Goal: Entertainment & Leisure: Consume media (video, audio)

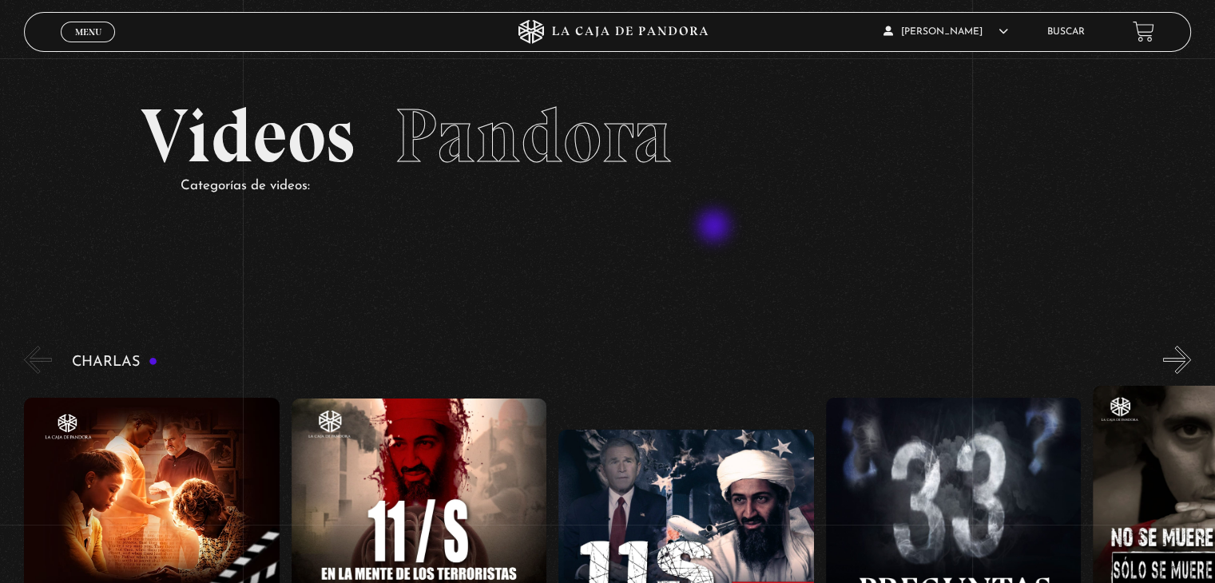
click at [109, 35] on link "Menu Cerrar" at bounding box center [88, 32] width 54 height 21
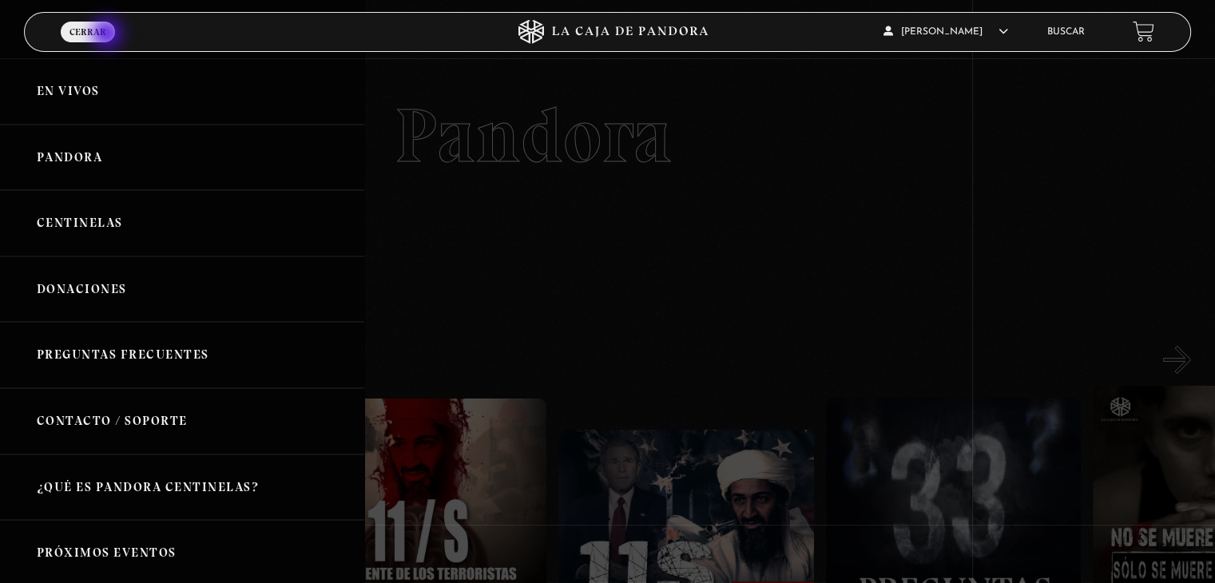
click at [101, 218] on link "Centinelas" at bounding box center [182, 223] width 364 height 66
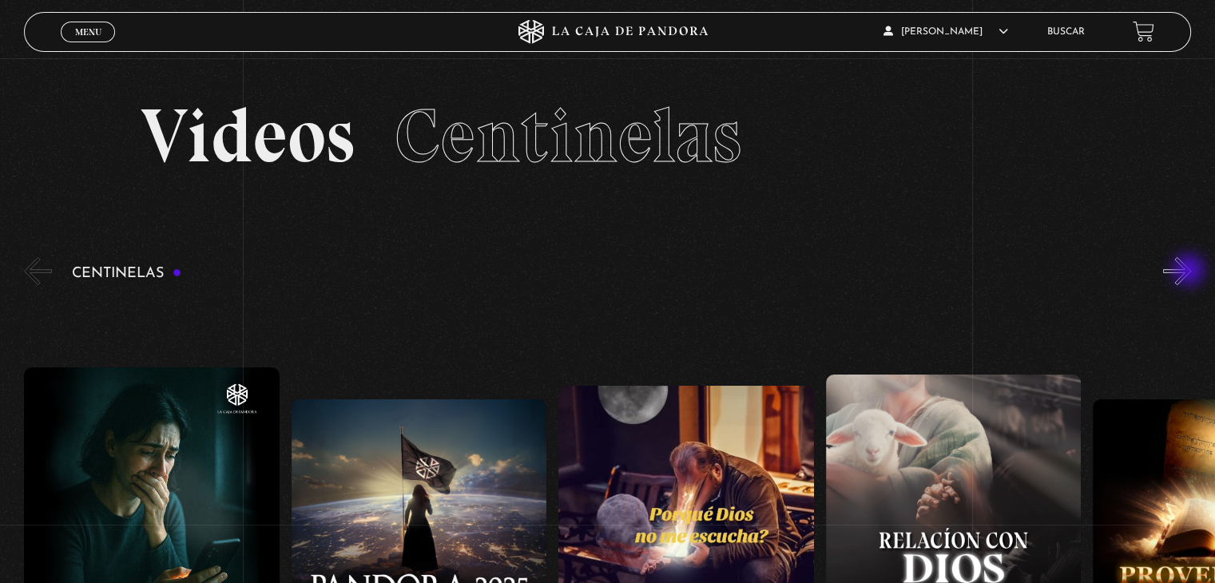
click at [1190, 272] on button "»" at bounding box center [1177, 271] width 28 height 28
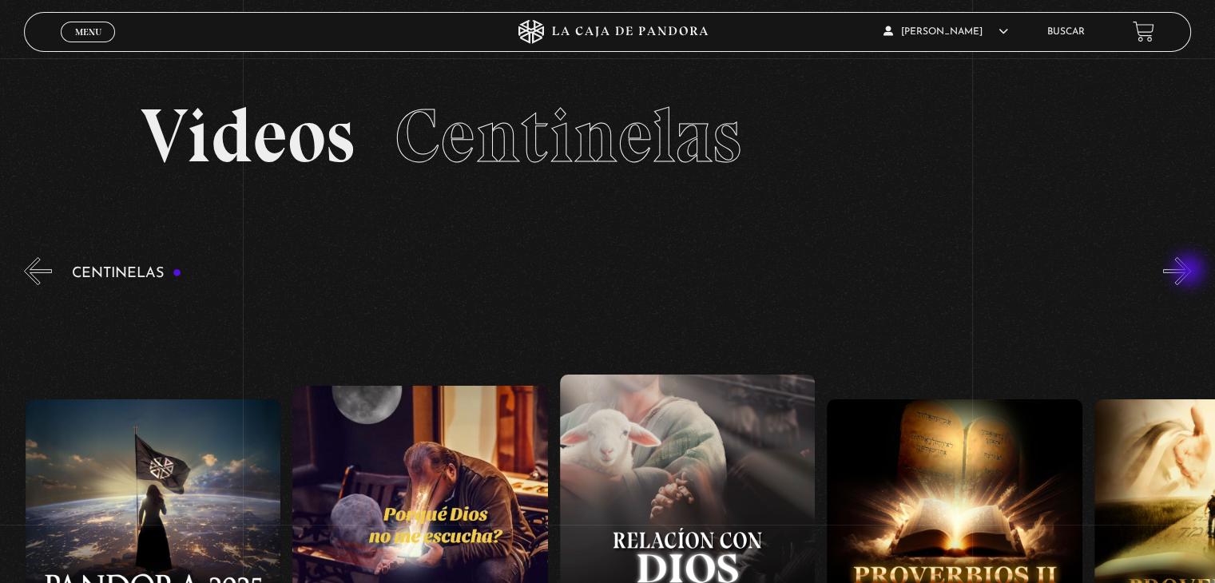
click at [1190, 272] on button "»" at bounding box center [1177, 271] width 28 height 28
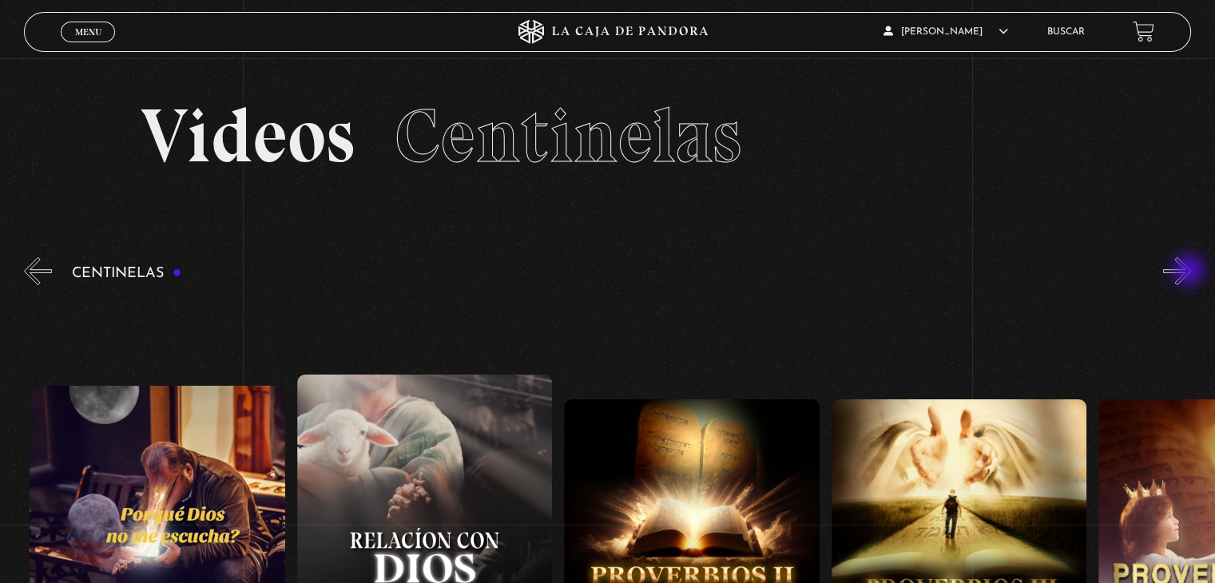
click at [1190, 272] on button "»" at bounding box center [1177, 271] width 28 height 28
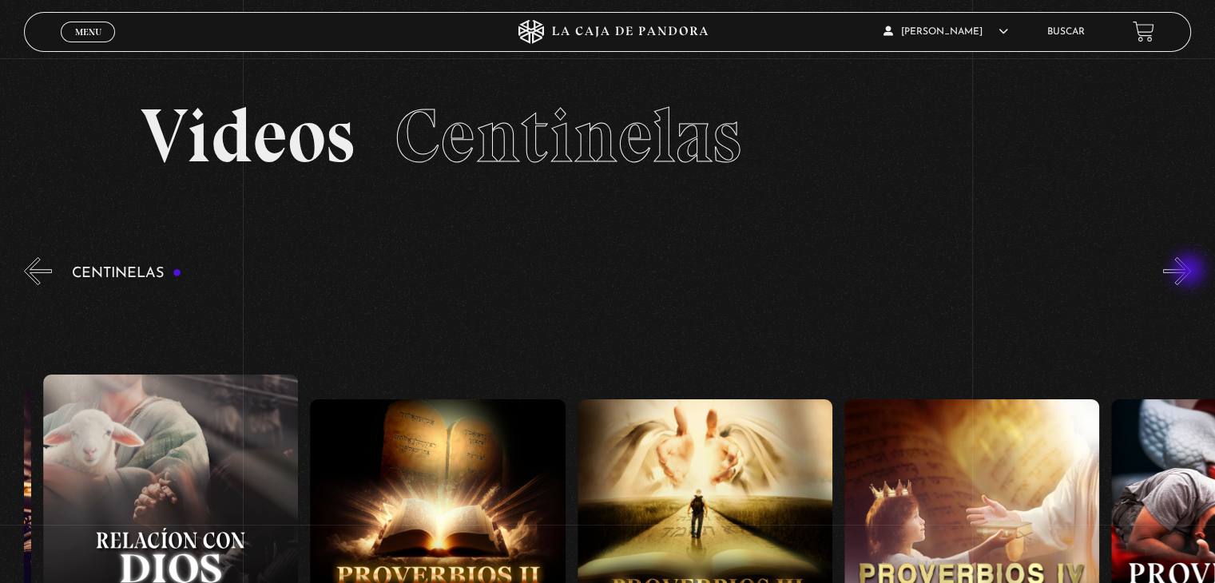
click at [1190, 272] on button "»" at bounding box center [1177, 271] width 28 height 28
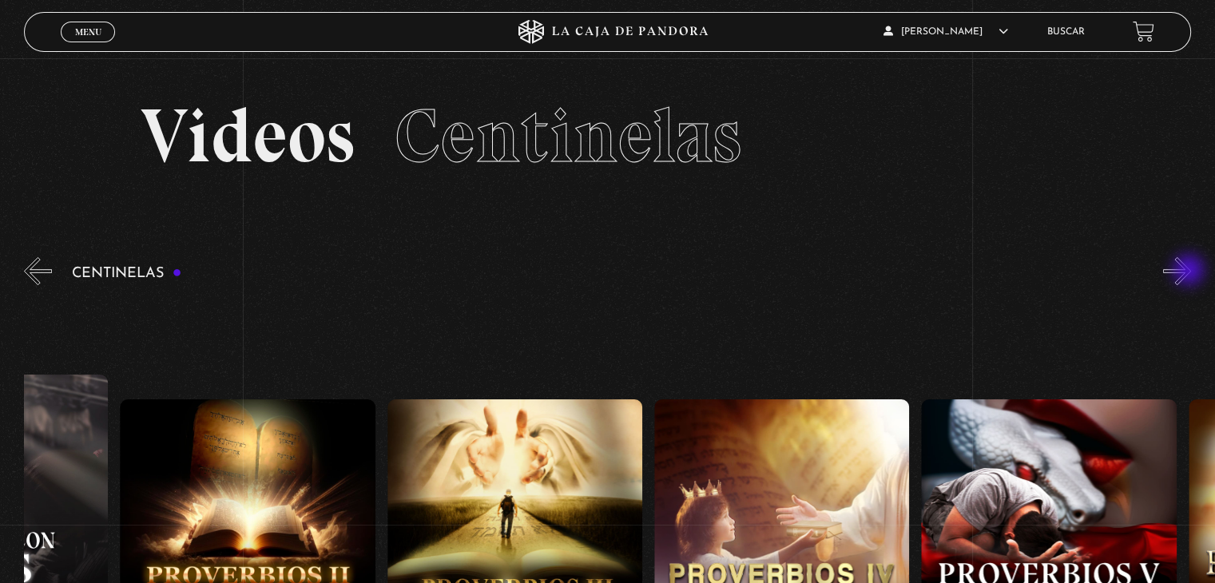
click at [1190, 272] on button "»" at bounding box center [1177, 271] width 28 height 28
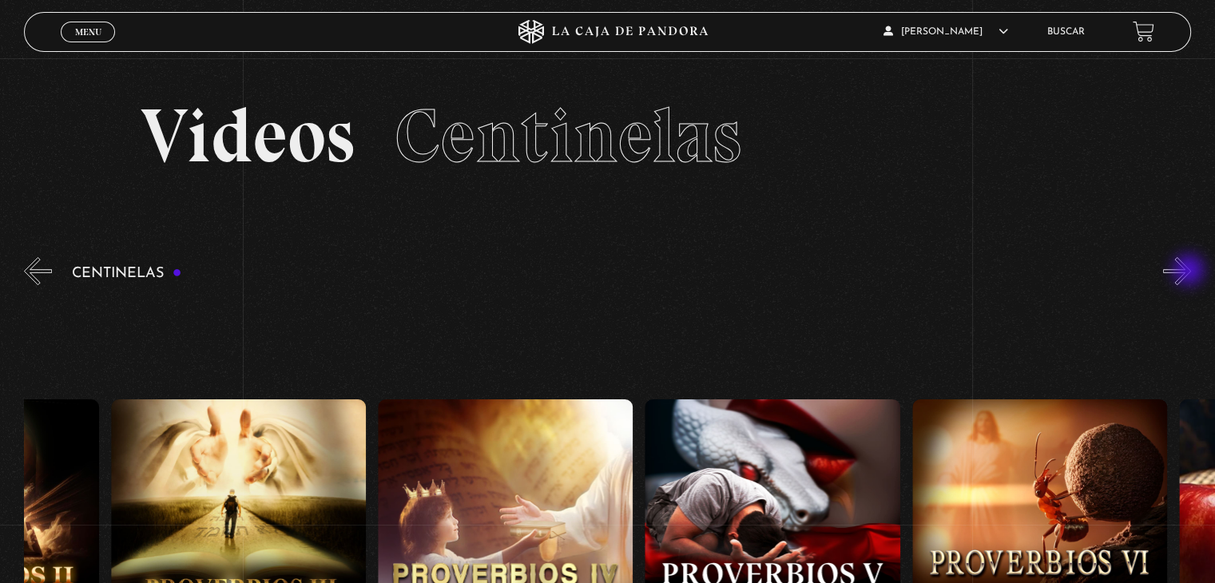
click at [1190, 272] on button "»" at bounding box center [1177, 271] width 28 height 28
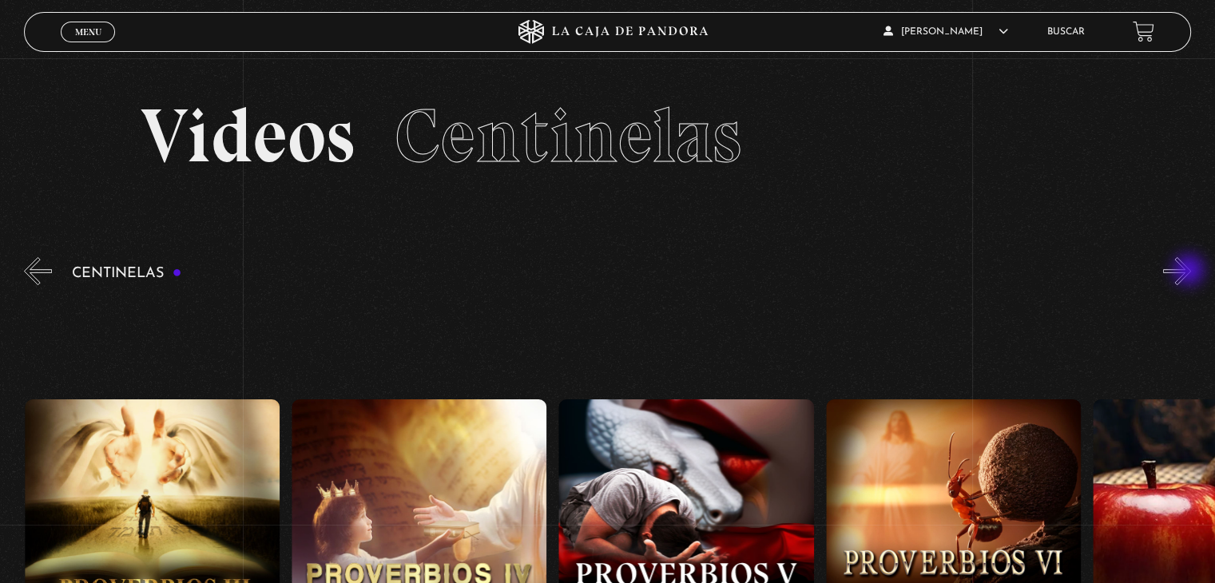
click at [1190, 272] on button "»" at bounding box center [1177, 271] width 28 height 28
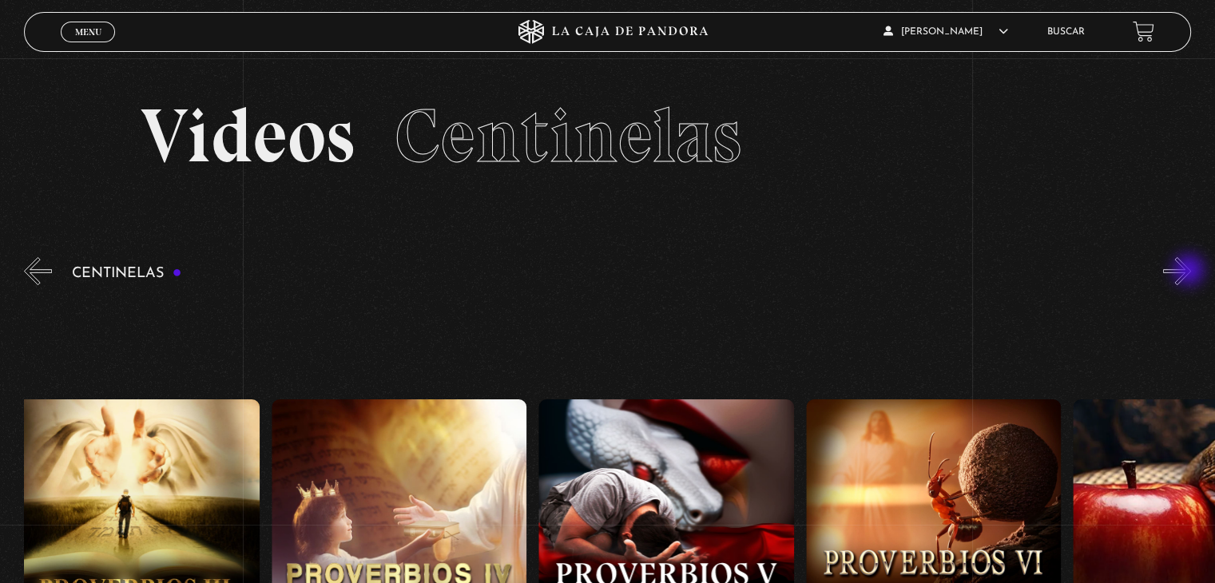
click at [1190, 272] on button "»" at bounding box center [1177, 271] width 28 height 28
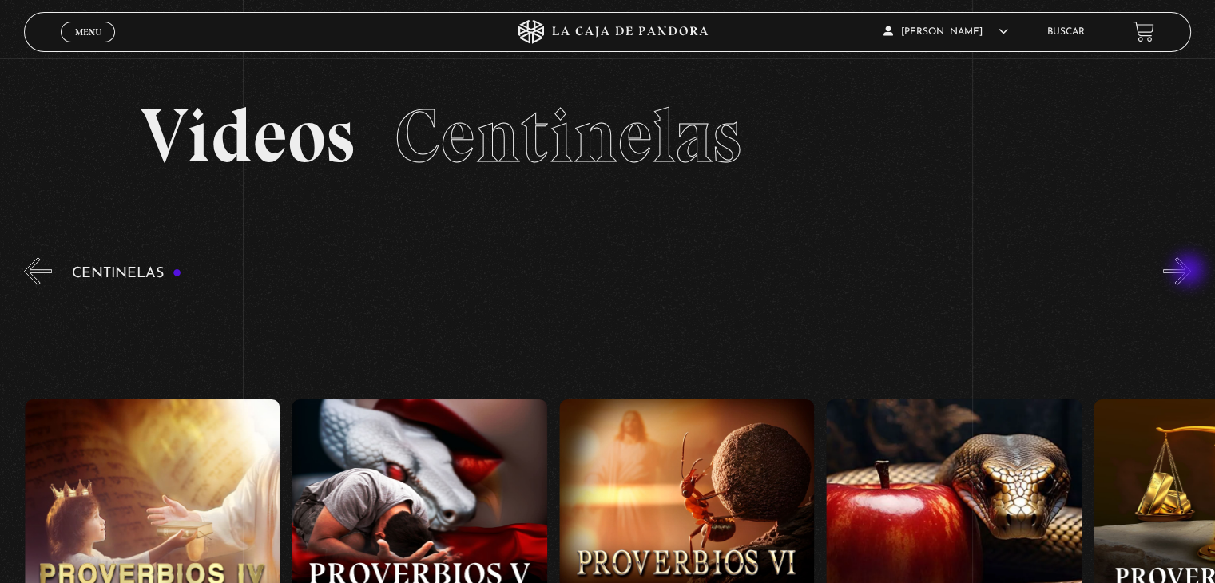
click at [1190, 272] on button "»" at bounding box center [1177, 271] width 28 height 28
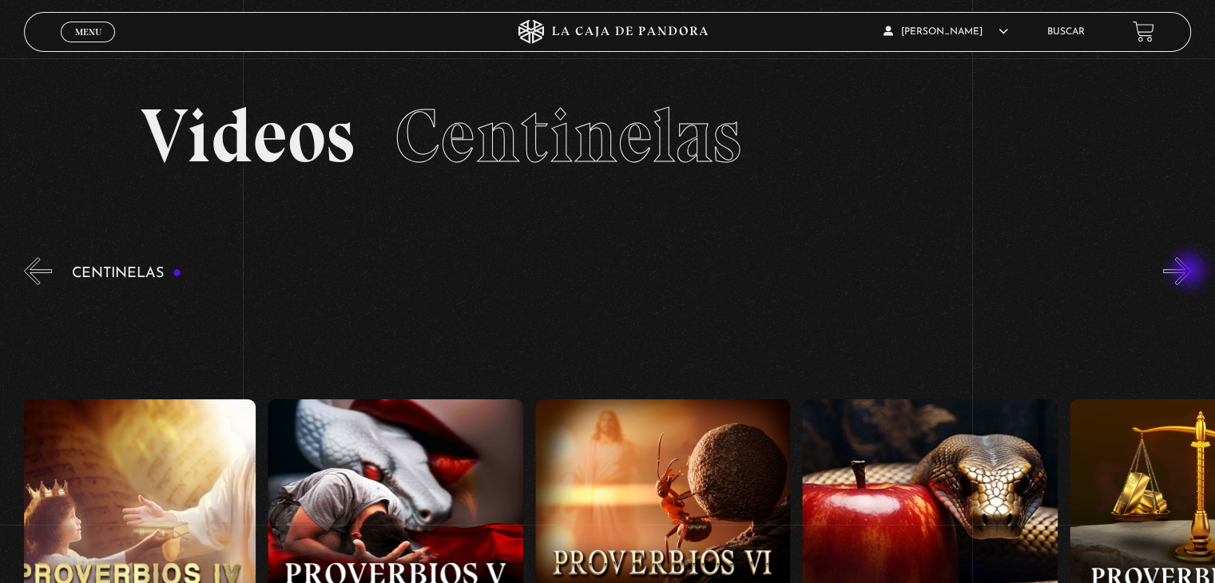
click at [1190, 272] on button "»" at bounding box center [1177, 271] width 28 height 28
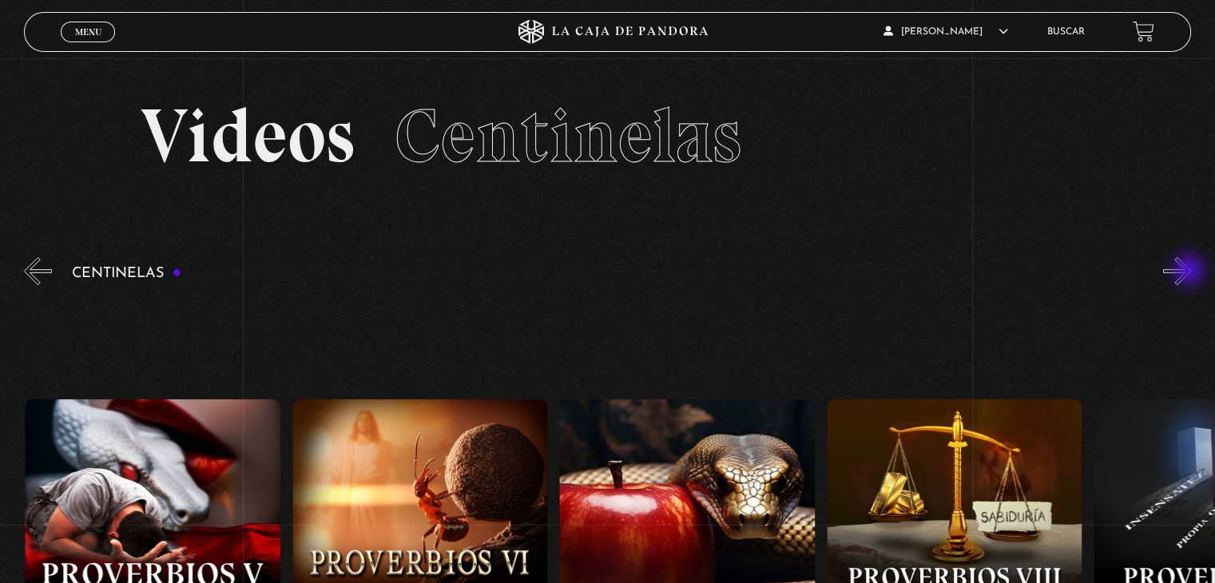
click at [1190, 272] on button "»" at bounding box center [1177, 271] width 28 height 28
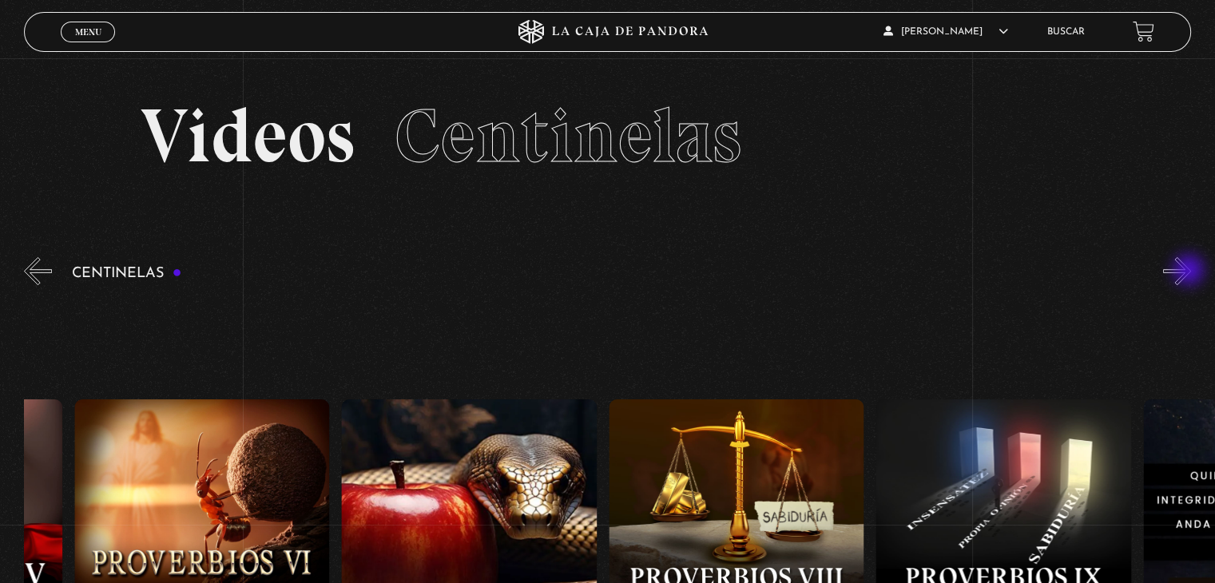
click at [1190, 272] on button "»" at bounding box center [1177, 271] width 28 height 28
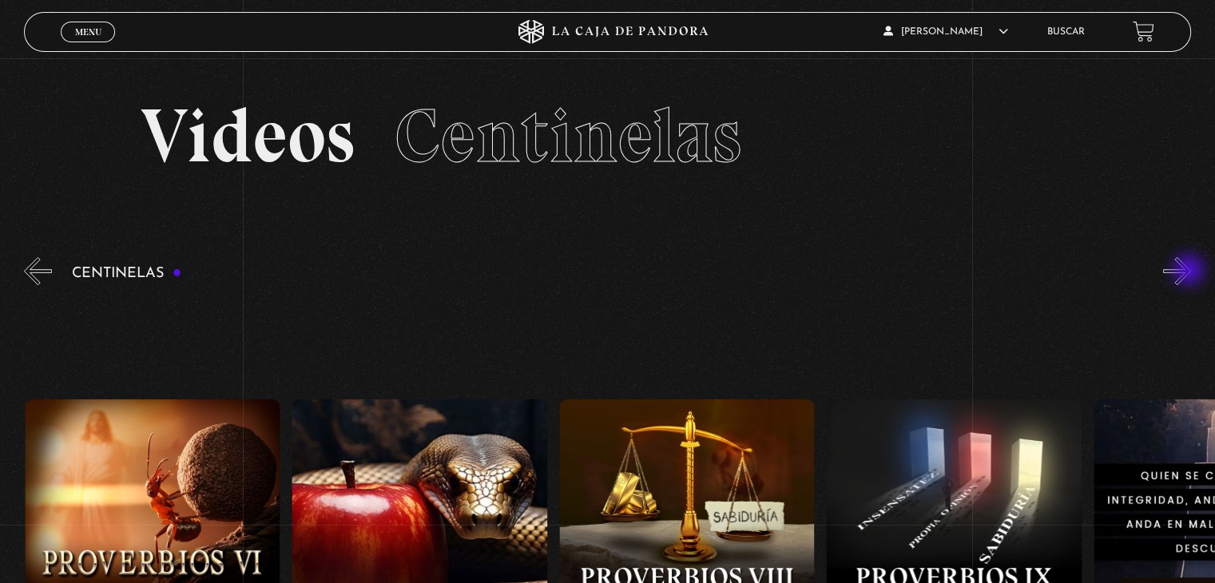
click at [1190, 272] on button "»" at bounding box center [1177, 271] width 28 height 28
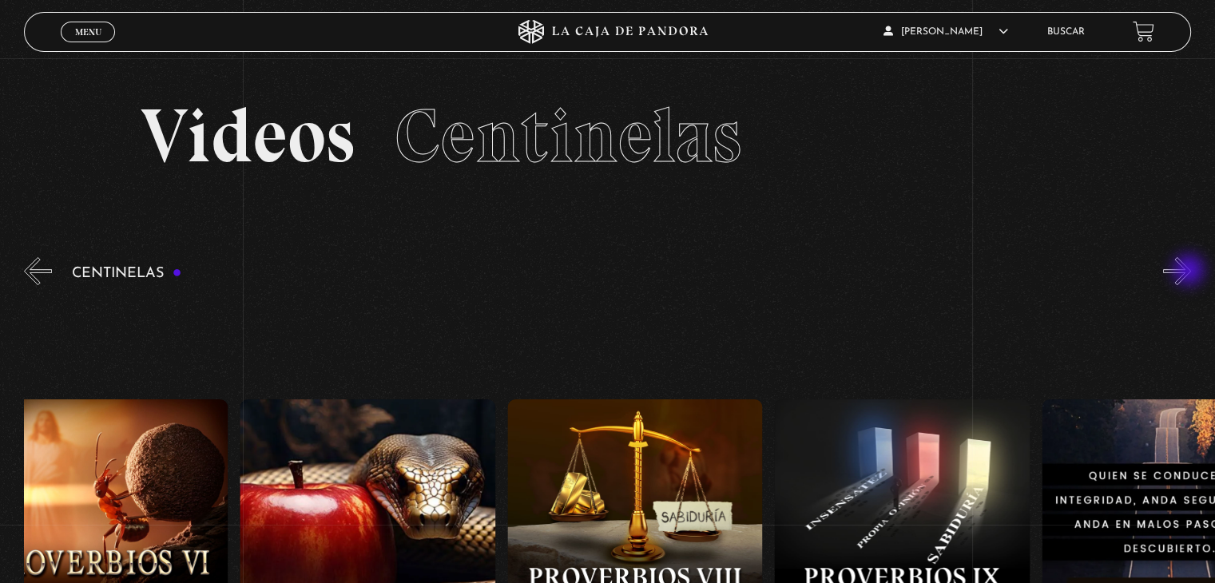
click at [1190, 272] on button "»" at bounding box center [1177, 271] width 28 height 28
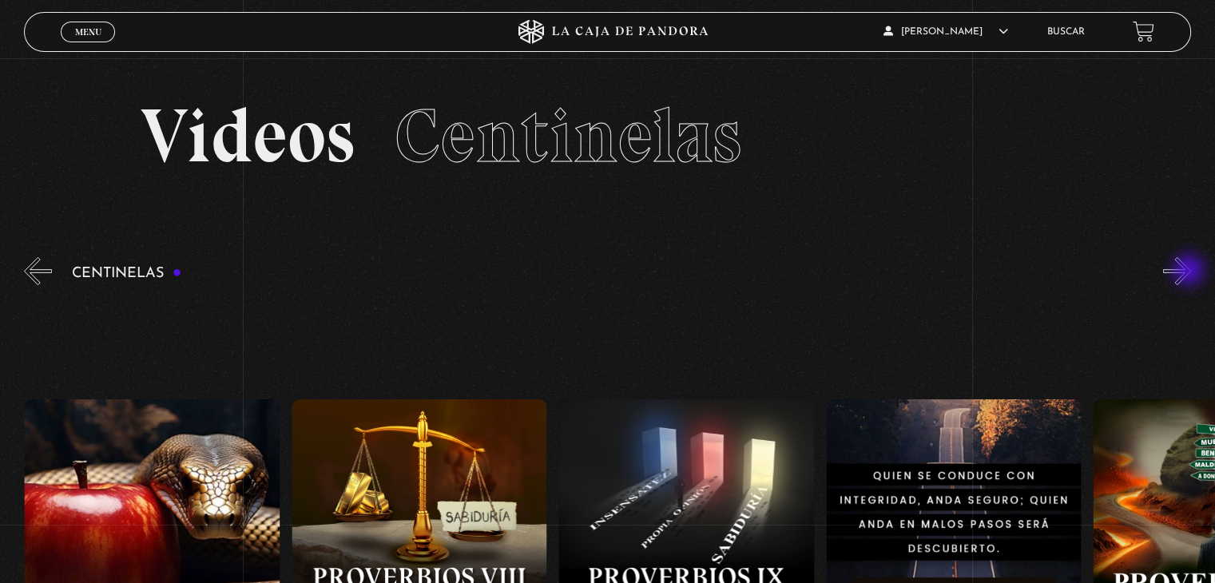
click at [1190, 272] on button "»" at bounding box center [1177, 271] width 28 height 28
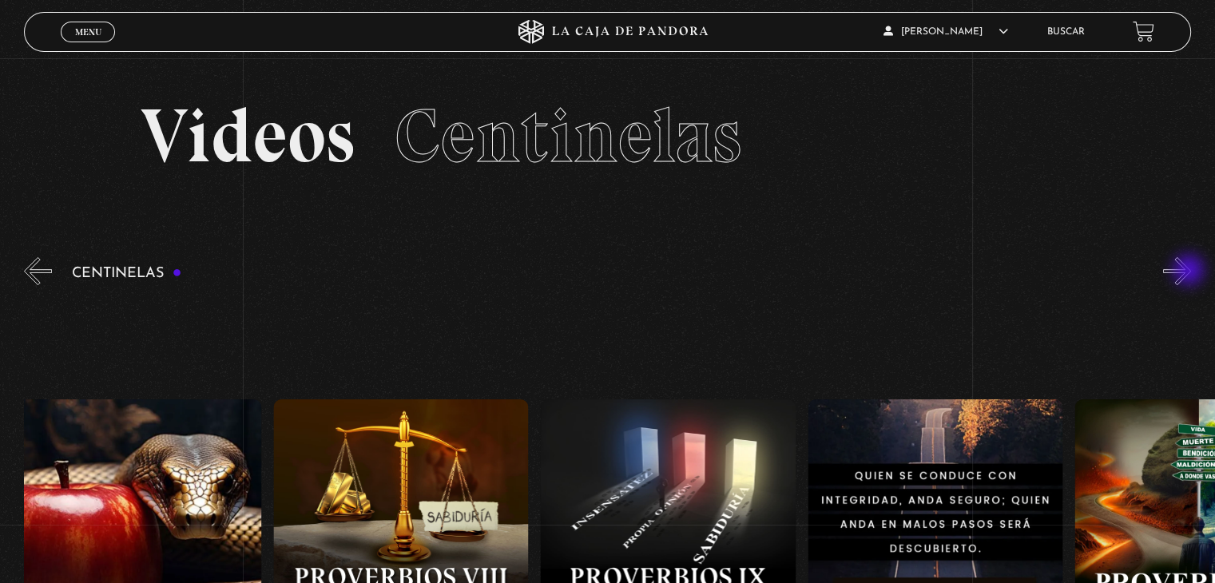
click at [1190, 272] on button "»" at bounding box center [1177, 271] width 28 height 28
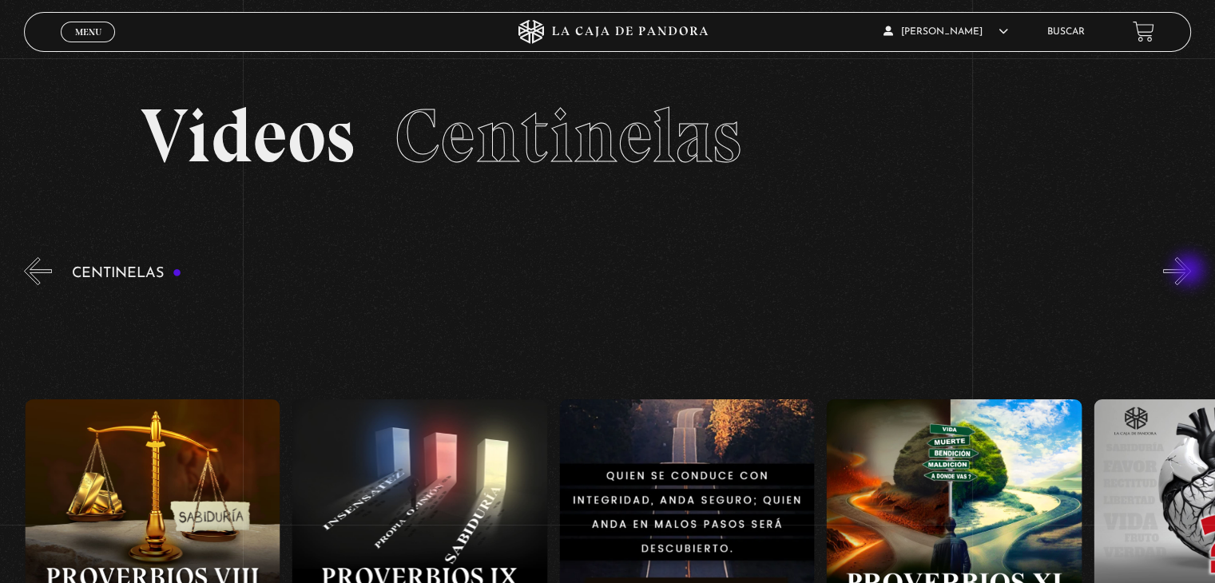
click at [1190, 272] on button "»" at bounding box center [1177, 271] width 28 height 28
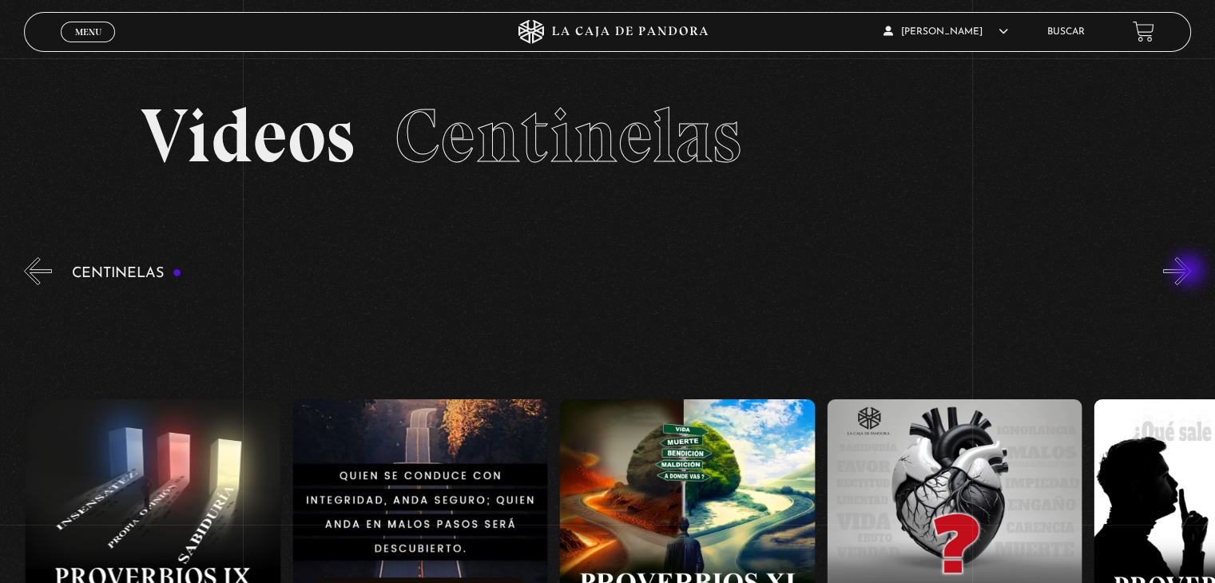
click at [1190, 272] on button "»" at bounding box center [1177, 271] width 28 height 28
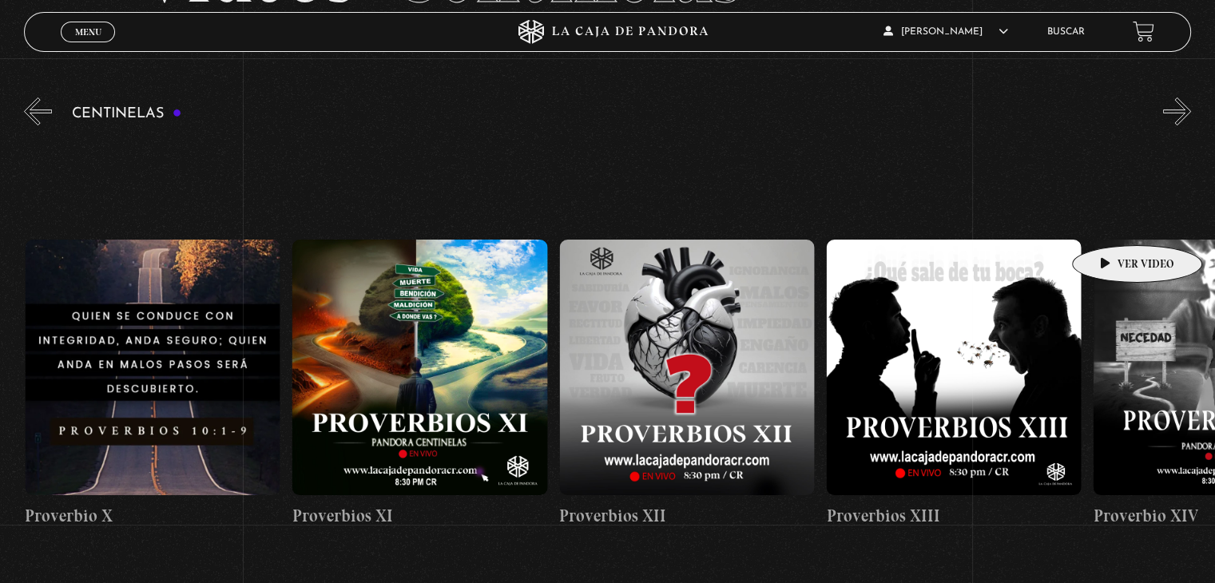
scroll to position [0, 3205]
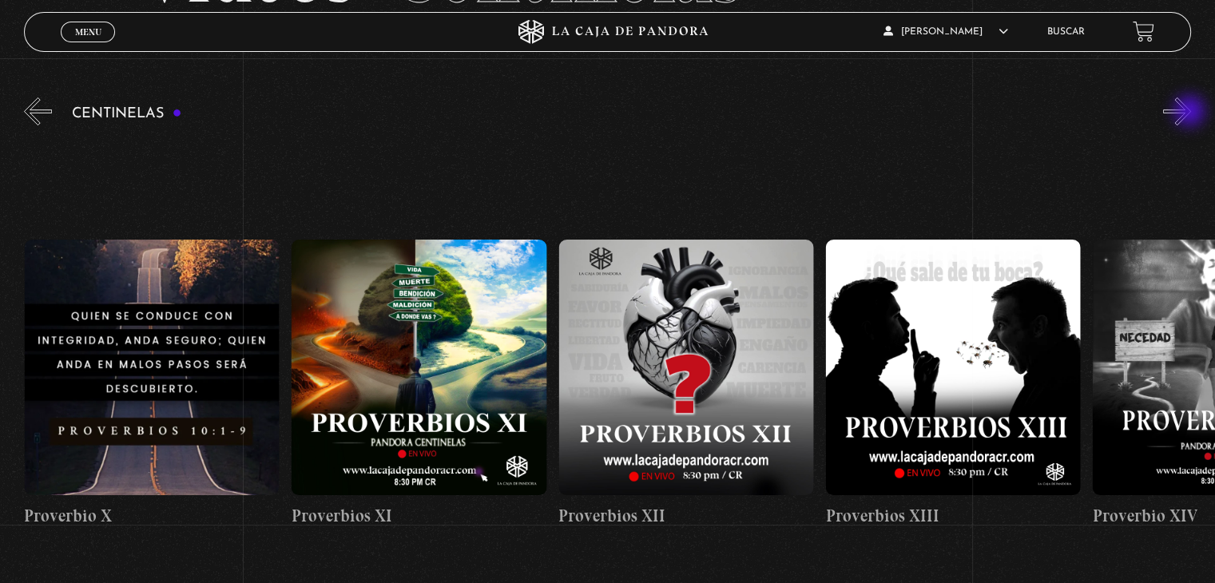
click at [1191, 112] on button "»" at bounding box center [1177, 111] width 28 height 28
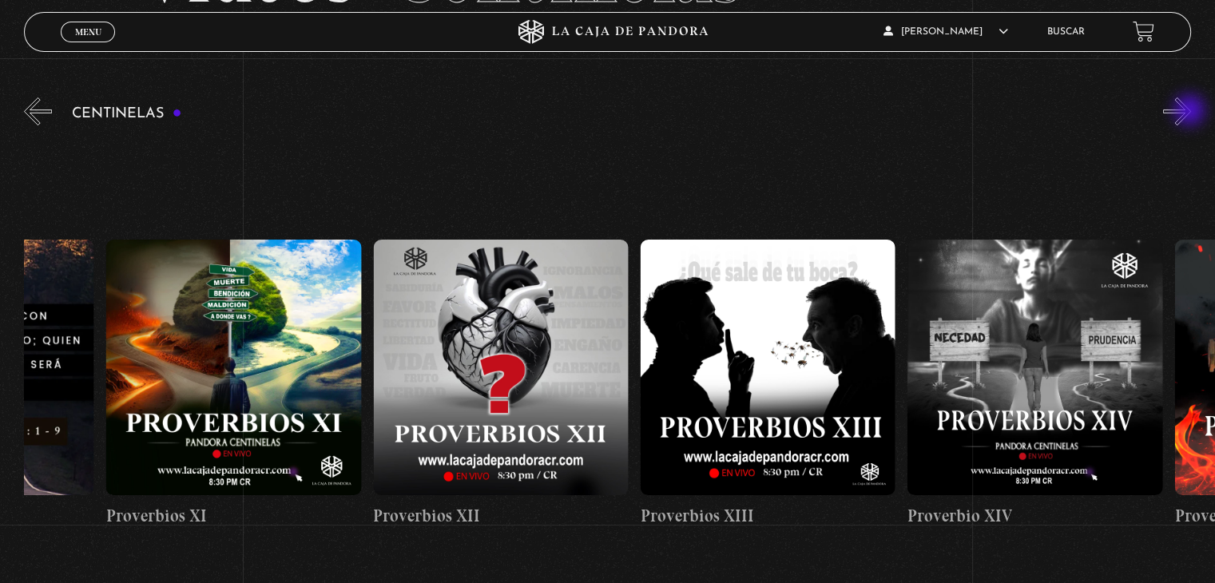
click at [1191, 112] on button "»" at bounding box center [1177, 111] width 28 height 28
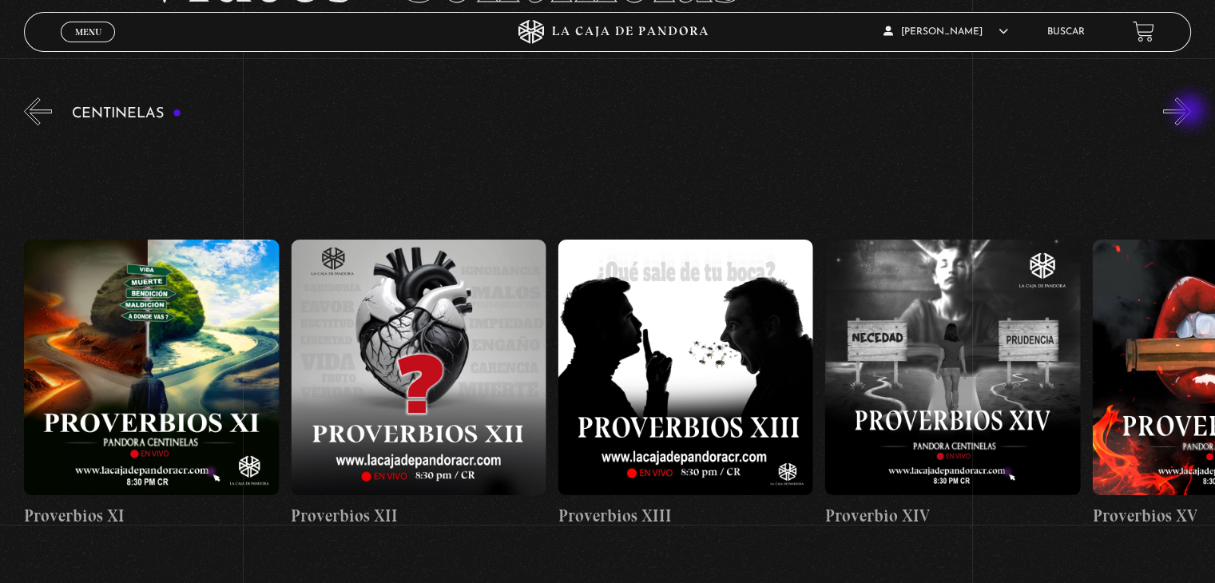
click at [1191, 112] on button "»" at bounding box center [1177, 111] width 28 height 28
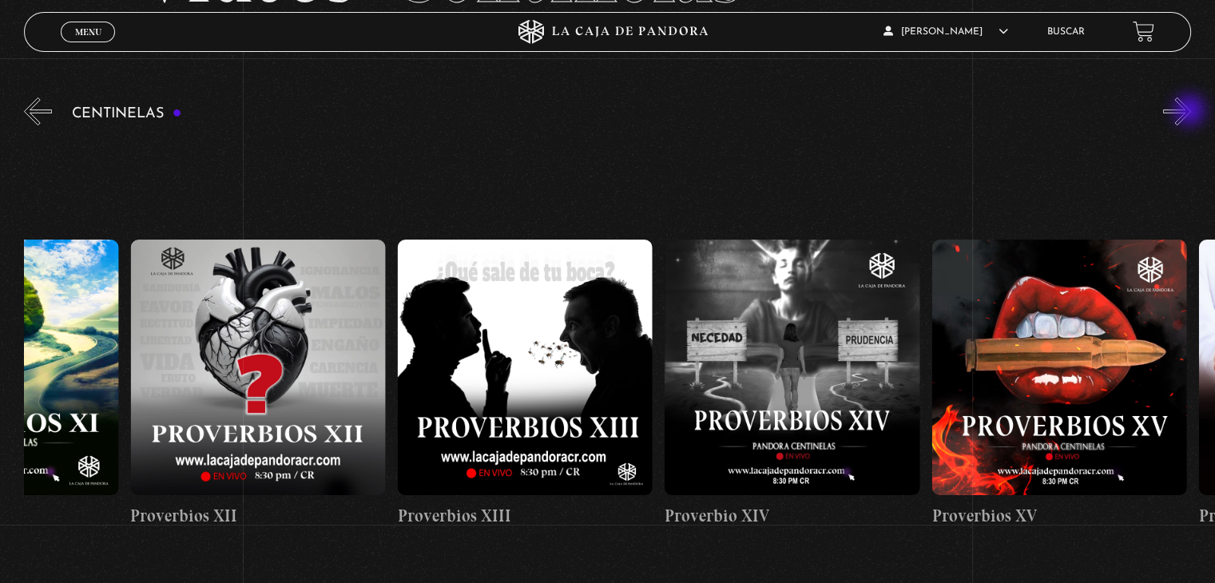
click at [1191, 112] on button "»" at bounding box center [1177, 111] width 28 height 28
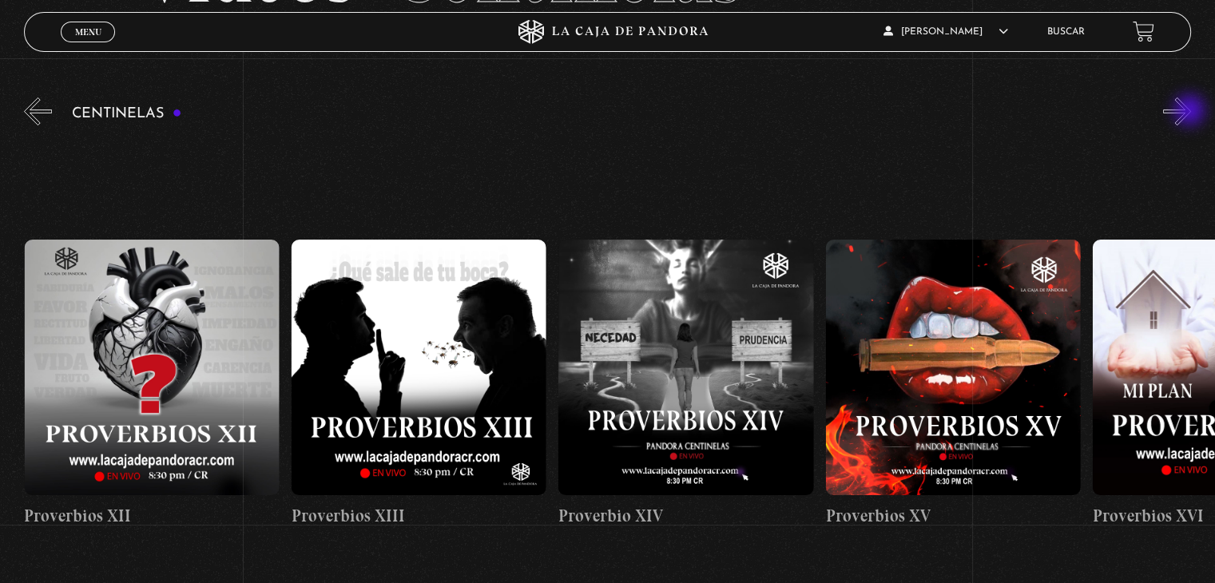
click at [1191, 112] on button "»" at bounding box center [1177, 111] width 28 height 28
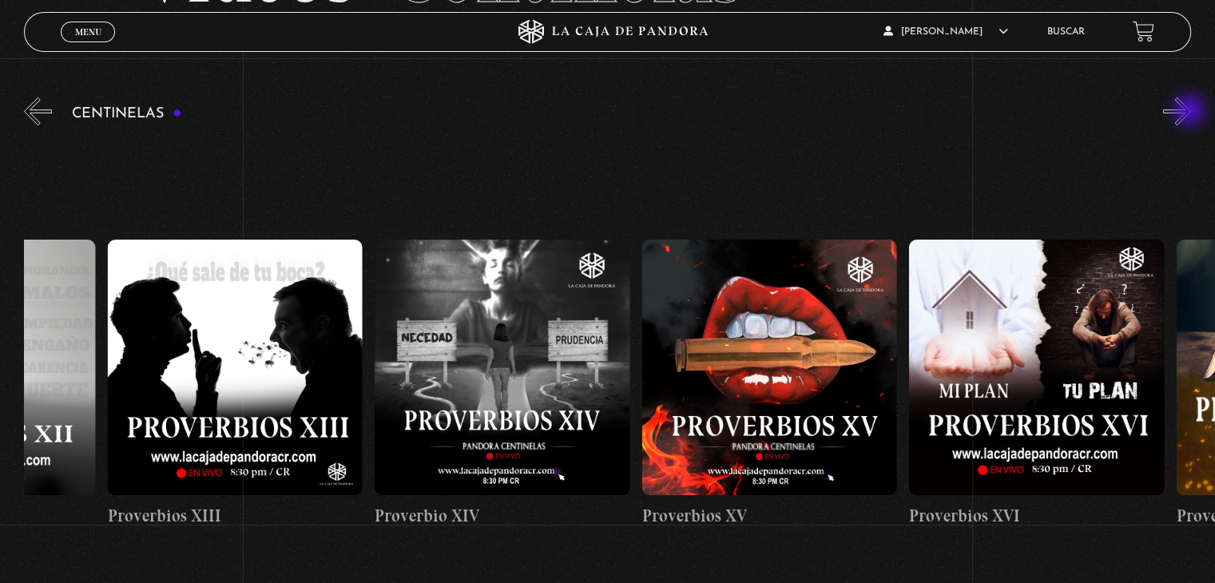
click at [1191, 112] on button "»" at bounding box center [1177, 111] width 28 height 28
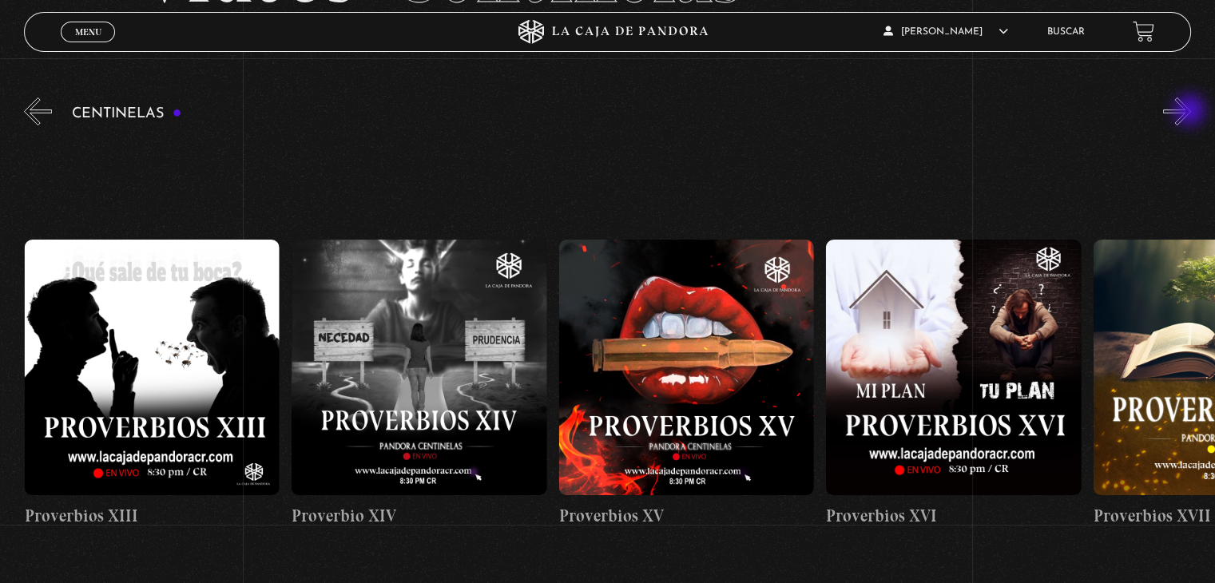
click at [1191, 112] on button "»" at bounding box center [1177, 111] width 28 height 28
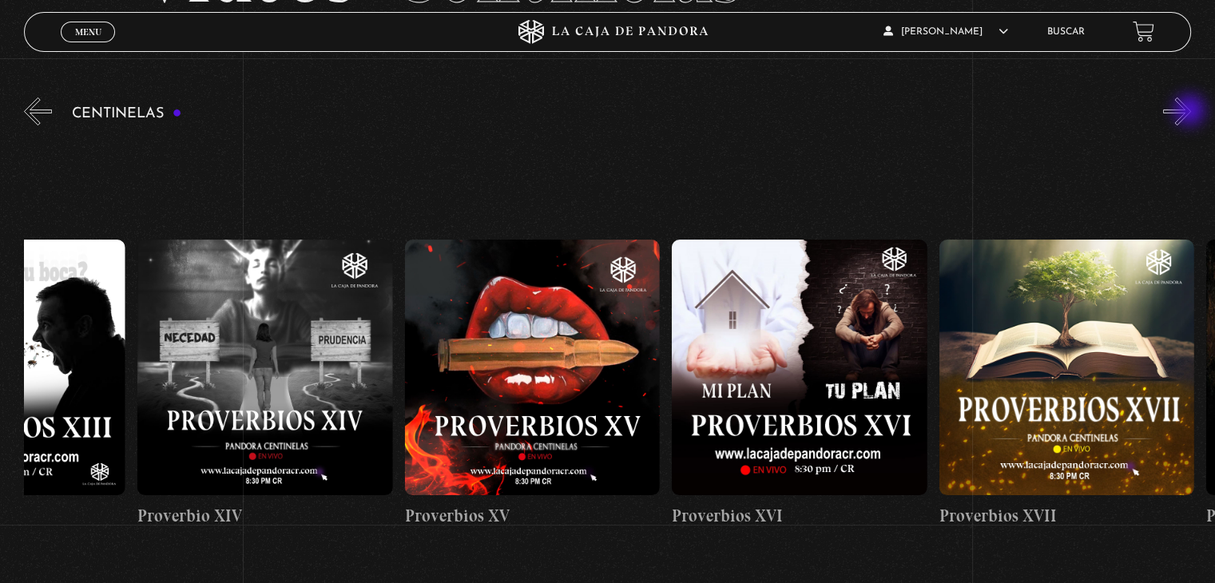
click at [1191, 112] on button "»" at bounding box center [1177, 111] width 28 height 28
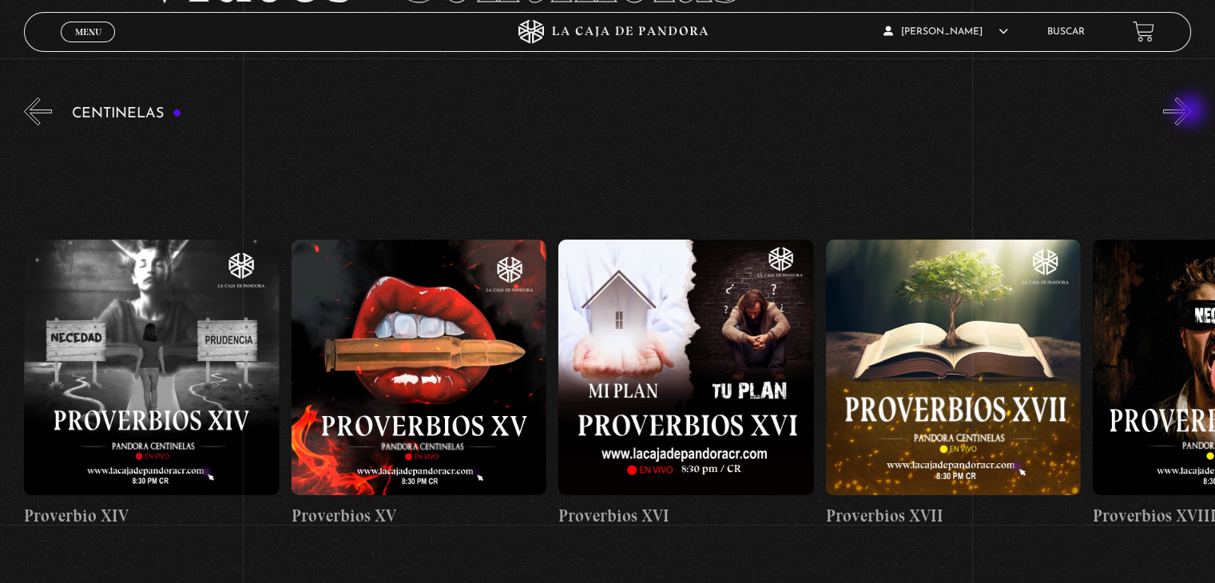
click at [1191, 112] on button "»" at bounding box center [1177, 111] width 28 height 28
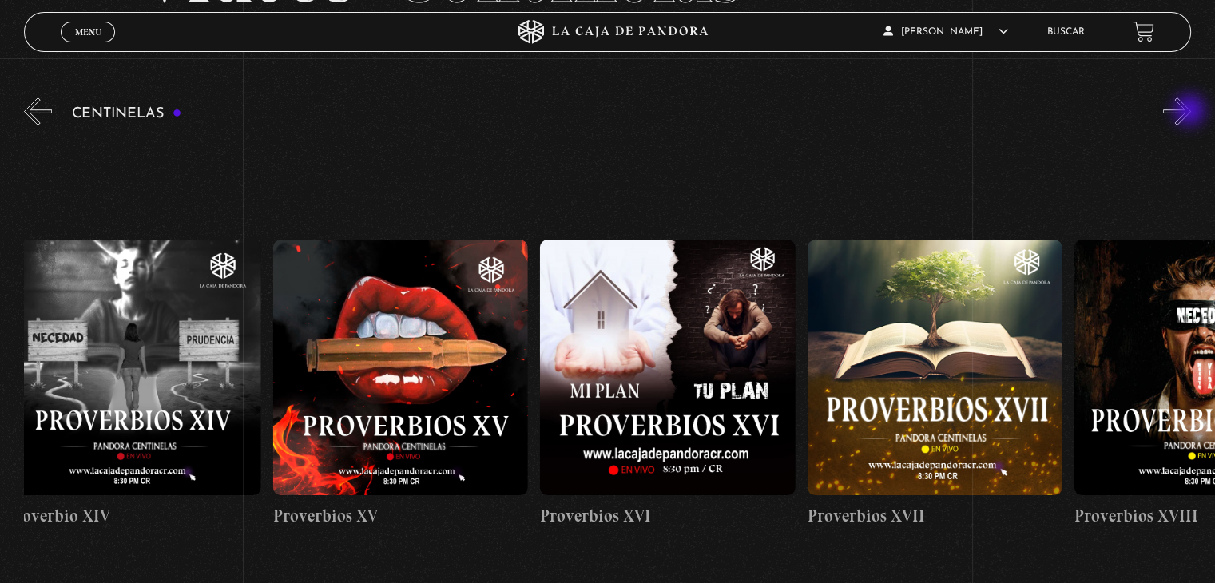
click at [1191, 112] on button "»" at bounding box center [1177, 111] width 28 height 28
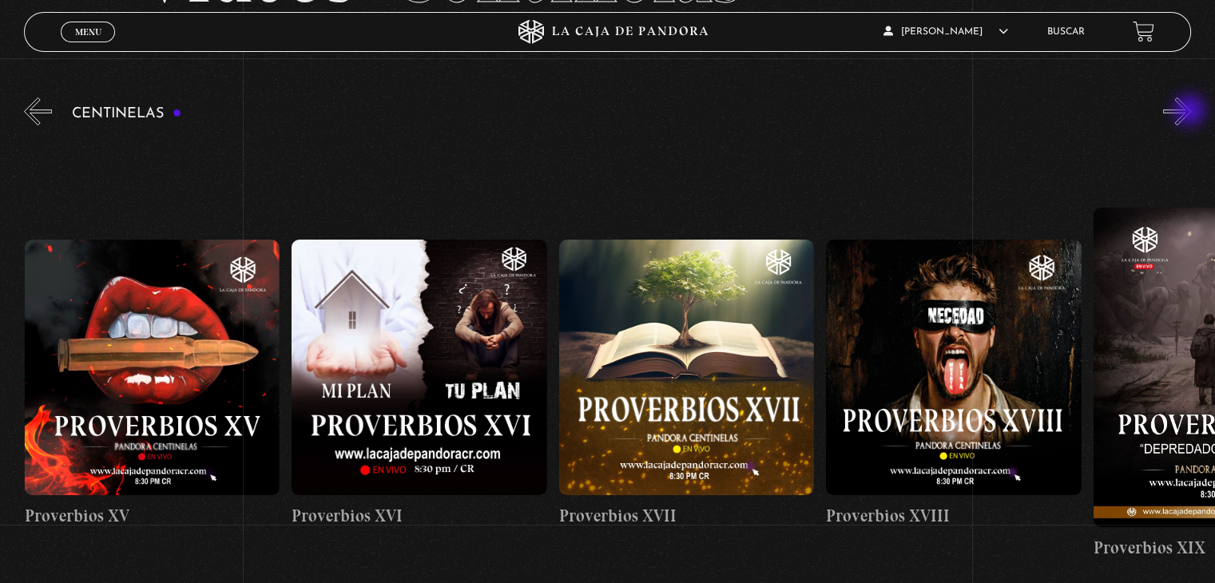
click at [1191, 112] on button "»" at bounding box center [1177, 111] width 28 height 28
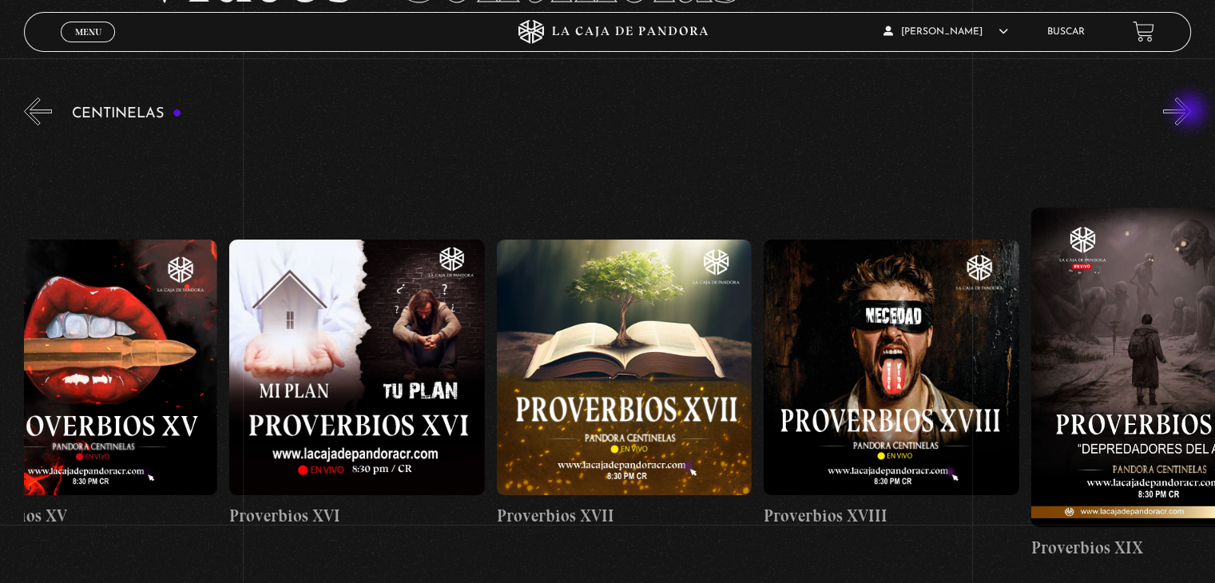
click at [1191, 112] on button "»" at bounding box center [1177, 111] width 28 height 28
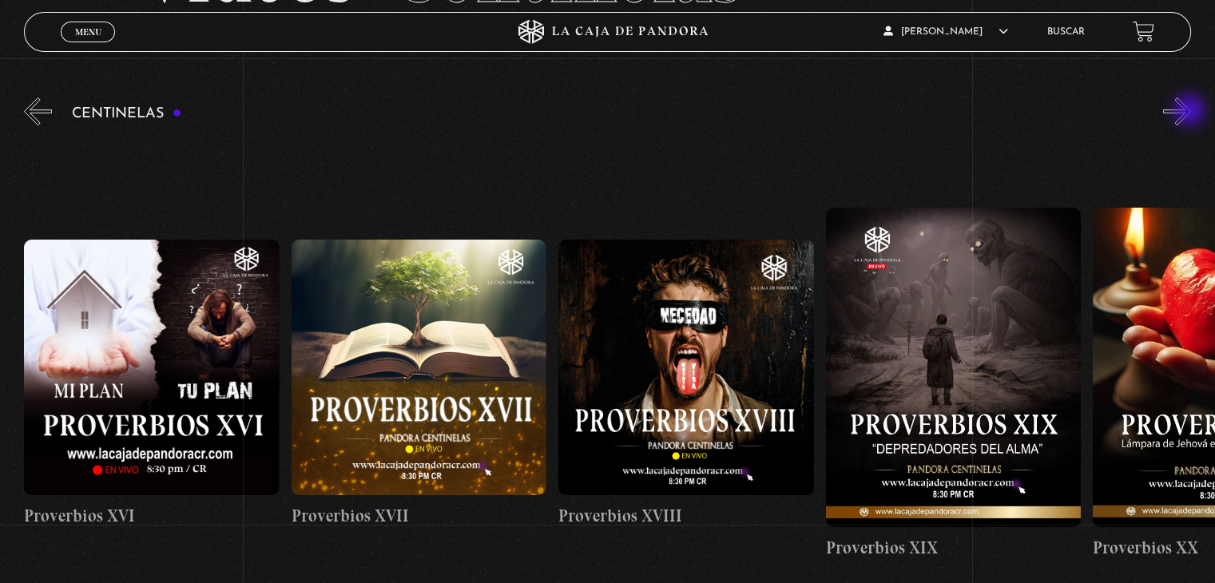
click at [1191, 112] on button "»" at bounding box center [1177, 111] width 28 height 28
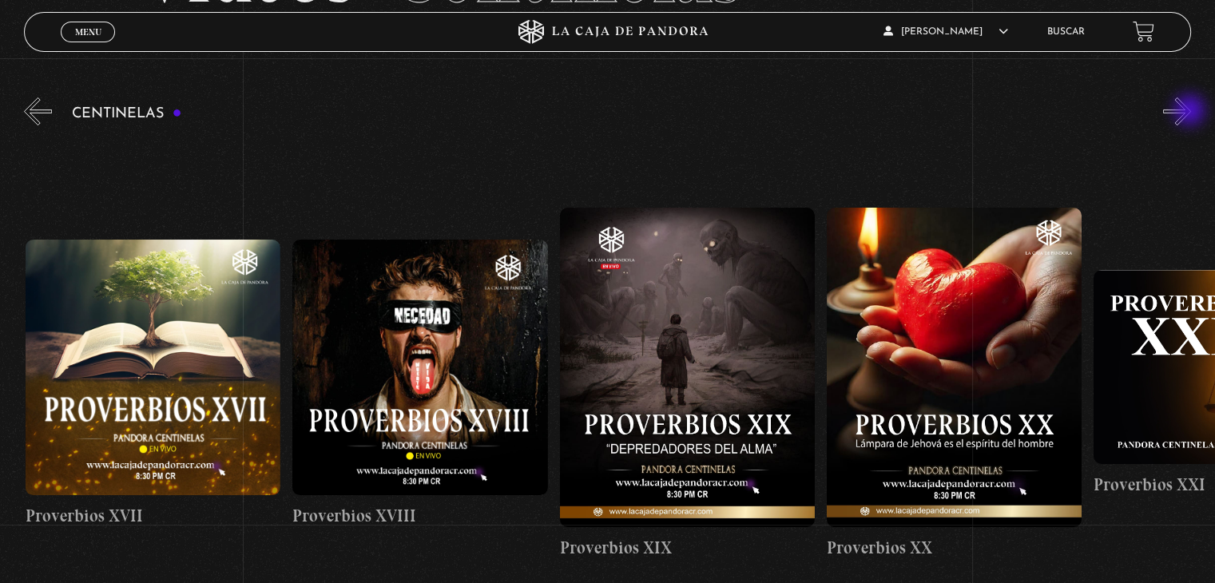
click at [1191, 112] on button "»" at bounding box center [1177, 111] width 28 height 28
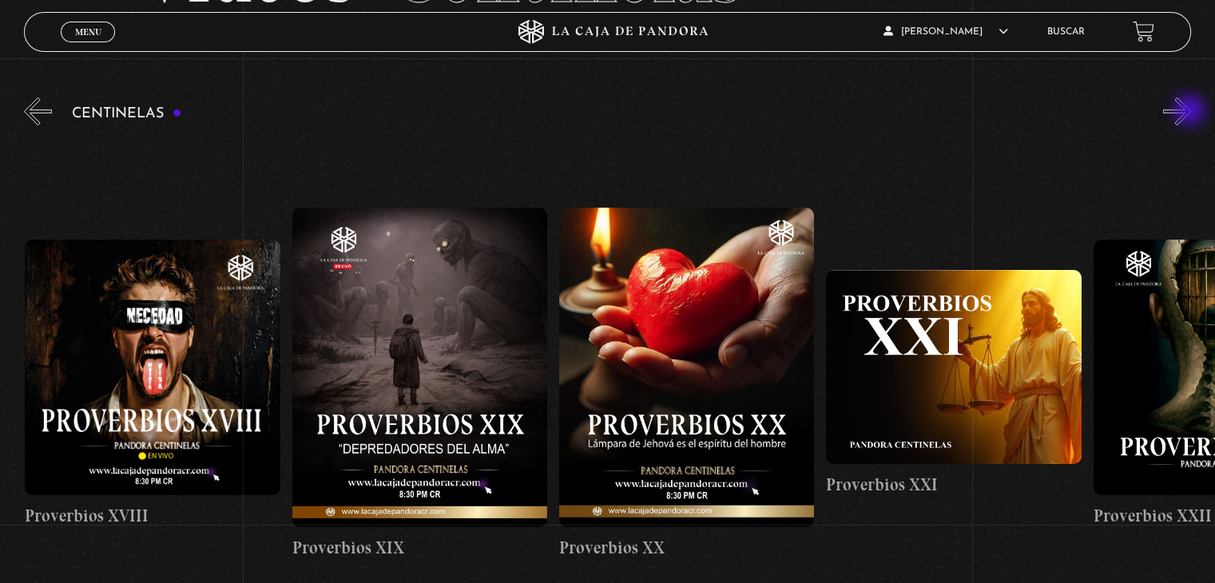
click at [1191, 112] on button "»" at bounding box center [1177, 111] width 28 height 28
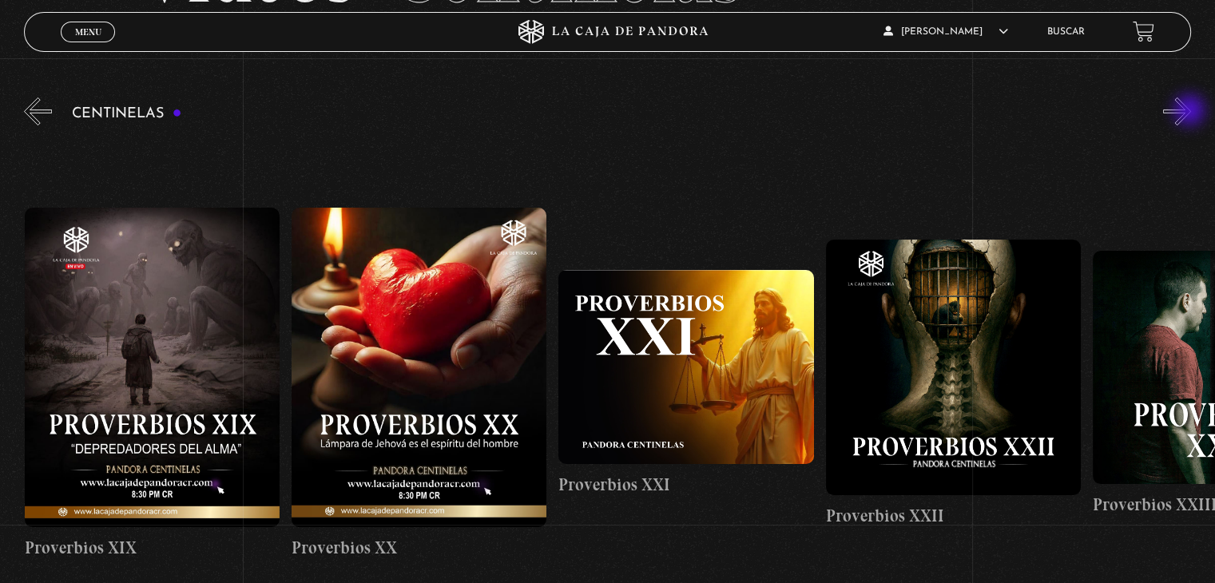
click at [1191, 112] on button "»" at bounding box center [1177, 111] width 28 height 28
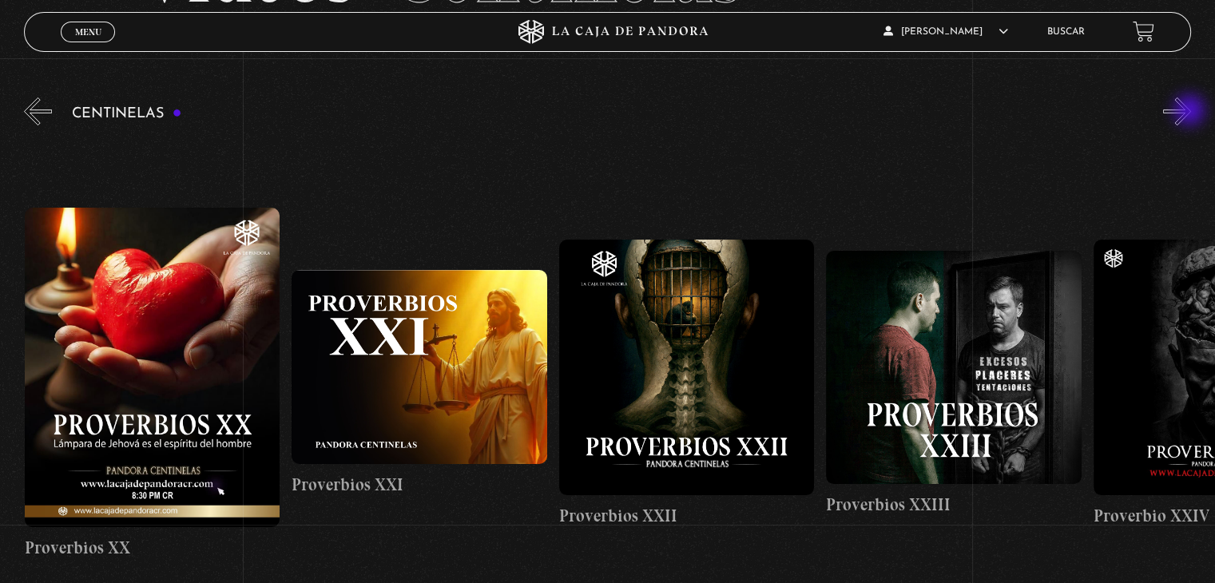
click at [1191, 112] on button "»" at bounding box center [1177, 111] width 28 height 28
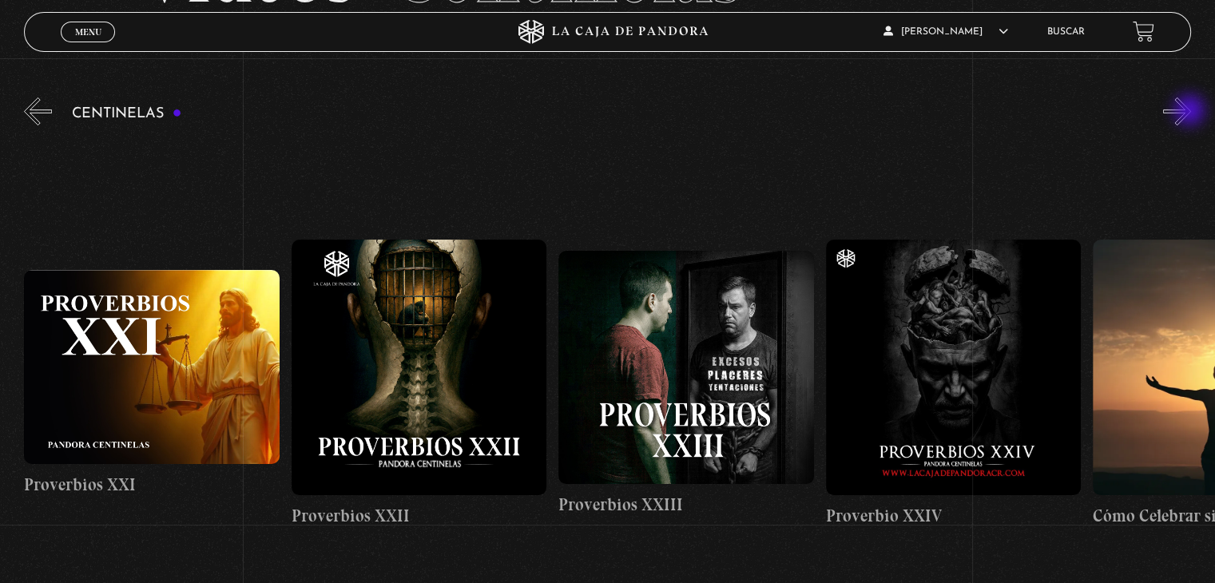
click at [1191, 112] on button "»" at bounding box center [1177, 111] width 28 height 28
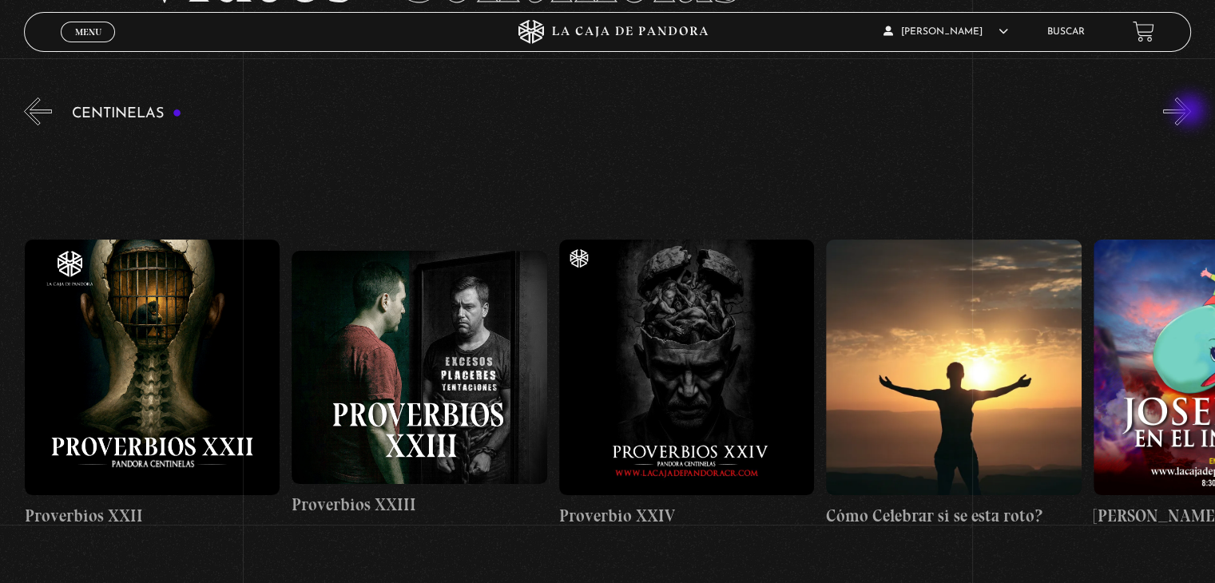
click at [1191, 112] on button "»" at bounding box center [1177, 111] width 28 height 28
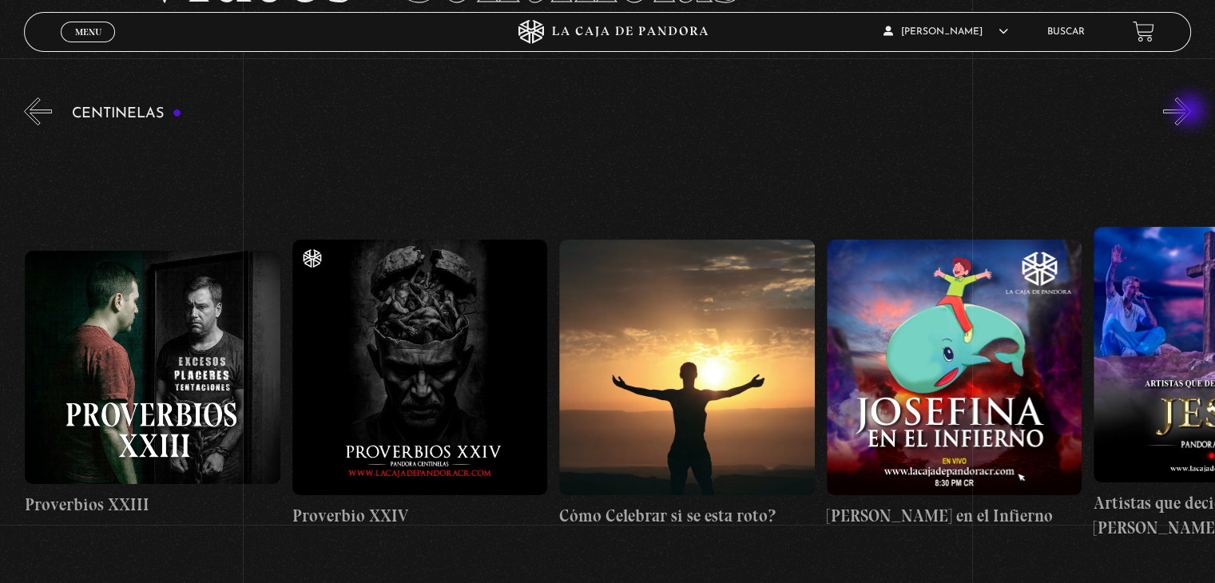
click at [1191, 112] on button "»" at bounding box center [1177, 111] width 28 height 28
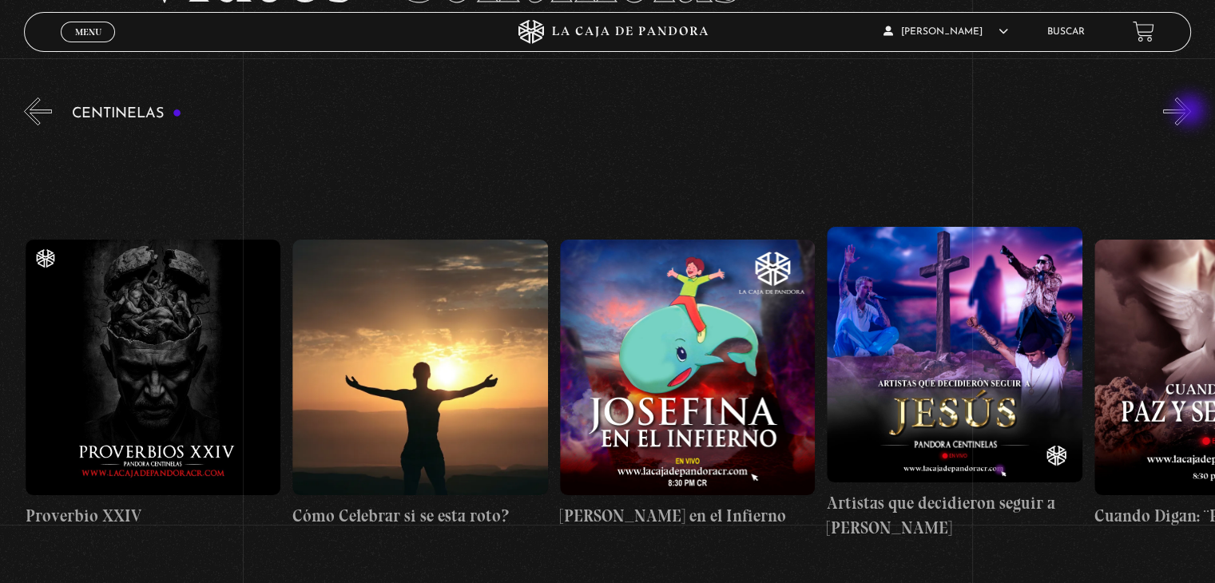
click at [1191, 112] on button "»" at bounding box center [1177, 111] width 28 height 28
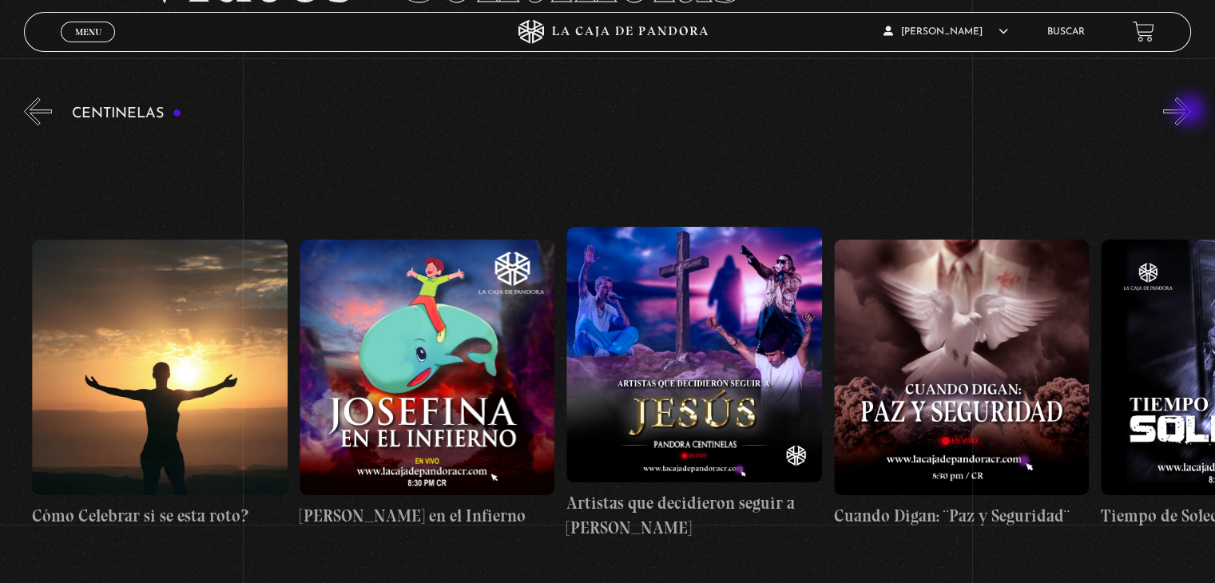
click at [1191, 112] on button "»" at bounding box center [1177, 111] width 28 height 28
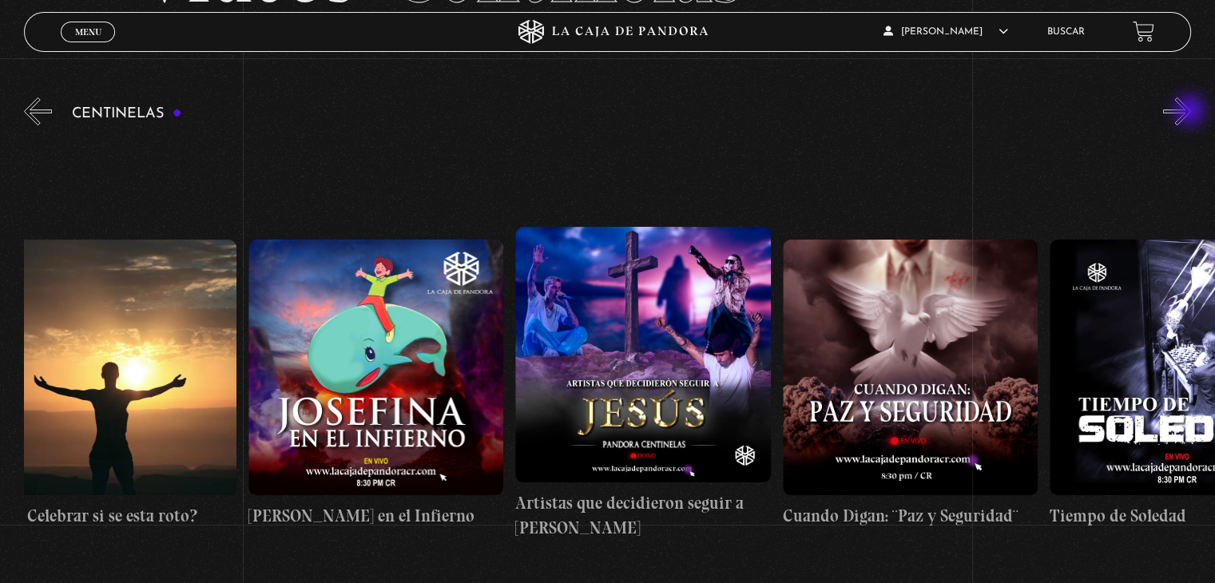
click at [1191, 112] on button "»" at bounding box center [1177, 111] width 28 height 28
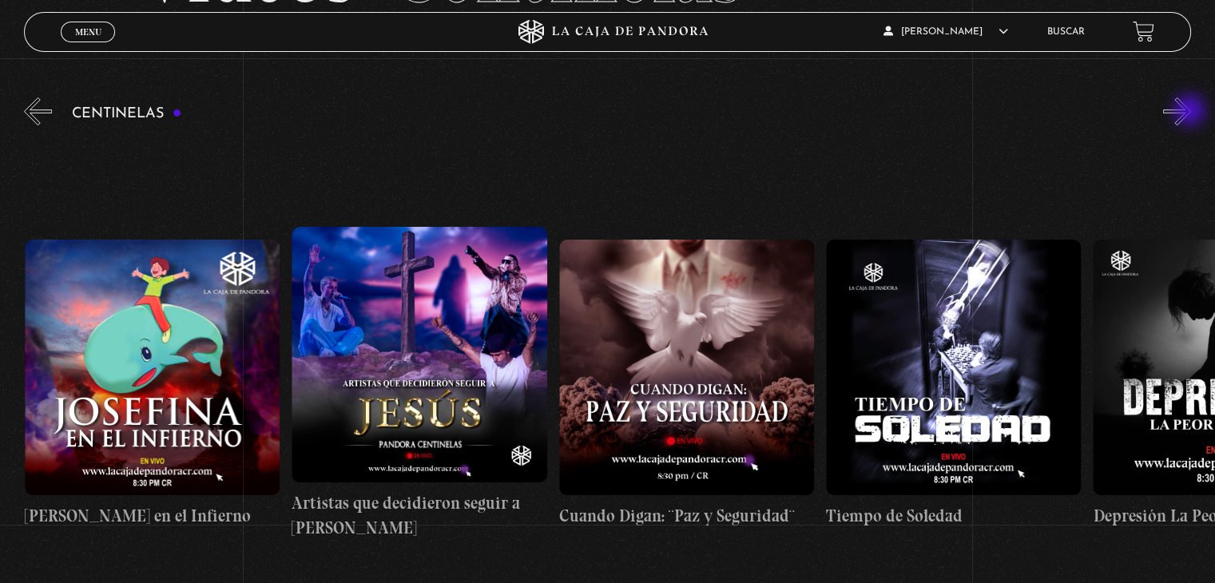
click at [1191, 112] on button "»" at bounding box center [1177, 111] width 28 height 28
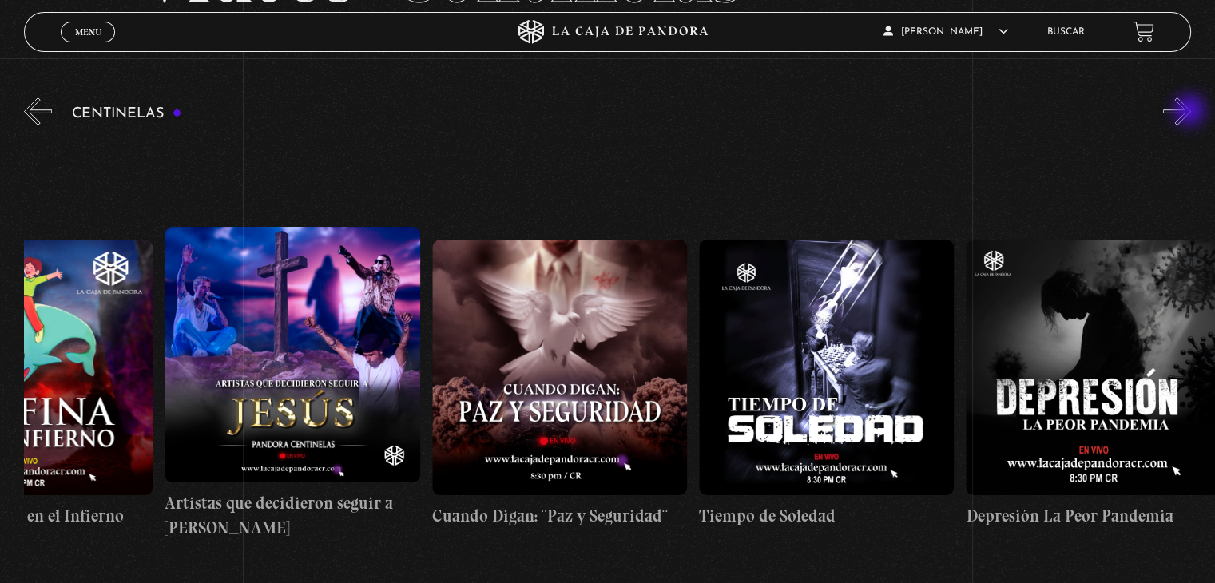
click at [1191, 112] on button "»" at bounding box center [1177, 111] width 28 height 28
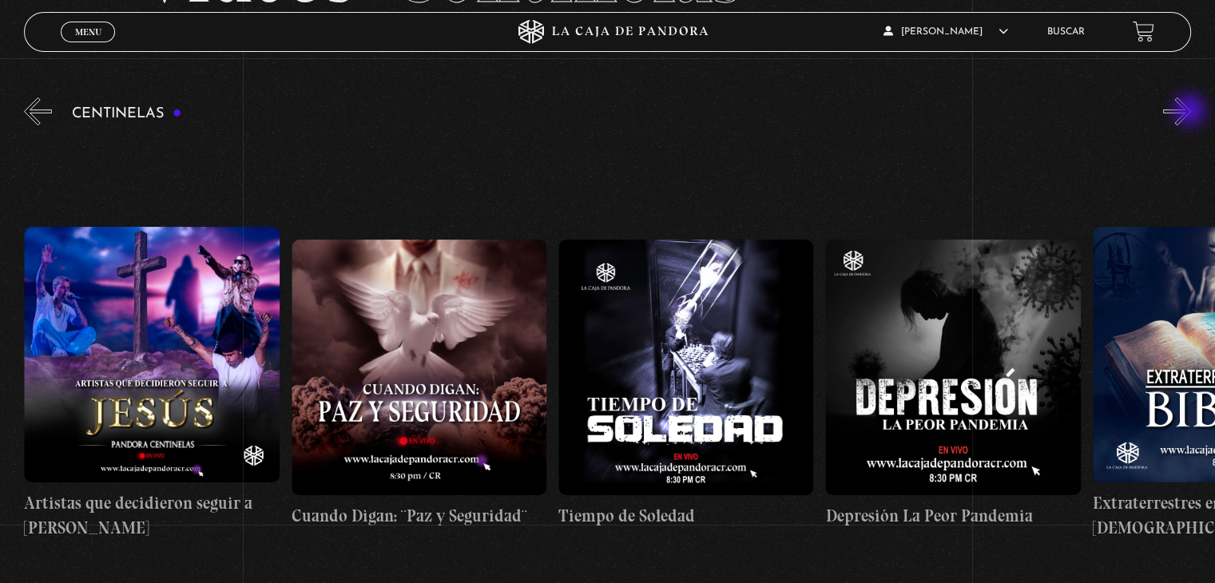
click at [1191, 112] on button "»" at bounding box center [1177, 111] width 28 height 28
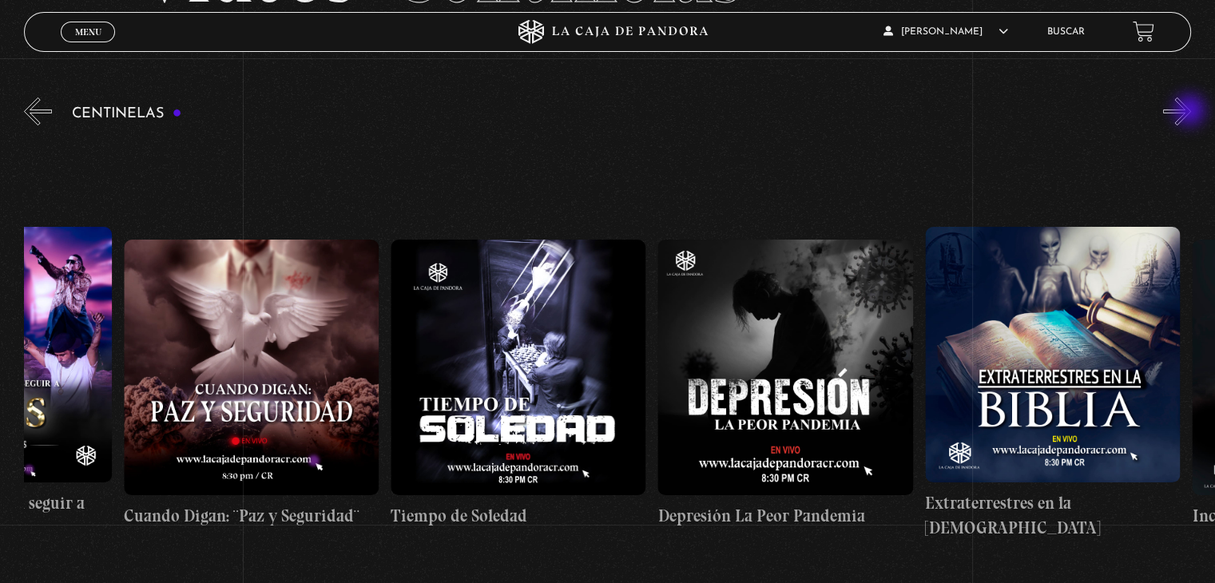
click at [1191, 112] on button "»" at bounding box center [1177, 111] width 28 height 28
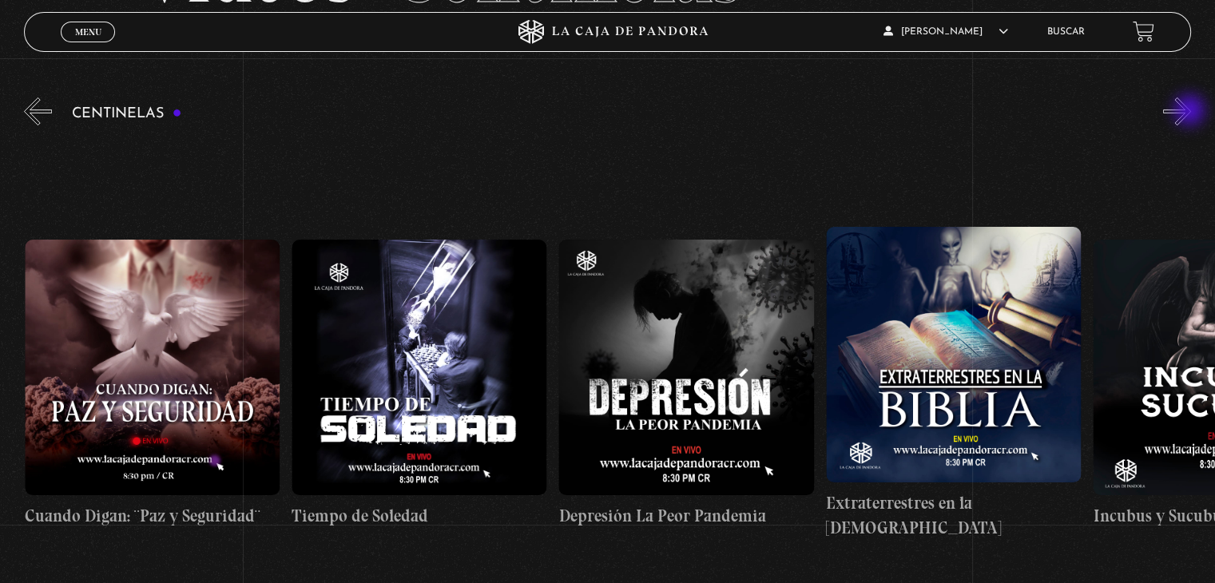
click at [1191, 112] on button "»" at bounding box center [1177, 111] width 28 height 28
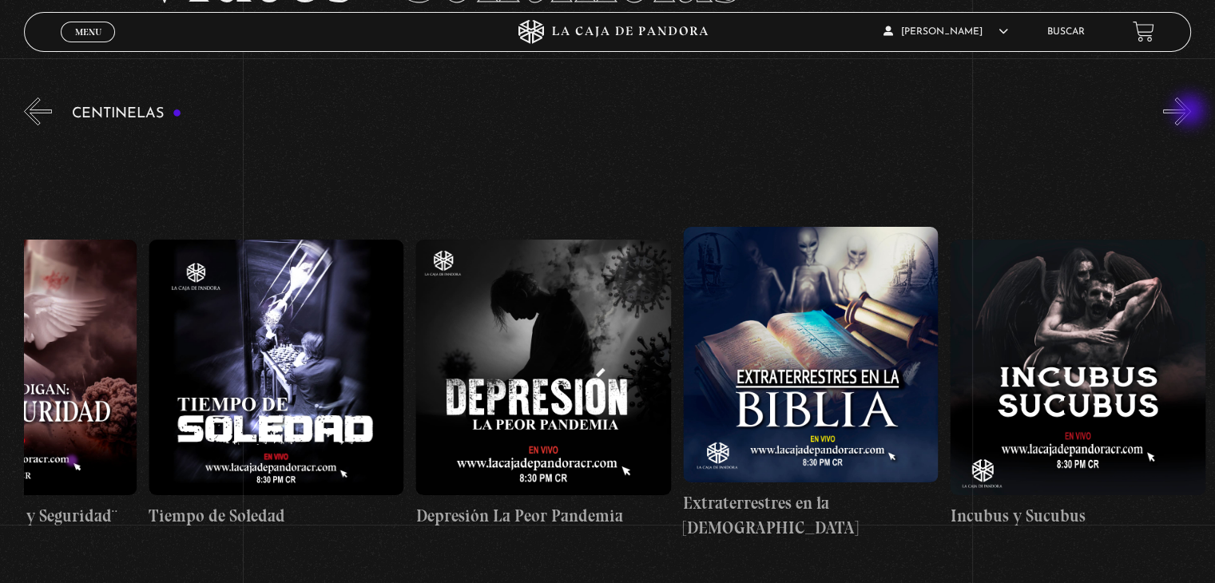
click at [1191, 112] on button "»" at bounding box center [1177, 111] width 28 height 28
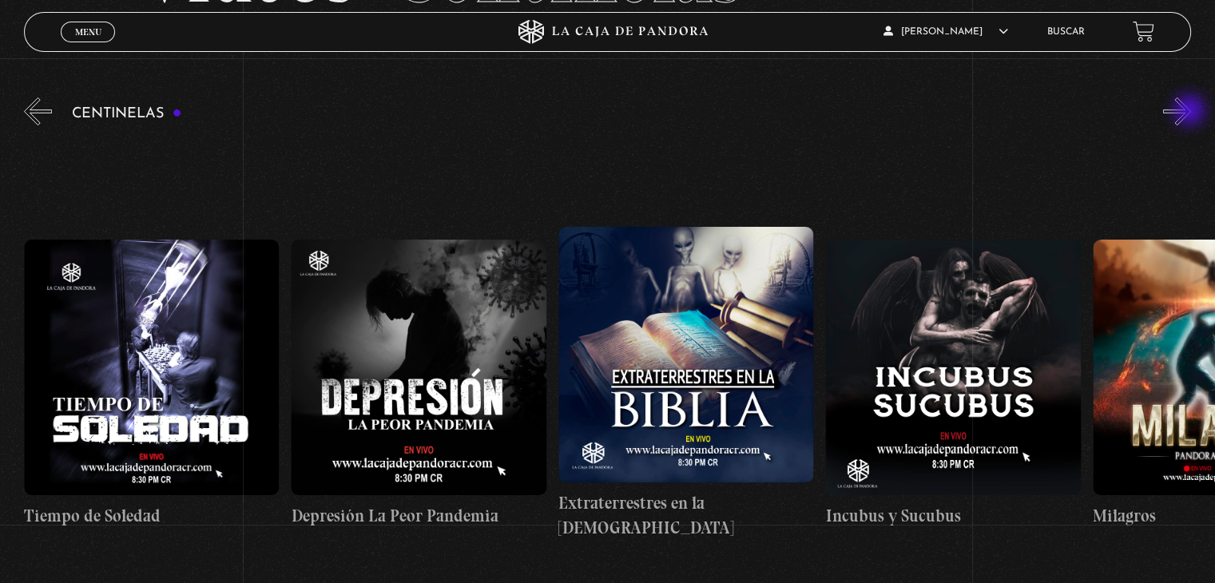
click at [1191, 112] on button "»" at bounding box center [1177, 111] width 28 height 28
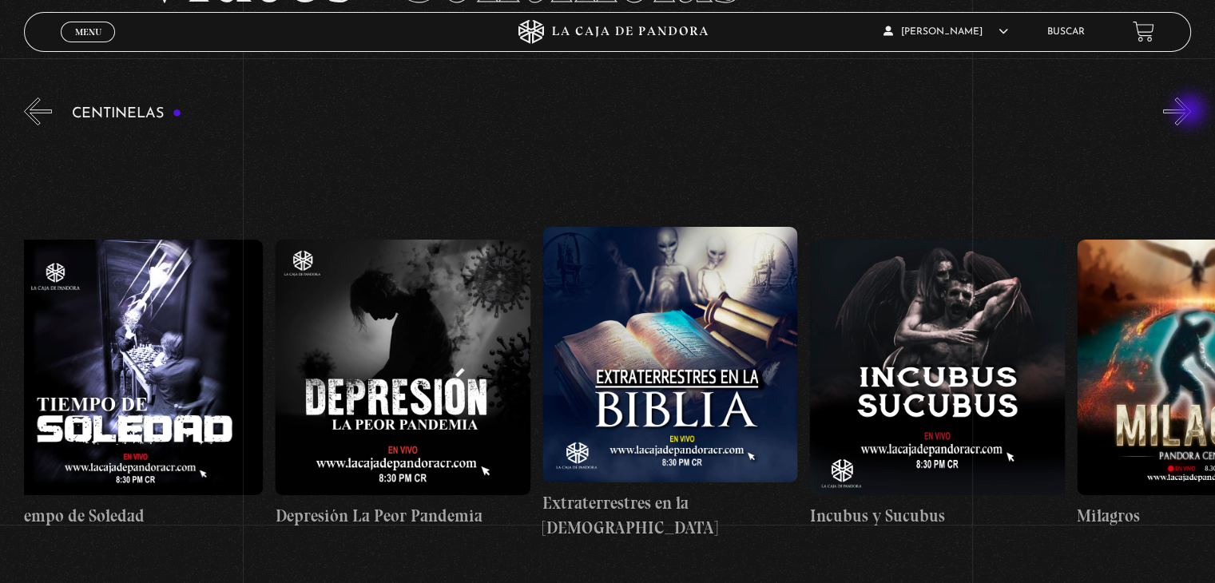
click at [1191, 112] on button "»" at bounding box center [1177, 111] width 28 height 28
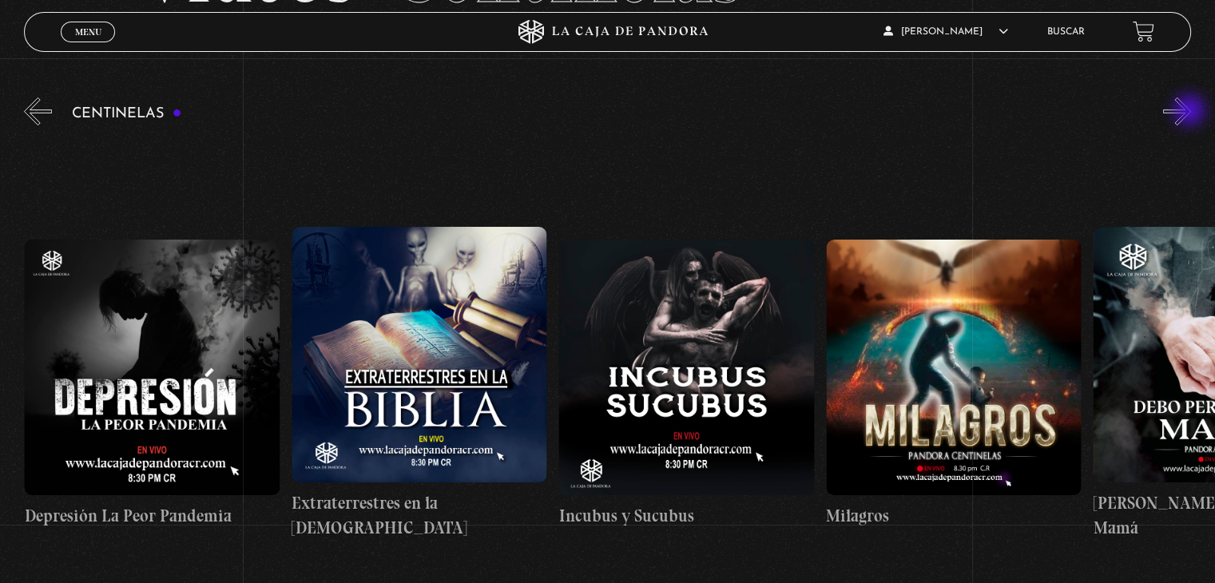
click at [1191, 112] on button "»" at bounding box center [1177, 111] width 28 height 28
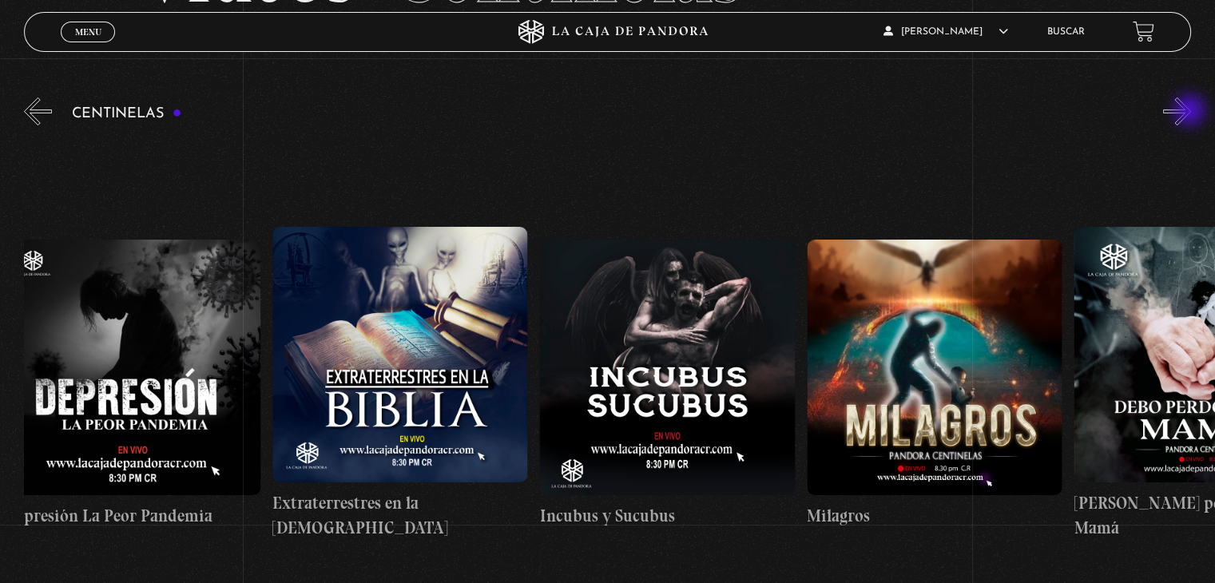
click at [1191, 112] on button "»" at bounding box center [1177, 111] width 28 height 28
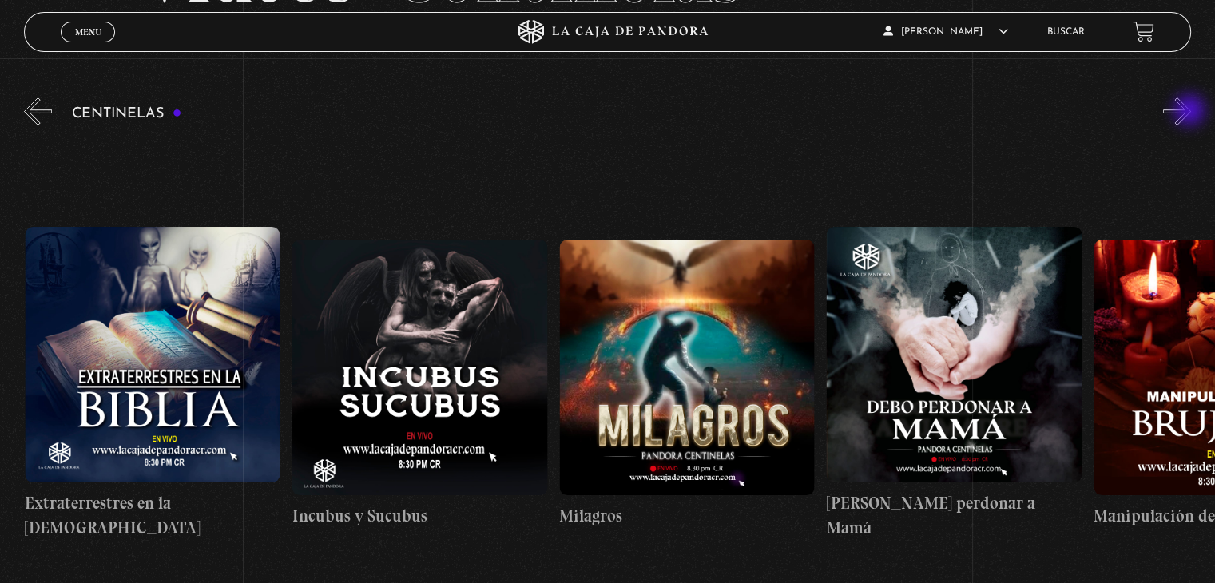
click at [1191, 112] on button "»" at bounding box center [1177, 111] width 28 height 28
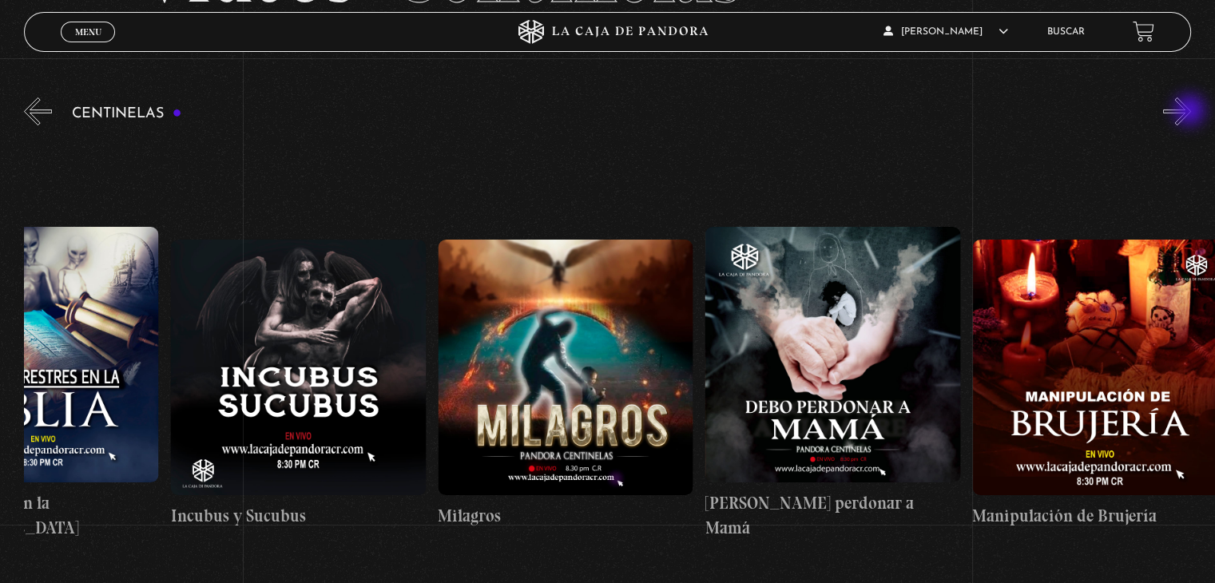
click at [1191, 112] on button "»" at bounding box center [1177, 111] width 28 height 28
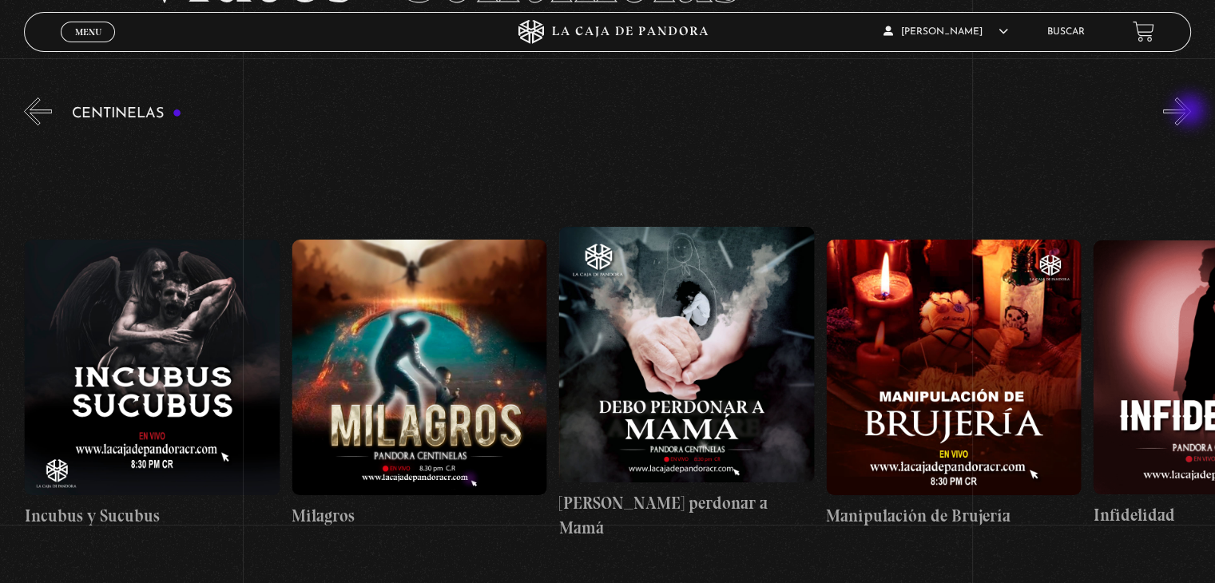
click at [1191, 112] on button "»" at bounding box center [1177, 111] width 28 height 28
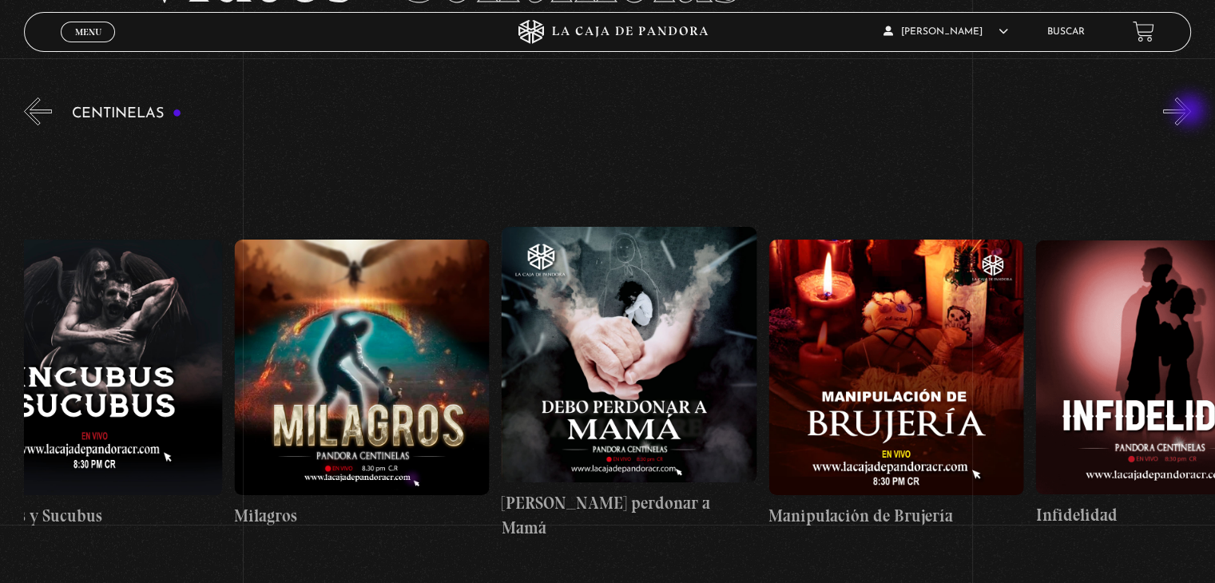
click at [1191, 112] on button "»" at bounding box center [1177, 111] width 28 height 28
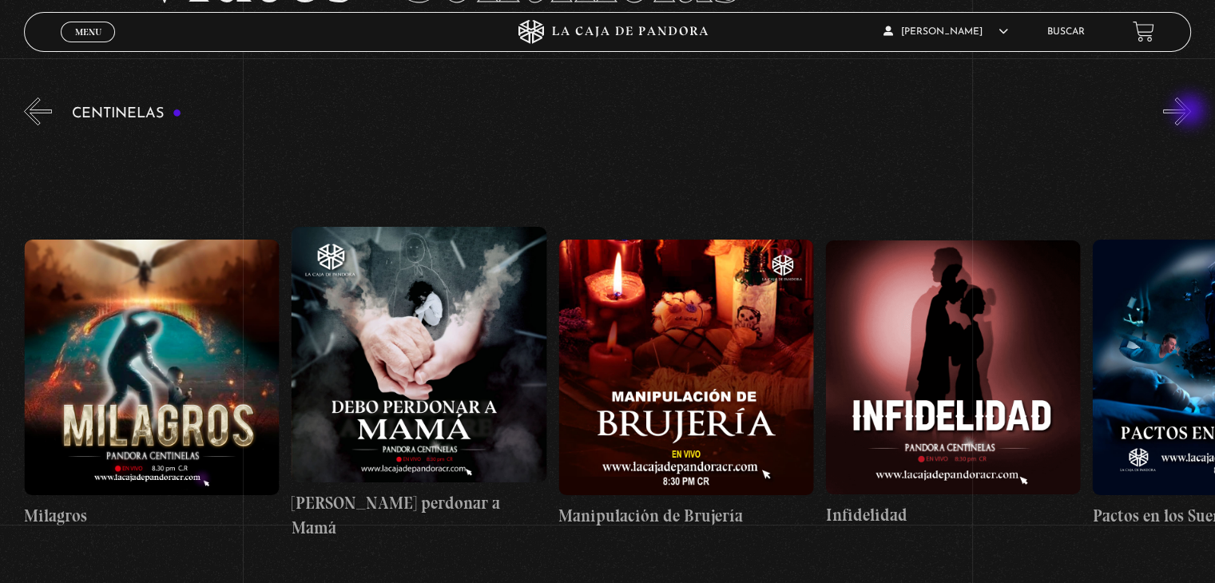
click at [1191, 112] on button "»" at bounding box center [1177, 111] width 28 height 28
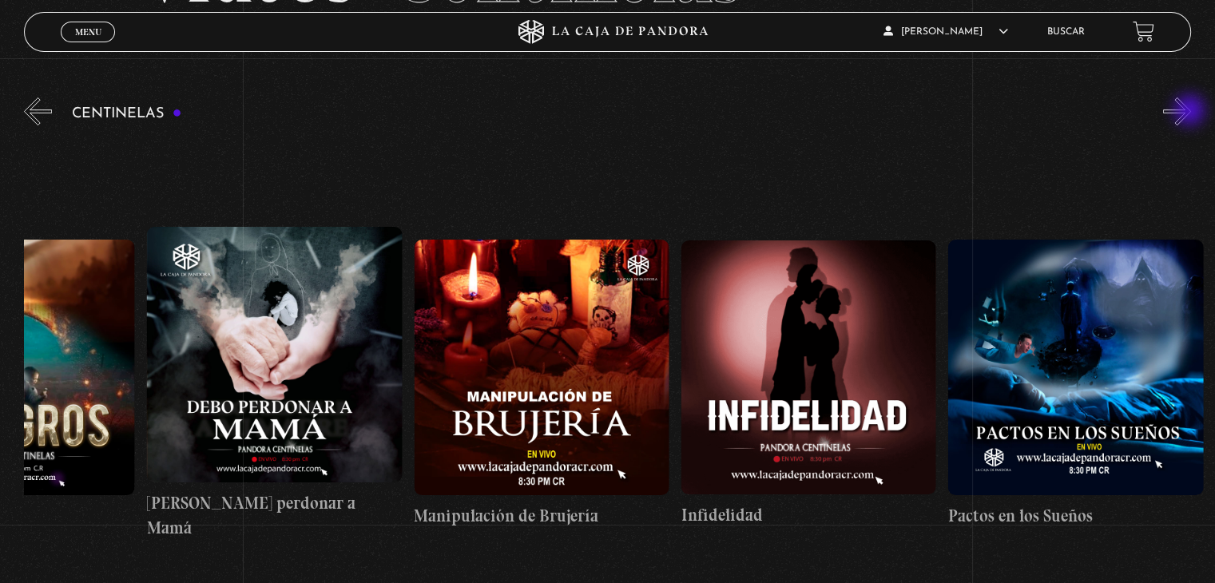
click at [1191, 112] on button "»" at bounding box center [1177, 111] width 28 height 28
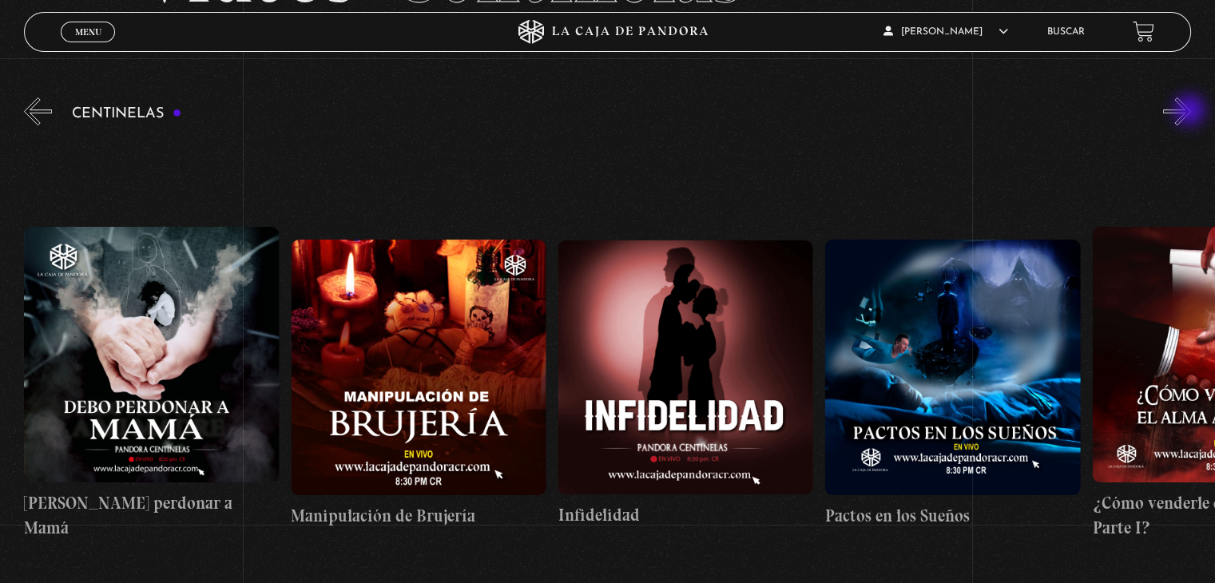
click at [1191, 112] on button "»" at bounding box center [1177, 111] width 28 height 28
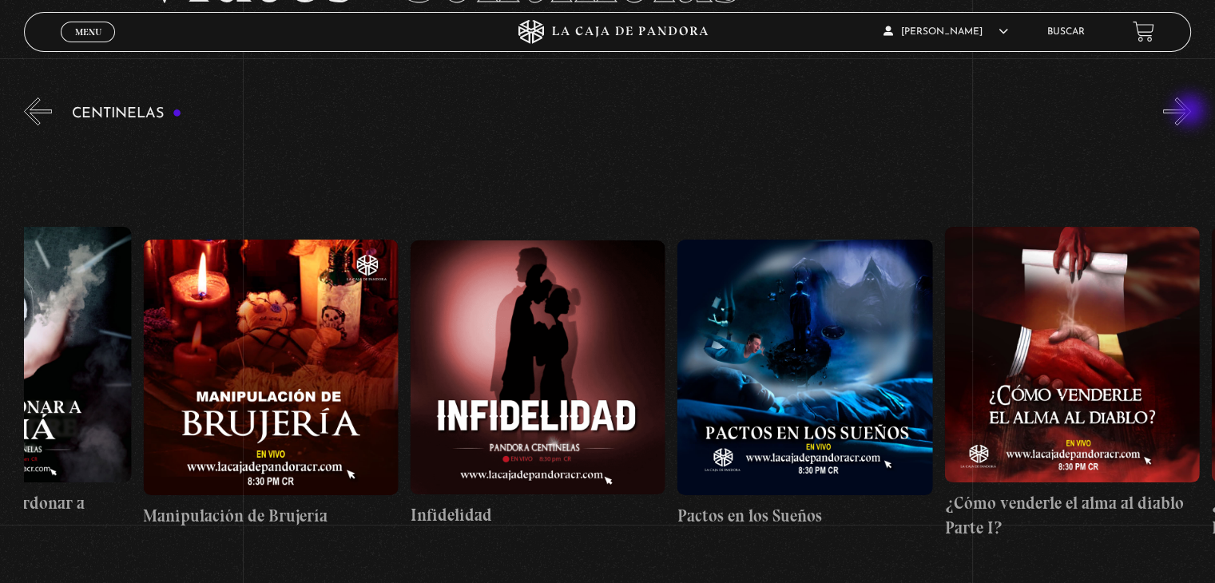
click at [1191, 112] on button "»" at bounding box center [1177, 111] width 28 height 28
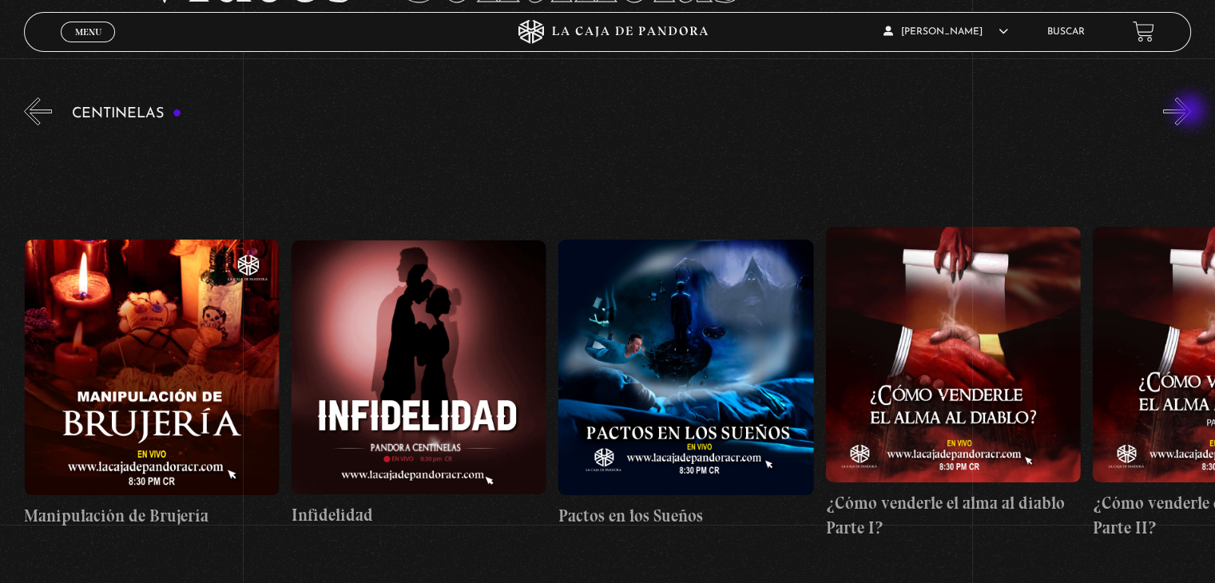
click at [1191, 112] on button "»" at bounding box center [1177, 111] width 28 height 28
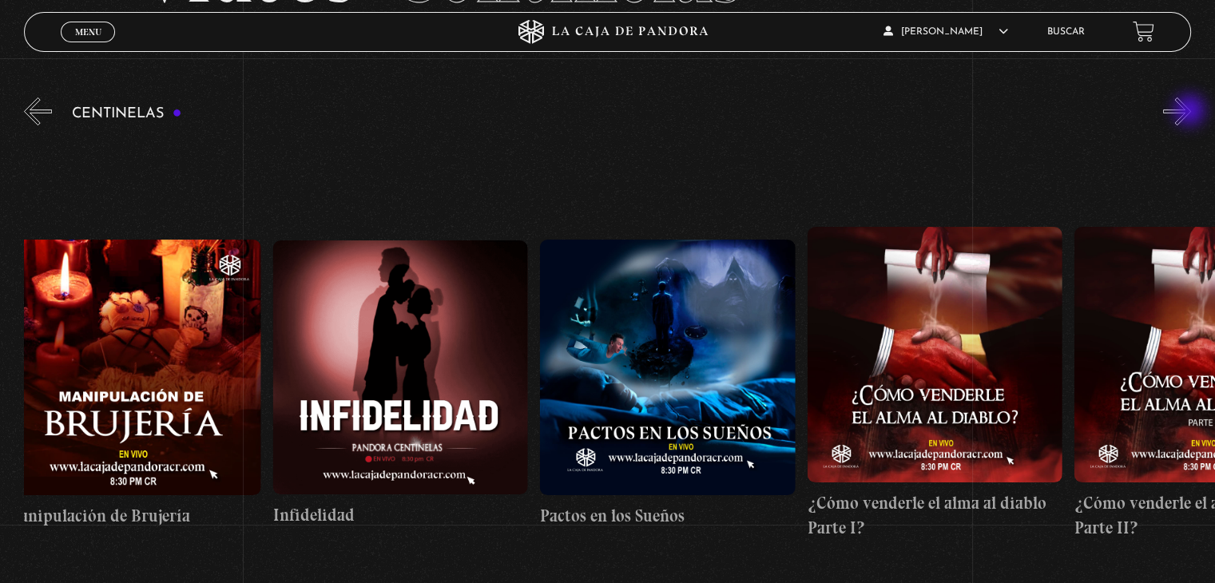
click at [1191, 112] on button "»" at bounding box center [1177, 111] width 28 height 28
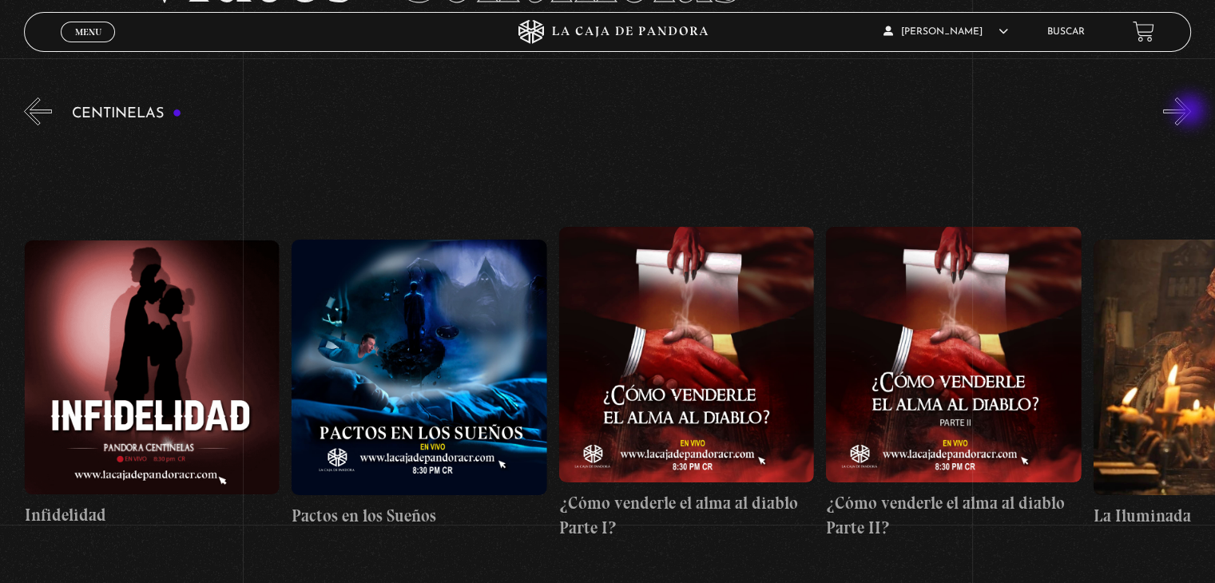
click at [1191, 112] on button "»" at bounding box center [1177, 111] width 28 height 28
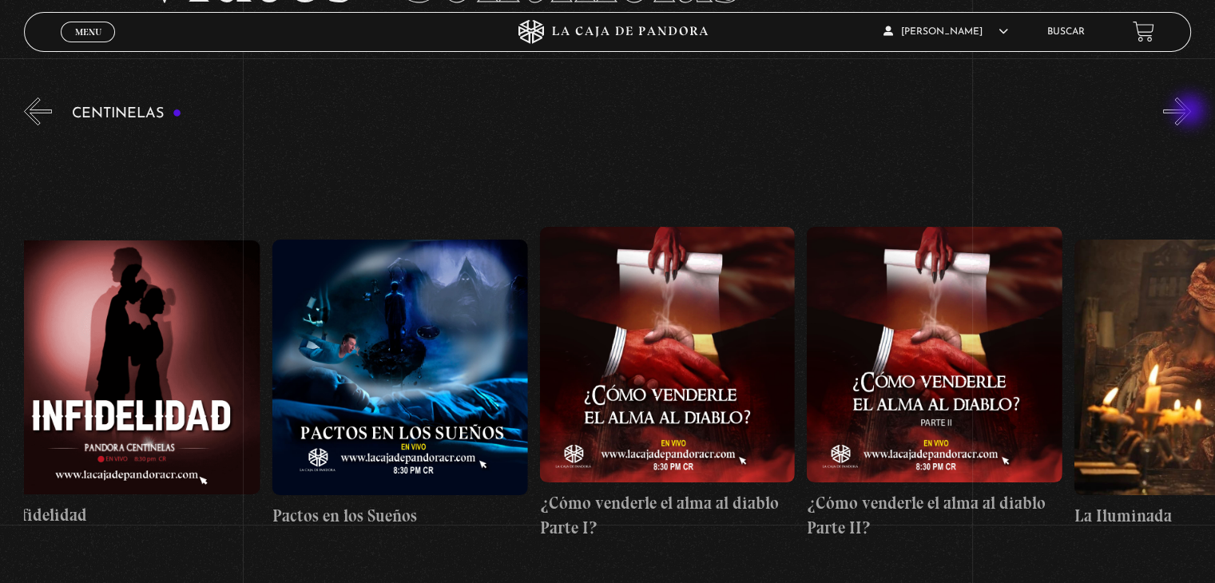
click at [1191, 112] on button "»" at bounding box center [1177, 111] width 28 height 28
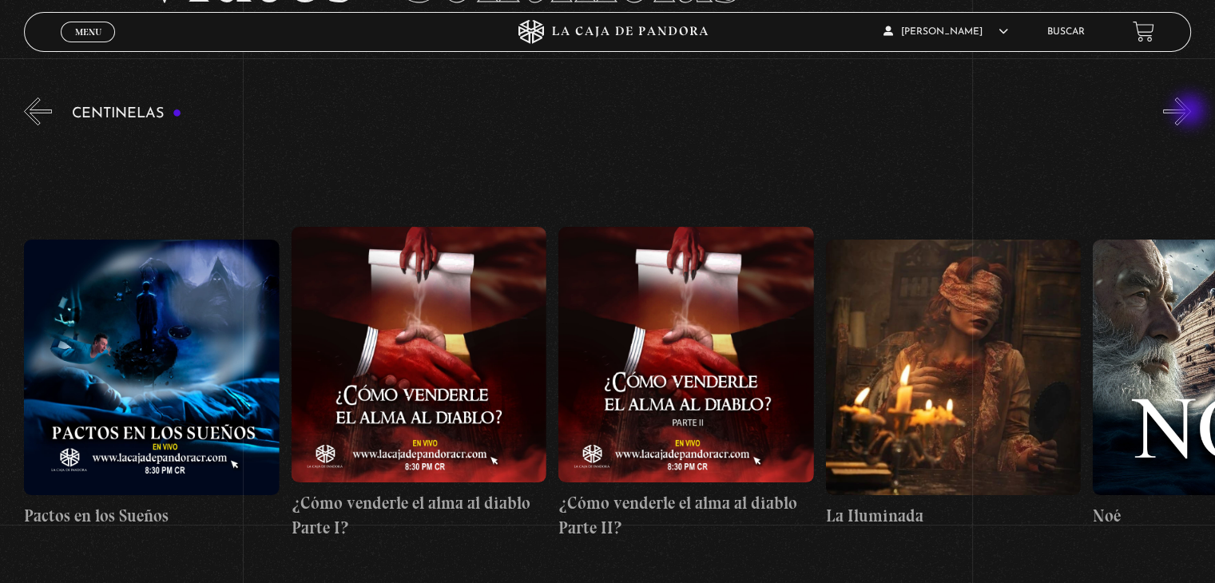
click at [1191, 112] on button "»" at bounding box center [1177, 111] width 28 height 28
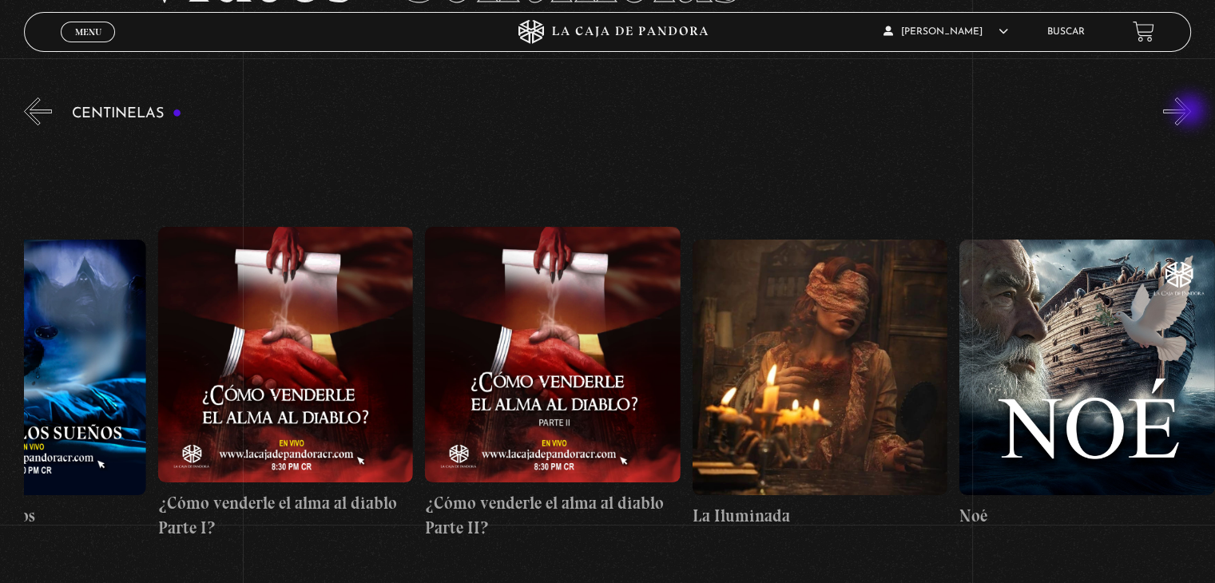
click at [1191, 112] on button "»" at bounding box center [1177, 111] width 28 height 28
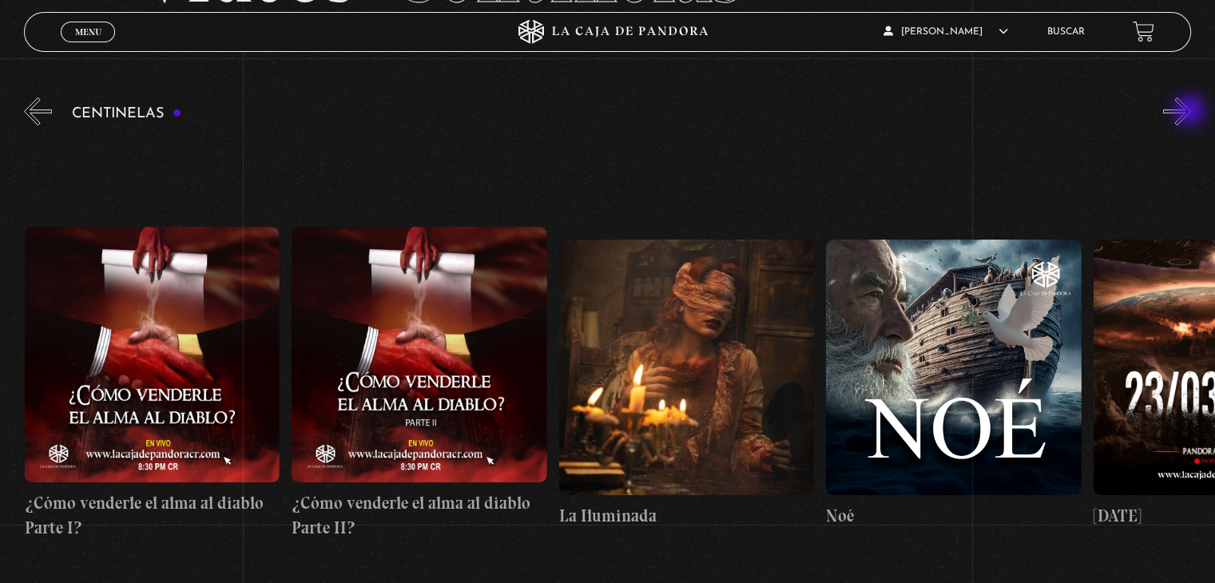
click at [1191, 112] on button "»" at bounding box center [1177, 111] width 28 height 28
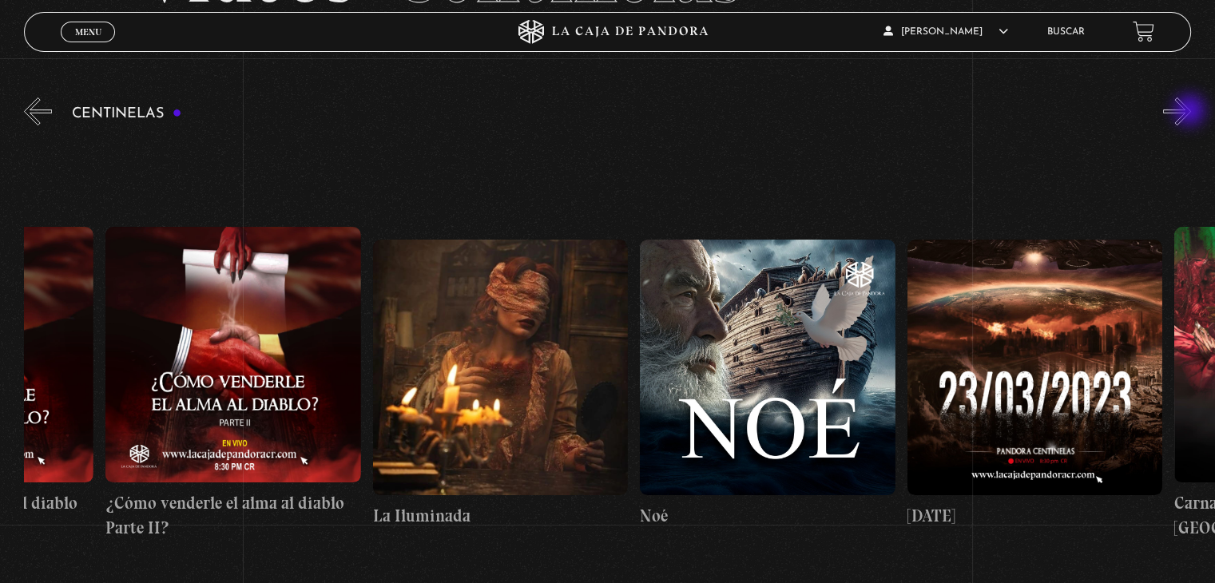
click at [1191, 112] on button "»" at bounding box center [1177, 111] width 28 height 28
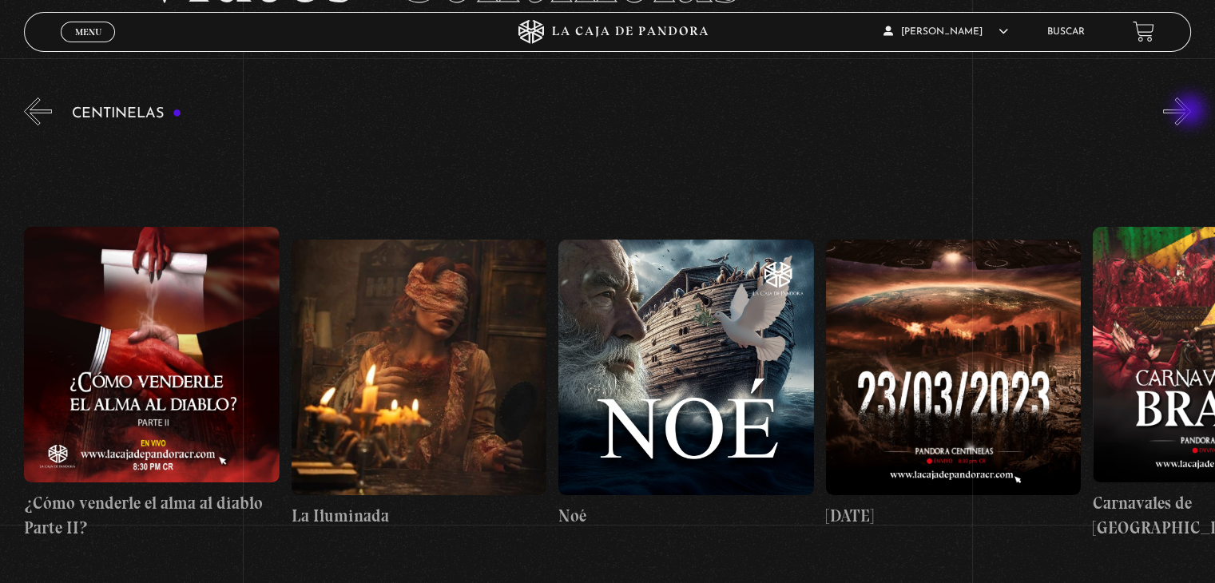
click at [1191, 112] on button "»" at bounding box center [1177, 111] width 28 height 28
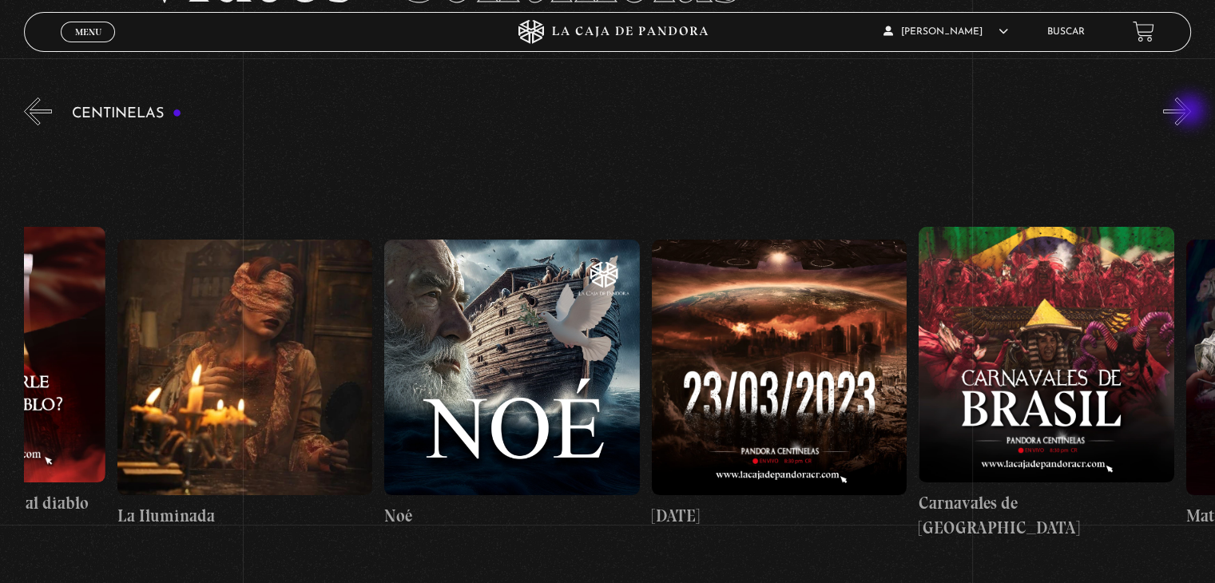
click at [1191, 112] on button "»" at bounding box center [1177, 111] width 28 height 28
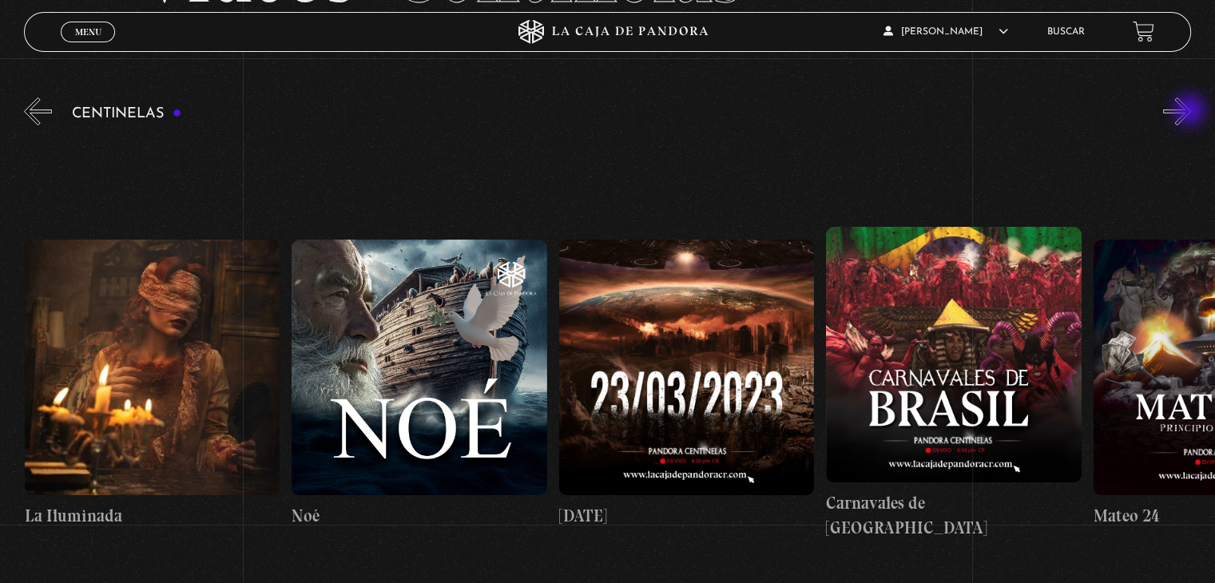
click at [1191, 112] on button "»" at bounding box center [1177, 111] width 28 height 28
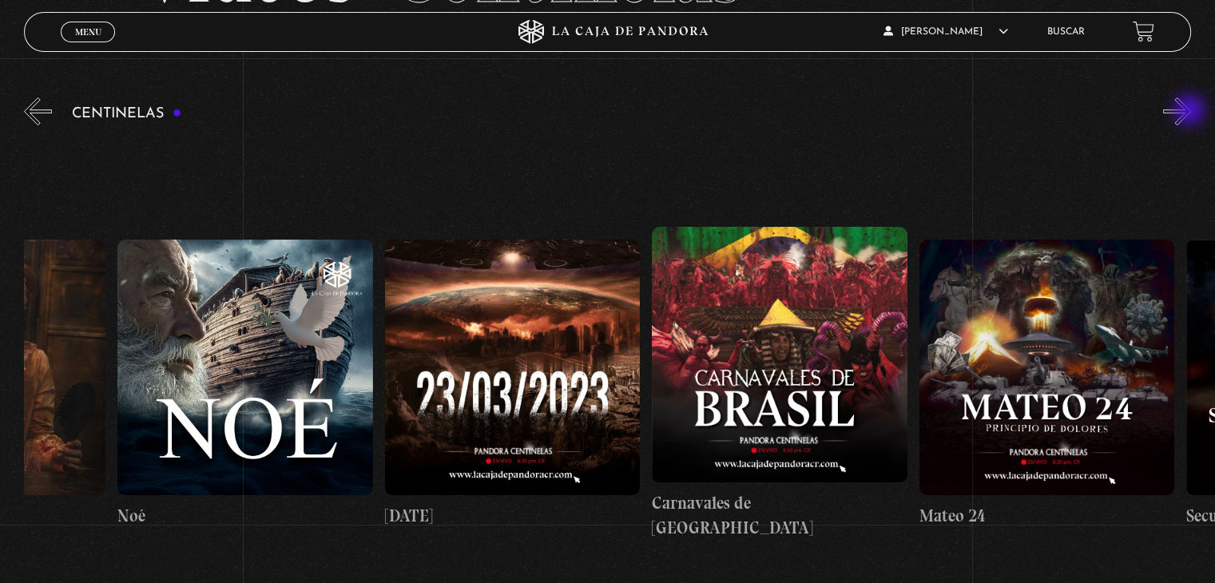
click at [1191, 112] on button "»" at bounding box center [1177, 111] width 28 height 28
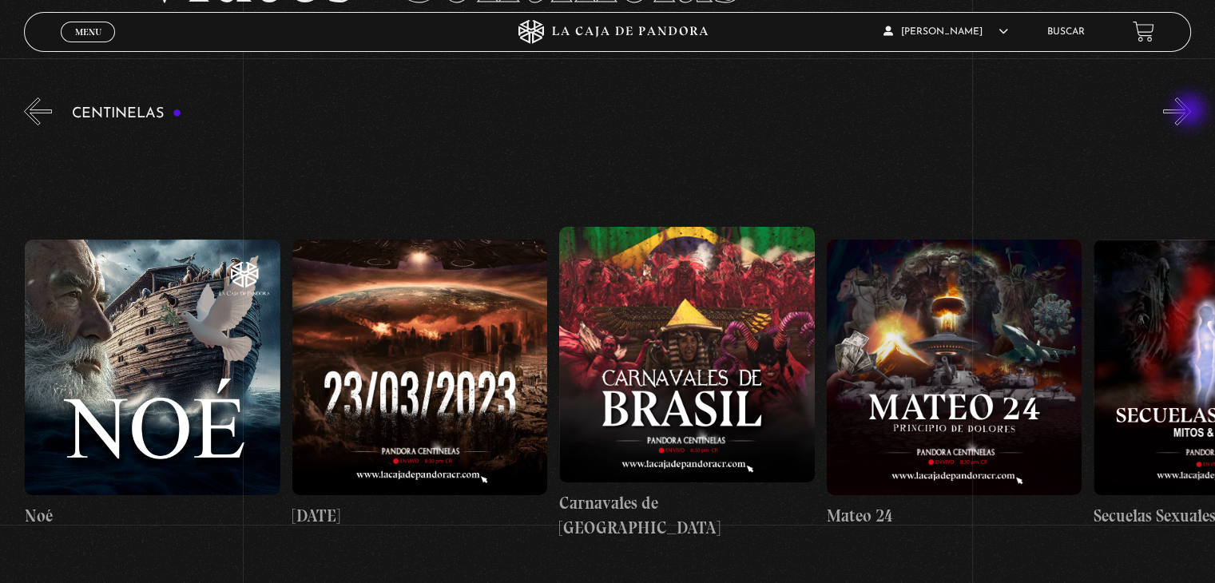
click at [1191, 112] on button "»" at bounding box center [1177, 111] width 28 height 28
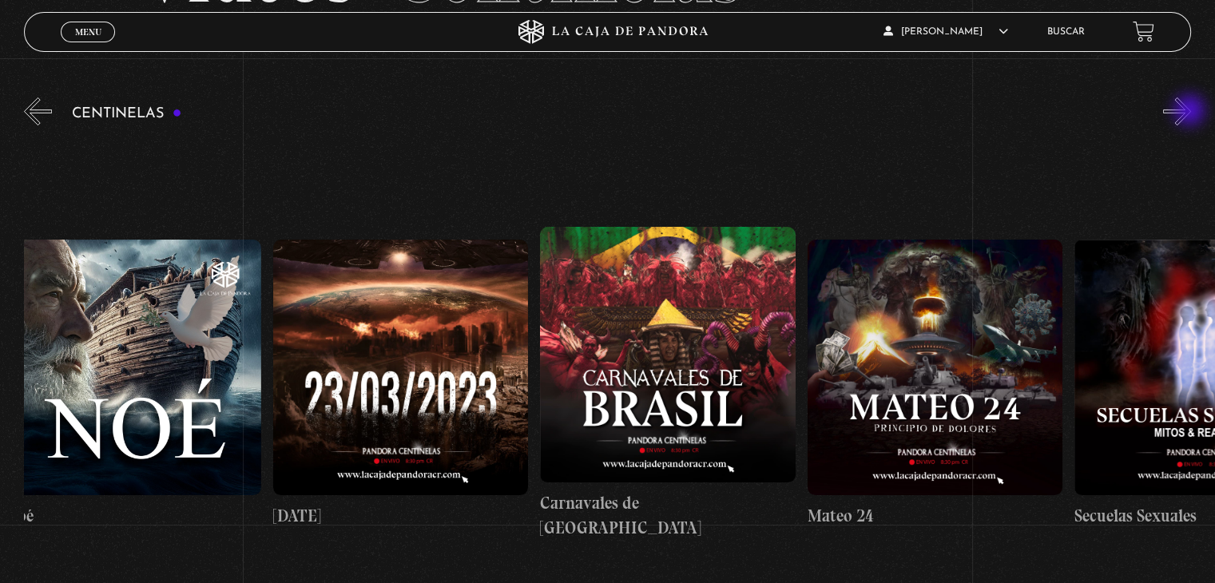
click at [1191, 112] on button "»" at bounding box center [1177, 111] width 28 height 28
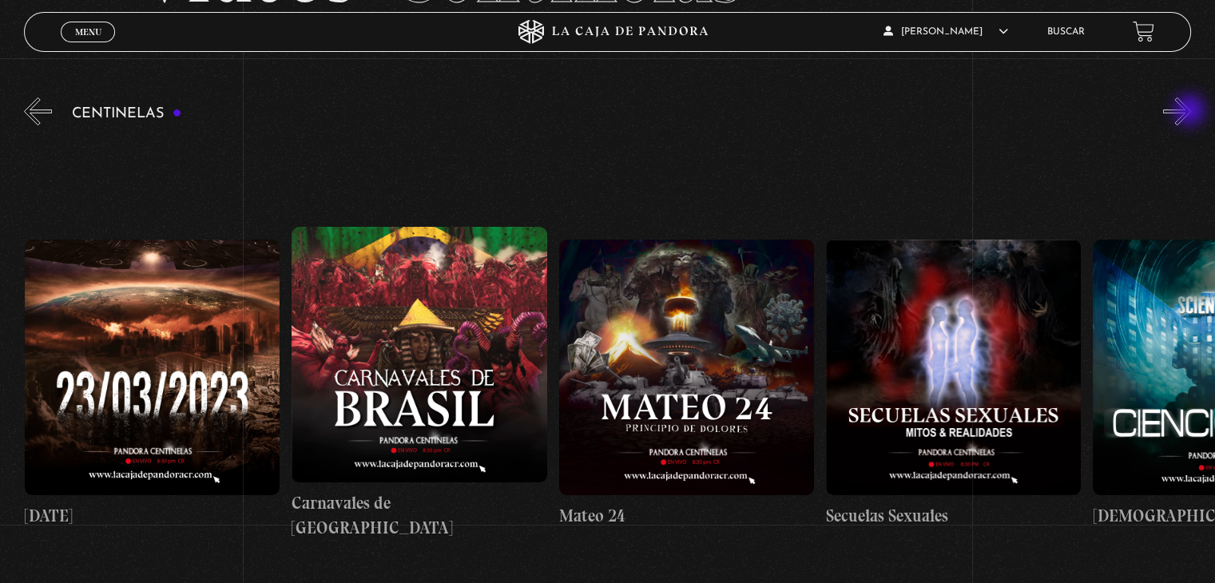
click at [1191, 112] on button "»" at bounding box center [1177, 111] width 28 height 28
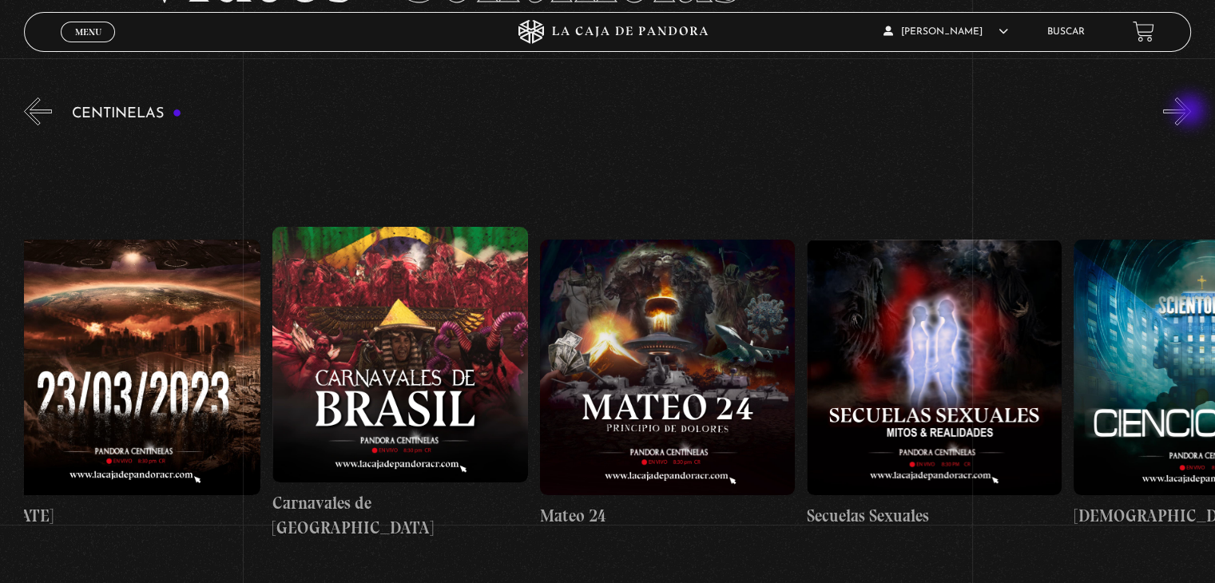
click at [1191, 112] on button "»" at bounding box center [1177, 111] width 28 height 28
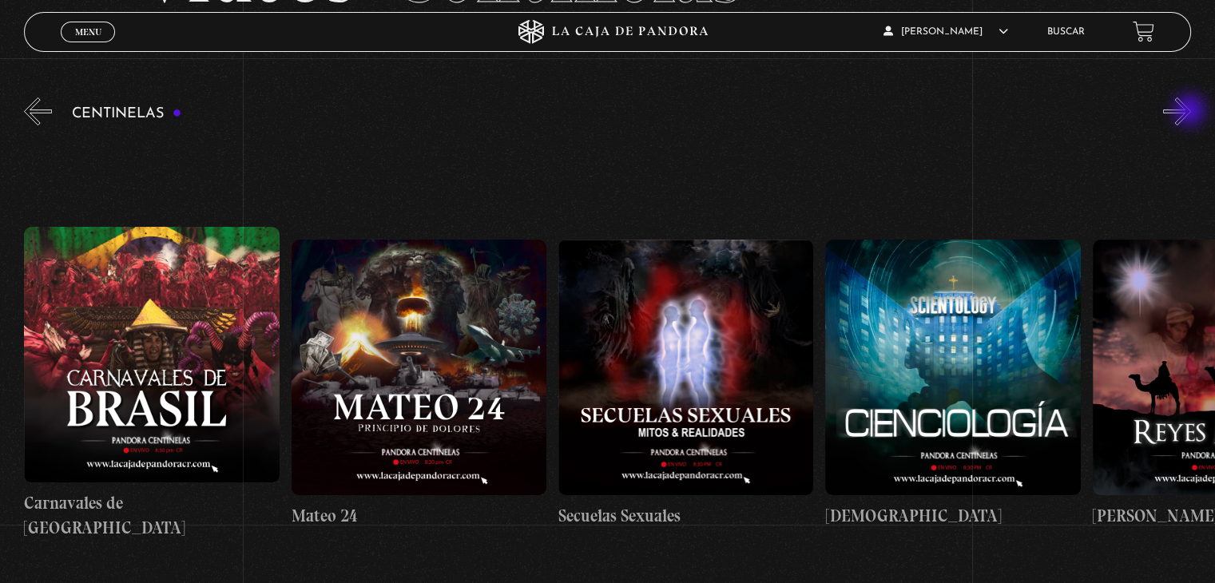
click at [1191, 112] on button "»" at bounding box center [1177, 111] width 28 height 28
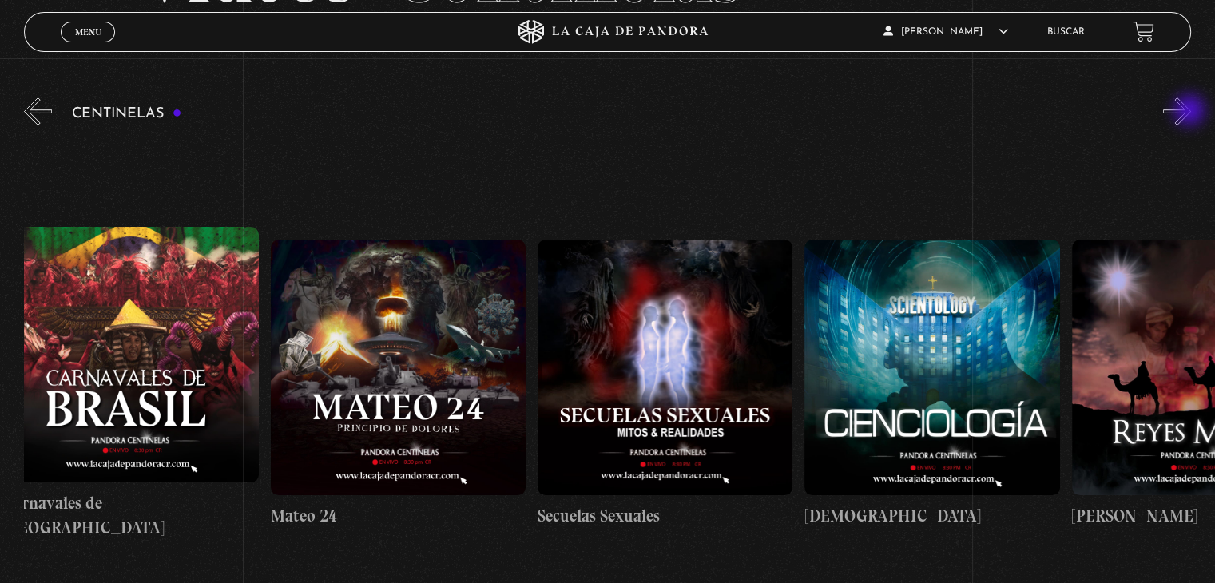
click at [1191, 112] on button "»" at bounding box center [1177, 111] width 28 height 28
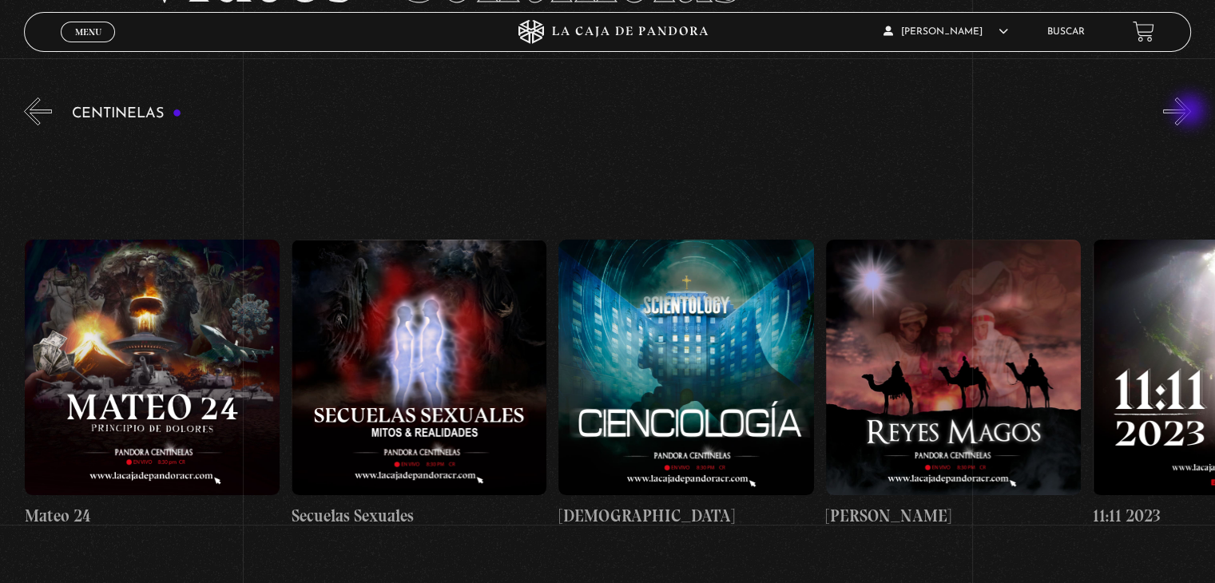
click at [1191, 112] on button "»" at bounding box center [1177, 111] width 28 height 28
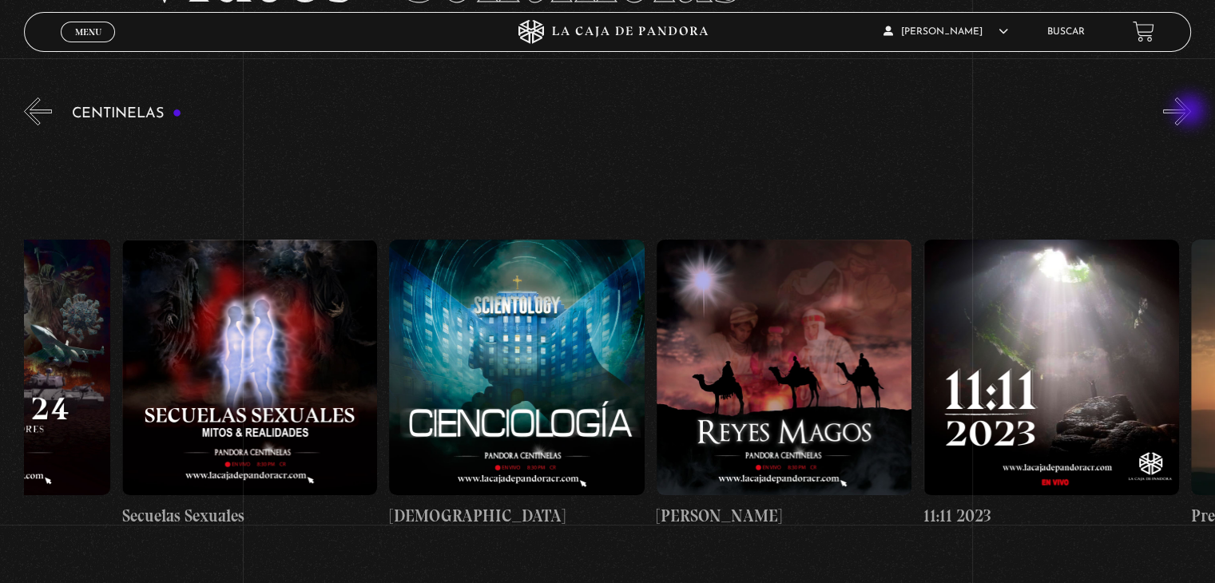
click at [1191, 112] on button "»" at bounding box center [1177, 111] width 28 height 28
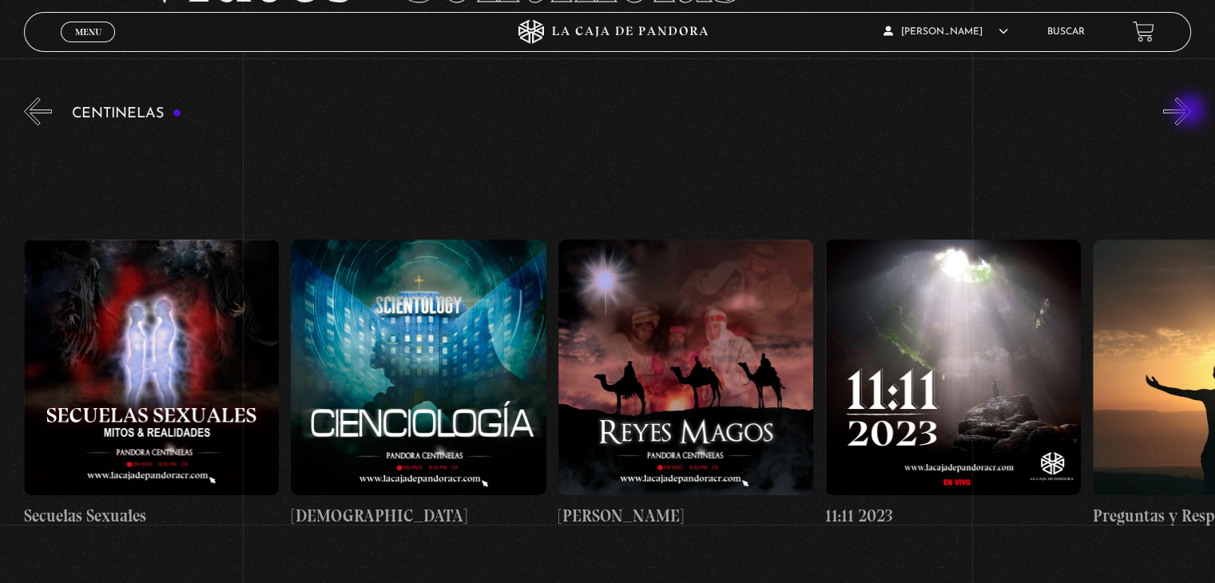
click at [1191, 112] on button "»" at bounding box center [1177, 111] width 28 height 28
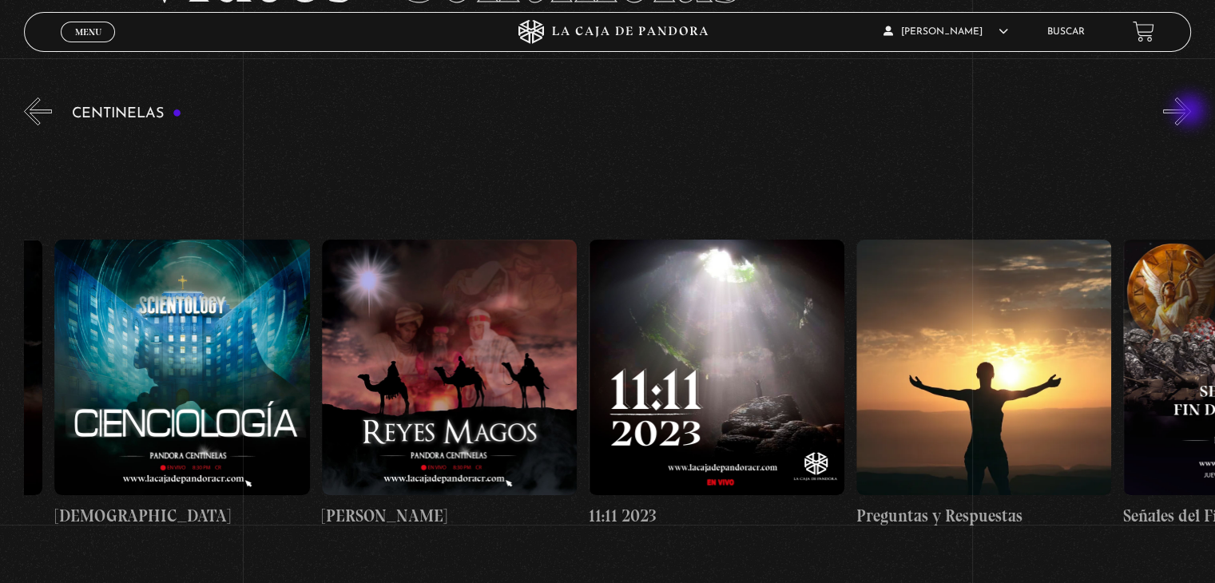
click at [1191, 112] on button "»" at bounding box center [1177, 111] width 28 height 28
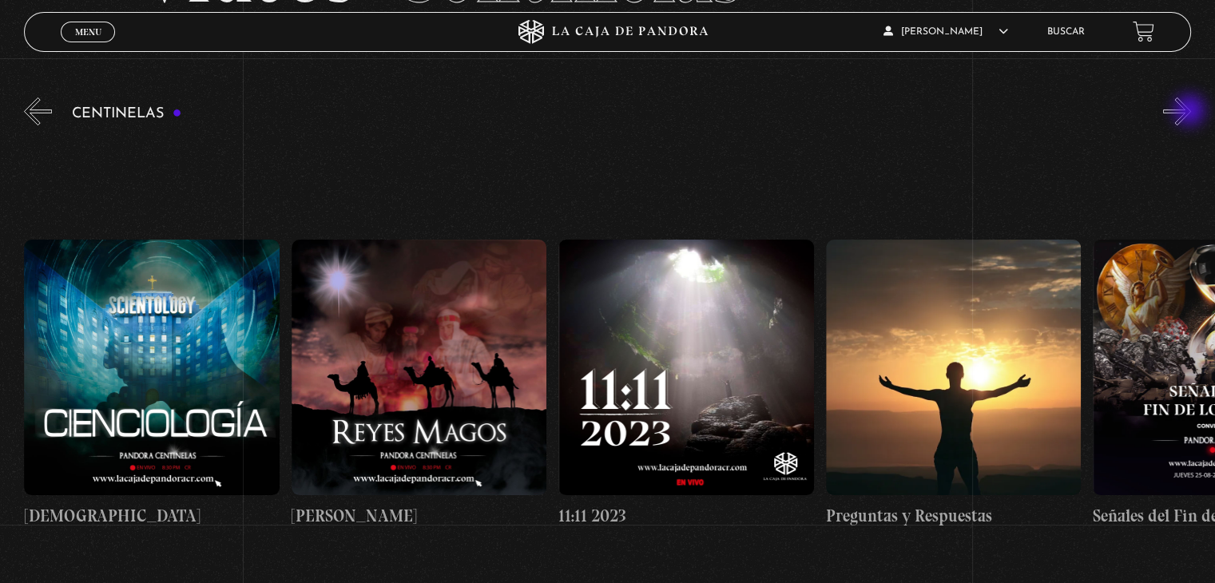
click at [1191, 112] on button "»" at bounding box center [1177, 111] width 28 height 28
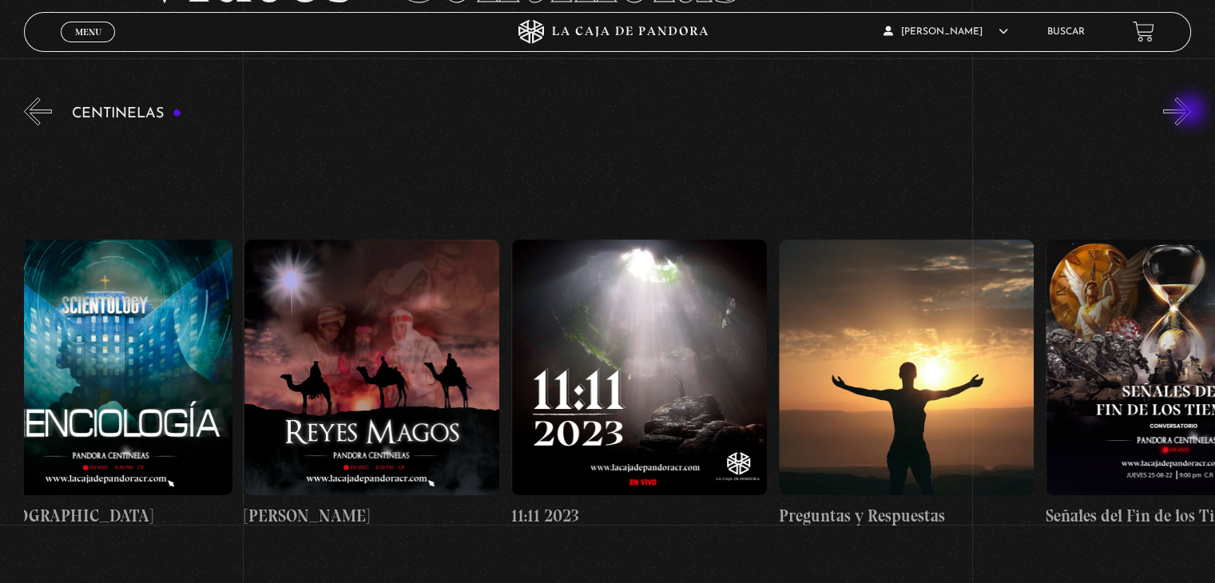
click at [1191, 112] on button "»" at bounding box center [1177, 111] width 28 height 28
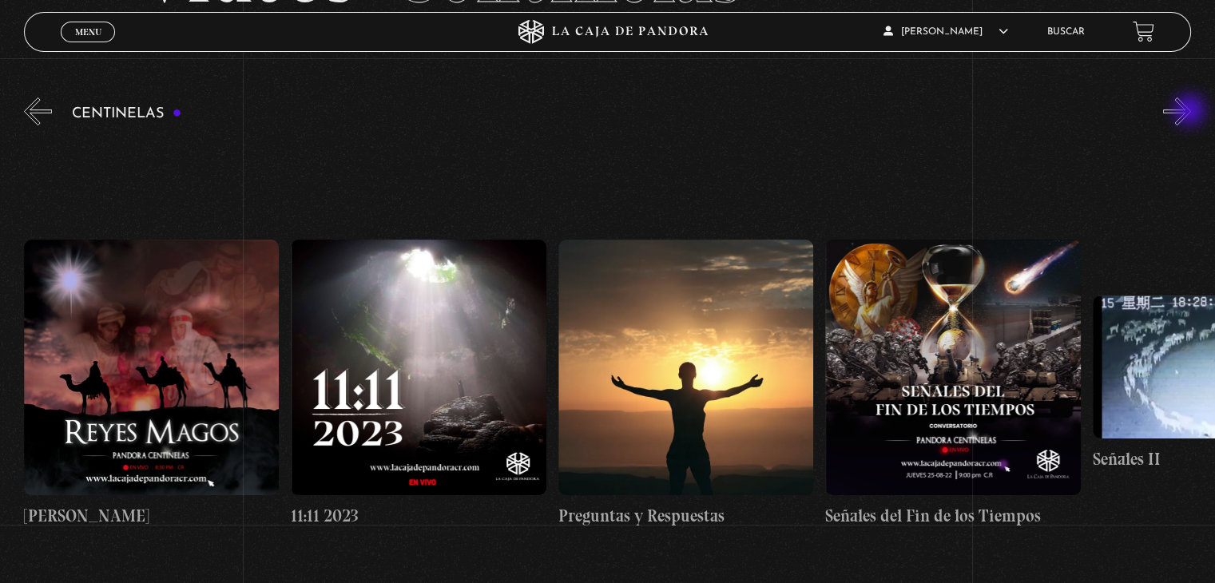
click at [1191, 112] on button "»" at bounding box center [1177, 111] width 28 height 28
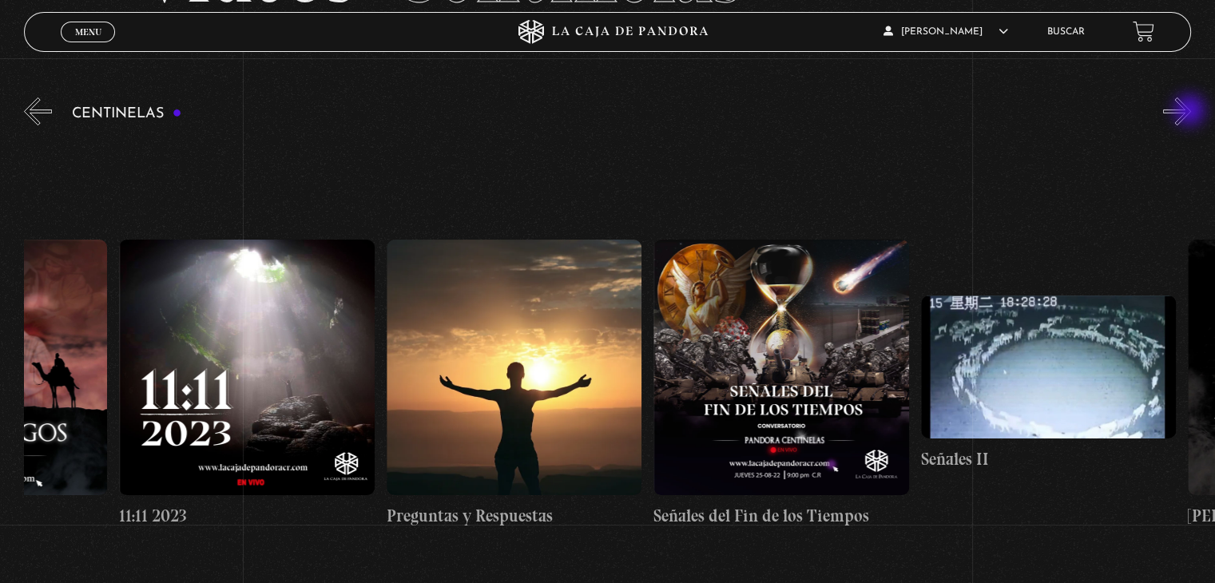
click at [1191, 112] on button "»" at bounding box center [1177, 111] width 28 height 28
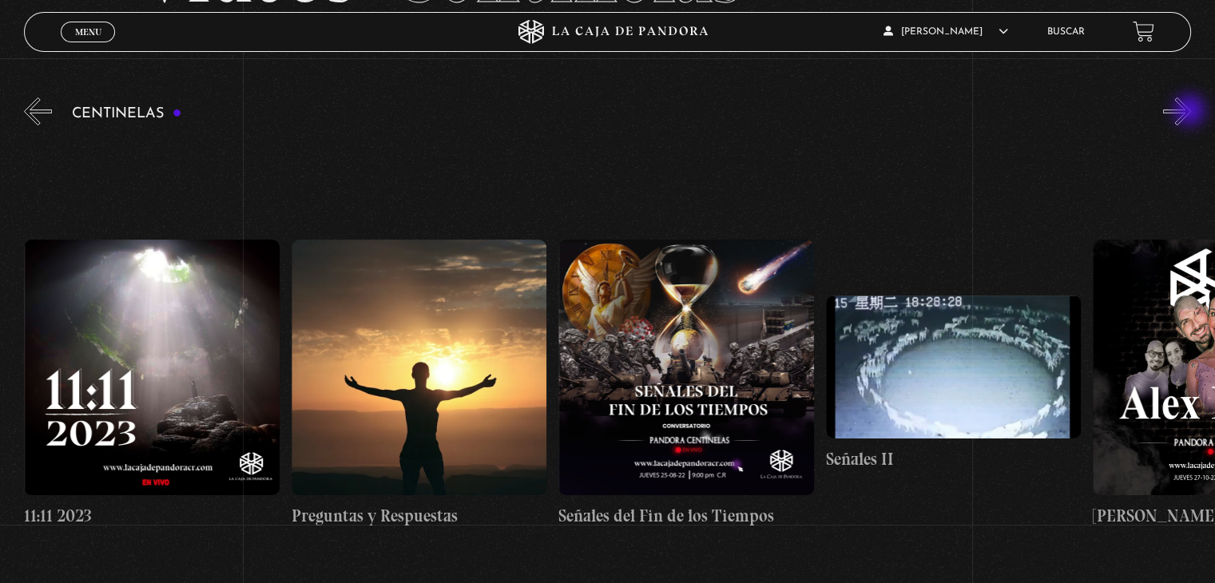
click at [1191, 112] on button "»" at bounding box center [1177, 111] width 28 height 28
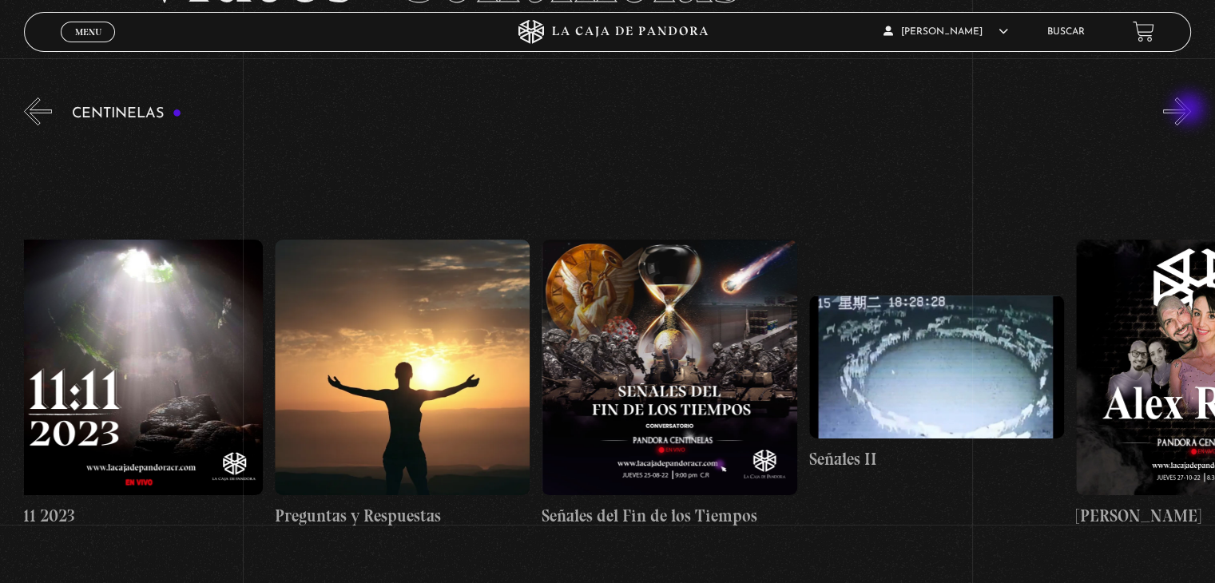
click at [1188, 108] on button "»" at bounding box center [1177, 111] width 28 height 28
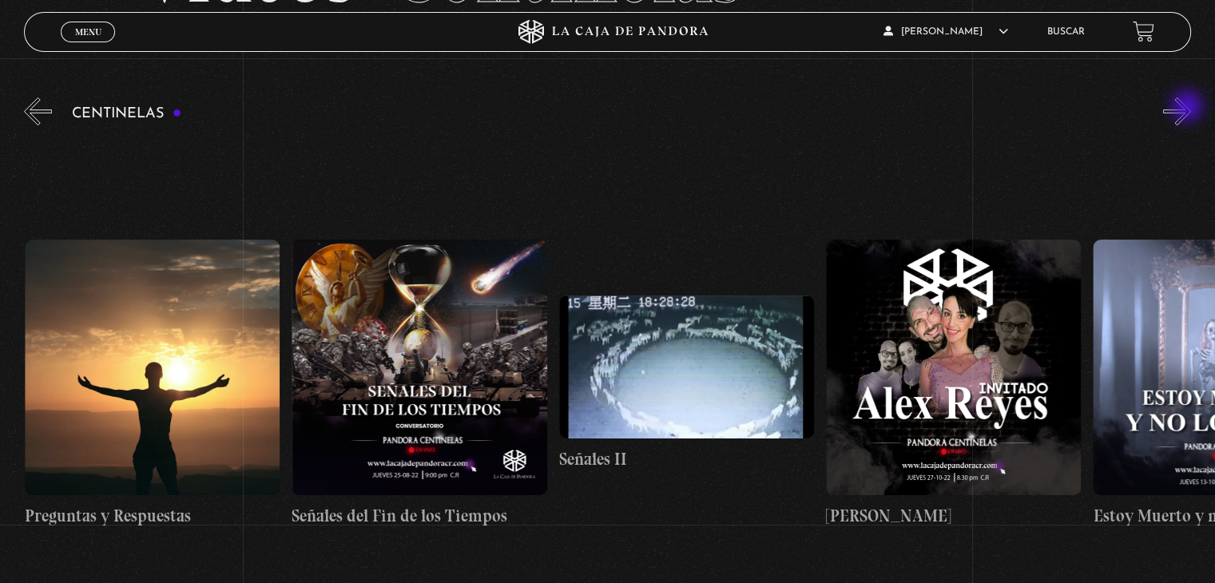
click at [1188, 108] on button "»" at bounding box center [1177, 111] width 28 height 28
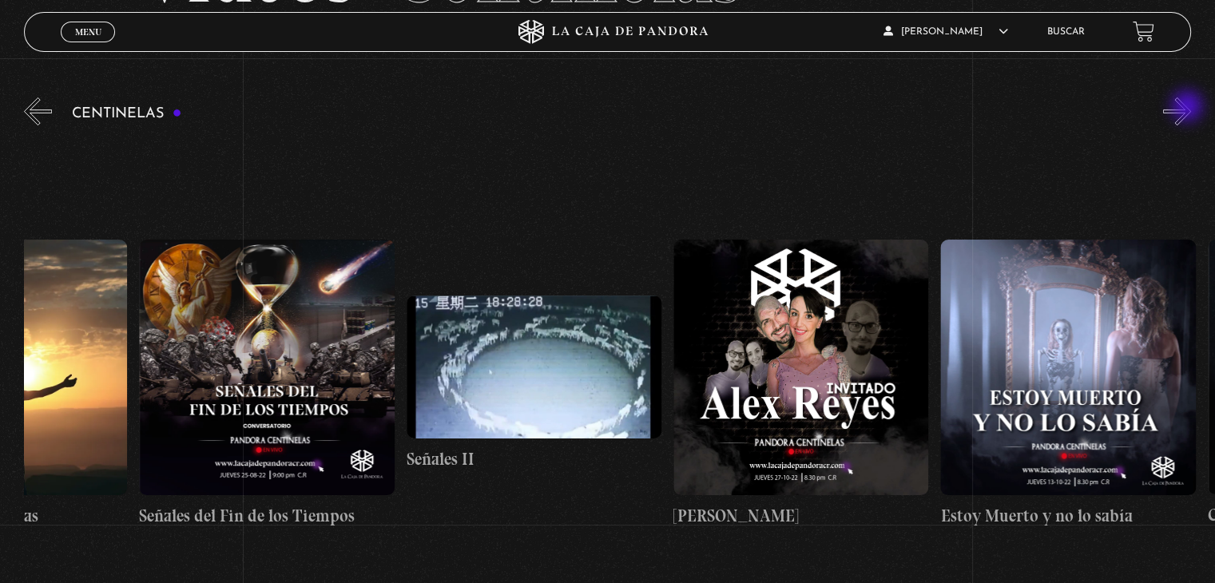
click at [1188, 108] on button "»" at bounding box center [1177, 111] width 28 height 28
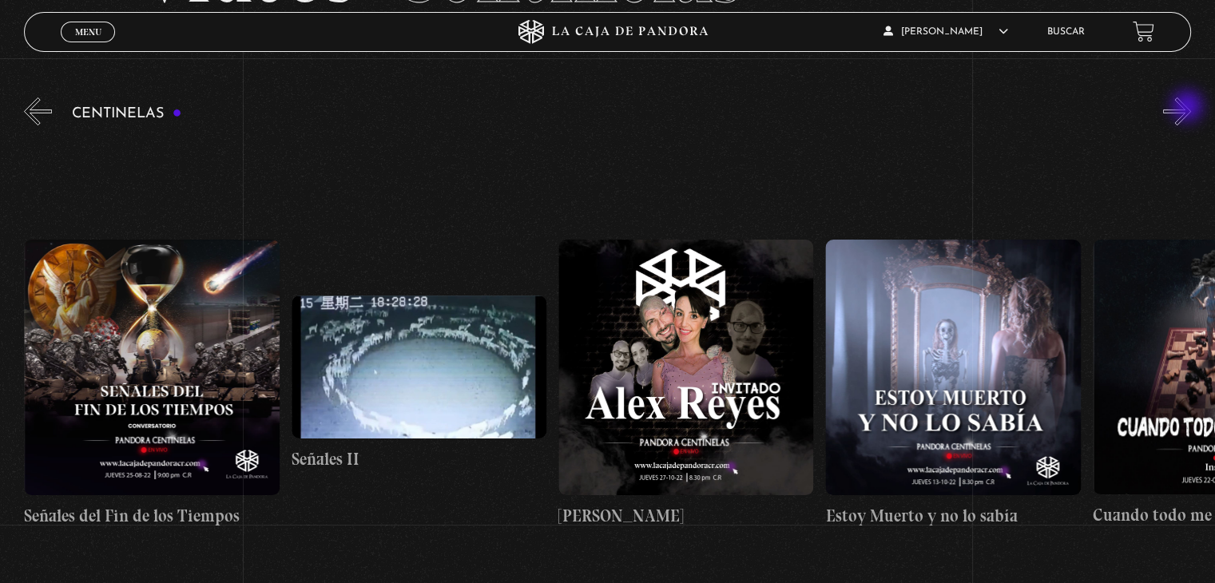
click at [1188, 108] on button "»" at bounding box center [1177, 111] width 28 height 28
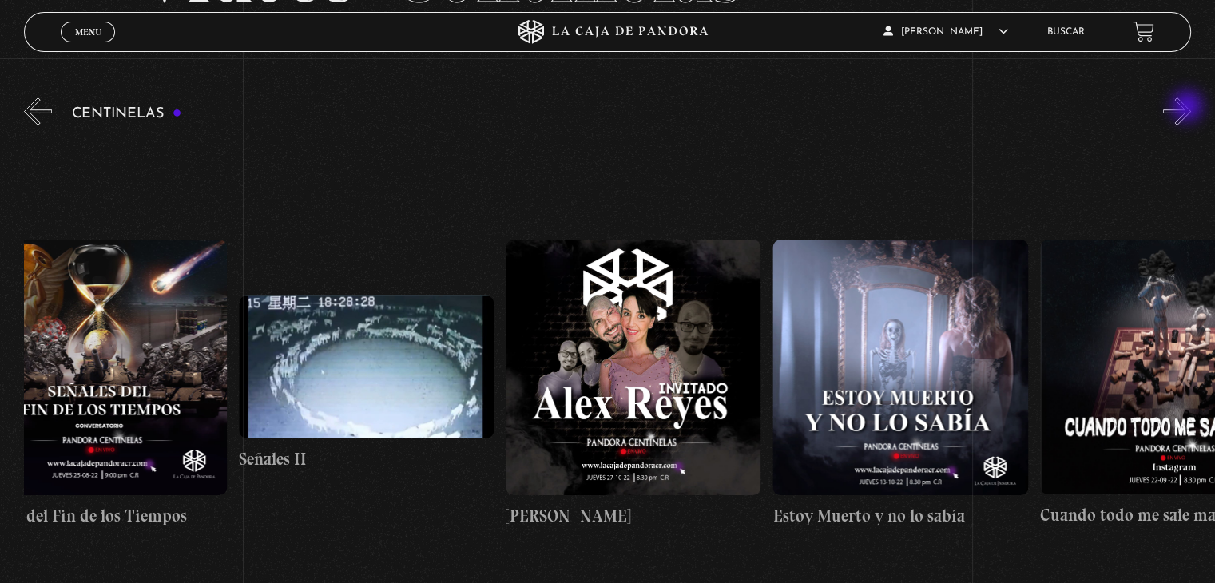
click at [1188, 108] on button "»" at bounding box center [1177, 111] width 28 height 28
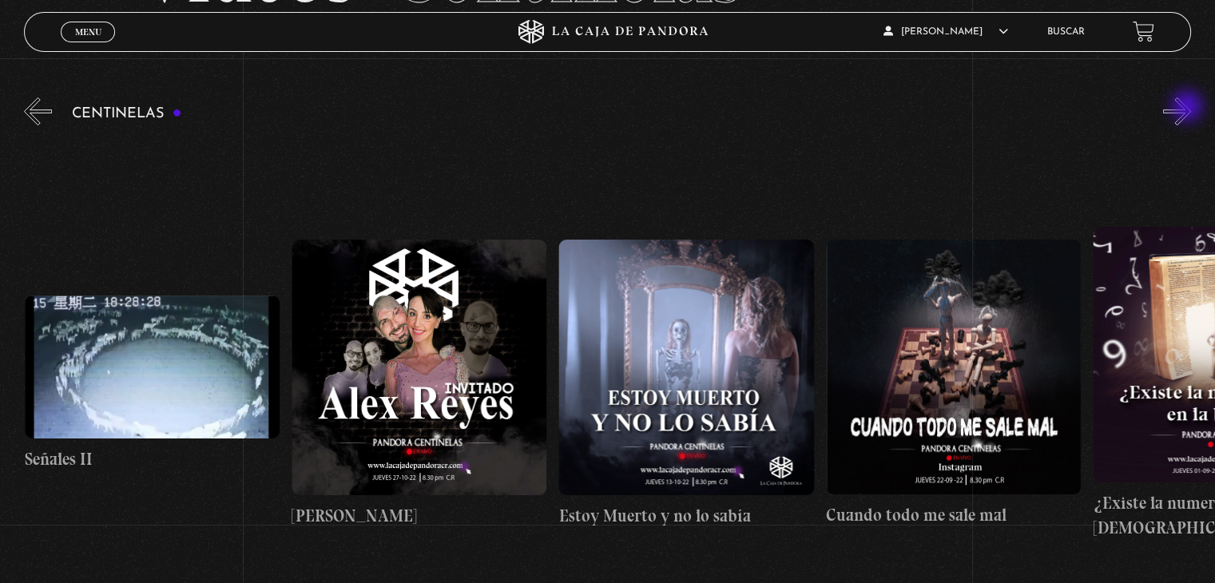
click at [1188, 108] on button "»" at bounding box center [1177, 111] width 28 height 28
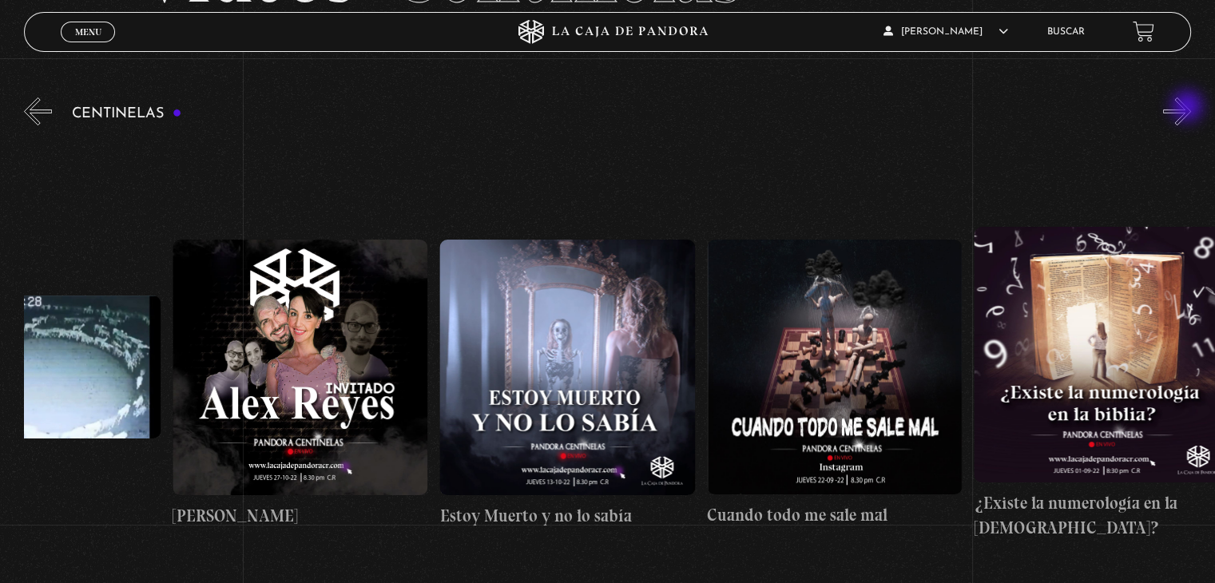
click at [1188, 108] on button "»" at bounding box center [1177, 111] width 28 height 28
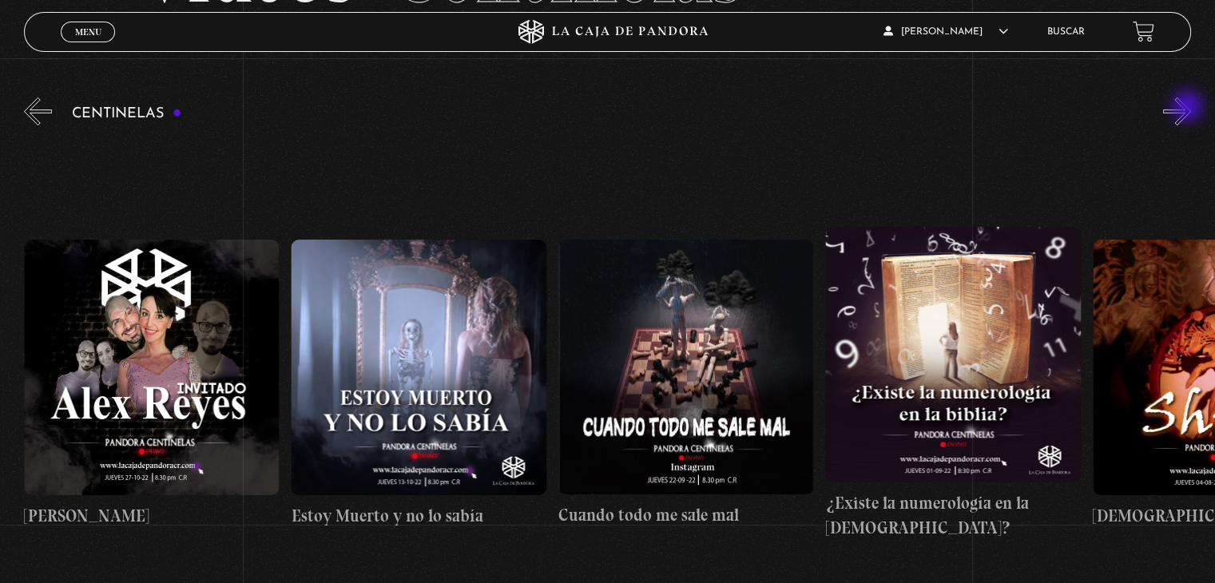
click at [1188, 108] on button "»" at bounding box center [1177, 111] width 28 height 28
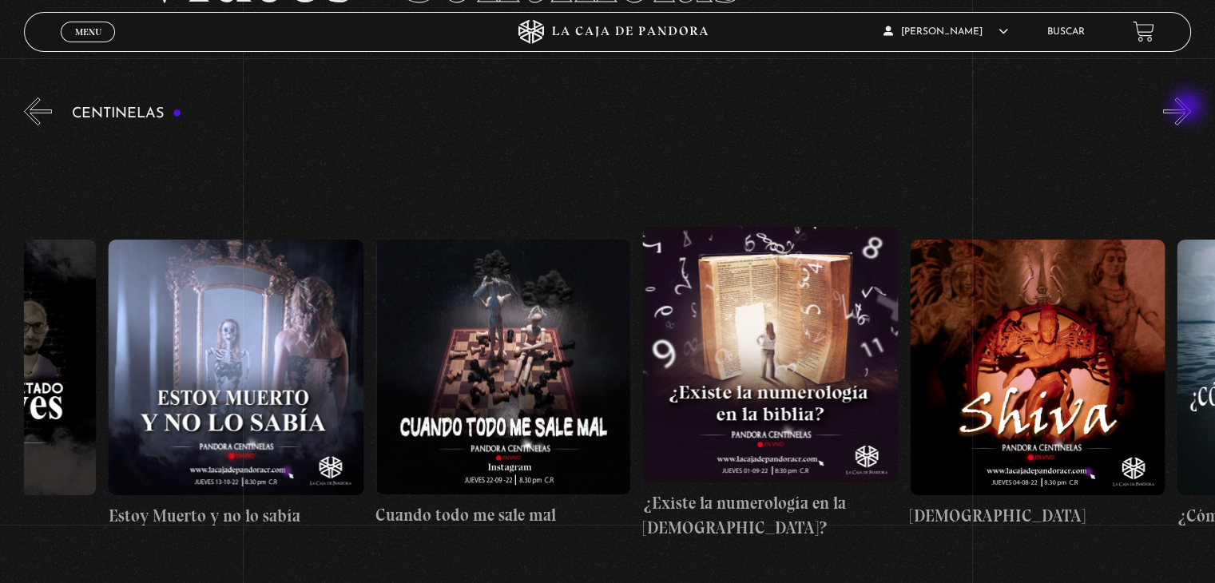
click at [1188, 108] on button "»" at bounding box center [1177, 111] width 28 height 28
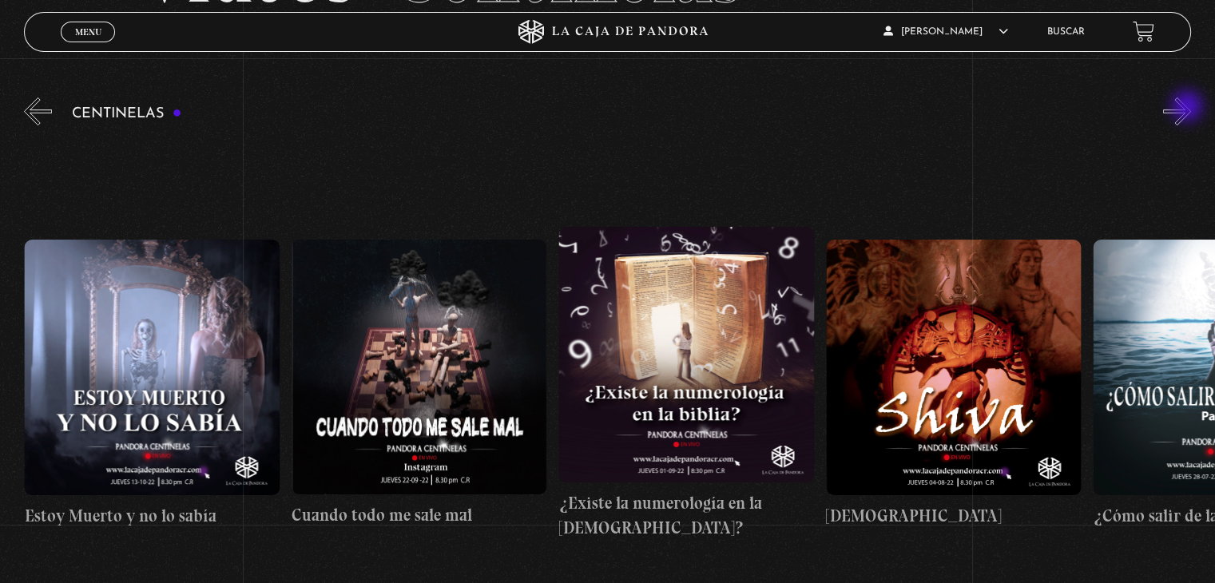
click at [1188, 108] on button "»" at bounding box center [1177, 111] width 28 height 28
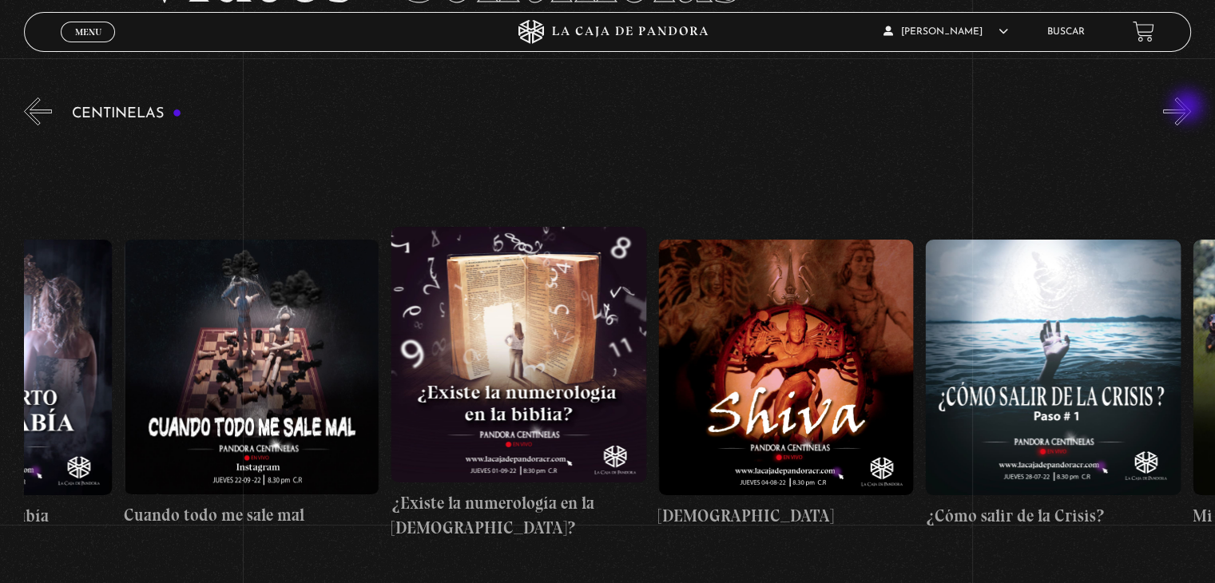
click at [1188, 108] on button "»" at bounding box center [1177, 111] width 28 height 28
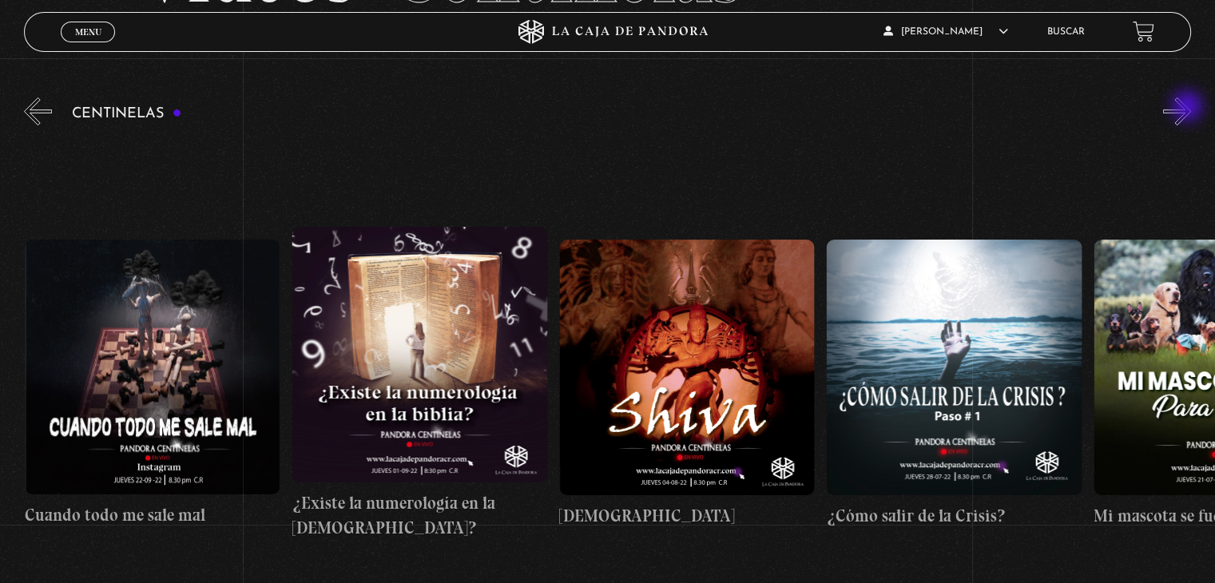
click at [1188, 108] on button "»" at bounding box center [1177, 111] width 28 height 28
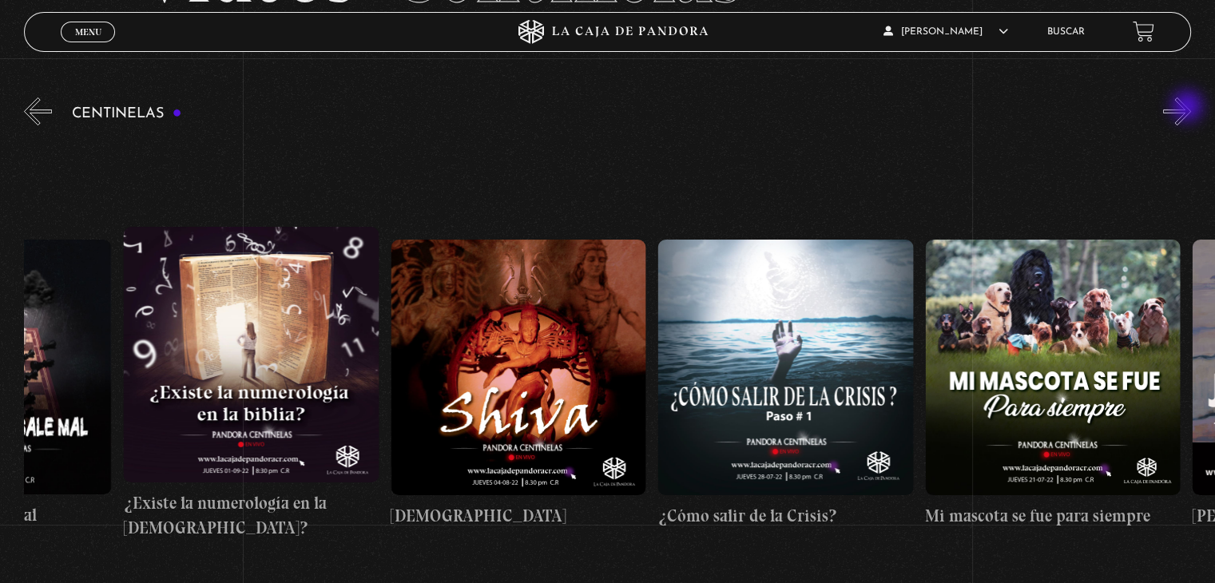
click at [1188, 108] on button "»" at bounding box center [1177, 111] width 28 height 28
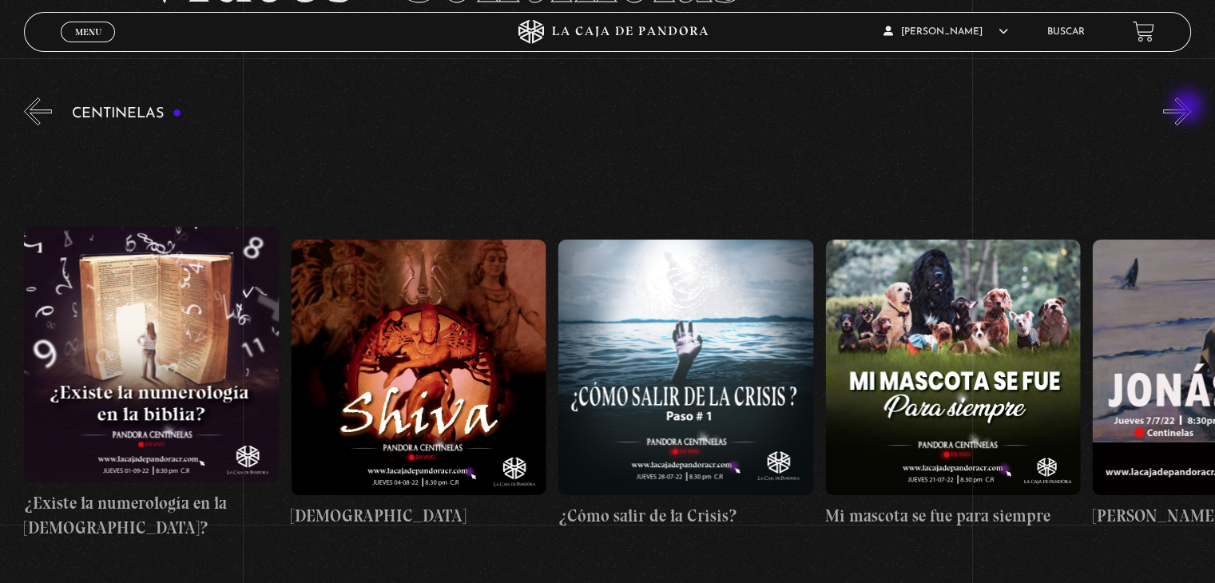
click at [1188, 108] on button "»" at bounding box center [1177, 111] width 28 height 28
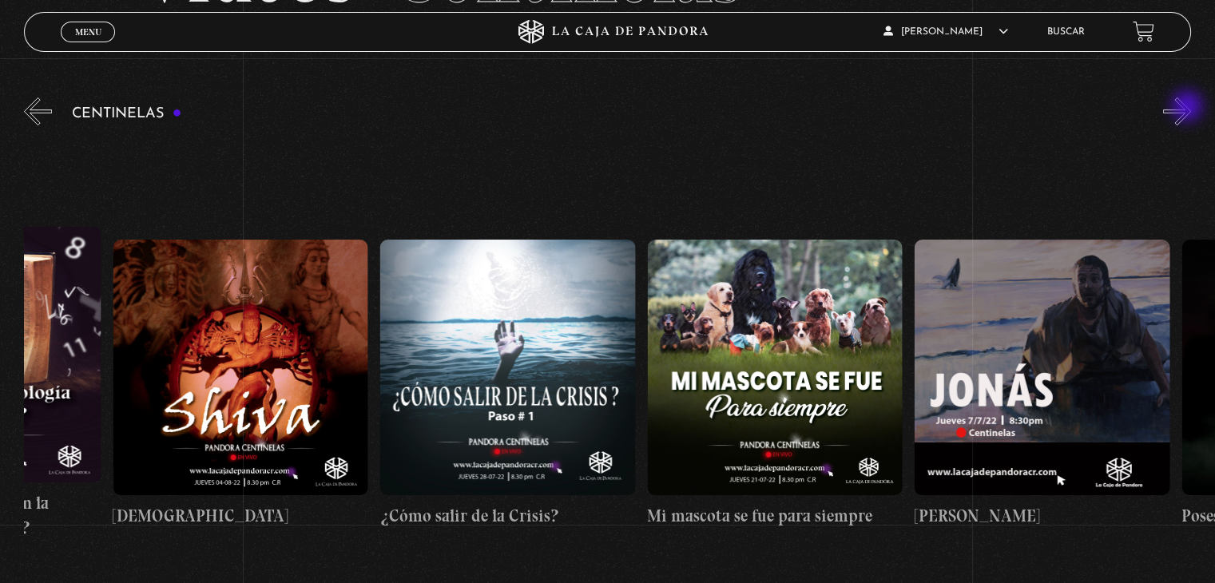
click at [1188, 108] on button "»" at bounding box center [1177, 111] width 28 height 28
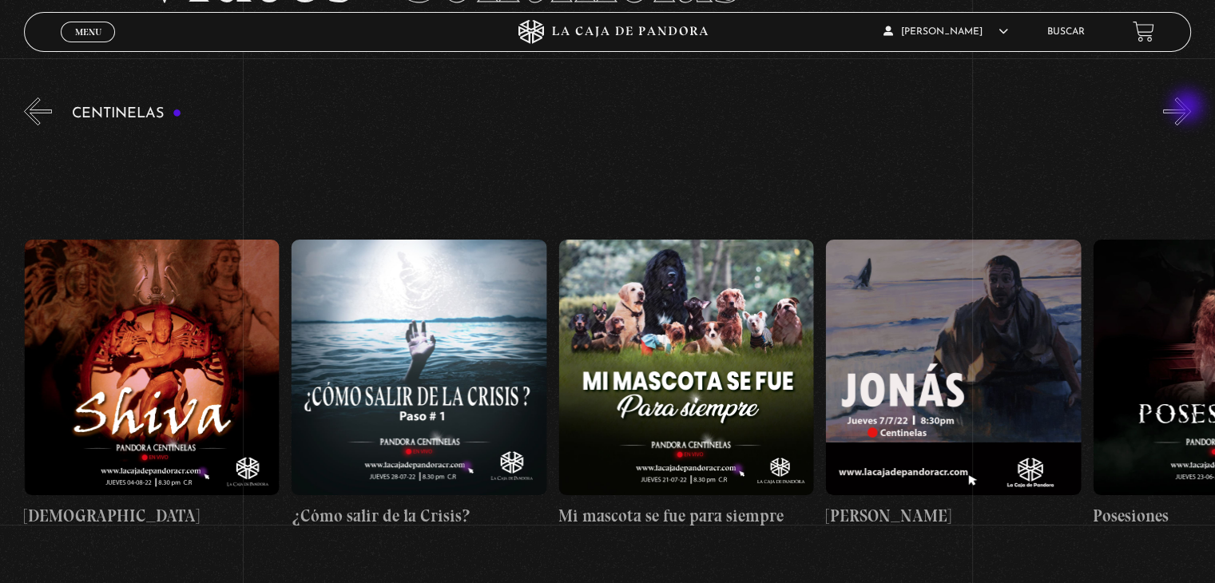
click at [1188, 108] on button "»" at bounding box center [1177, 111] width 28 height 28
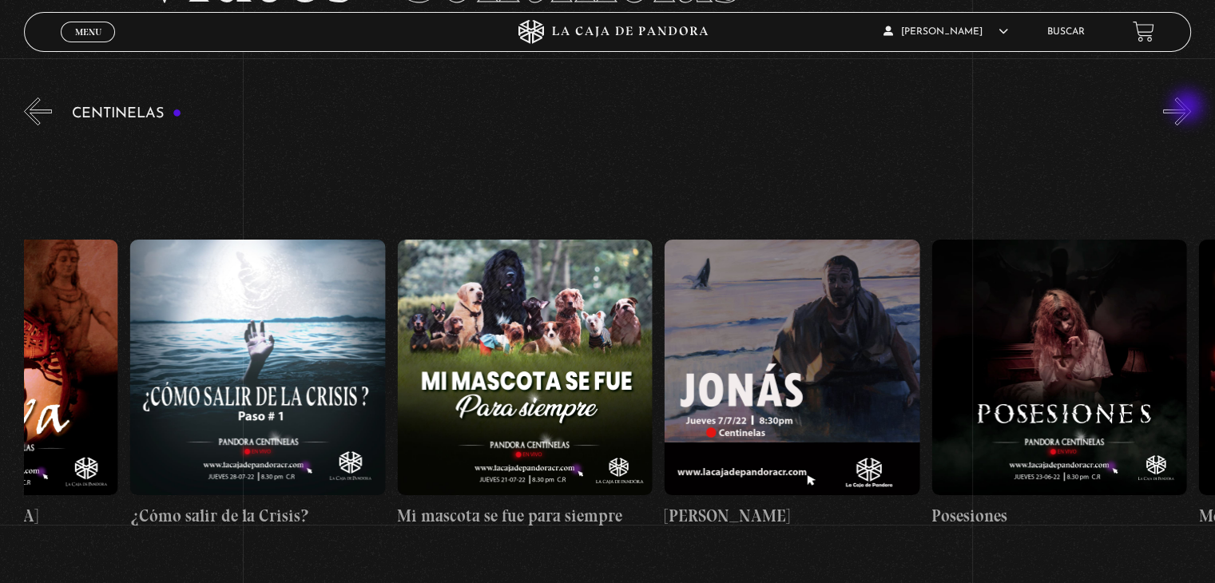
click at [1188, 108] on button "»" at bounding box center [1177, 111] width 28 height 28
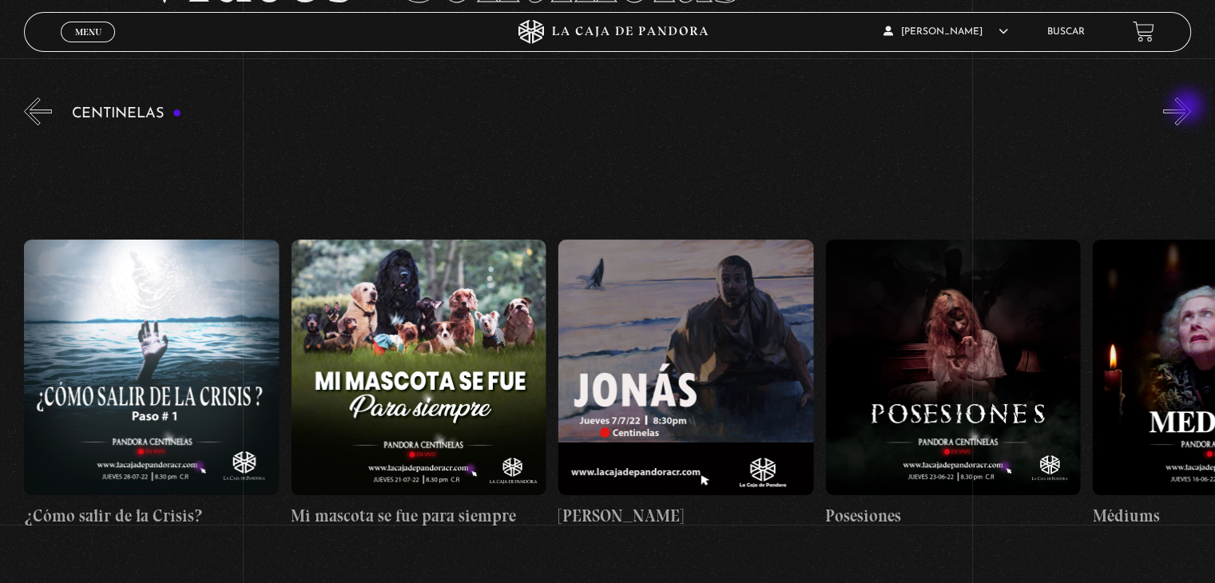
click at [1188, 108] on button "»" at bounding box center [1177, 111] width 28 height 28
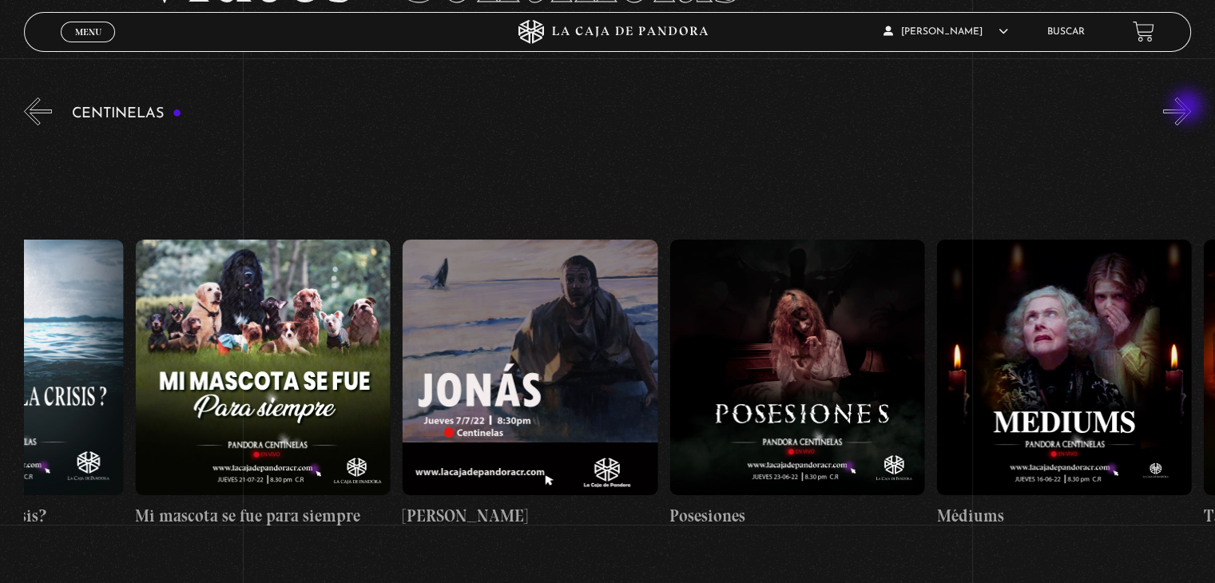
click at [1188, 108] on button "»" at bounding box center [1177, 111] width 28 height 28
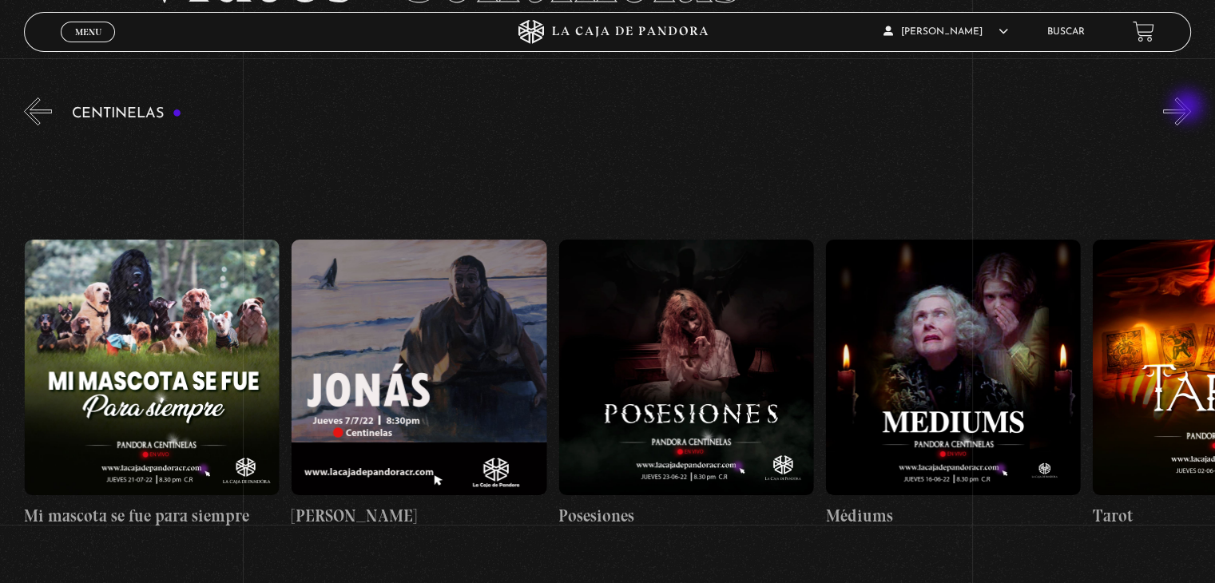
click at [1188, 108] on button "»" at bounding box center [1177, 111] width 28 height 28
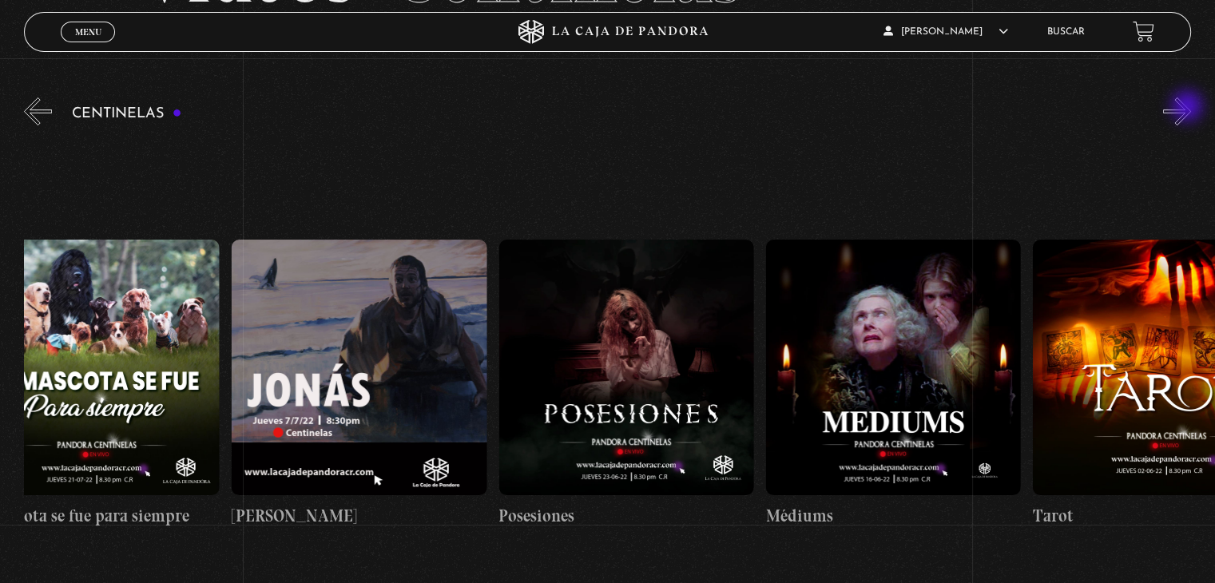
click at [1188, 108] on button "»" at bounding box center [1177, 111] width 28 height 28
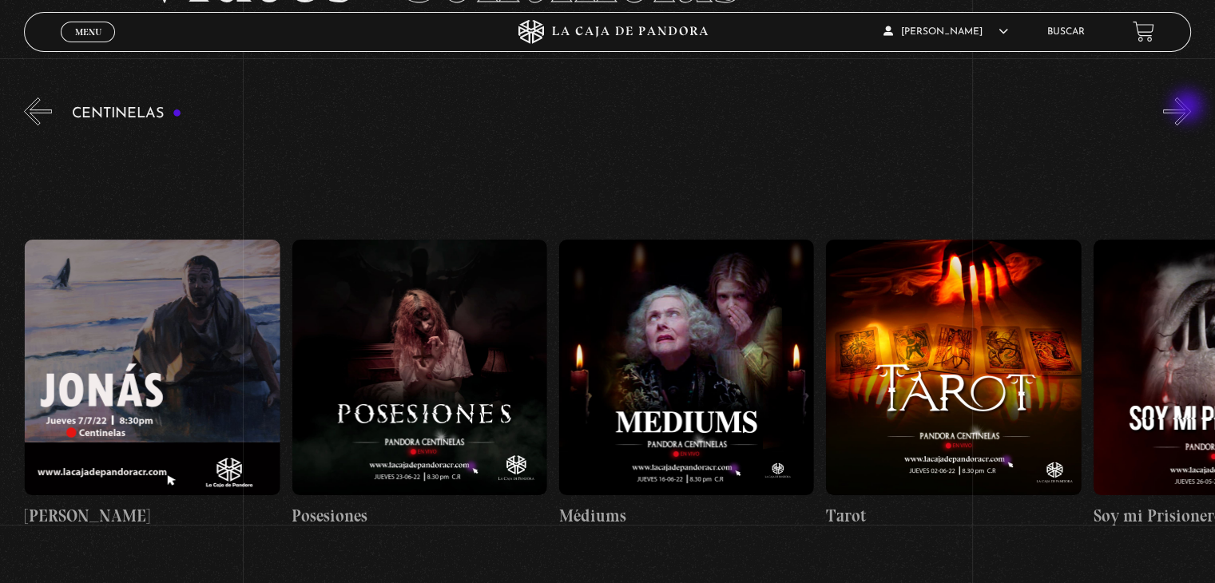
click at [1188, 108] on button "»" at bounding box center [1177, 111] width 28 height 28
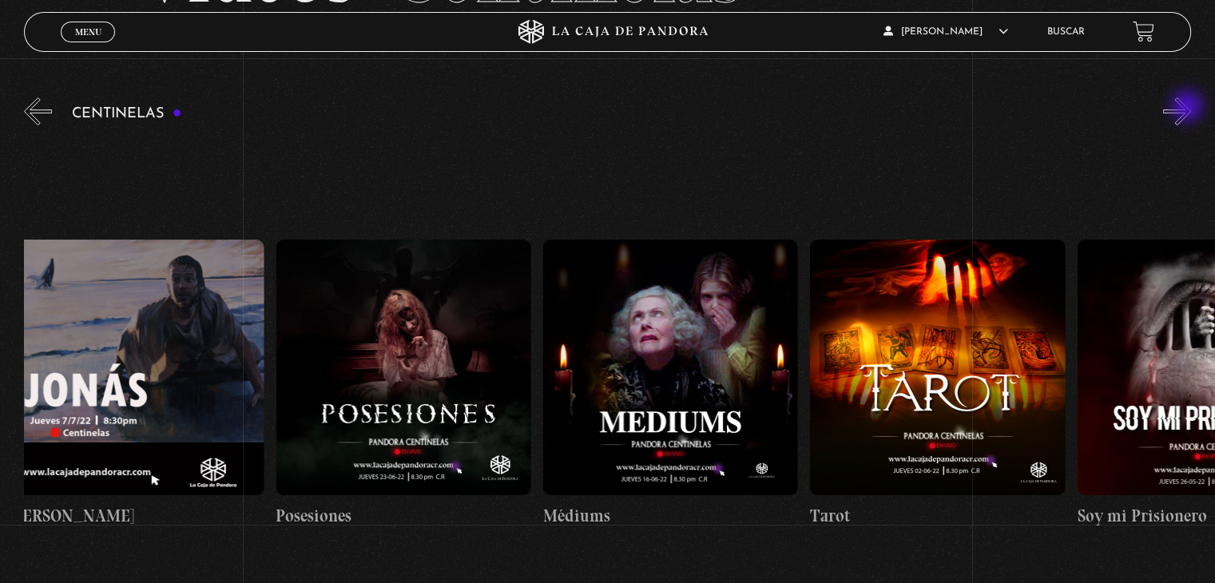
click at [1188, 108] on button "»" at bounding box center [1177, 111] width 28 height 28
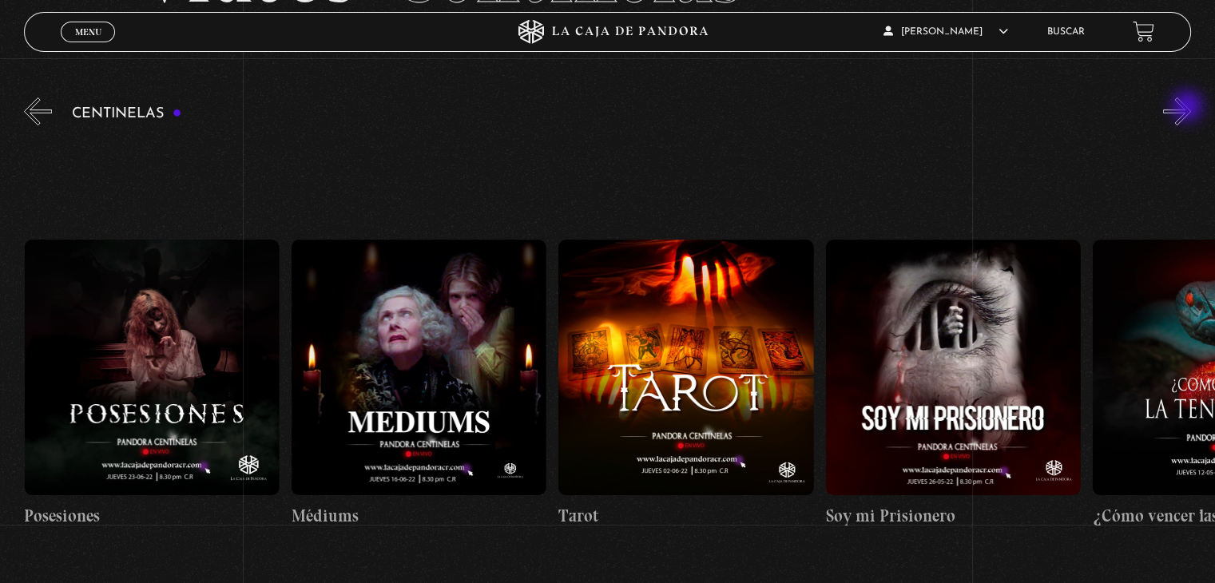
click at [1188, 108] on button "»" at bounding box center [1177, 111] width 28 height 28
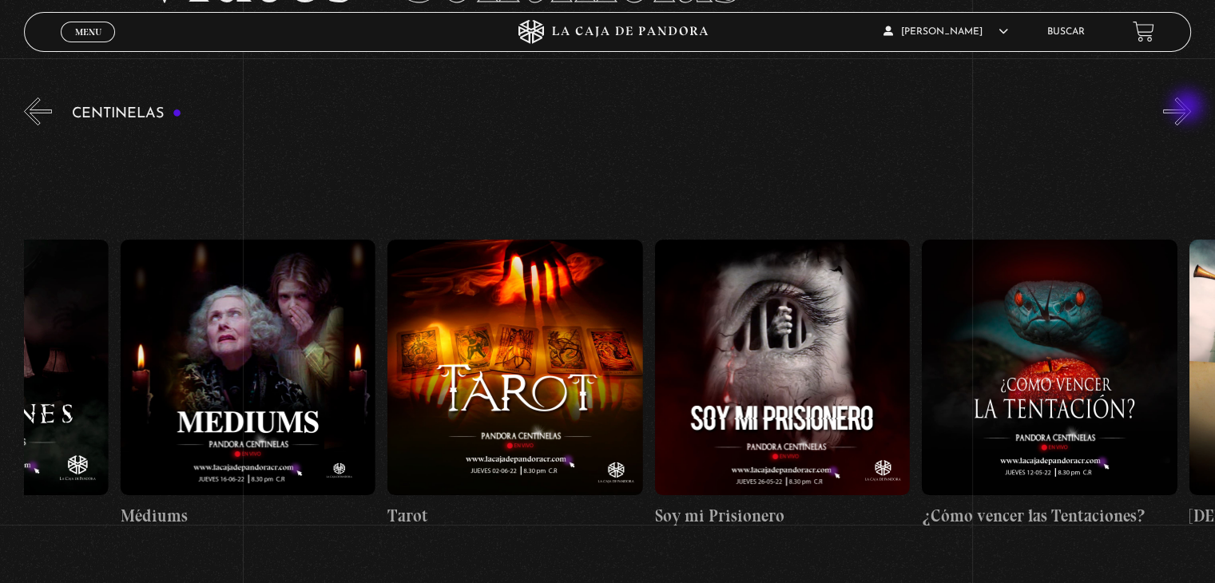
click at [1188, 108] on button "»" at bounding box center [1177, 111] width 28 height 28
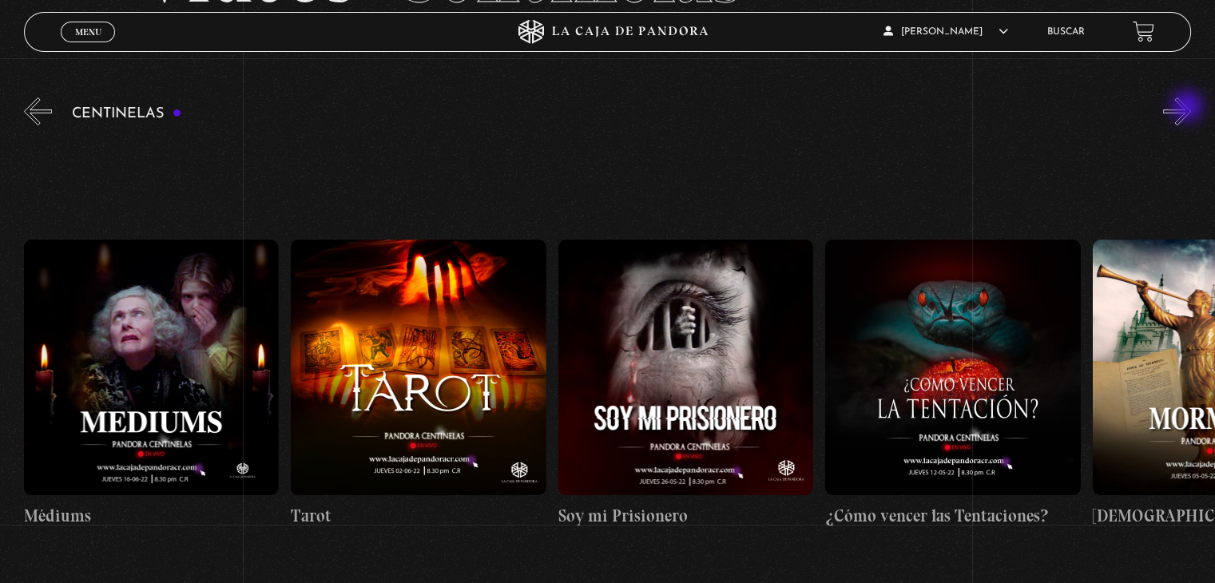
click at [1188, 108] on button "»" at bounding box center [1177, 111] width 28 height 28
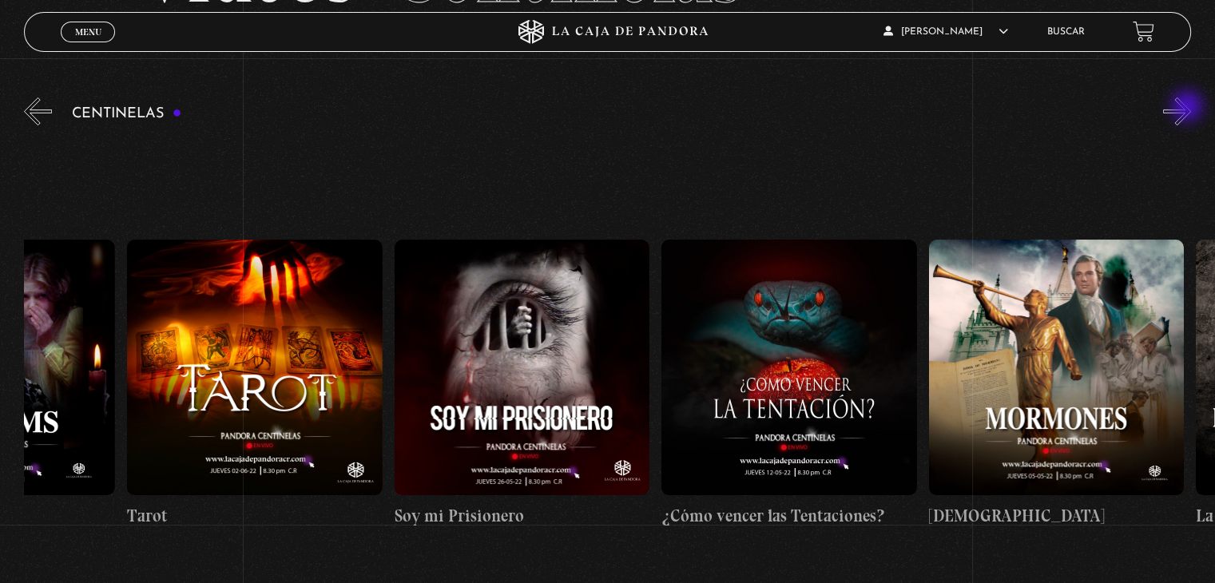
click at [1188, 108] on button "»" at bounding box center [1177, 111] width 28 height 28
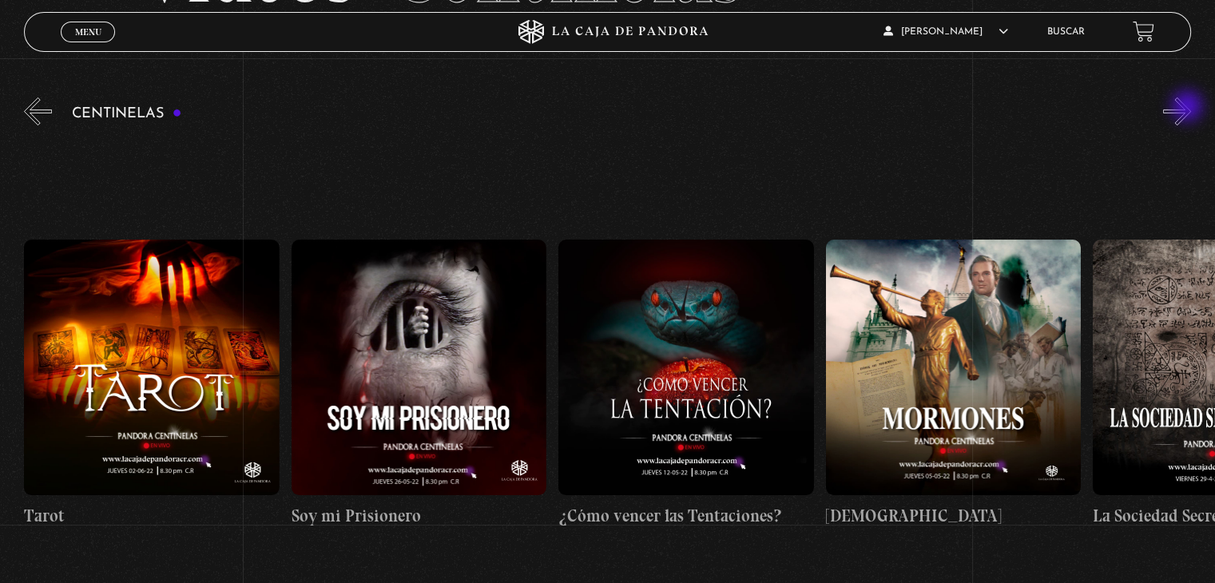
click at [1188, 108] on button "»" at bounding box center [1177, 111] width 28 height 28
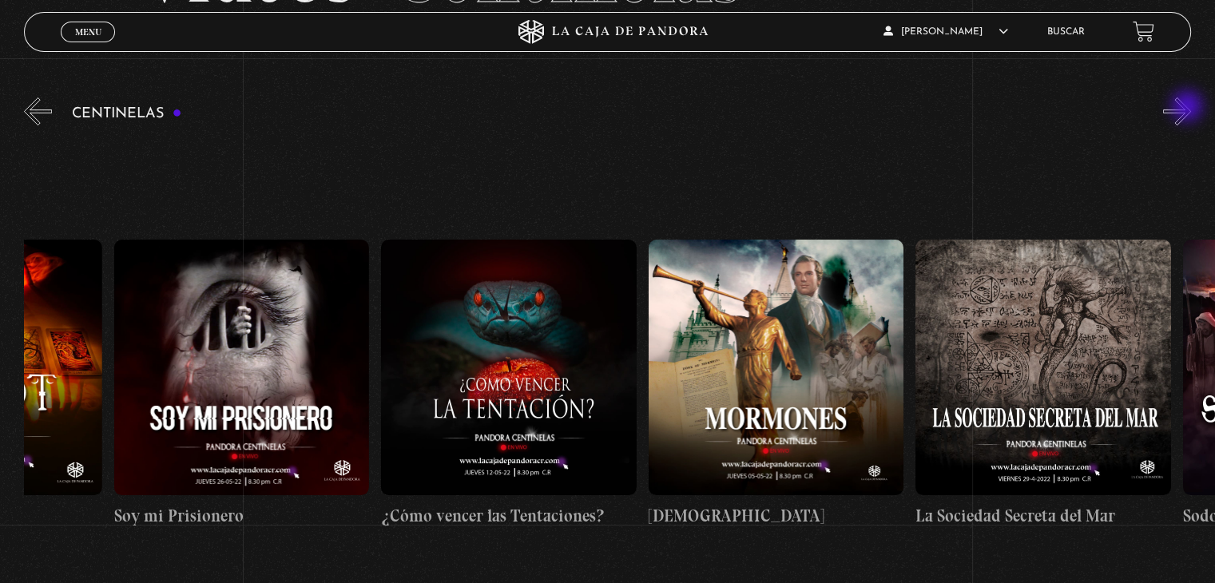
click at [1188, 108] on button "»" at bounding box center [1177, 111] width 28 height 28
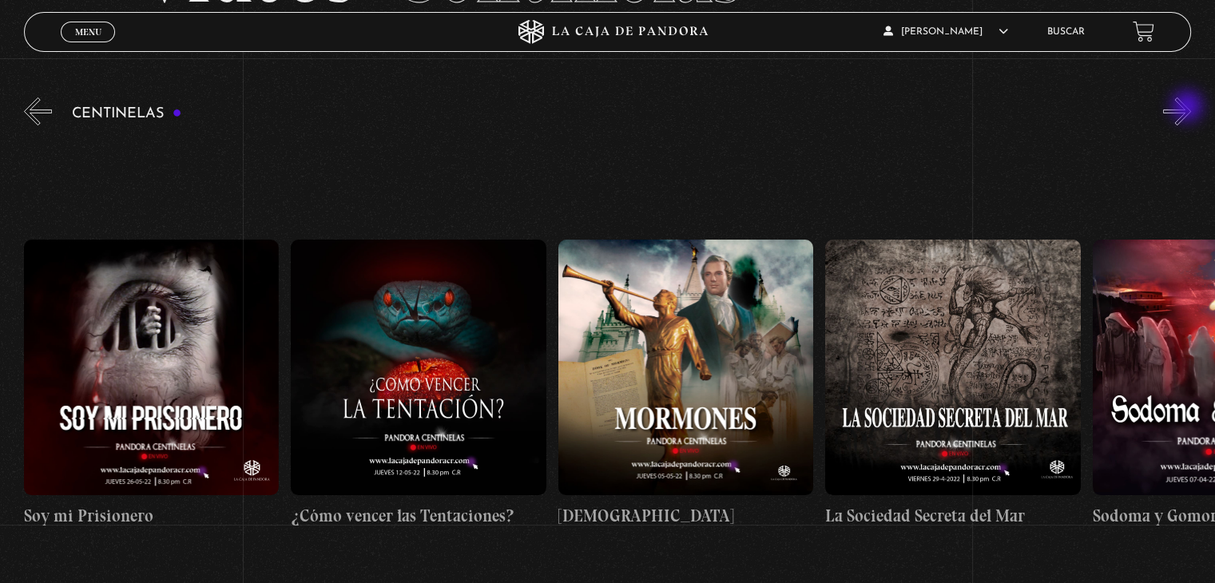
click at [1188, 108] on button "»" at bounding box center [1177, 111] width 28 height 28
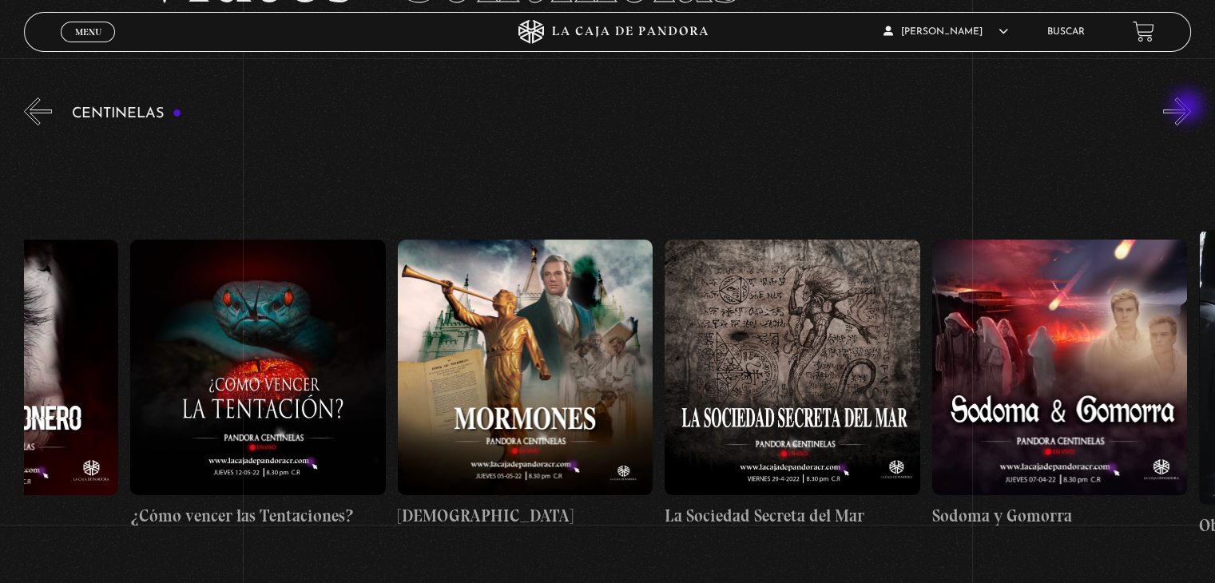
click at [1188, 108] on button "»" at bounding box center [1177, 111] width 28 height 28
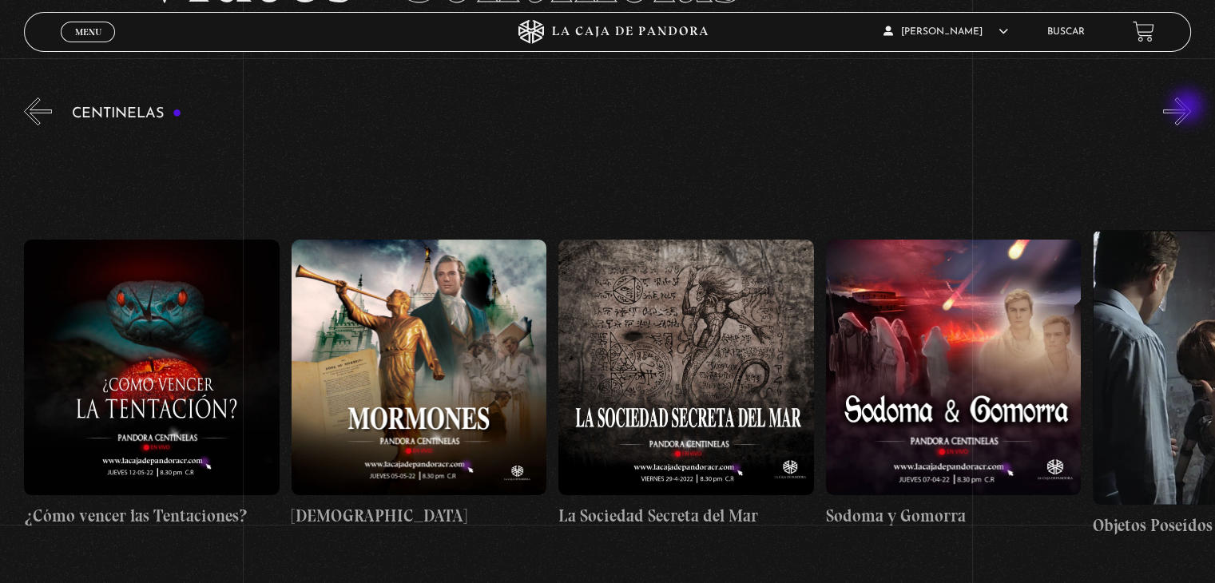
click at [1188, 108] on button "»" at bounding box center [1177, 111] width 28 height 28
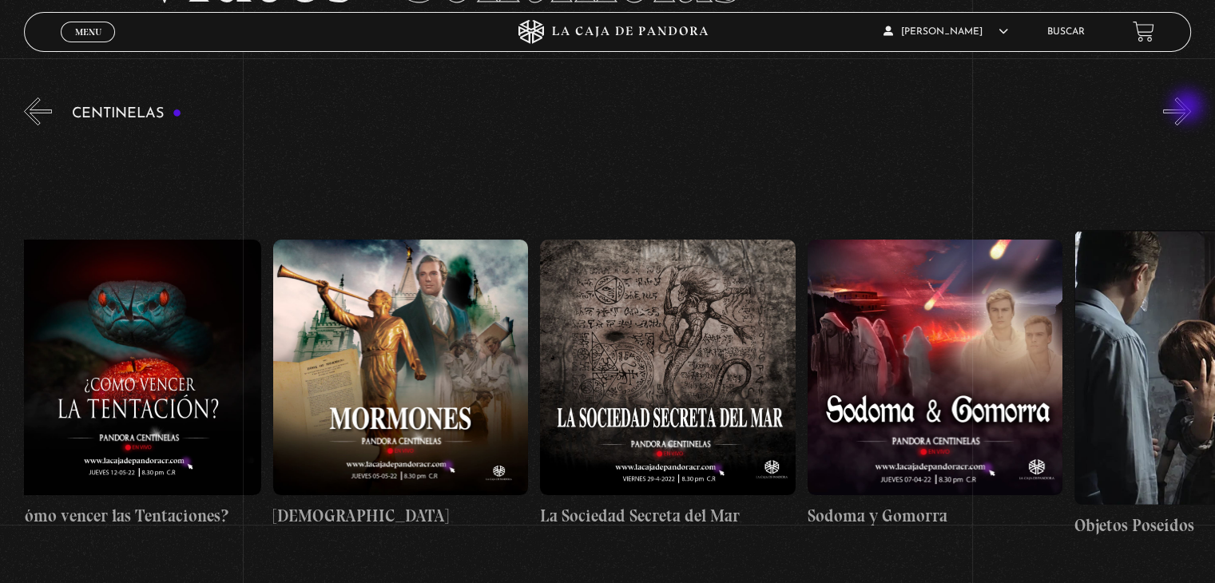
click at [1188, 108] on button "»" at bounding box center [1177, 111] width 28 height 28
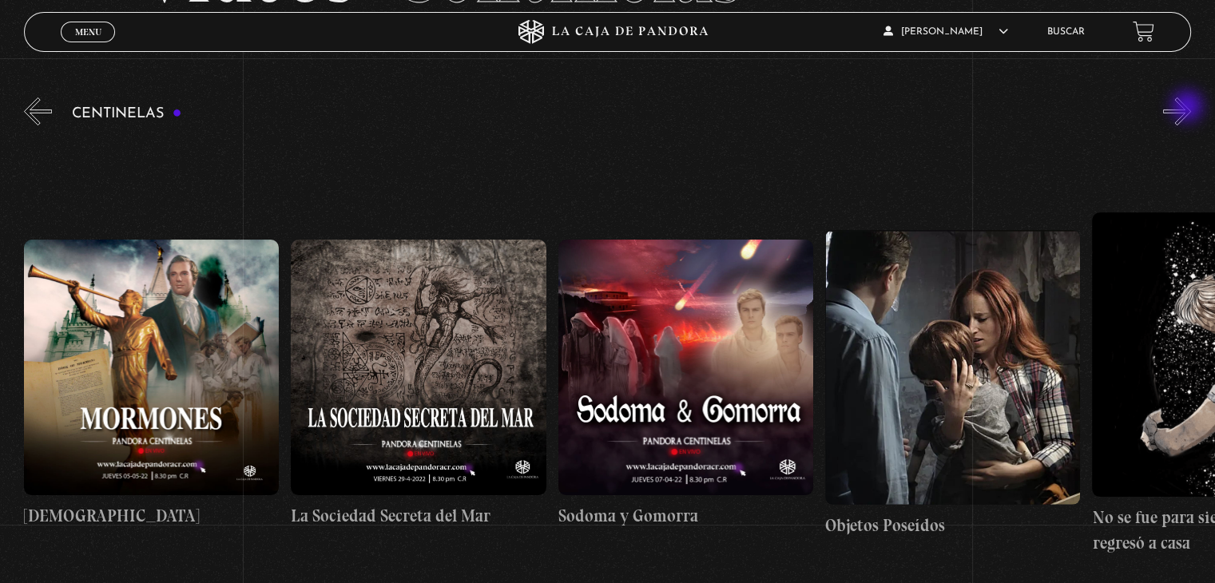
click at [1188, 108] on button "»" at bounding box center [1177, 111] width 28 height 28
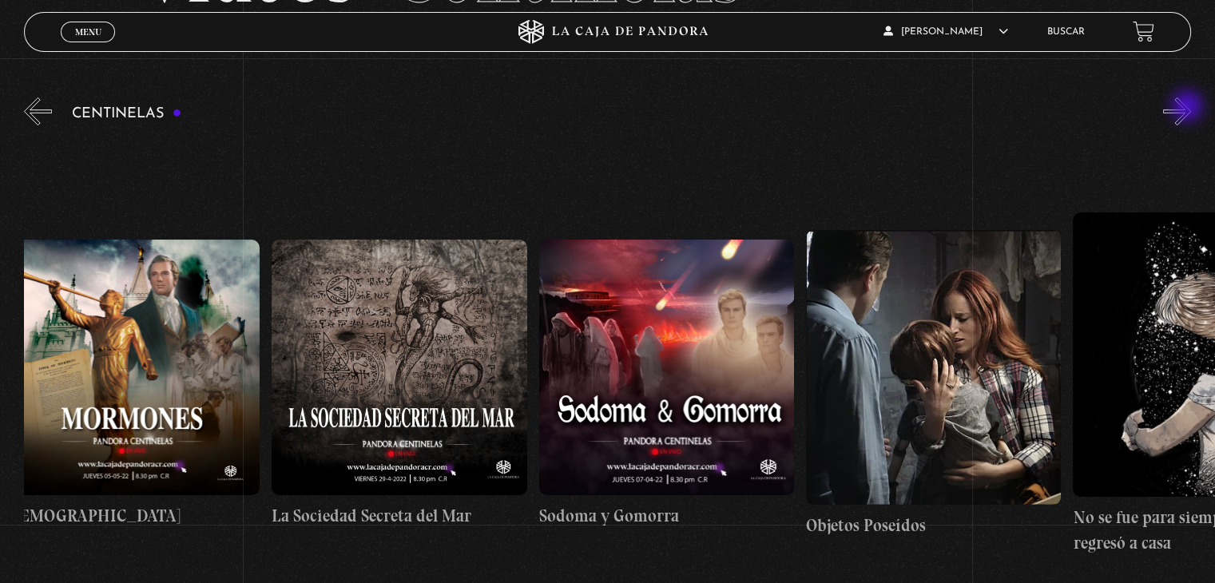
click at [1188, 108] on button "»" at bounding box center [1177, 111] width 28 height 28
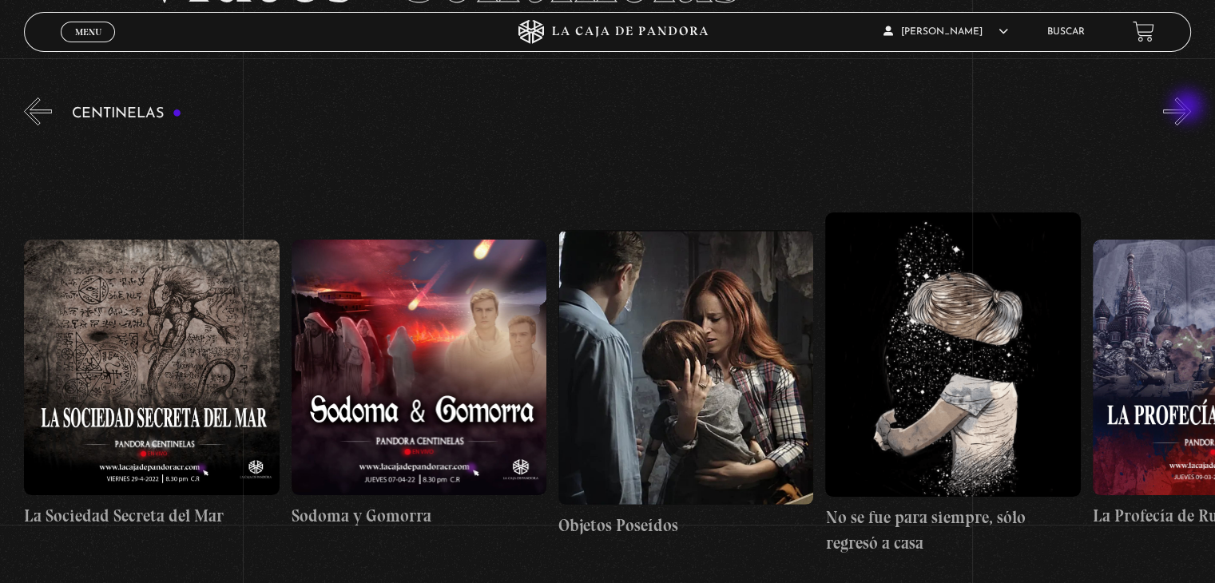
click at [1188, 108] on button "»" at bounding box center [1177, 111] width 28 height 28
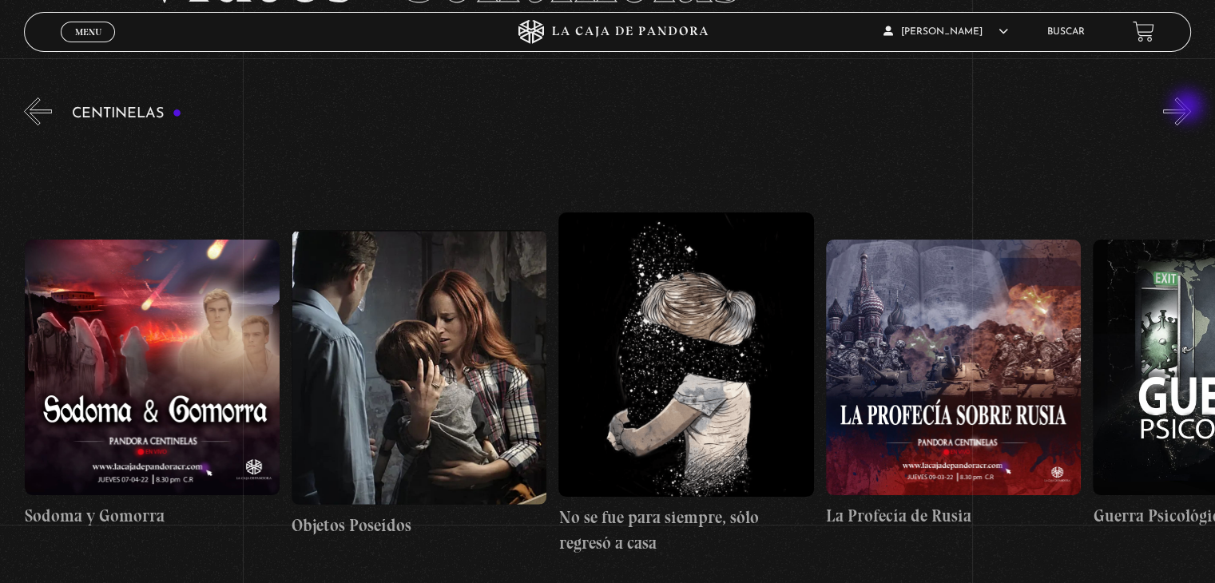
click at [1188, 108] on button "»" at bounding box center [1177, 111] width 28 height 28
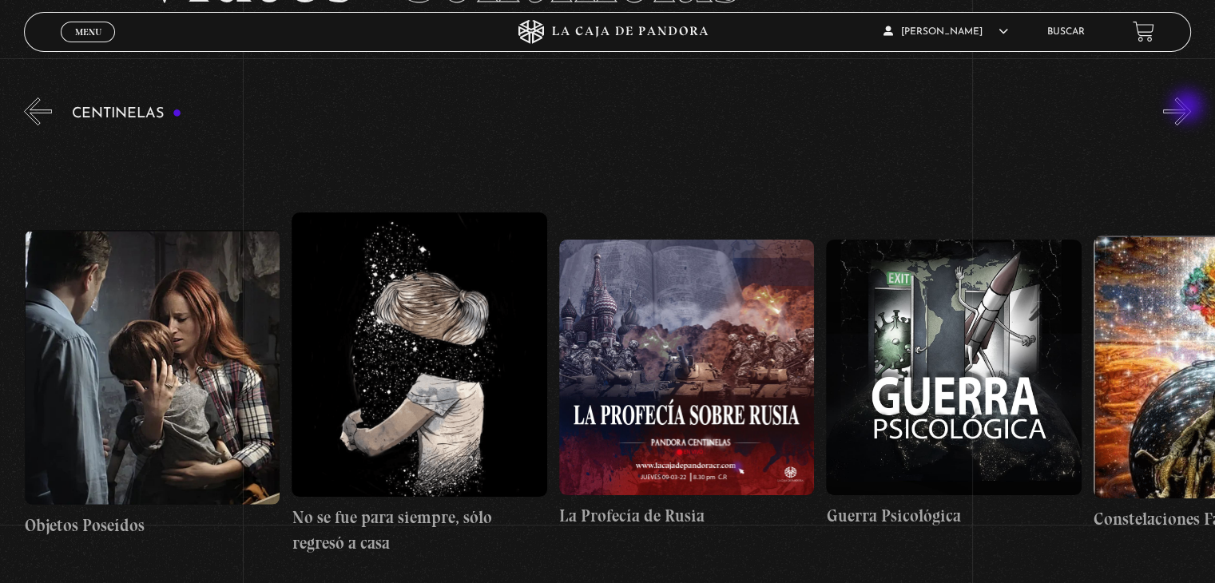
click at [1188, 108] on button "»" at bounding box center [1177, 111] width 28 height 28
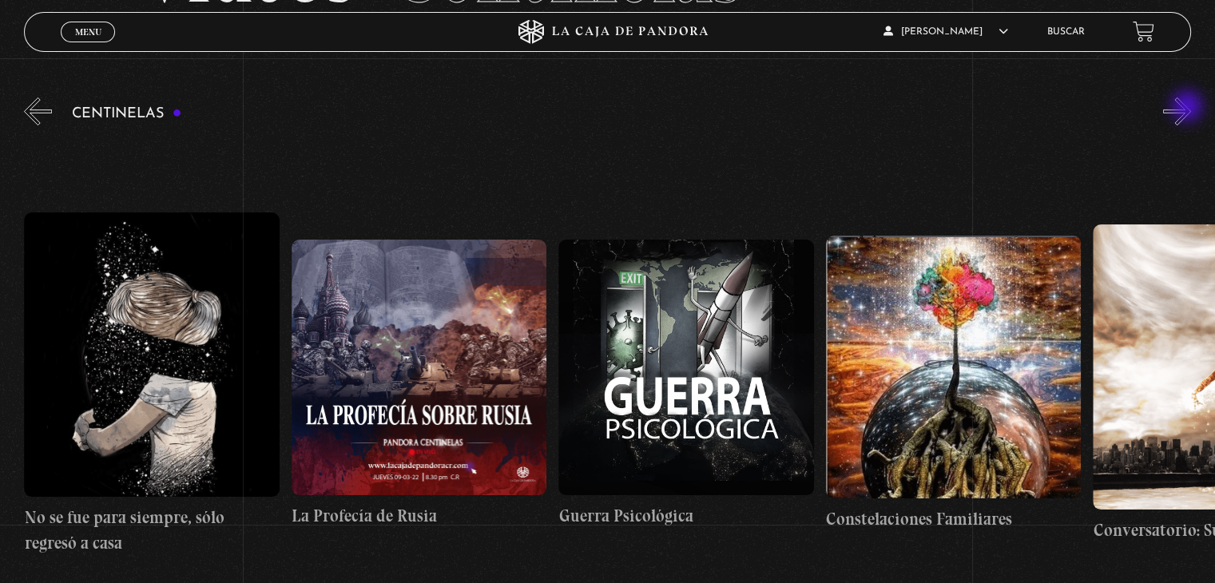
click at [1188, 108] on button "»" at bounding box center [1177, 111] width 28 height 28
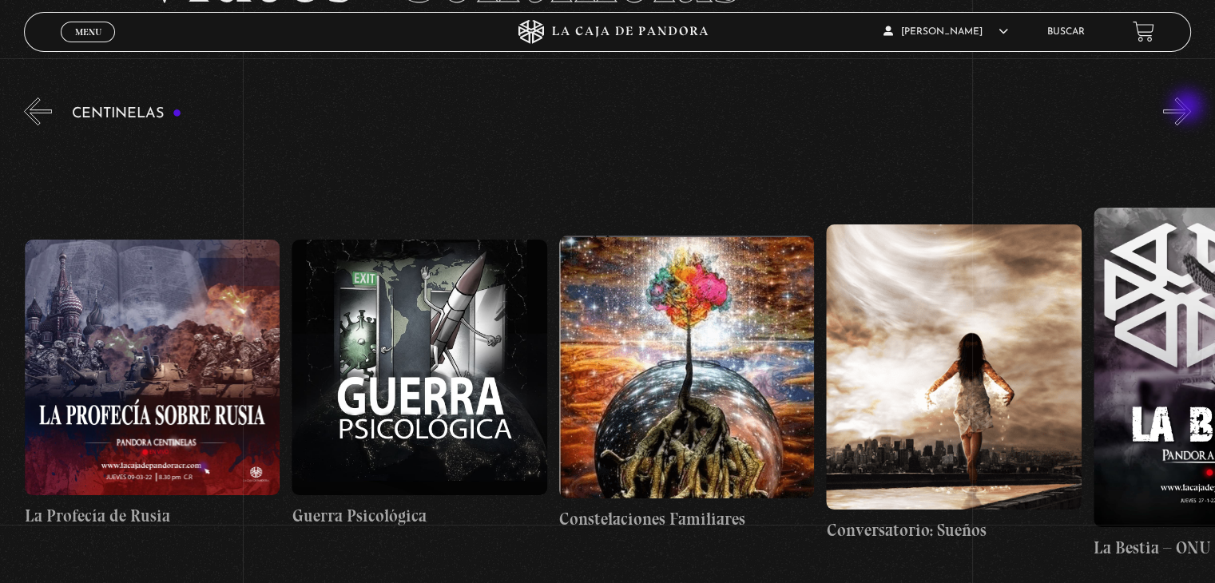
scroll to position [0, 19233]
click at [1188, 108] on button "»" at bounding box center [1177, 111] width 28 height 28
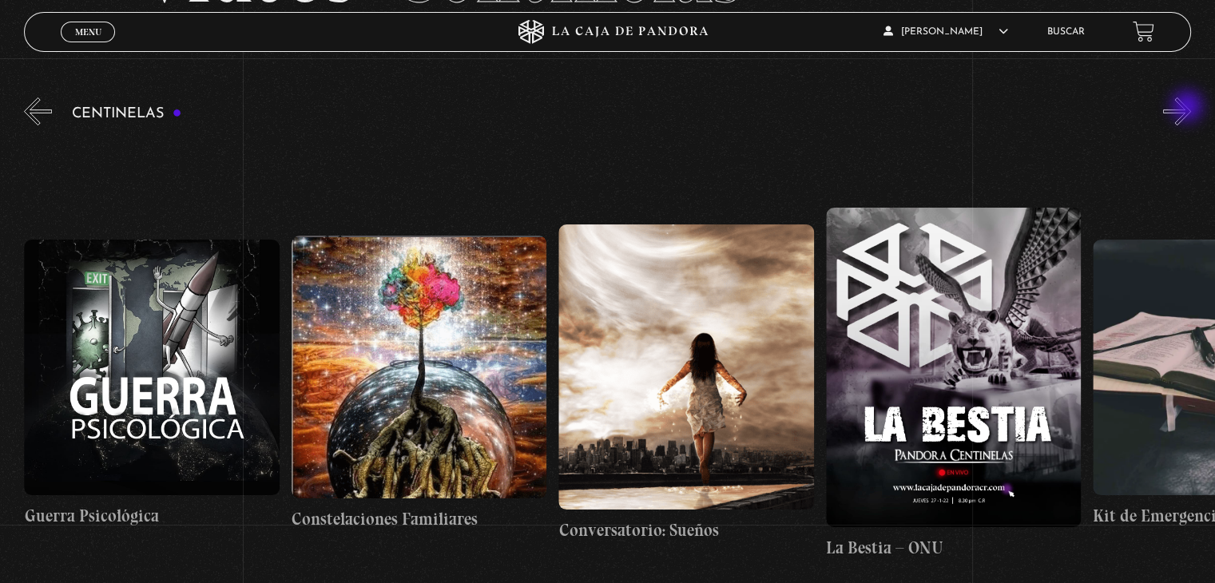
click at [1188, 108] on button "»" at bounding box center [1177, 111] width 28 height 28
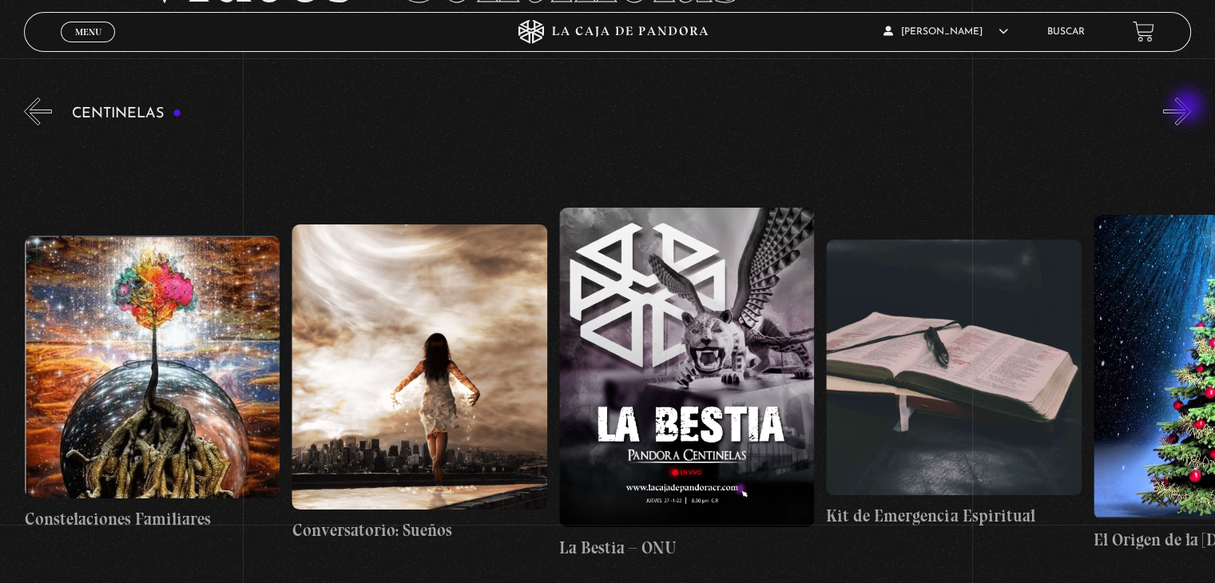
click at [1188, 108] on button "»" at bounding box center [1177, 111] width 28 height 28
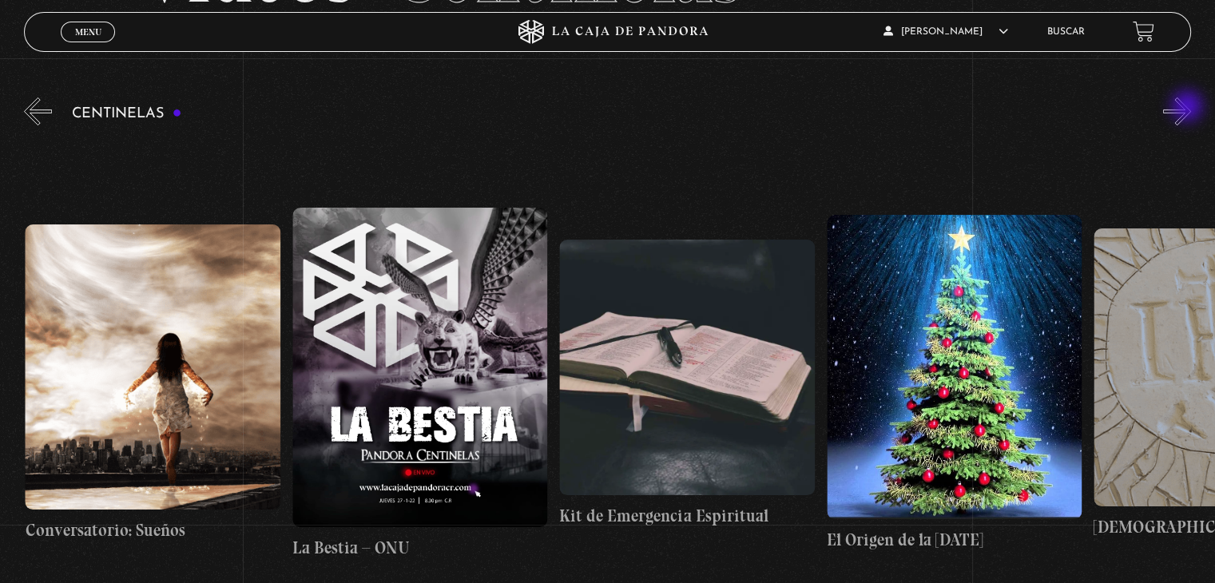
click at [1188, 108] on button "»" at bounding box center [1177, 111] width 28 height 28
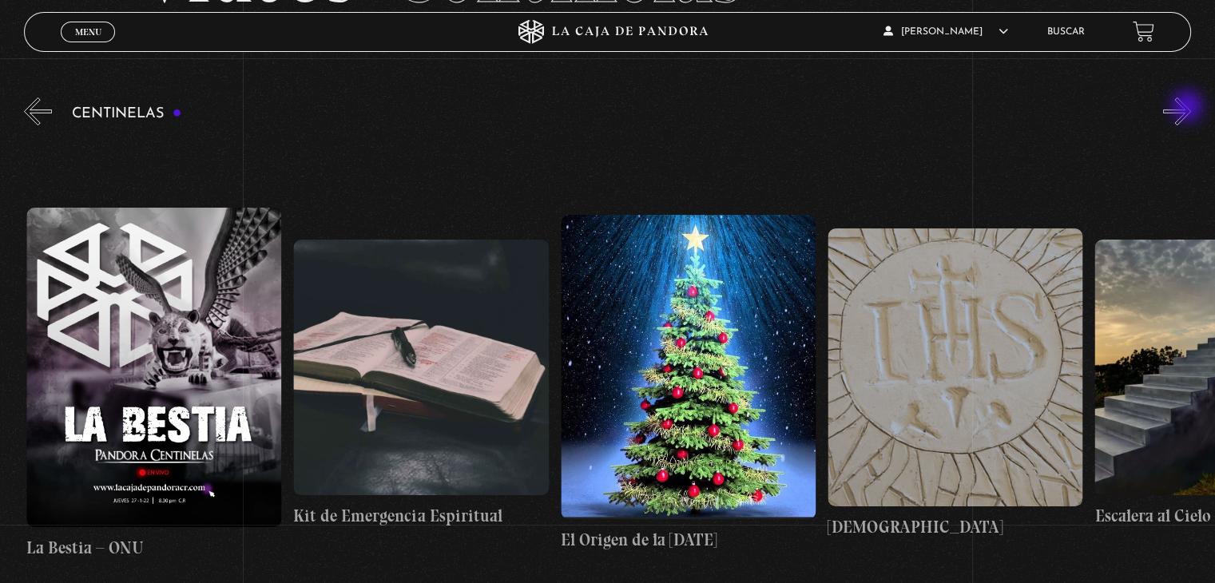
click at [1188, 108] on button "»" at bounding box center [1177, 111] width 28 height 28
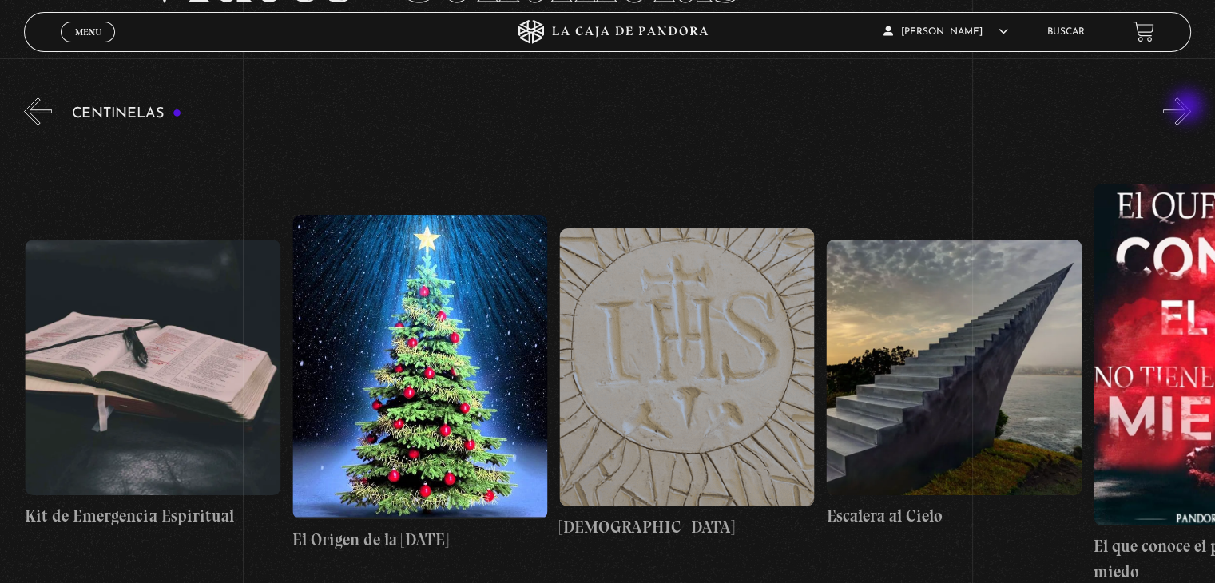
click at [1188, 108] on button "»" at bounding box center [1177, 111] width 28 height 28
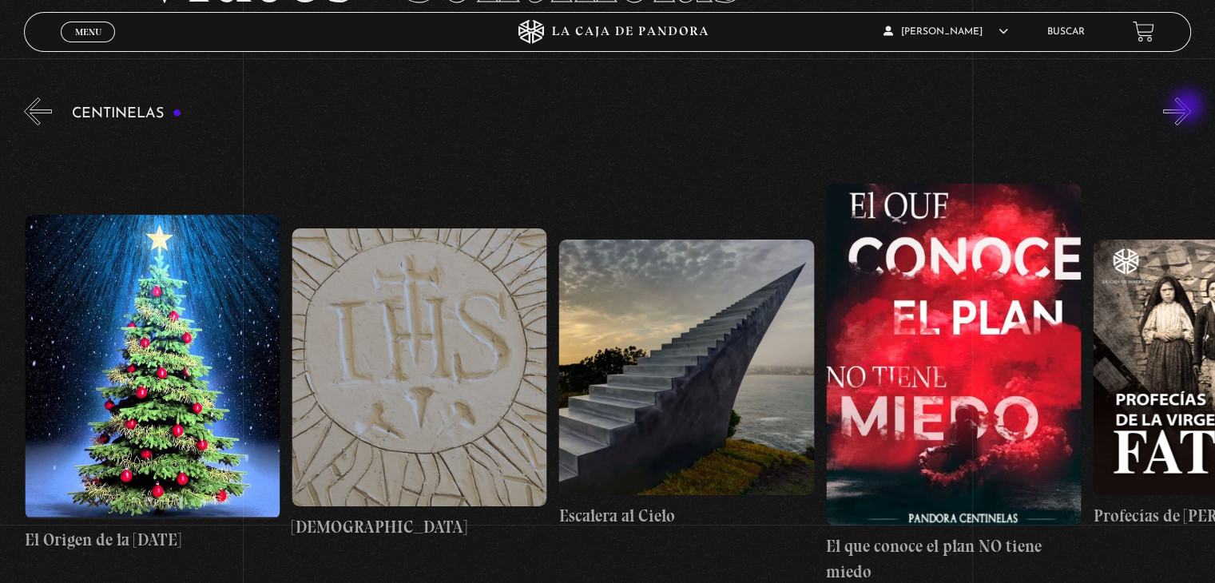
click at [1188, 108] on button "»" at bounding box center [1177, 111] width 28 height 28
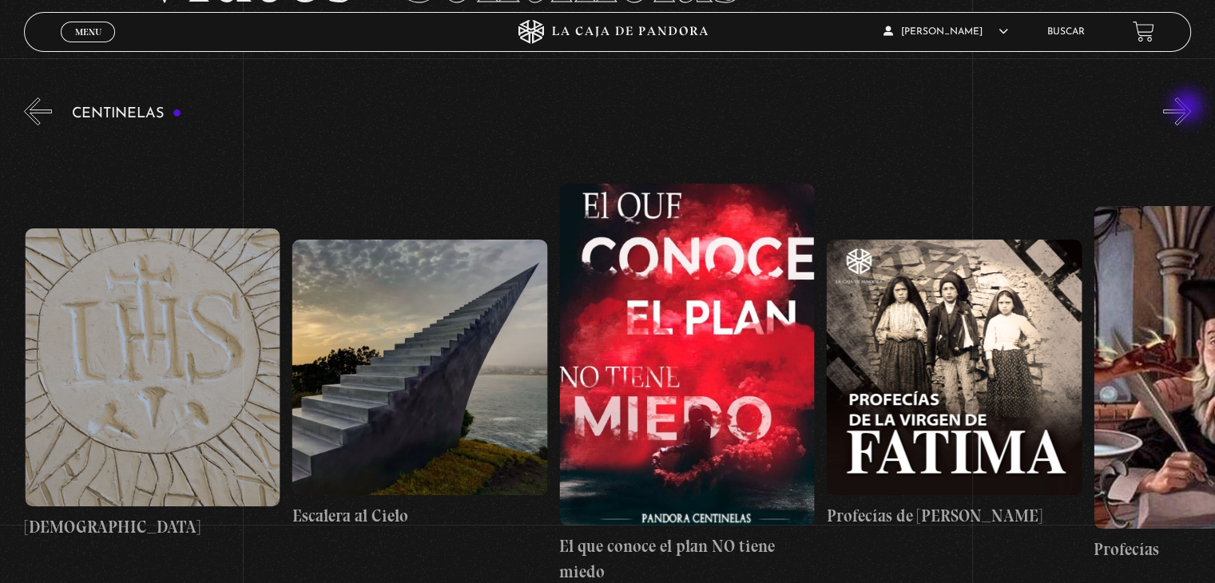
click at [1188, 108] on button "»" at bounding box center [1177, 111] width 28 height 28
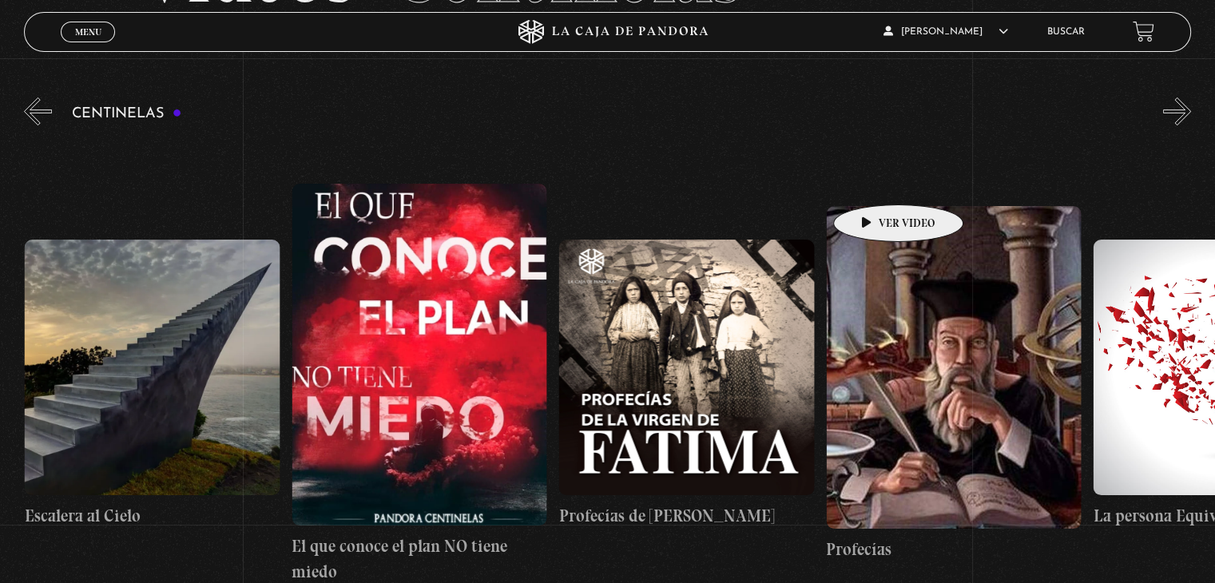
scroll to position [0, 21370]
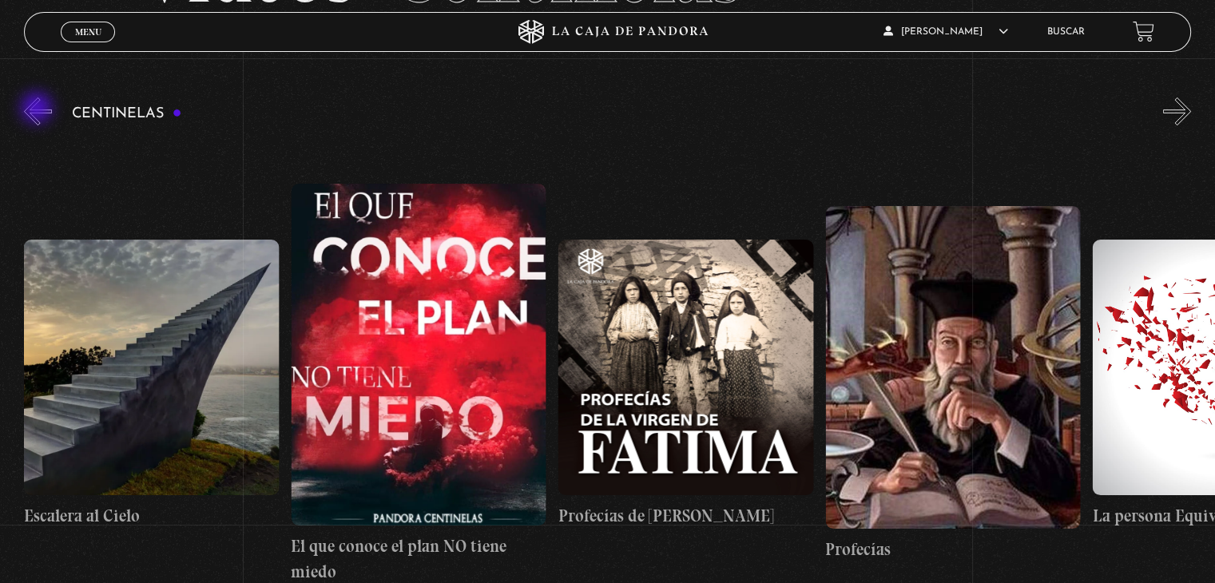
click at [38, 109] on button "«" at bounding box center [38, 111] width 28 height 28
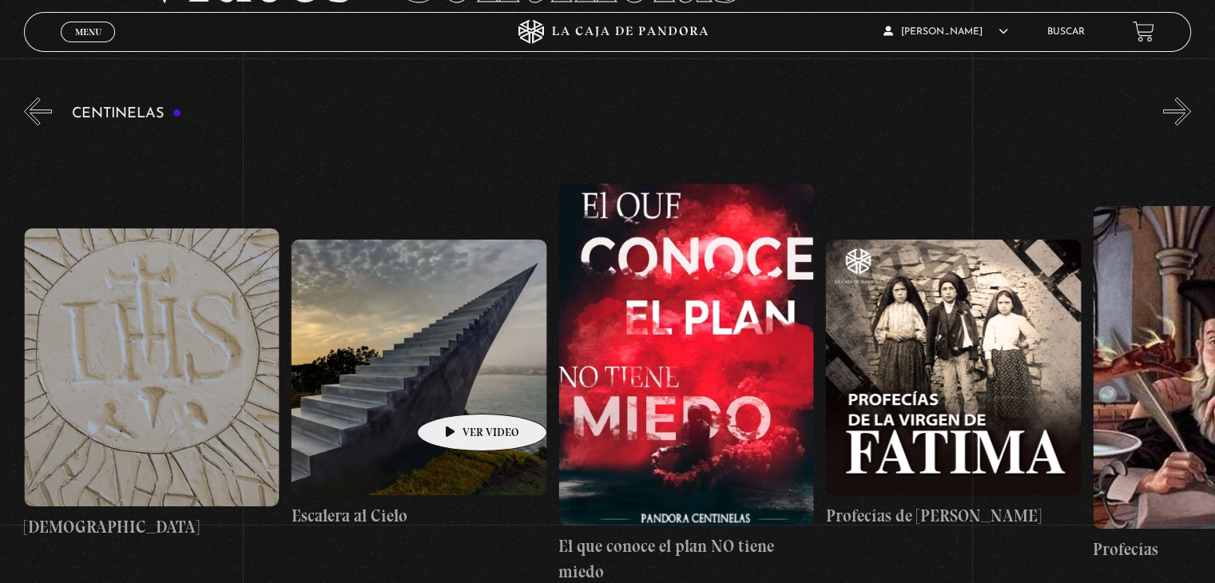
scroll to position [0, 21102]
click at [444, 378] on figure at bounding box center [419, 367] width 255 height 255
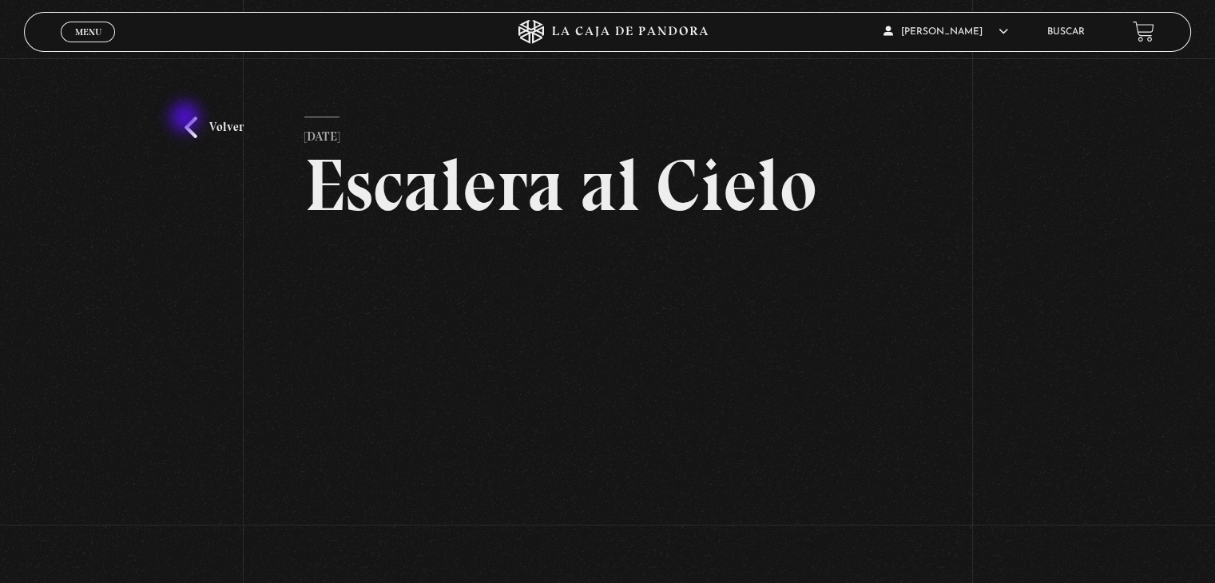
click at [187, 119] on link "Volver" at bounding box center [214, 128] width 59 height 22
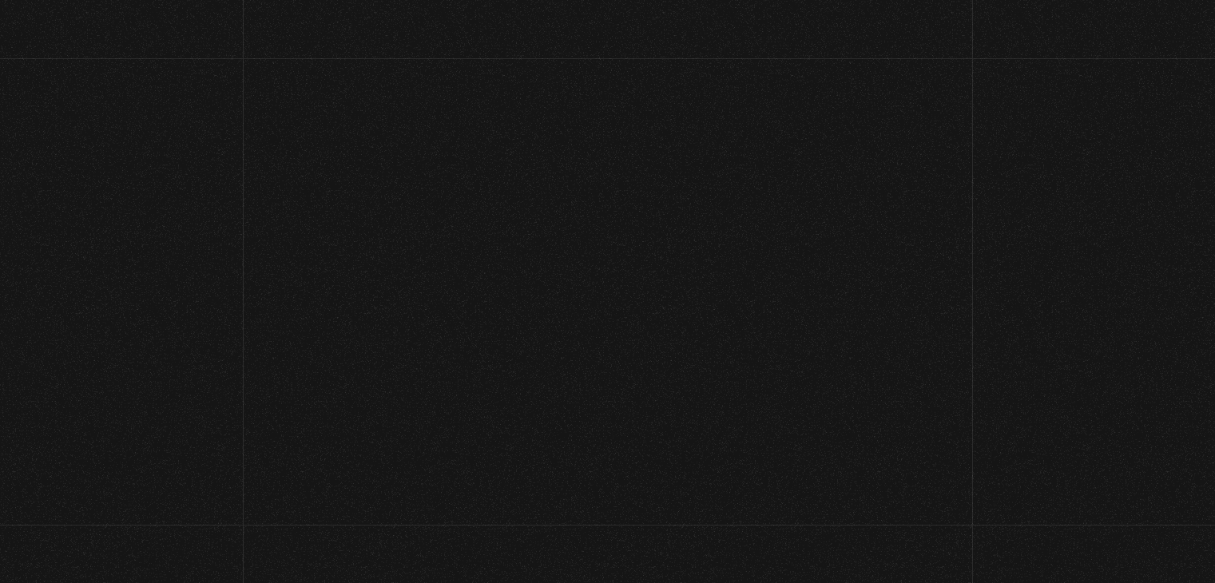
scroll to position [168, 0]
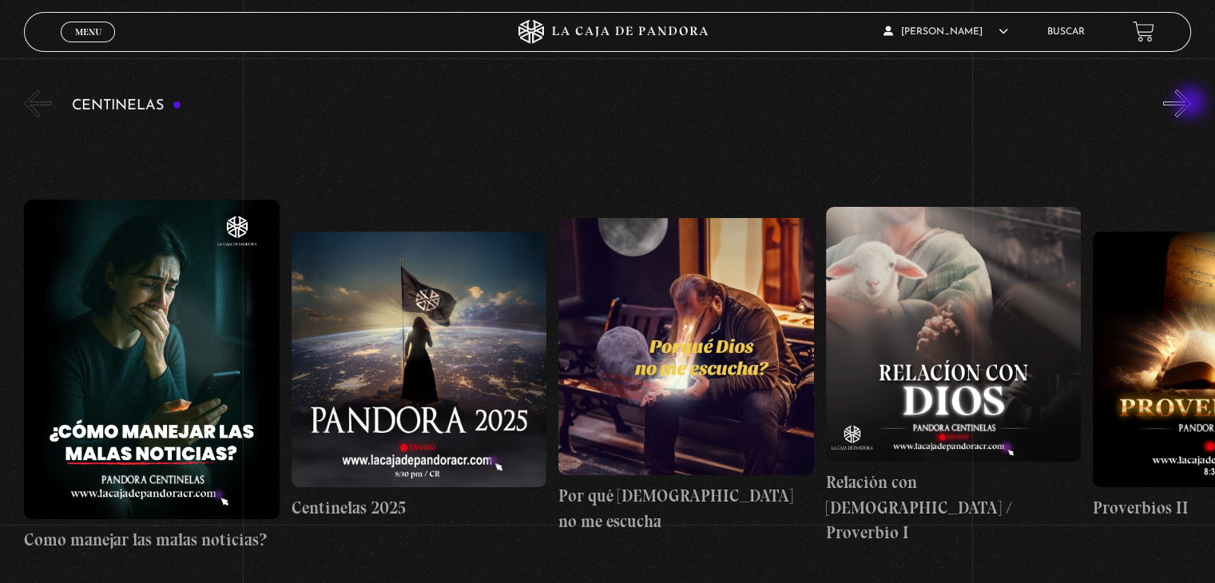
click at [1191, 104] on button "»" at bounding box center [1177, 103] width 28 height 28
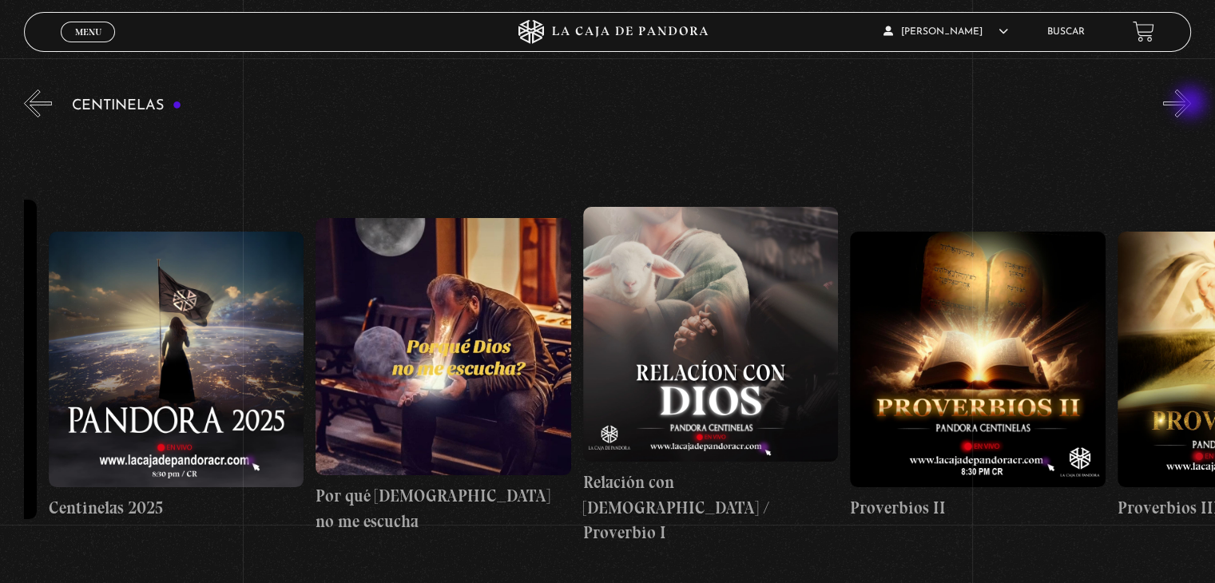
click at [1191, 104] on button "»" at bounding box center [1177, 103] width 28 height 28
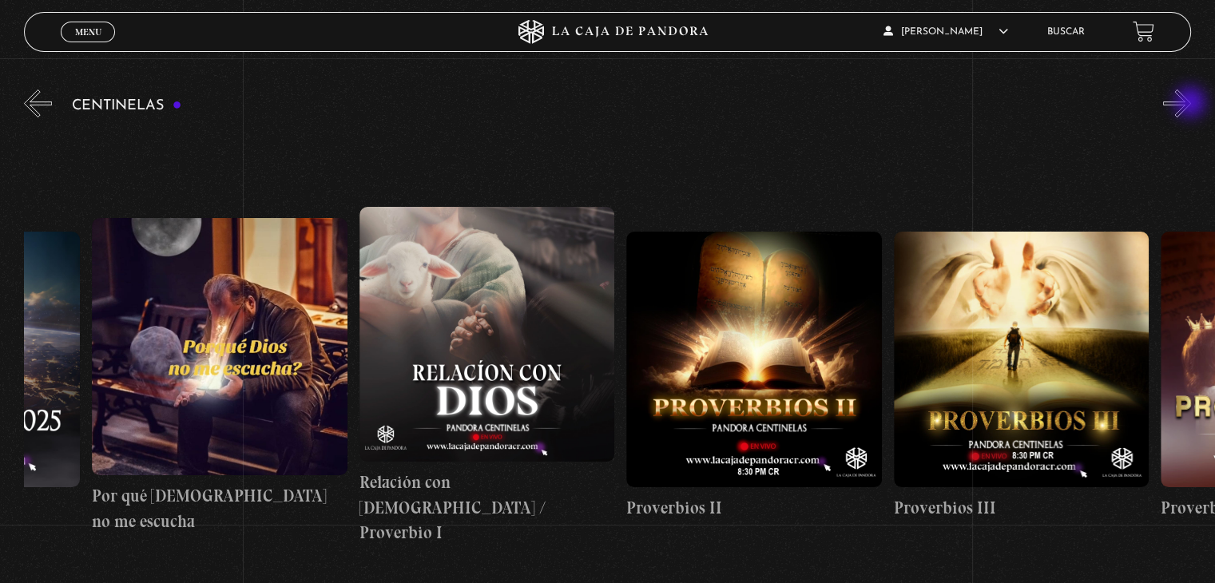
click at [1191, 104] on button "»" at bounding box center [1177, 103] width 28 height 28
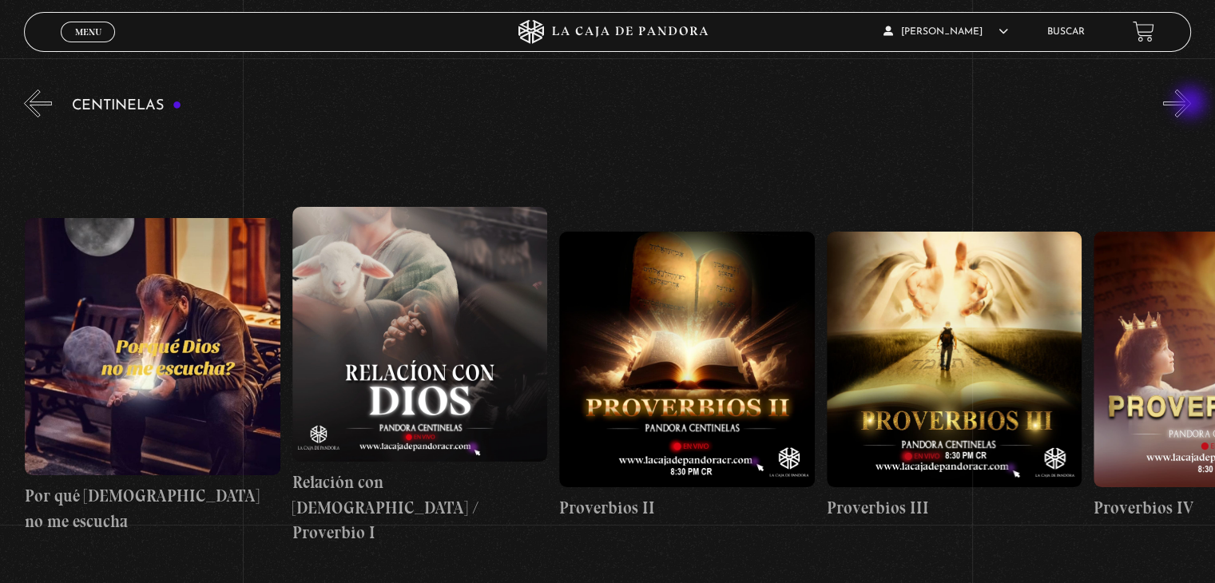
click at [1191, 104] on button "»" at bounding box center [1177, 103] width 28 height 28
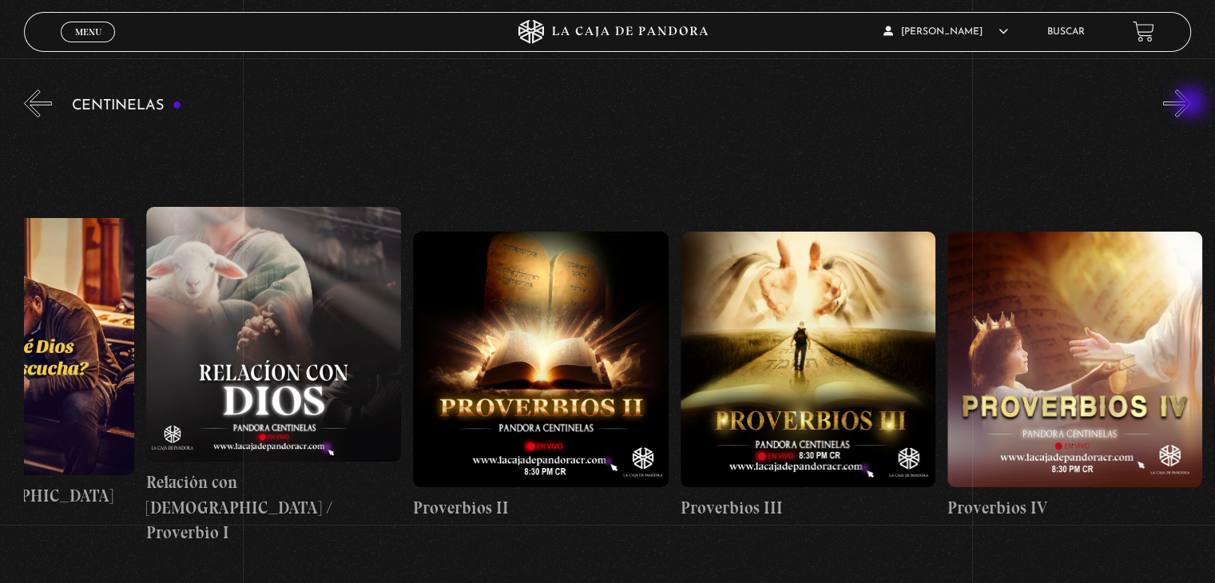
click at [1191, 104] on button "»" at bounding box center [1177, 103] width 28 height 28
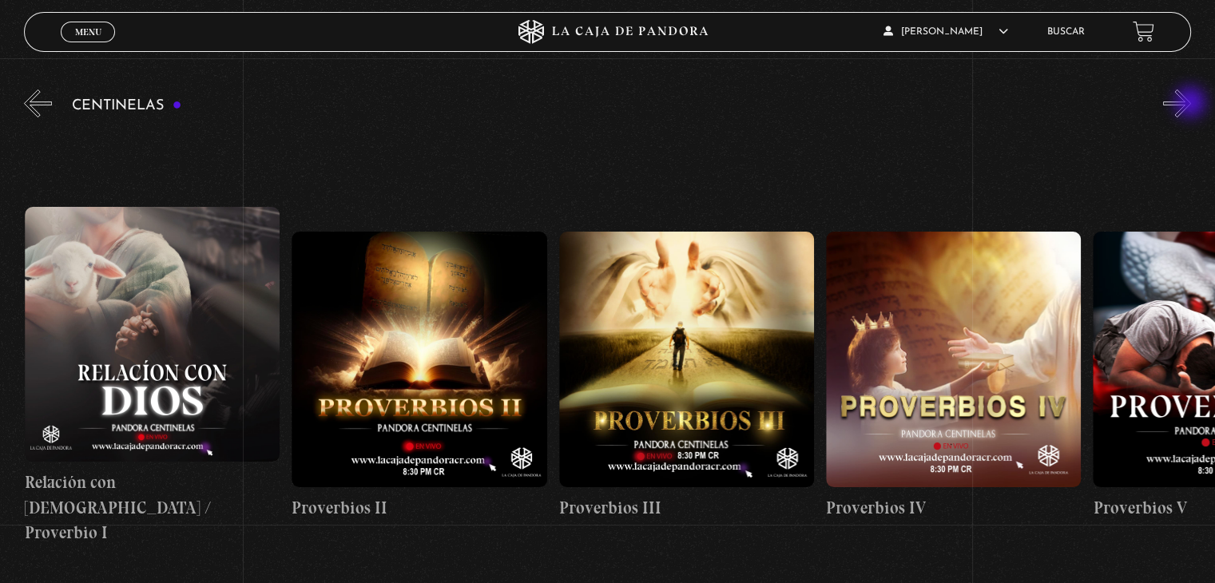
click at [1191, 104] on button "»" at bounding box center [1177, 103] width 28 height 28
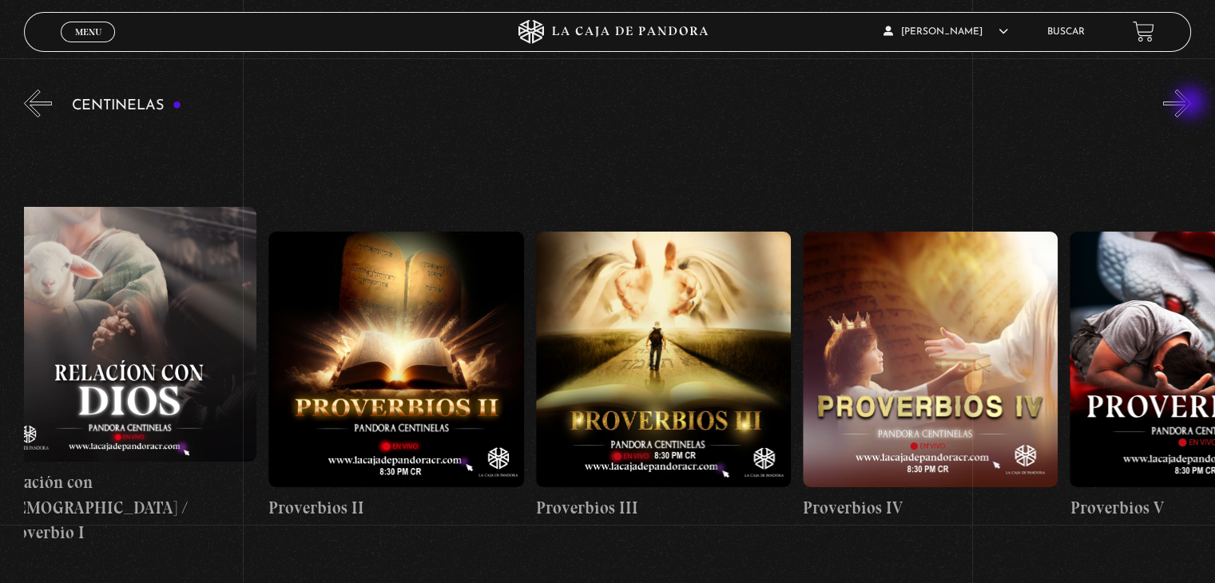
click at [1191, 104] on button "»" at bounding box center [1177, 103] width 28 height 28
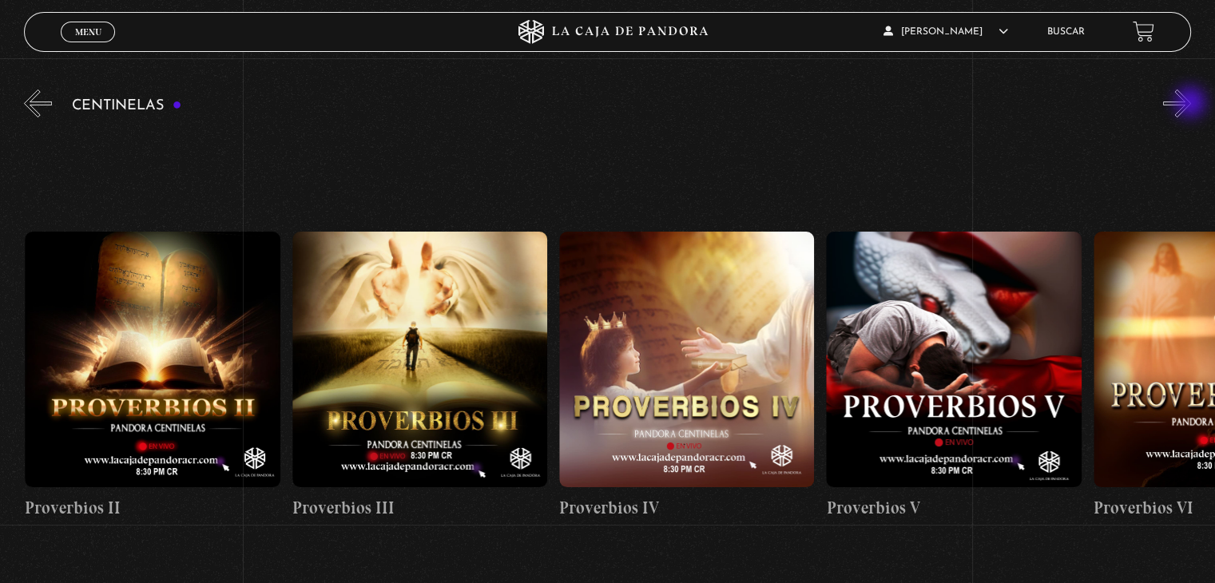
click at [1191, 104] on button "»" at bounding box center [1177, 103] width 28 height 28
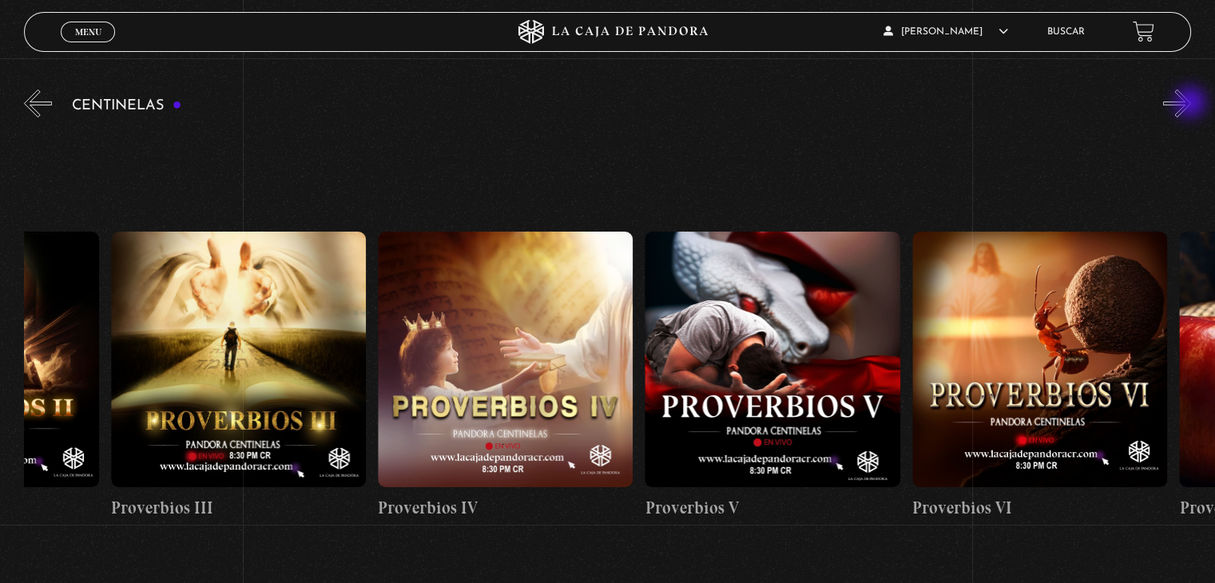
click at [1191, 104] on button "»" at bounding box center [1177, 103] width 28 height 28
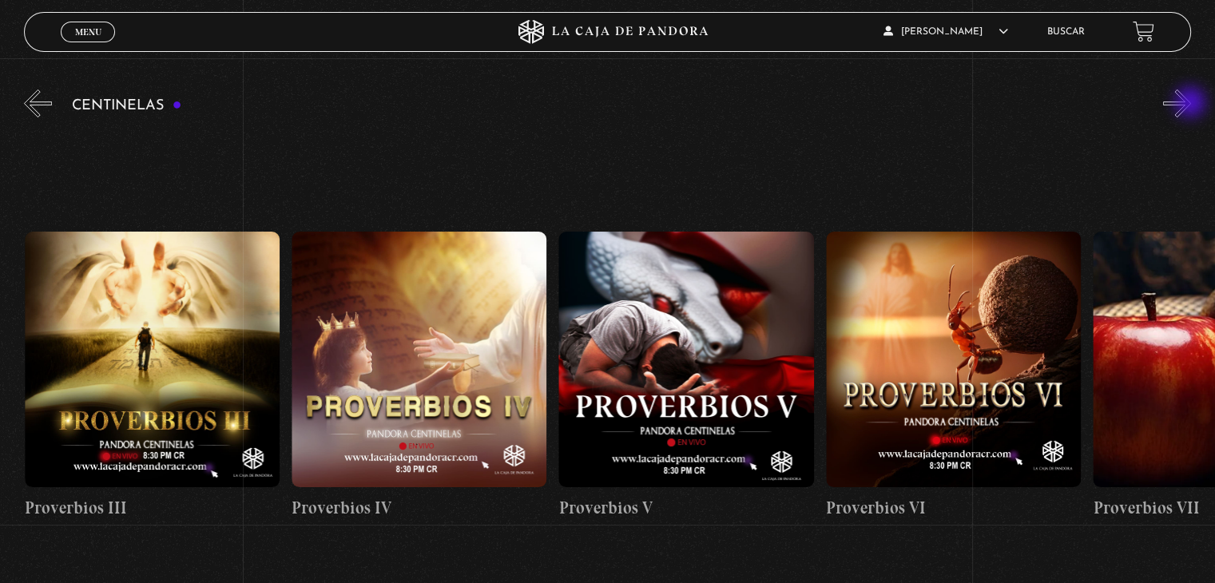
click at [1191, 104] on button "»" at bounding box center [1177, 103] width 28 height 28
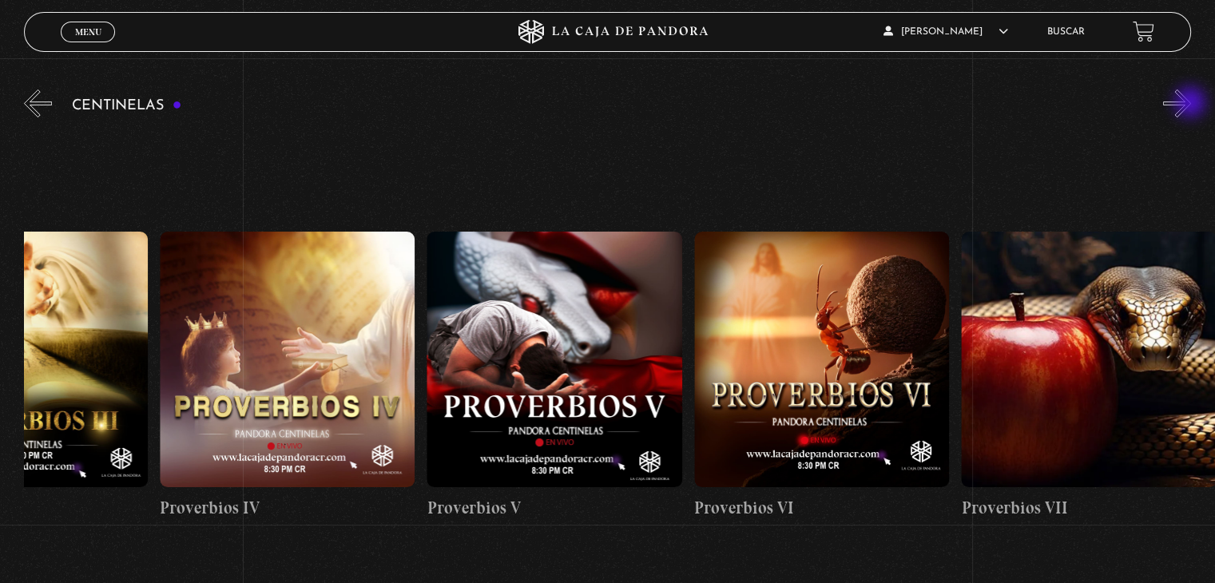
click at [1191, 104] on button "»" at bounding box center [1177, 103] width 28 height 28
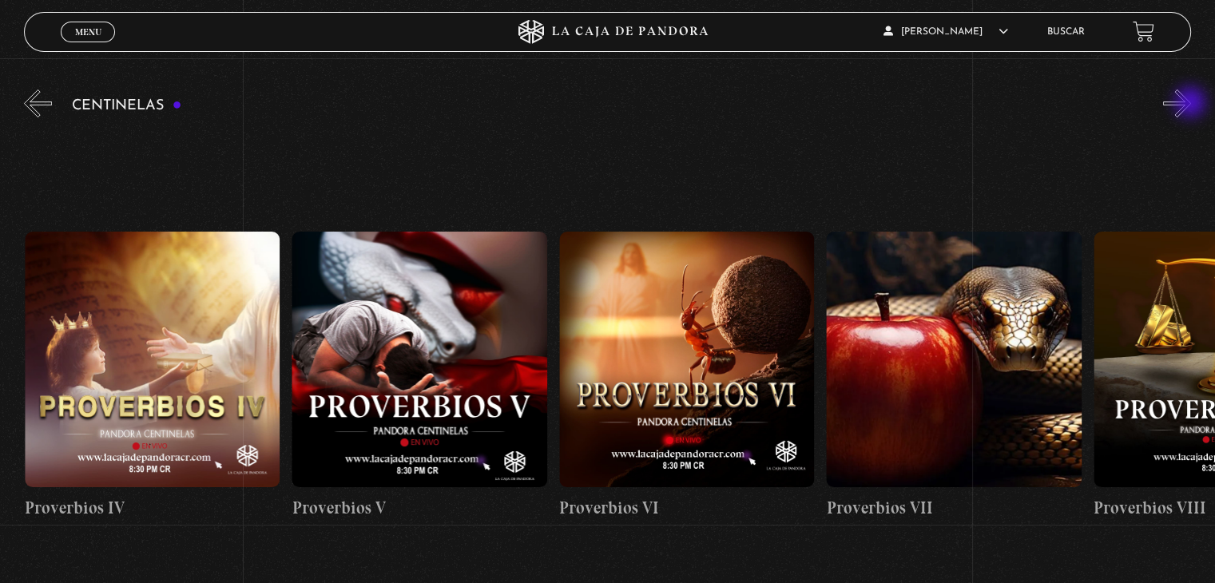
click at [1191, 104] on button "»" at bounding box center [1177, 103] width 28 height 28
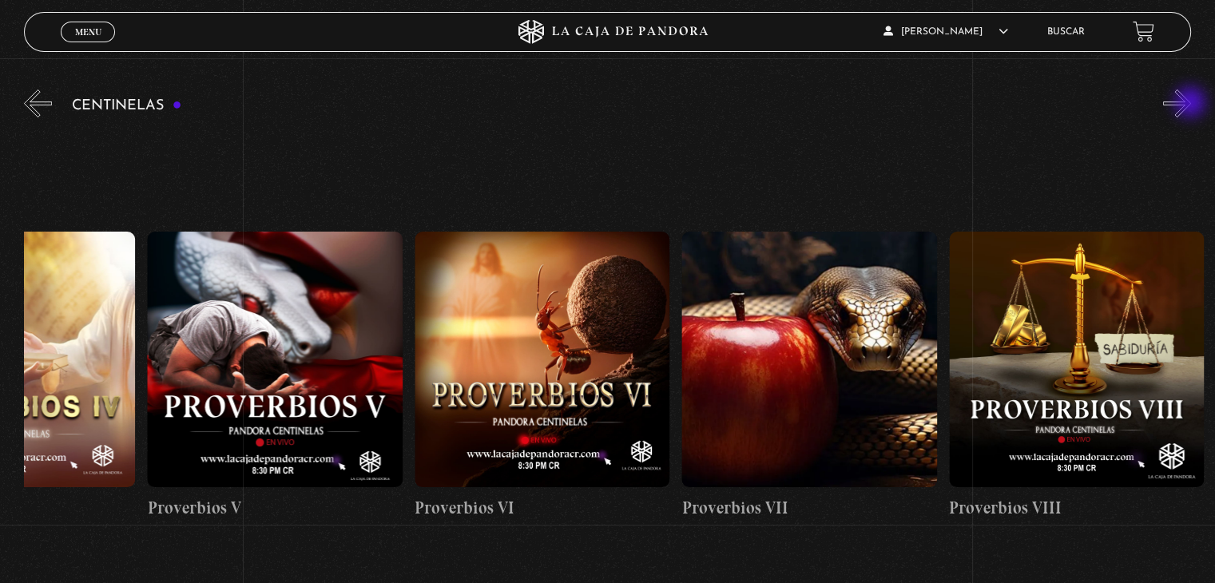
click at [1191, 104] on button "»" at bounding box center [1177, 103] width 28 height 28
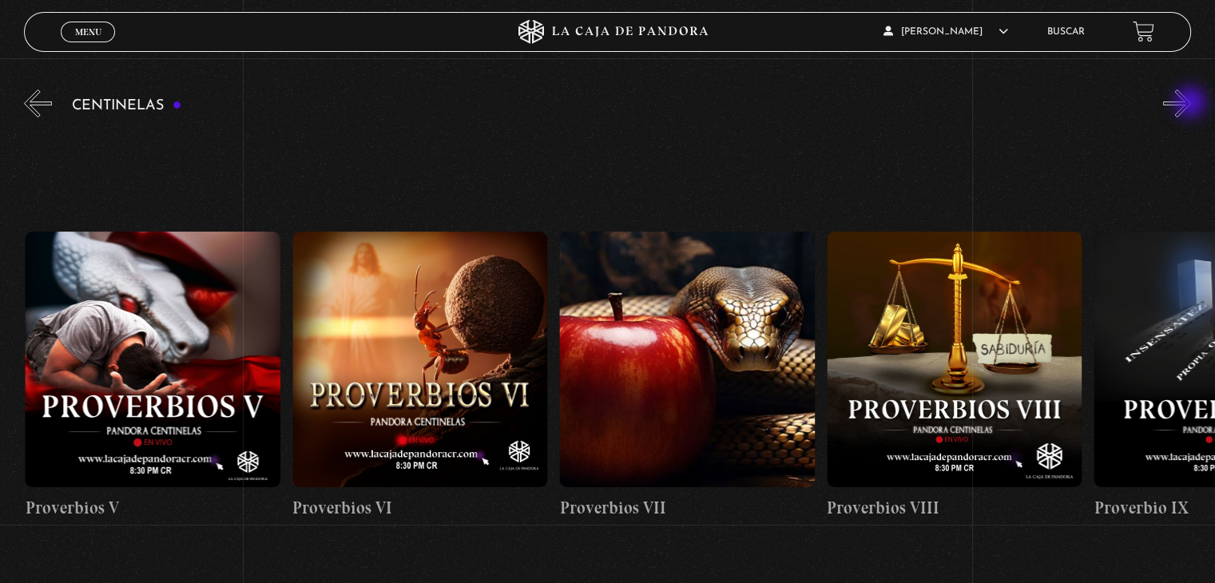
click at [1191, 104] on button "»" at bounding box center [1177, 103] width 28 height 28
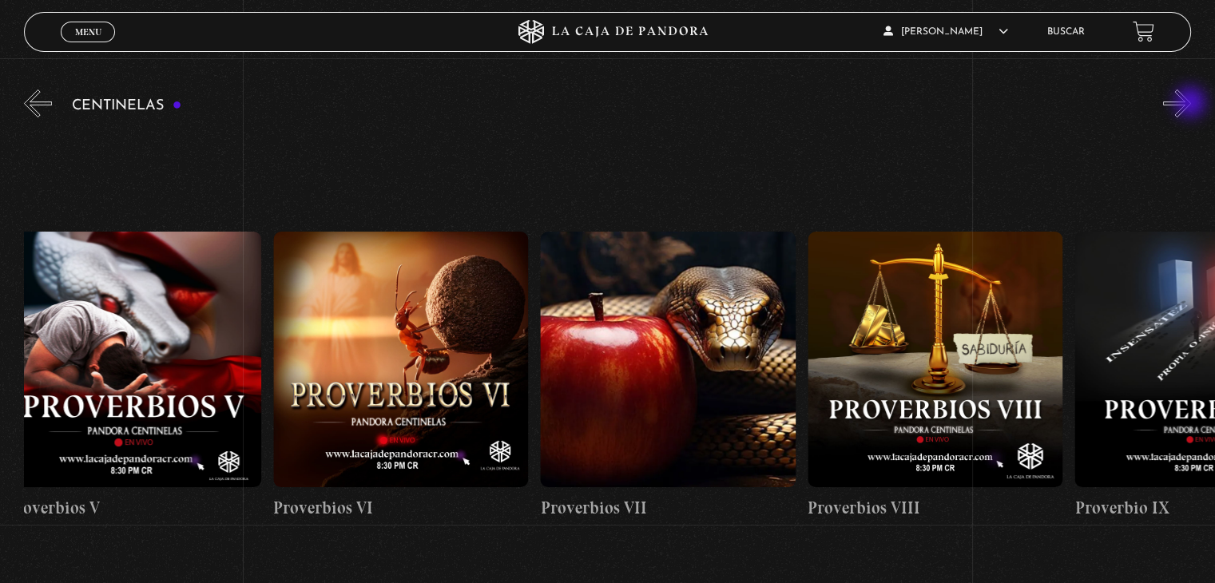
click at [1191, 104] on button "»" at bounding box center [1177, 103] width 28 height 28
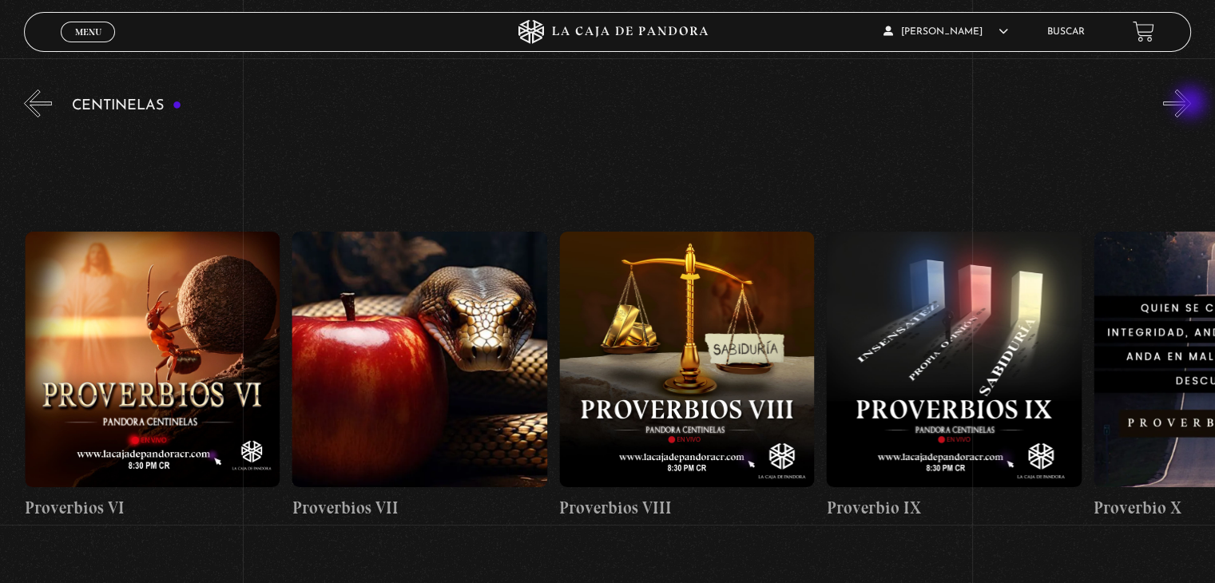
click at [1191, 104] on button "»" at bounding box center [1177, 103] width 28 height 28
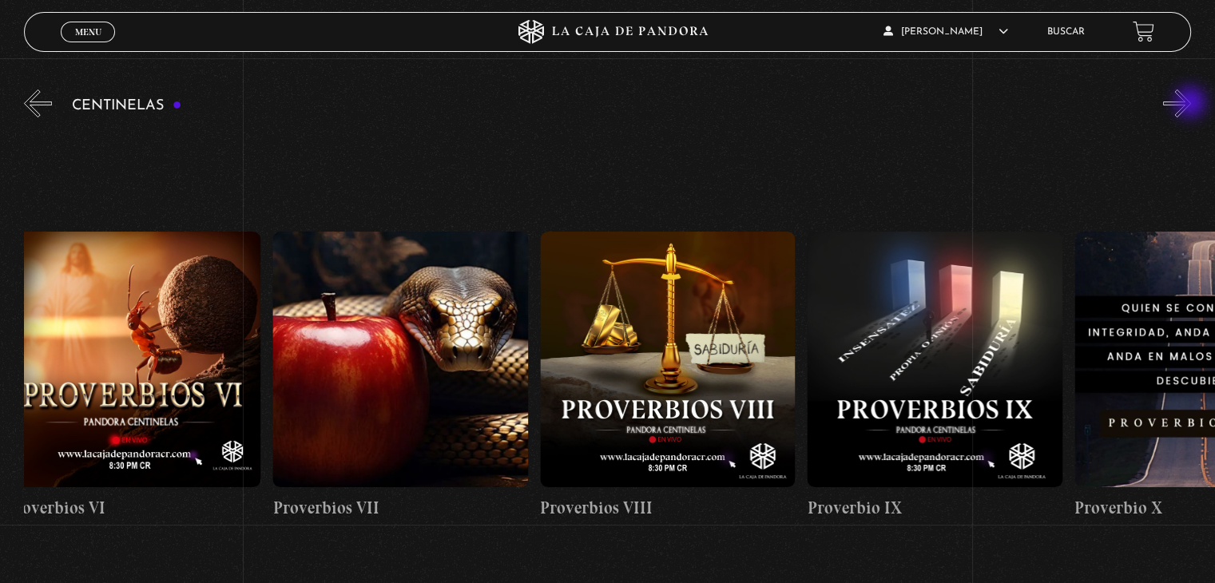
click at [1191, 104] on button "»" at bounding box center [1177, 103] width 28 height 28
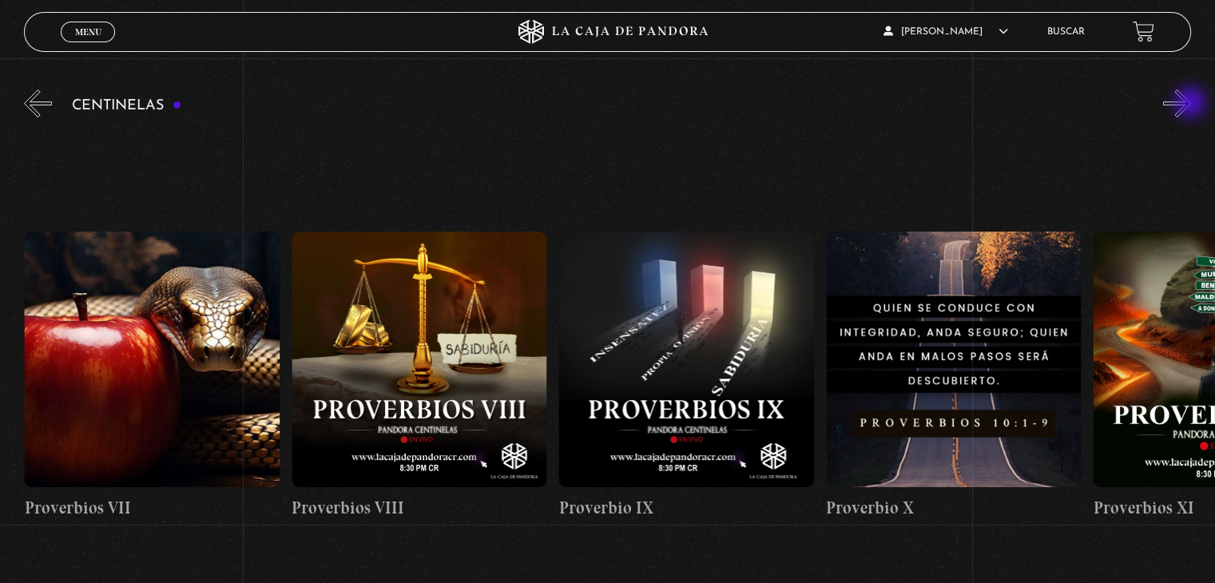
click at [1191, 104] on button "»" at bounding box center [1177, 103] width 28 height 28
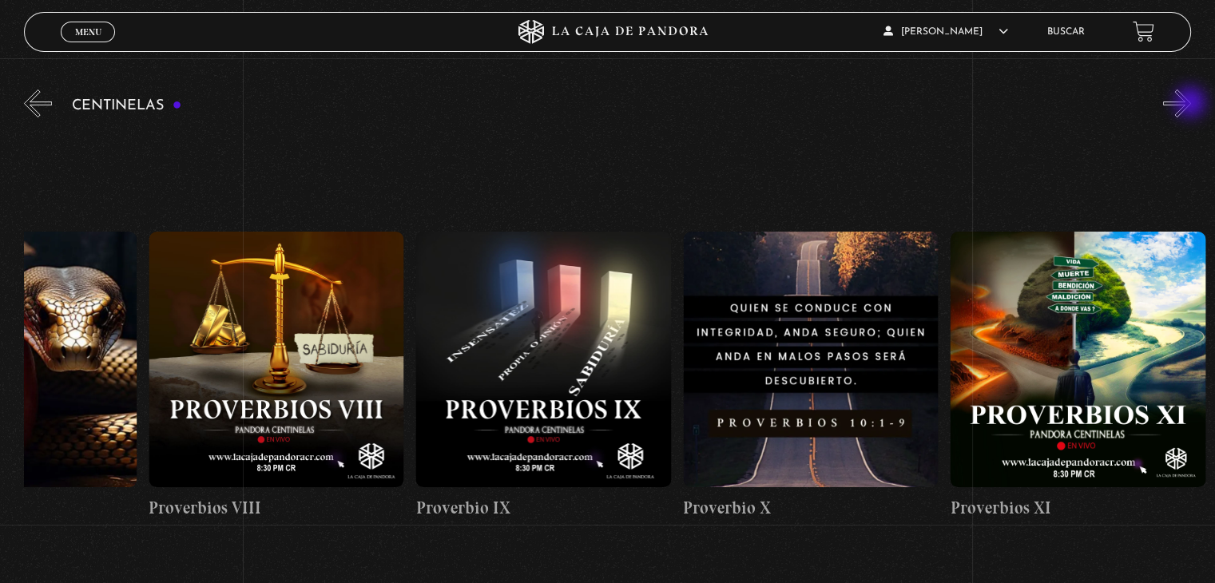
click at [1191, 104] on button "»" at bounding box center [1177, 103] width 28 height 28
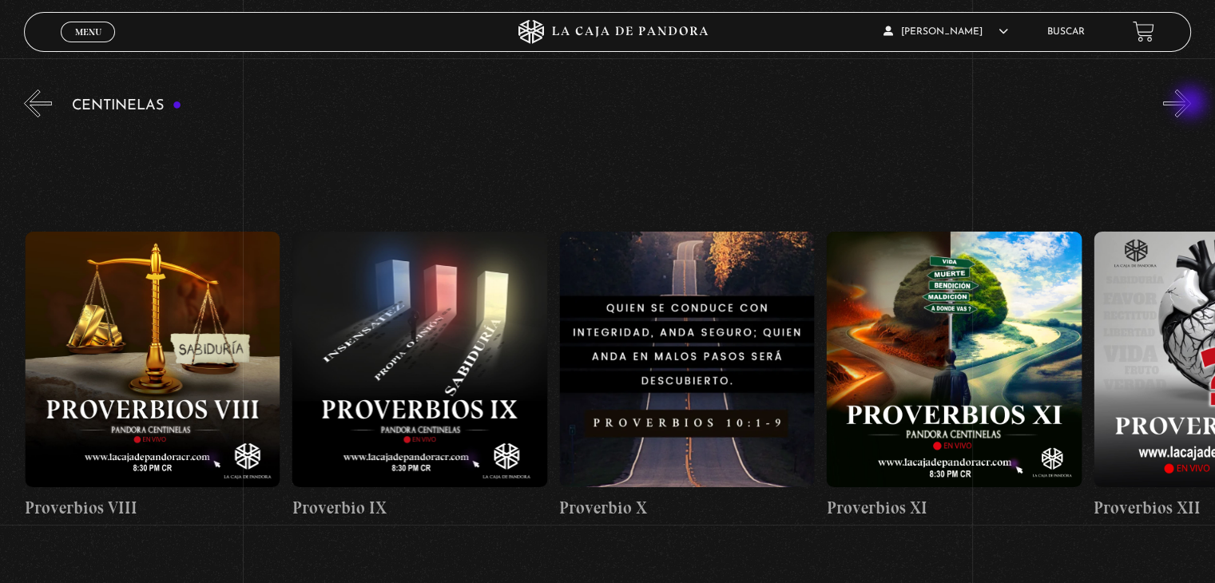
click at [1191, 104] on button "»" at bounding box center [1177, 103] width 28 height 28
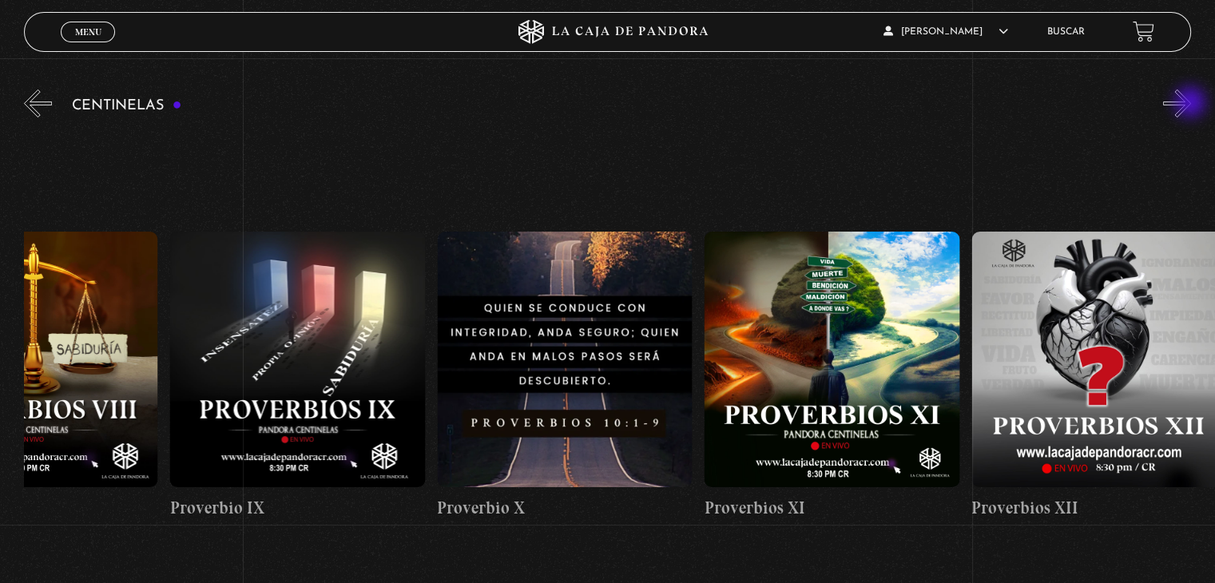
click at [1191, 104] on button "»" at bounding box center [1177, 103] width 28 height 28
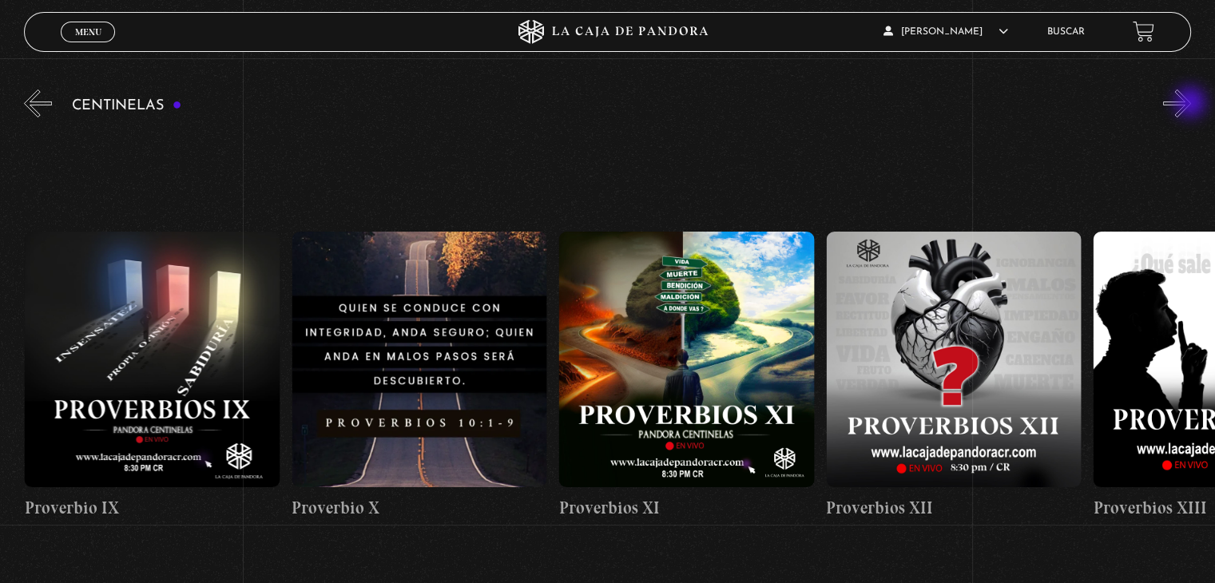
click at [1191, 104] on button "»" at bounding box center [1177, 103] width 28 height 28
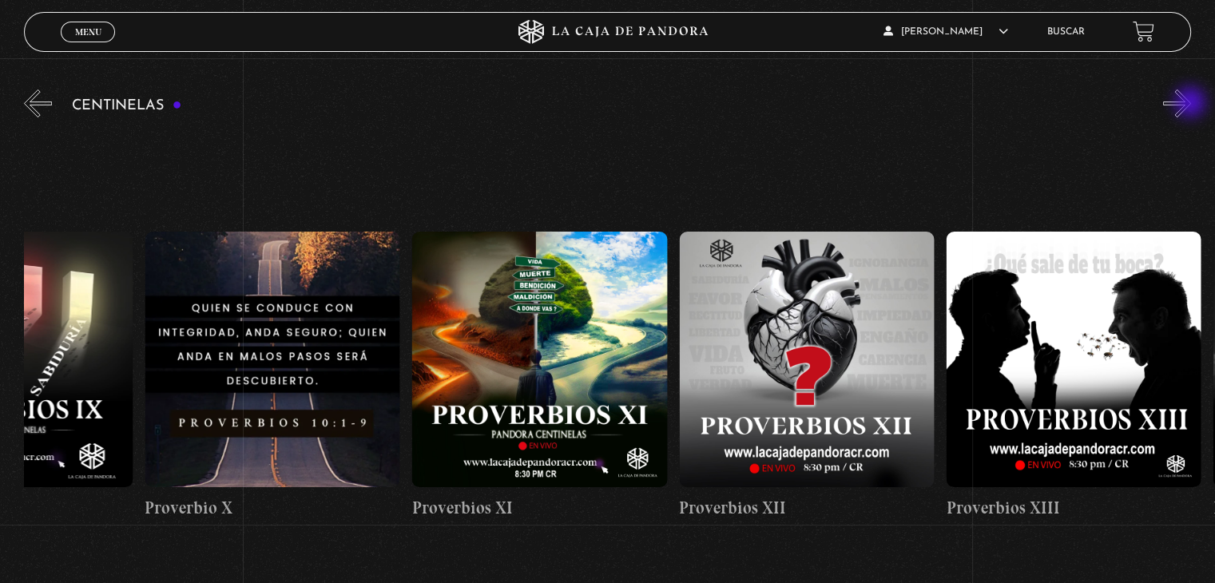
click at [1191, 104] on button "»" at bounding box center [1177, 103] width 28 height 28
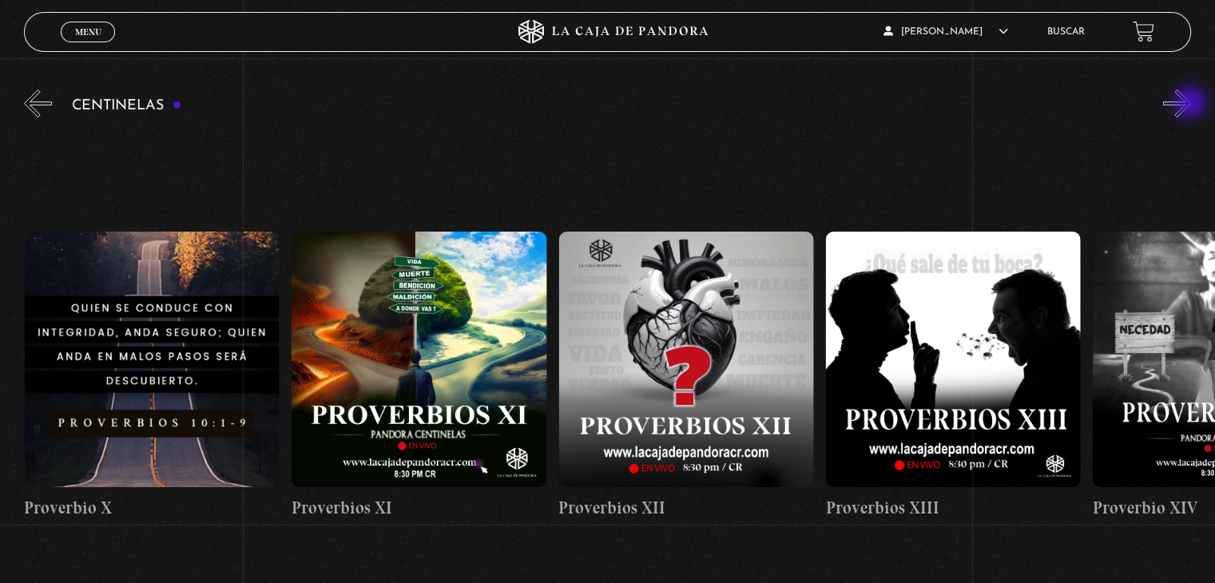
click at [1191, 104] on button "»" at bounding box center [1177, 103] width 28 height 28
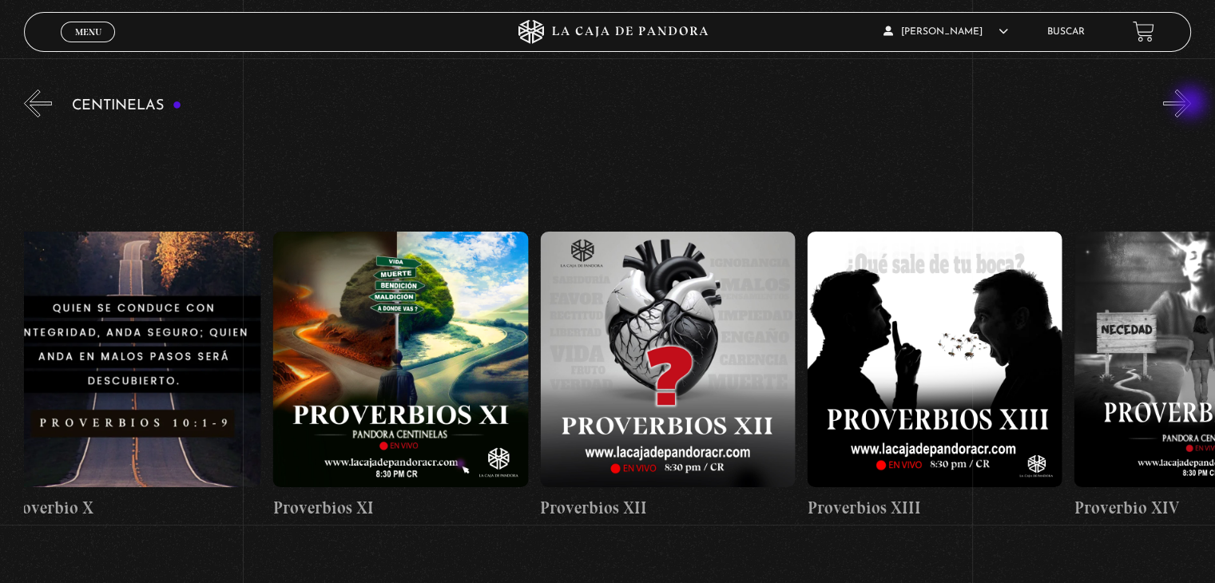
click at [1191, 104] on button "»" at bounding box center [1177, 103] width 28 height 28
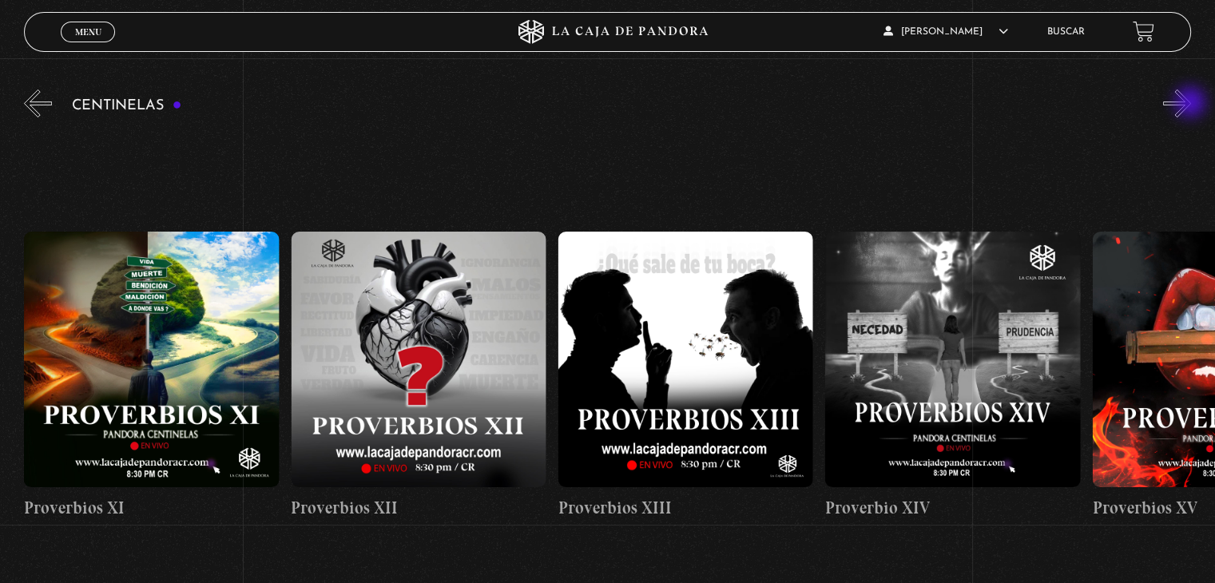
click at [1191, 104] on button "»" at bounding box center [1177, 103] width 28 height 28
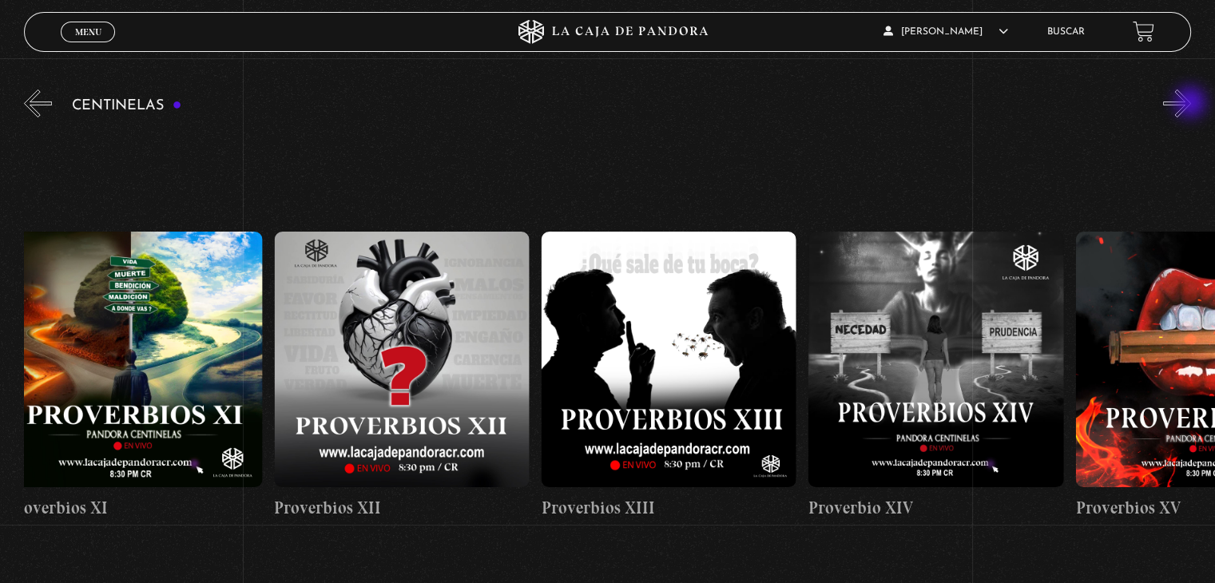
click at [1191, 104] on button "»" at bounding box center [1177, 103] width 28 height 28
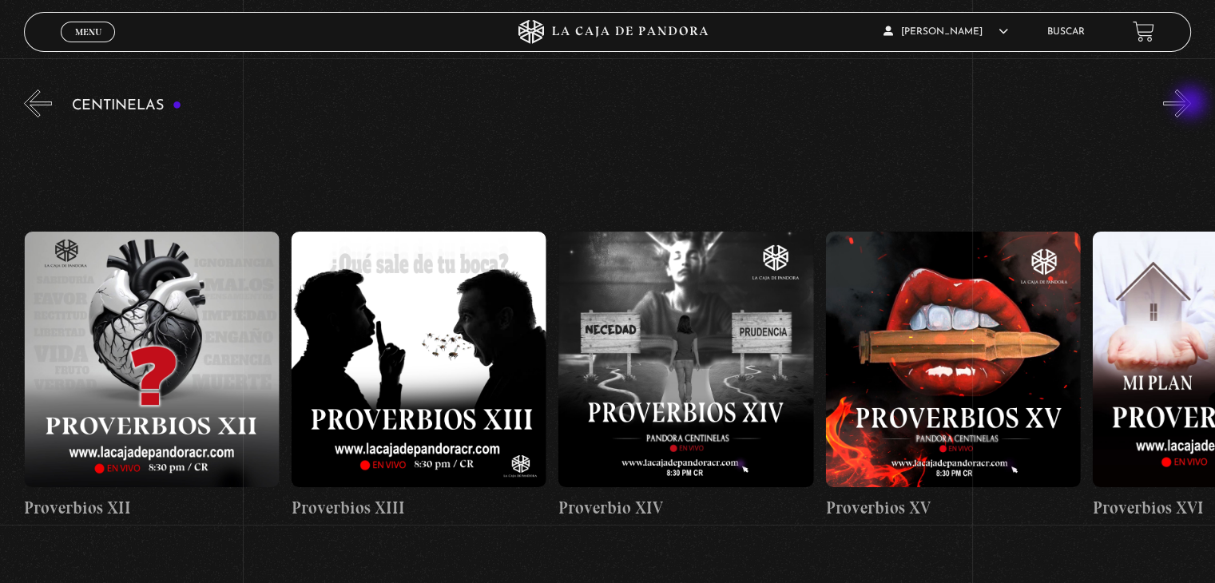
click at [1191, 104] on button "»" at bounding box center [1177, 103] width 28 height 28
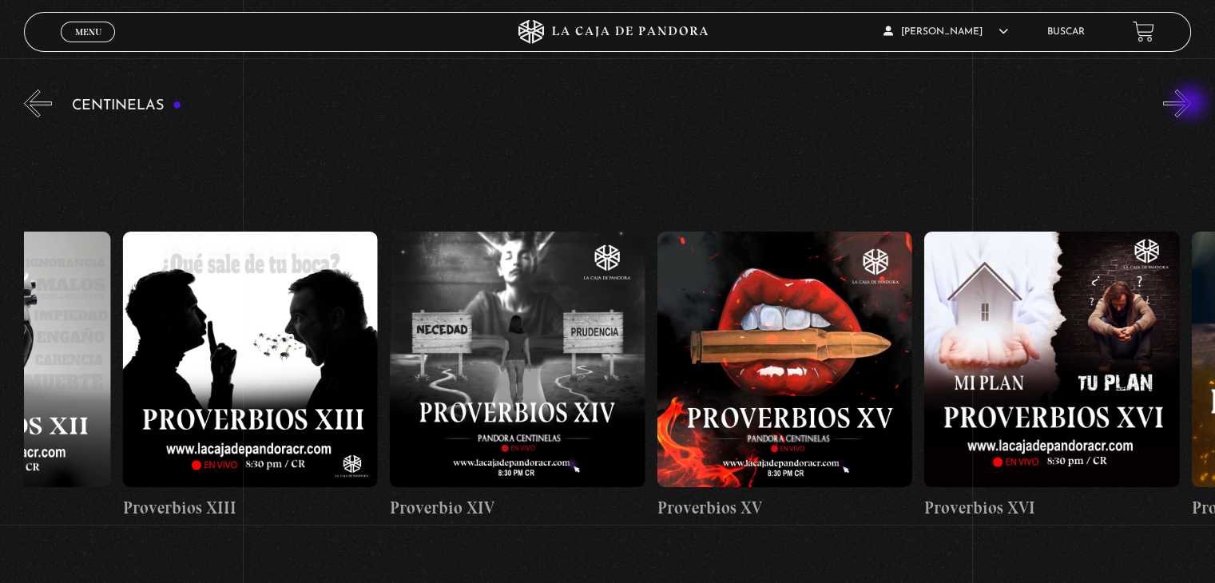
click at [1191, 104] on button "»" at bounding box center [1177, 103] width 28 height 28
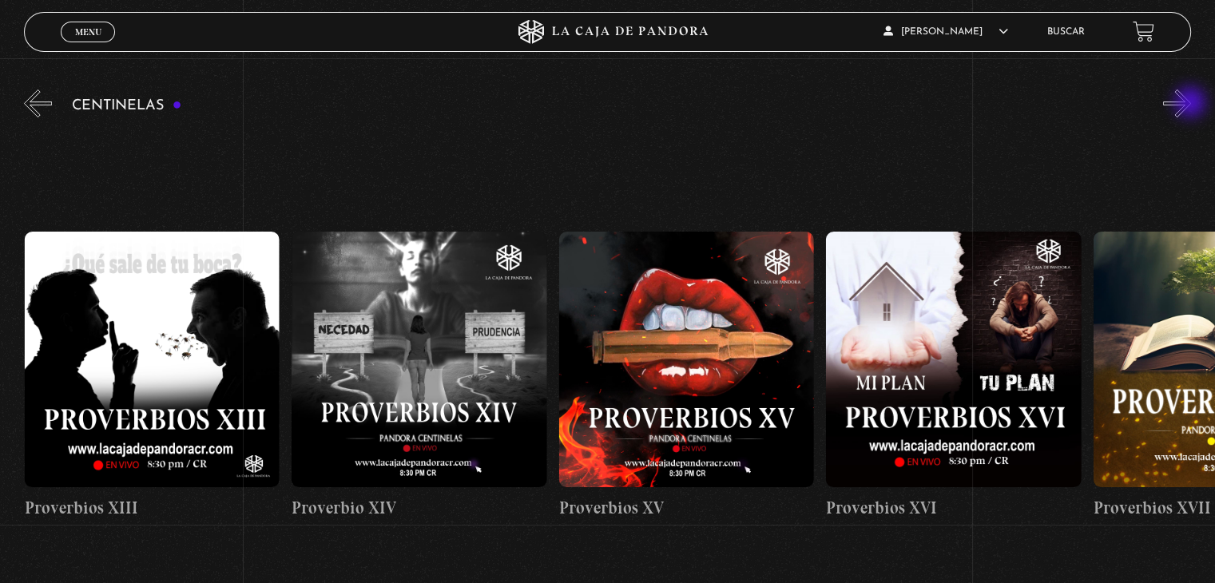
click at [1191, 104] on button "»" at bounding box center [1177, 103] width 28 height 28
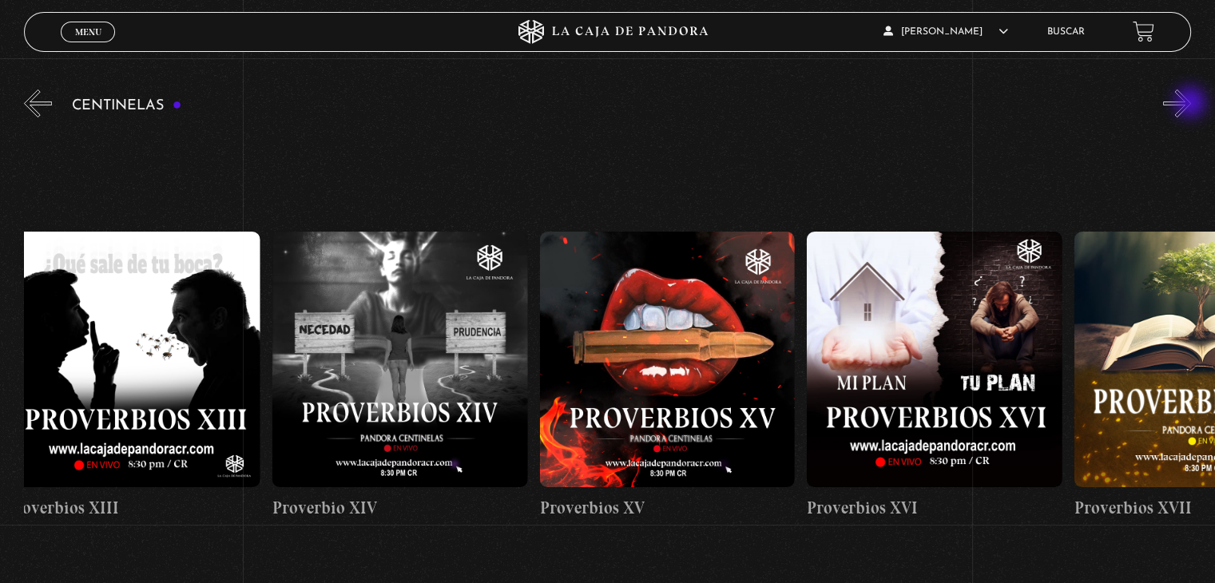
click at [1191, 104] on button "»" at bounding box center [1177, 103] width 28 height 28
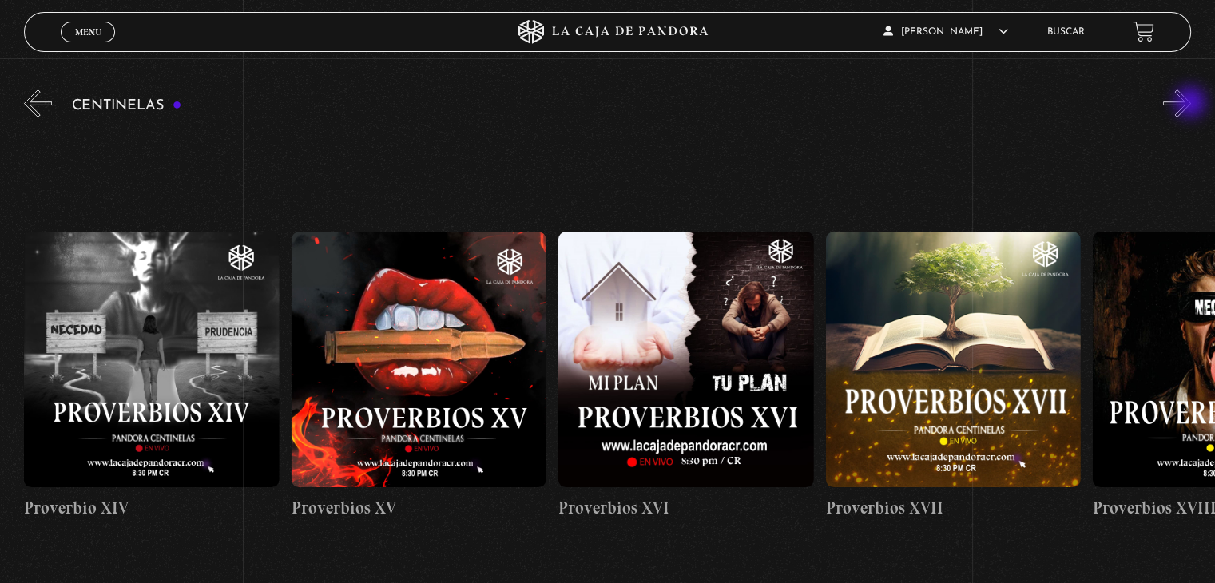
click at [1191, 104] on button "»" at bounding box center [1177, 103] width 28 height 28
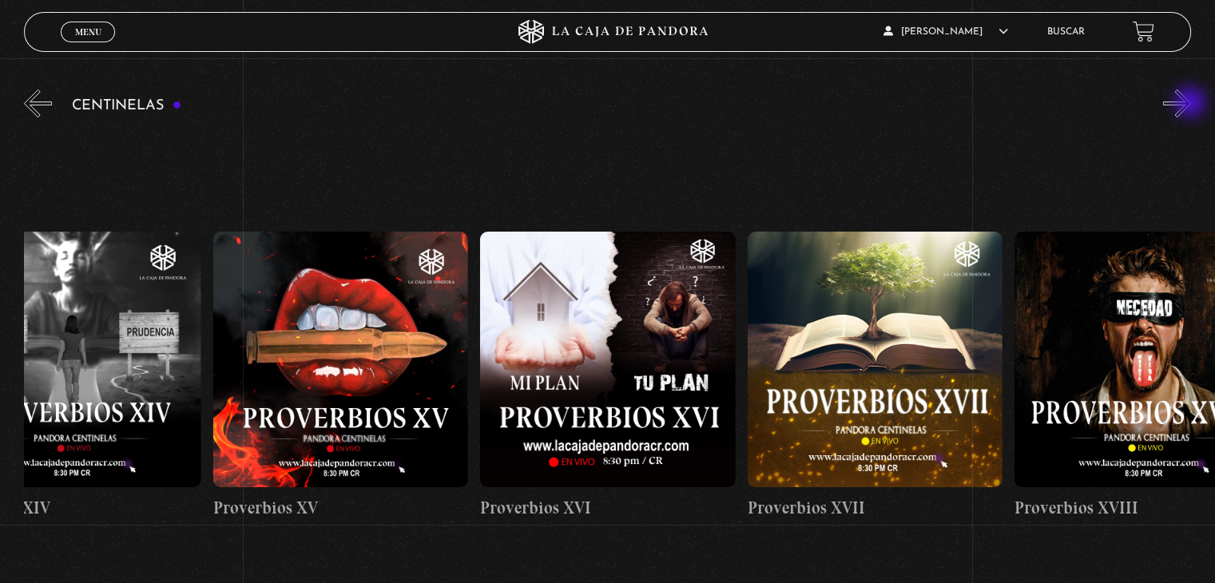
click at [1191, 104] on button "»" at bounding box center [1177, 103] width 28 height 28
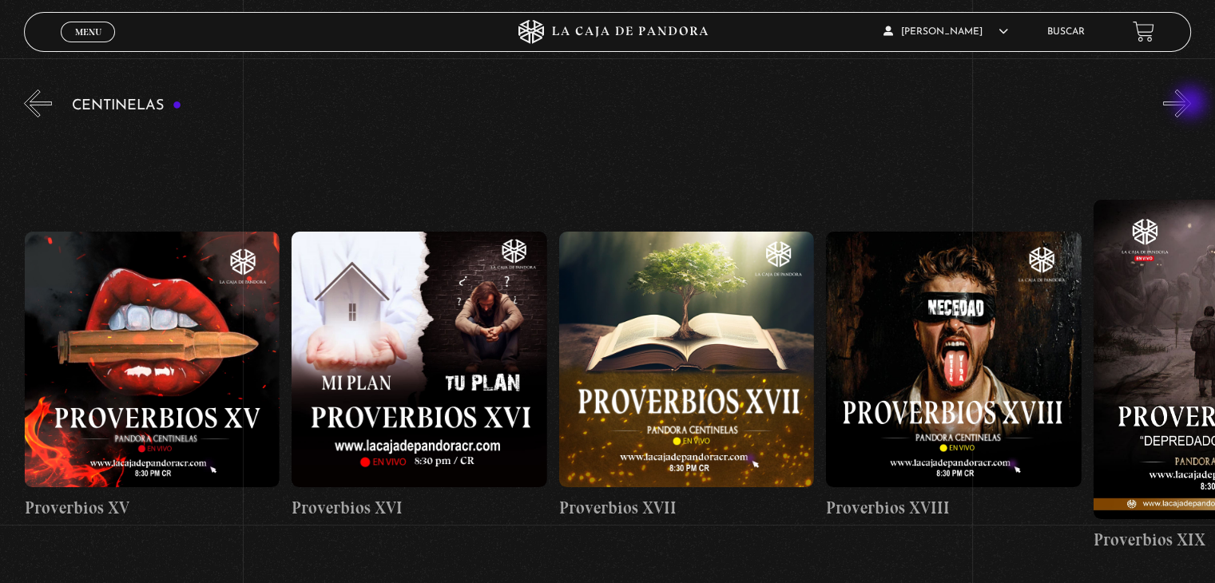
click at [1191, 104] on button "»" at bounding box center [1177, 103] width 28 height 28
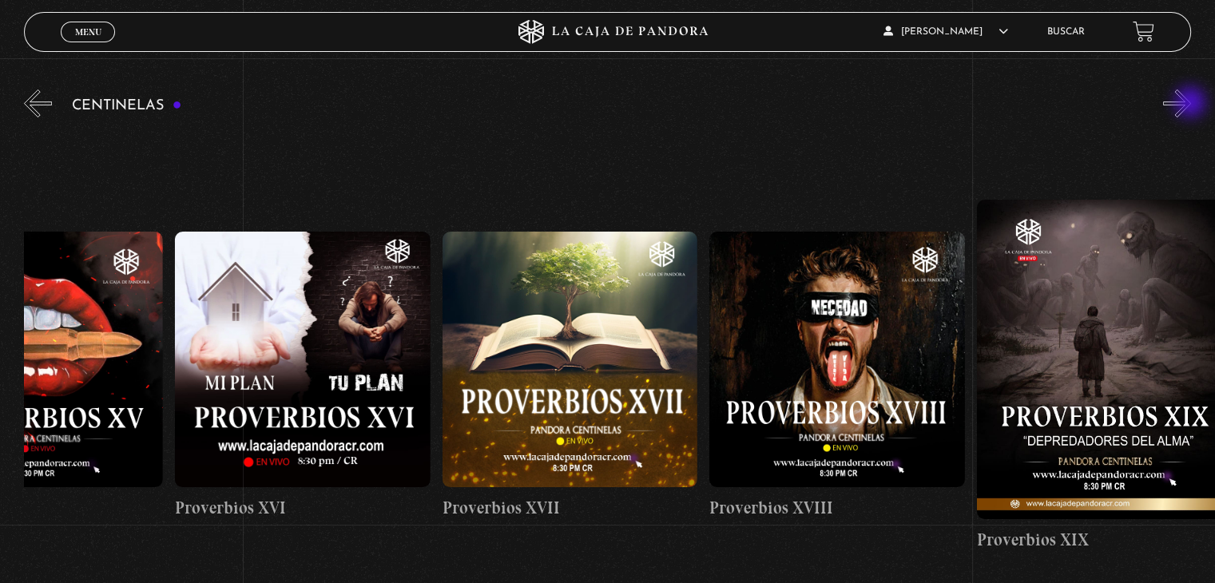
click at [1191, 104] on button "»" at bounding box center [1177, 103] width 28 height 28
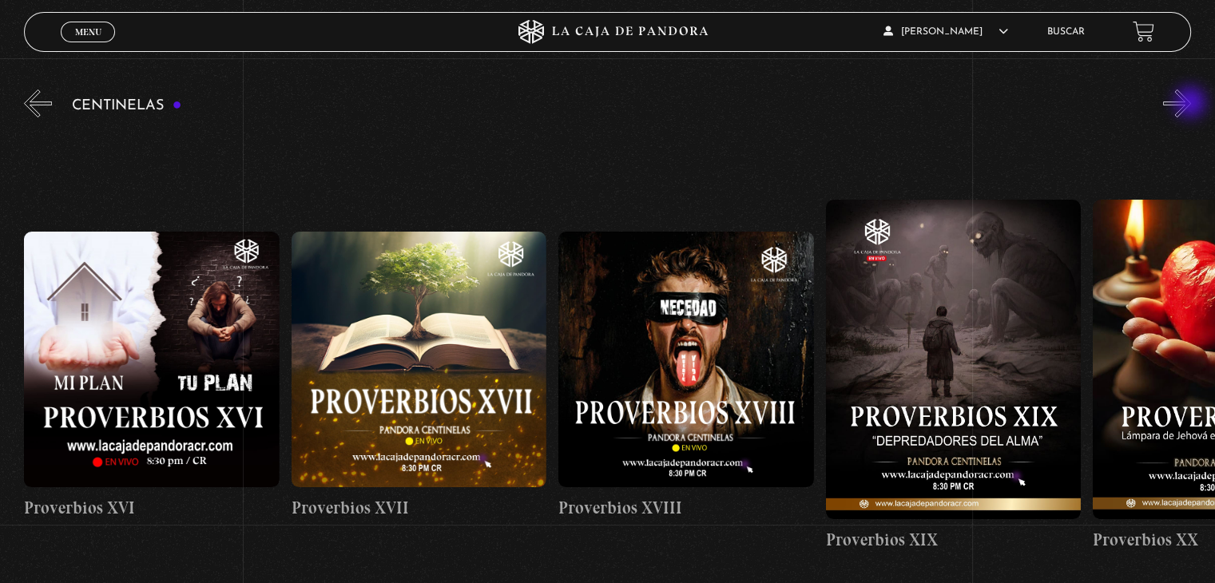
click at [1191, 104] on button "»" at bounding box center [1177, 103] width 28 height 28
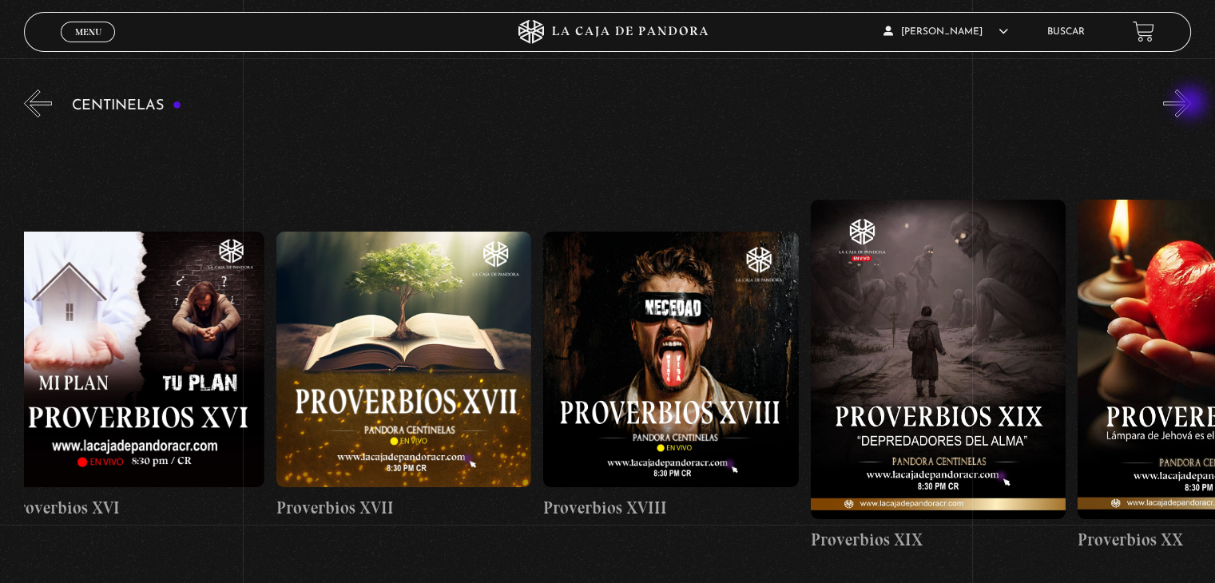
click at [1191, 104] on button "»" at bounding box center [1177, 103] width 28 height 28
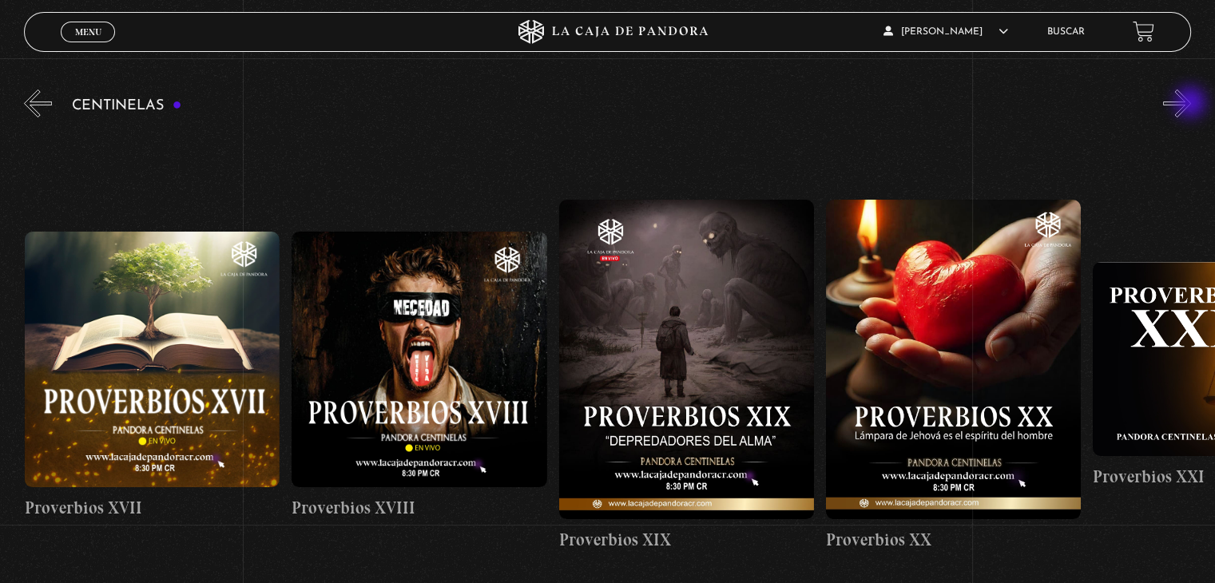
click at [1191, 104] on button "»" at bounding box center [1177, 103] width 28 height 28
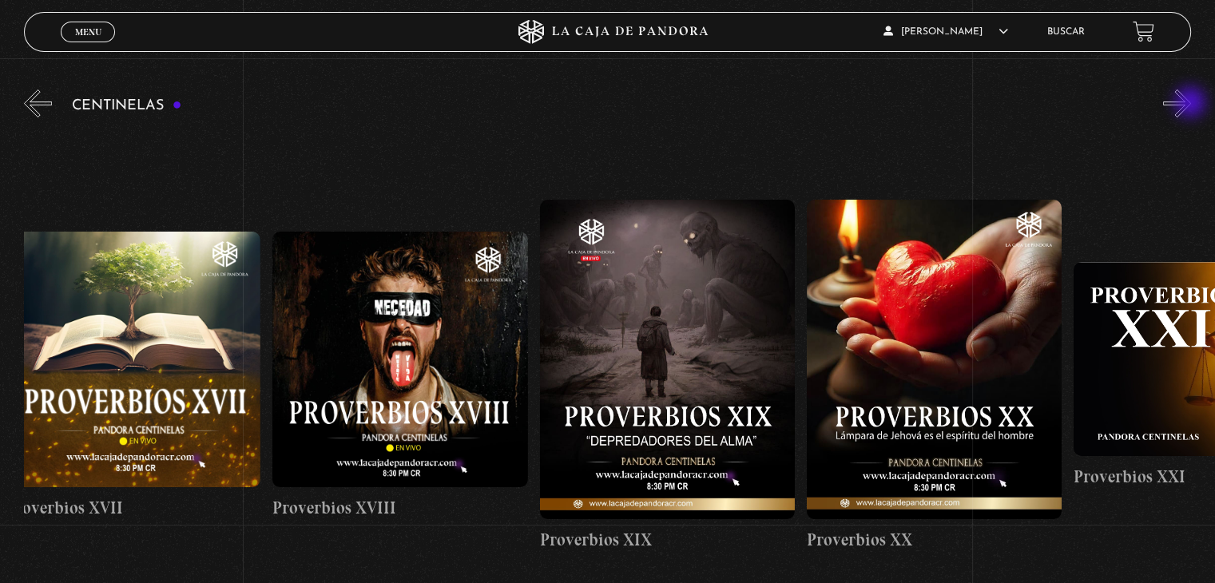
click at [1191, 104] on button "»" at bounding box center [1177, 103] width 28 height 28
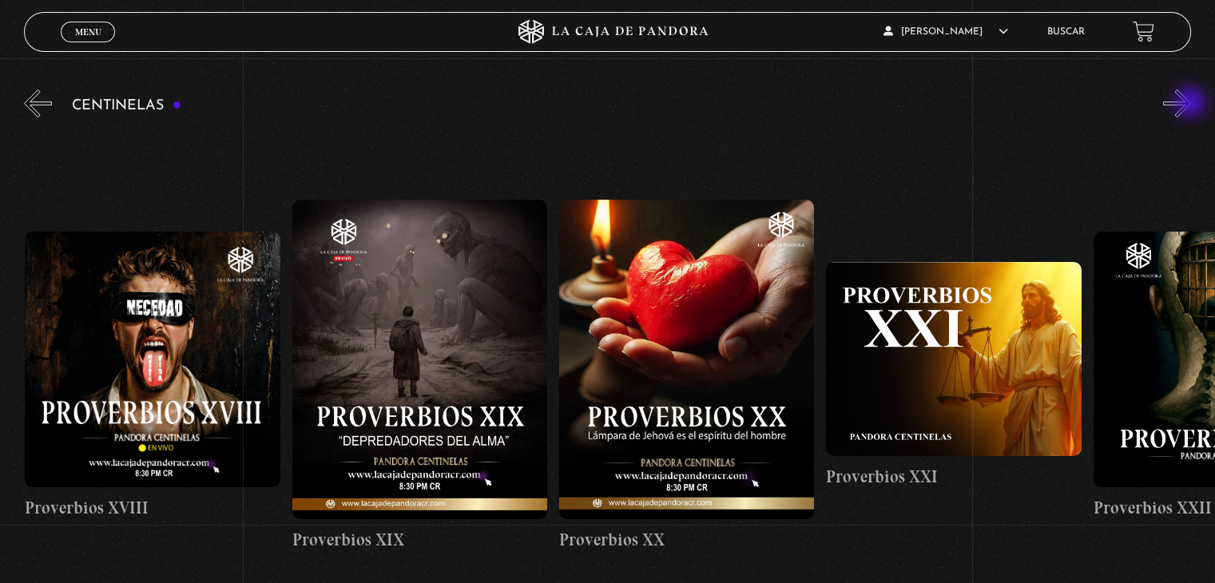
click at [1191, 104] on button "»" at bounding box center [1177, 103] width 28 height 28
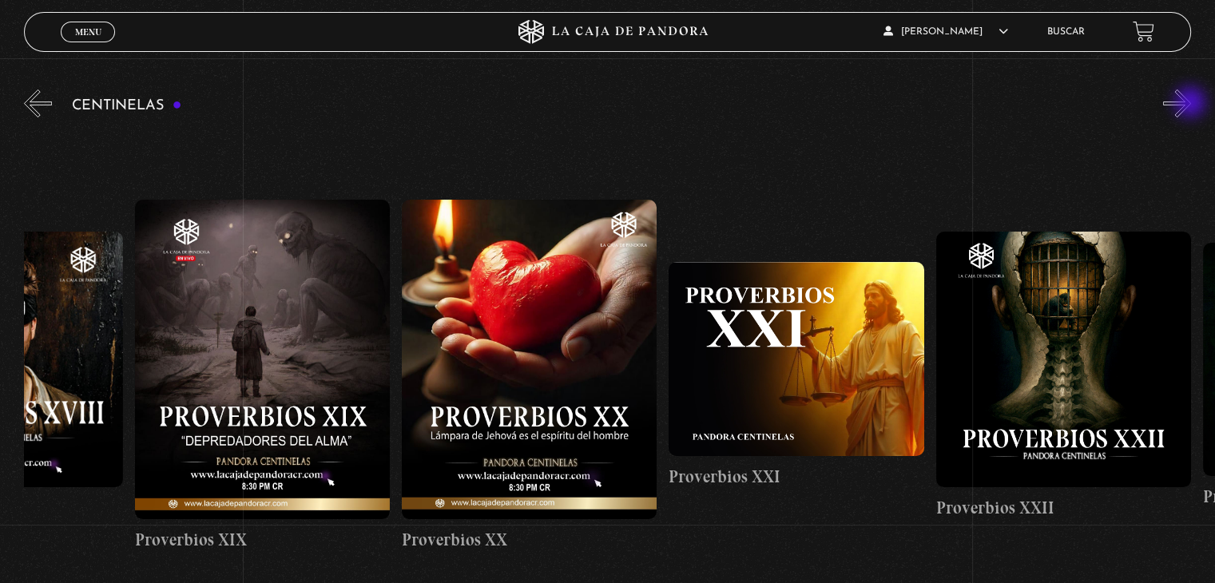
click at [1191, 104] on button "»" at bounding box center [1177, 103] width 28 height 28
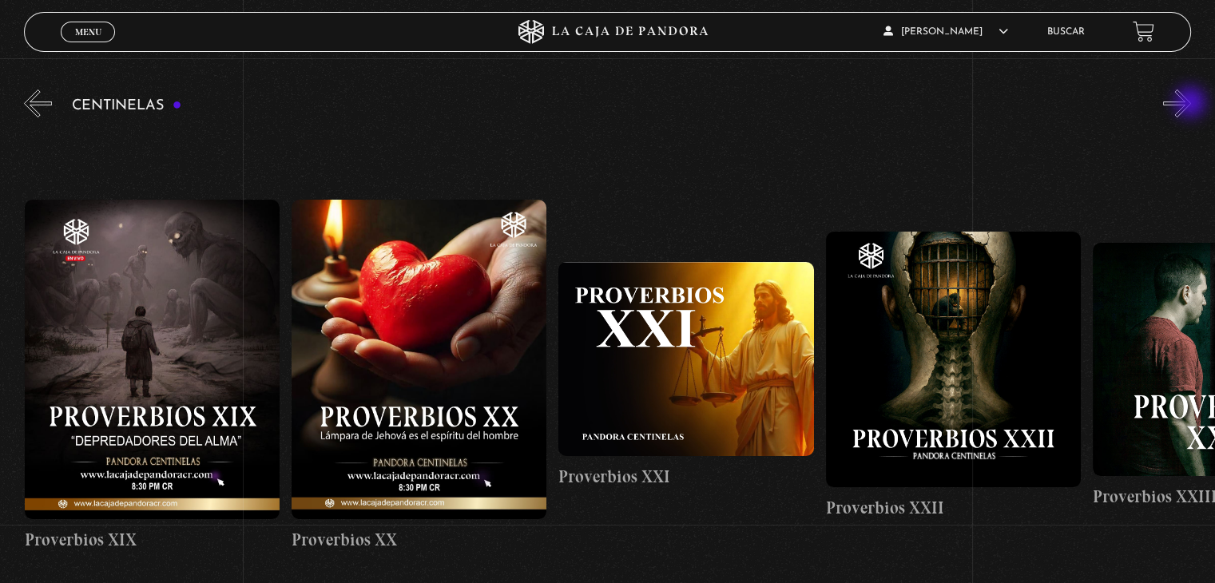
click at [1191, 104] on button "»" at bounding box center [1177, 103] width 28 height 28
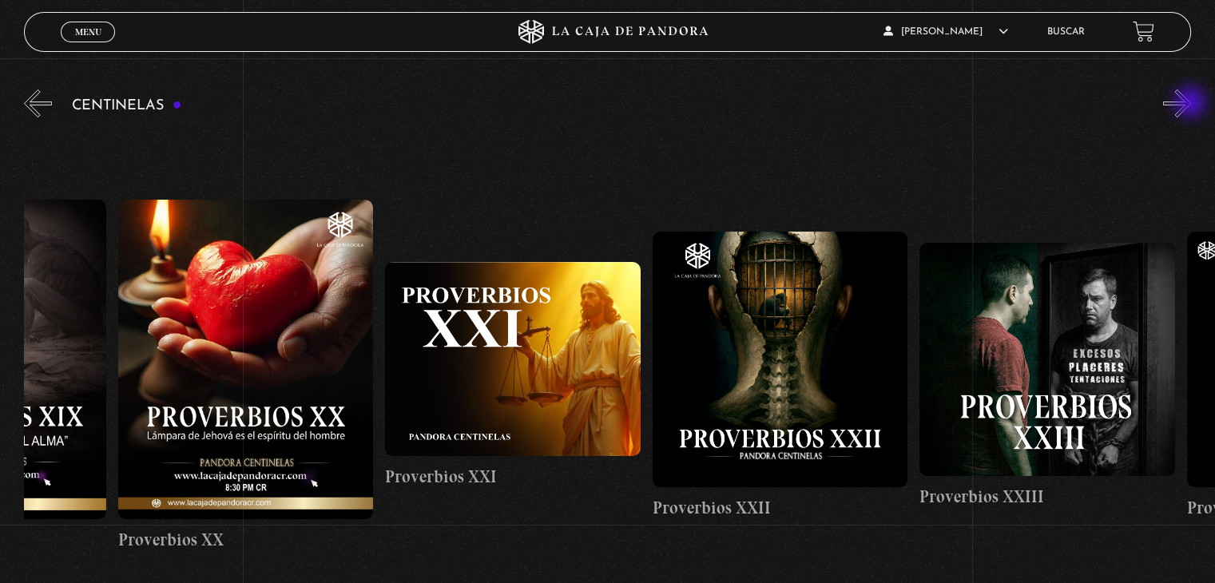
click at [1191, 104] on button "»" at bounding box center [1177, 103] width 28 height 28
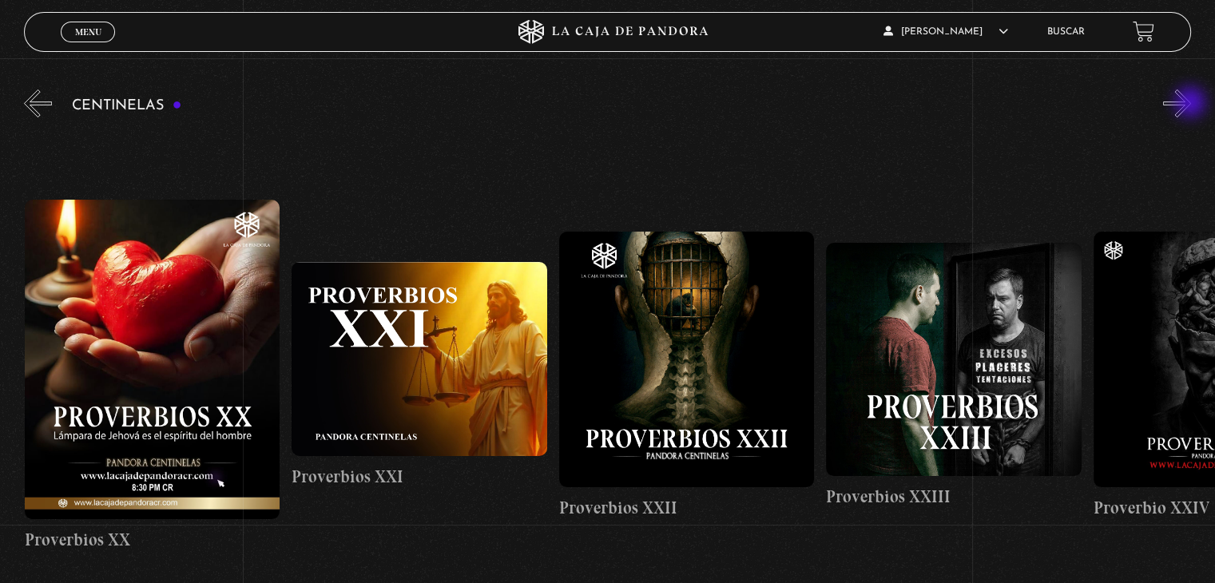
click at [1191, 104] on button "»" at bounding box center [1177, 103] width 28 height 28
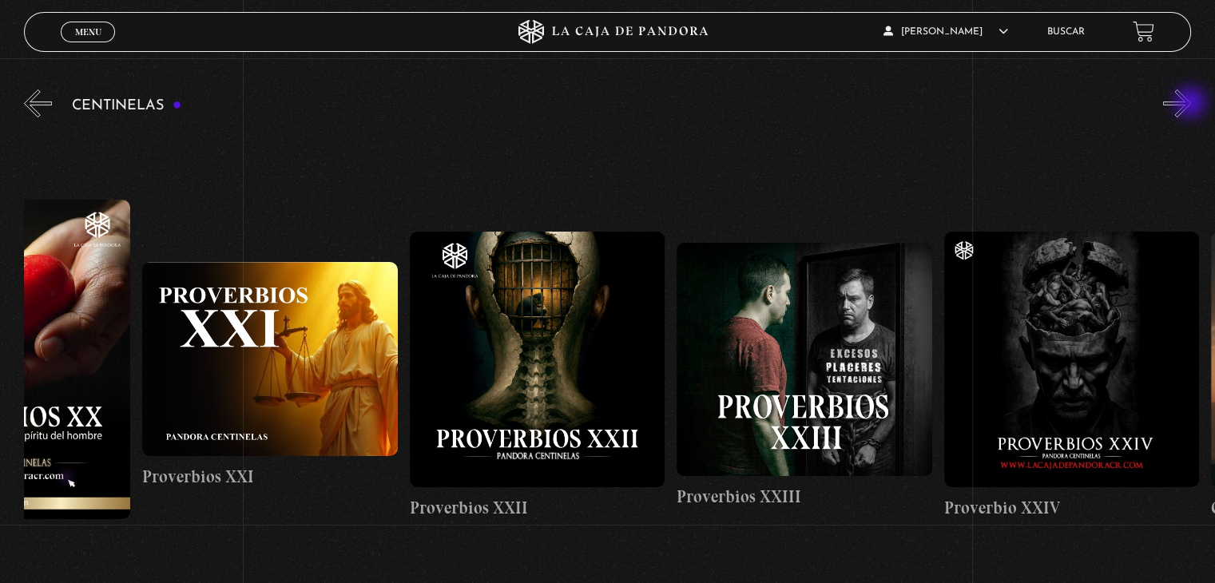
click at [1191, 104] on button "»" at bounding box center [1177, 103] width 28 height 28
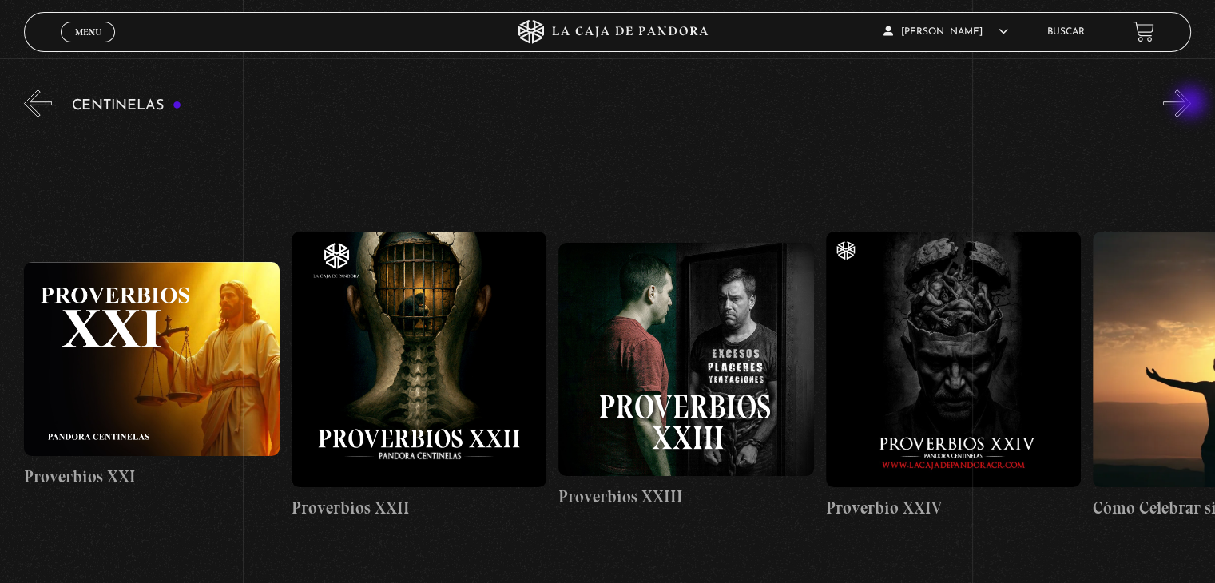
click at [1191, 104] on button "»" at bounding box center [1177, 103] width 28 height 28
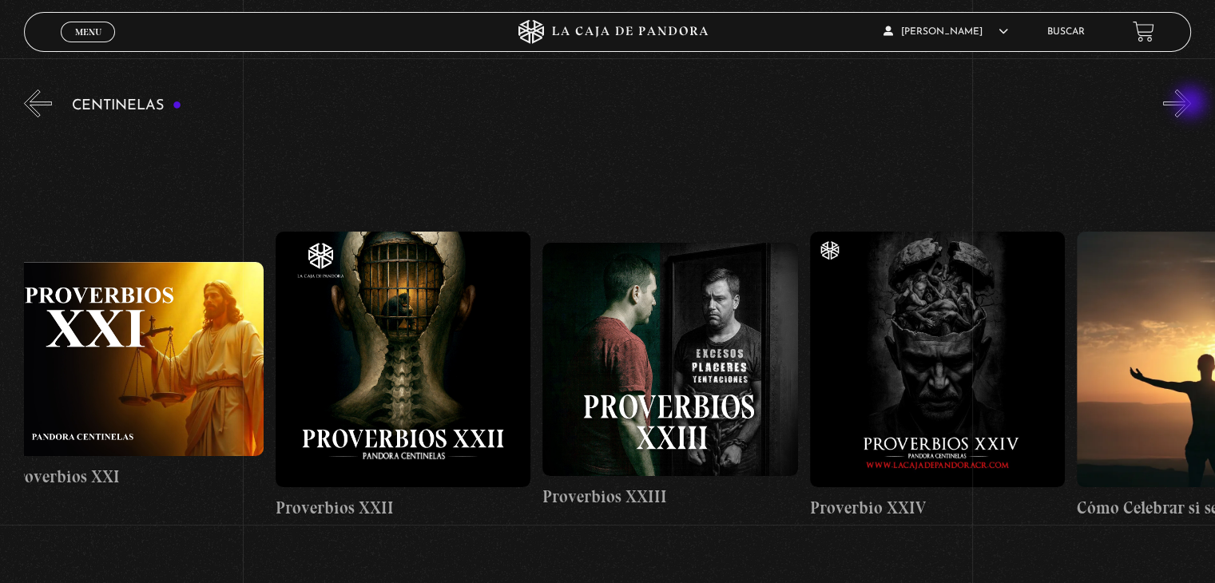
click at [1191, 104] on button "»" at bounding box center [1177, 103] width 28 height 28
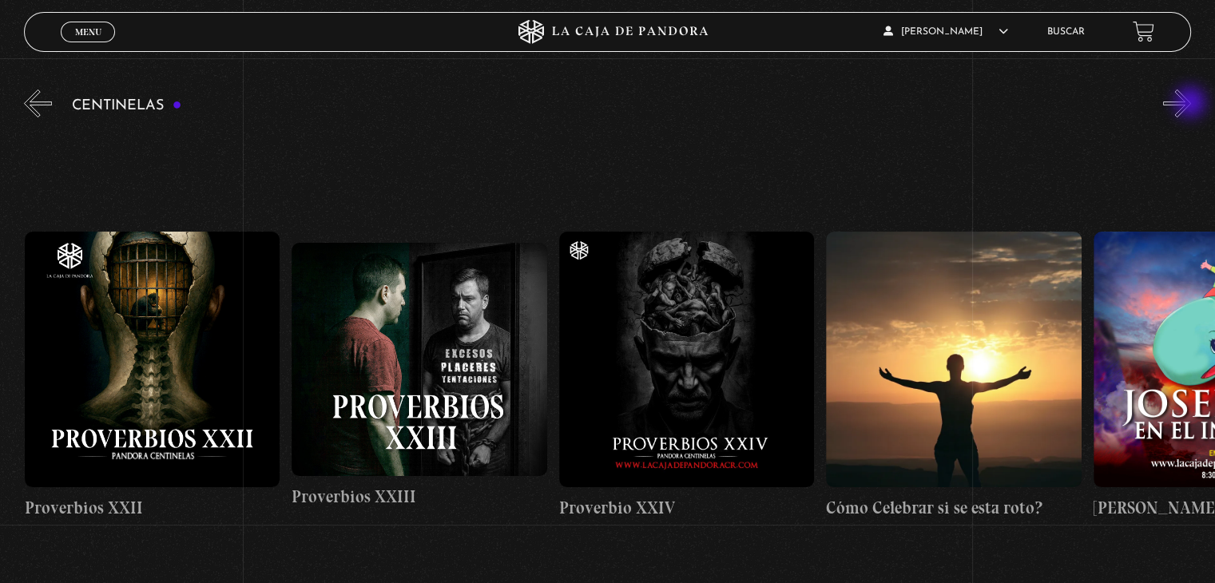
click at [1191, 104] on button "»" at bounding box center [1177, 103] width 28 height 28
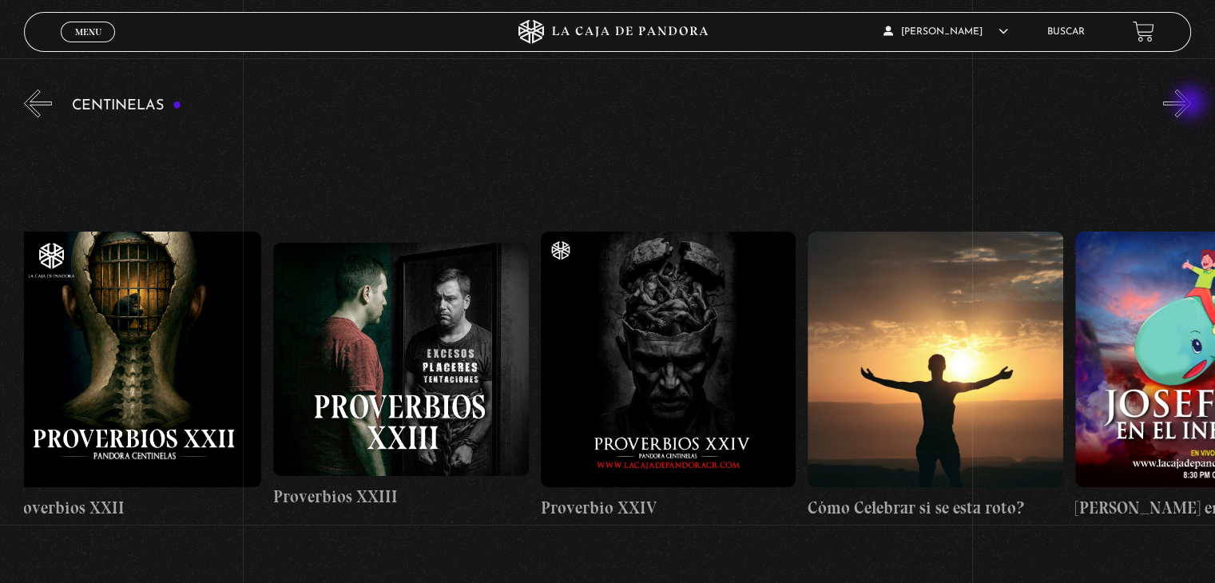
click at [1191, 104] on button "»" at bounding box center [1177, 103] width 28 height 28
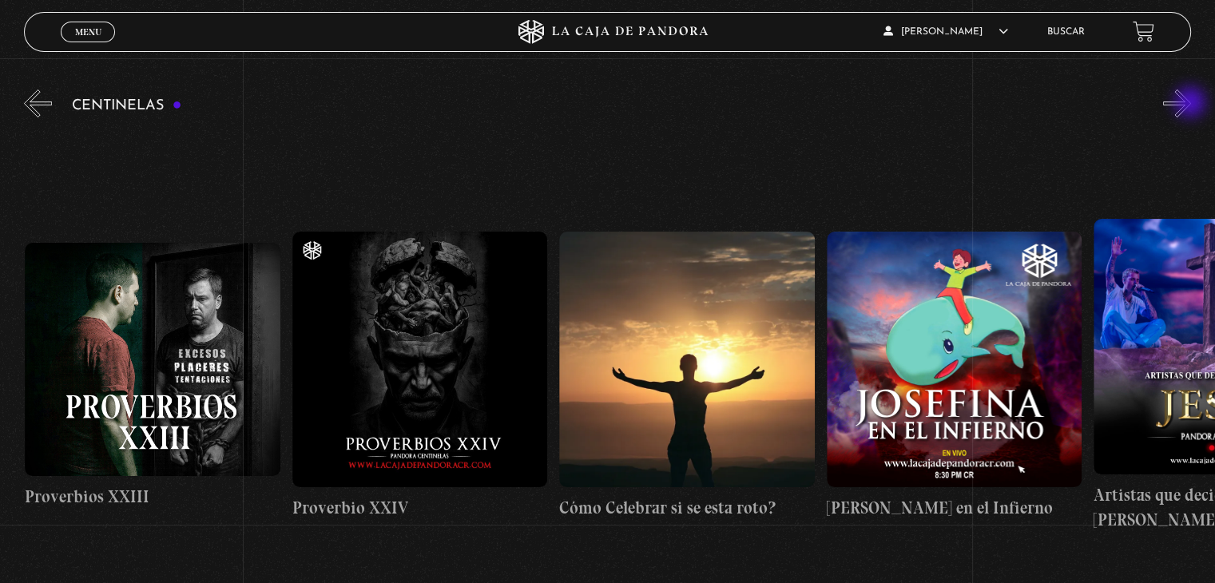
click at [1191, 104] on button "»" at bounding box center [1177, 103] width 28 height 28
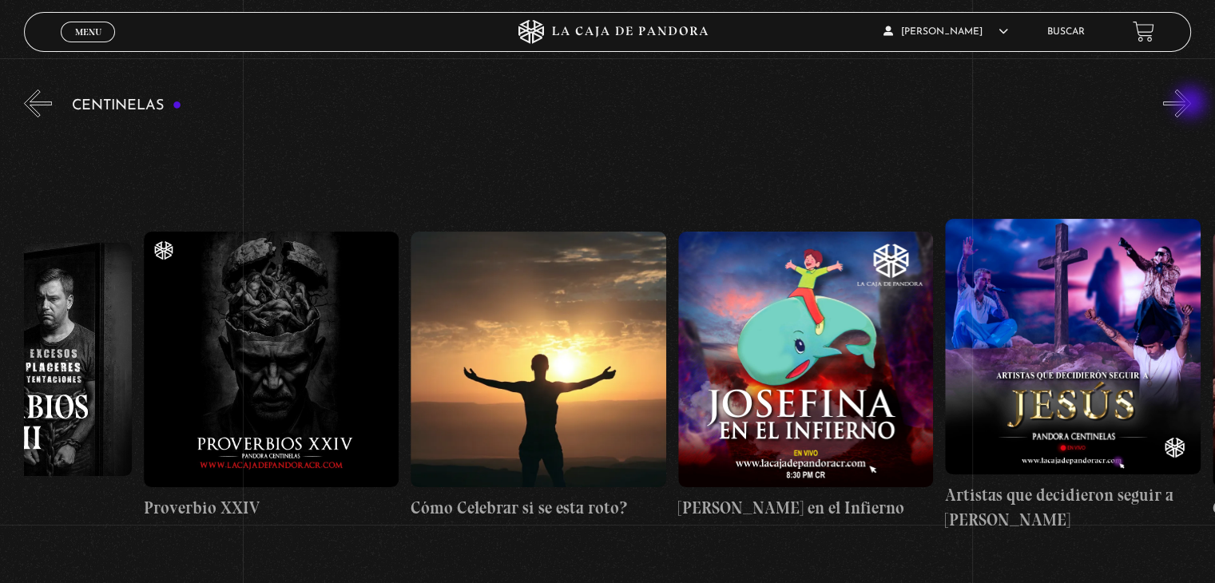
click at [1191, 104] on button "»" at bounding box center [1177, 103] width 28 height 28
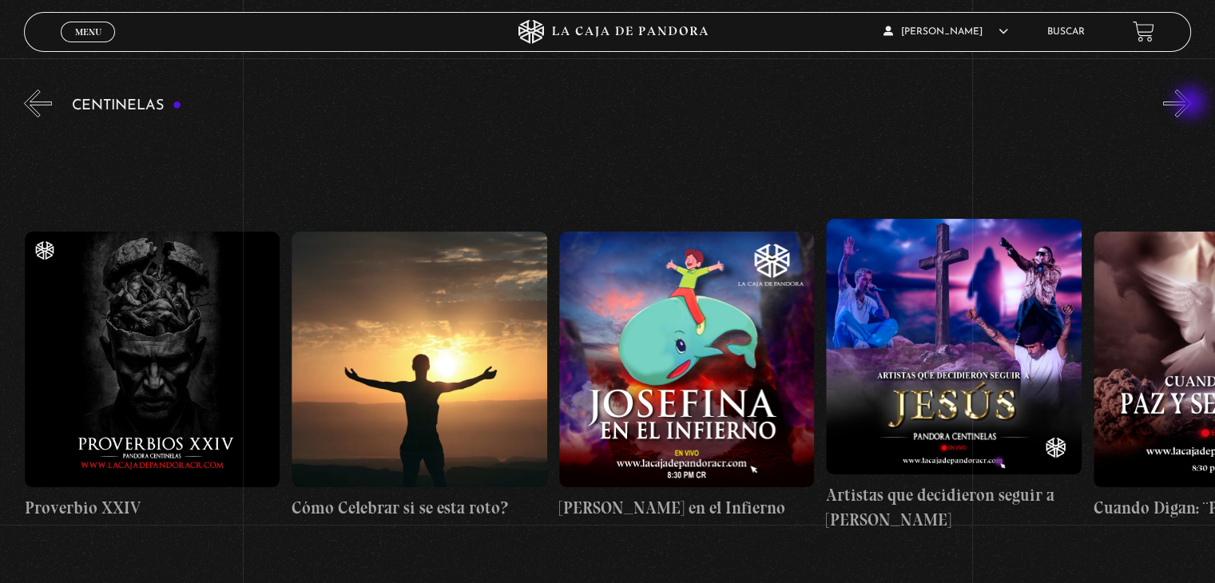
click at [1191, 104] on button "»" at bounding box center [1177, 103] width 28 height 28
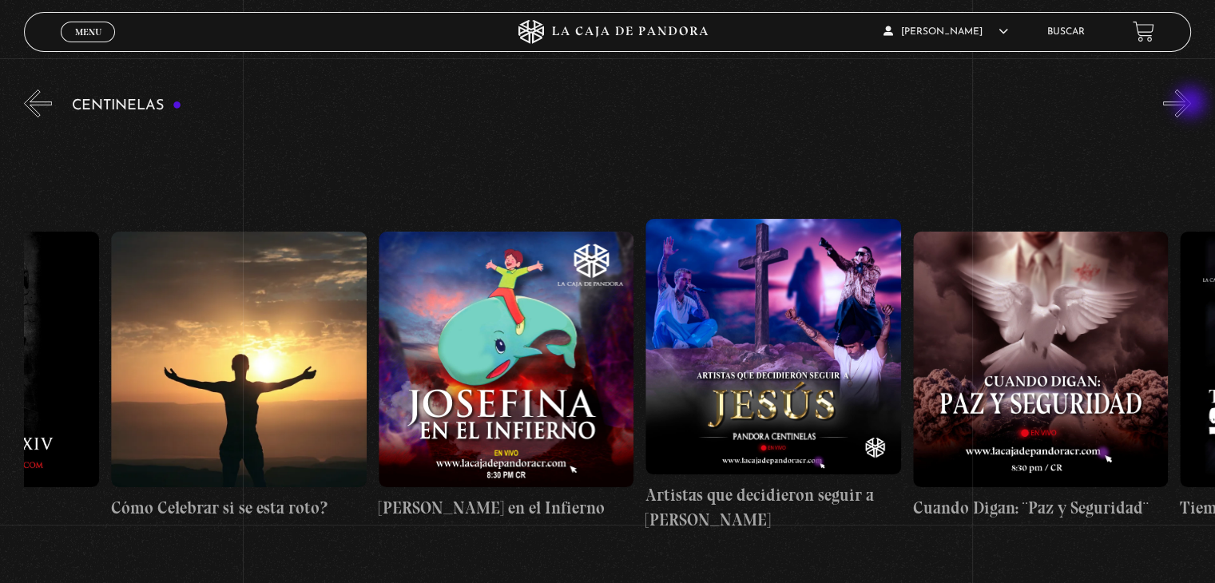
click at [1191, 104] on button "»" at bounding box center [1177, 103] width 28 height 28
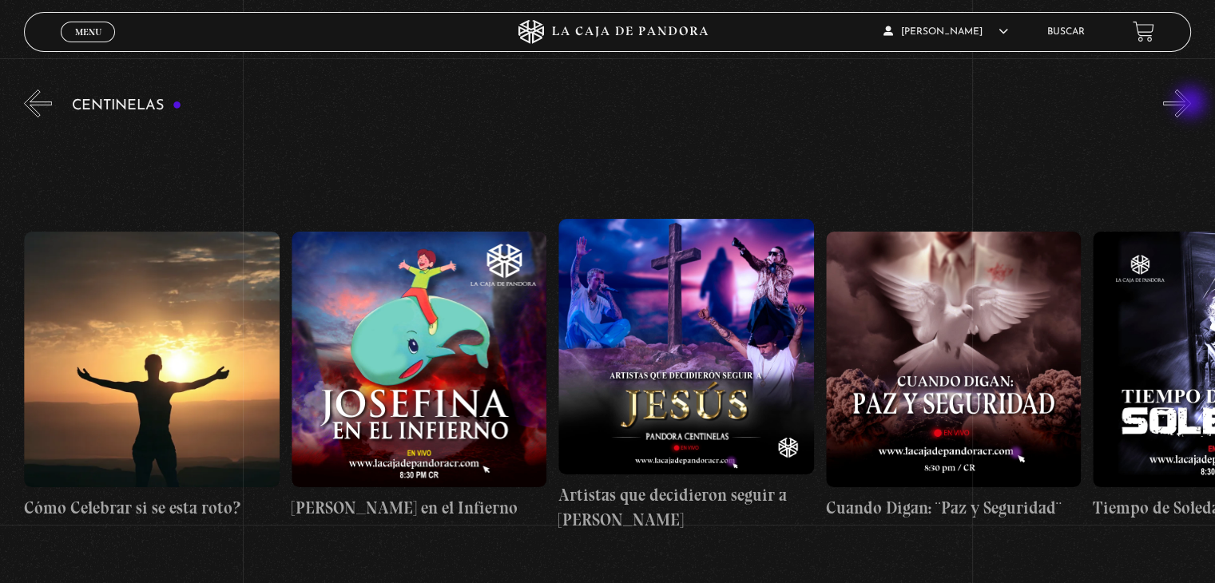
click at [1191, 104] on button "»" at bounding box center [1177, 103] width 28 height 28
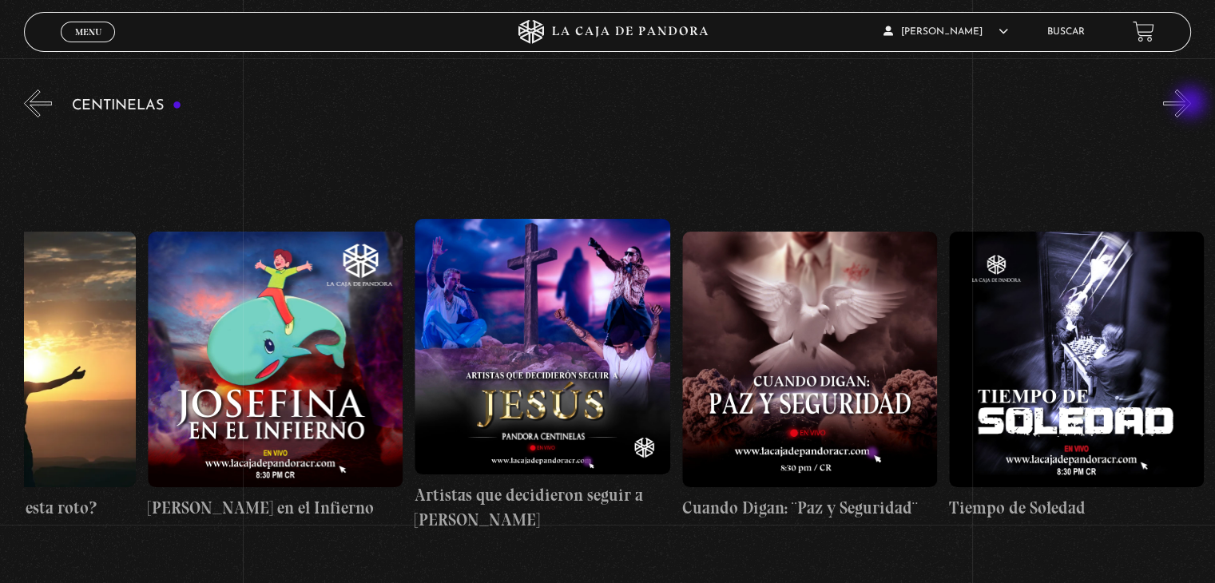
click at [1191, 104] on button "»" at bounding box center [1177, 103] width 28 height 28
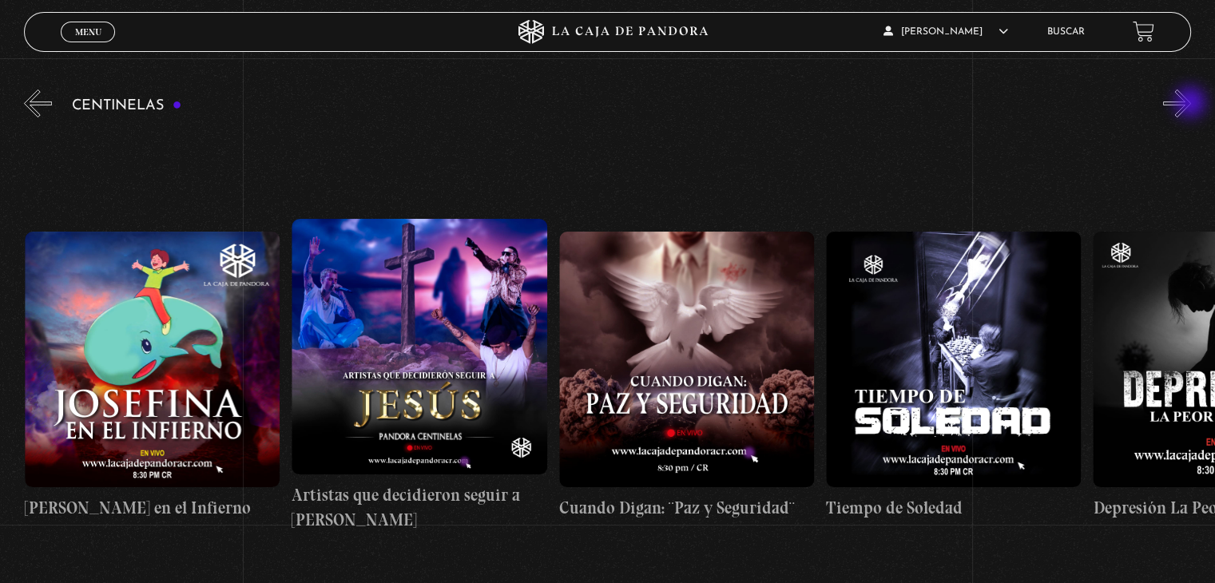
click at [1191, 104] on button "»" at bounding box center [1177, 103] width 28 height 28
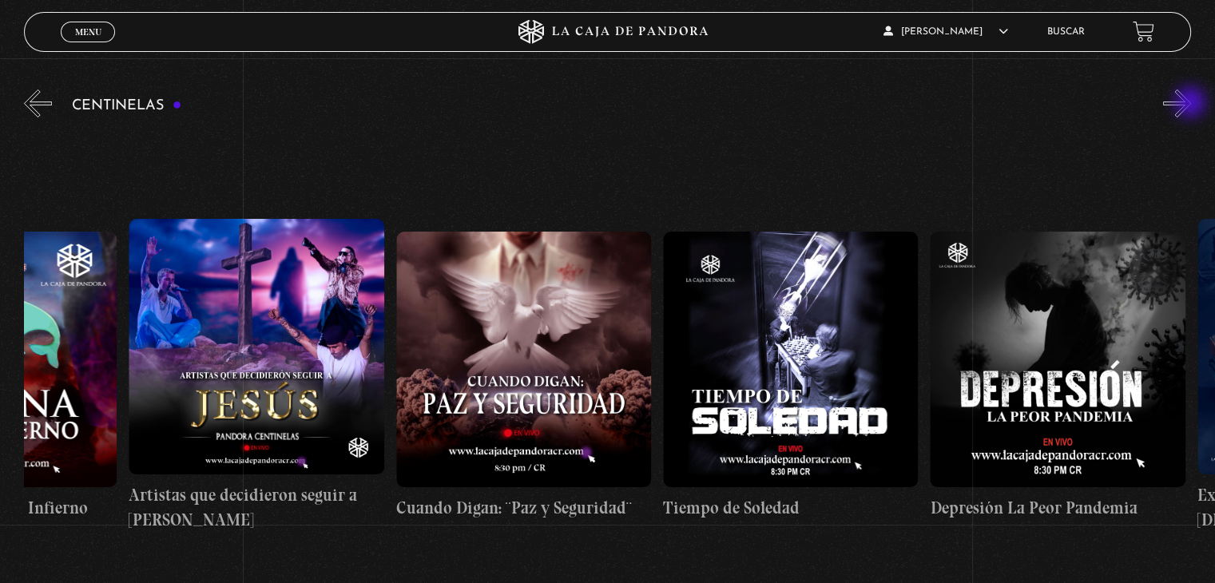
click at [1191, 104] on button "»" at bounding box center [1177, 103] width 28 height 28
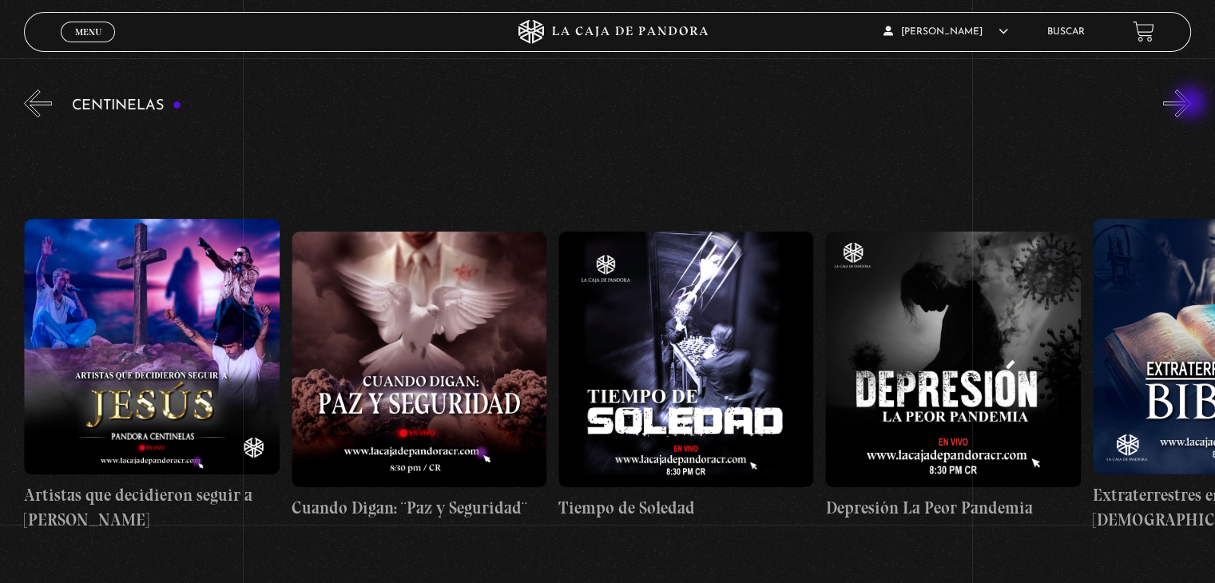
click at [1191, 104] on button "»" at bounding box center [1177, 103] width 28 height 28
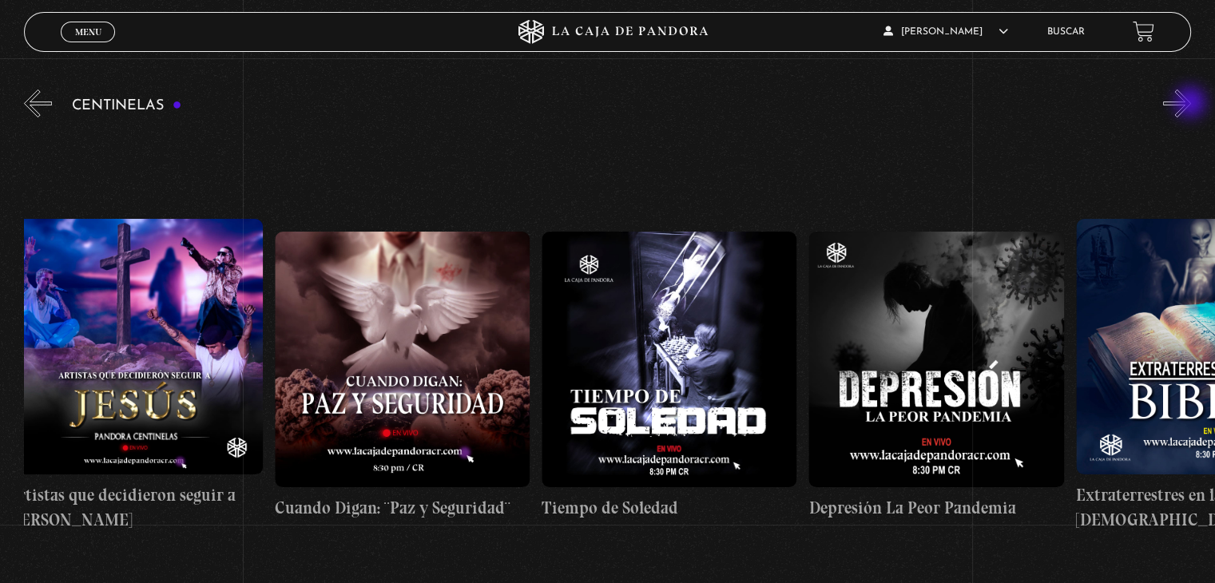
click at [1191, 104] on button "»" at bounding box center [1177, 103] width 28 height 28
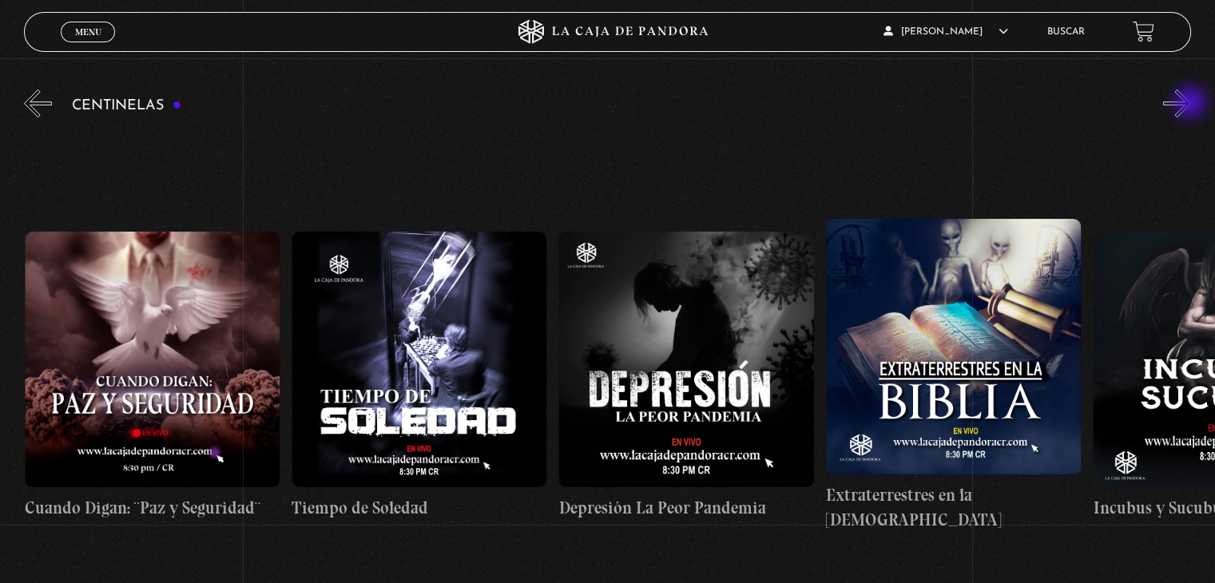
click at [1191, 104] on button "»" at bounding box center [1177, 103] width 28 height 28
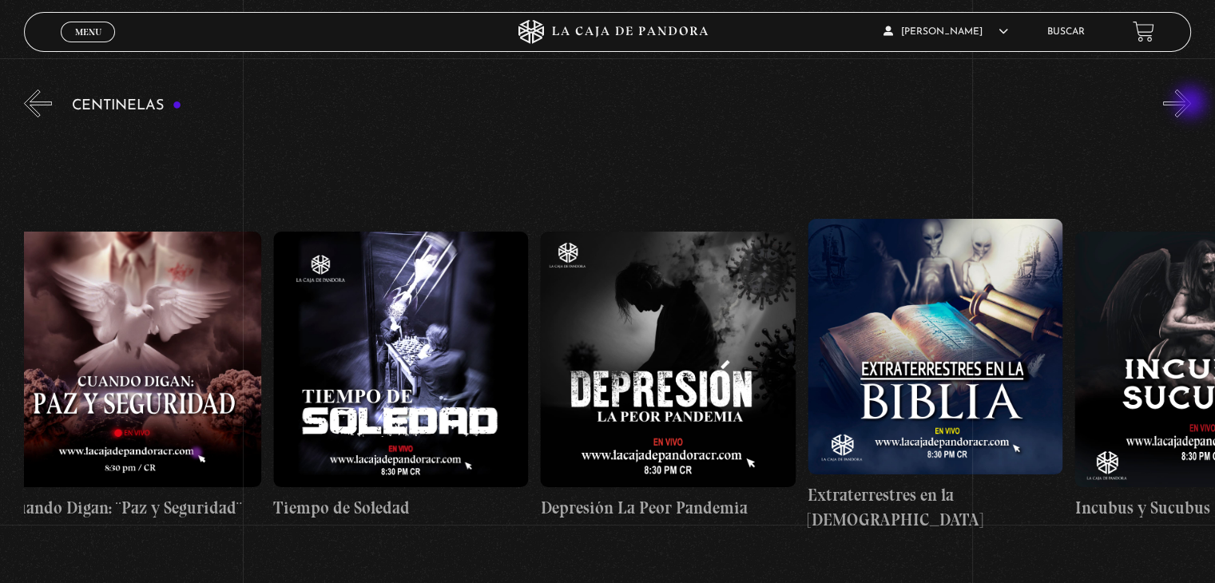
click at [1191, 104] on button "»" at bounding box center [1177, 103] width 28 height 28
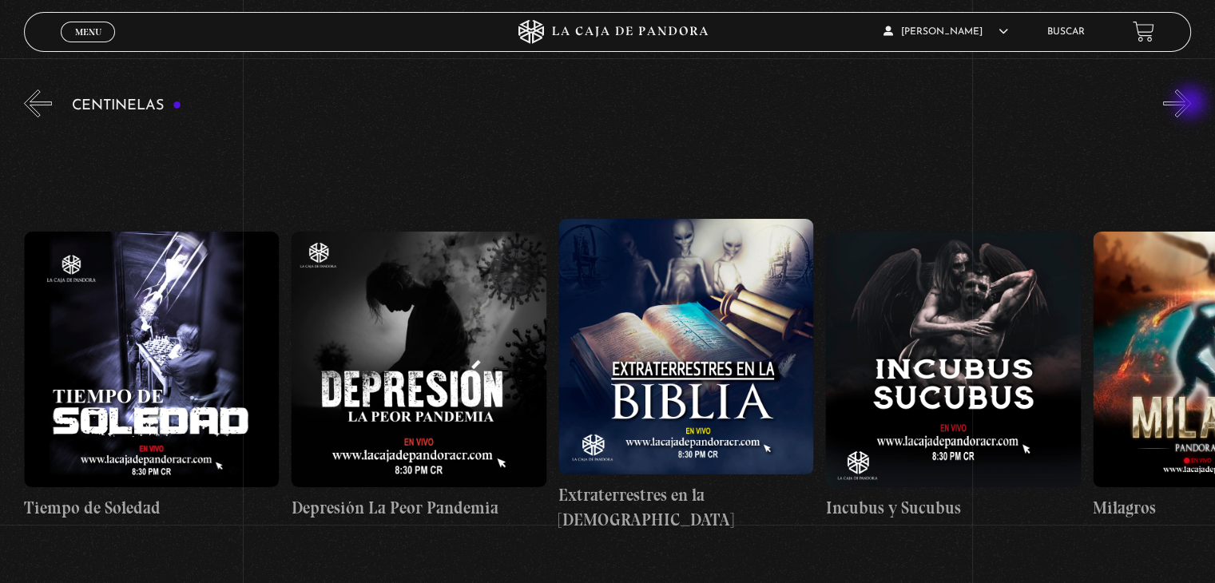
click at [1191, 104] on button "»" at bounding box center [1177, 103] width 28 height 28
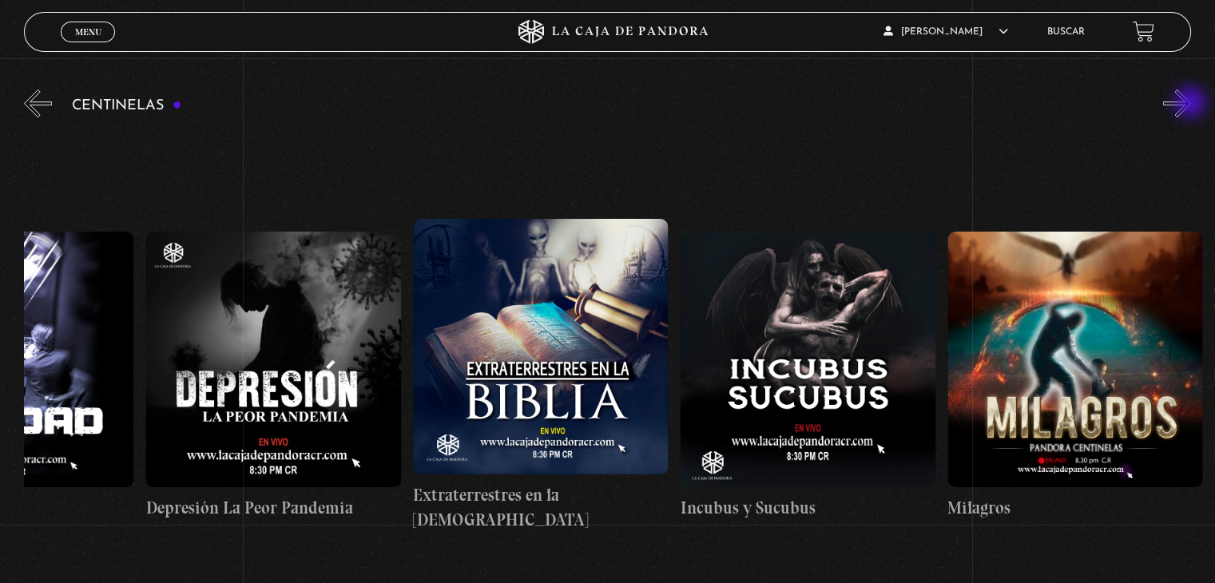
click at [1191, 104] on button "»" at bounding box center [1177, 103] width 28 height 28
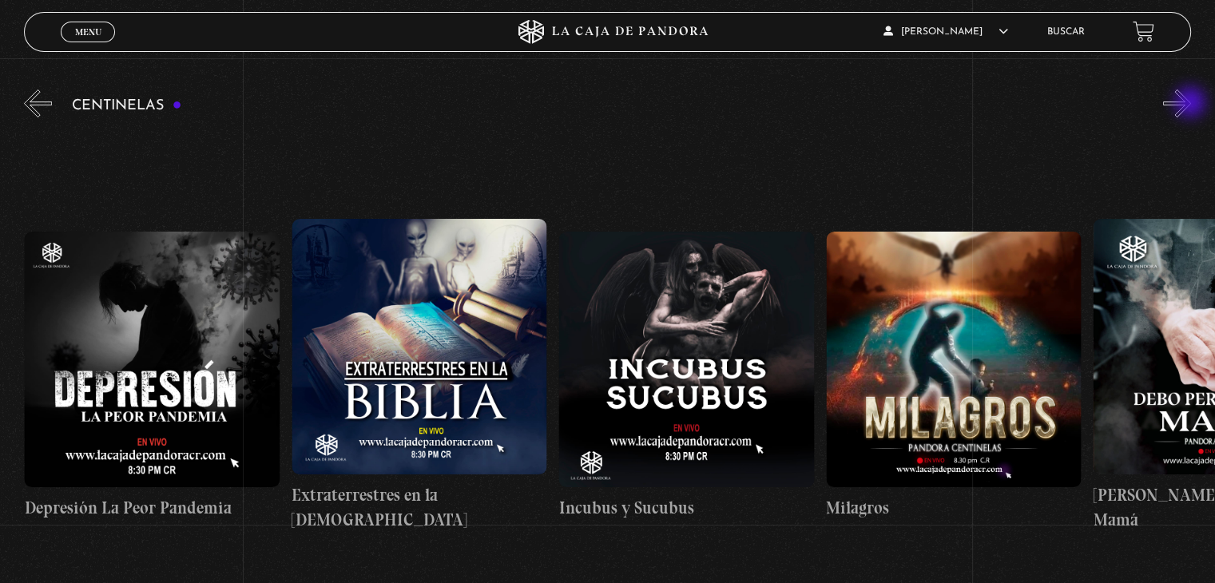
click at [1191, 104] on button "»" at bounding box center [1177, 103] width 28 height 28
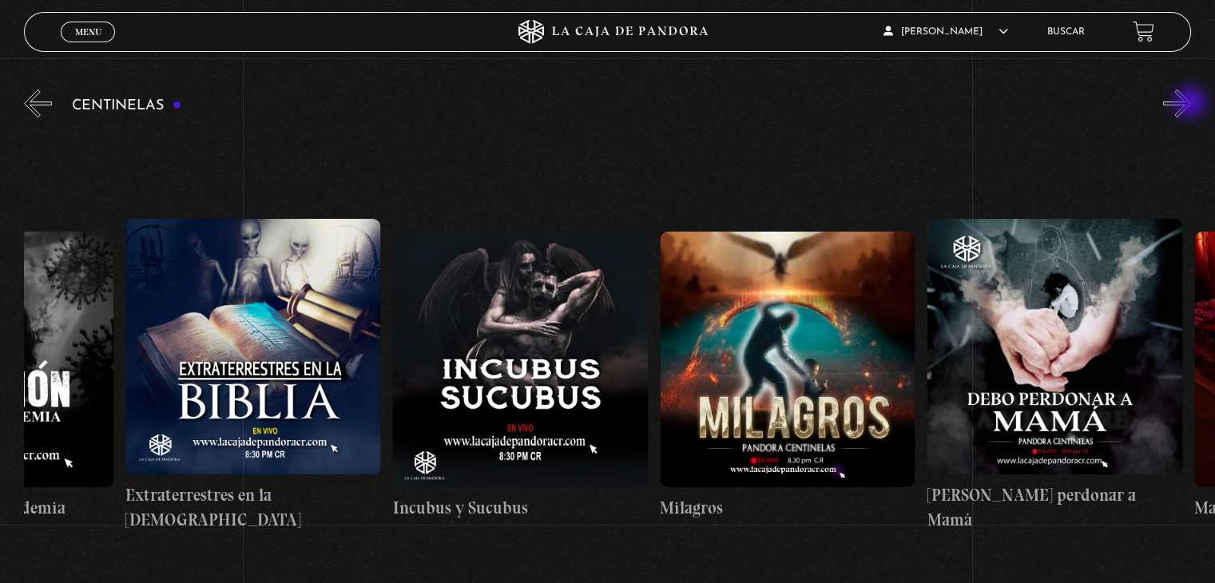
click at [1191, 104] on button "»" at bounding box center [1177, 103] width 28 height 28
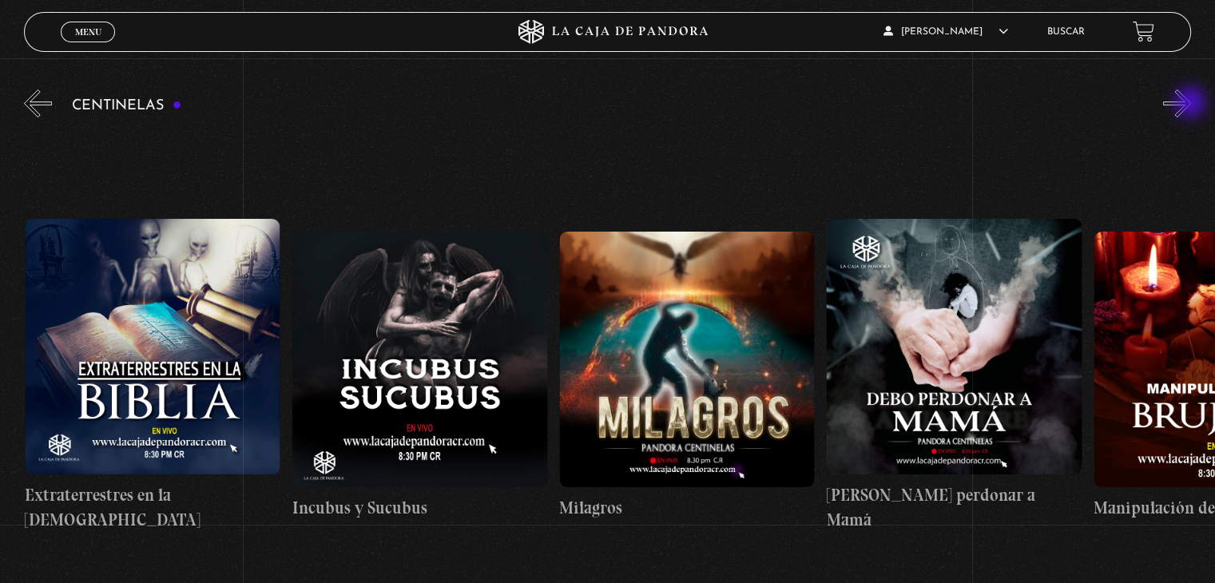
click at [1191, 104] on button "»" at bounding box center [1177, 103] width 28 height 28
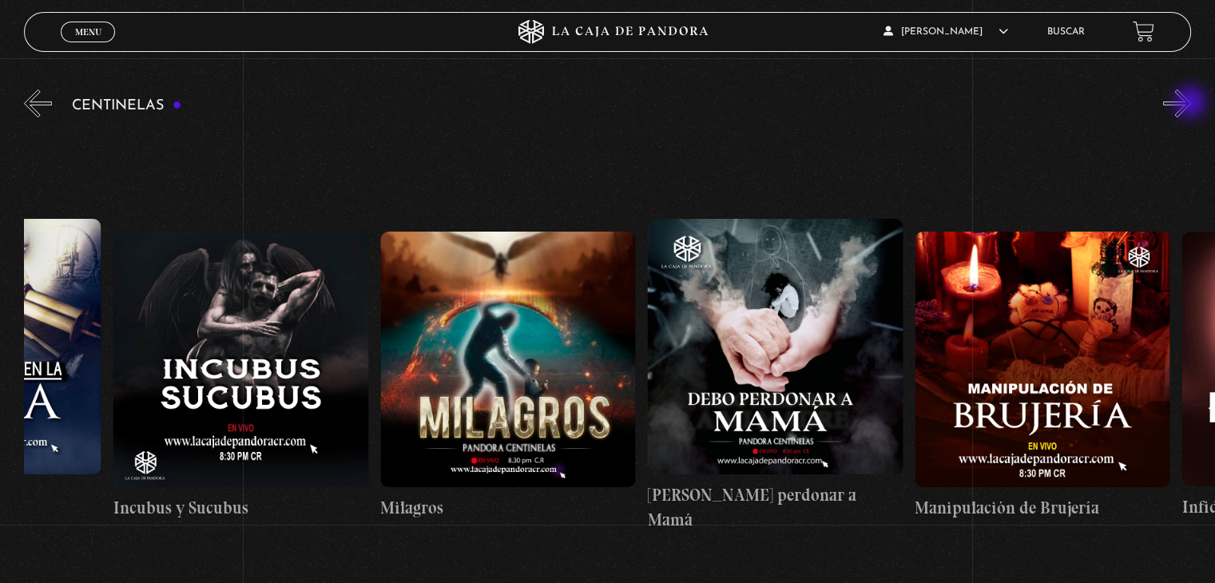
click at [1191, 104] on button "»" at bounding box center [1177, 103] width 28 height 28
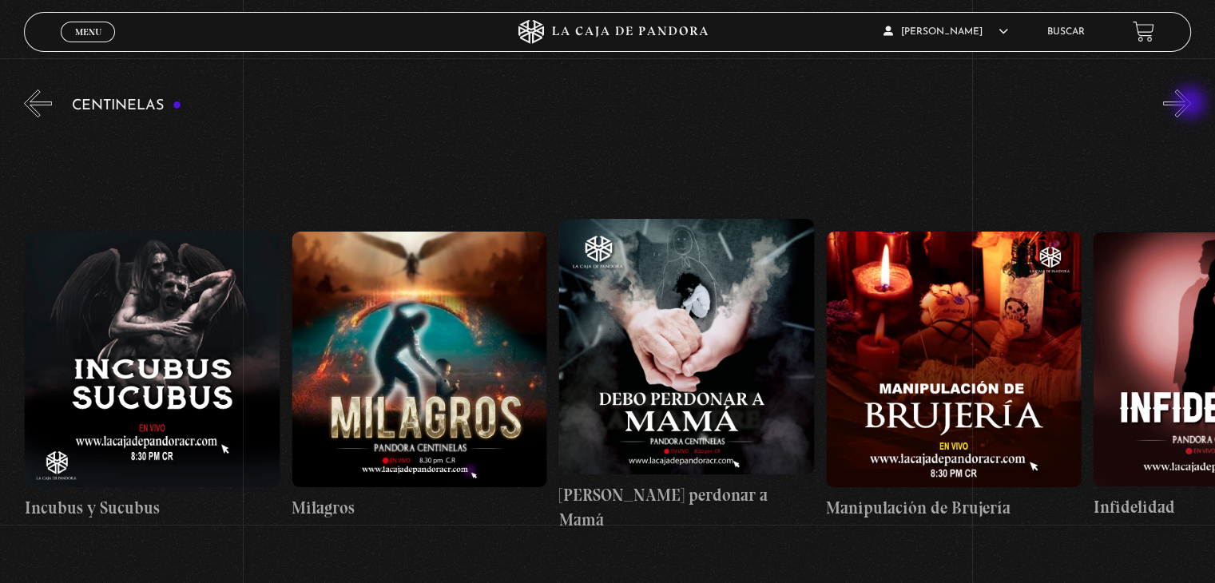
click at [1191, 104] on button "»" at bounding box center [1177, 103] width 28 height 28
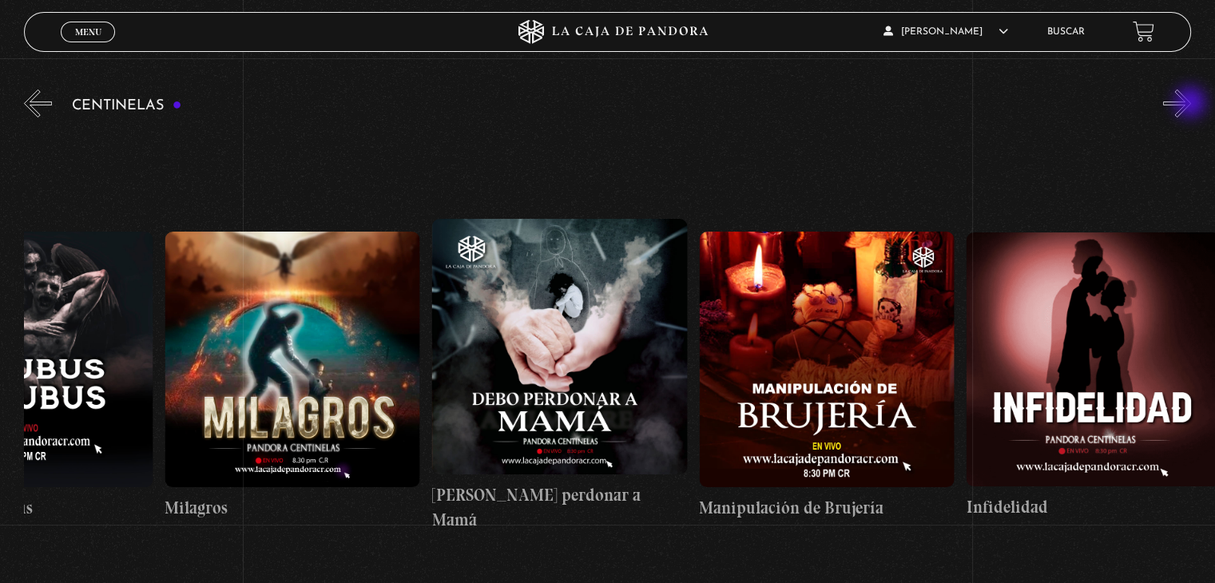
click at [1191, 104] on button "»" at bounding box center [1177, 103] width 28 height 28
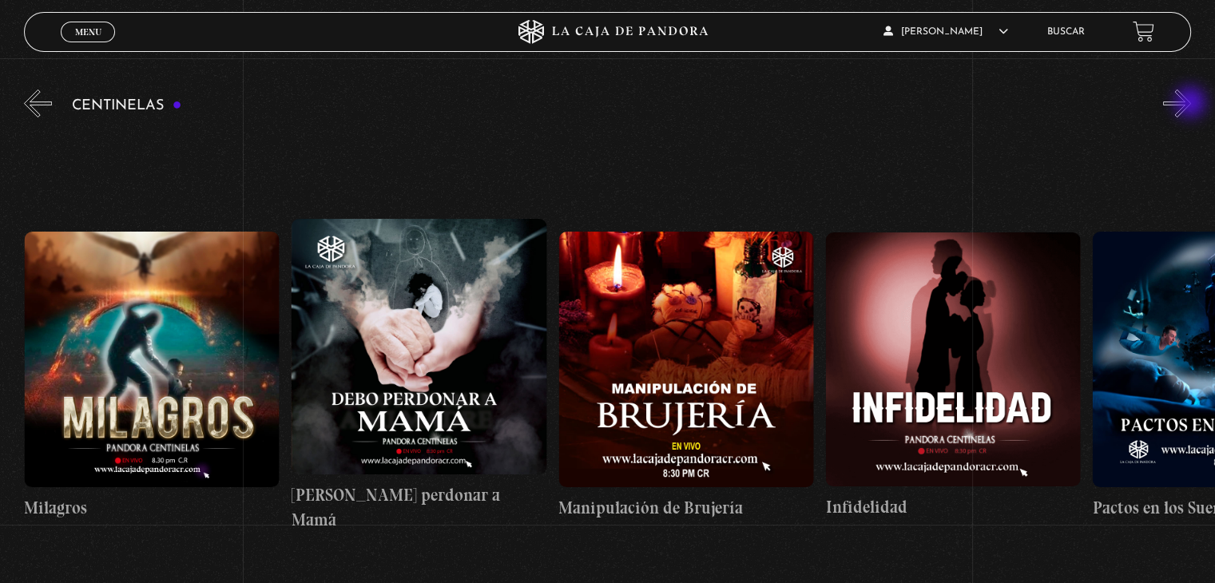
click at [1191, 104] on button "»" at bounding box center [1177, 103] width 28 height 28
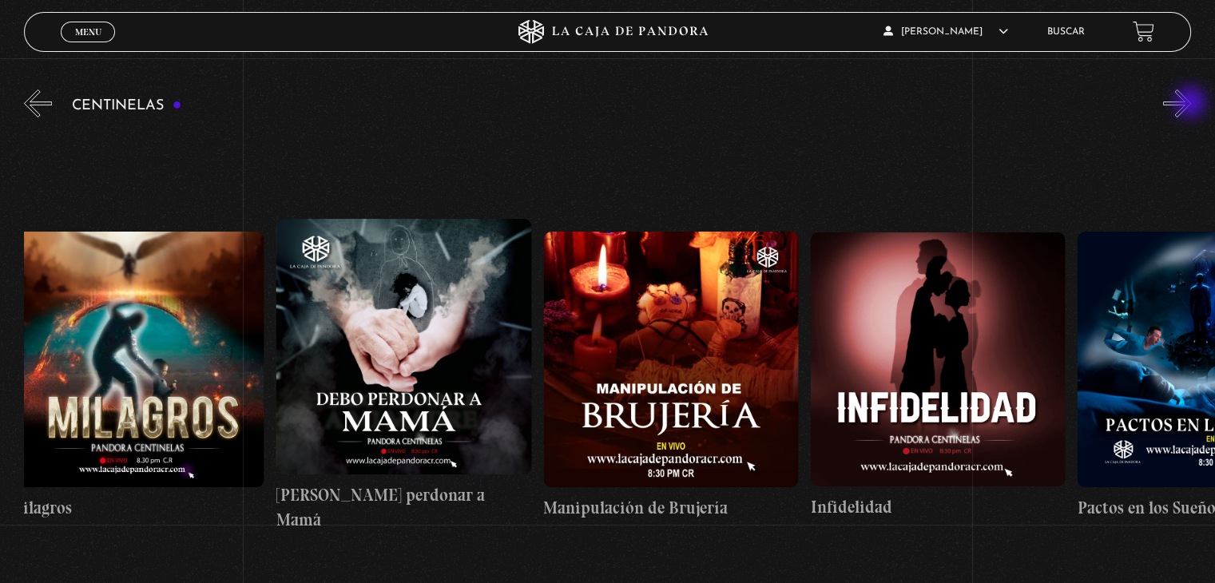
click at [1191, 104] on button "»" at bounding box center [1177, 103] width 28 height 28
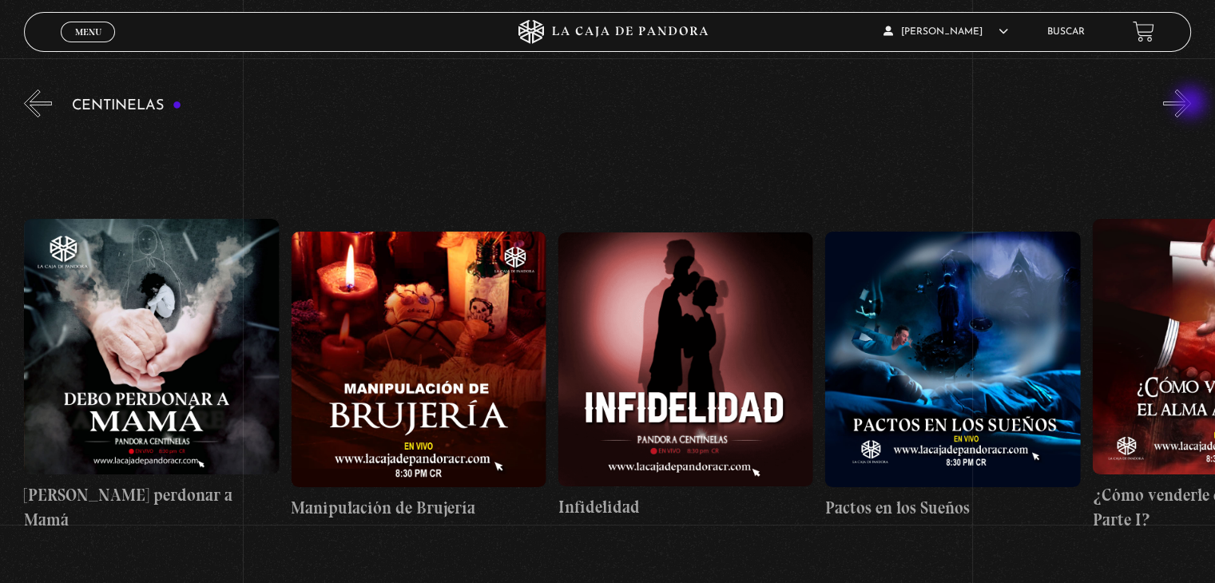
click at [1191, 104] on button "»" at bounding box center [1177, 103] width 28 height 28
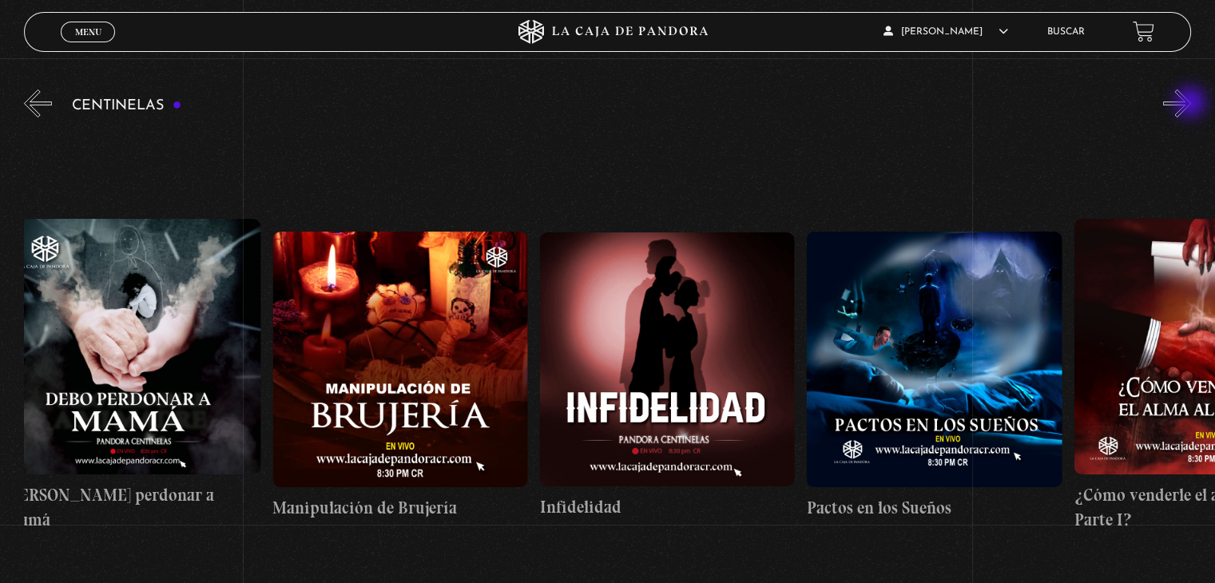
click at [1191, 104] on button "»" at bounding box center [1177, 103] width 28 height 28
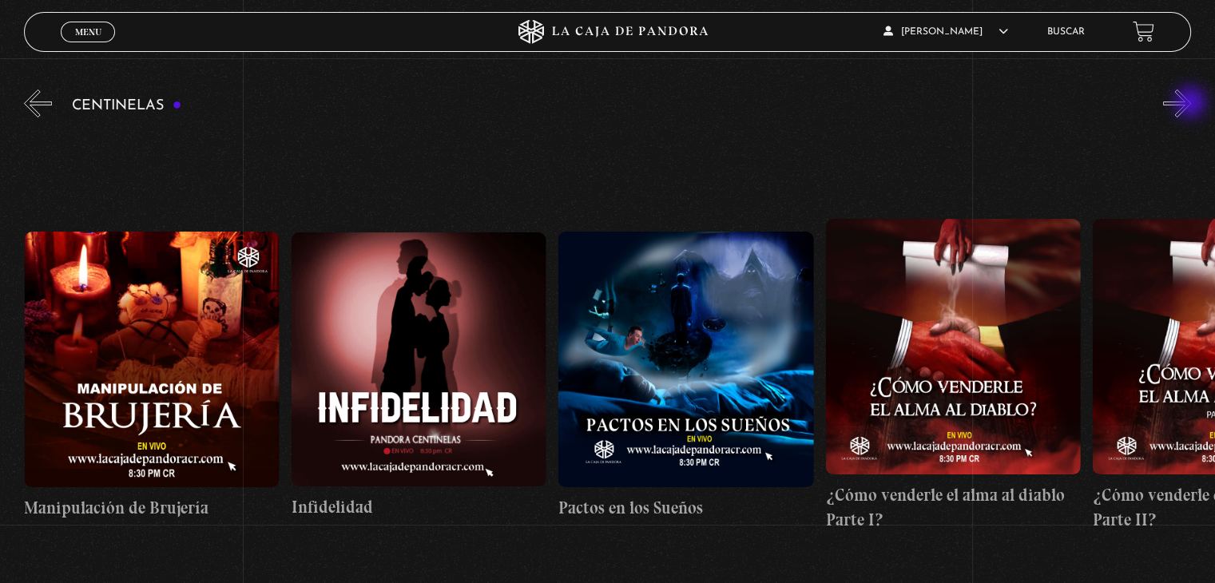
click at [1191, 104] on button "»" at bounding box center [1177, 103] width 28 height 28
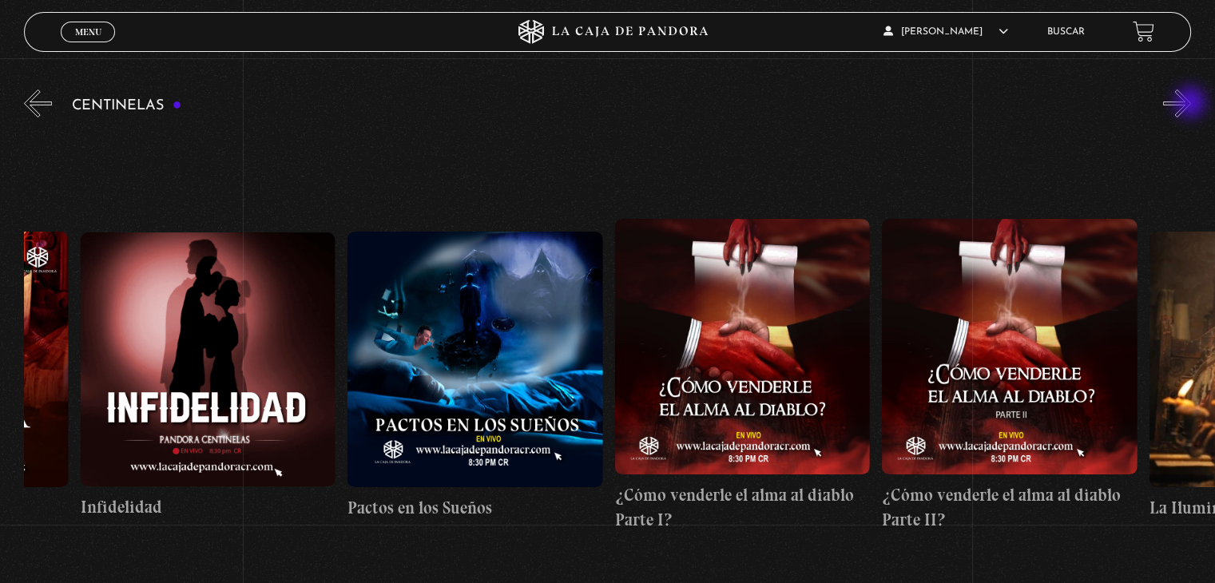
click at [1191, 104] on button "»" at bounding box center [1177, 103] width 28 height 28
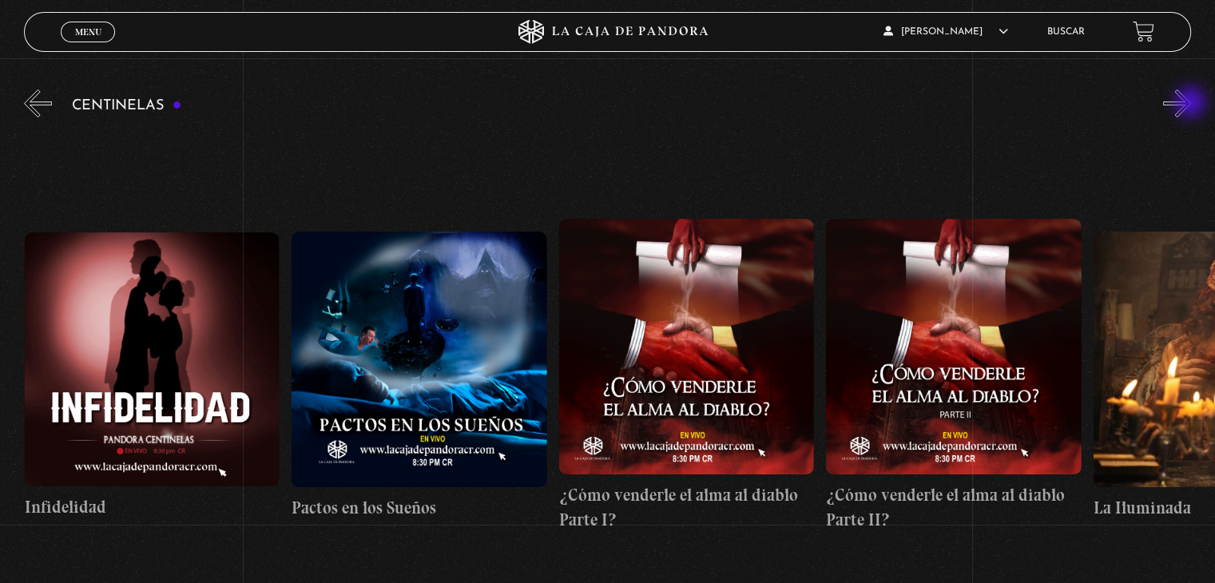
click at [1191, 104] on button "»" at bounding box center [1177, 103] width 28 height 28
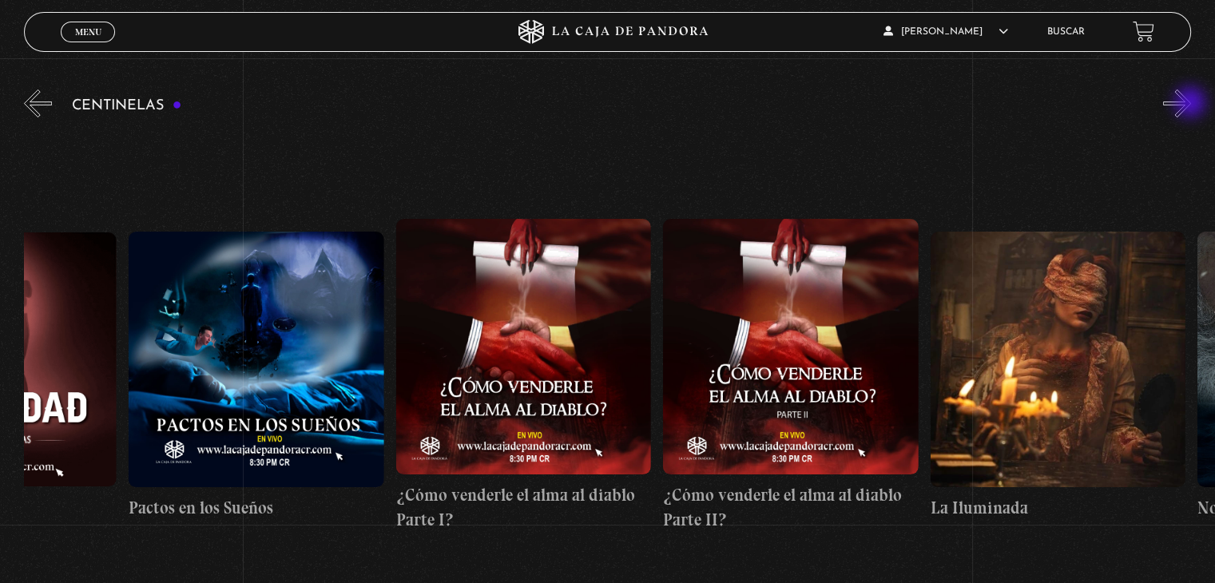
click at [1191, 104] on button "»" at bounding box center [1177, 103] width 28 height 28
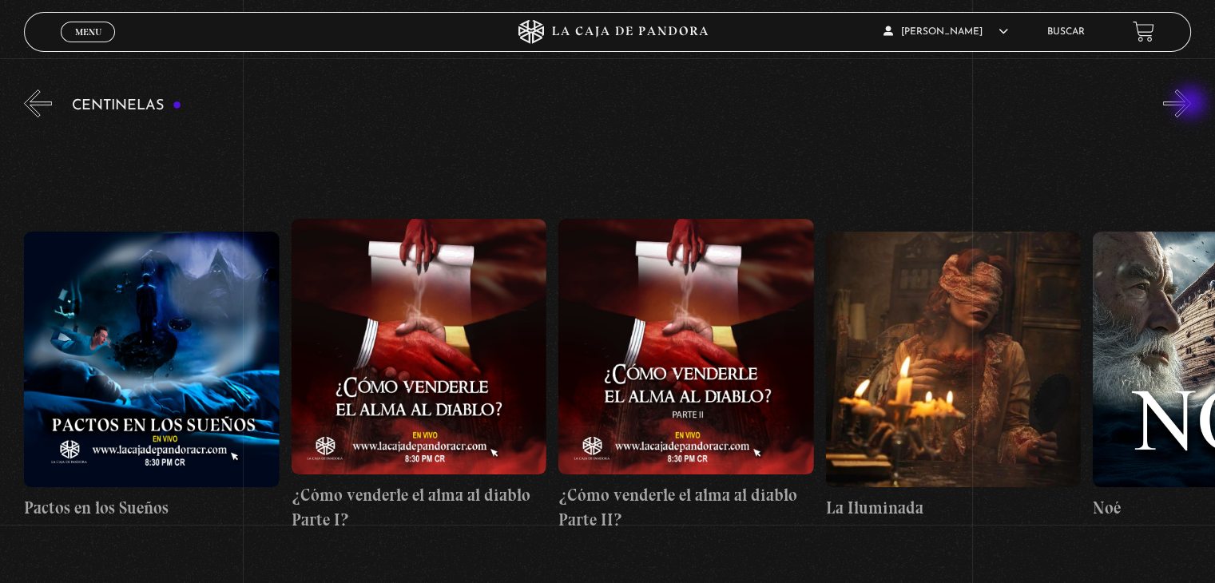
click at [1191, 104] on button "»" at bounding box center [1177, 103] width 28 height 28
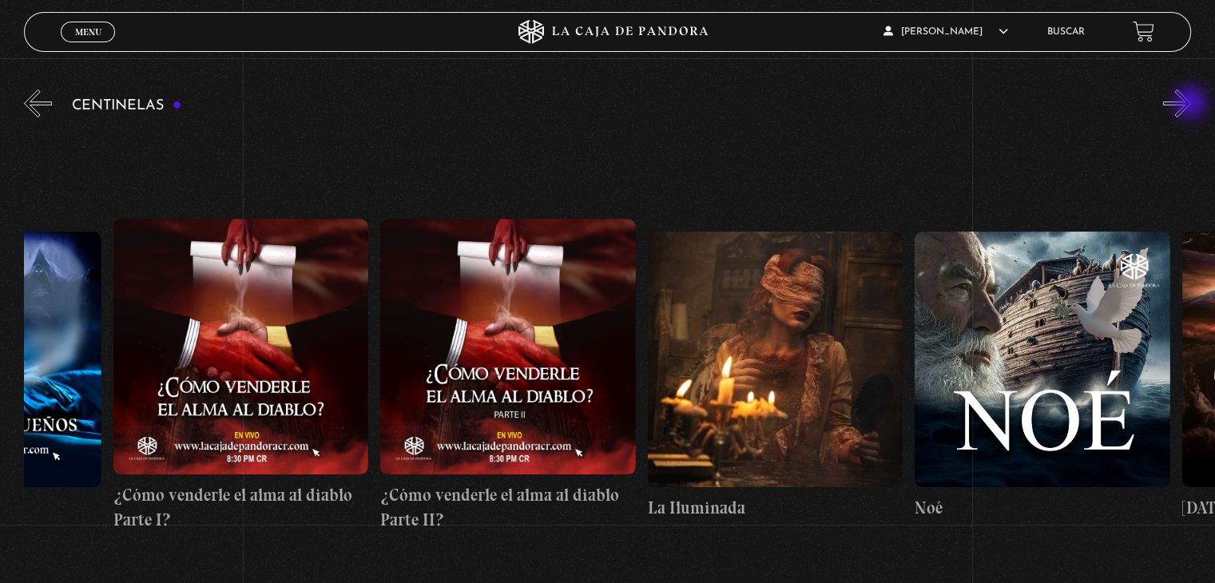
click at [1191, 104] on button "»" at bounding box center [1177, 103] width 28 height 28
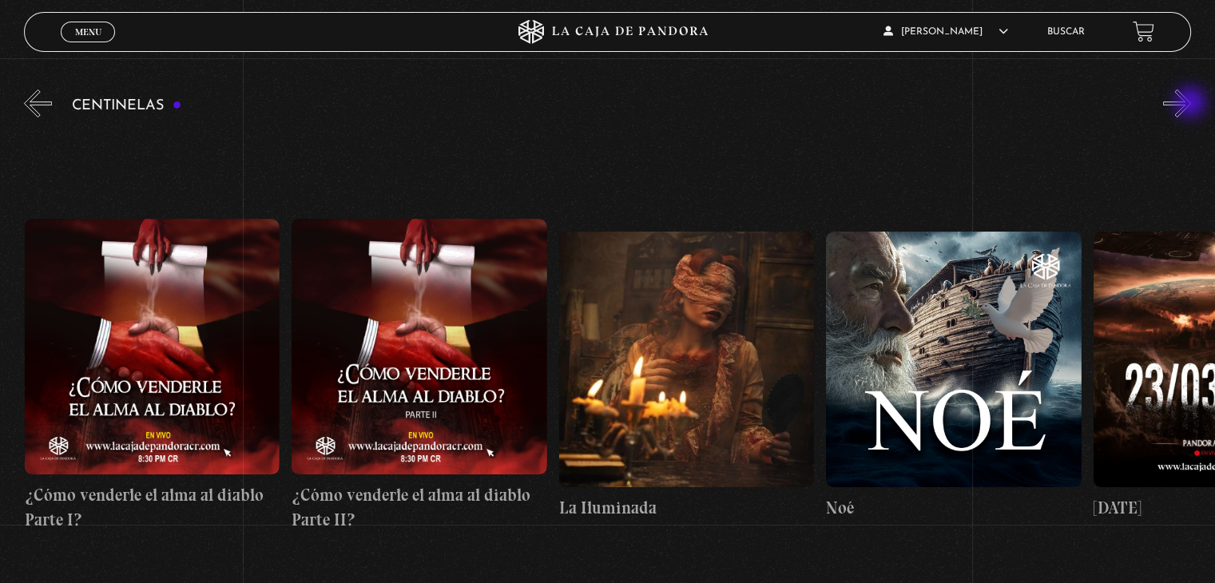
click at [1191, 104] on button "»" at bounding box center [1177, 103] width 28 height 28
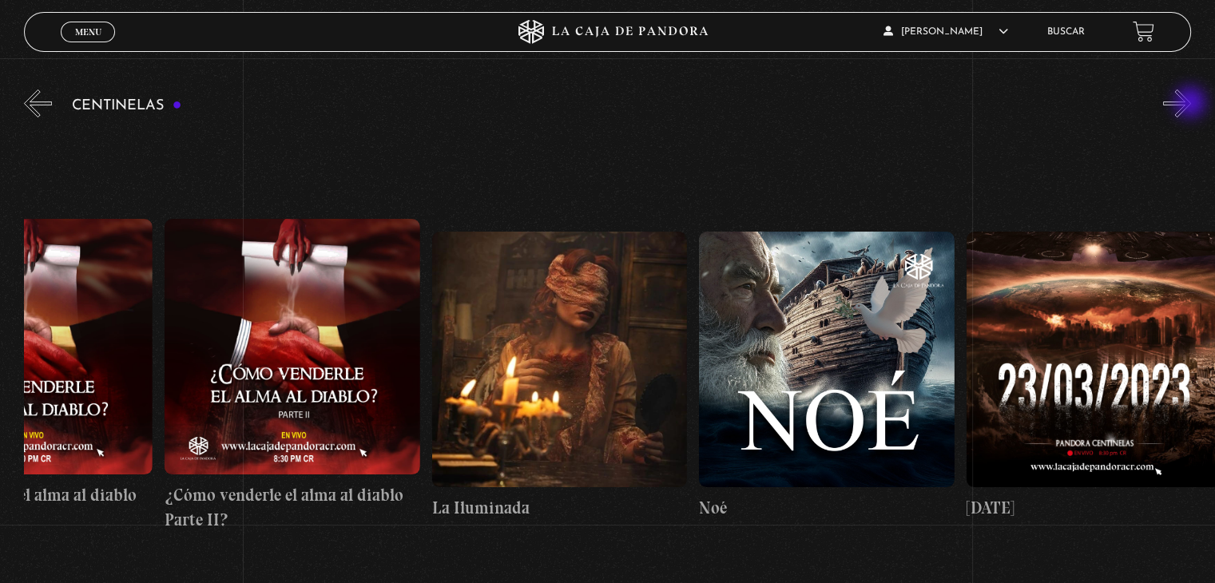
click at [1191, 104] on button "»" at bounding box center [1177, 103] width 28 height 28
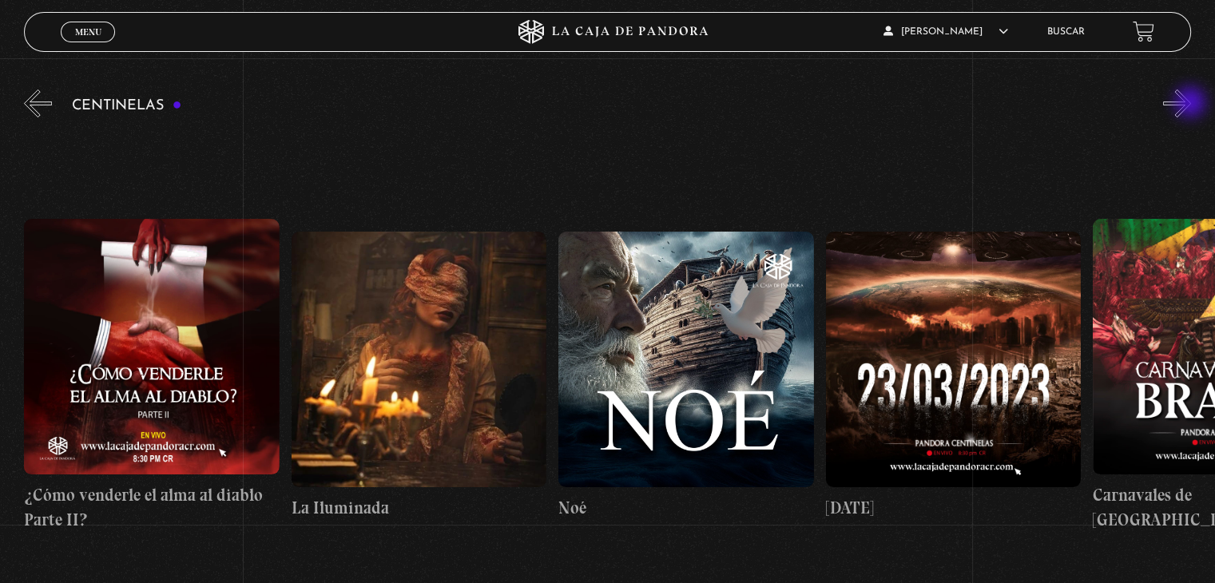
click at [1191, 104] on button "»" at bounding box center [1177, 103] width 28 height 28
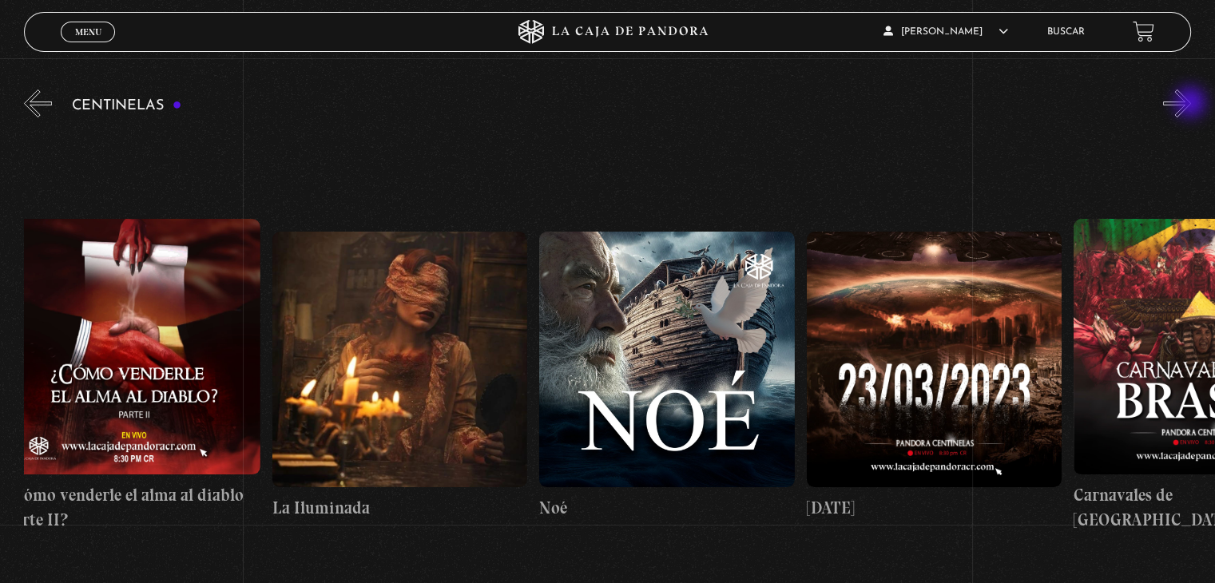
click at [1191, 104] on button "»" at bounding box center [1177, 103] width 28 height 28
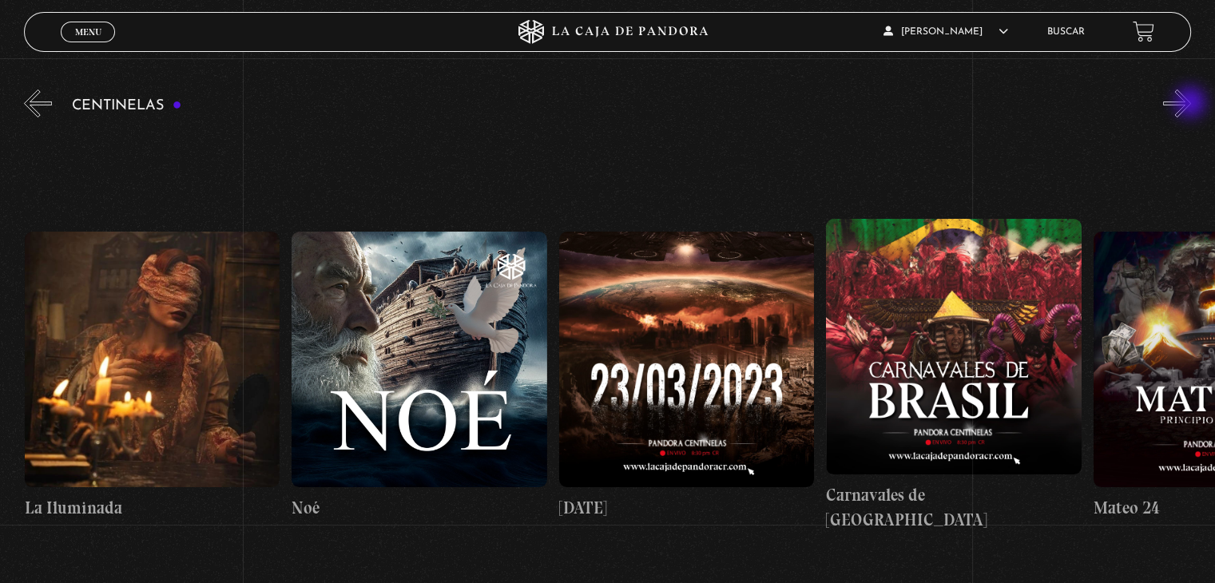
click at [1191, 104] on button "»" at bounding box center [1177, 103] width 28 height 28
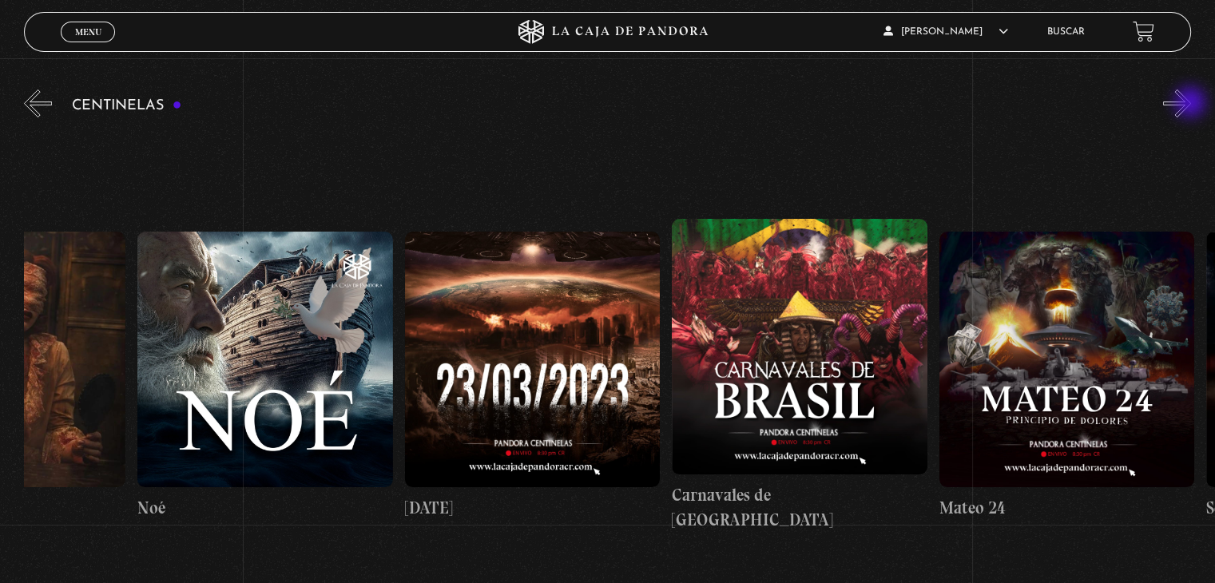
click at [1191, 104] on button "»" at bounding box center [1177, 103] width 28 height 28
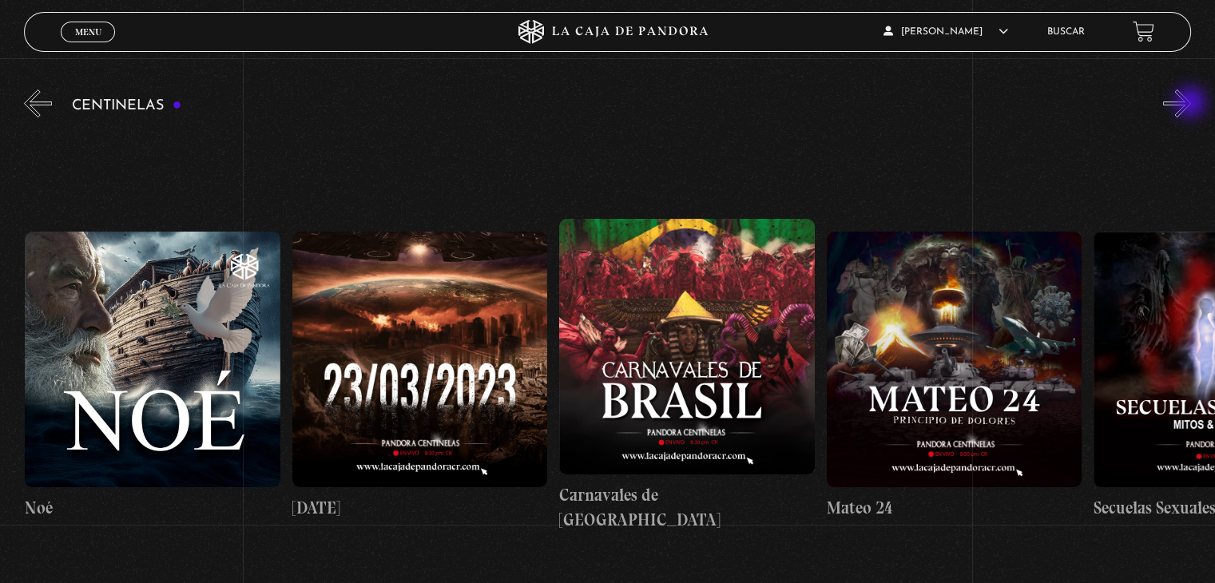
click at [1191, 104] on button "»" at bounding box center [1177, 103] width 28 height 28
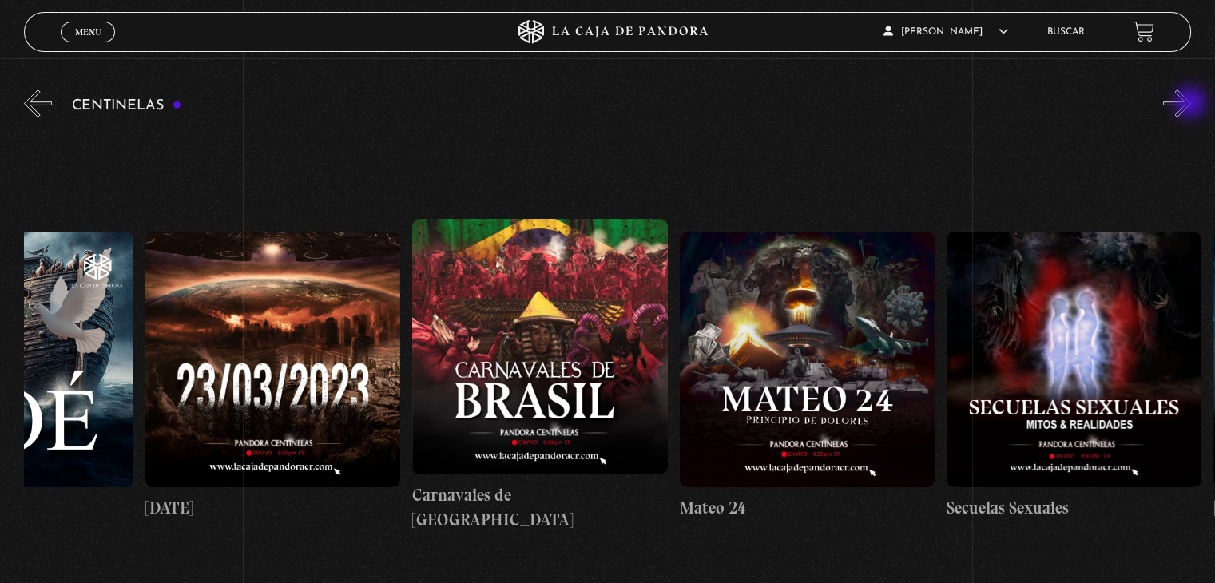
click at [1191, 104] on button "»" at bounding box center [1177, 103] width 28 height 28
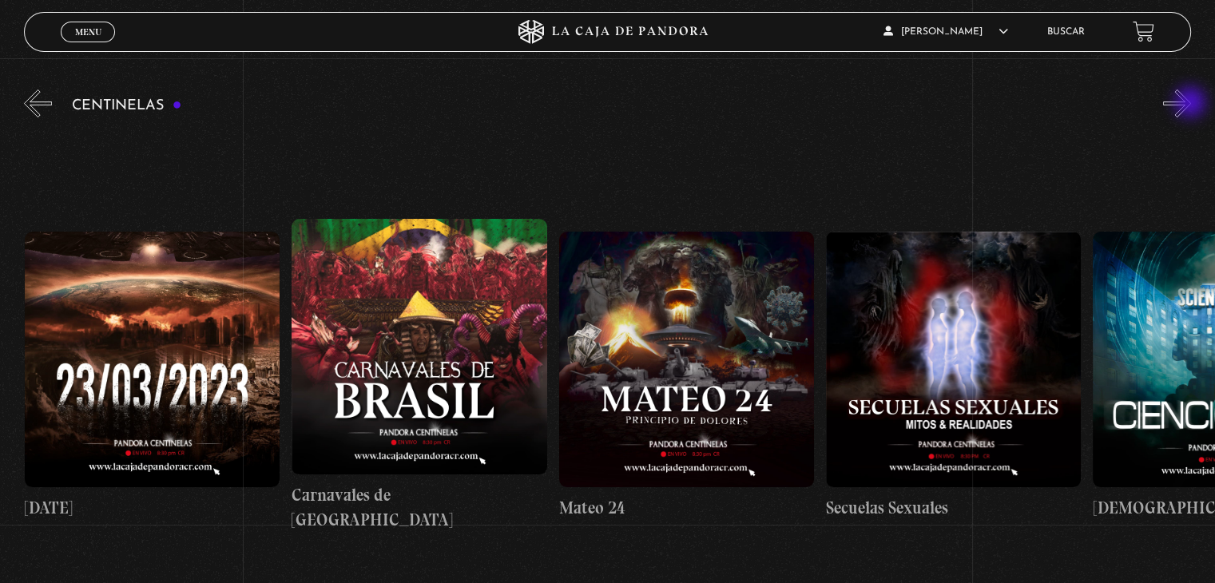
click at [1191, 104] on button "»" at bounding box center [1177, 103] width 28 height 28
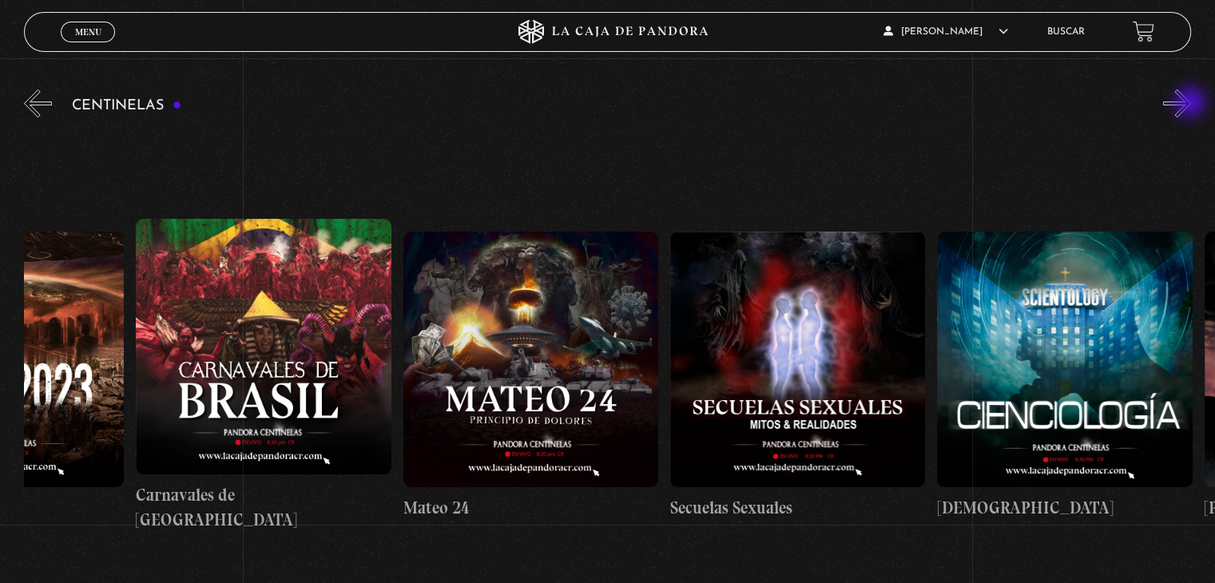
click at [1191, 104] on button "»" at bounding box center [1177, 103] width 28 height 28
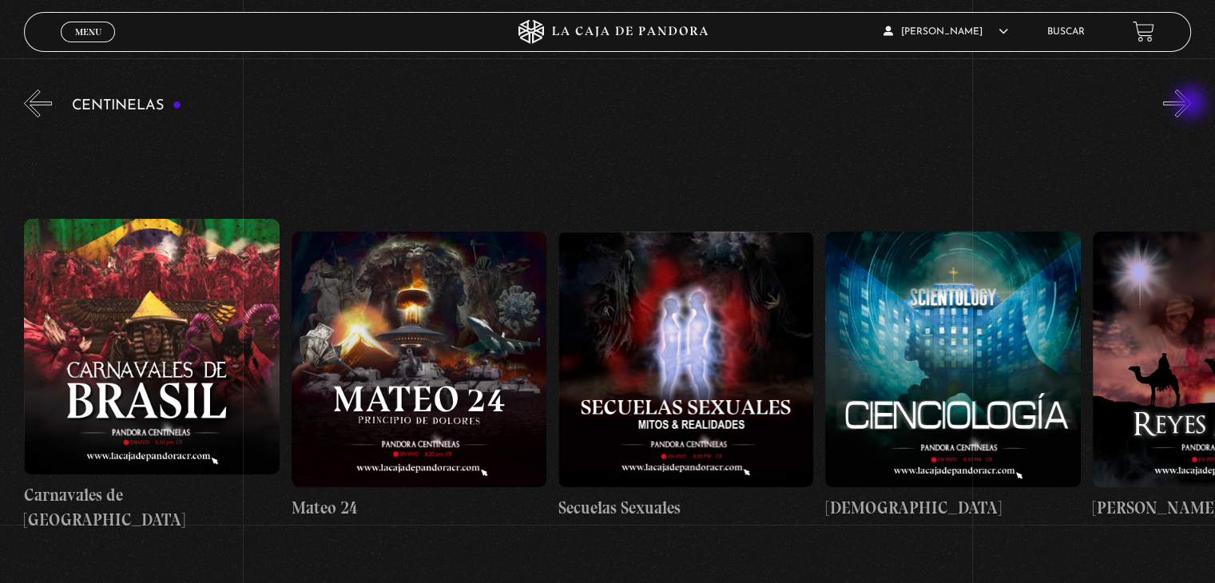
click at [1191, 104] on button "»" at bounding box center [1177, 103] width 28 height 28
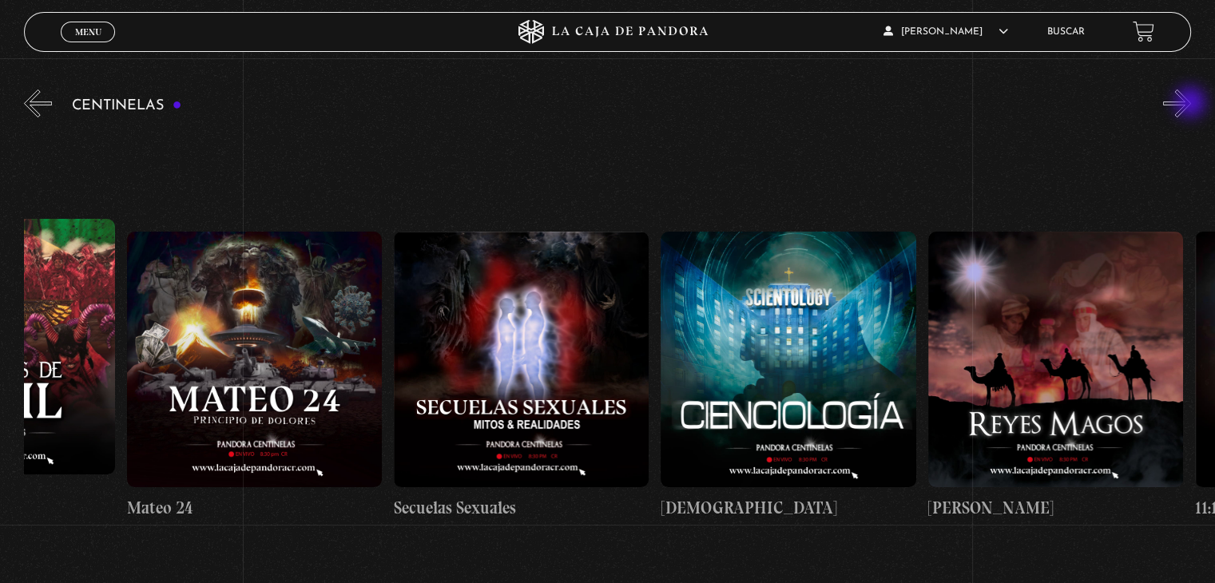
click at [1191, 104] on button "»" at bounding box center [1177, 103] width 28 height 28
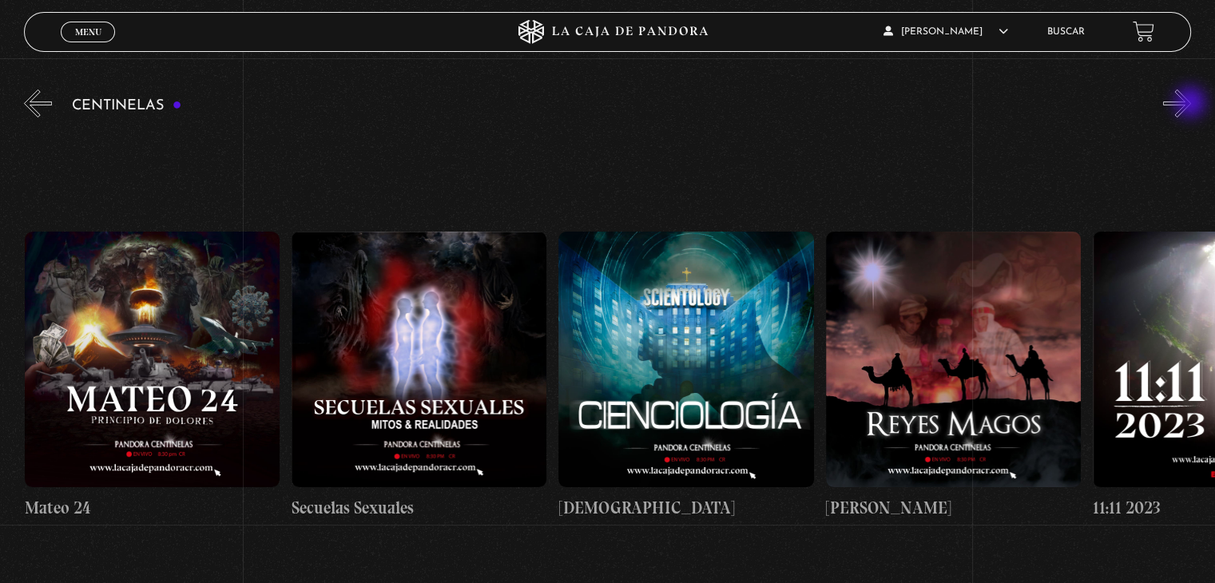
click at [1191, 104] on button "»" at bounding box center [1177, 103] width 28 height 28
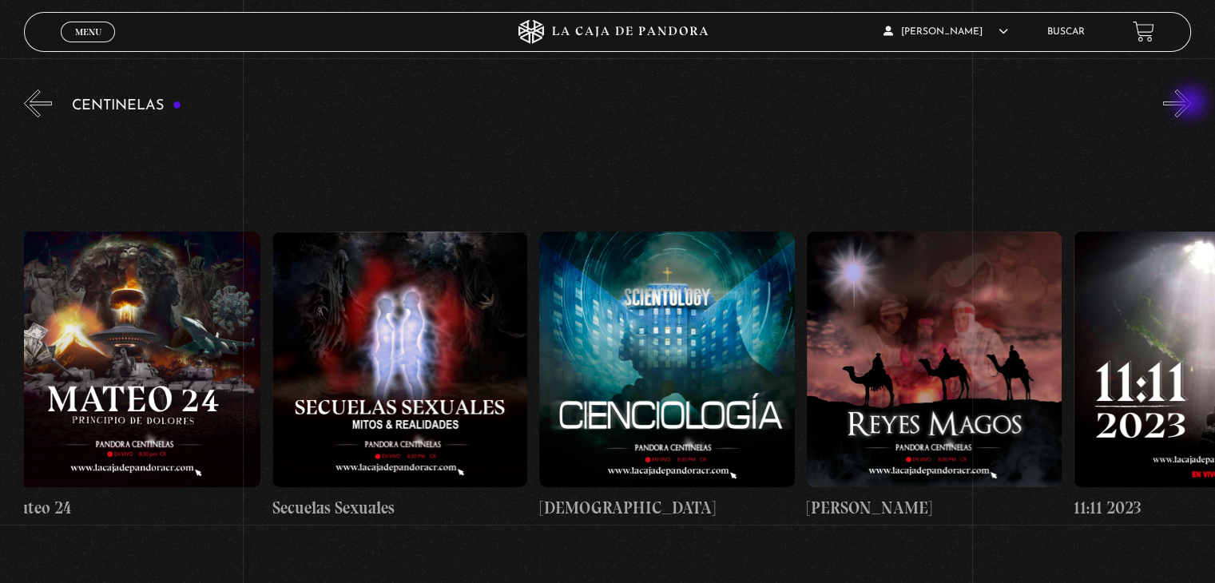
click at [1191, 104] on button "»" at bounding box center [1177, 103] width 28 height 28
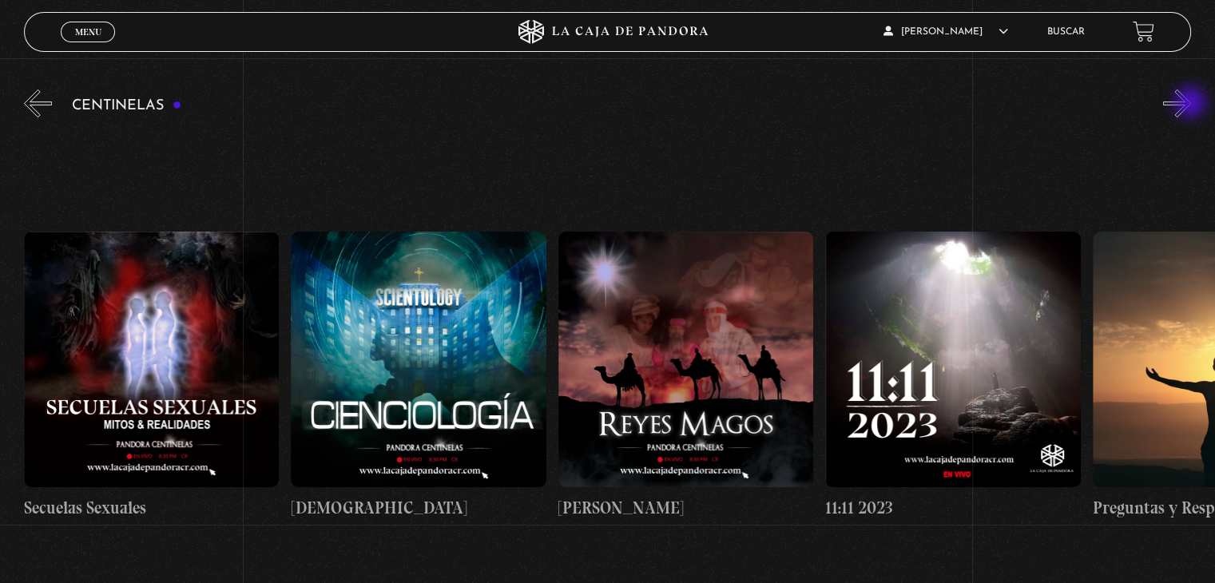
click at [1191, 104] on button "»" at bounding box center [1177, 103] width 28 height 28
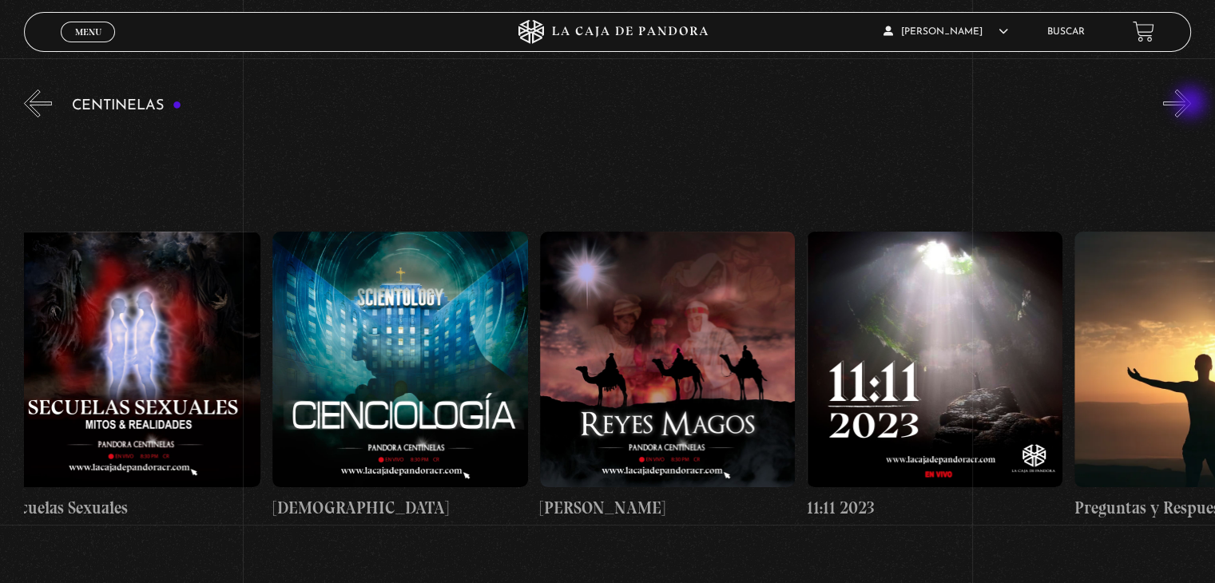
click at [1191, 104] on button "»" at bounding box center [1177, 103] width 28 height 28
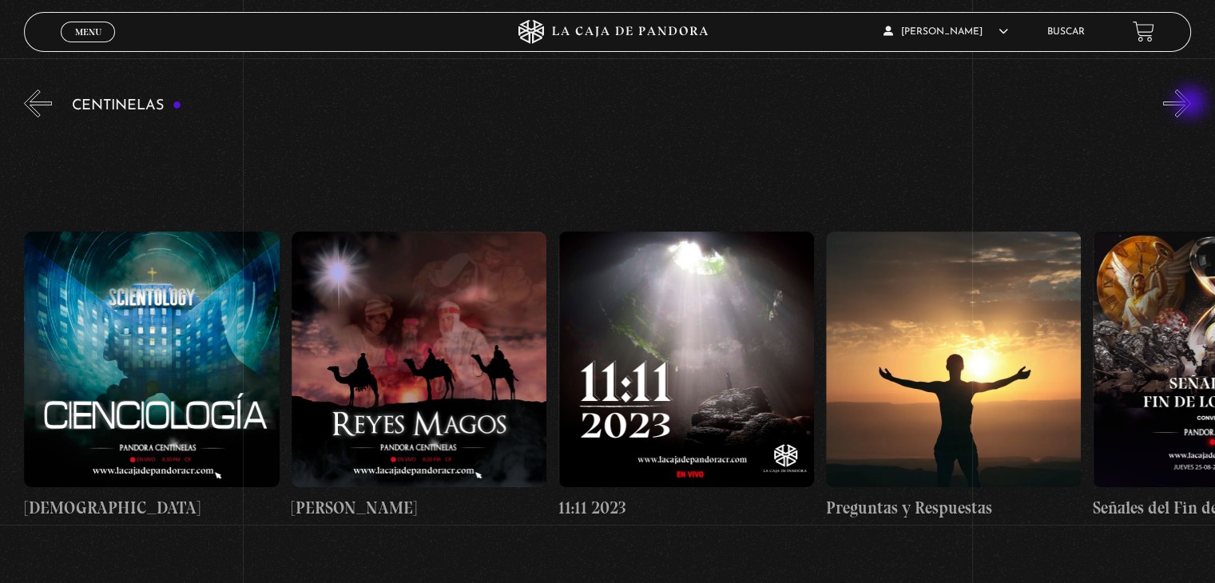
click at [1191, 104] on button "»" at bounding box center [1177, 103] width 28 height 28
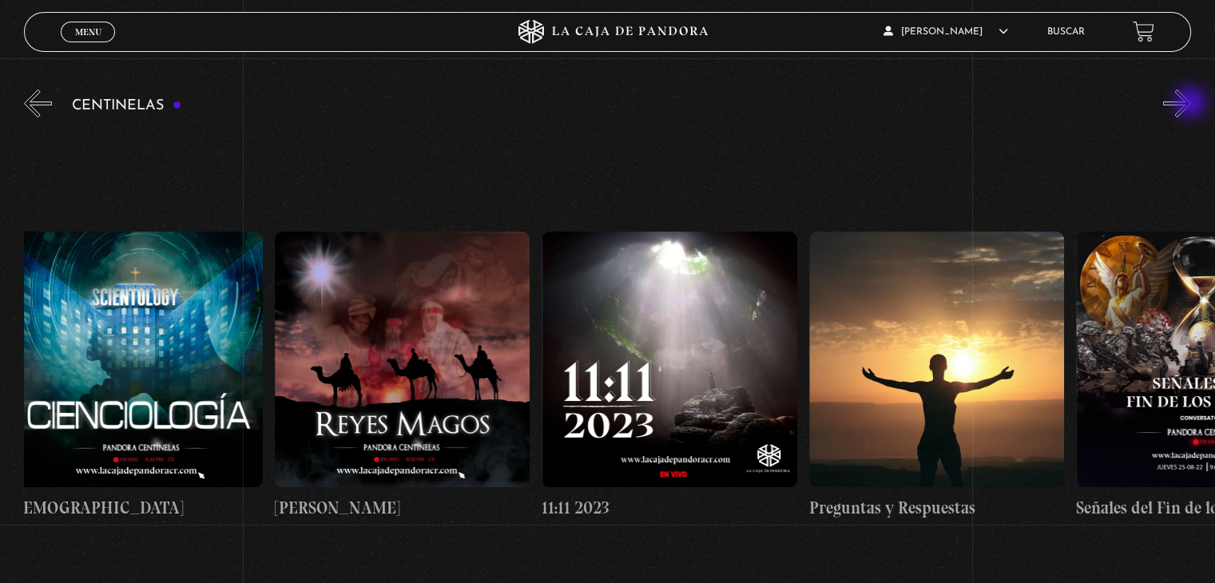
click at [1191, 104] on button "»" at bounding box center [1177, 103] width 28 height 28
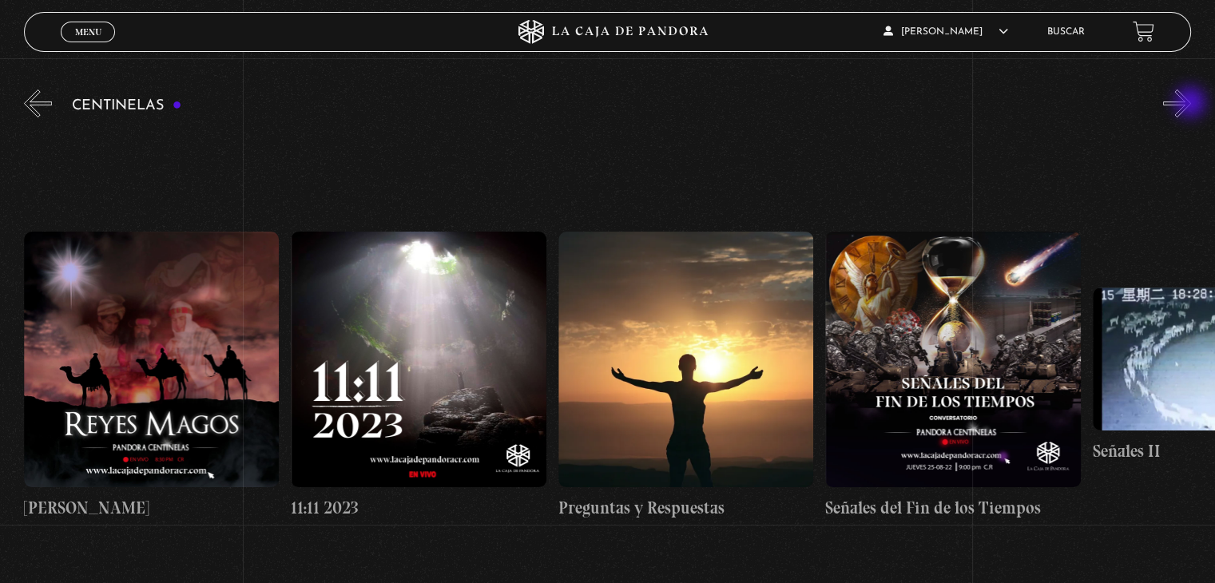
click at [1191, 104] on button "»" at bounding box center [1177, 103] width 28 height 28
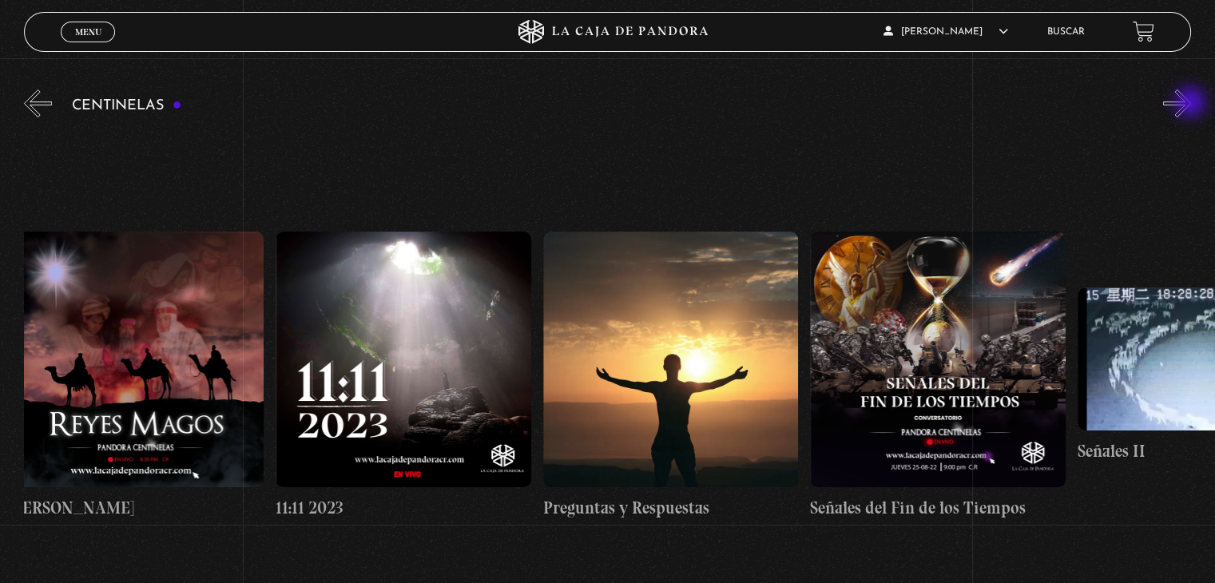
click at [1191, 104] on button "»" at bounding box center [1177, 103] width 28 height 28
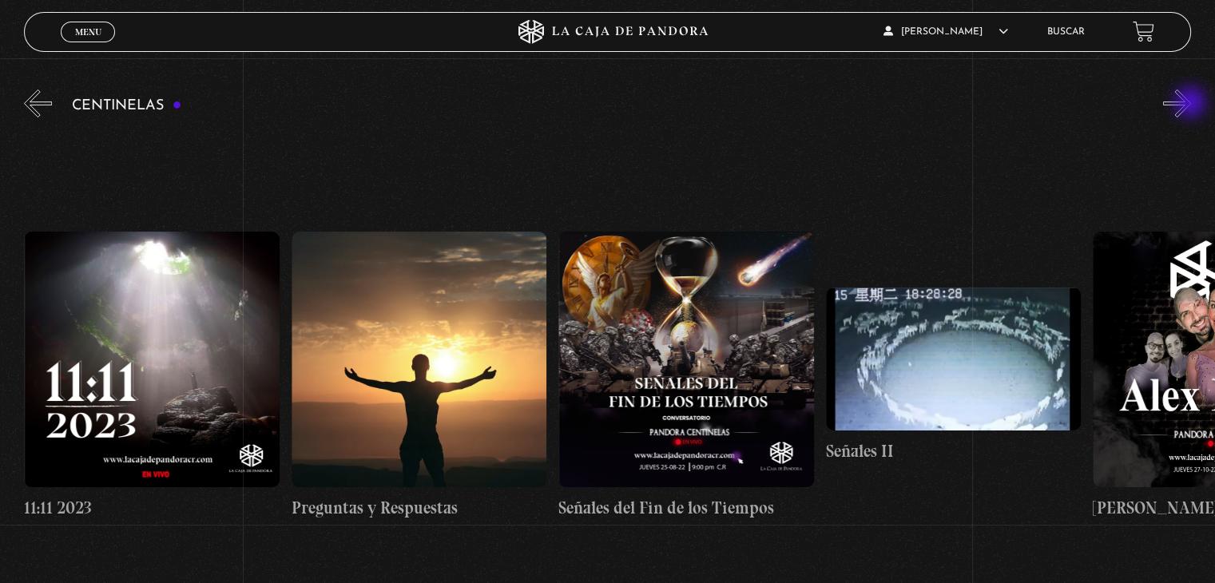
click at [1191, 104] on button "»" at bounding box center [1177, 103] width 28 height 28
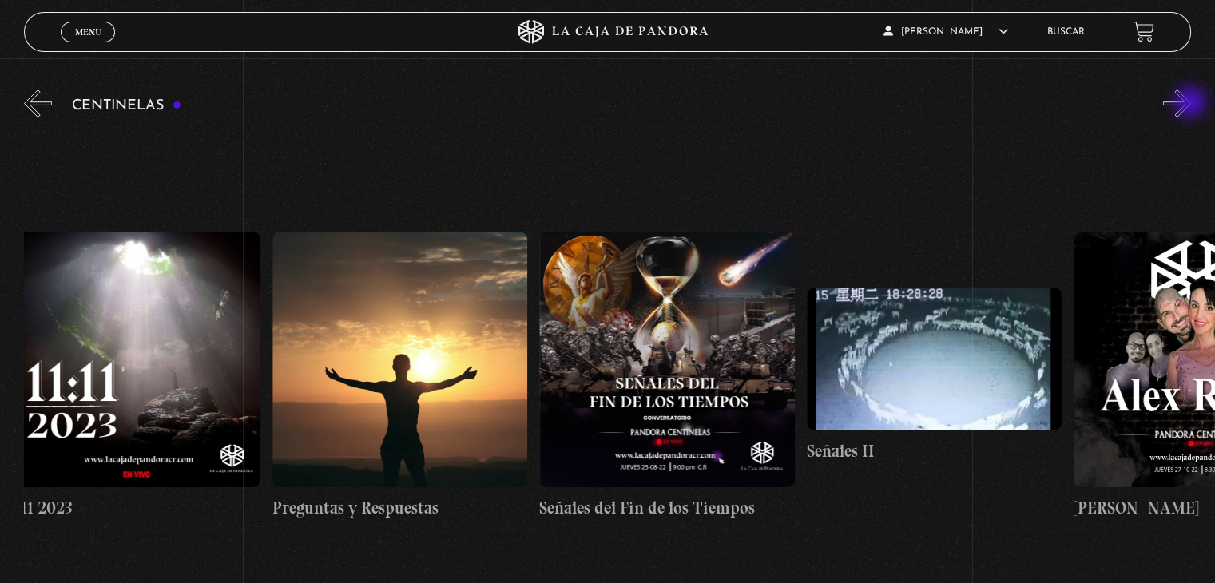
click at [1191, 104] on button "»" at bounding box center [1177, 103] width 28 height 28
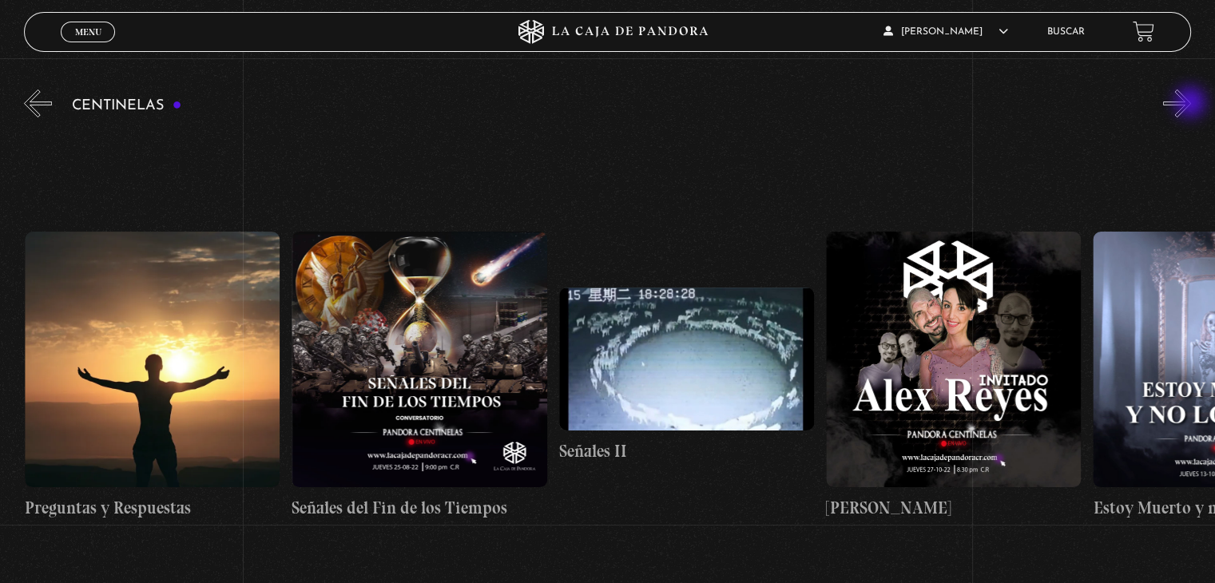
click at [1191, 104] on button "»" at bounding box center [1177, 103] width 28 height 28
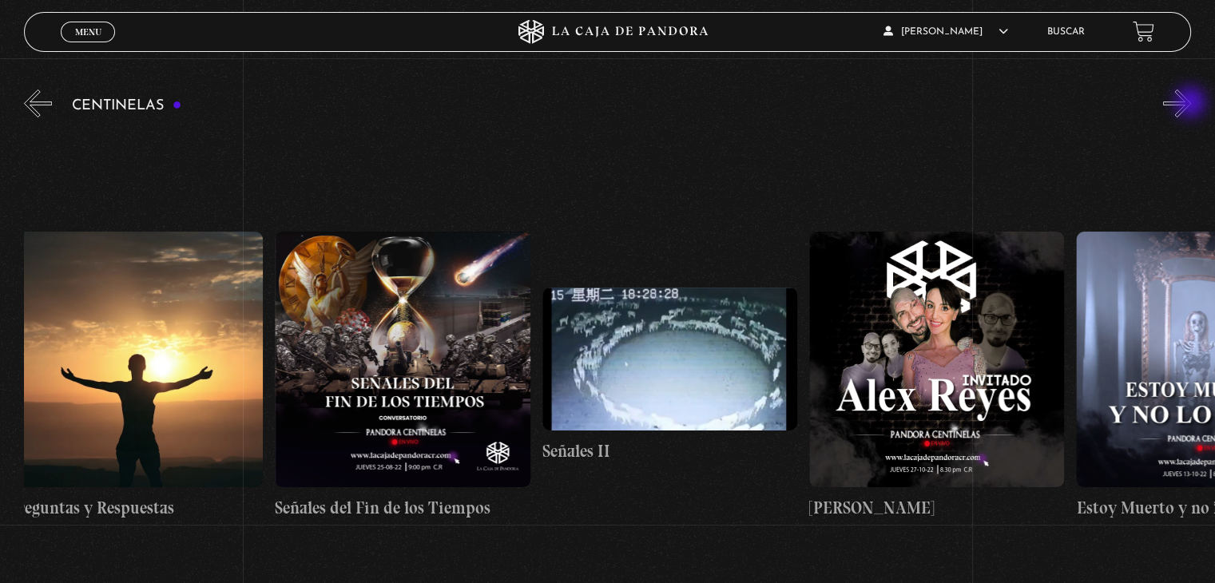
click at [1191, 104] on button "»" at bounding box center [1177, 103] width 28 height 28
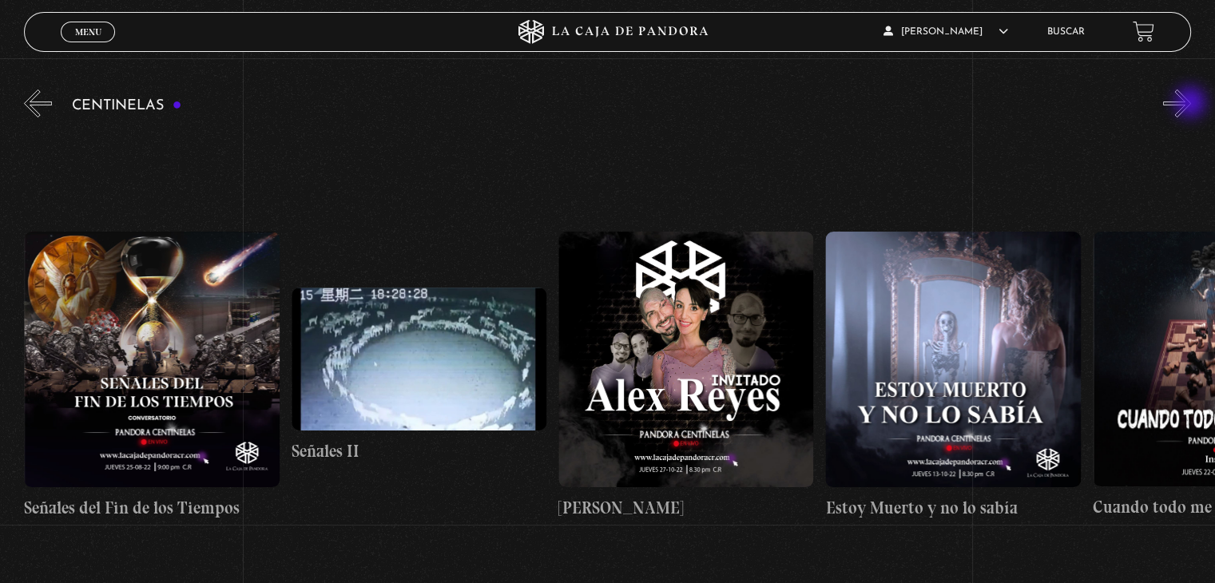
click at [1191, 104] on button "»" at bounding box center [1177, 103] width 28 height 28
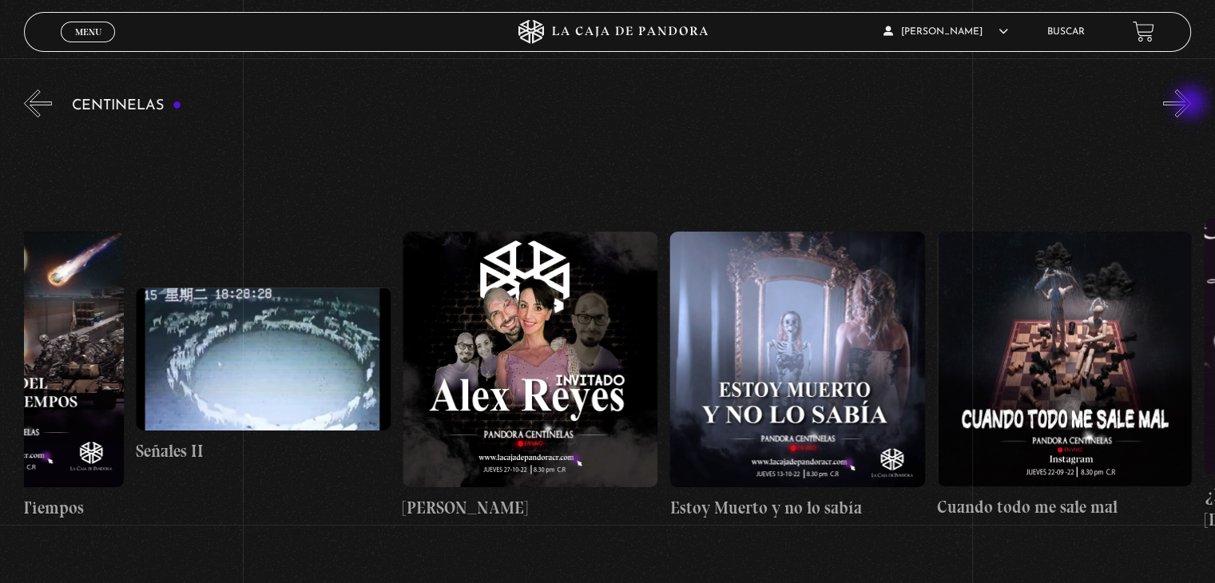
click at [1191, 104] on button "»" at bounding box center [1177, 103] width 28 height 28
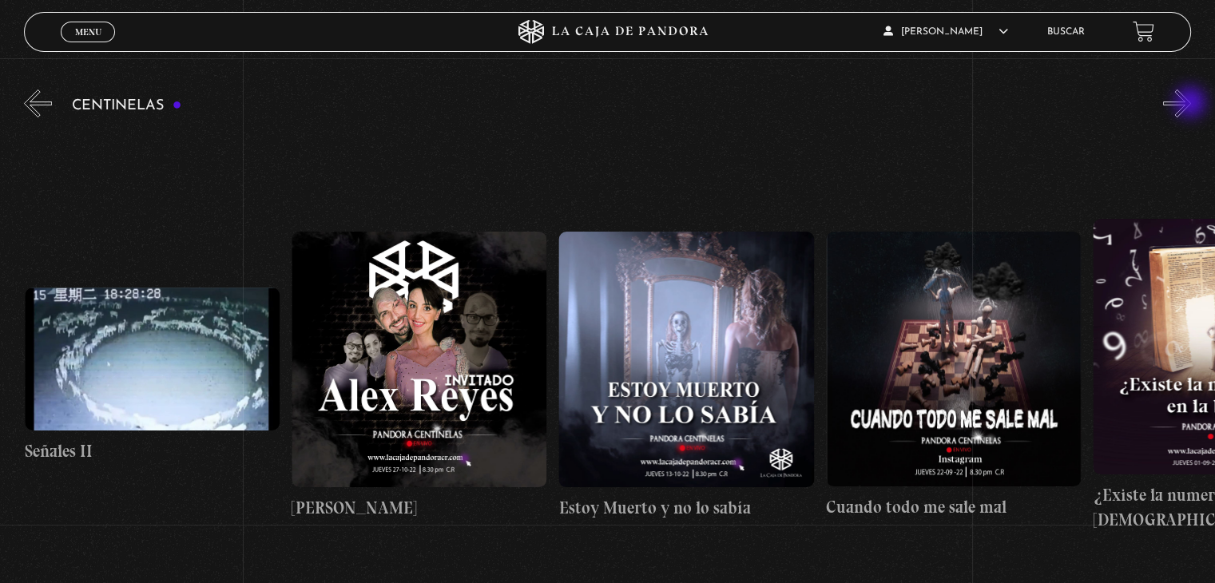
click at [1191, 104] on button "»" at bounding box center [1177, 103] width 28 height 28
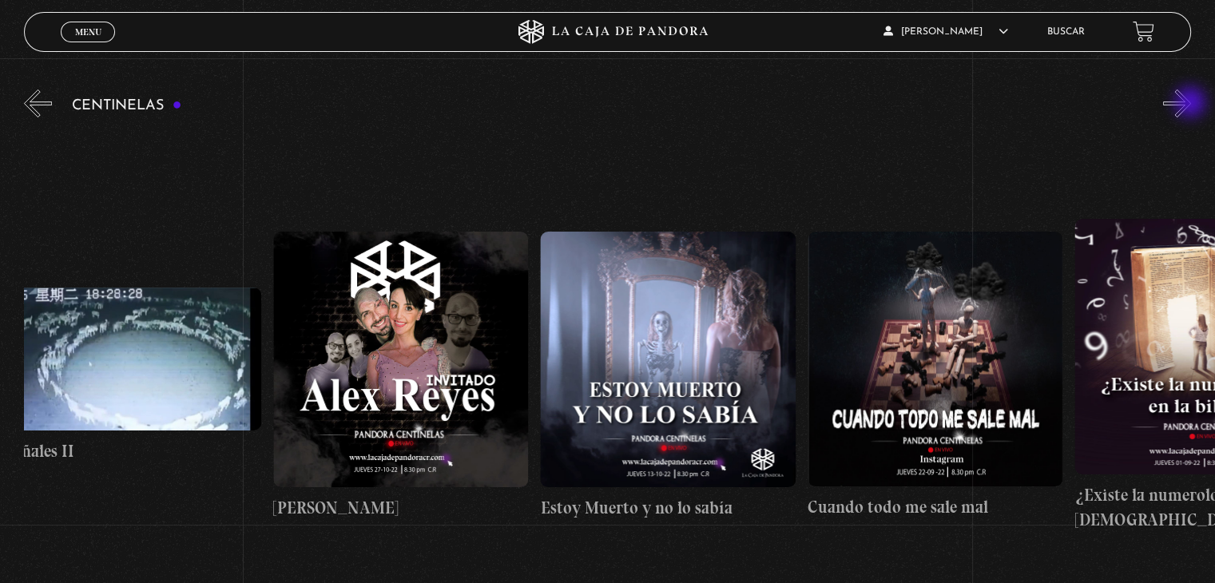
click at [1191, 104] on button "»" at bounding box center [1177, 103] width 28 height 28
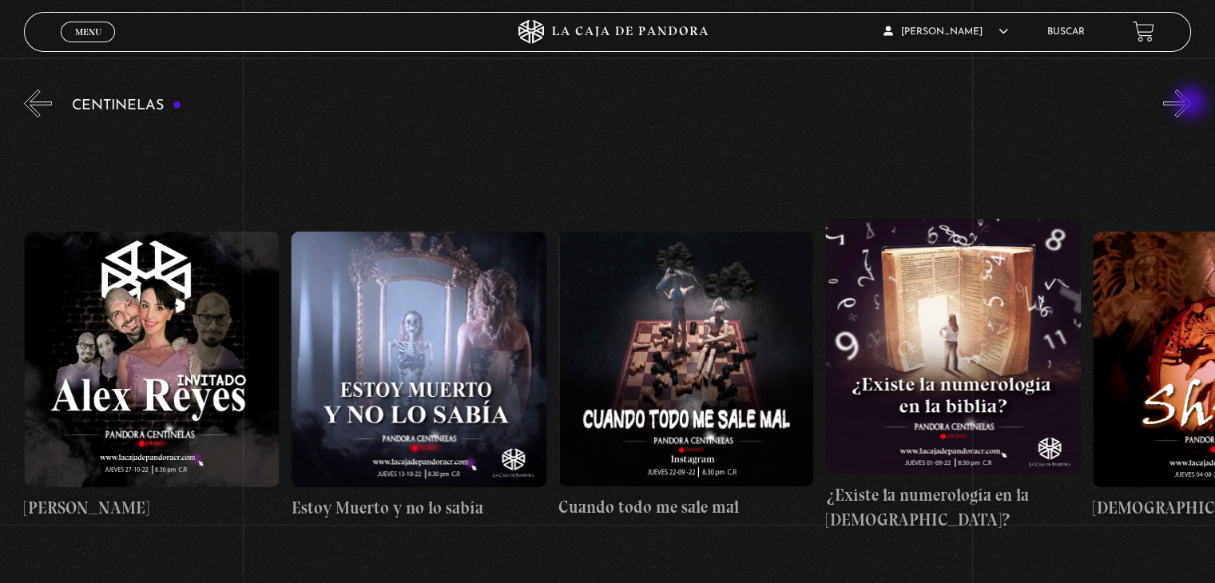
click at [1191, 104] on button "»" at bounding box center [1177, 103] width 28 height 28
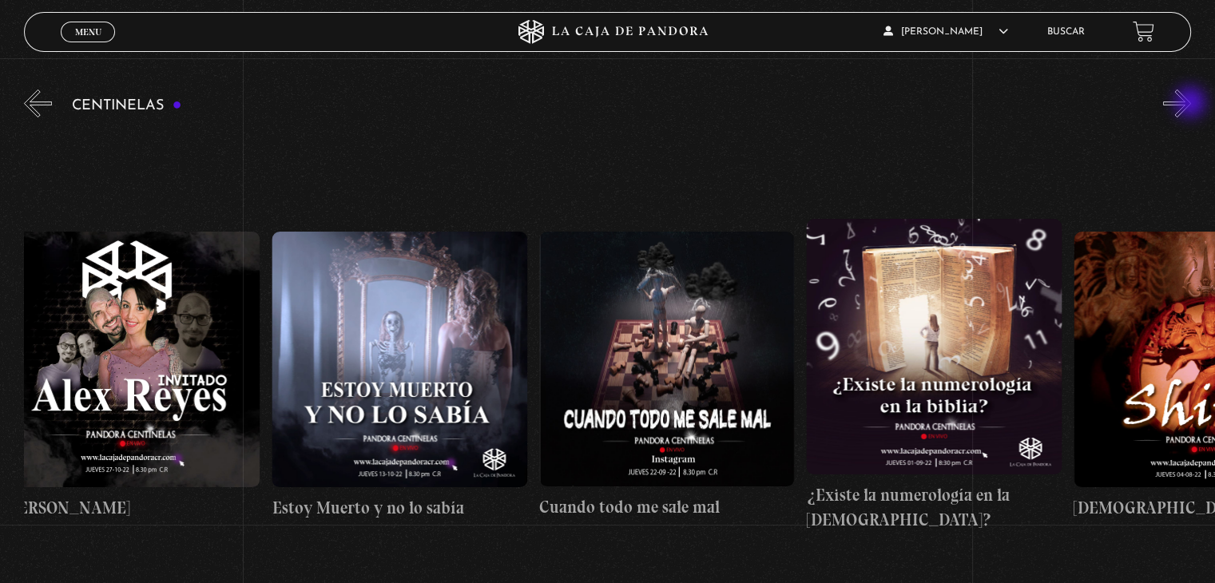
click at [1191, 104] on button "»" at bounding box center [1177, 103] width 28 height 28
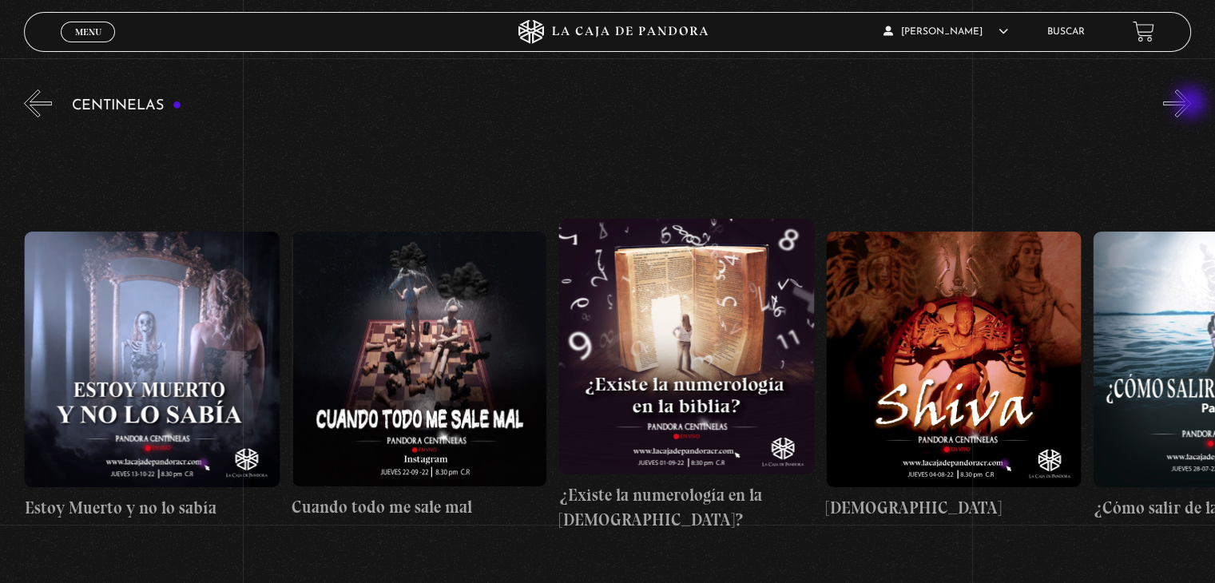
click at [1191, 104] on button "»" at bounding box center [1177, 103] width 28 height 28
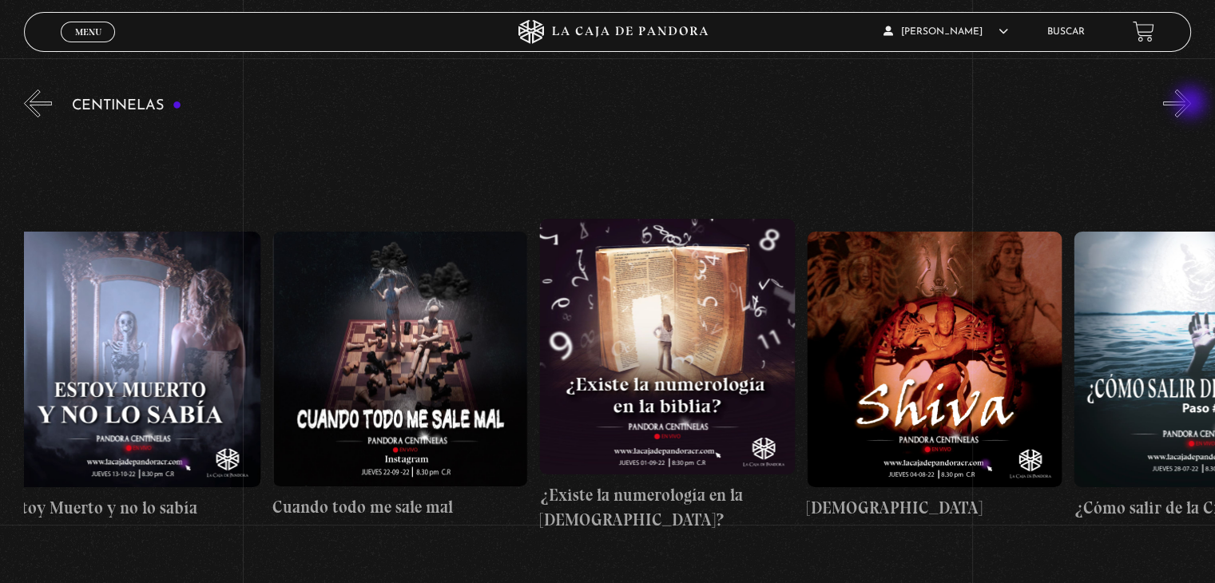
click at [1191, 104] on button "»" at bounding box center [1177, 103] width 28 height 28
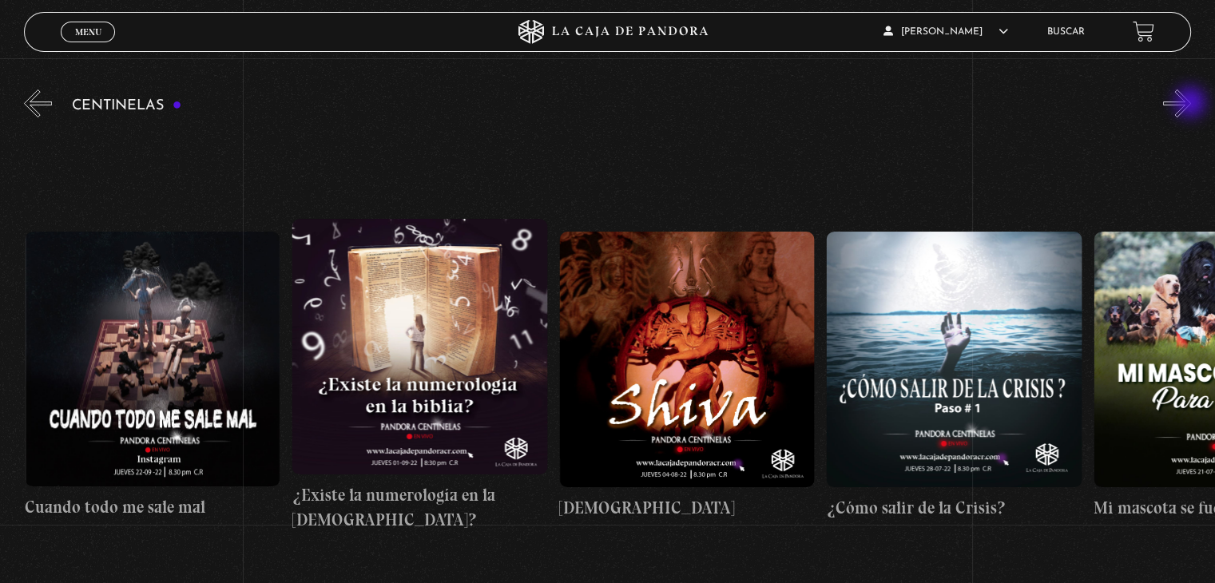
click at [1191, 104] on button "»" at bounding box center [1177, 103] width 28 height 28
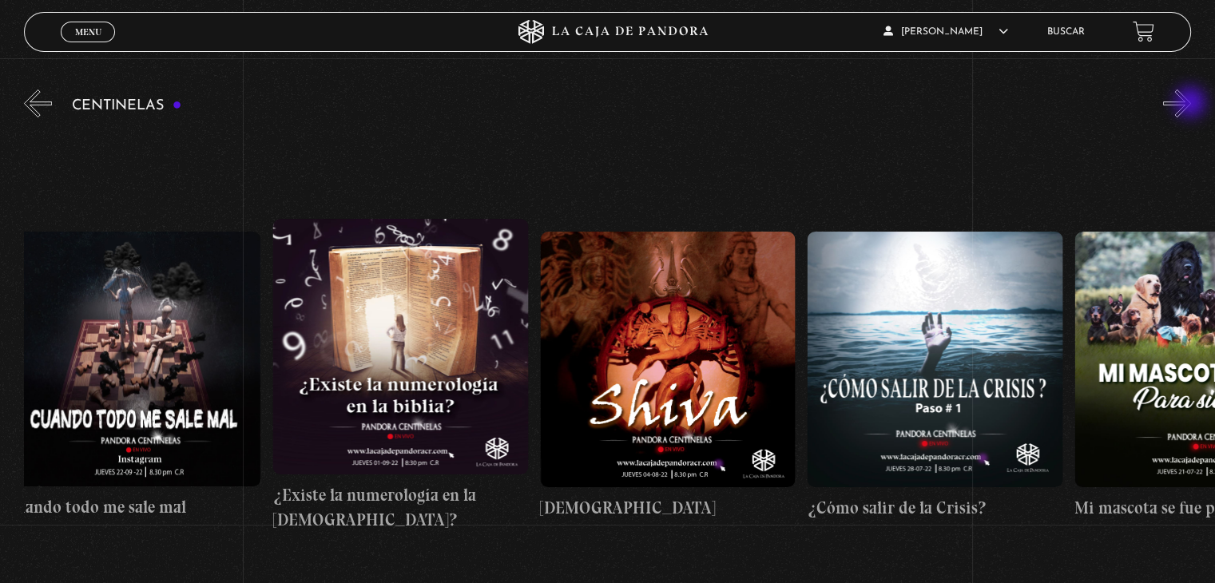
click at [1191, 104] on button "»" at bounding box center [1177, 103] width 28 height 28
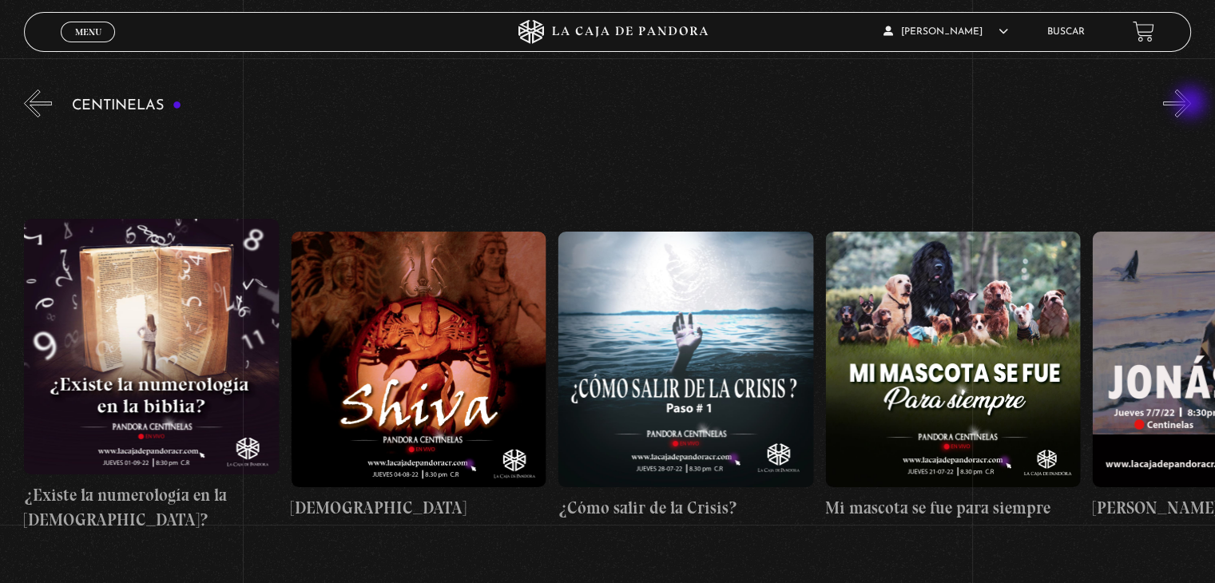
click at [1191, 104] on button "»" at bounding box center [1177, 103] width 28 height 28
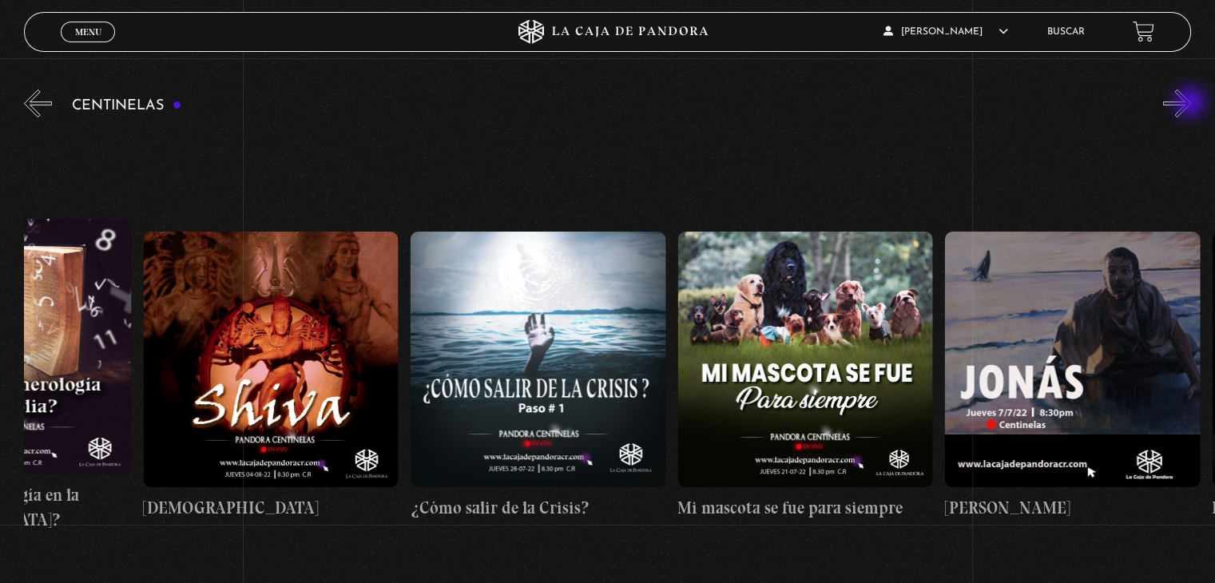
click at [1191, 104] on button "»" at bounding box center [1177, 103] width 28 height 28
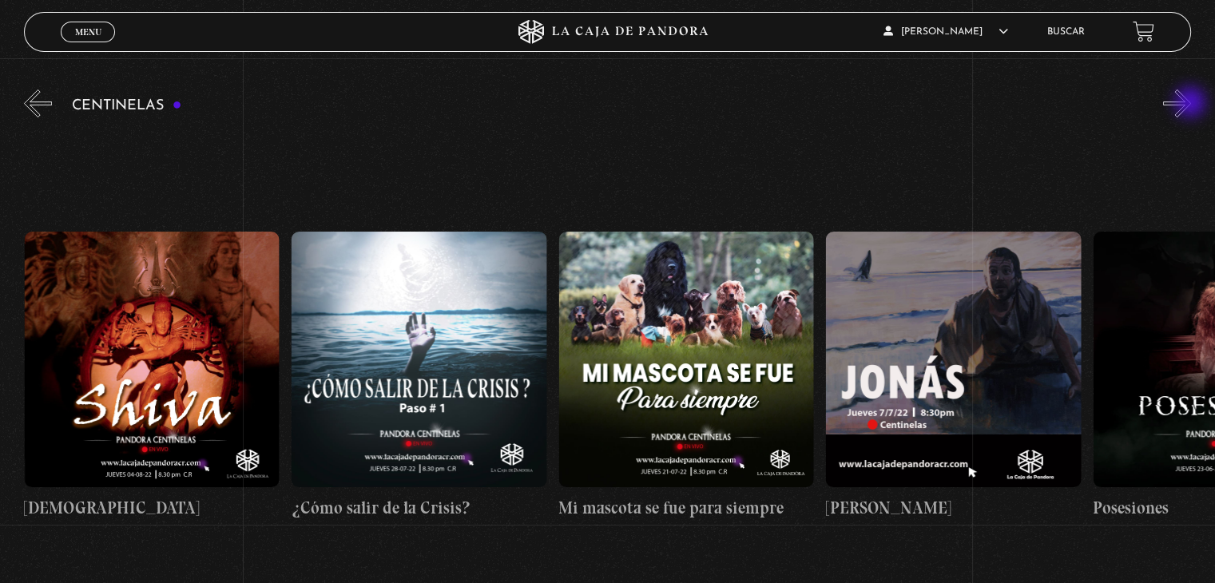
click at [1191, 104] on button "»" at bounding box center [1177, 103] width 28 height 28
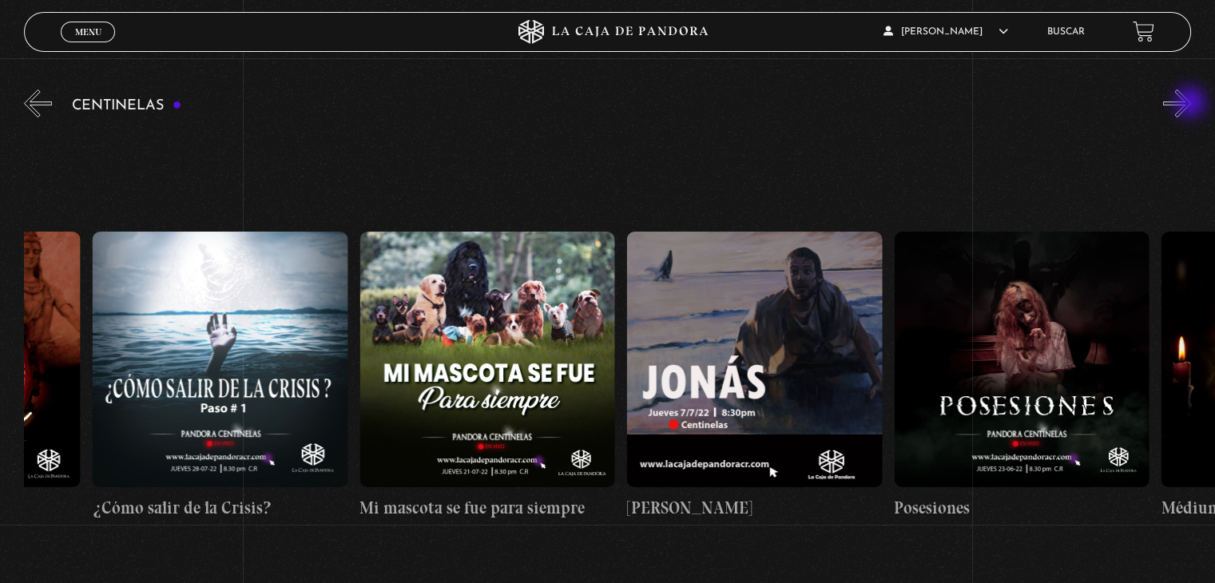
click at [1191, 104] on button "»" at bounding box center [1177, 103] width 28 height 28
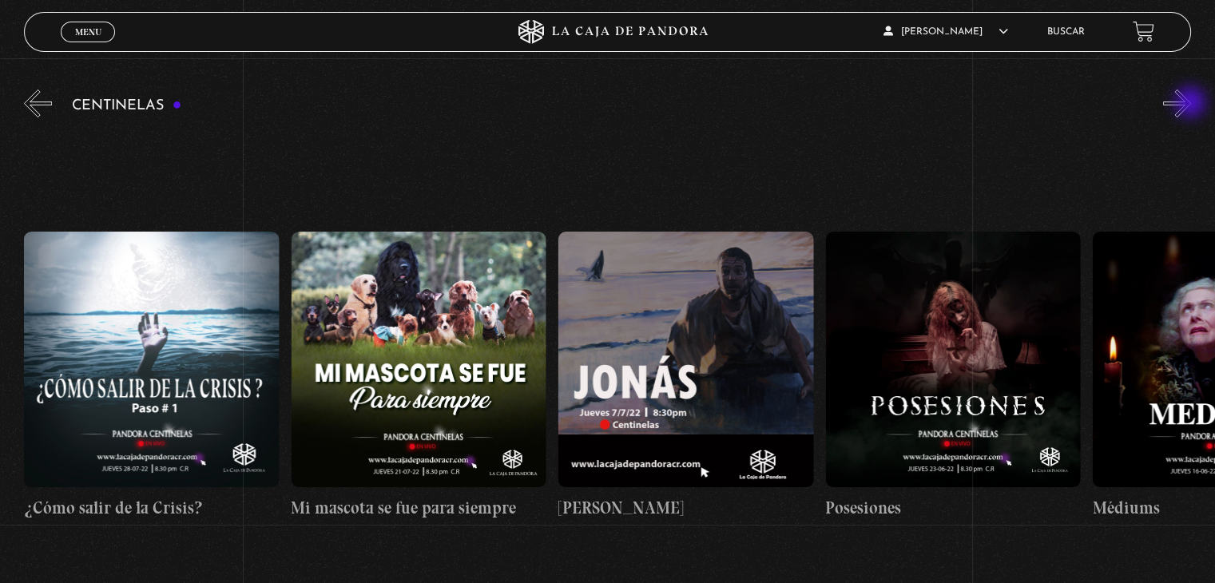
click at [1191, 104] on button "»" at bounding box center [1177, 103] width 28 height 28
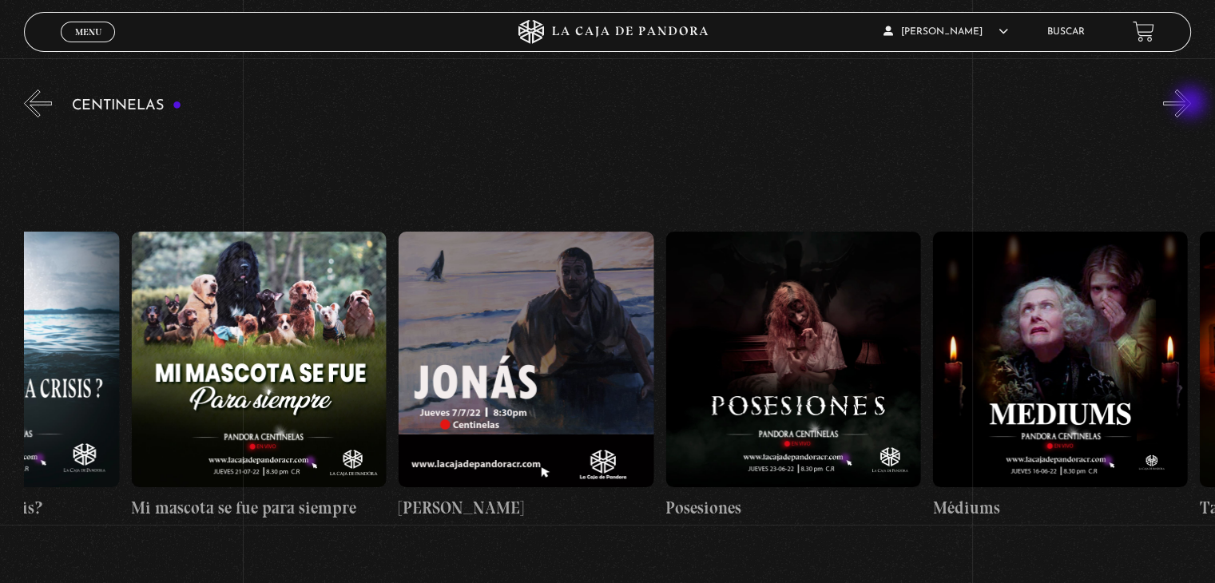
click at [1191, 104] on button "»" at bounding box center [1177, 103] width 28 height 28
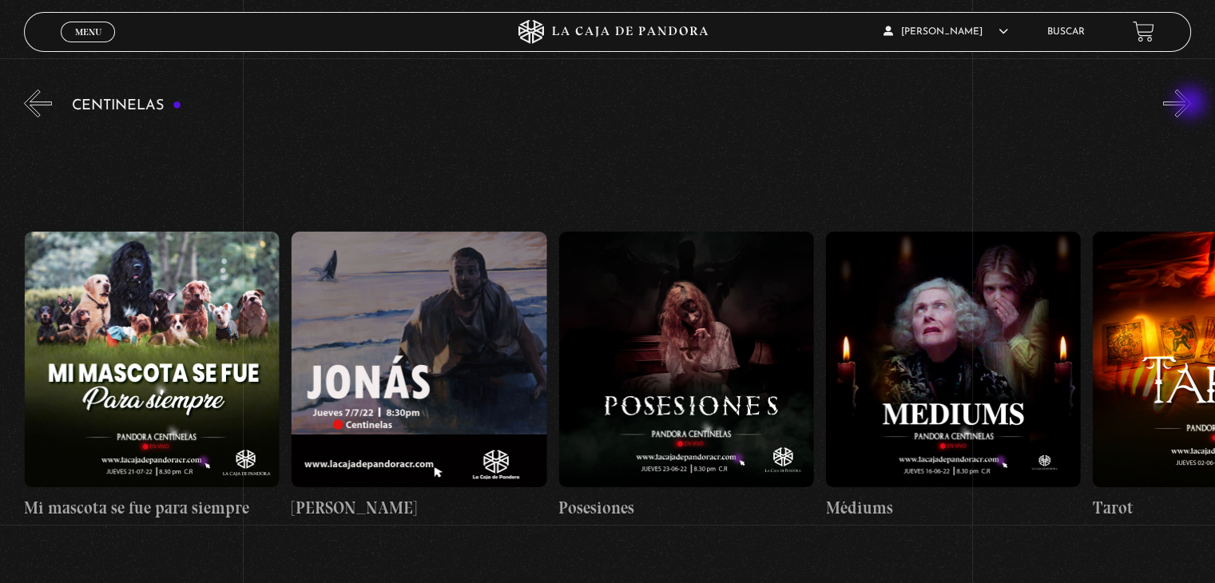
click at [1191, 104] on button "»" at bounding box center [1177, 103] width 28 height 28
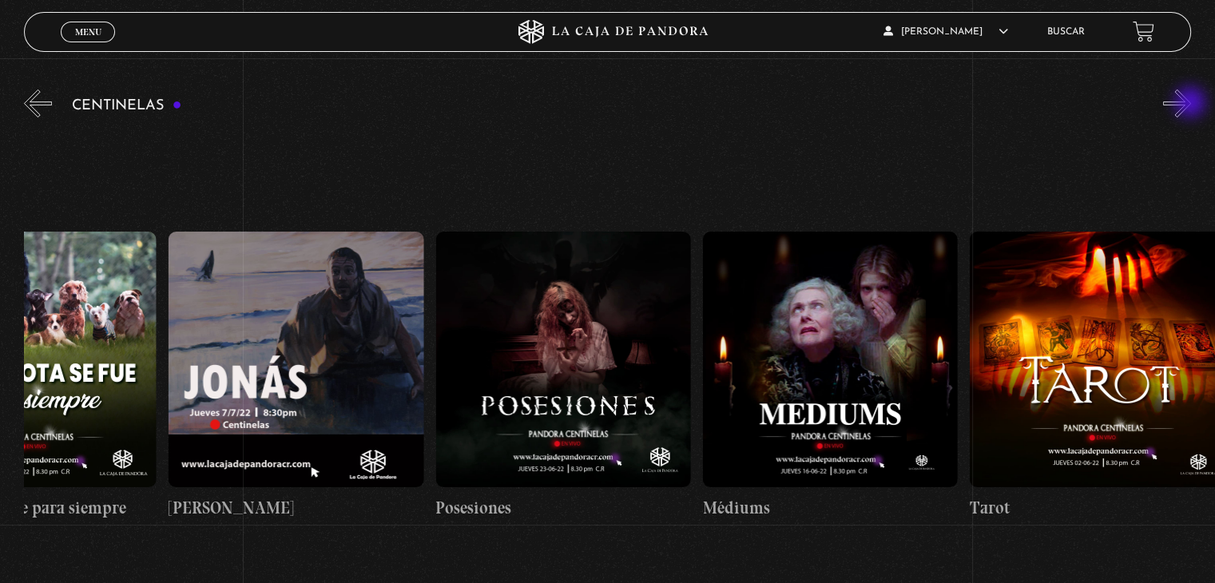
click at [1191, 104] on button "»" at bounding box center [1177, 103] width 28 height 28
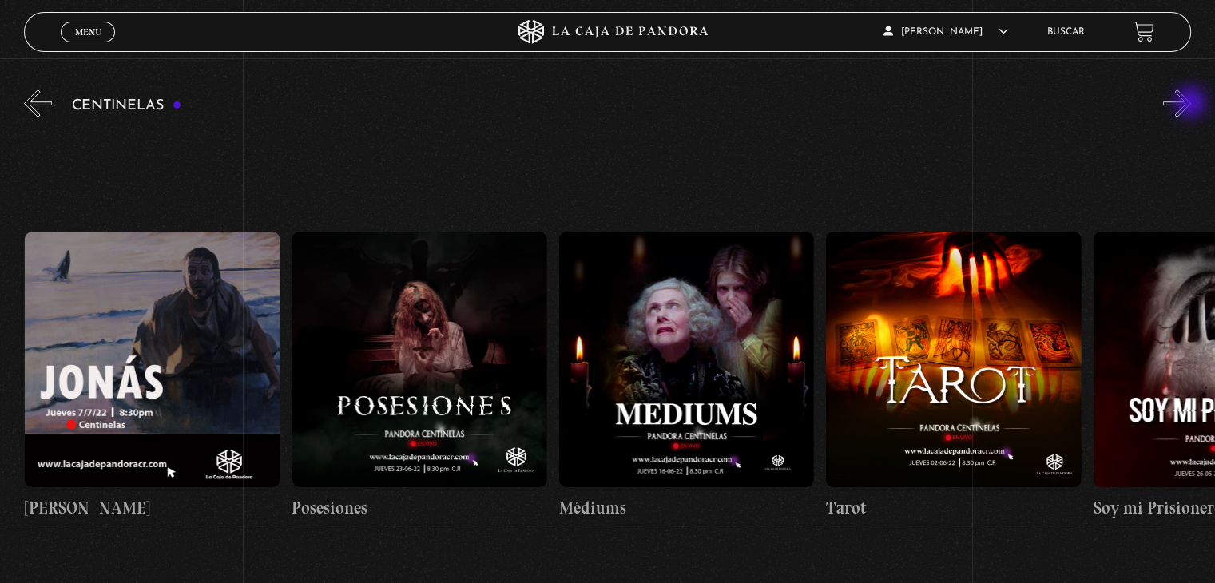
click at [1191, 104] on button "»" at bounding box center [1177, 103] width 28 height 28
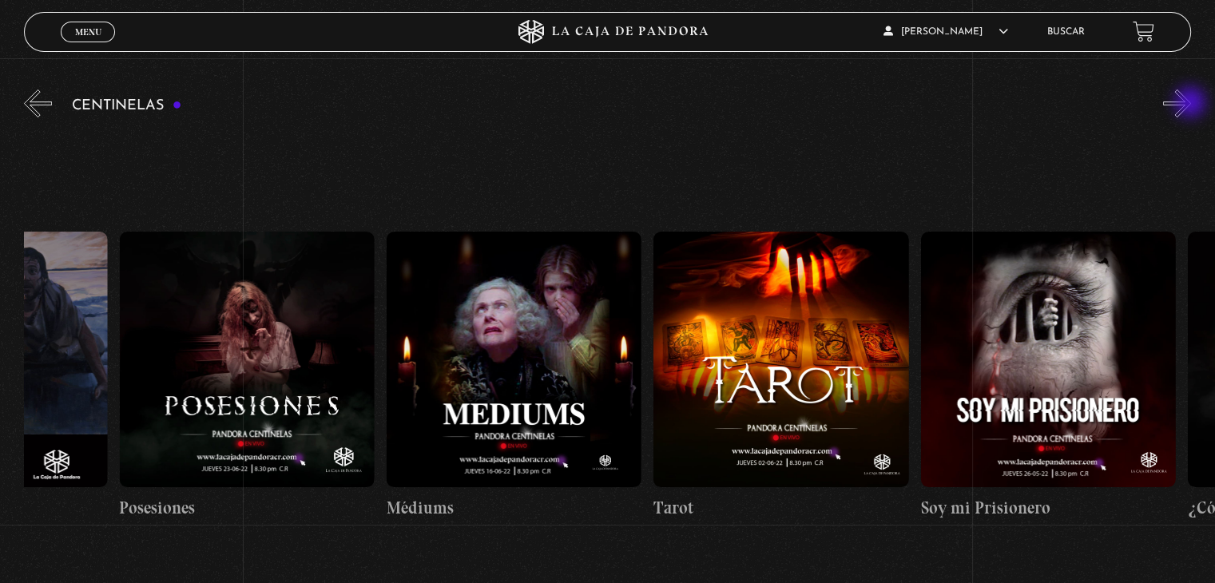
click at [1191, 104] on button "»" at bounding box center [1177, 103] width 28 height 28
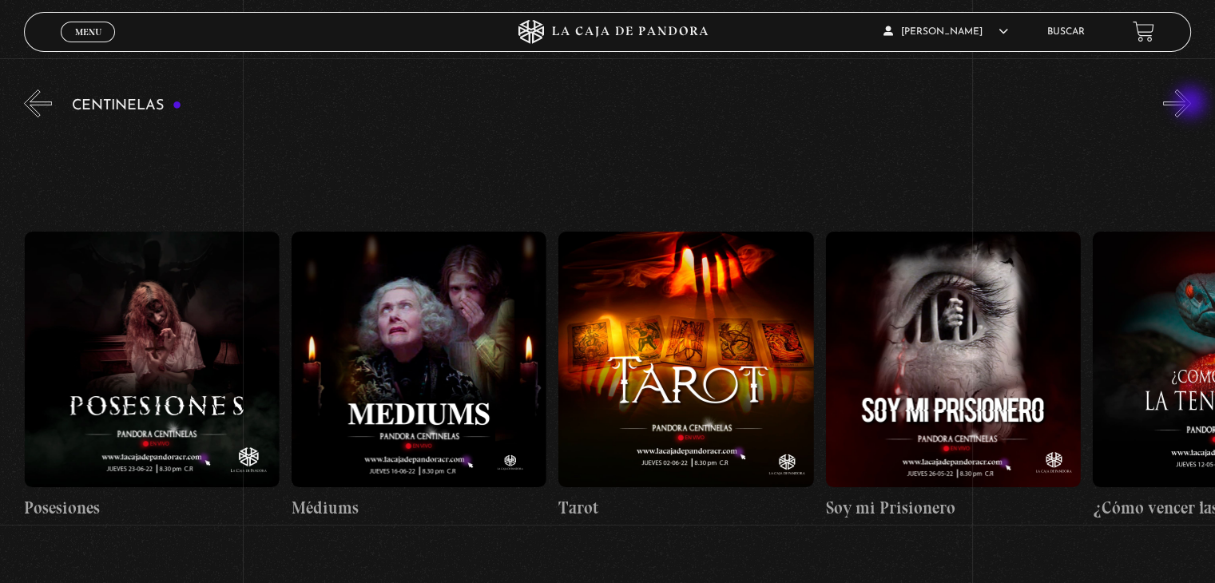
click at [1191, 104] on button "»" at bounding box center [1177, 103] width 28 height 28
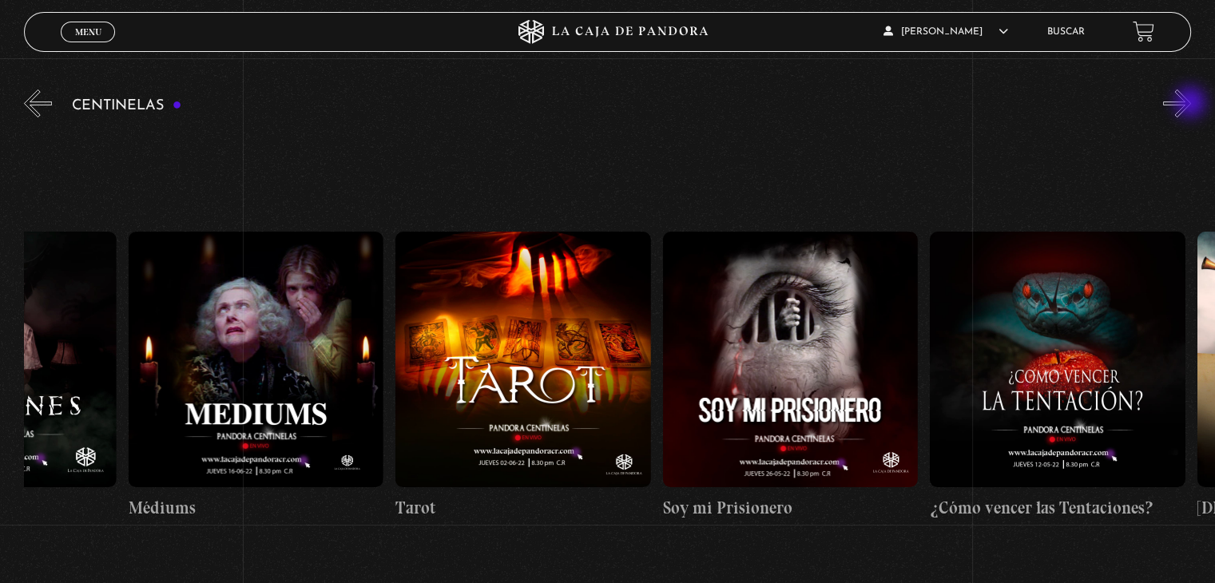
click at [1191, 104] on button "»" at bounding box center [1177, 103] width 28 height 28
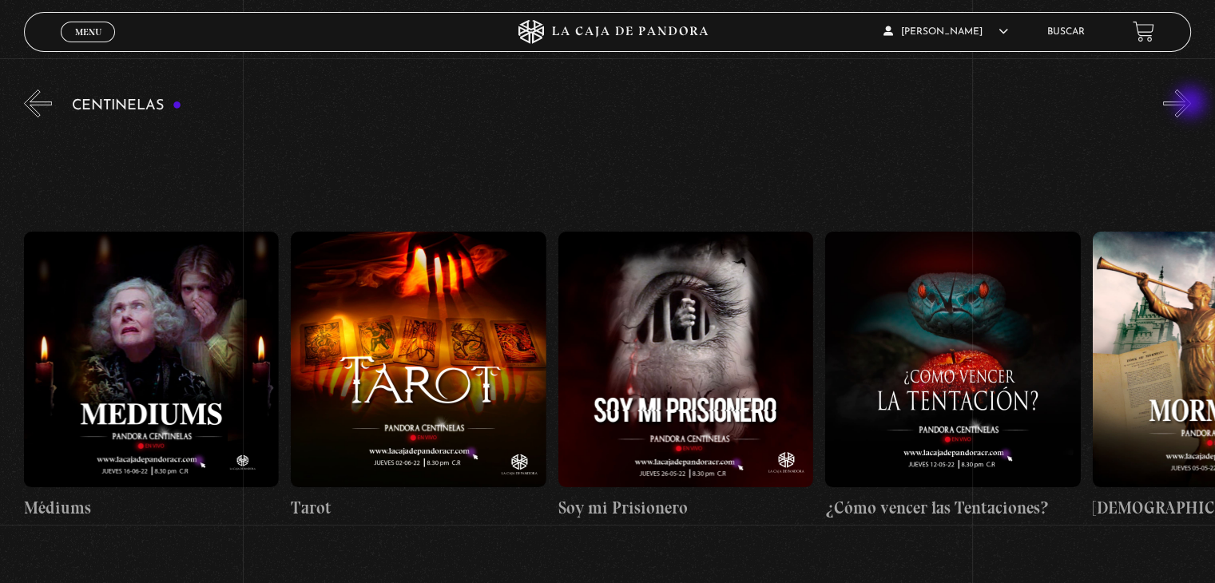
click at [1191, 104] on button "»" at bounding box center [1177, 103] width 28 height 28
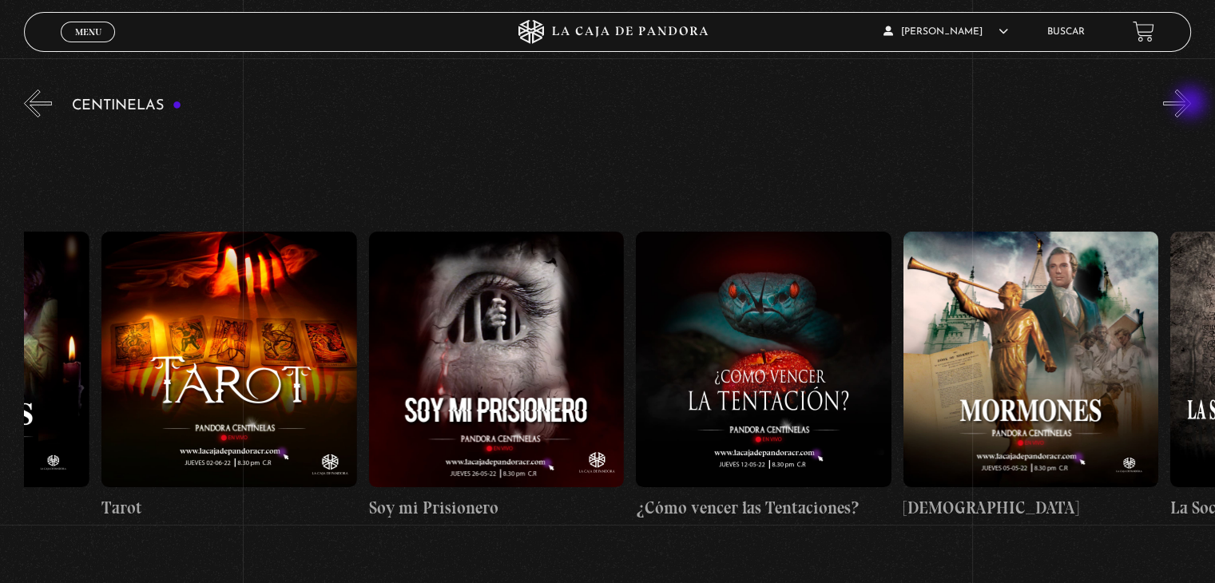
click at [1191, 104] on button "»" at bounding box center [1177, 103] width 28 height 28
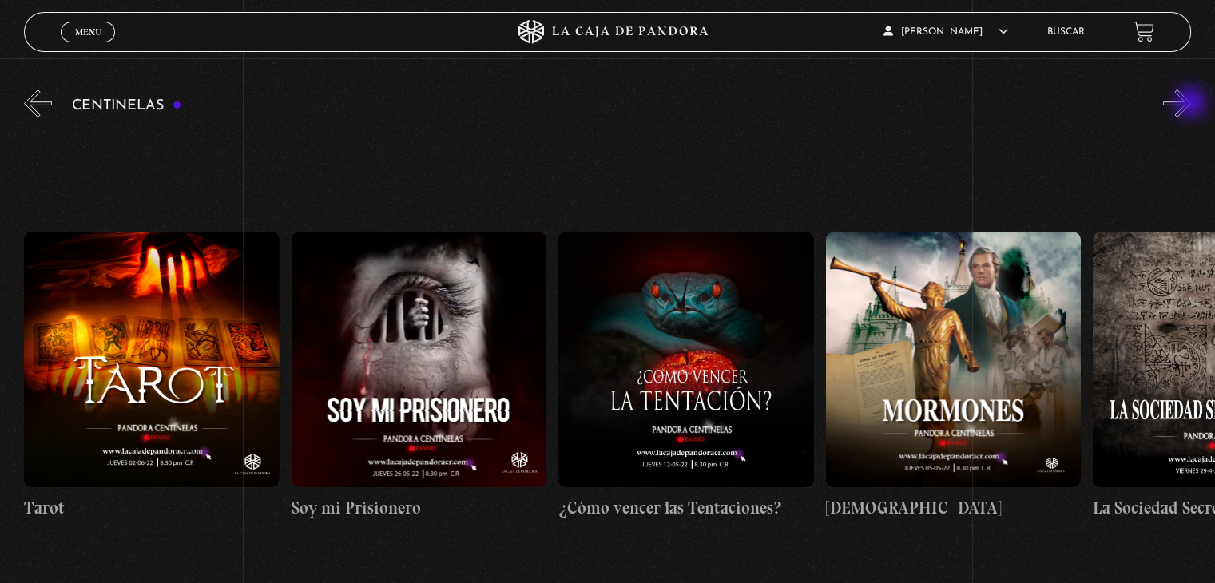
click at [1191, 104] on button "»" at bounding box center [1177, 103] width 28 height 28
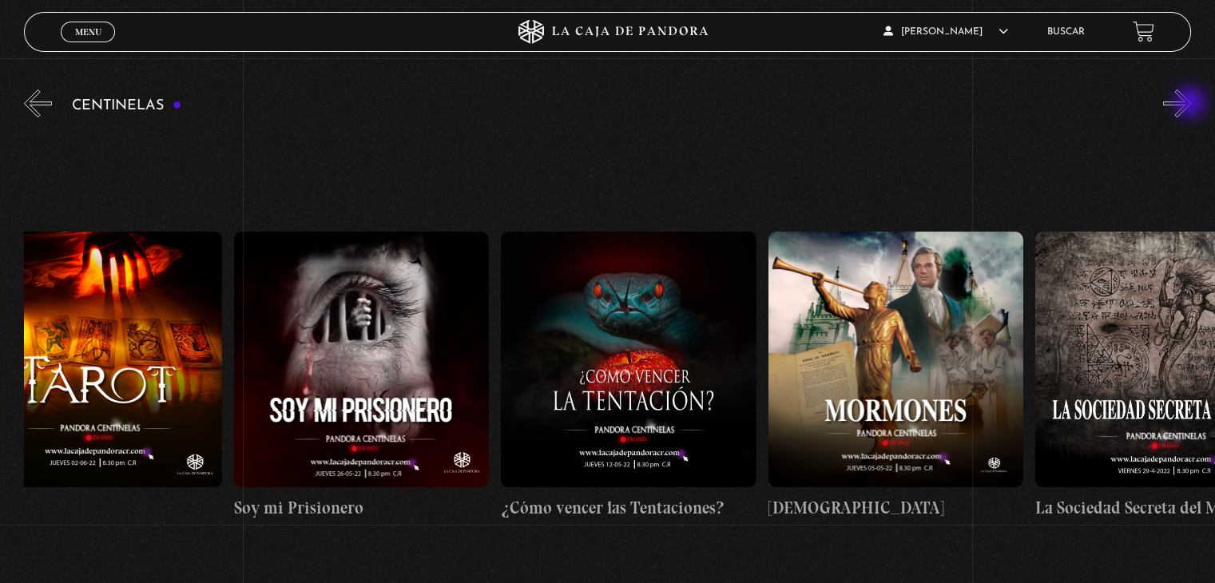
click at [1191, 104] on button "»" at bounding box center [1177, 103] width 28 height 28
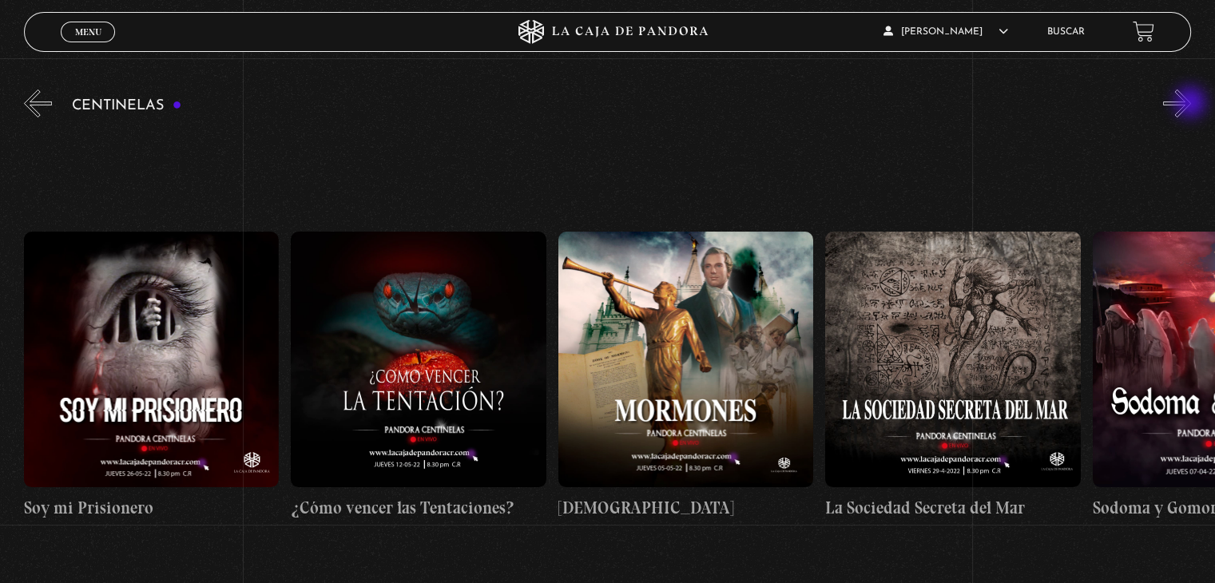
click at [1191, 104] on button "»" at bounding box center [1177, 103] width 28 height 28
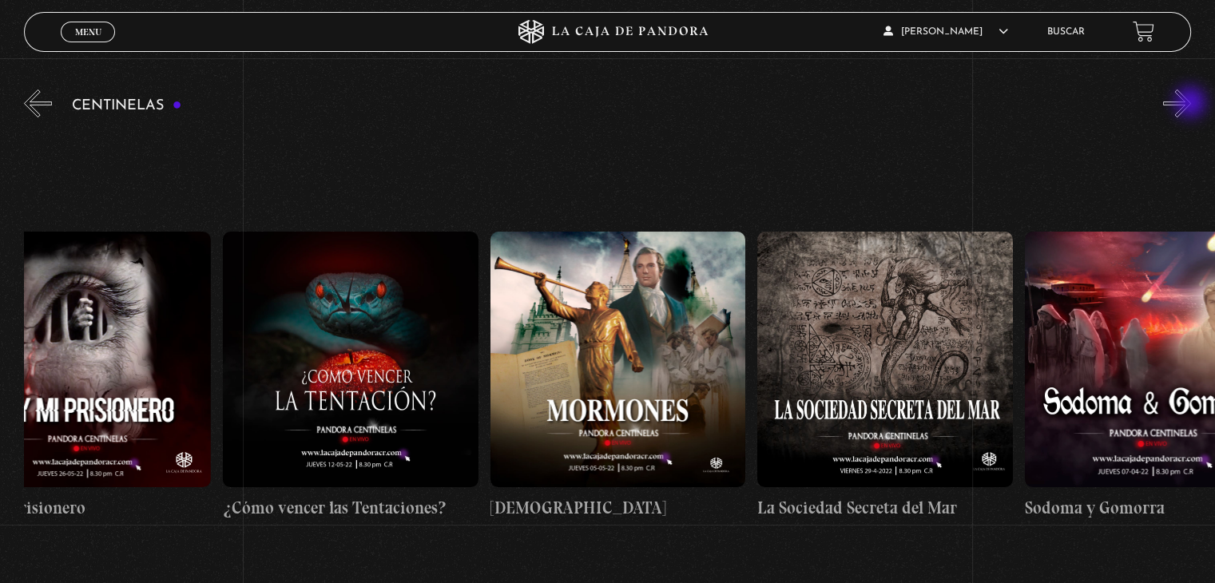
click at [1191, 104] on button "»" at bounding box center [1177, 103] width 28 height 28
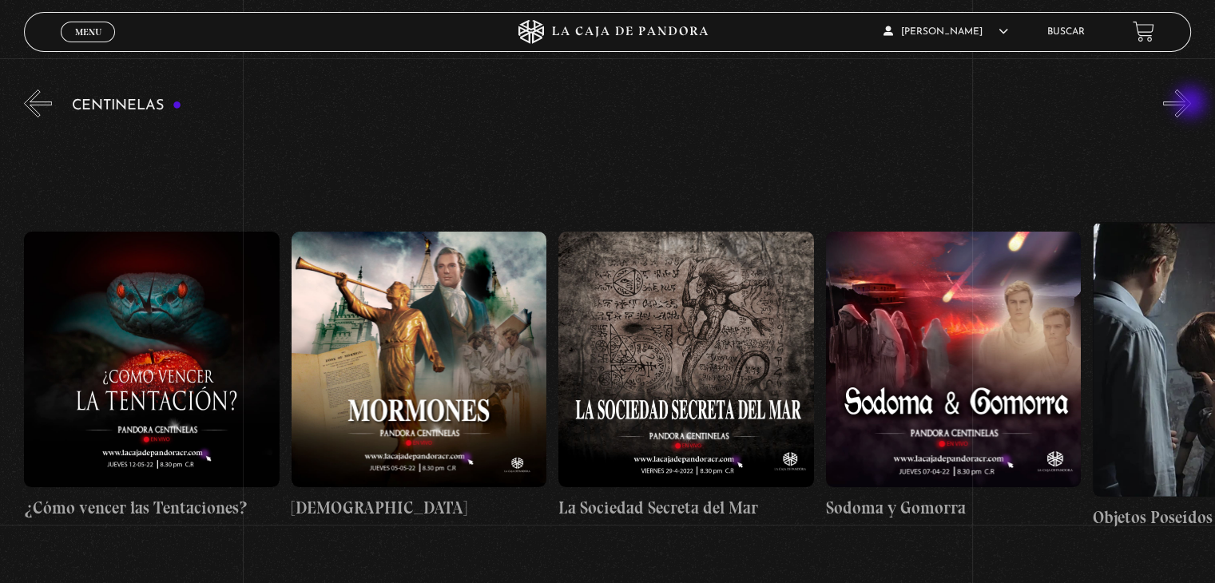
click at [1191, 104] on button "»" at bounding box center [1177, 103] width 28 height 28
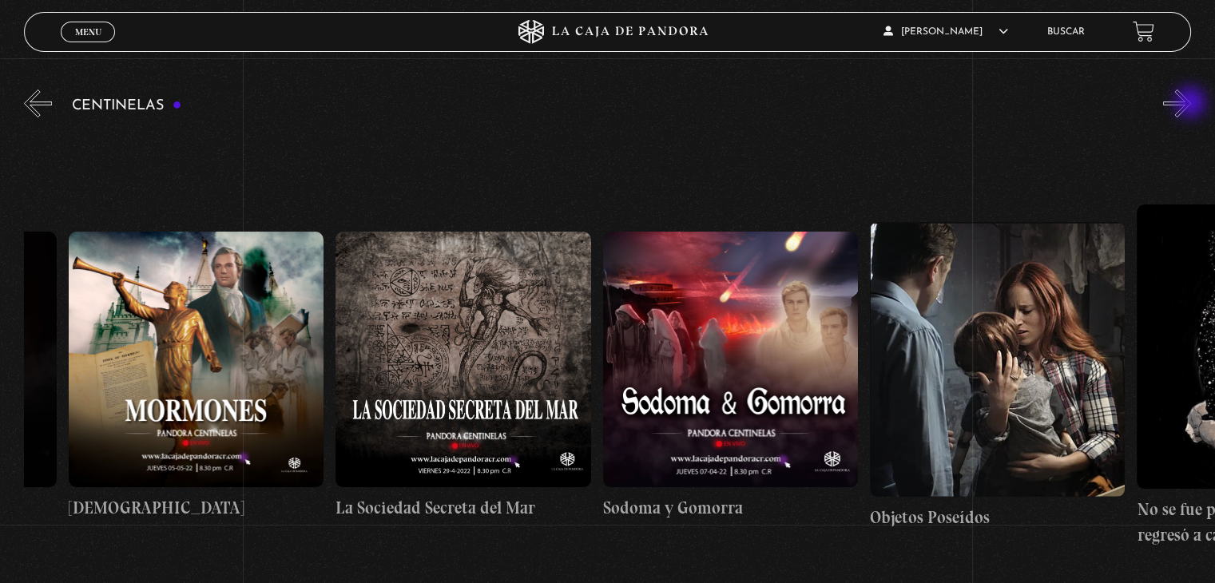
click at [1191, 104] on button "»" at bounding box center [1177, 103] width 28 height 28
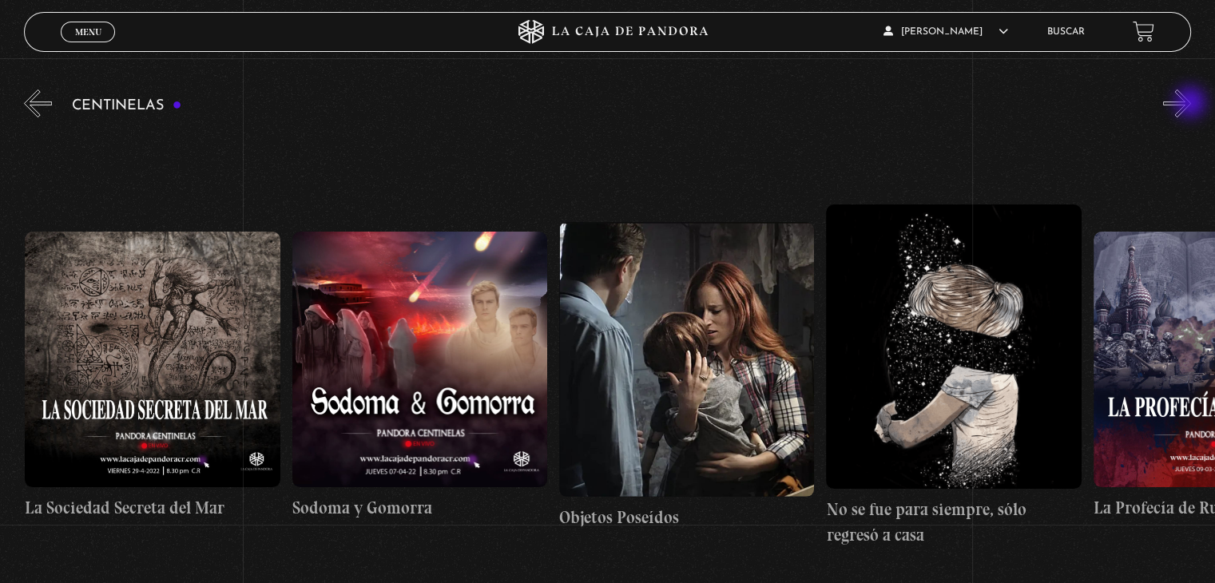
click at [1191, 104] on button "»" at bounding box center [1177, 103] width 28 height 28
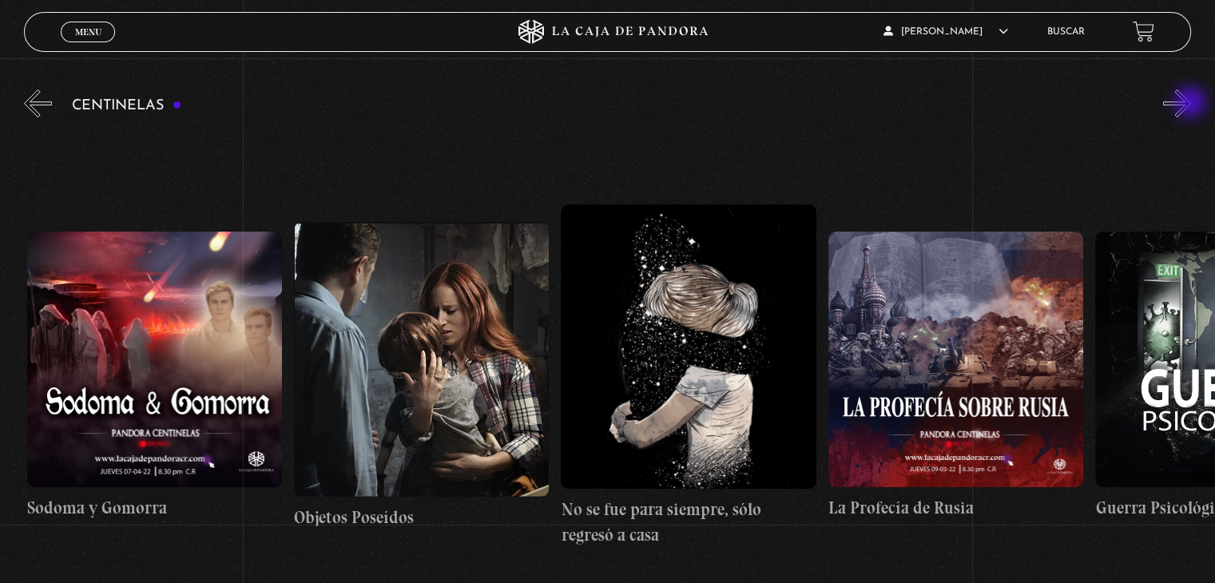
click at [1191, 104] on button "»" at bounding box center [1177, 103] width 28 height 28
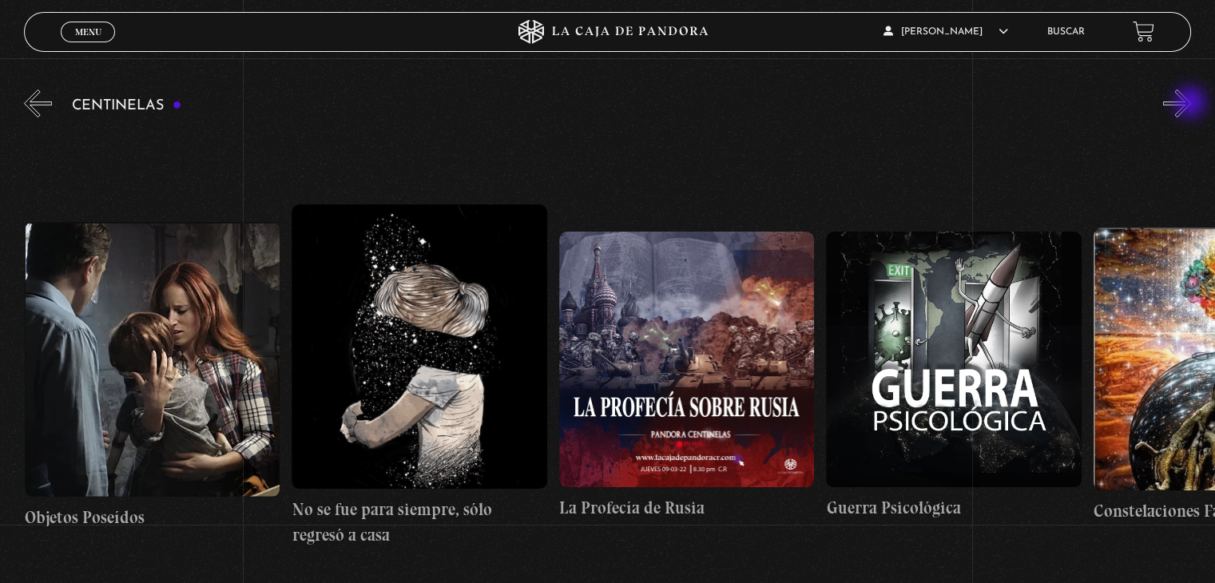
click at [1191, 104] on button "»" at bounding box center [1177, 103] width 28 height 28
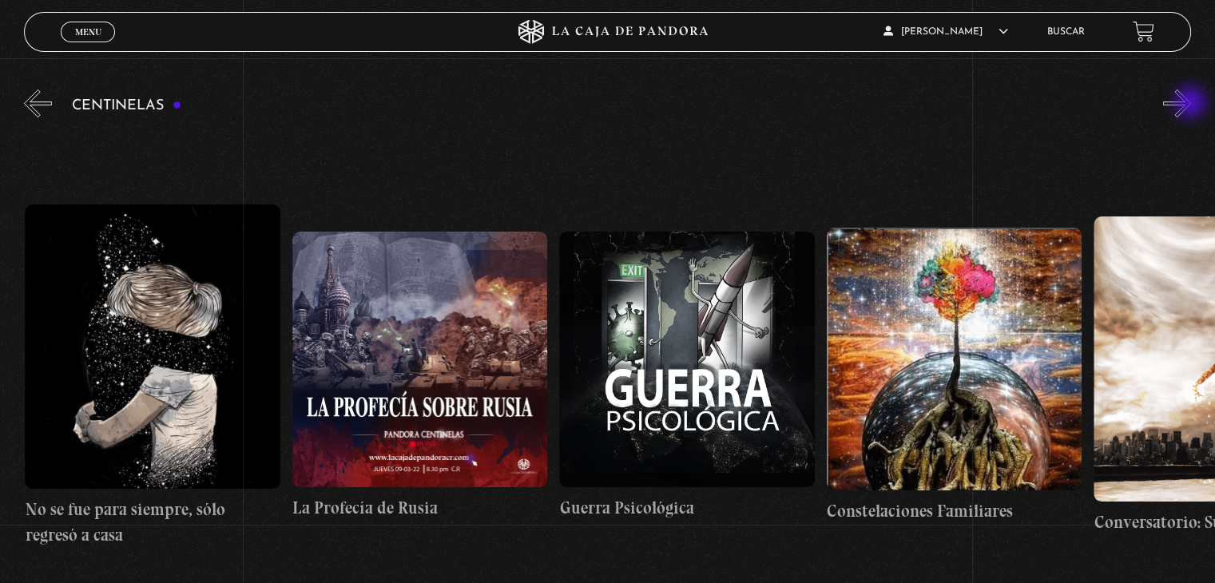
click at [1191, 104] on button "»" at bounding box center [1177, 103] width 28 height 28
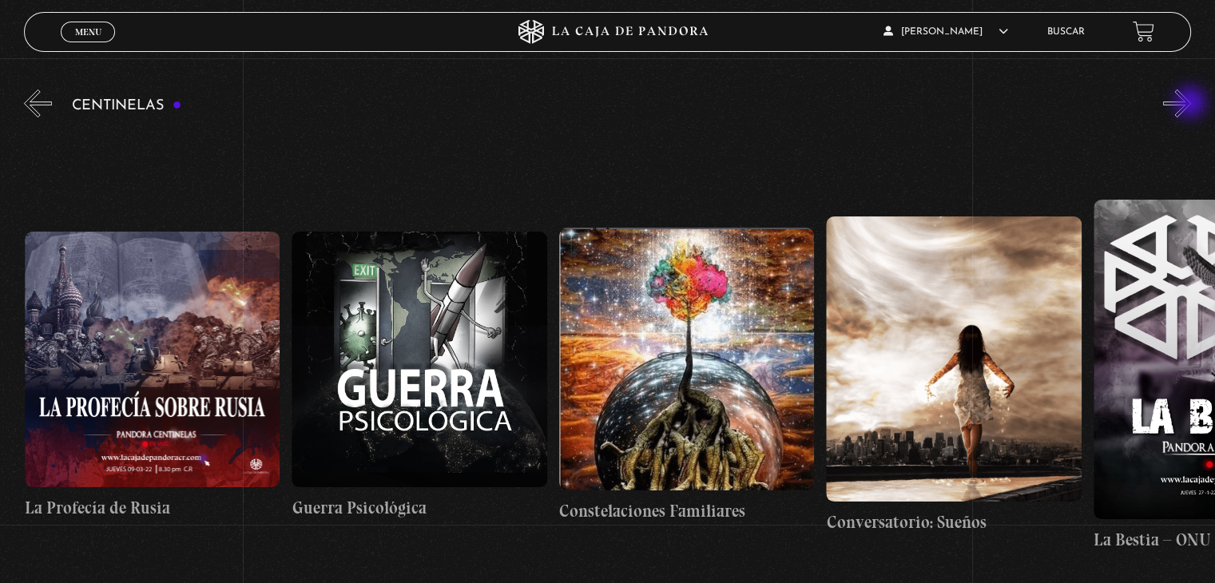
click at [1191, 104] on button "»" at bounding box center [1177, 103] width 28 height 28
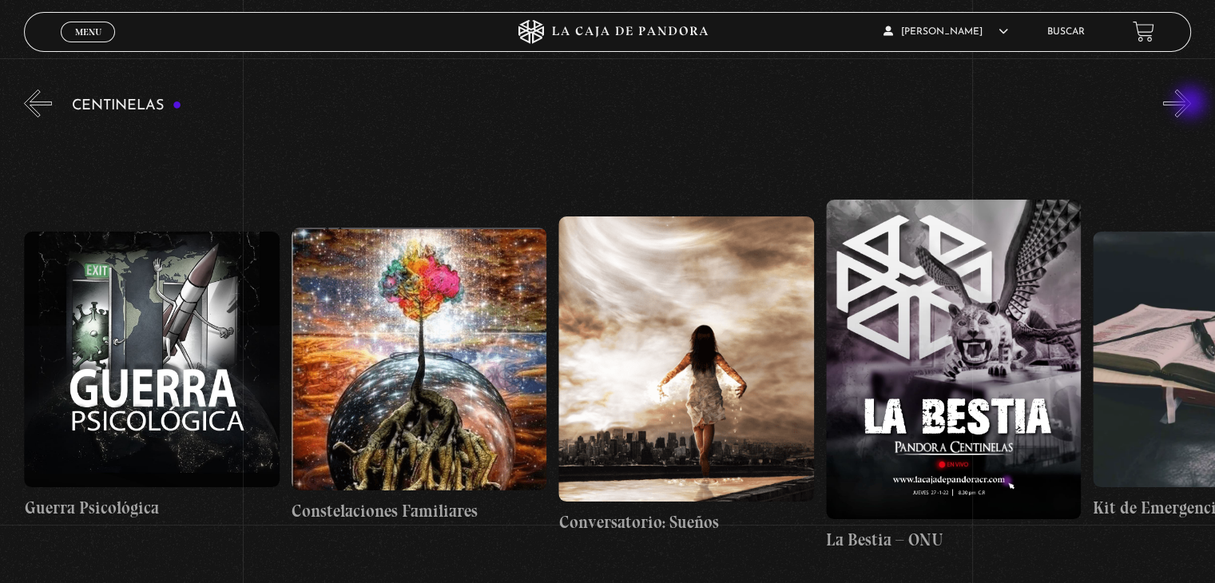
click at [1191, 104] on button "»" at bounding box center [1177, 103] width 28 height 28
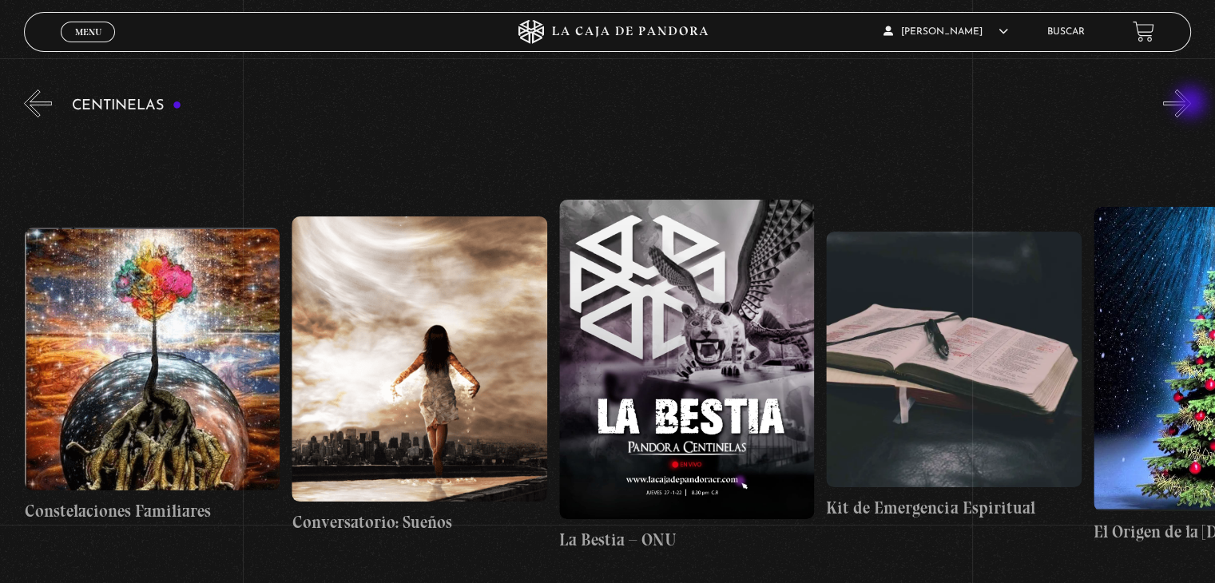
click at [1191, 104] on button "»" at bounding box center [1177, 103] width 28 height 28
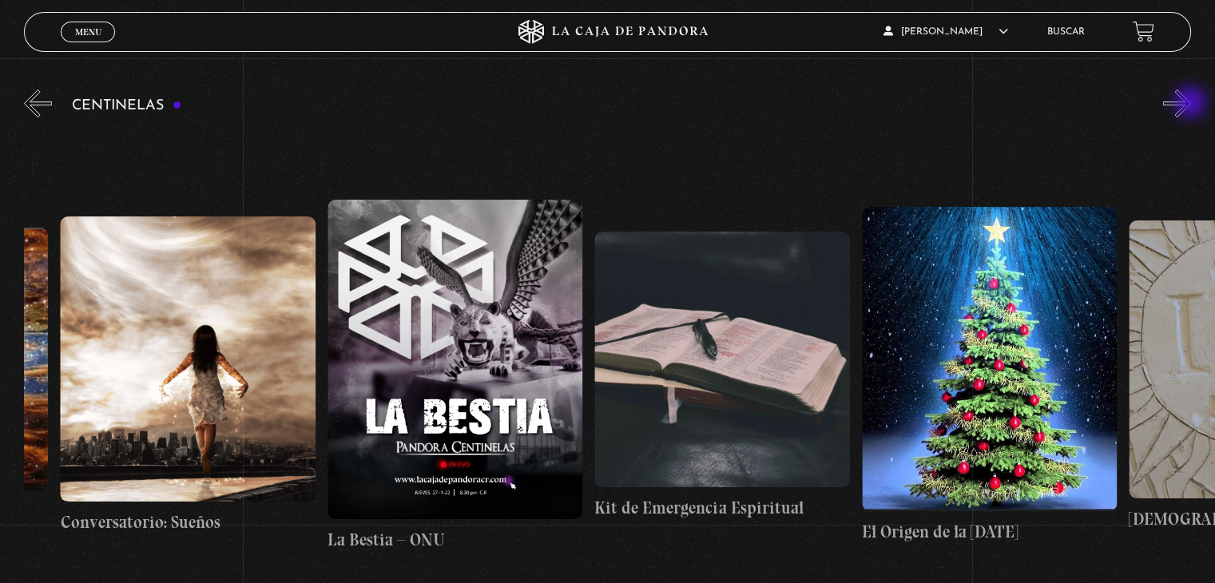
click at [1191, 104] on button "»" at bounding box center [1177, 103] width 28 height 28
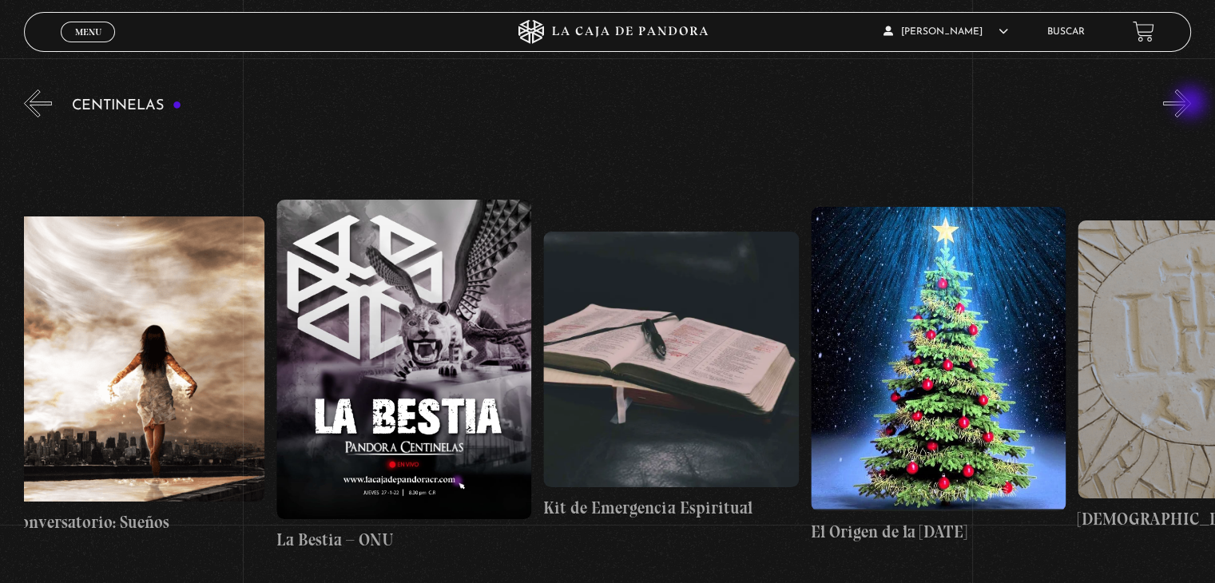
click at [1191, 104] on button "»" at bounding box center [1177, 103] width 28 height 28
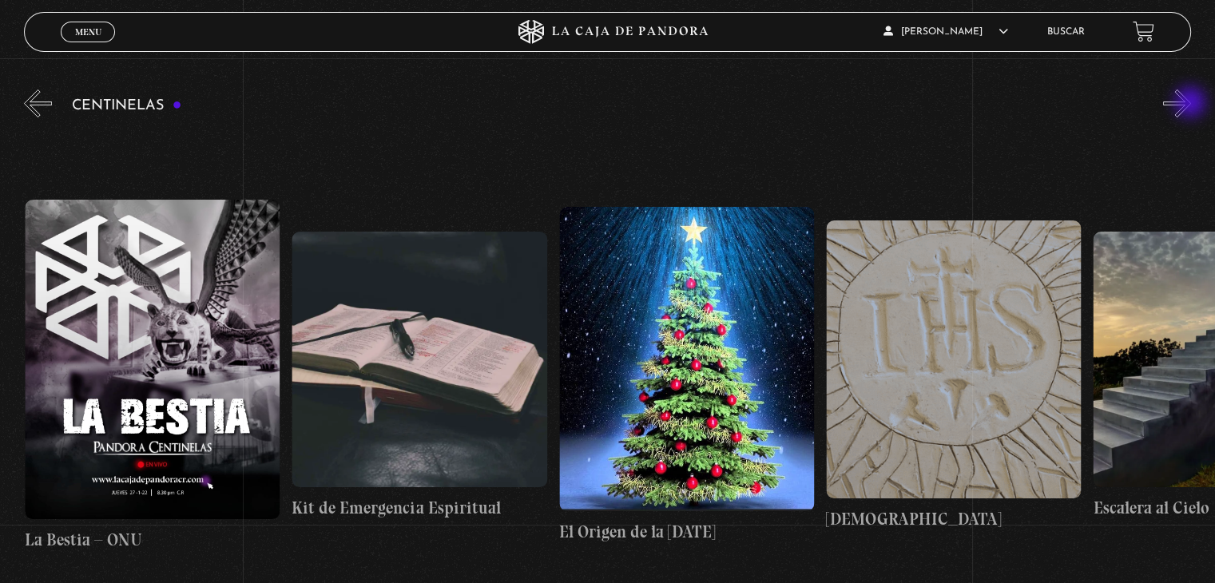
click at [1191, 104] on button "»" at bounding box center [1177, 103] width 28 height 28
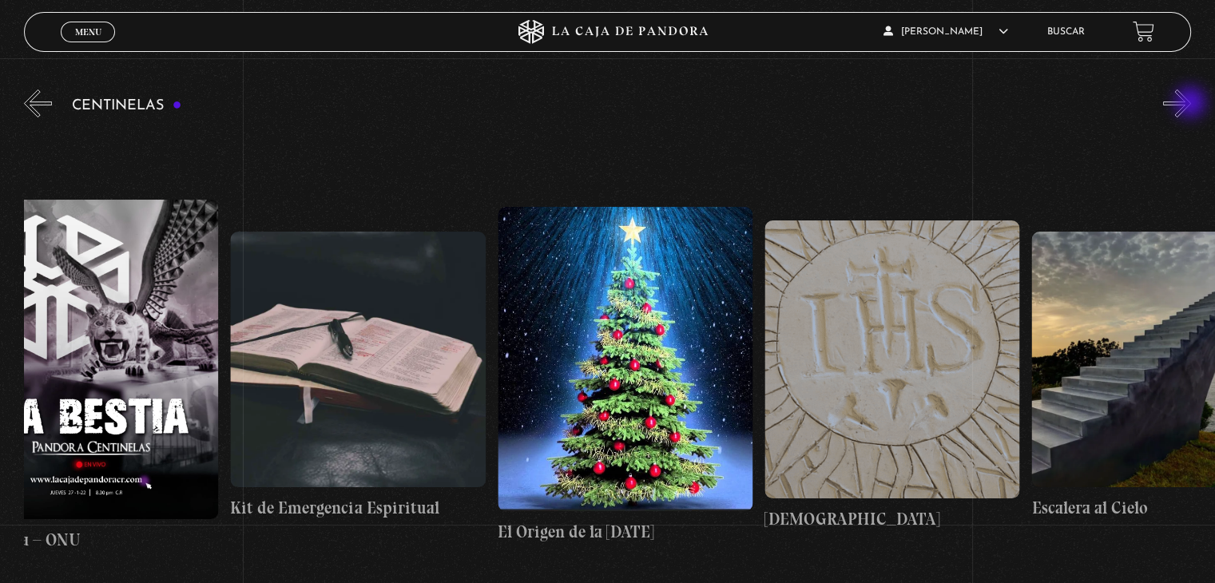
click at [1191, 104] on button "»" at bounding box center [1177, 103] width 28 height 28
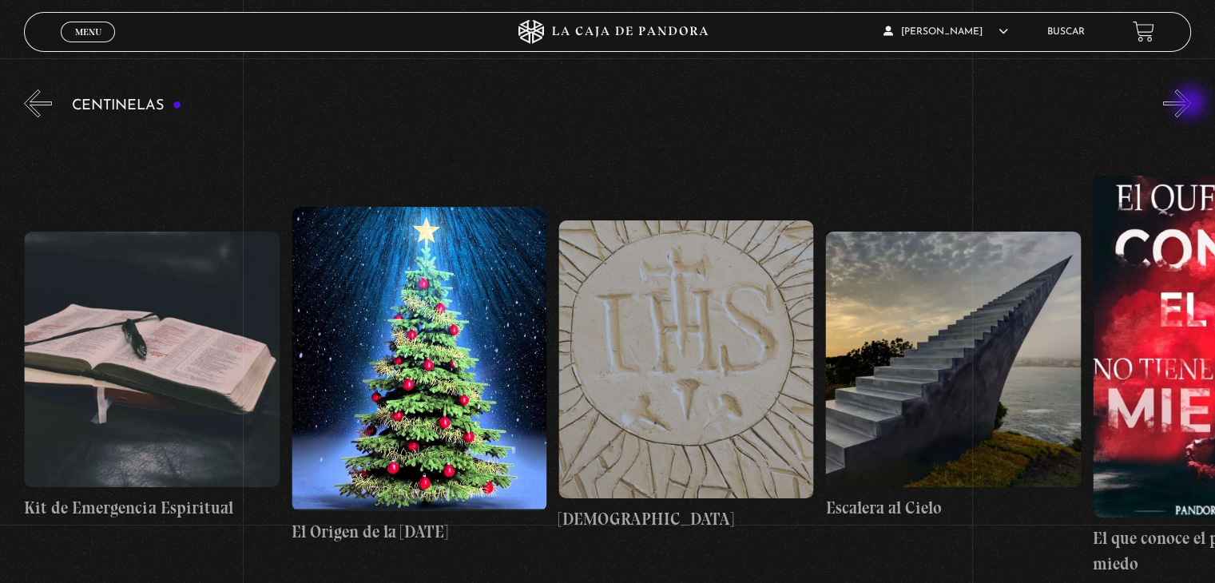
click at [1191, 104] on button "»" at bounding box center [1177, 103] width 28 height 28
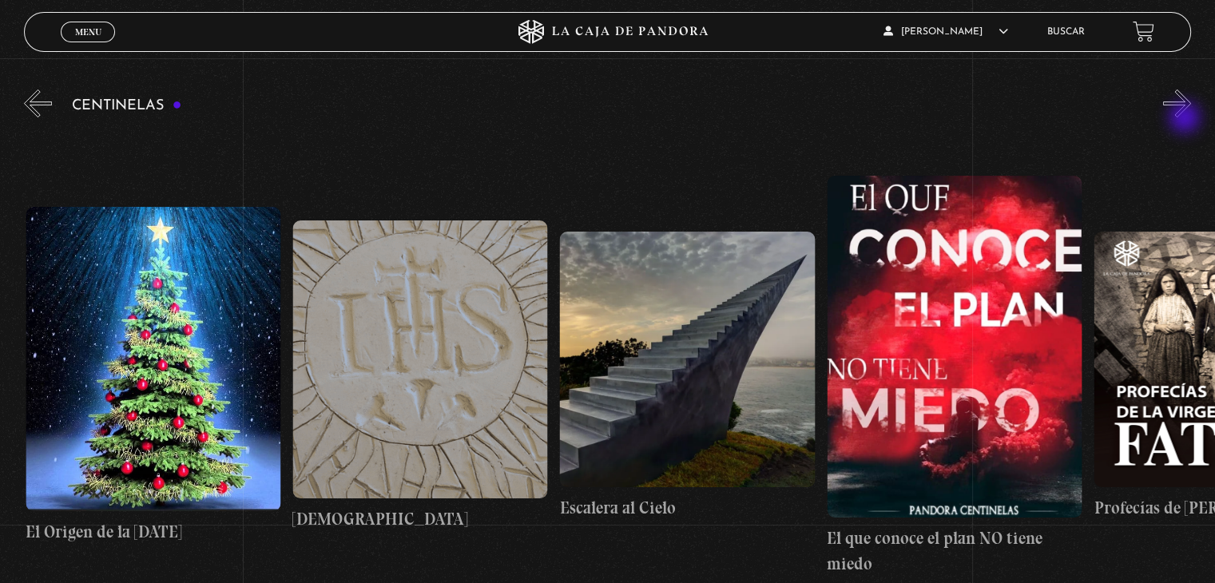
scroll to position [0, 20835]
click at [370, 362] on figure at bounding box center [419, 359] width 255 height 278
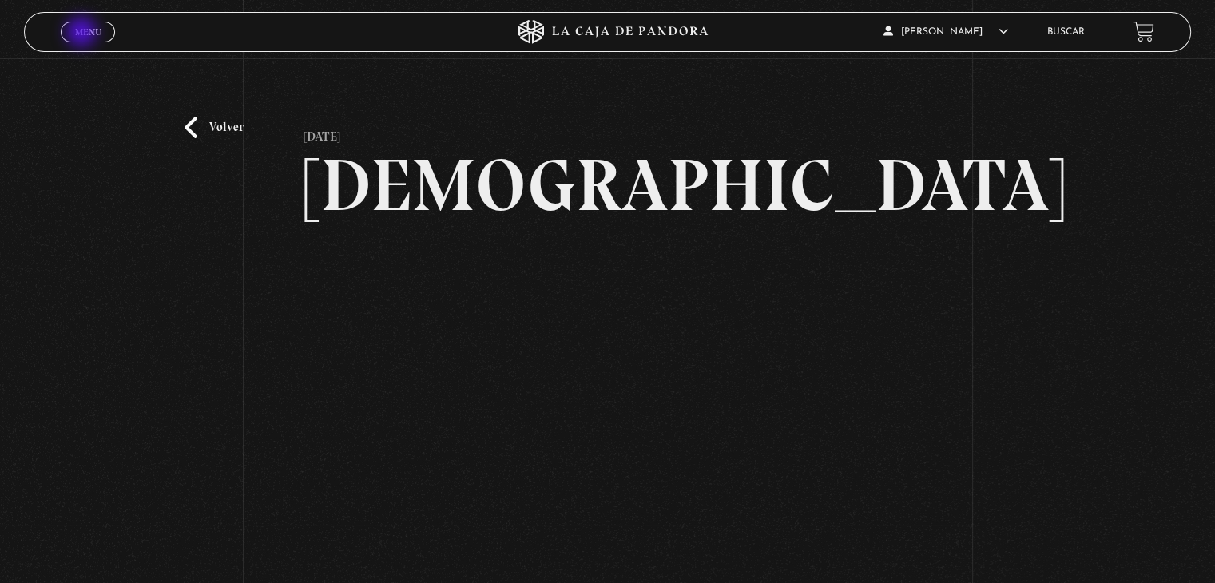
click at [83, 34] on span "Menu" at bounding box center [88, 32] width 26 height 10
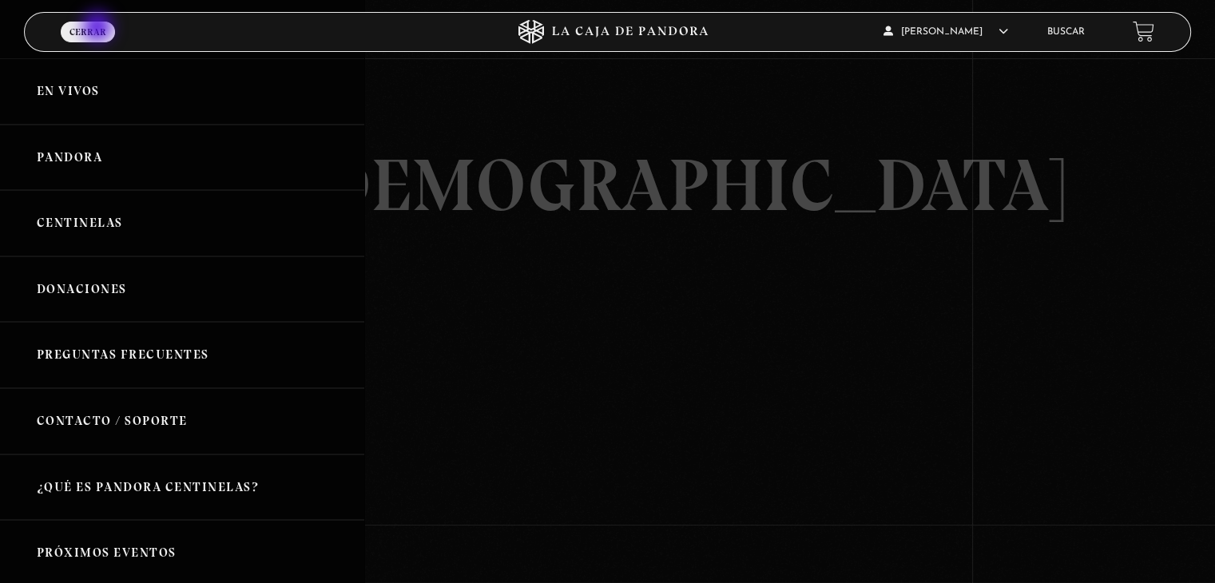
click at [99, 29] on span "Cerrar" at bounding box center [87, 32] width 37 height 10
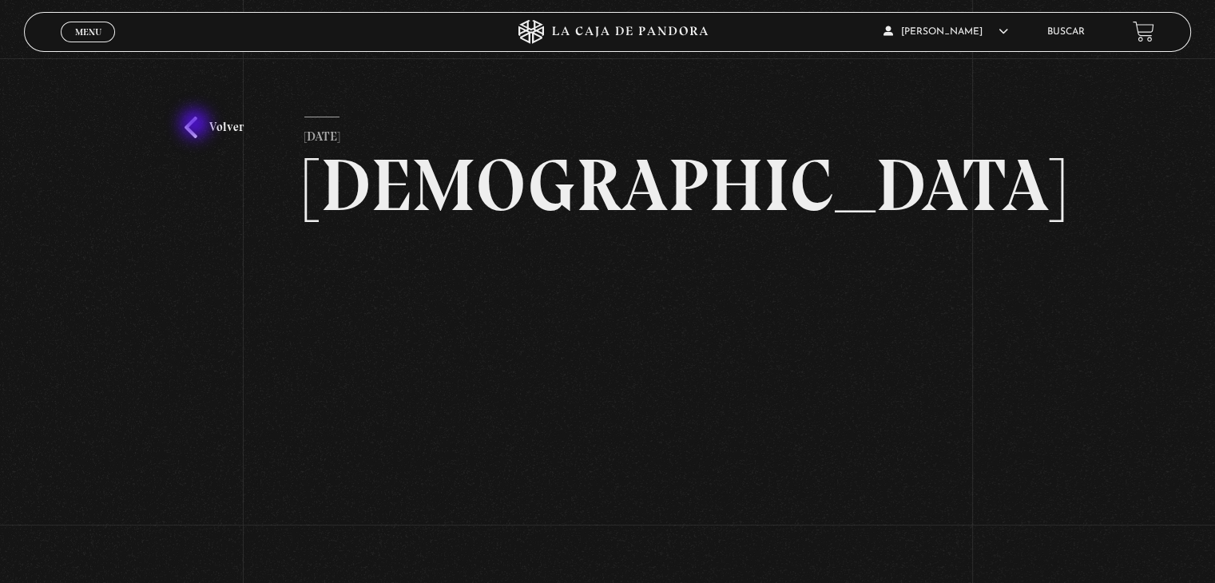
click at [196, 125] on link "Volver" at bounding box center [214, 128] width 59 height 22
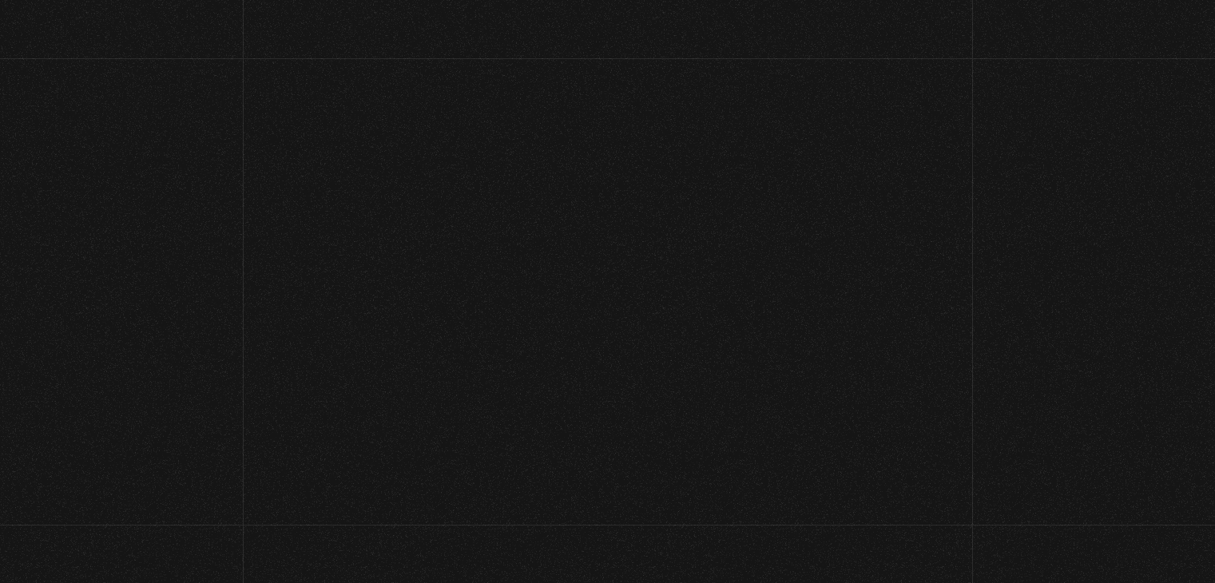
scroll to position [176, 0]
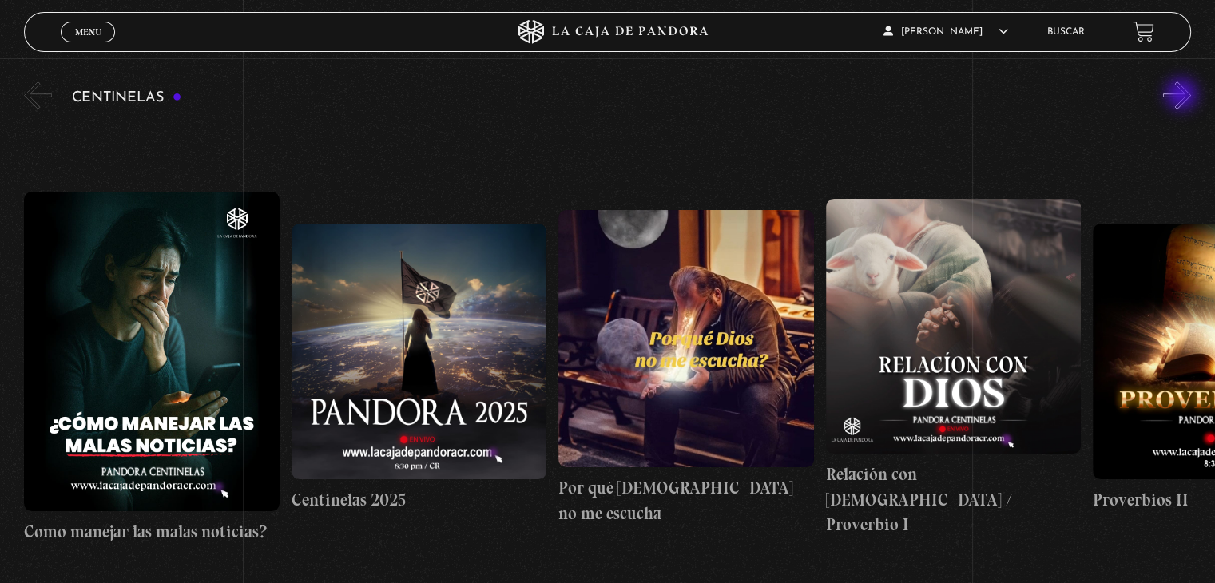
click at [1183, 96] on button "»" at bounding box center [1177, 95] width 28 height 28
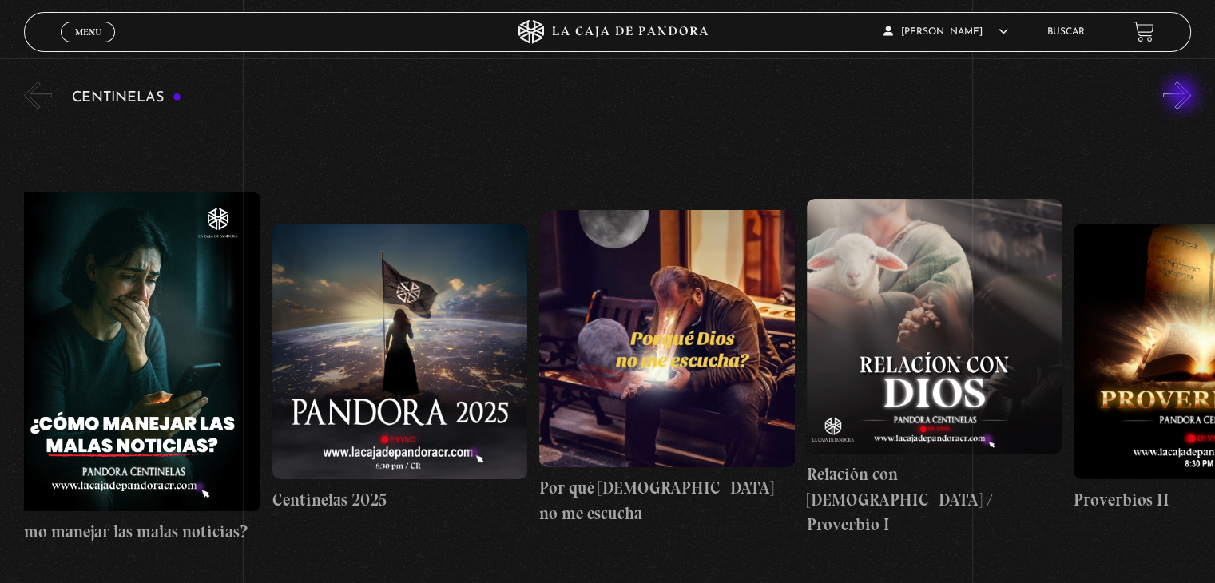
click at [1183, 96] on button "»" at bounding box center [1177, 95] width 28 height 28
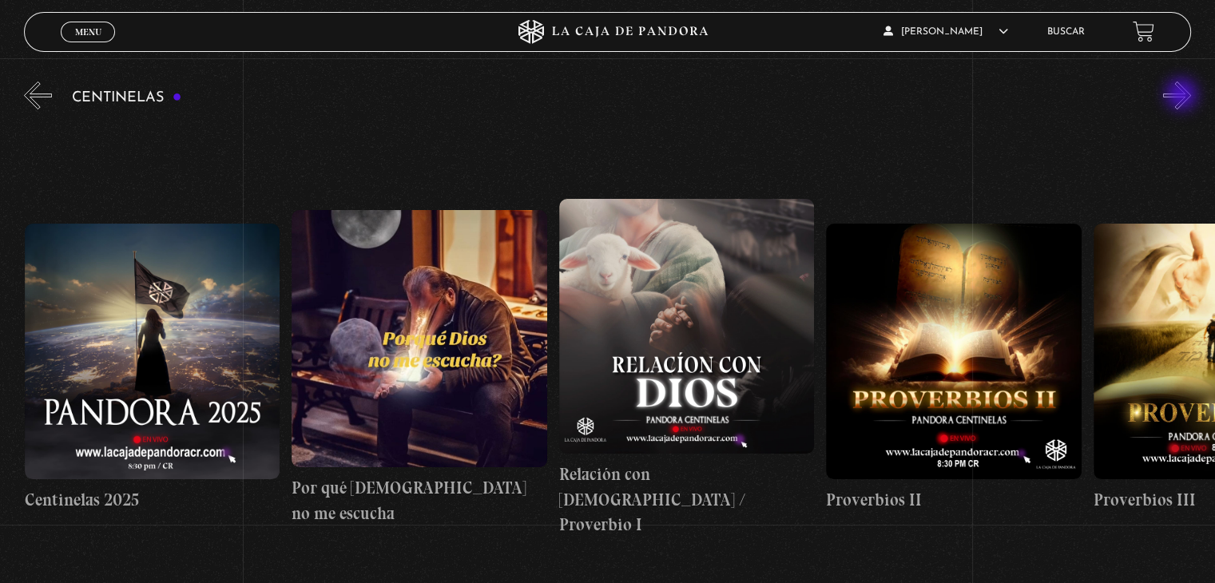
click at [1183, 96] on button "»" at bounding box center [1177, 95] width 28 height 28
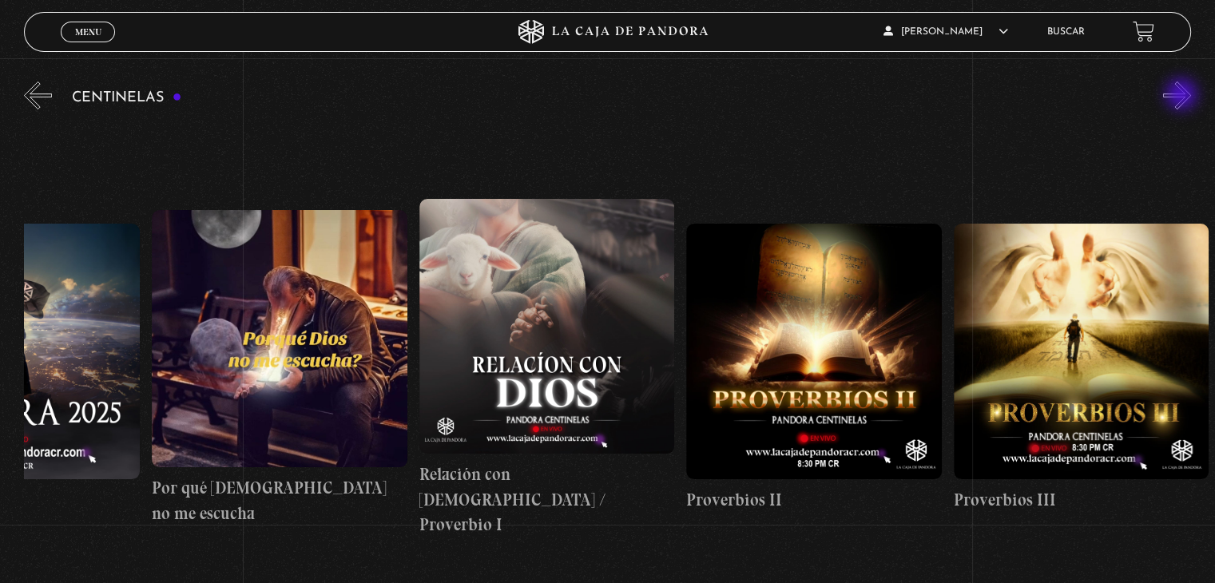
click at [1183, 96] on button "»" at bounding box center [1177, 95] width 28 height 28
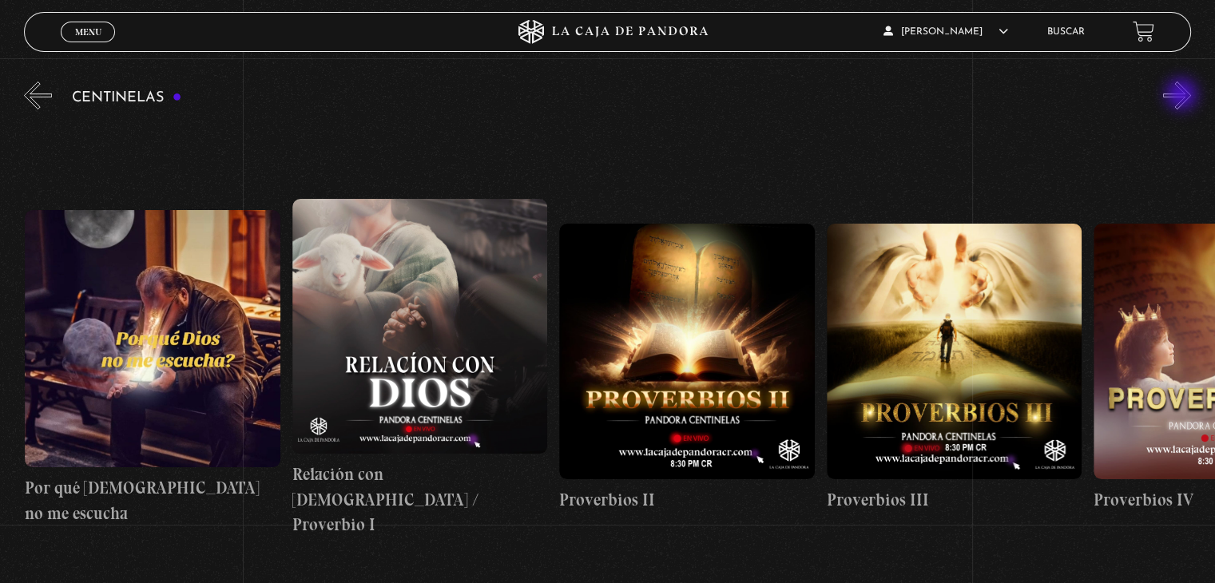
click at [1183, 96] on button "»" at bounding box center [1177, 95] width 28 height 28
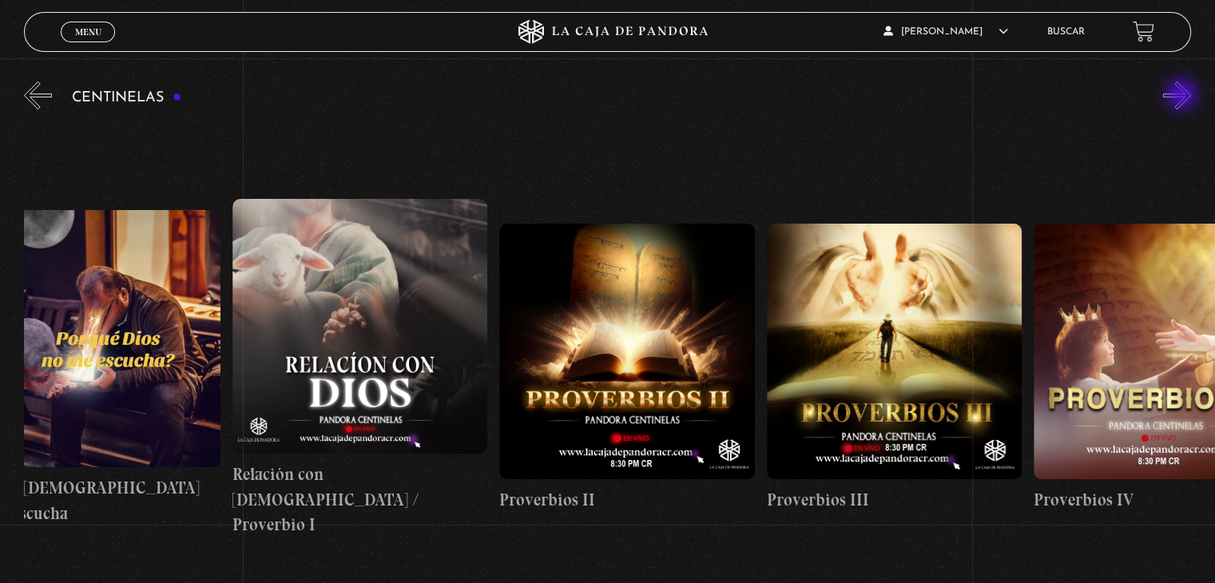
click at [1183, 96] on button "»" at bounding box center [1177, 95] width 28 height 28
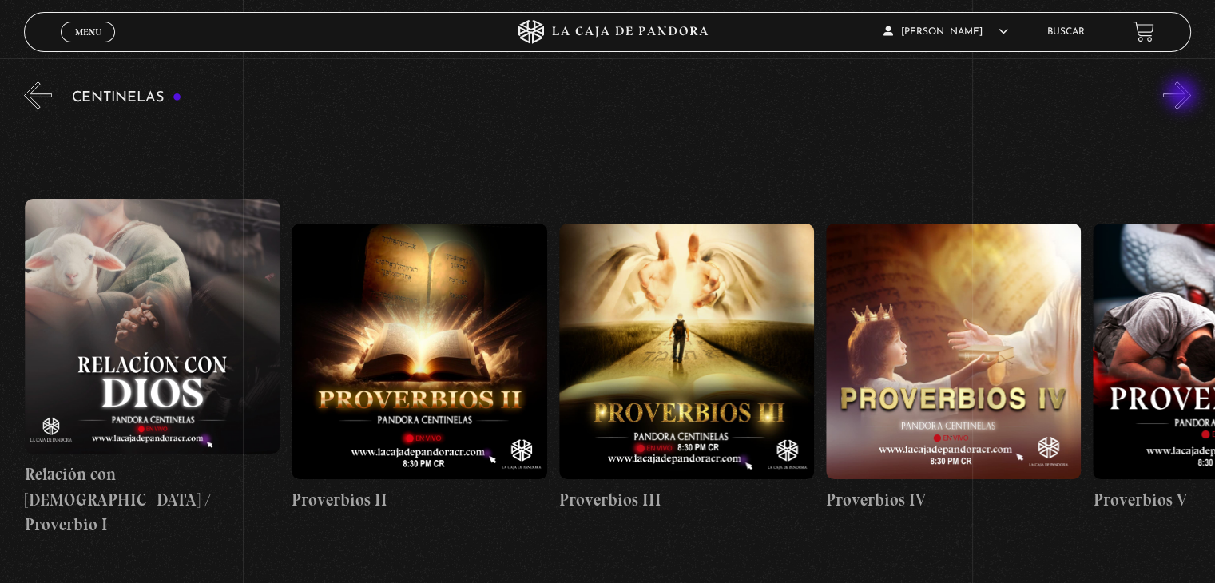
click at [1183, 96] on button "»" at bounding box center [1177, 95] width 28 height 28
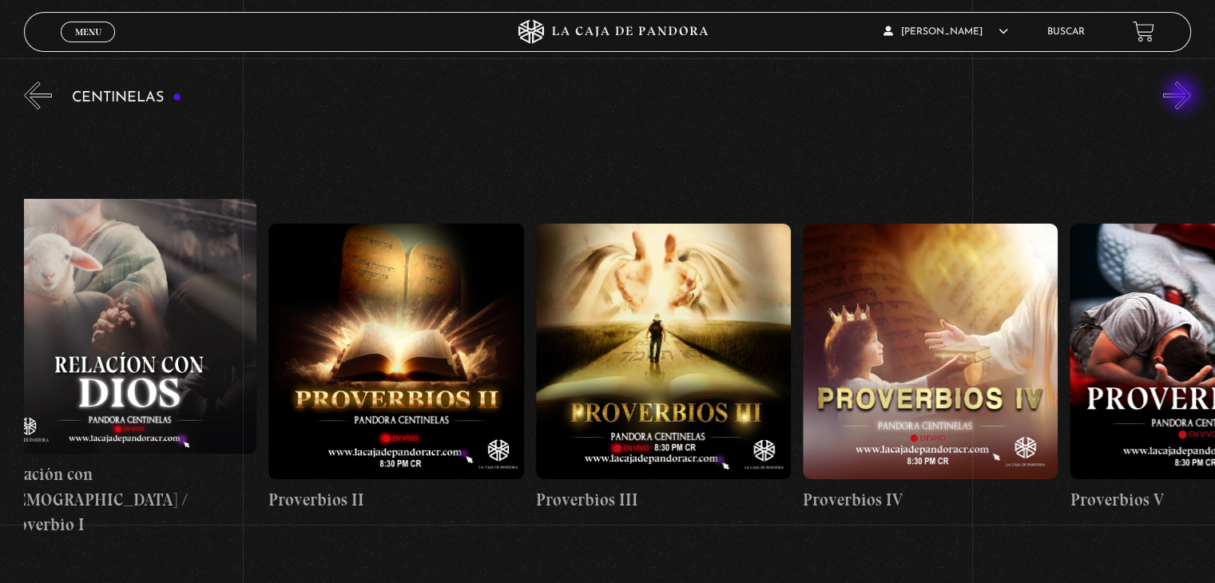
click at [1183, 96] on button "»" at bounding box center [1177, 95] width 28 height 28
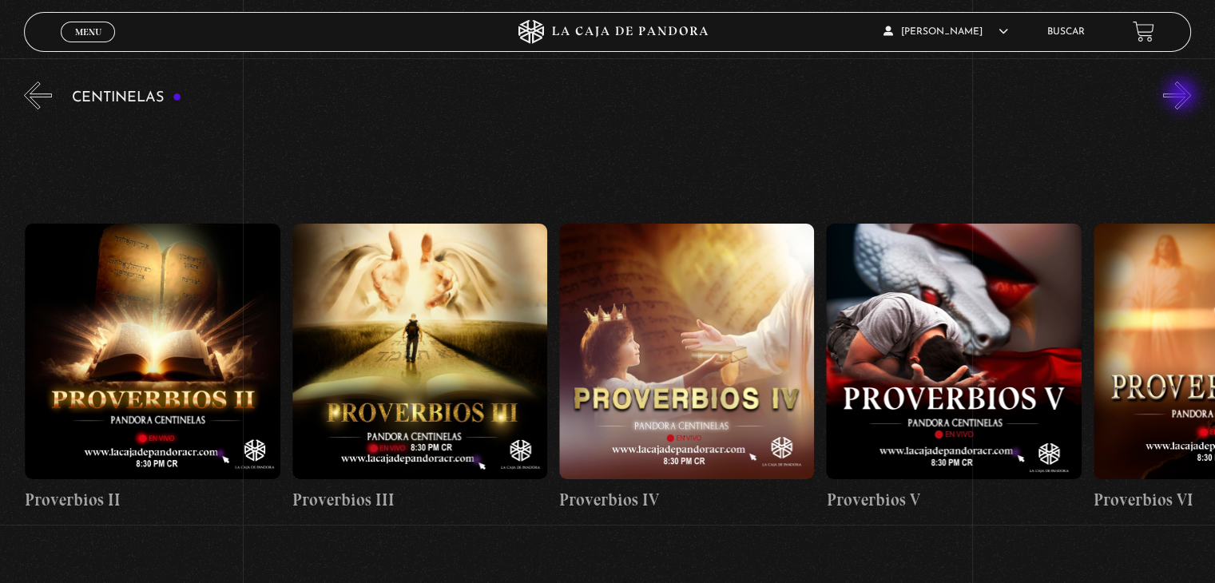
click at [1183, 96] on button "»" at bounding box center [1177, 95] width 28 height 28
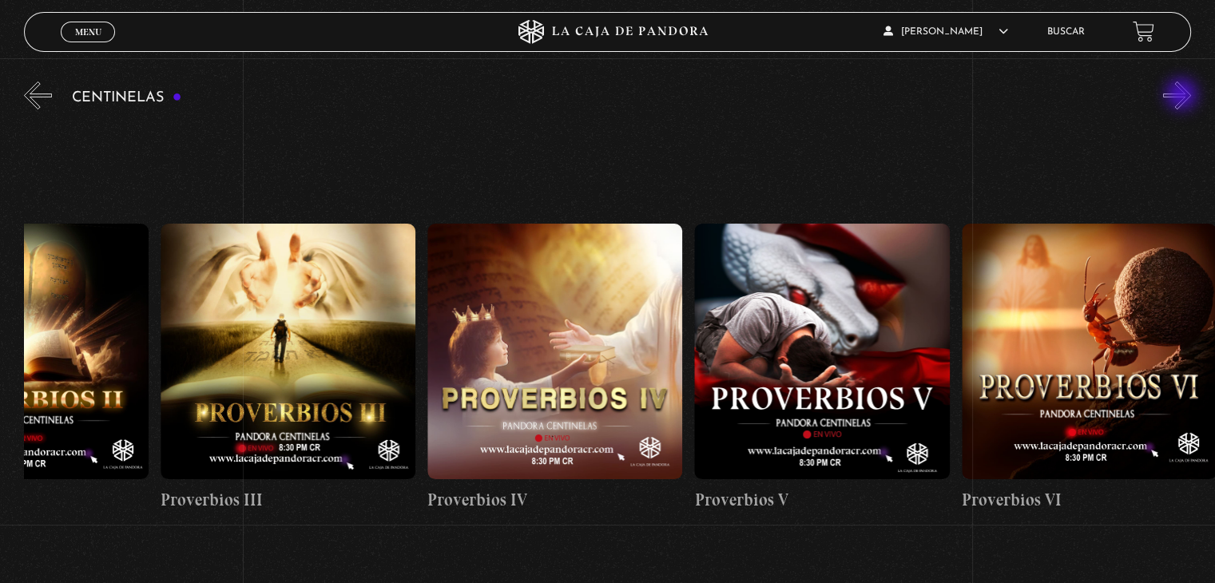
click at [1183, 96] on button "»" at bounding box center [1177, 95] width 28 height 28
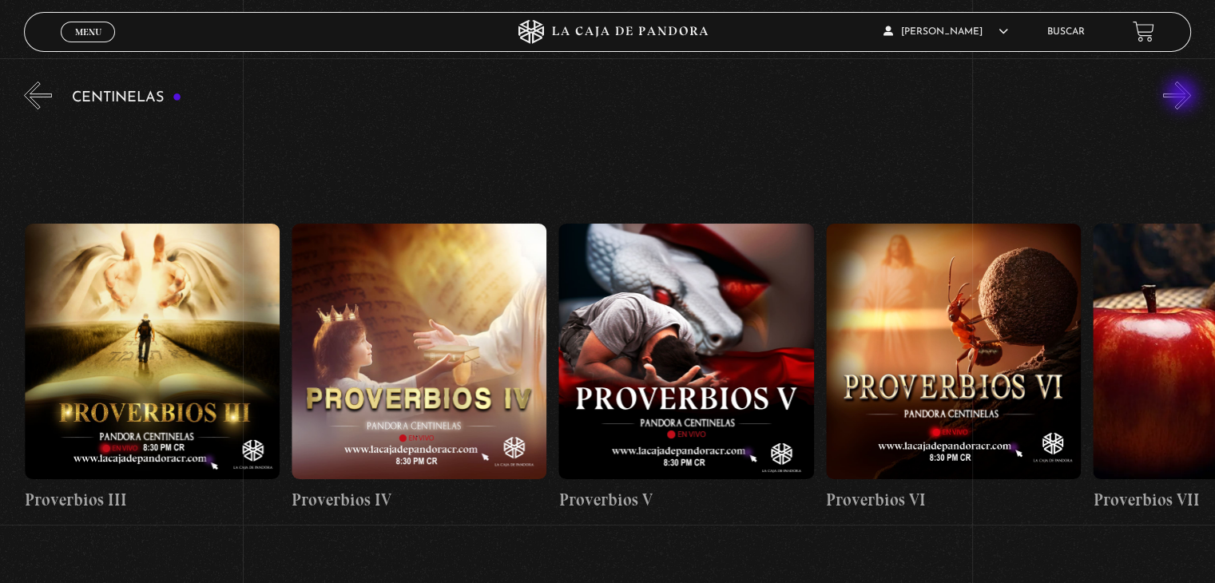
click at [1183, 96] on button "»" at bounding box center [1177, 95] width 28 height 28
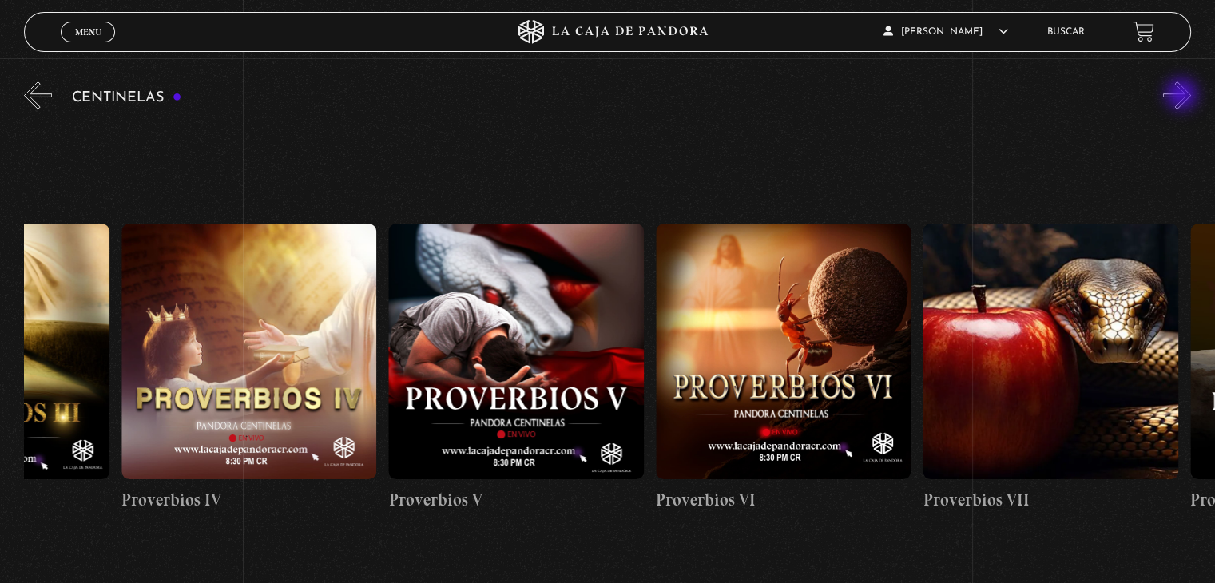
click at [1183, 96] on button "»" at bounding box center [1177, 95] width 28 height 28
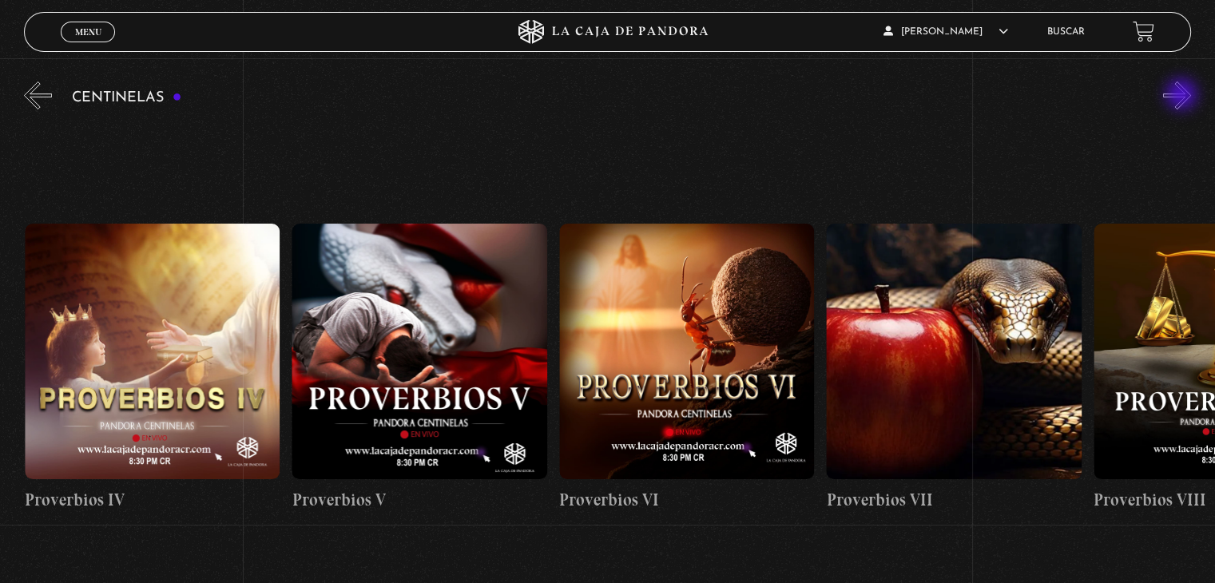
click at [1183, 96] on button "»" at bounding box center [1177, 95] width 28 height 28
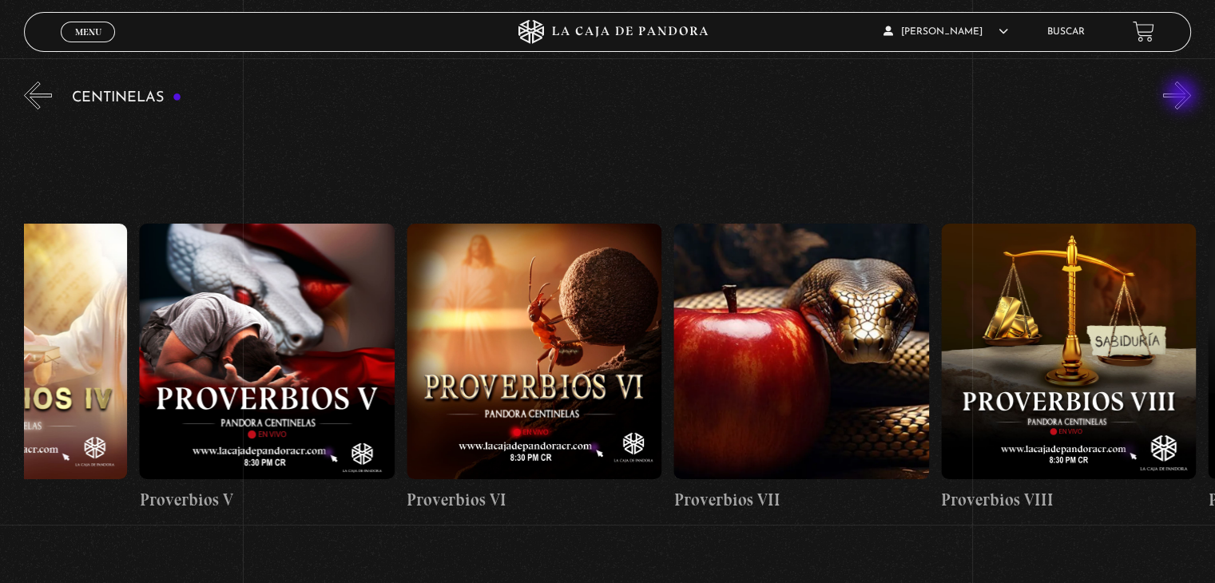
click at [1183, 96] on button "»" at bounding box center [1177, 95] width 28 height 28
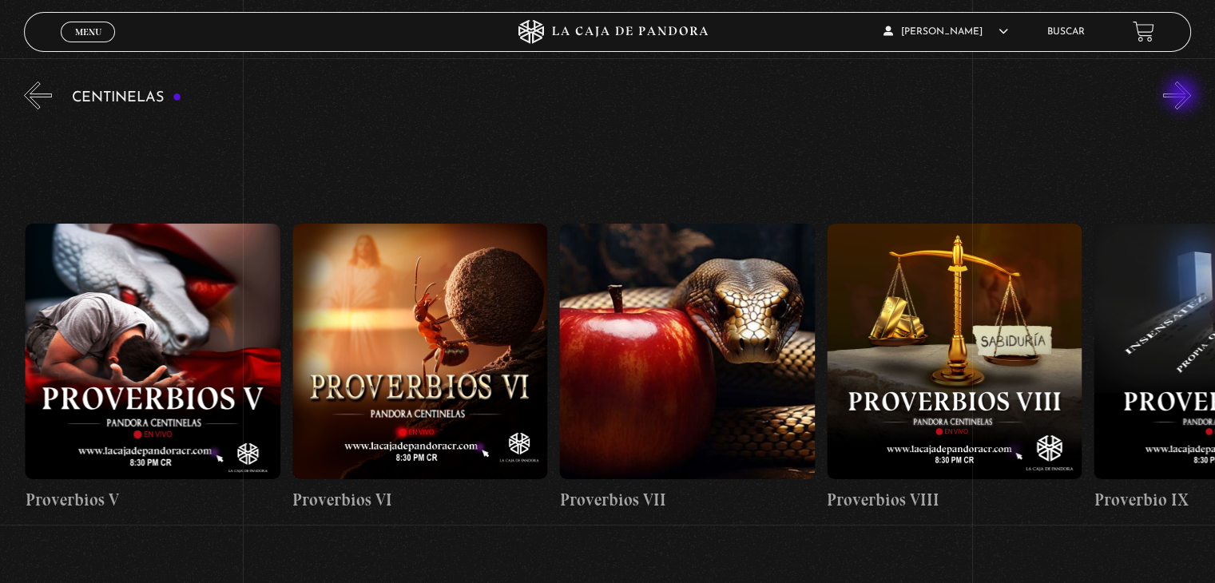
click at [1183, 96] on button "»" at bounding box center [1177, 95] width 28 height 28
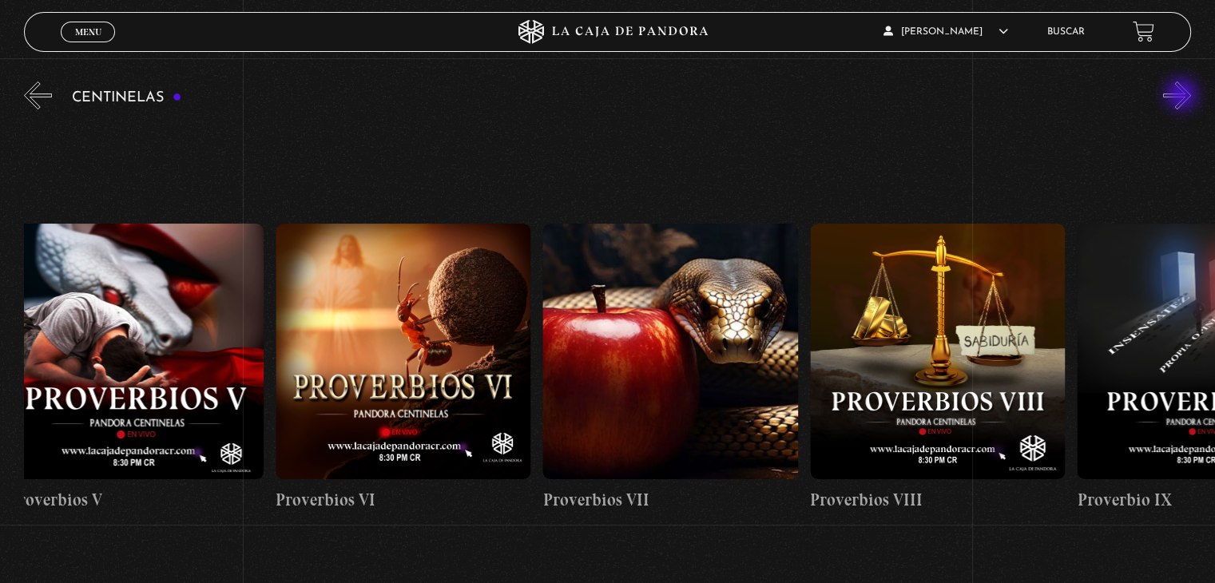
click at [1183, 96] on button "»" at bounding box center [1177, 95] width 28 height 28
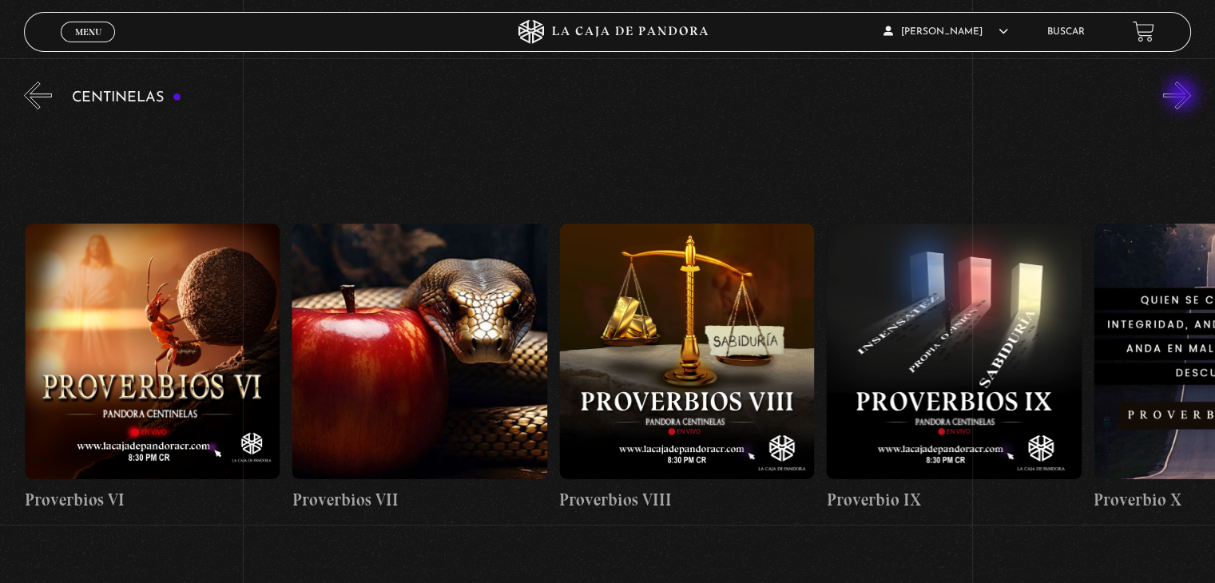
click at [1183, 96] on button "»" at bounding box center [1177, 95] width 28 height 28
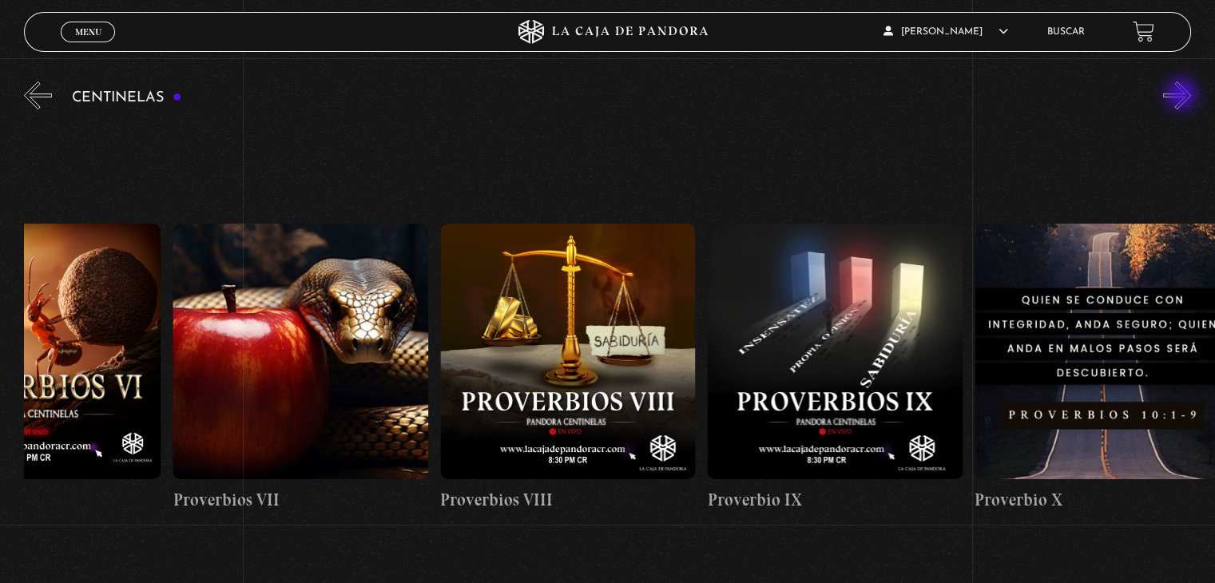
click at [1183, 96] on button "»" at bounding box center [1177, 95] width 28 height 28
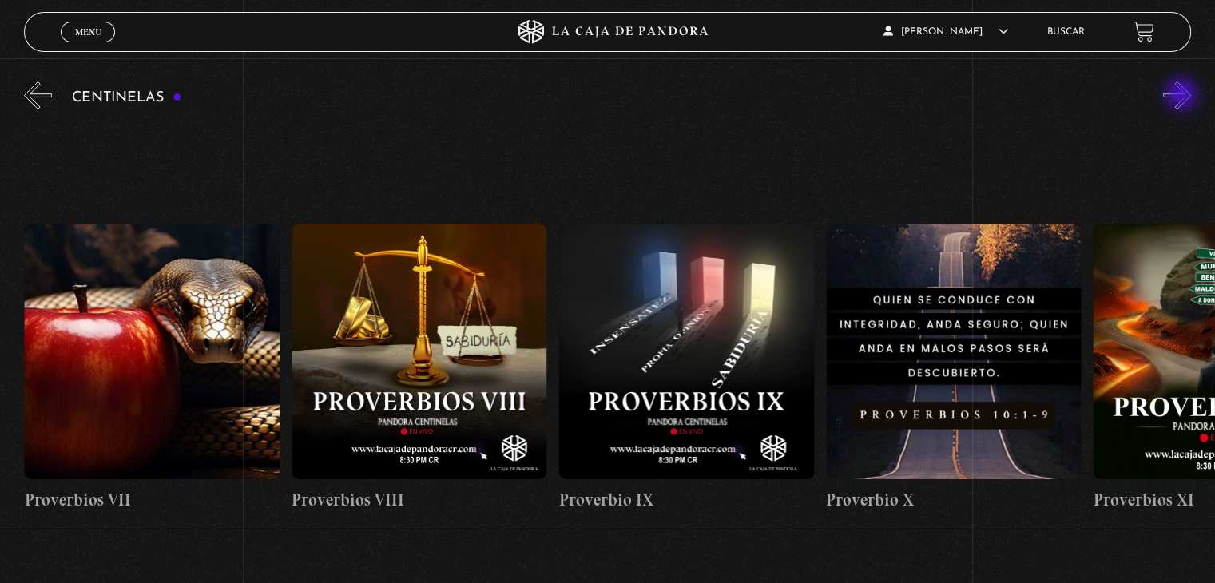
click at [1183, 96] on button "»" at bounding box center [1177, 95] width 28 height 28
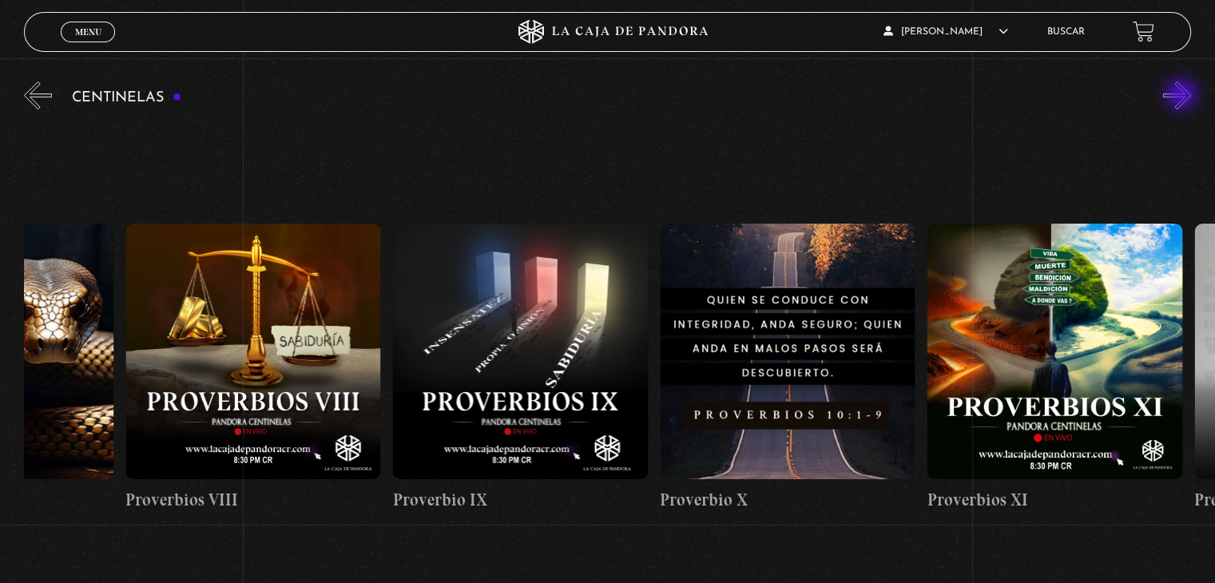
click at [1183, 96] on button "»" at bounding box center [1177, 95] width 28 height 28
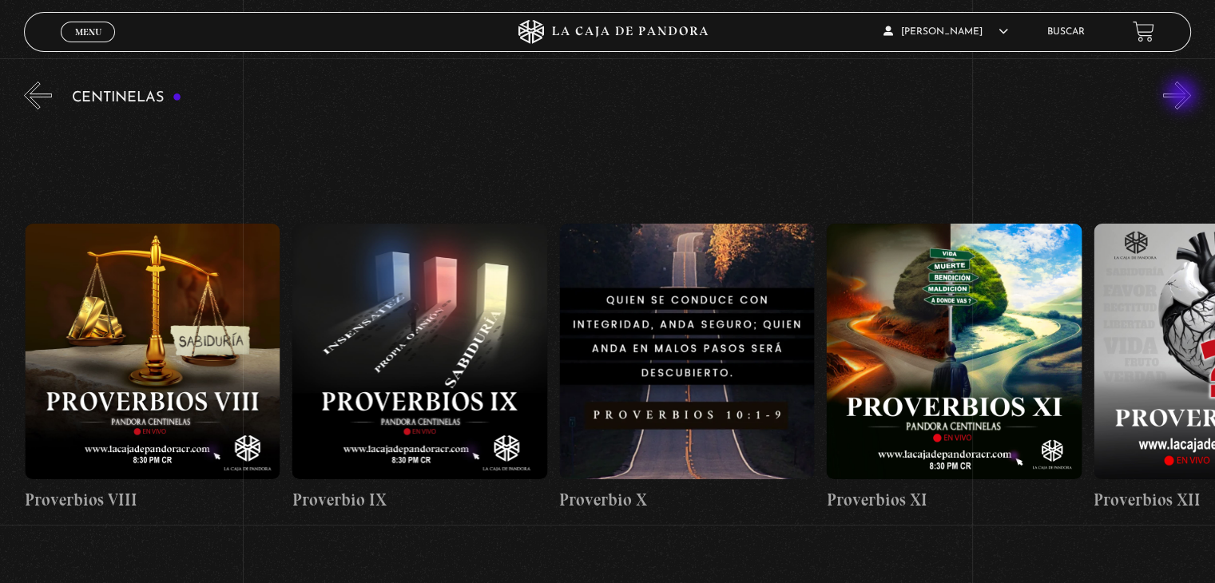
click at [1183, 96] on button "»" at bounding box center [1177, 95] width 28 height 28
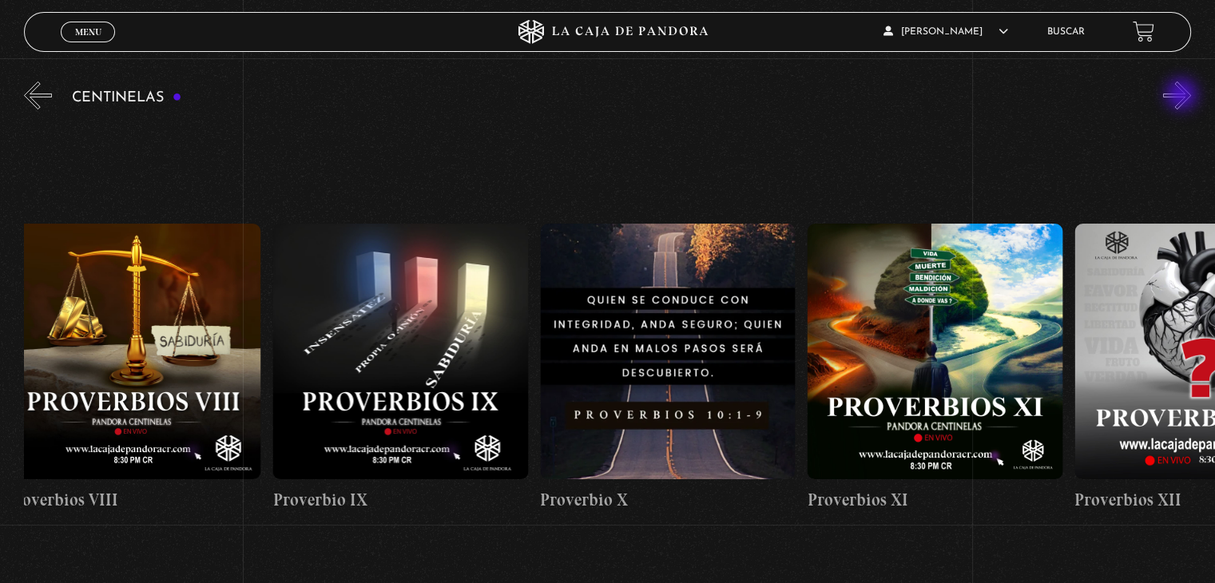
click at [1183, 96] on button "»" at bounding box center [1177, 95] width 28 height 28
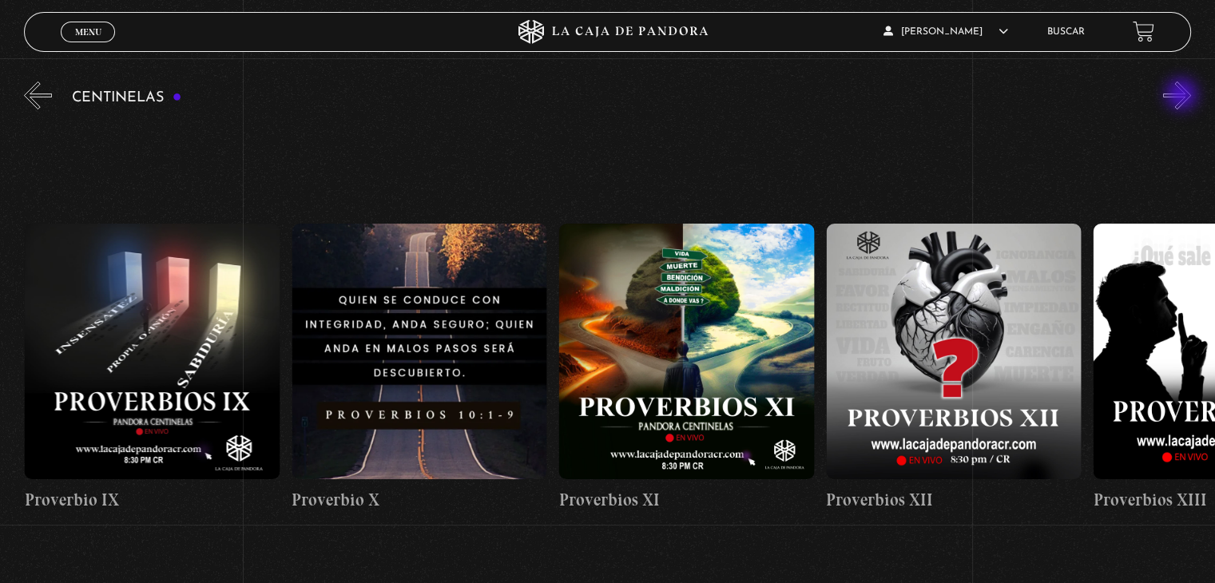
click at [1183, 96] on button "»" at bounding box center [1177, 95] width 28 height 28
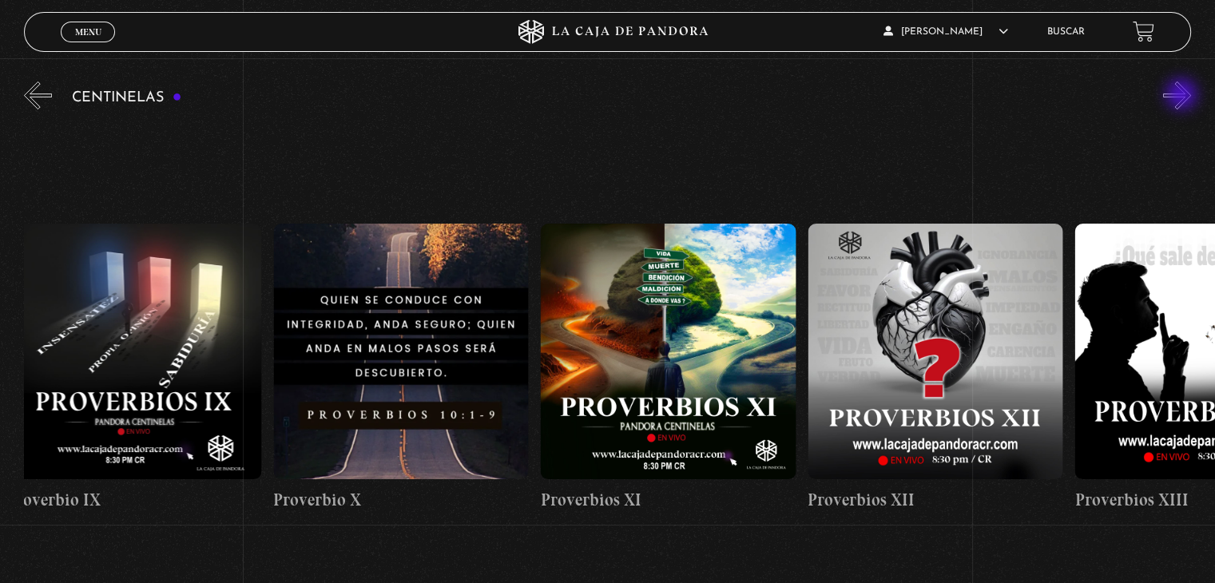
click at [1183, 96] on button "»" at bounding box center [1177, 95] width 28 height 28
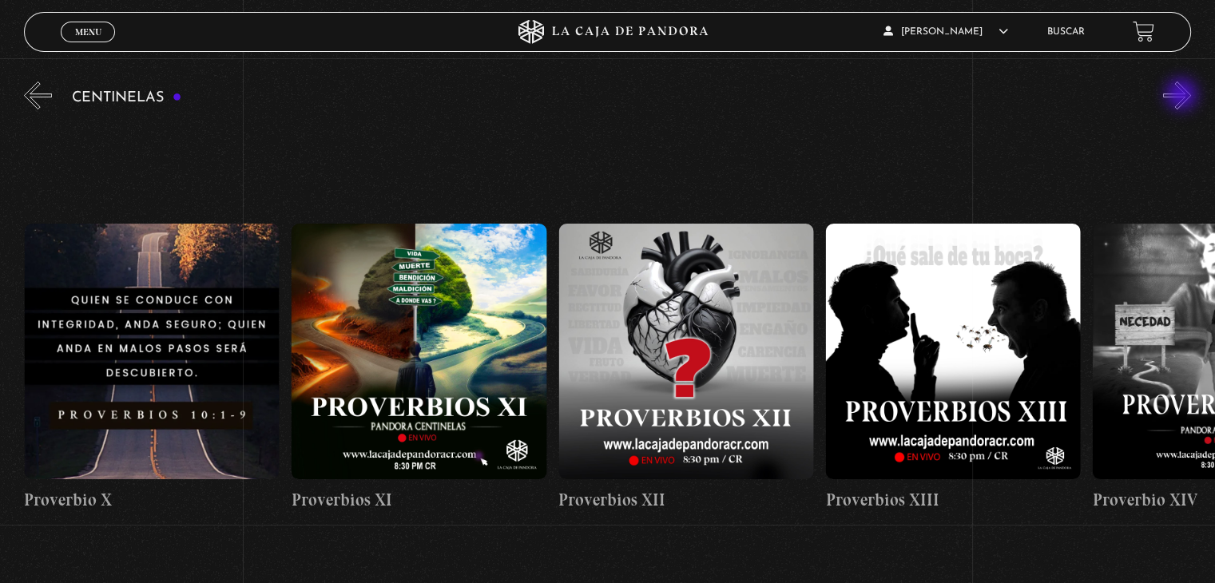
click at [1183, 96] on button "»" at bounding box center [1177, 95] width 28 height 28
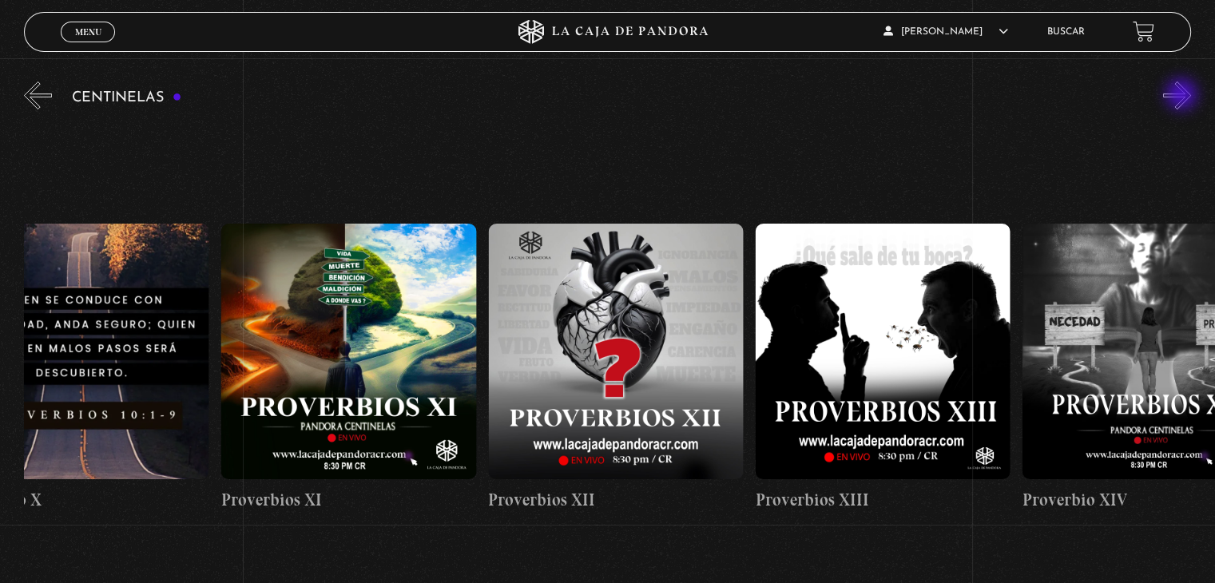
click at [1183, 96] on button "»" at bounding box center [1177, 95] width 28 height 28
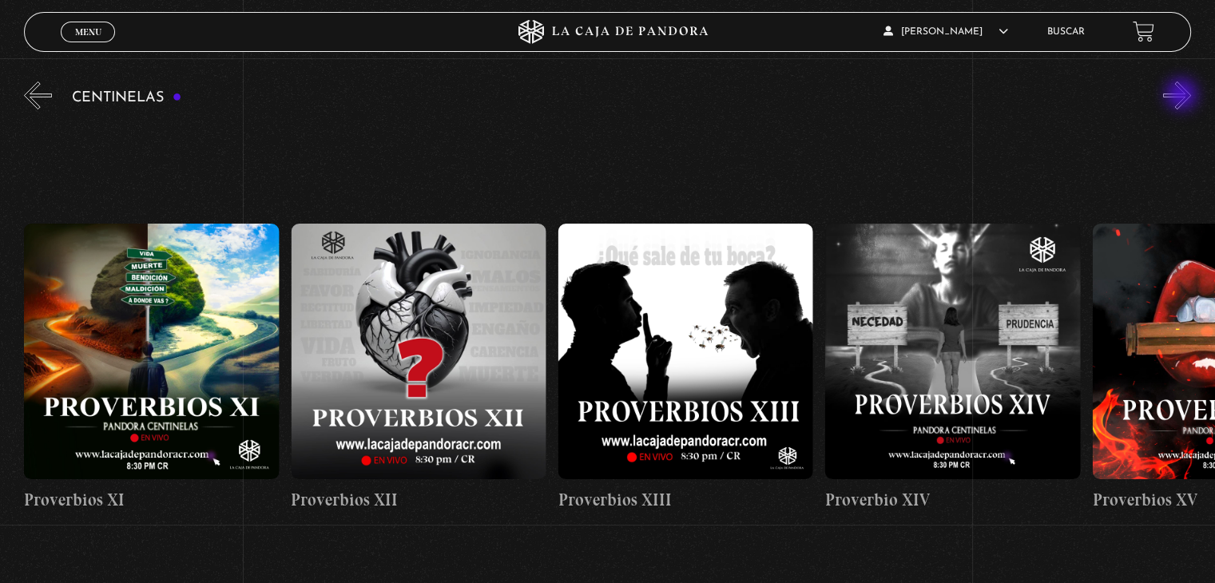
click at [1183, 96] on button "»" at bounding box center [1177, 95] width 28 height 28
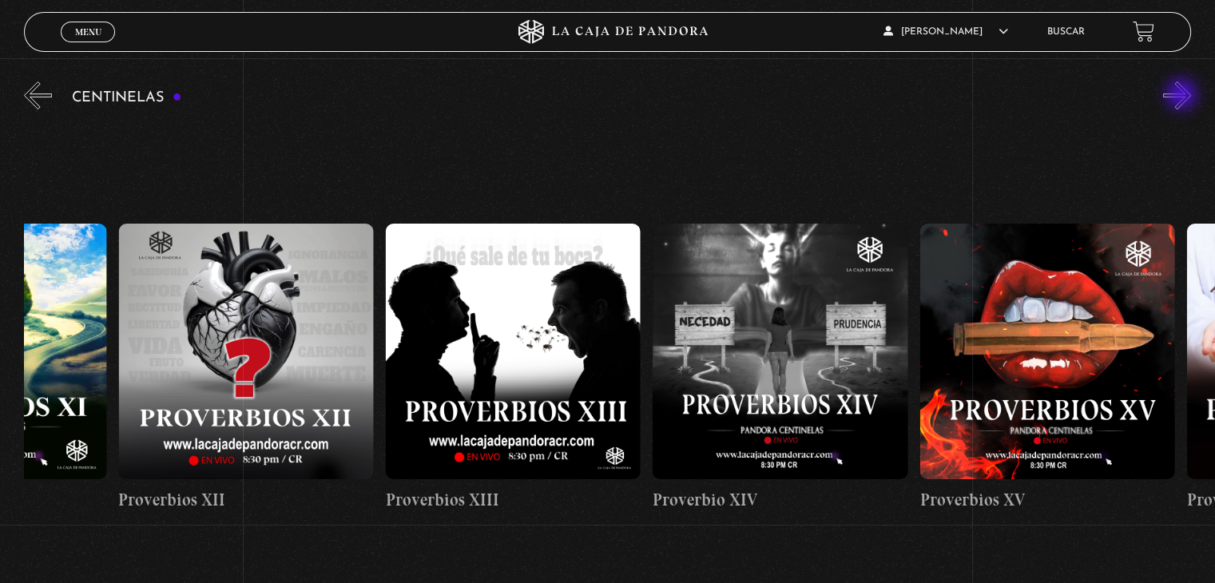
click at [1183, 96] on button "»" at bounding box center [1177, 95] width 28 height 28
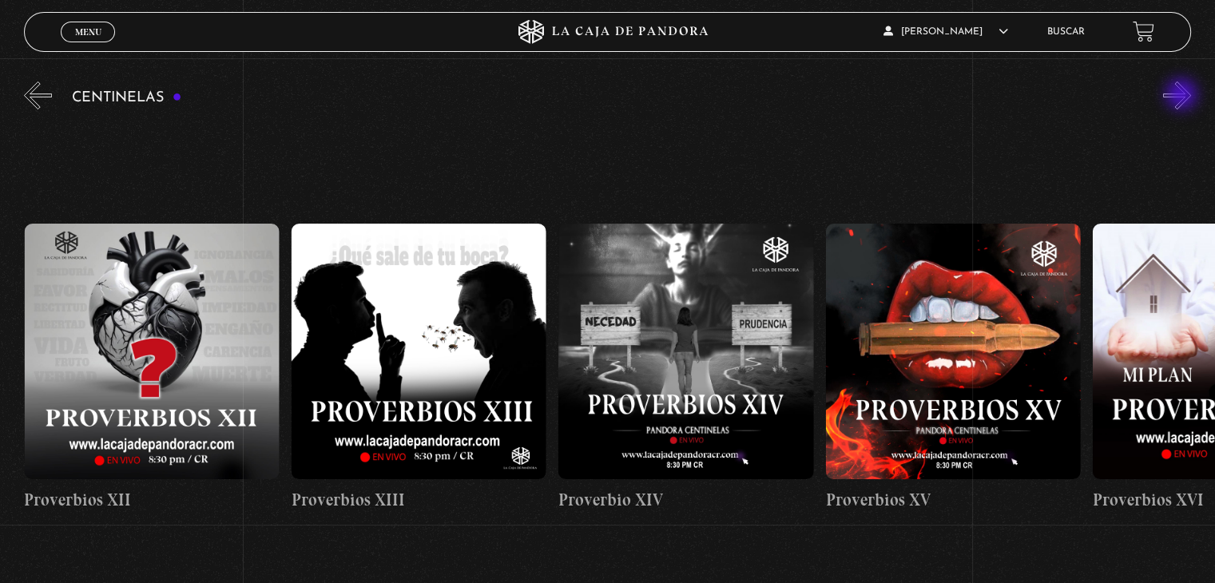
click at [1183, 96] on button "»" at bounding box center [1177, 95] width 28 height 28
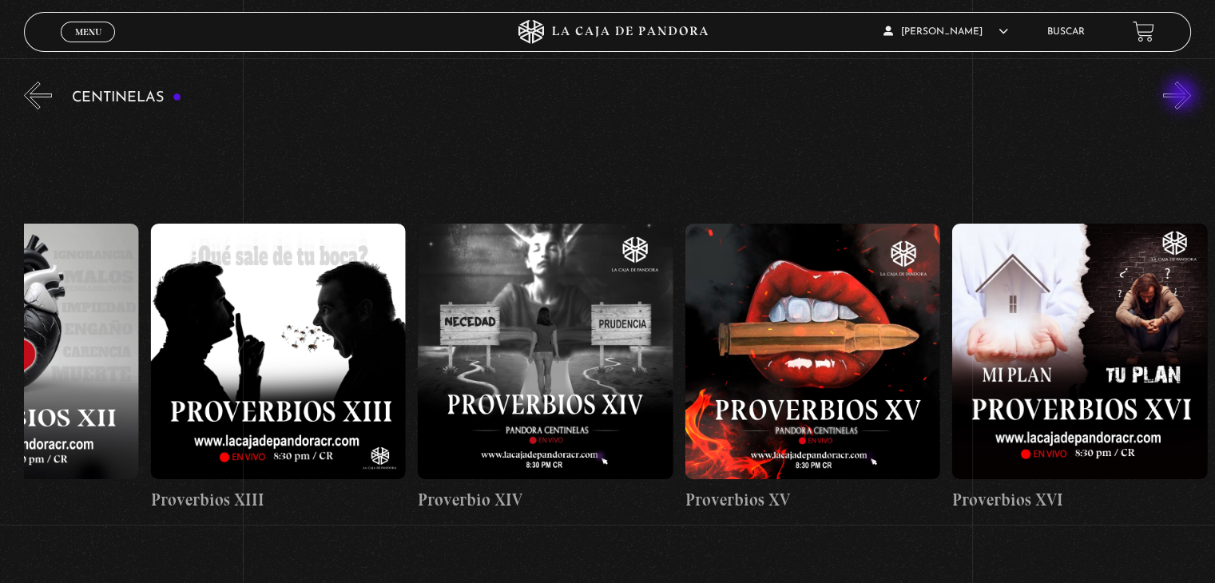
click at [1183, 96] on button "»" at bounding box center [1177, 95] width 28 height 28
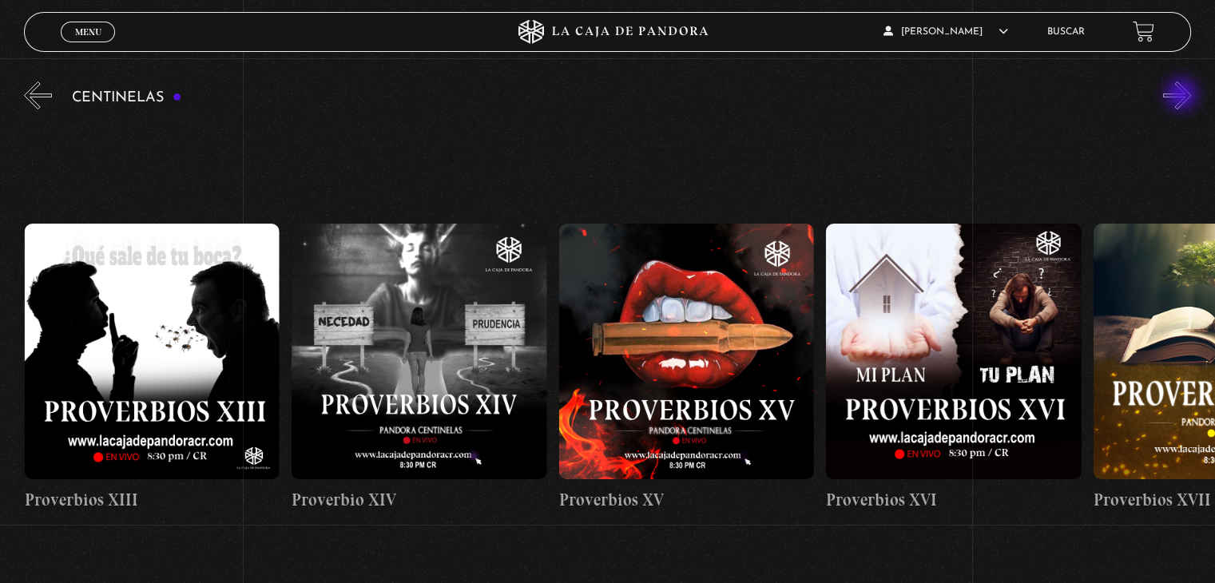
click at [1183, 96] on button "»" at bounding box center [1177, 95] width 28 height 28
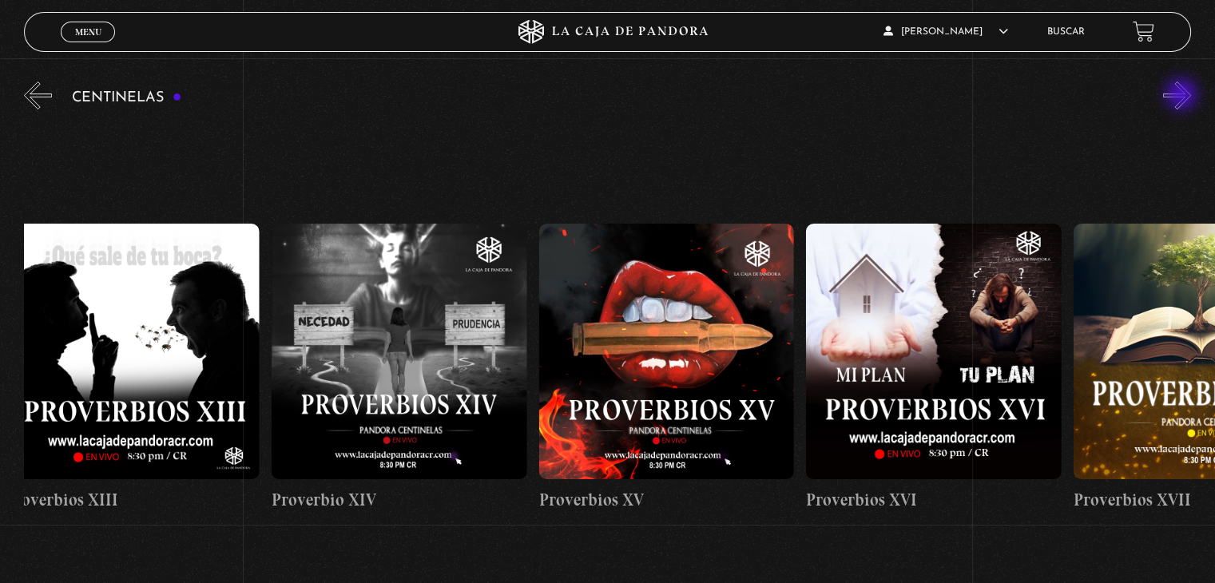
click at [1183, 96] on button "»" at bounding box center [1177, 95] width 28 height 28
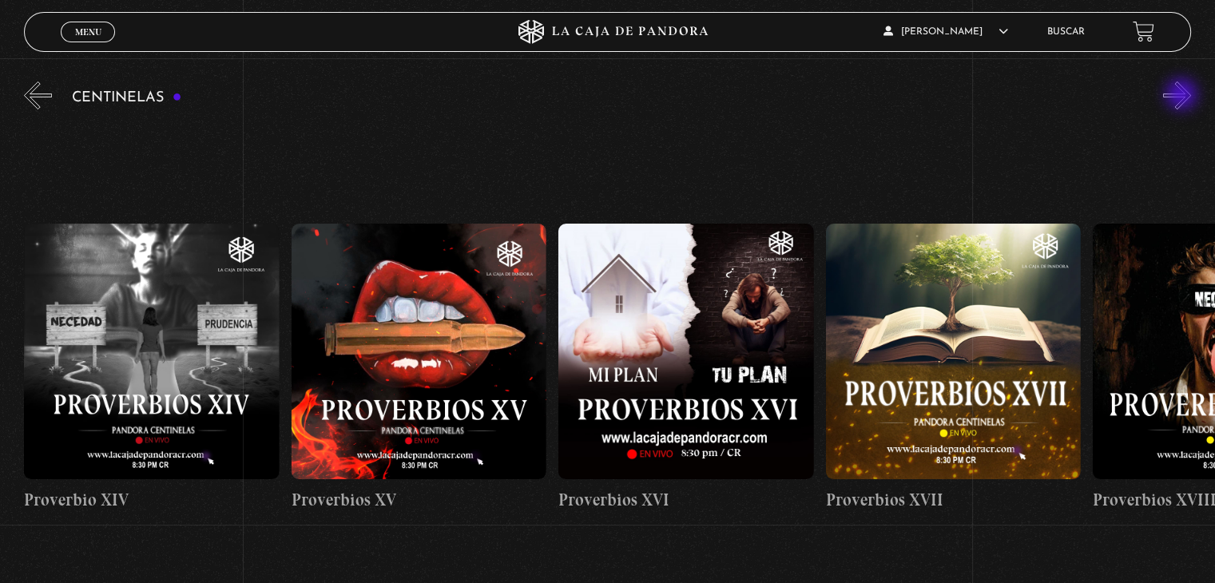
click at [1183, 96] on button "»" at bounding box center [1177, 95] width 28 height 28
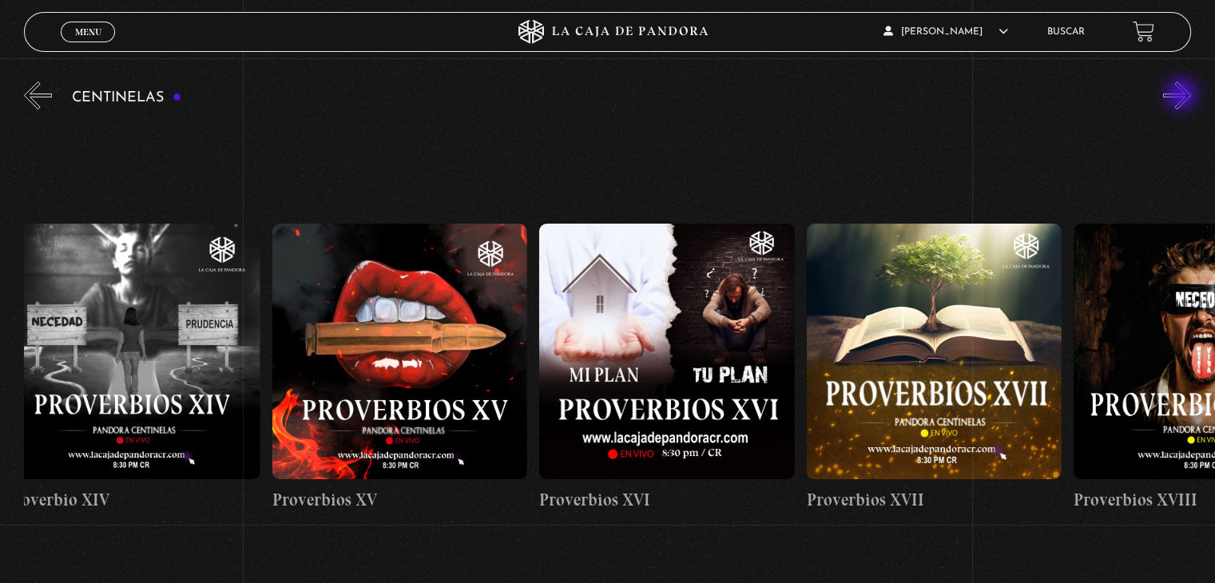
click at [1183, 96] on button "»" at bounding box center [1177, 95] width 28 height 28
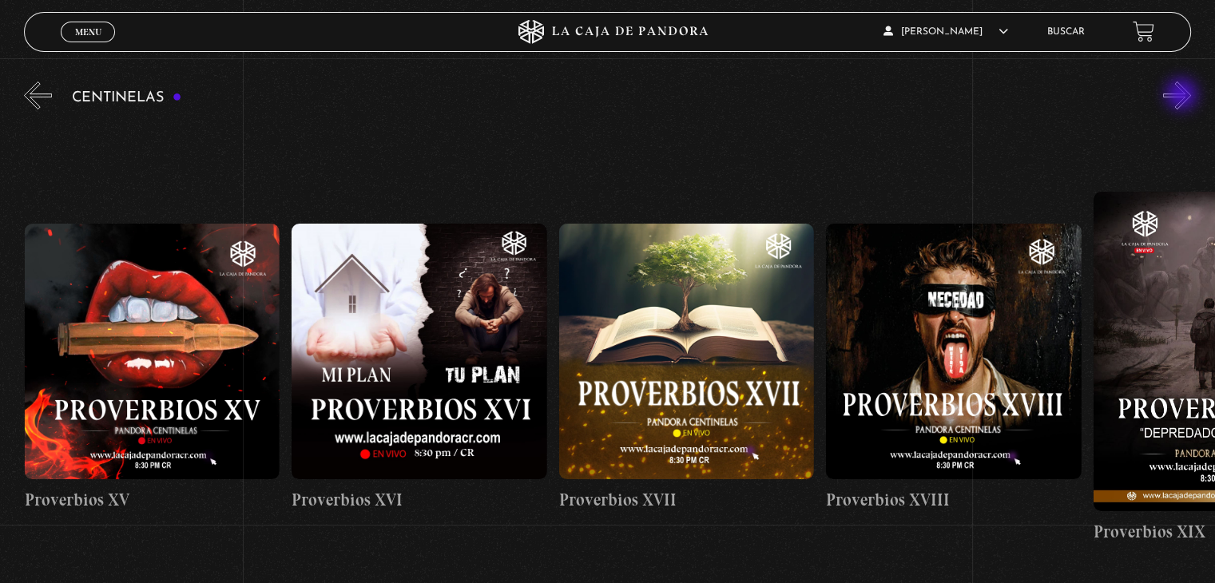
click at [1183, 96] on button "»" at bounding box center [1177, 95] width 28 height 28
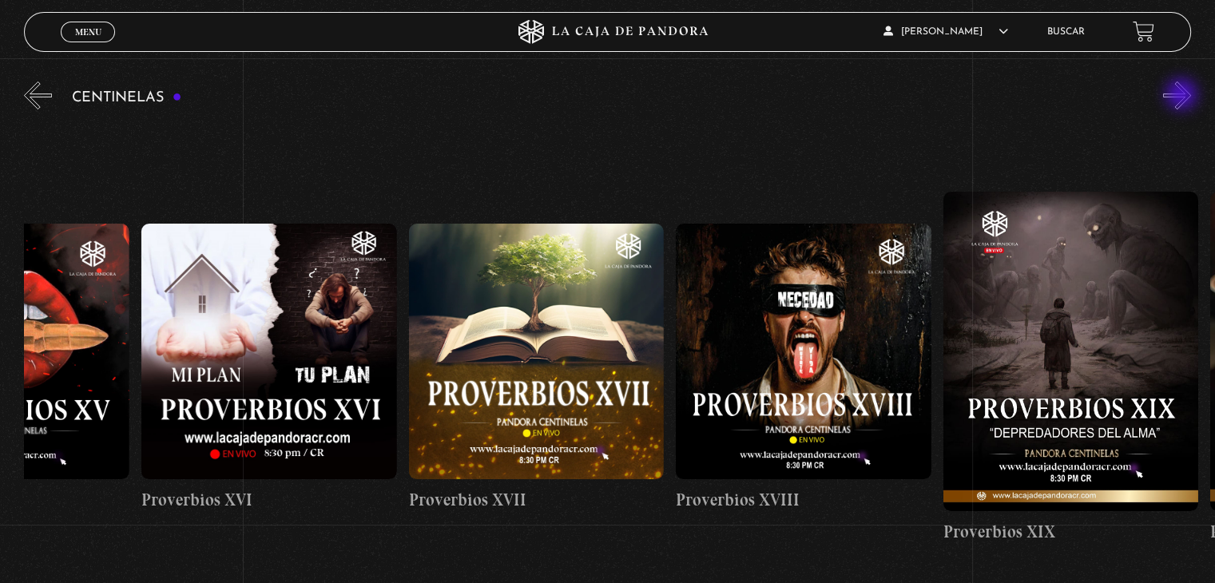
click at [1183, 96] on button "»" at bounding box center [1177, 95] width 28 height 28
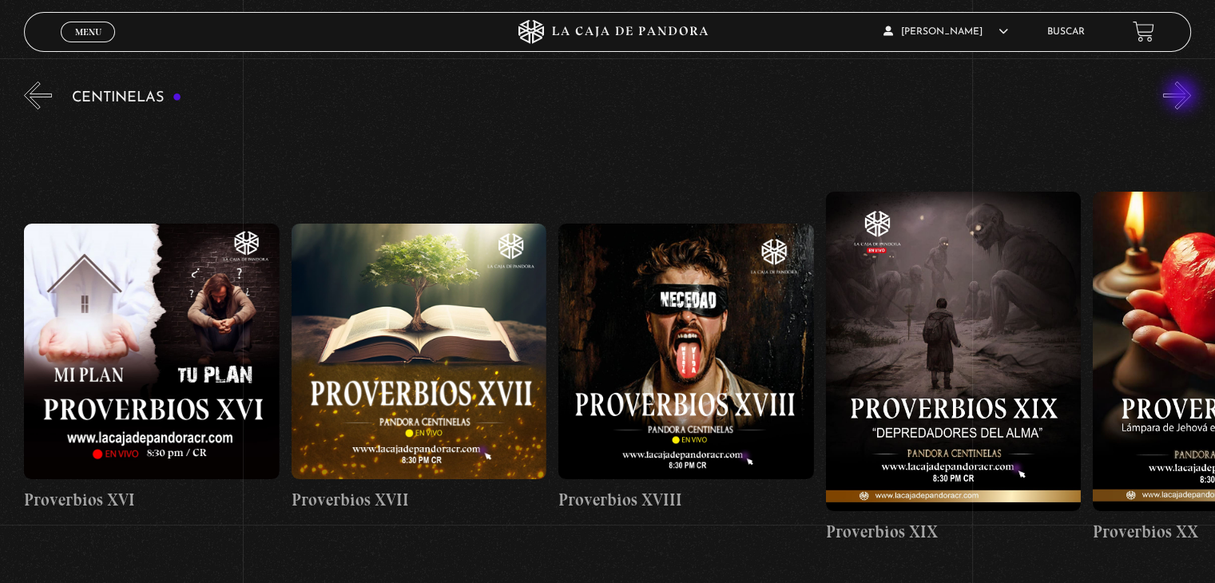
click at [1183, 96] on button "»" at bounding box center [1177, 95] width 28 height 28
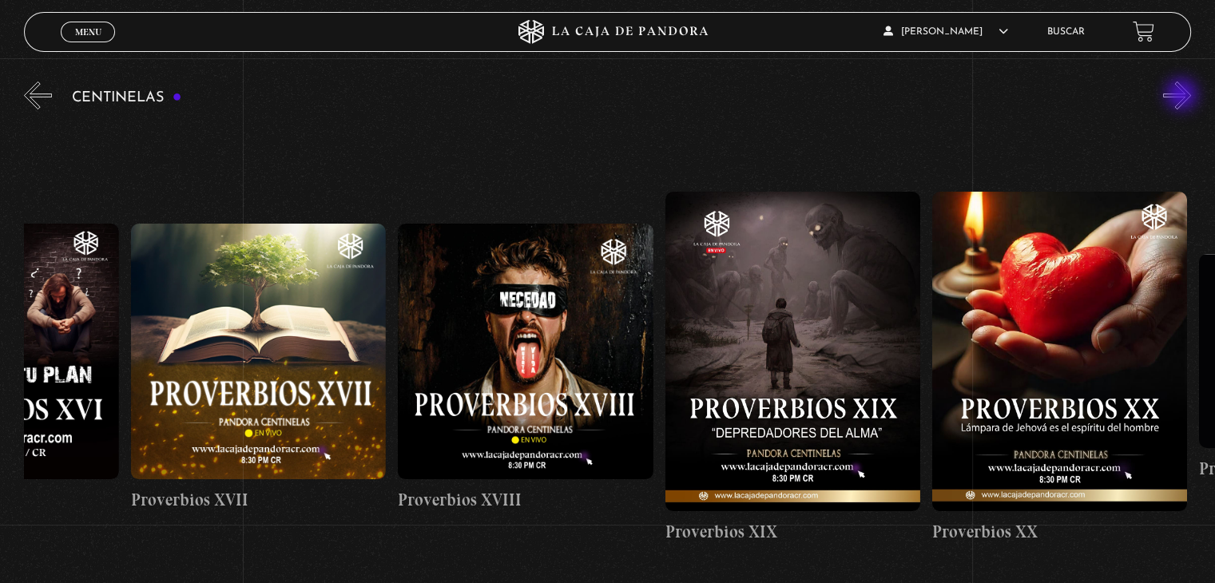
click at [1183, 96] on button "»" at bounding box center [1177, 95] width 28 height 28
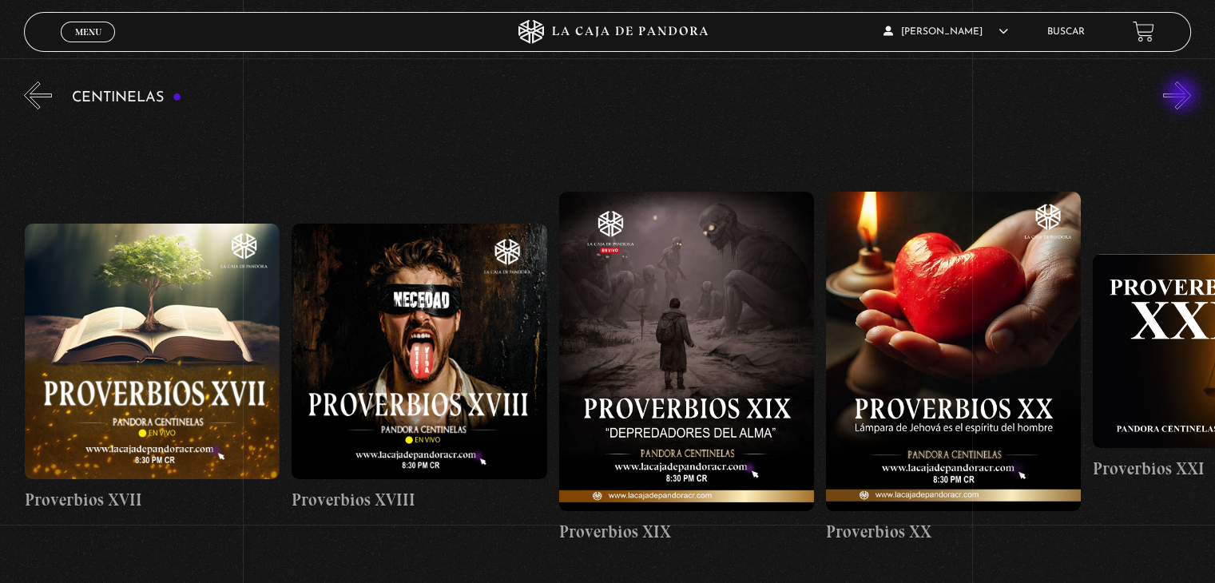
click at [1183, 96] on button "»" at bounding box center [1177, 95] width 28 height 28
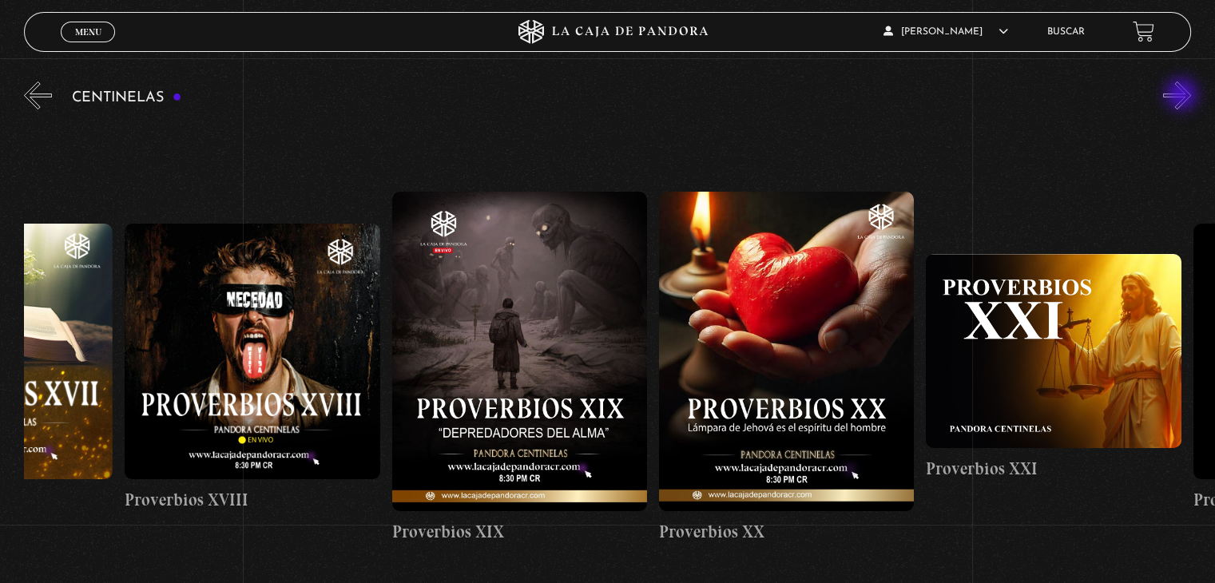
click at [1183, 96] on button "»" at bounding box center [1177, 95] width 28 height 28
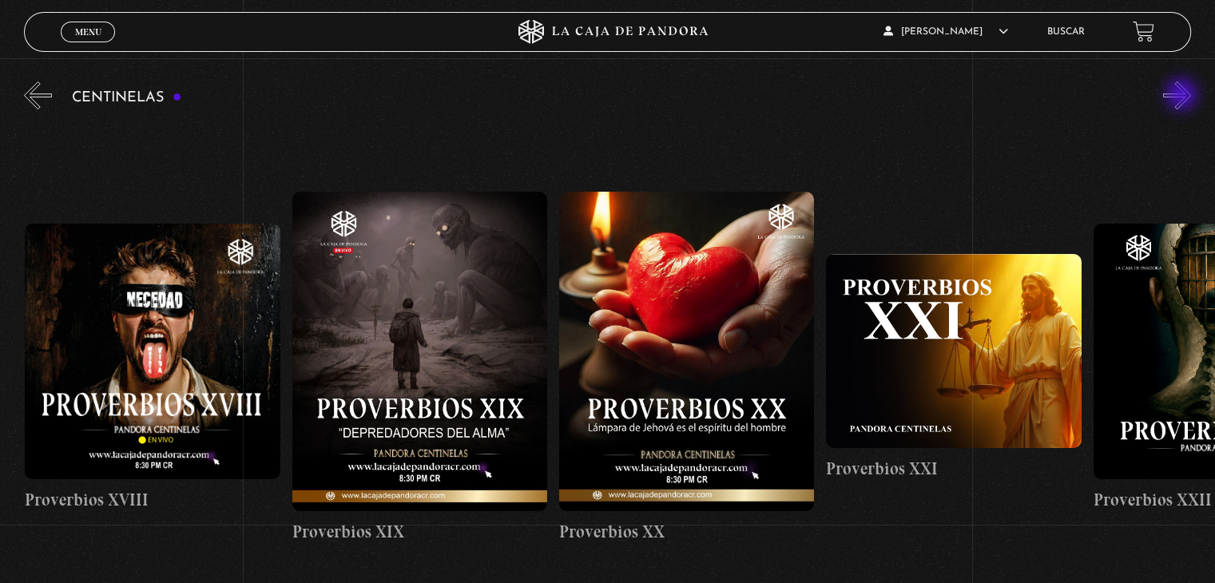
click at [1183, 96] on button "»" at bounding box center [1177, 95] width 28 height 28
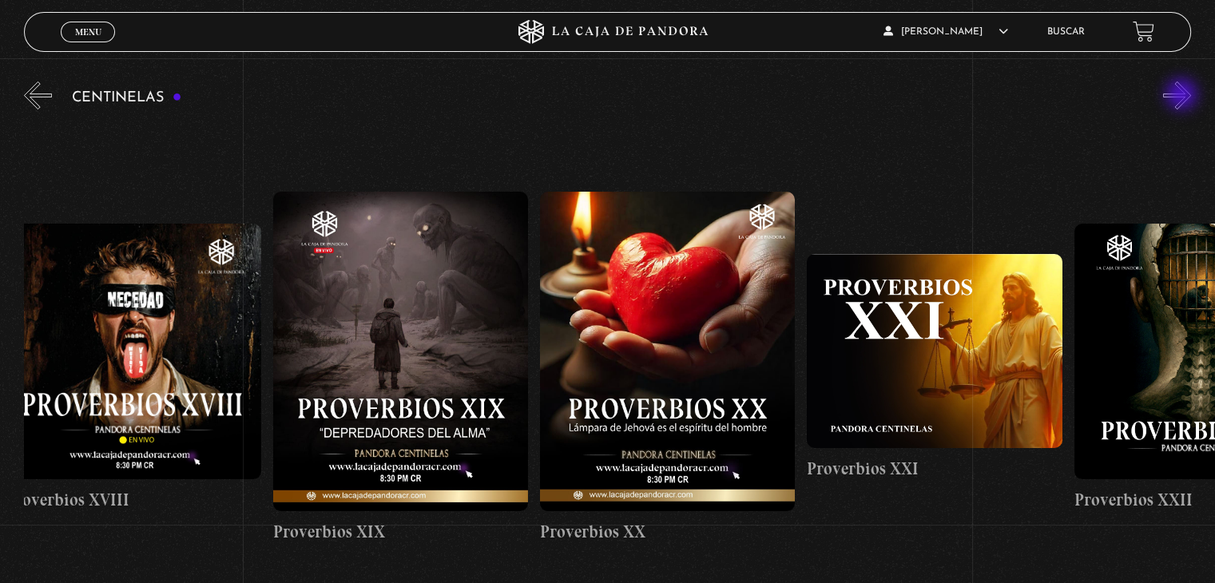
click at [1183, 96] on button "»" at bounding box center [1177, 95] width 28 height 28
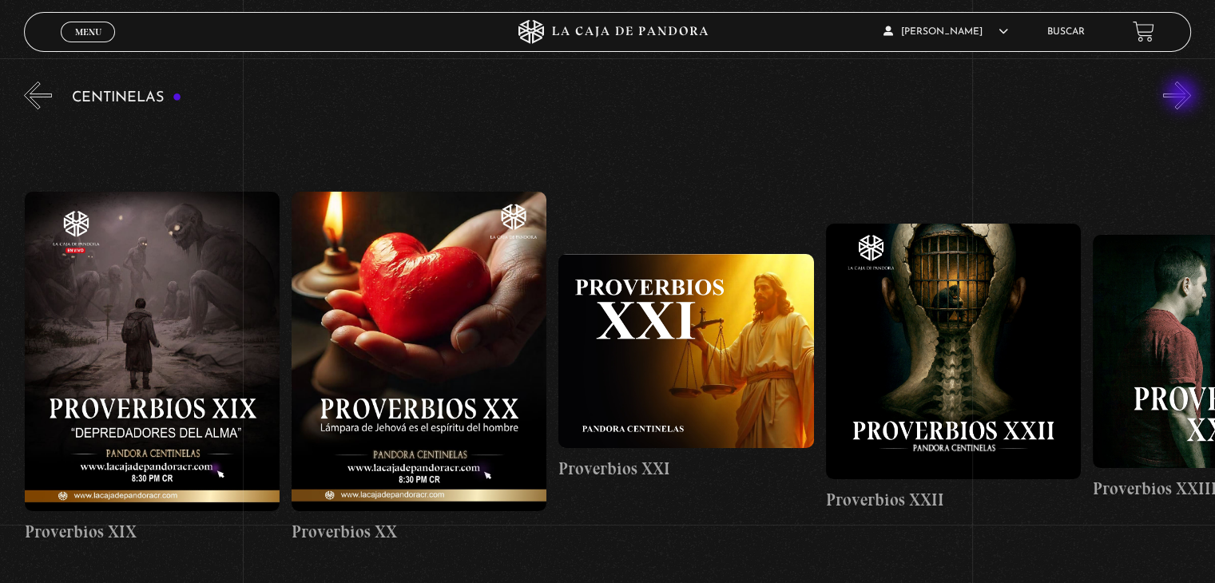
click at [1183, 96] on button "»" at bounding box center [1177, 95] width 28 height 28
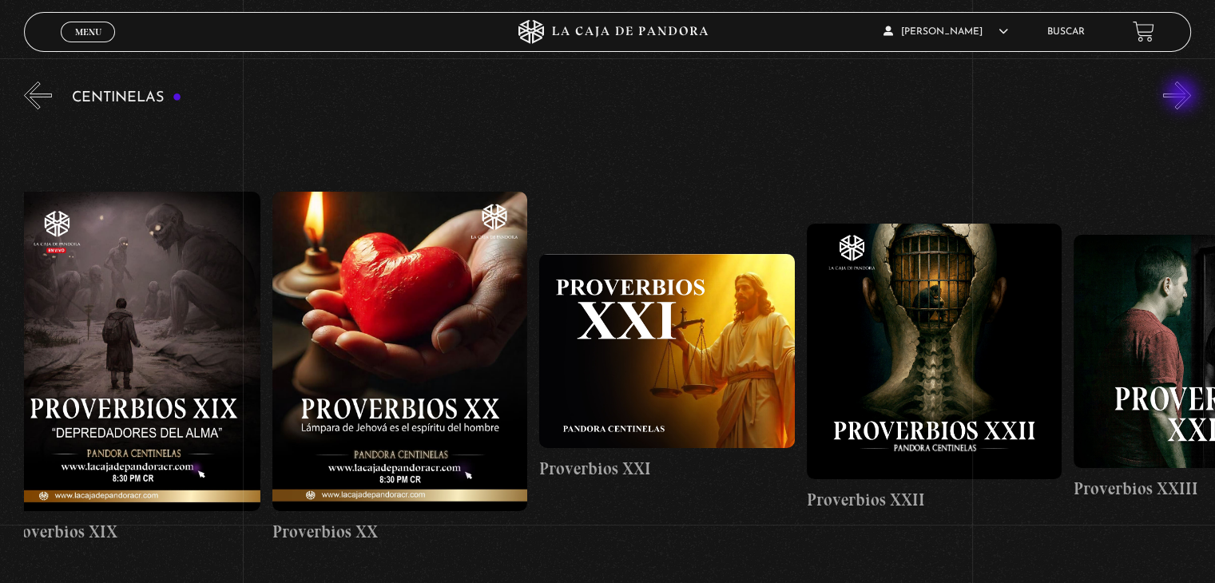
click at [1183, 96] on button "»" at bounding box center [1177, 95] width 28 height 28
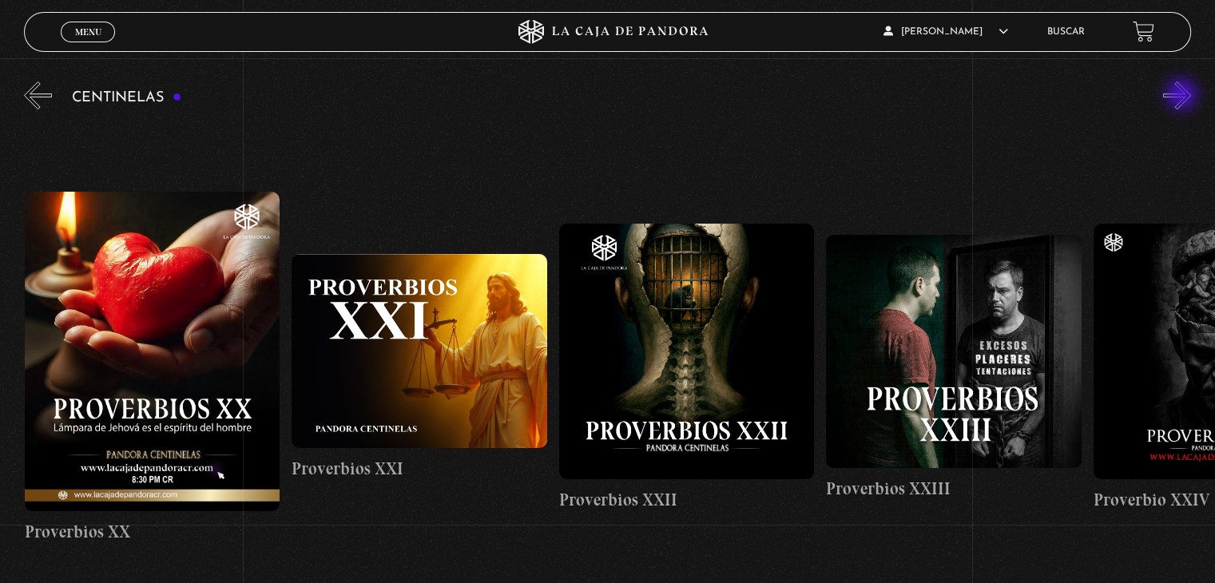
click at [1183, 96] on button "»" at bounding box center [1177, 95] width 28 height 28
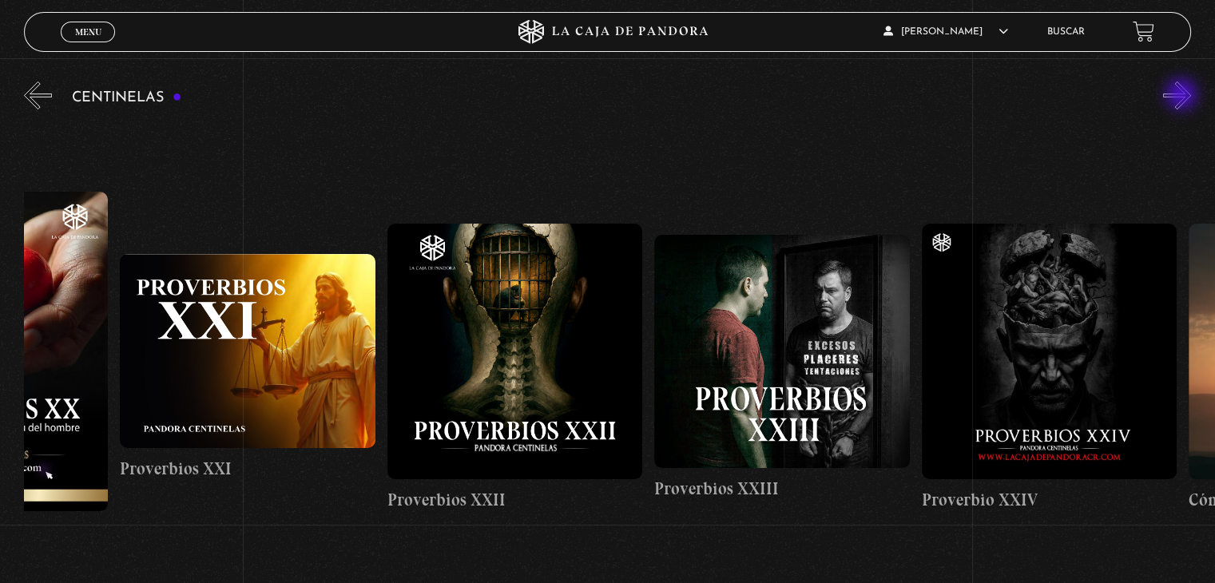
click at [1183, 96] on button "»" at bounding box center [1177, 95] width 28 height 28
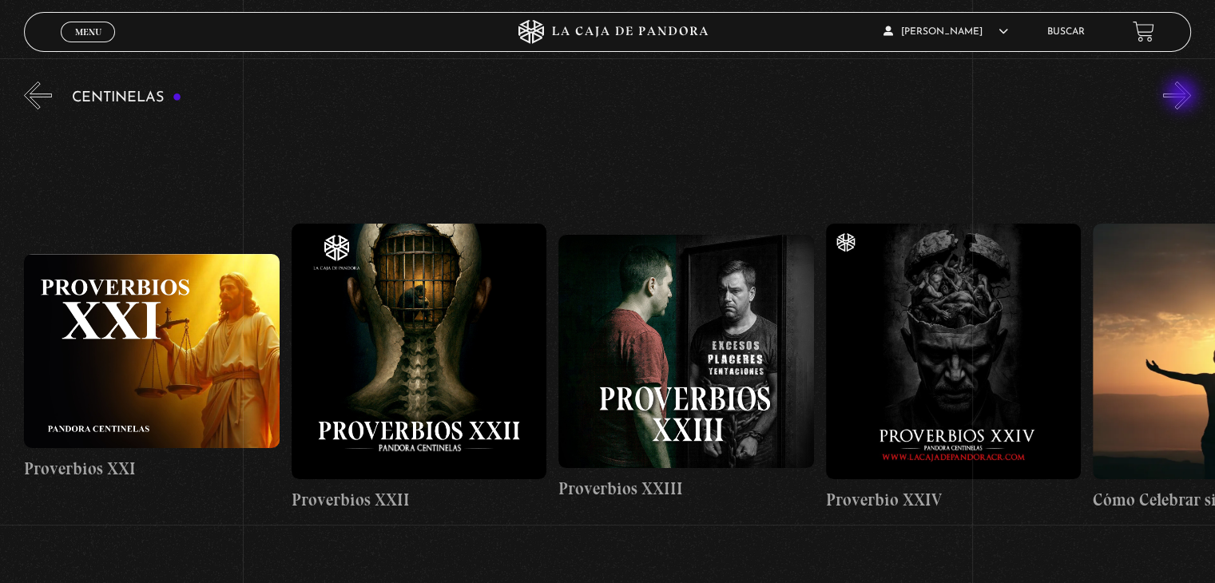
click at [1183, 96] on button "»" at bounding box center [1177, 95] width 28 height 28
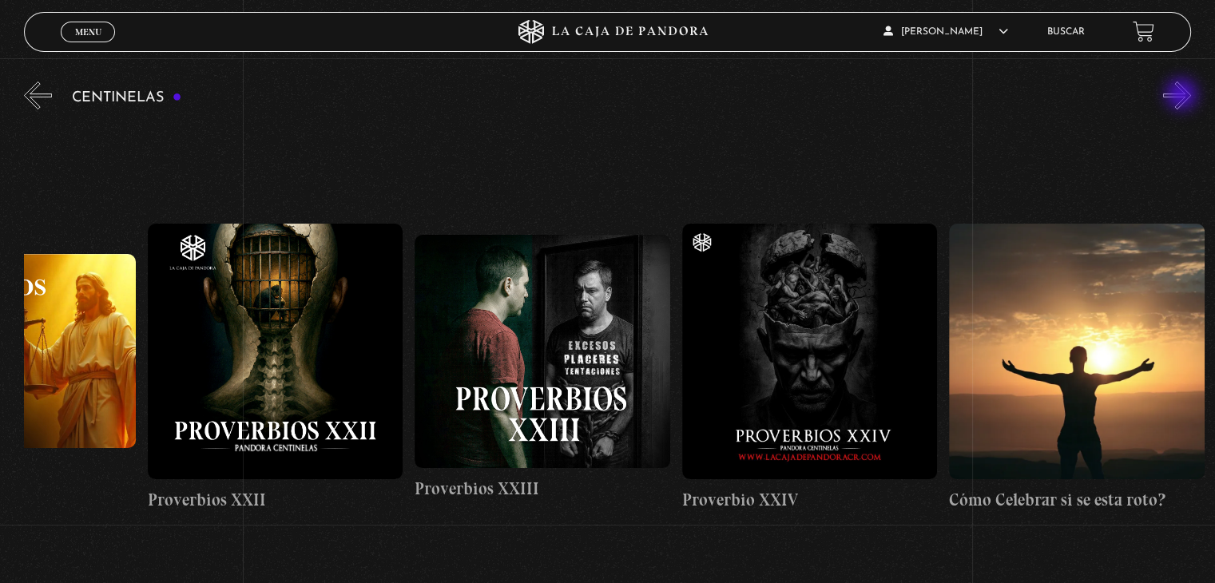
click at [1183, 96] on button "»" at bounding box center [1177, 95] width 28 height 28
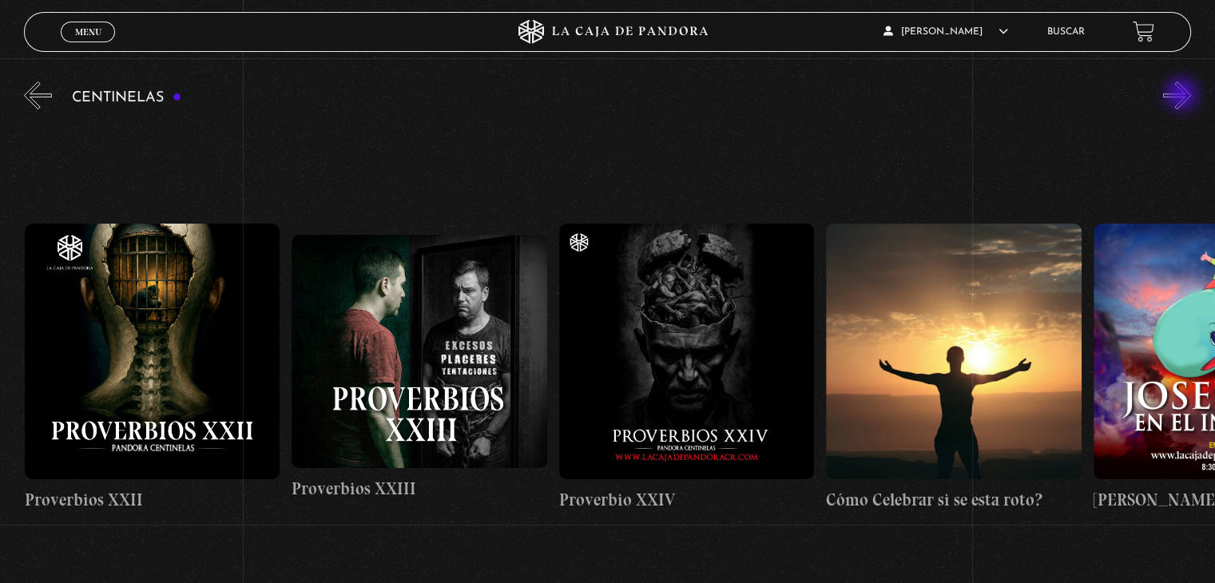
click at [1183, 96] on button "»" at bounding box center [1177, 95] width 28 height 28
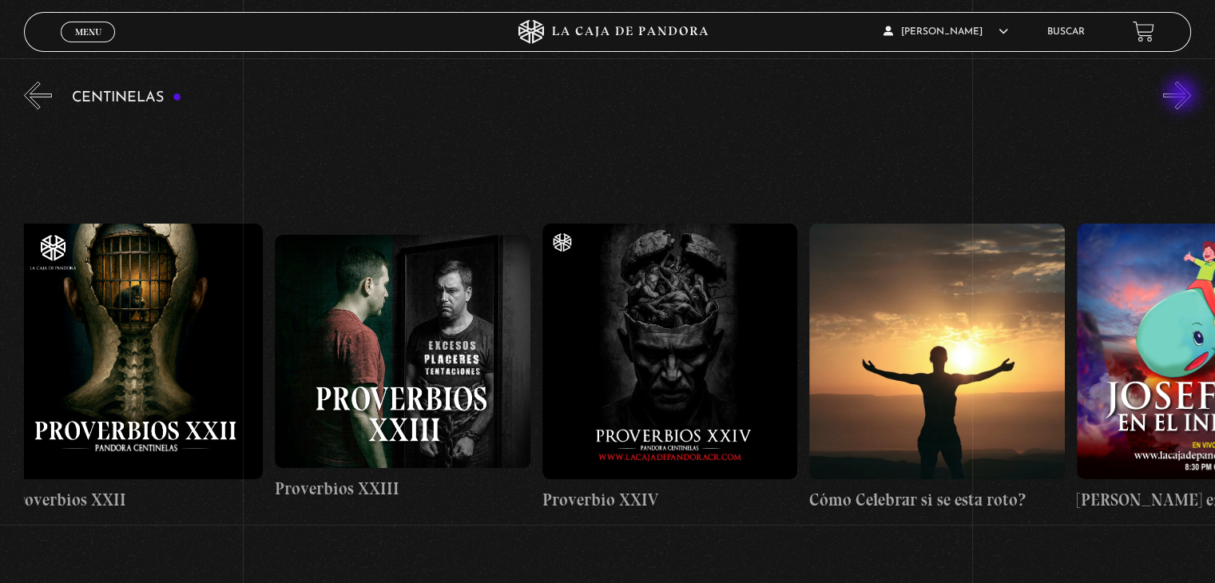
click at [1183, 96] on button "»" at bounding box center [1177, 95] width 28 height 28
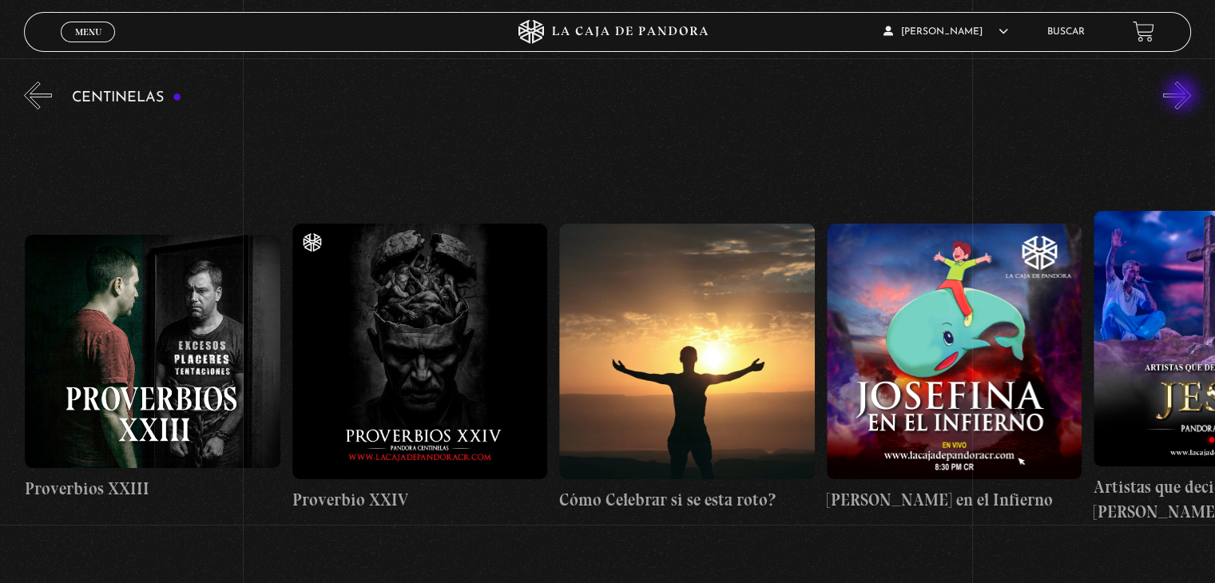
click at [1183, 96] on button "»" at bounding box center [1177, 95] width 28 height 28
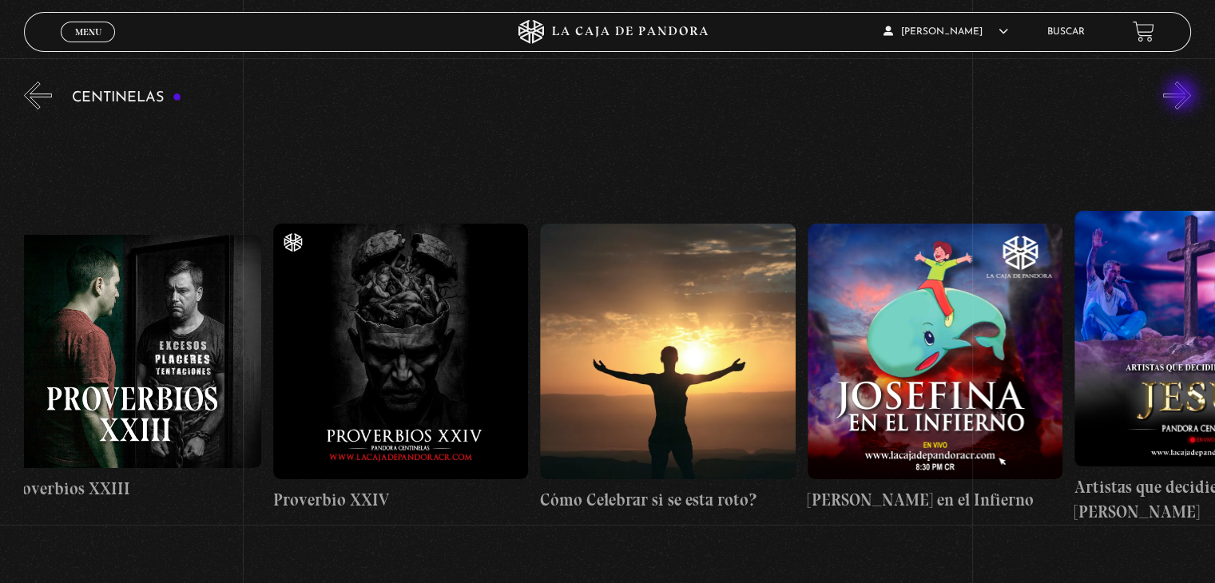
click at [1183, 96] on button "»" at bounding box center [1177, 95] width 28 height 28
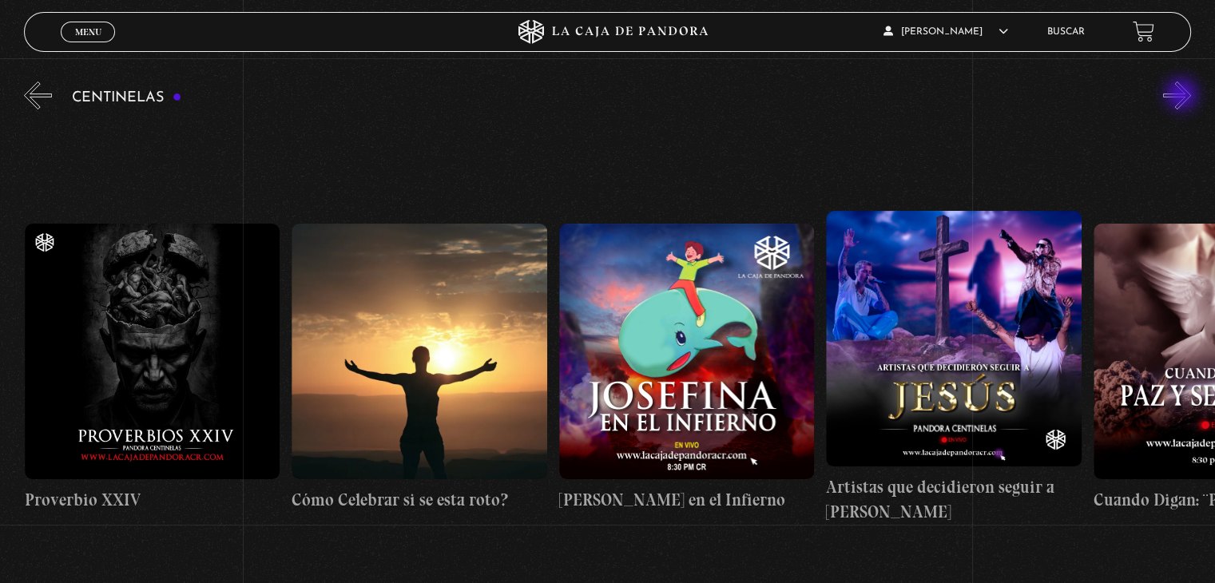
click at [1183, 96] on button "»" at bounding box center [1177, 95] width 28 height 28
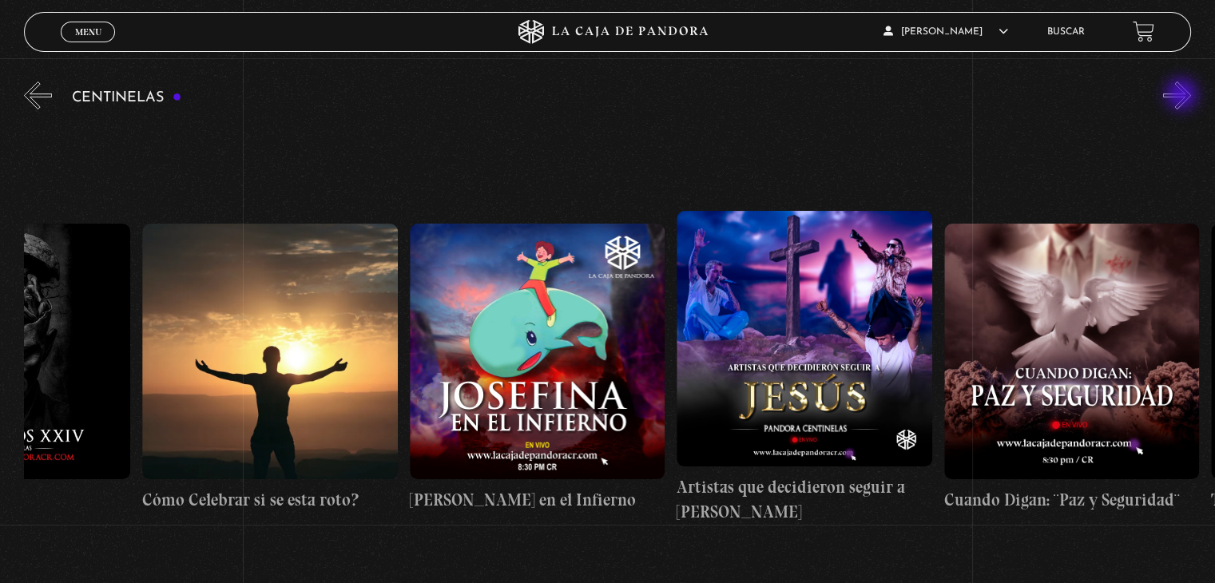
click at [1183, 96] on button "»" at bounding box center [1177, 95] width 28 height 28
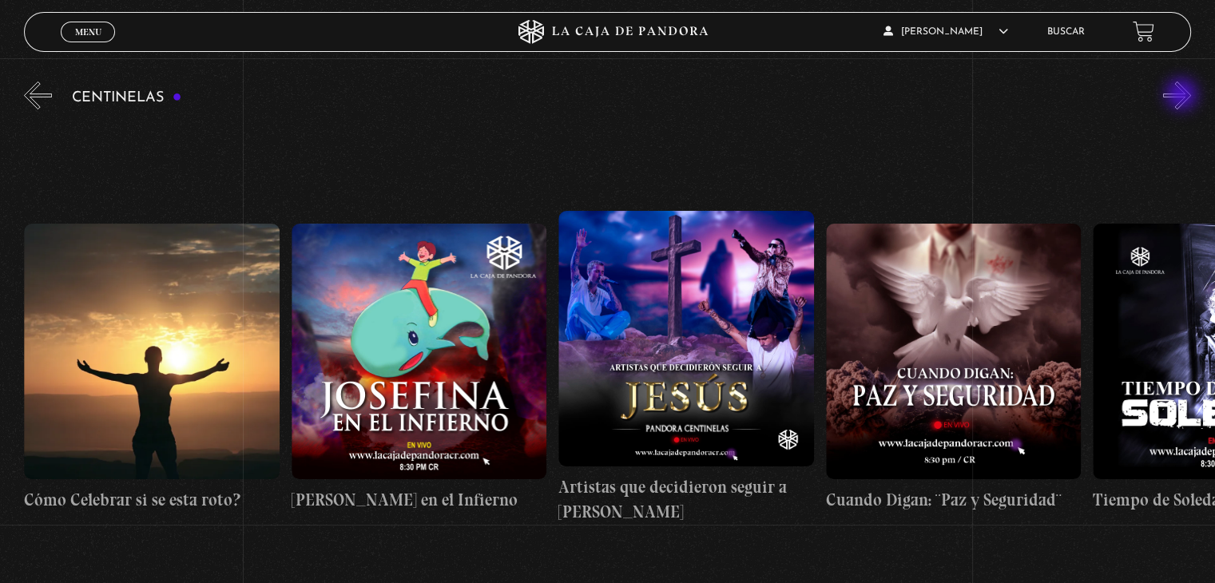
click at [1183, 96] on button "»" at bounding box center [1177, 95] width 28 height 28
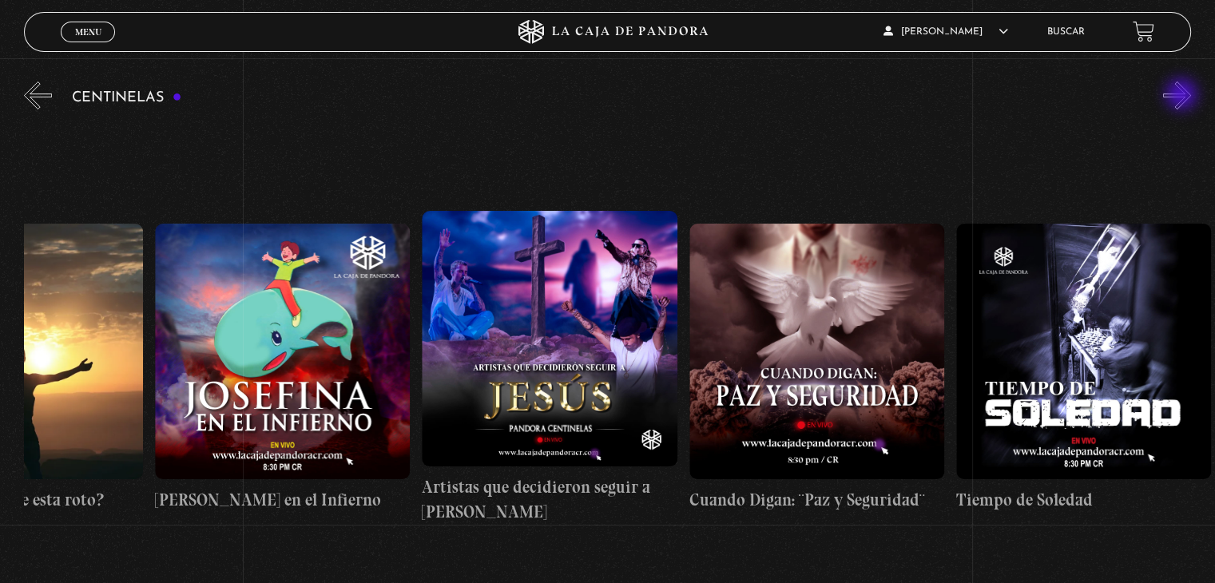
click at [1183, 96] on button "»" at bounding box center [1177, 95] width 28 height 28
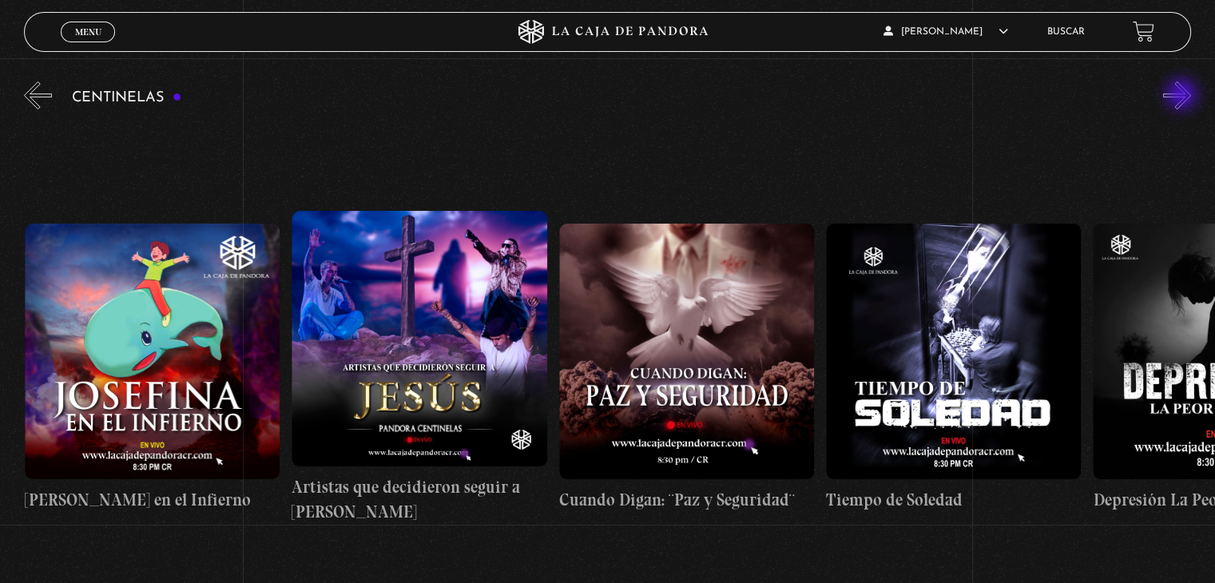
click at [1183, 96] on button "»" at bounding box center [1177, 95] width 28 height 28
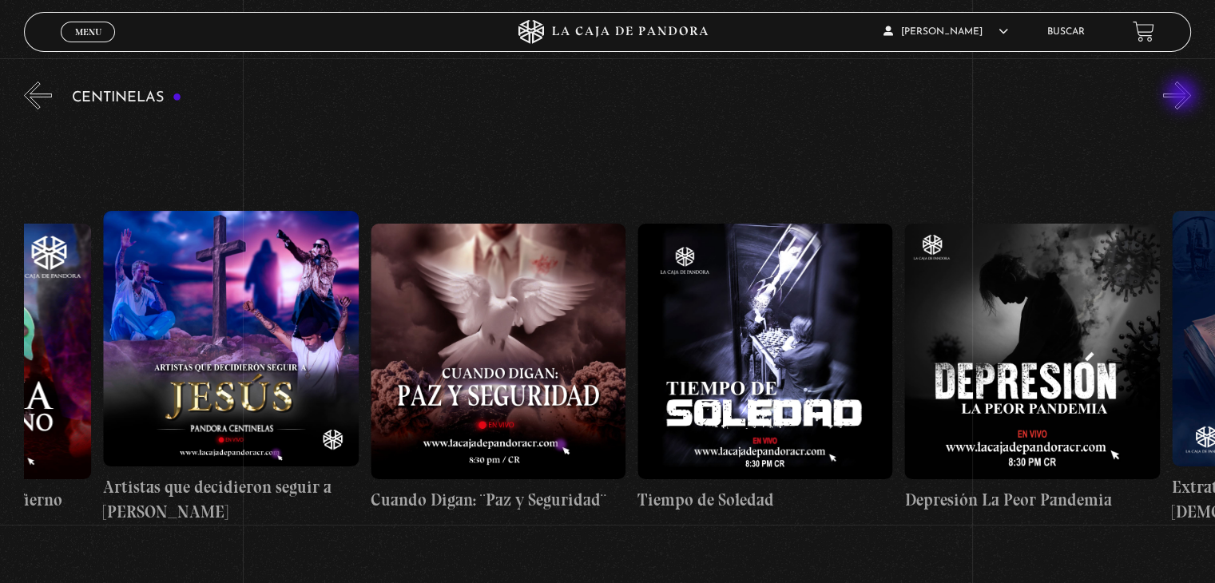
click at [1183, 96] on button "»" at bounding box center [1177, 95] width 28 height 28
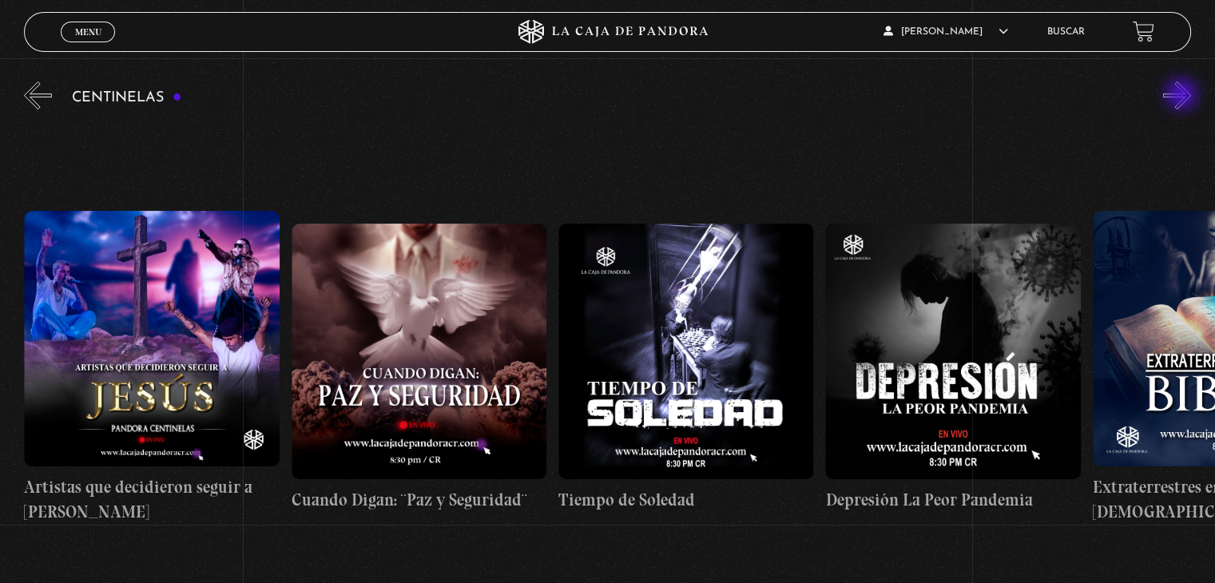
click at [1183, 96] on button "»" at bounding box center [1177, 95] width 28 height 28
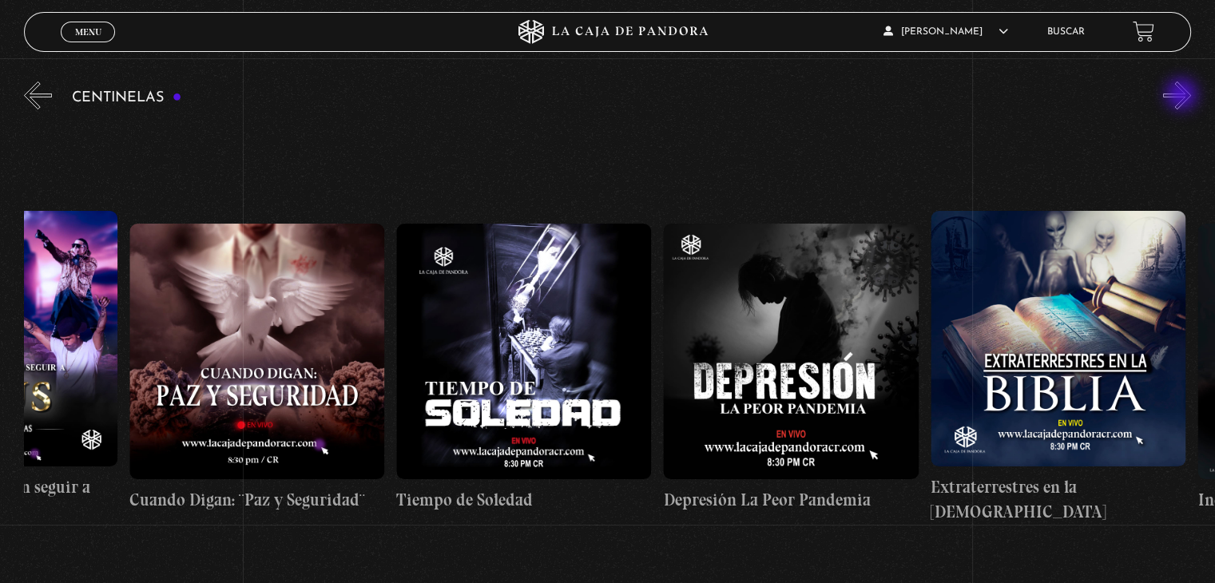
click at [1183, 96] on button "»" at bounding box center [1177, 95] width 28 height 28
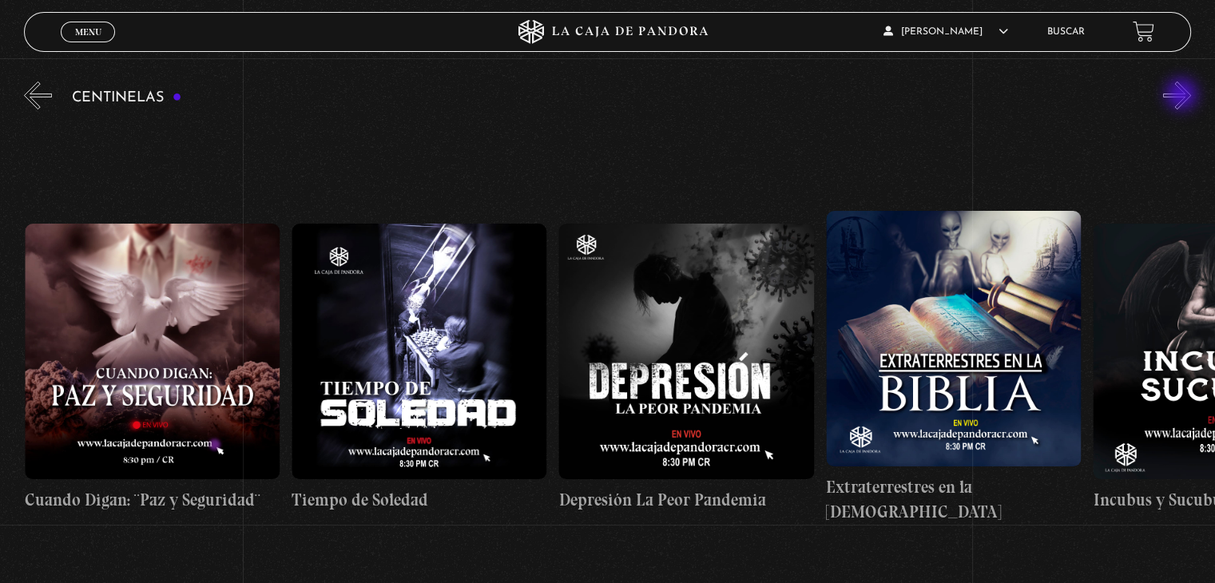
click at [1183, 96] on button "»" at bounding box center [1177, 95] width 28 height 28
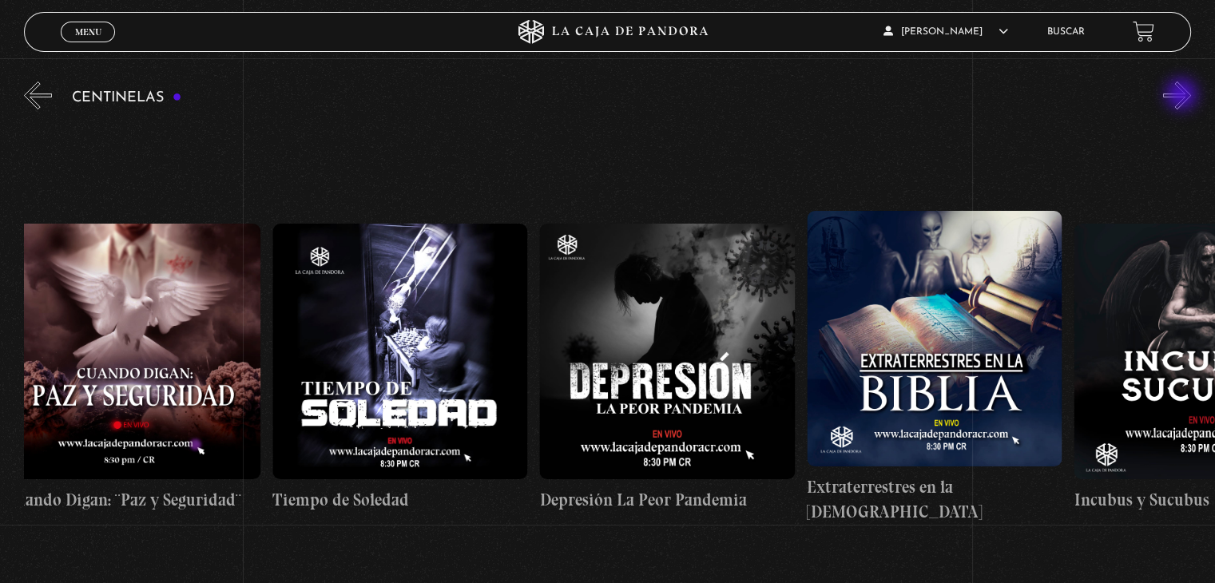
click at [1183, 96] on button "»" at bounding box center [1177, 95] width 28 height 28
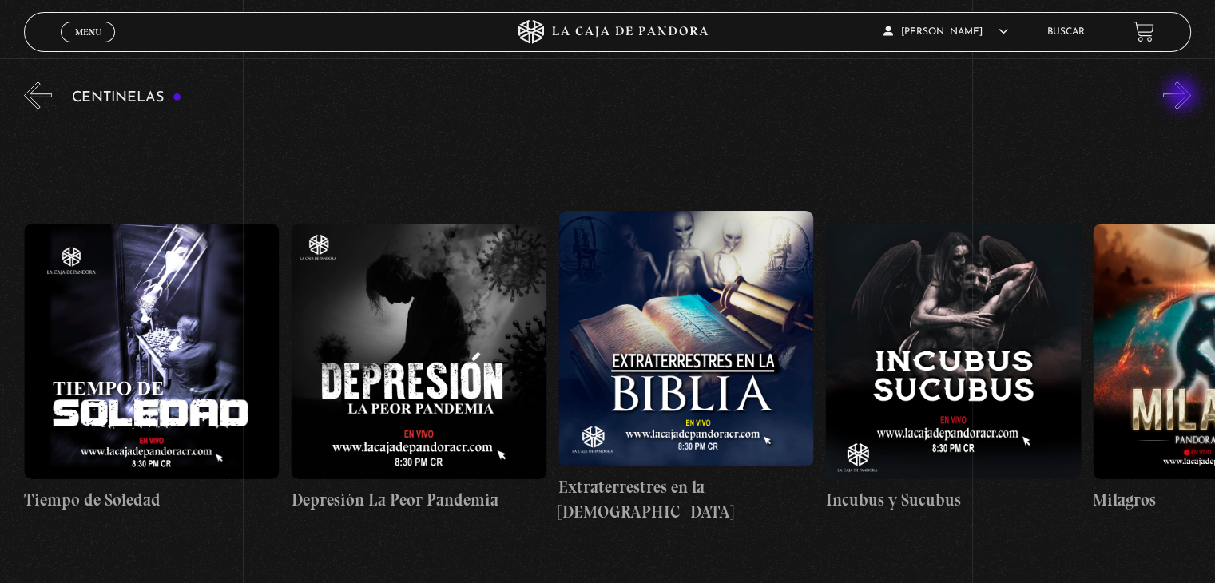
click at [1183, 96] on button "»" at bounding box center [1177, 95] width 28 height 28
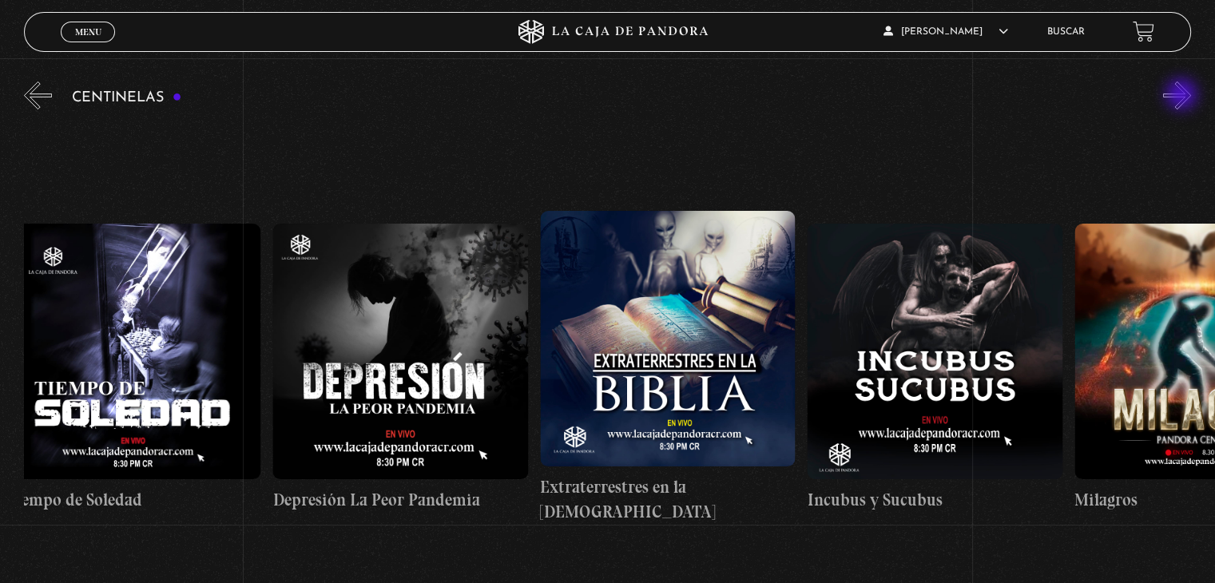
click at [1183, 96] on button "»" at bounding box center [1177, 95] width 28 height 28
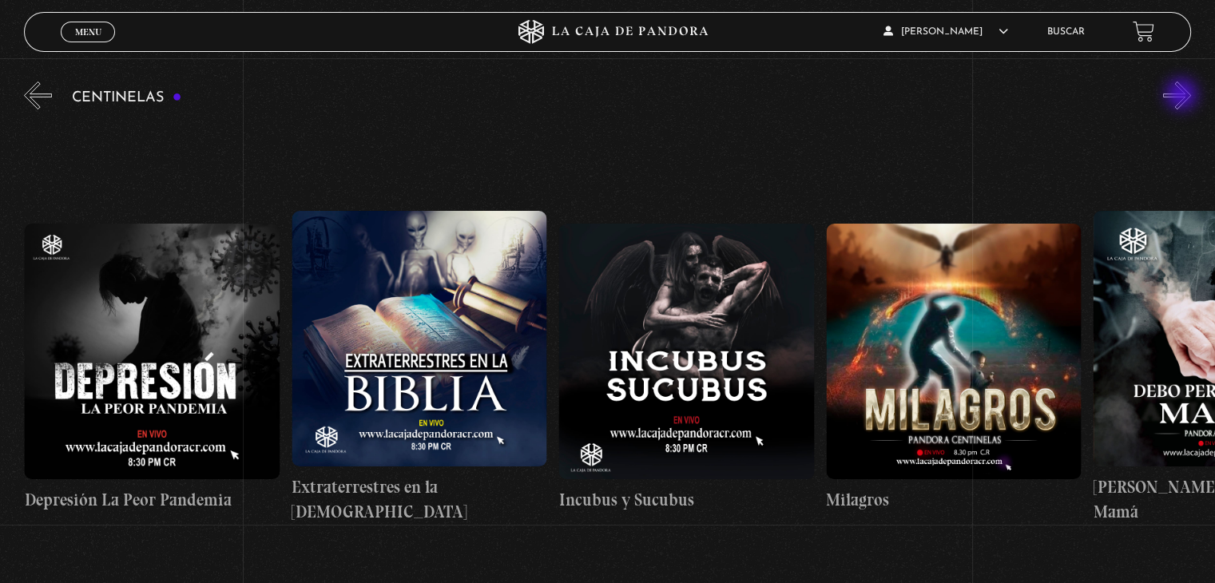
click at [1183, 96] on button "»" at bounding box center [1177, 95] width 28 height 28
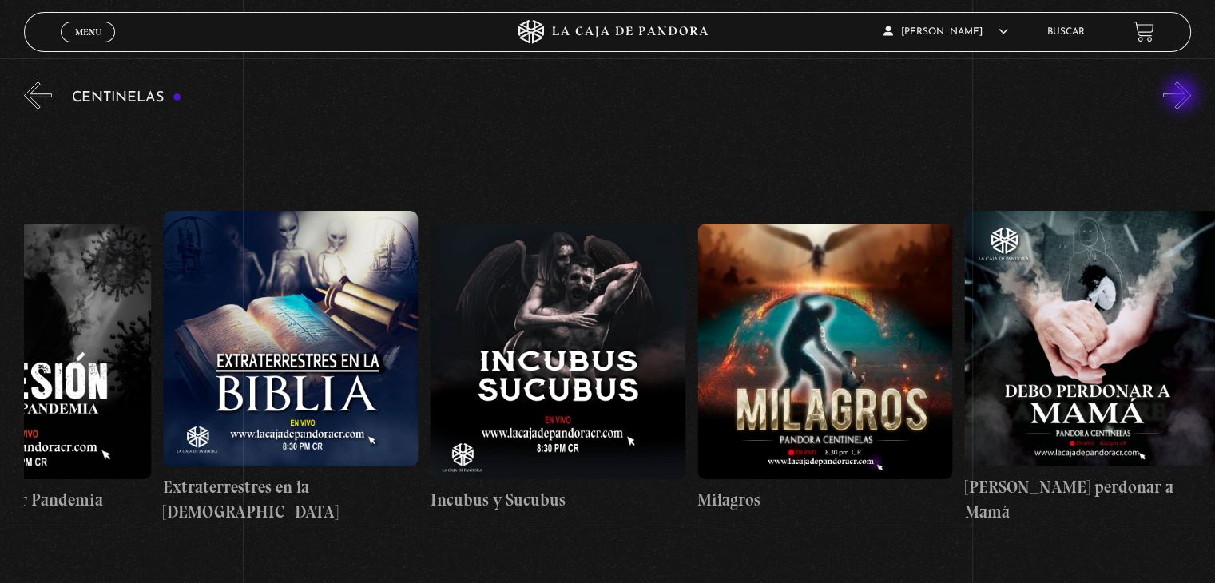
click at [1183, 96] on button "»" at bounding box center [1177, 95] width 28 height 28
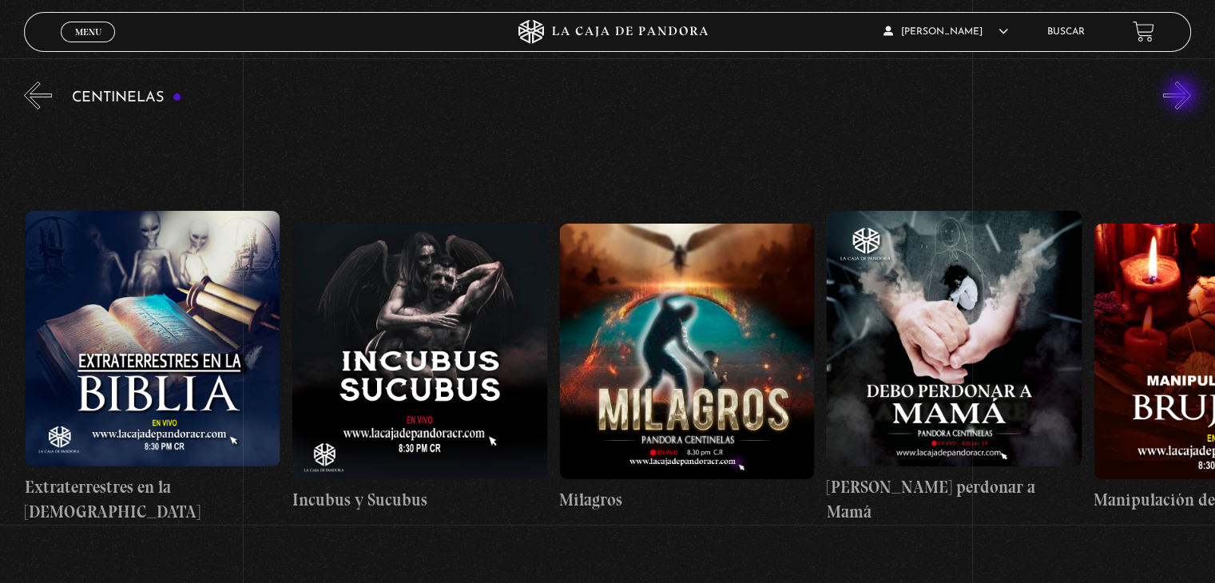
click at [1183, 96] on button "»" at bounding box center [1177, 95] width 28 height 28
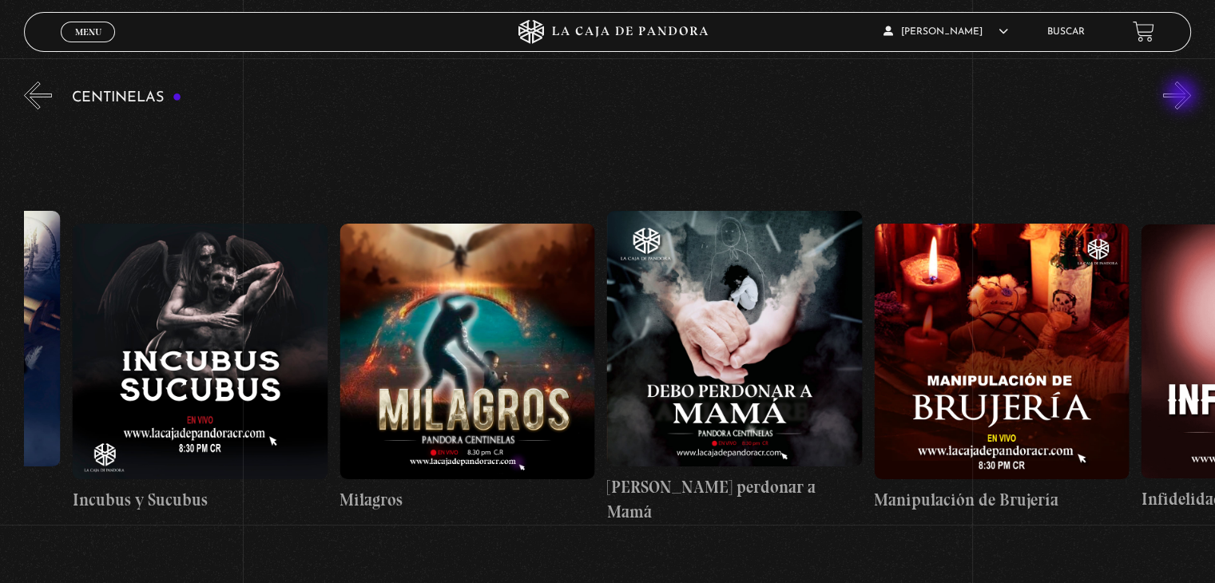
click at [1183, 96] on button "»" at bounding box center [1177, 95] width 28 height 28
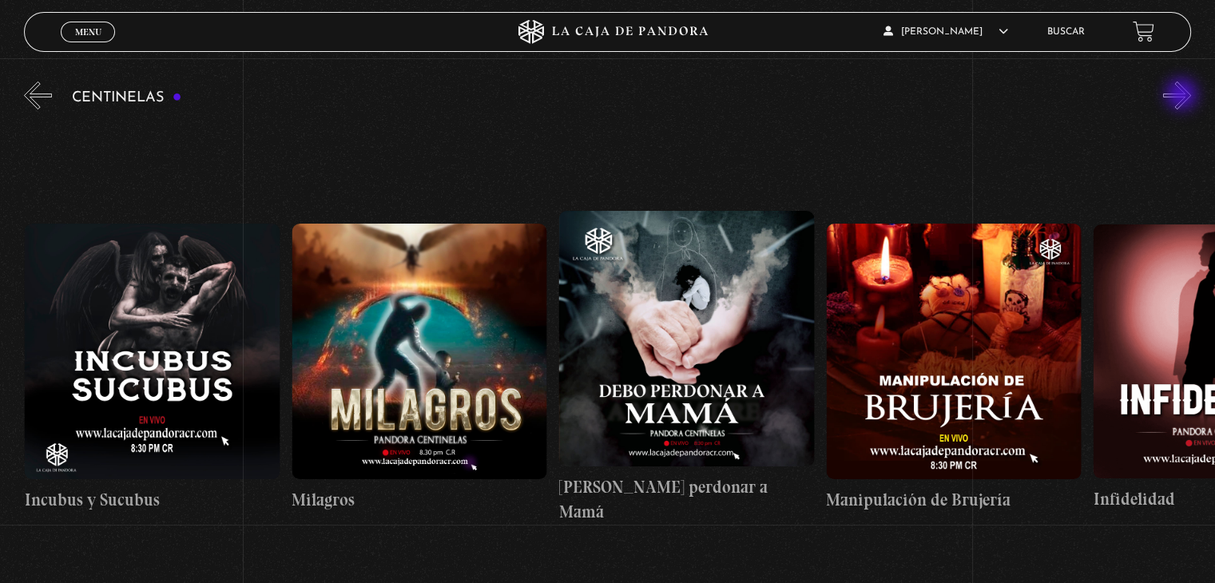
click at [1183, 96] on button "»" at bounding box center [1177, 95] width 28 height 28
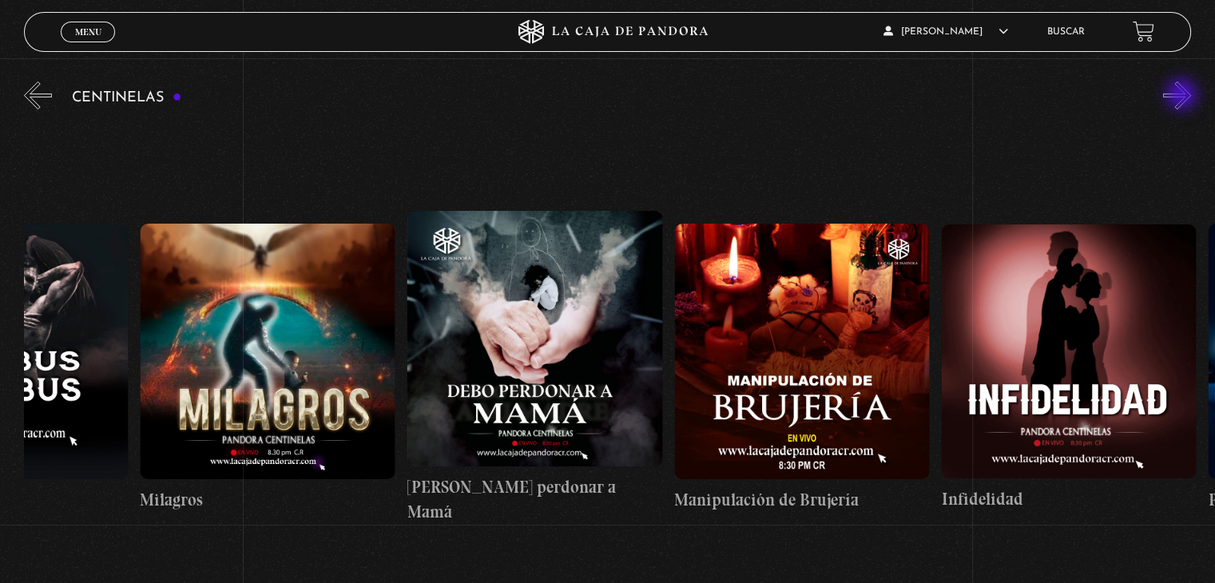
click at [1183, 96] on button "»" at bounding box center [1177, 95] width 28 height 28
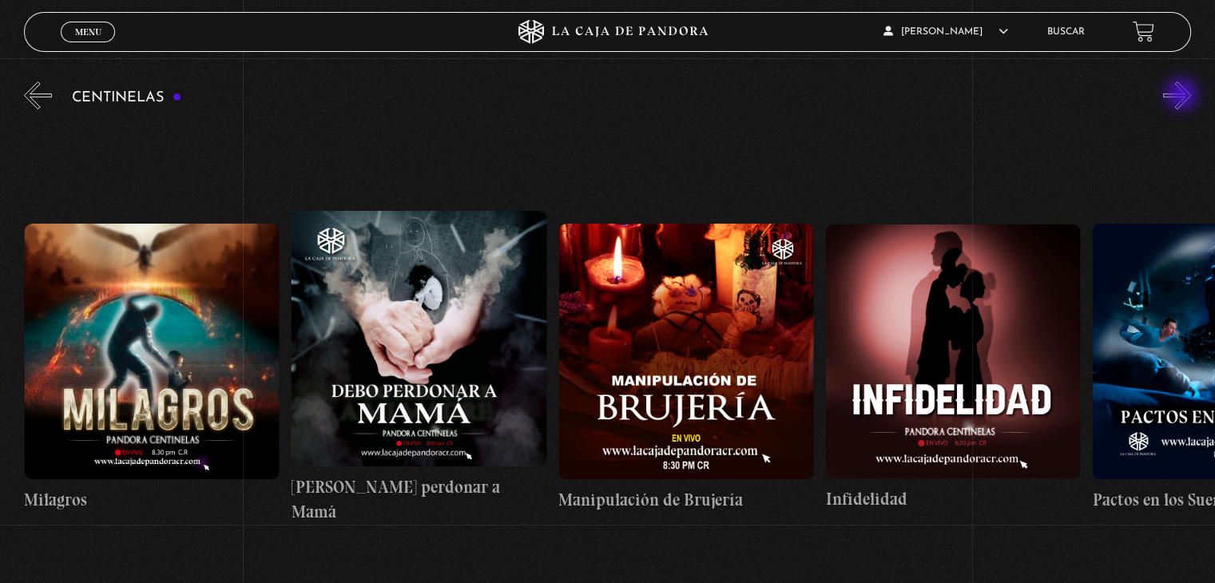
click at [1183, 96] on button "»" at bounding box center [1177, 95] width 28 height 28
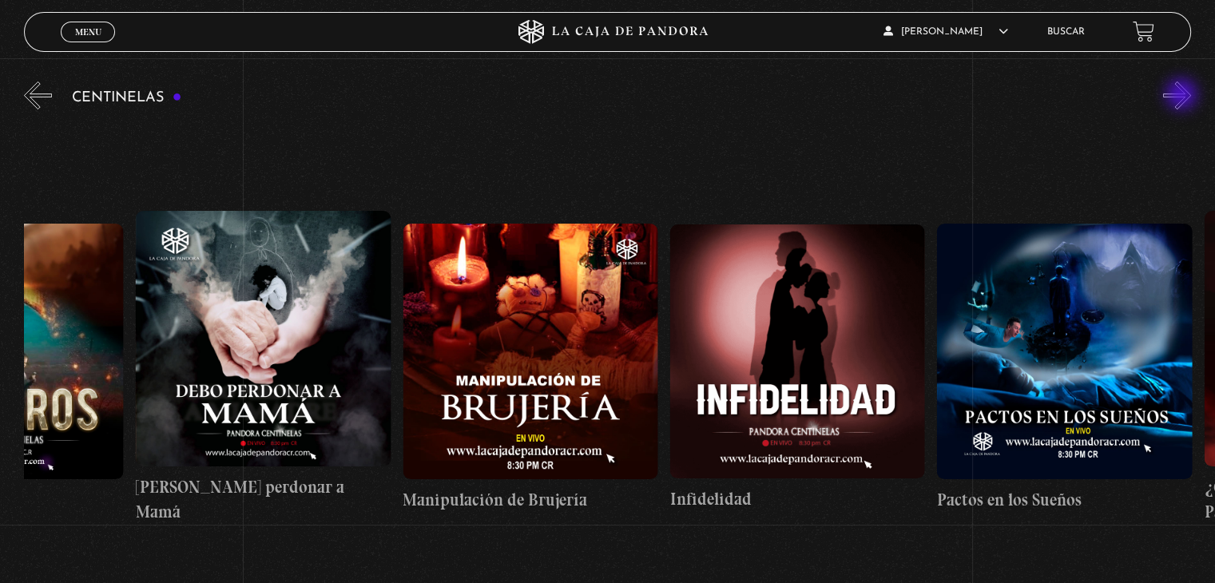
click at [1183, 96] on button "»" at bounding box center [1177, 95] width 28 height 28
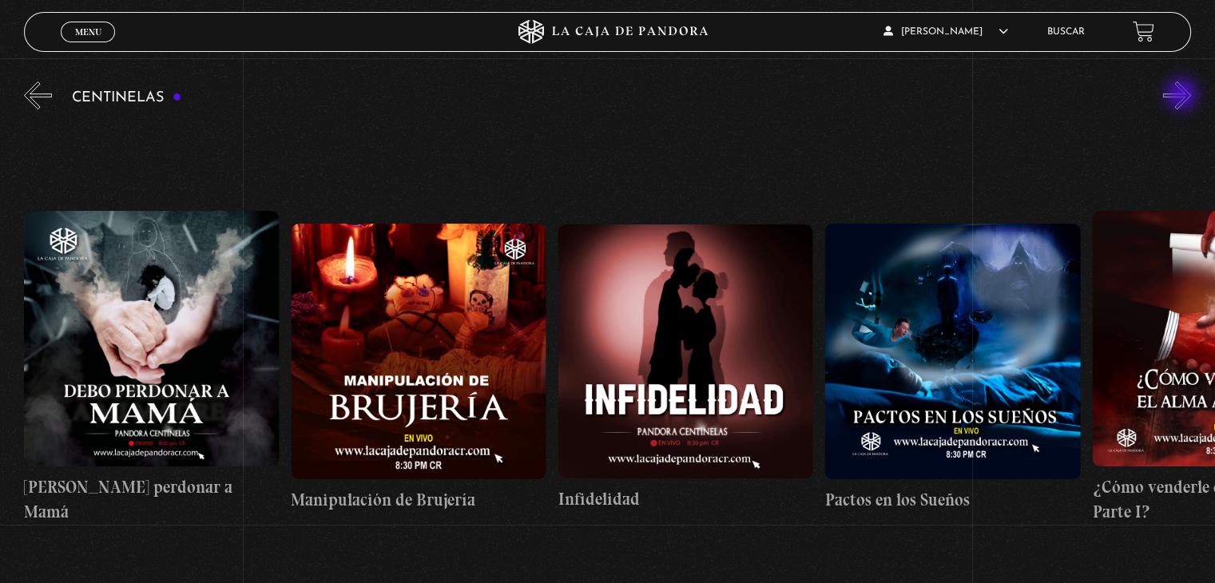
click at [1183, 96] on button "»" at bounding box center [1177, 95] width 28 height 28
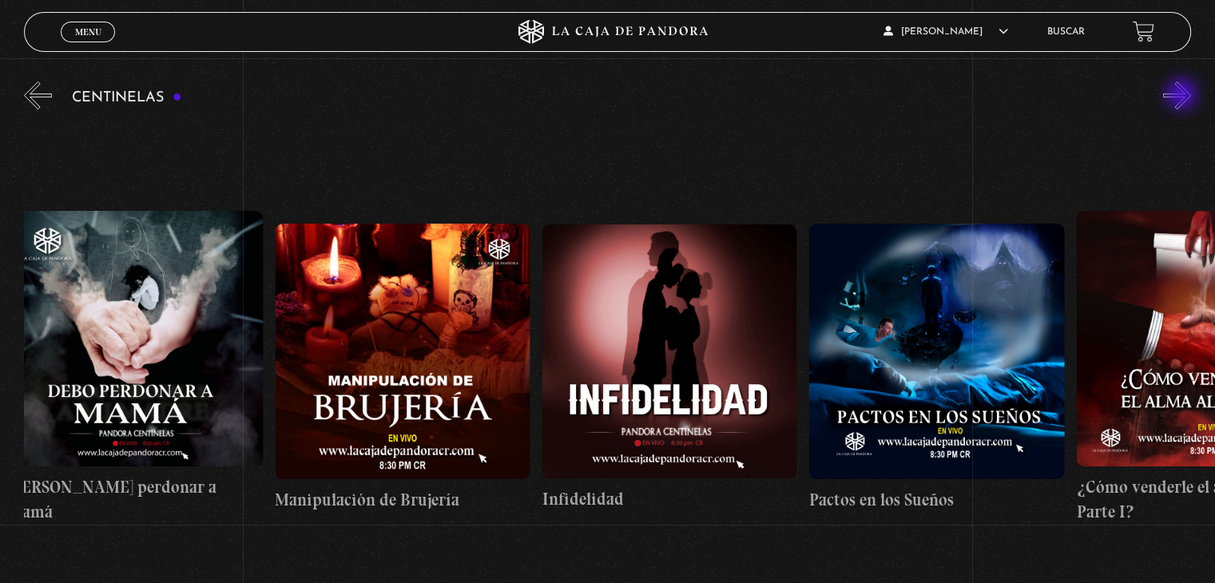
click at [1183, 96] on button "»" at bounding box center [1177, 95] width 28 height 28
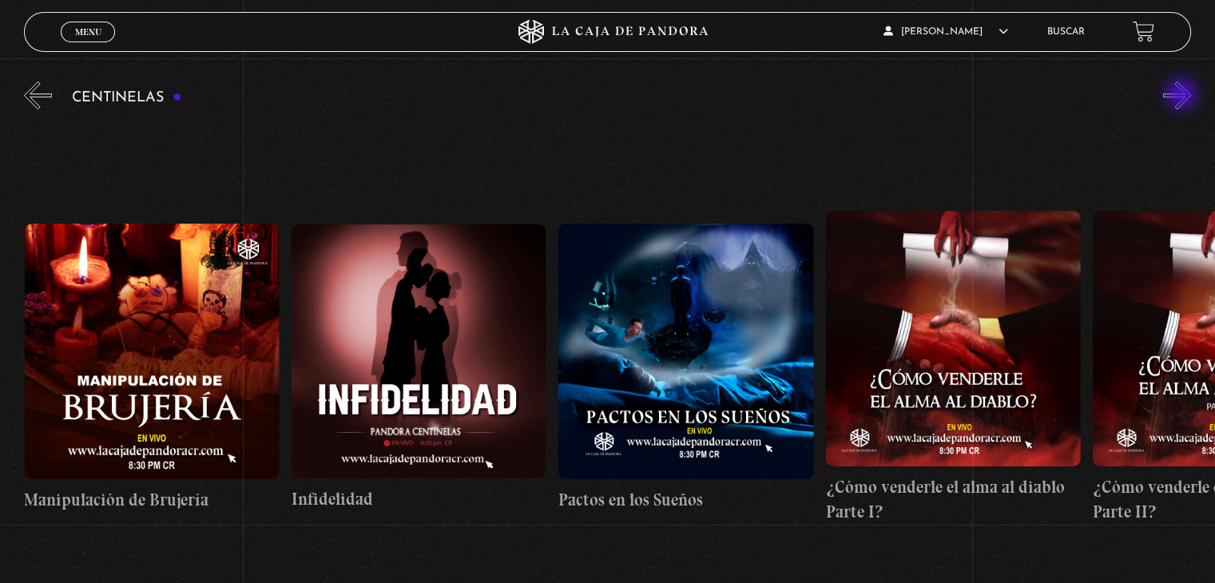
click at [1183, 96] on button "»" at bounding box center [1177, 95] width 28 height 28
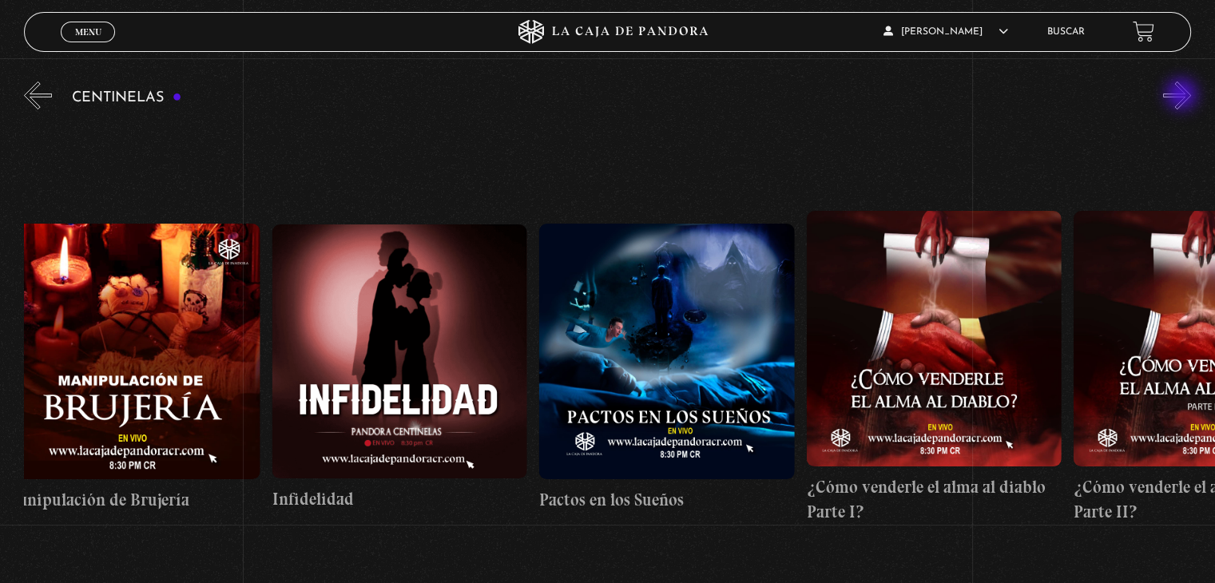
click at [1183, 96] on button "»" at bounding box center [1177, 95] width 28 height 28
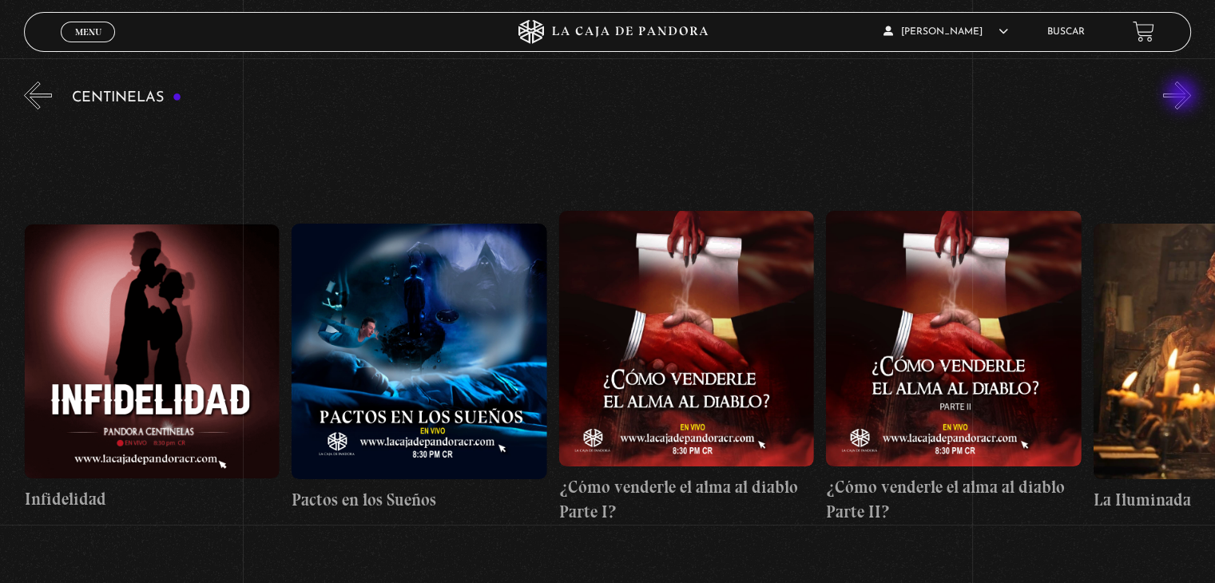
click at [1183, 96] on button "»" at bounding box center [1177, 95] width 28 height 28
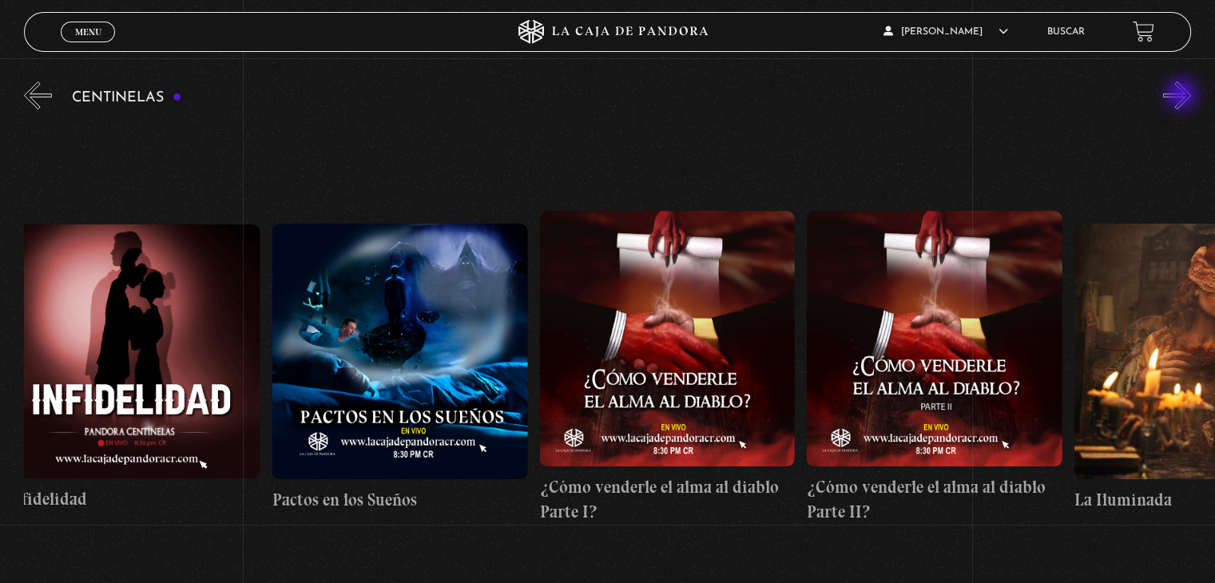
click at [1183, 96] on button "»" at bounding box center [1177, 95] width 28 height 28
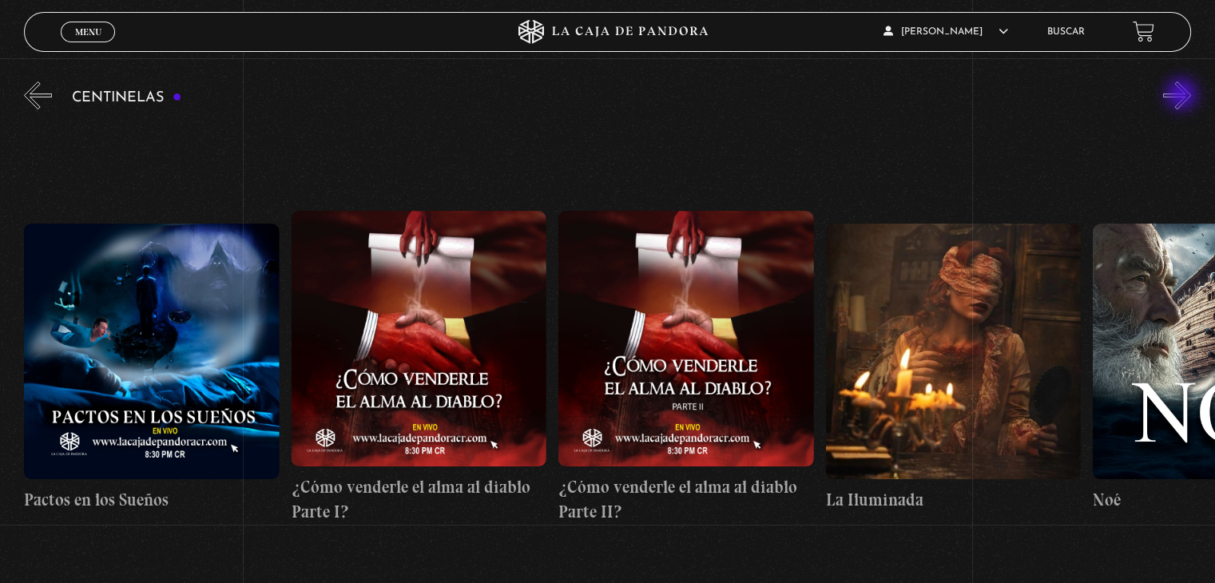
click at [1183, 96] on button "»" at bounding box center [1177, 95] width 28 height 28
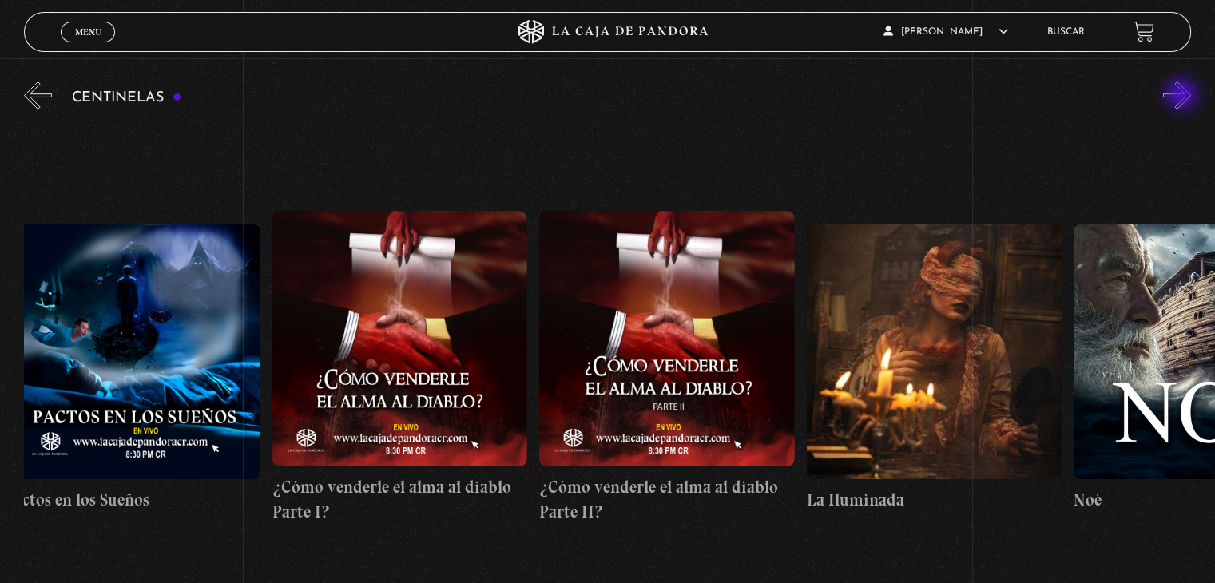
click at [1183, 96] on button "»" at bounding box center [1177, 95] width 28 height 28
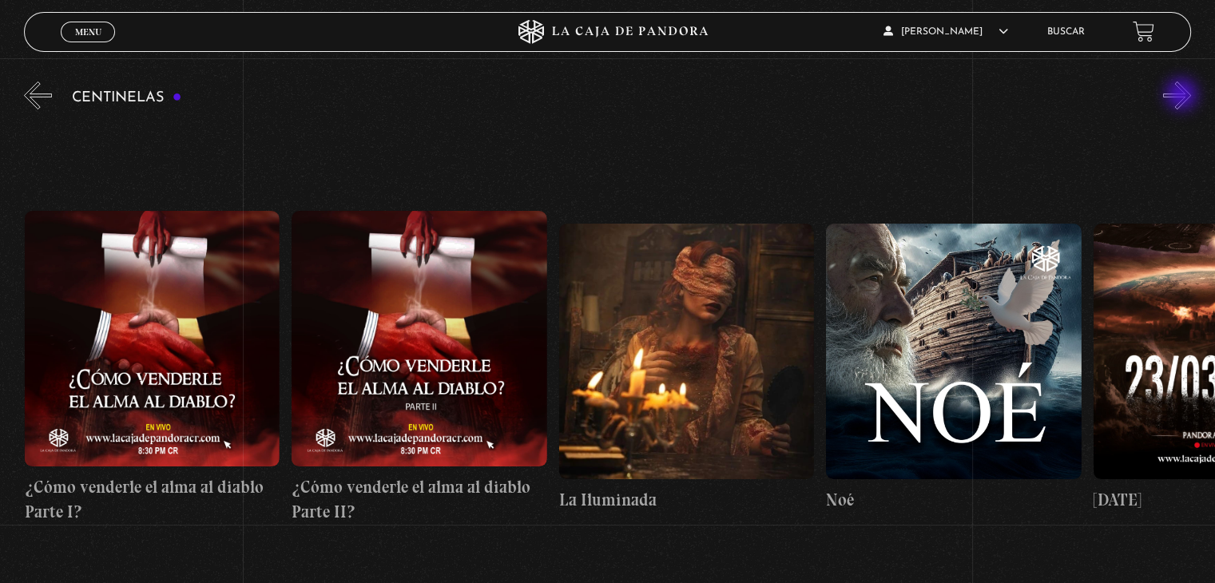
click at [1183, 96] on button "»" at bounding box center [1177, 95] width 28 height 28
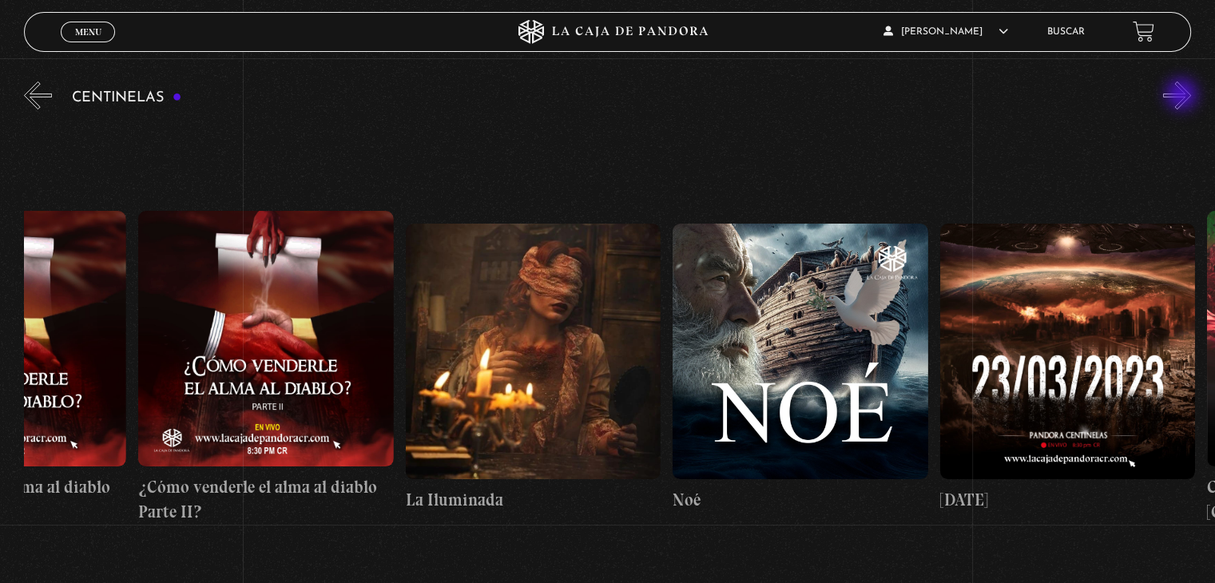
click at [1183, 96] on button "»" at bounding box center [1177, 95] width 28 height 28
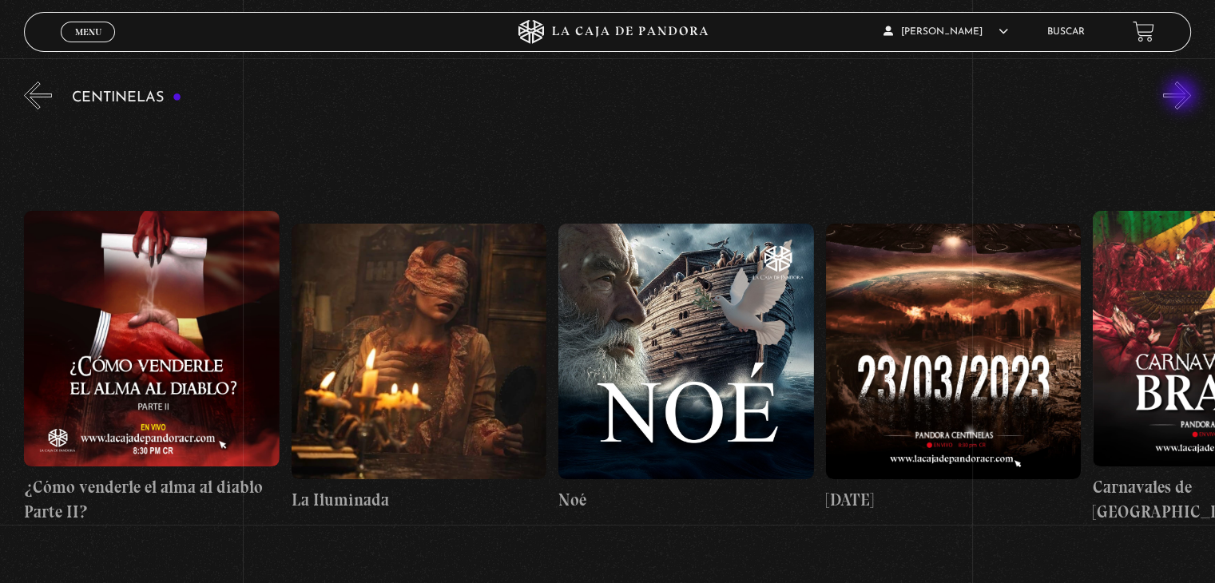
click at [1183, 96] on button "»" at bounding box center [1177, 95] width 28 height 28
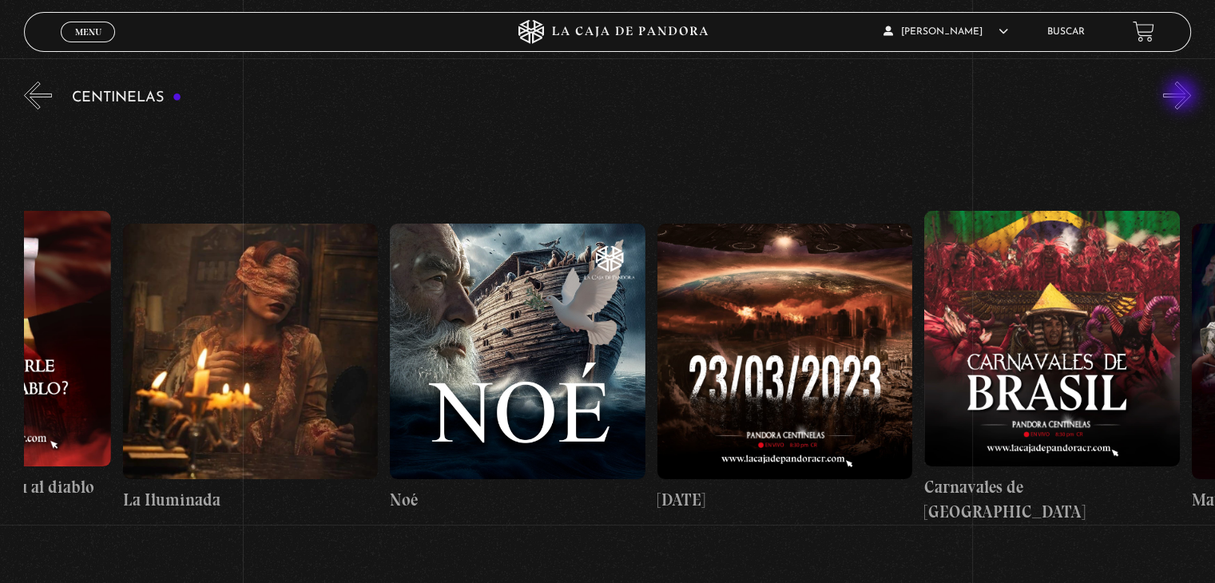
click at [1183, 96] on button "»" at bounding box center [1177, 95] width 28 height 28
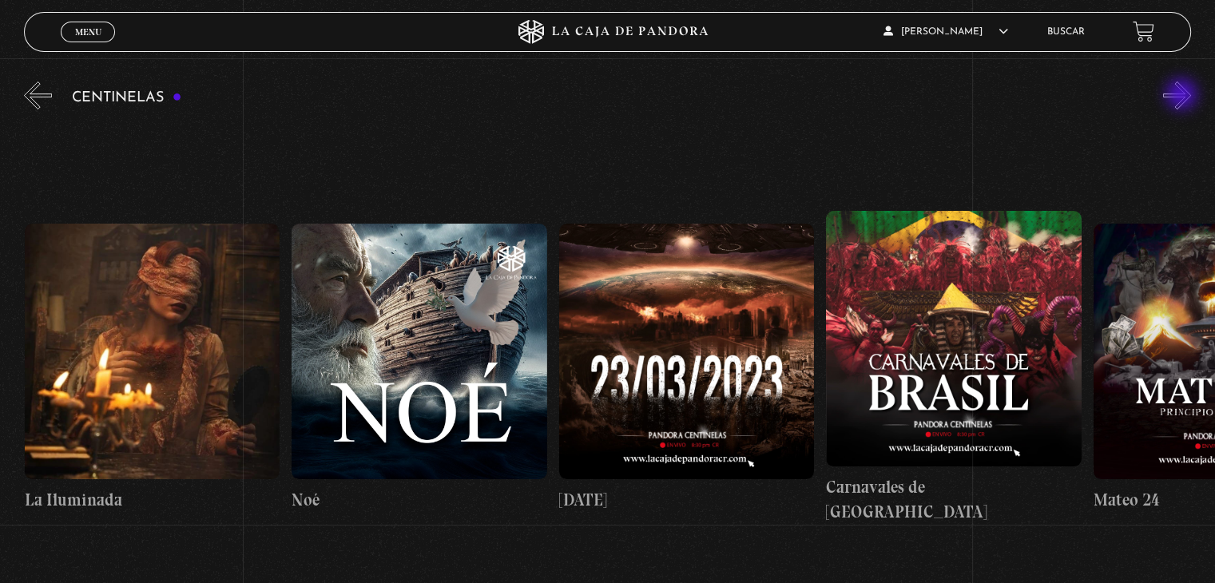
click at [1183, 96] on button "»" at bounding box center [1177, 95] width 28 height 28
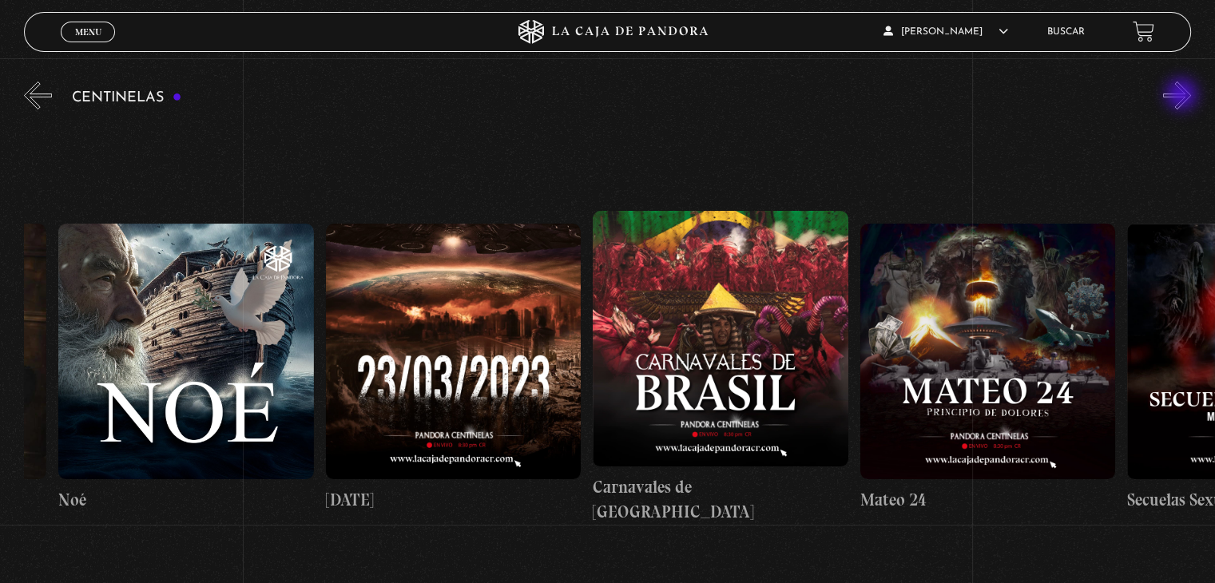
click at [1183, 96] on button "»" at bounding box center [1177, 95] width 28 height 28
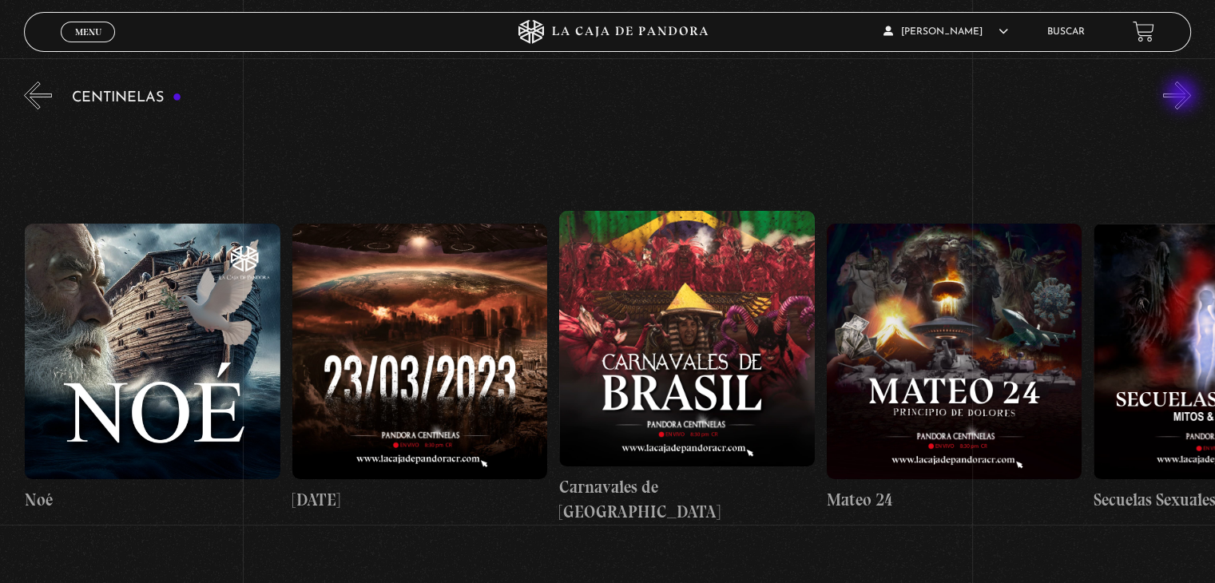
click at [1183, 96] on button "»" at bounding box center [1177, 95] width 28 height 28
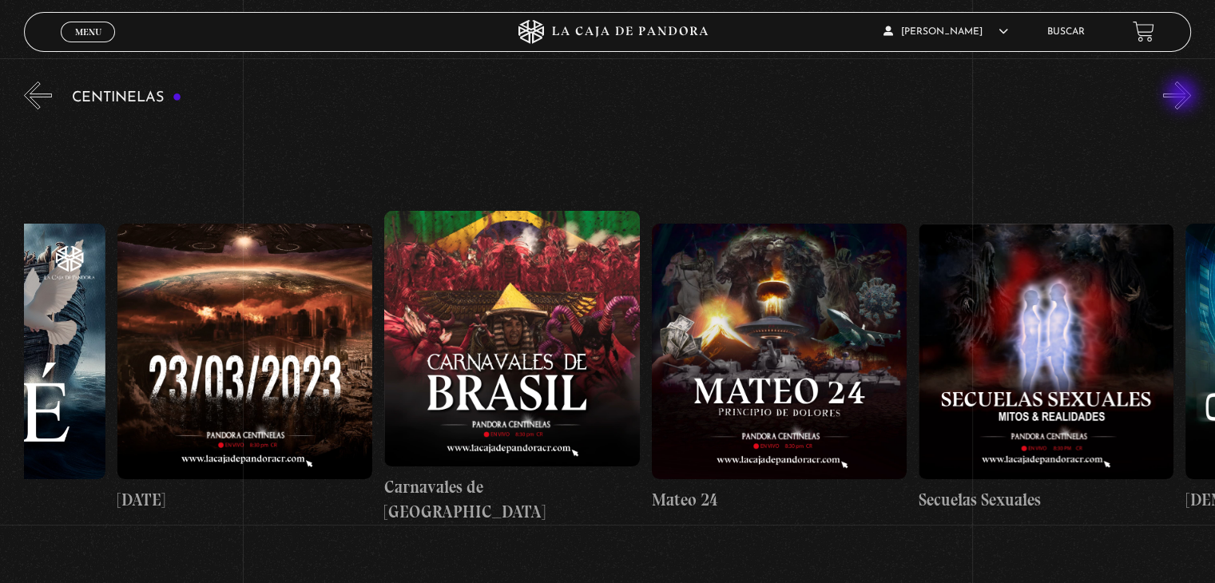
click at [1183, 96] on button "»" at bounding box center [1177, 95] width 28 height 28
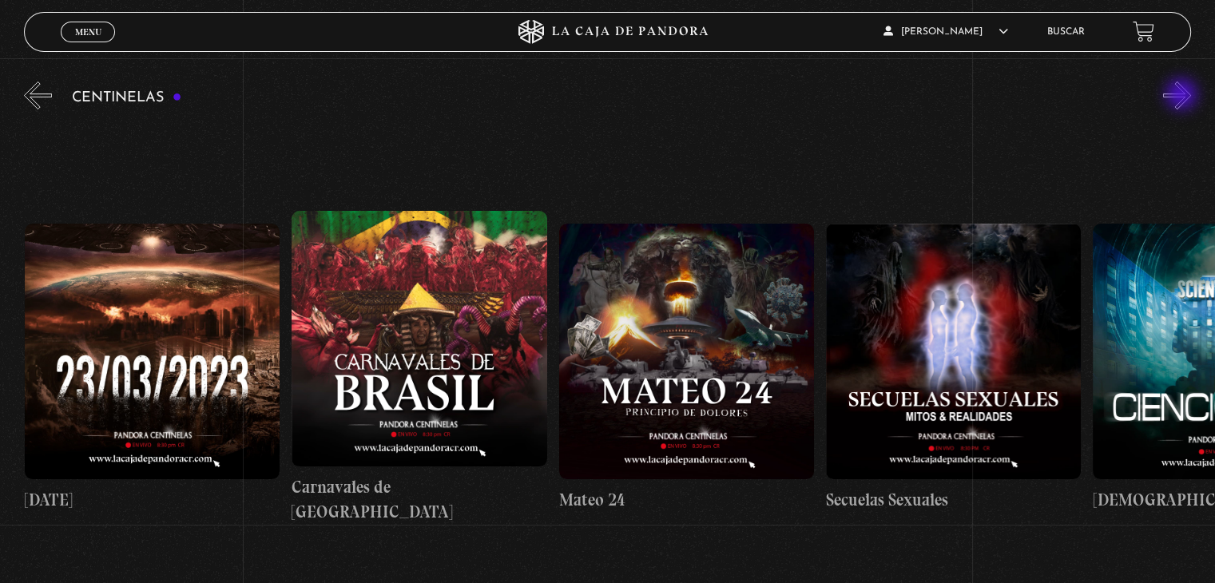
click at [1183, 96] on button "»" at bounding box center [1177, 95] width 28 height 28
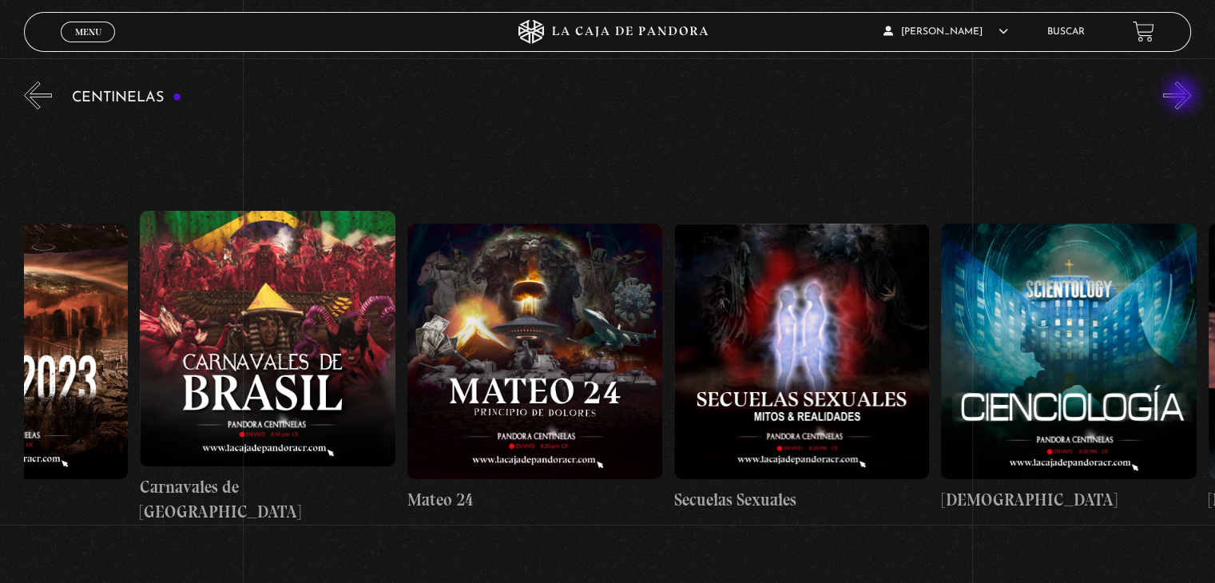
click at [1183, 96] on button "»" at bounding box center [1177, 95] width 28 height 28
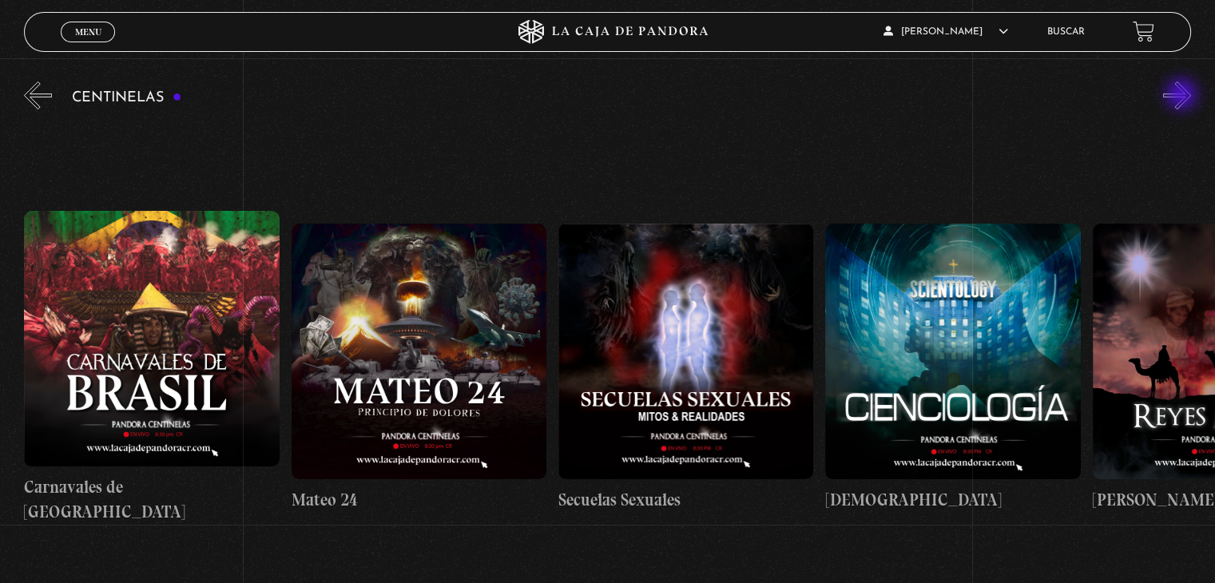
click at [1183, 96] on button "»" at bounding box center [1177, 95] width 28 height 28
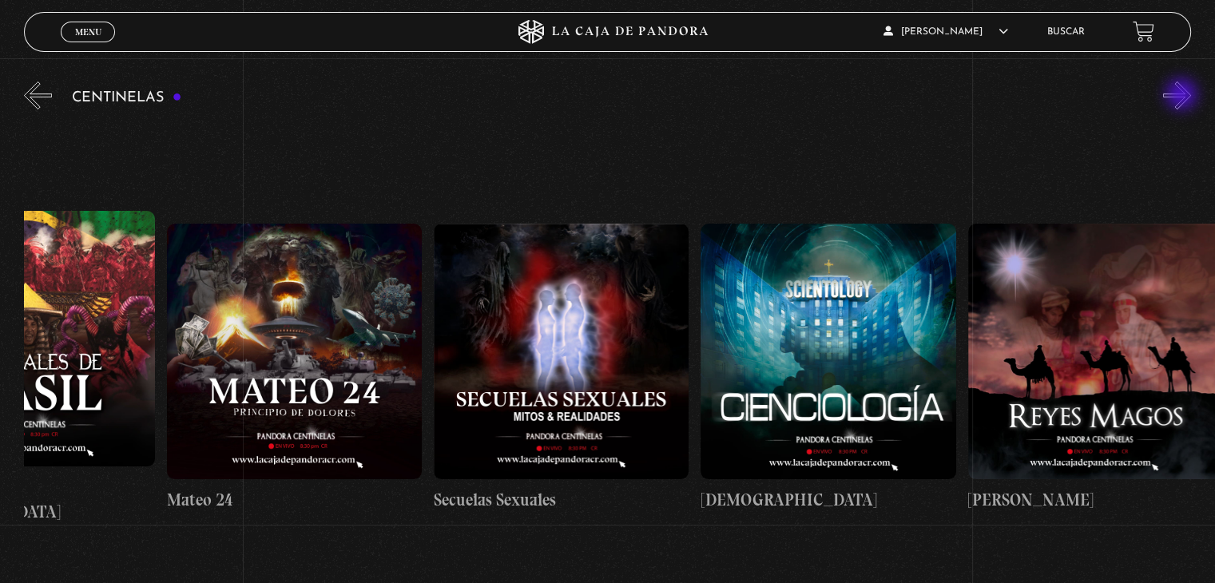
click at [1183, 96] on button "»" at bounding box center [1177, 95] width 28 height 28
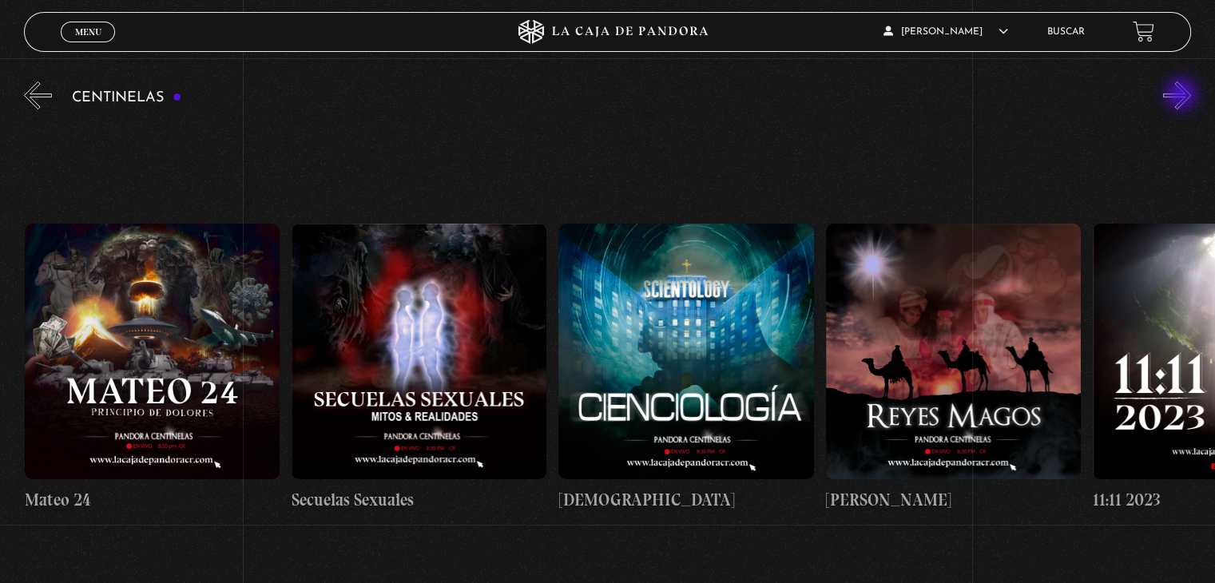
click at [1183, 96] on button "»" at bounding box center [1177, 95] width 28 height 28
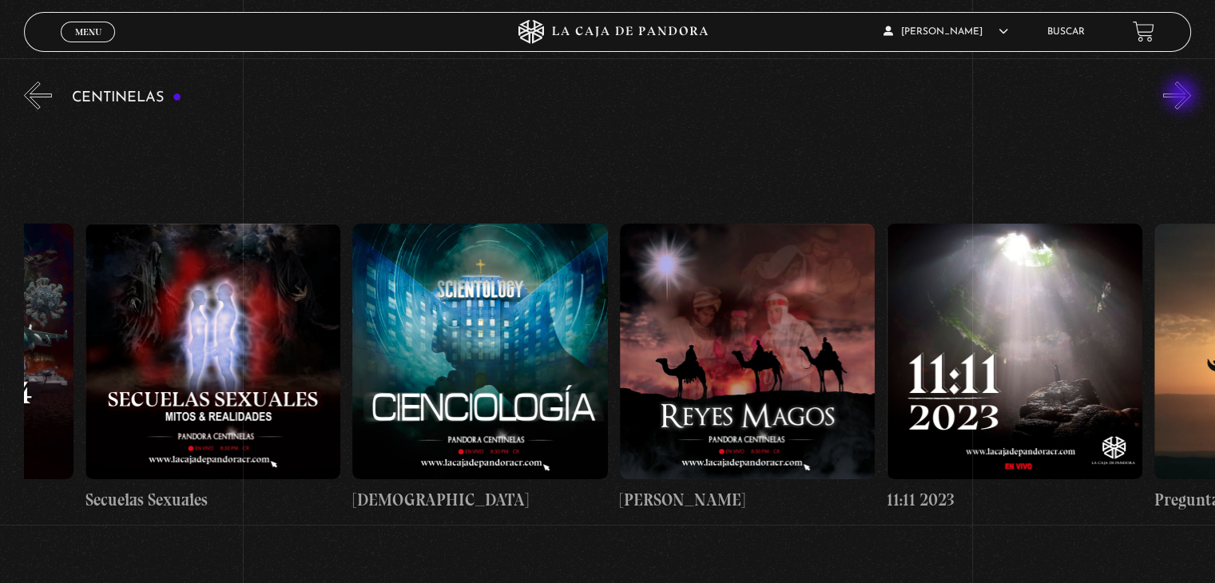
click at [1183, 96] on button "»" at bounding box center [1177, 95] width 28 height 28
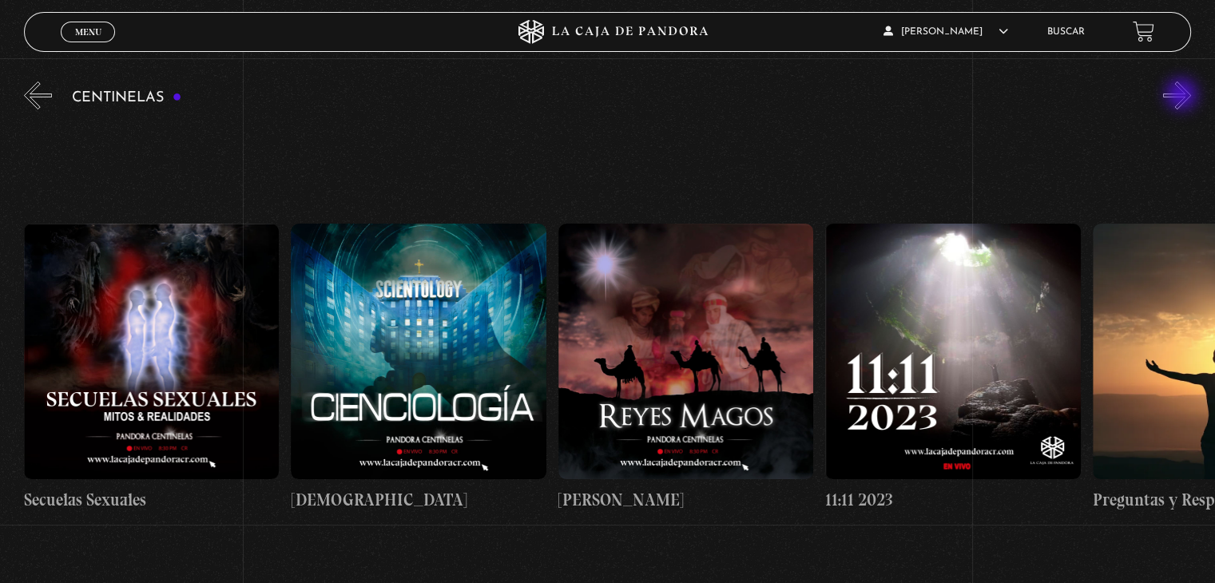
click at [1183, 96] on button "»" at bounding box center [1177, 95] width 28 height 28
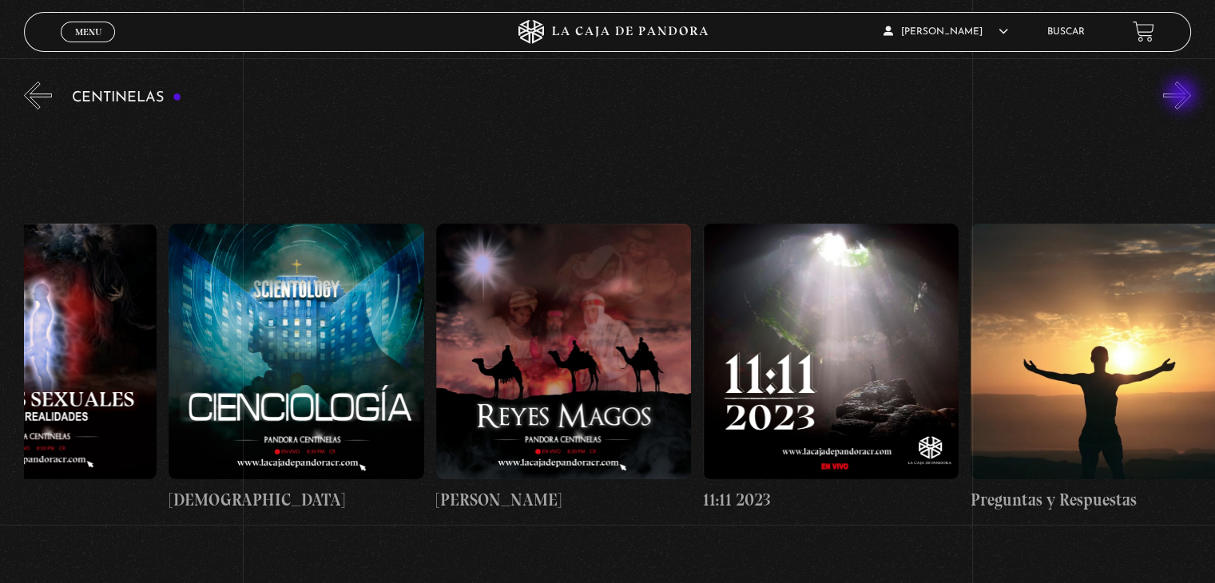
click at [1183, 96] on button "»" at bounding box center [1177, 95] width 28 height 28
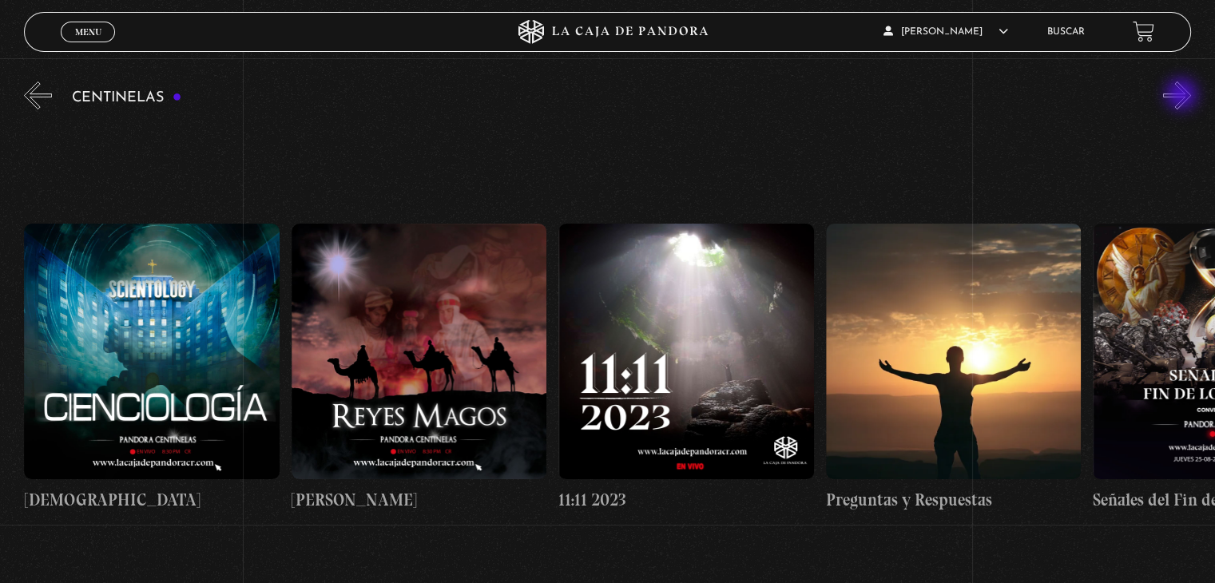
click at [1183, 96] on button "»" at bounding box center [1177, 95] width 28 height 28
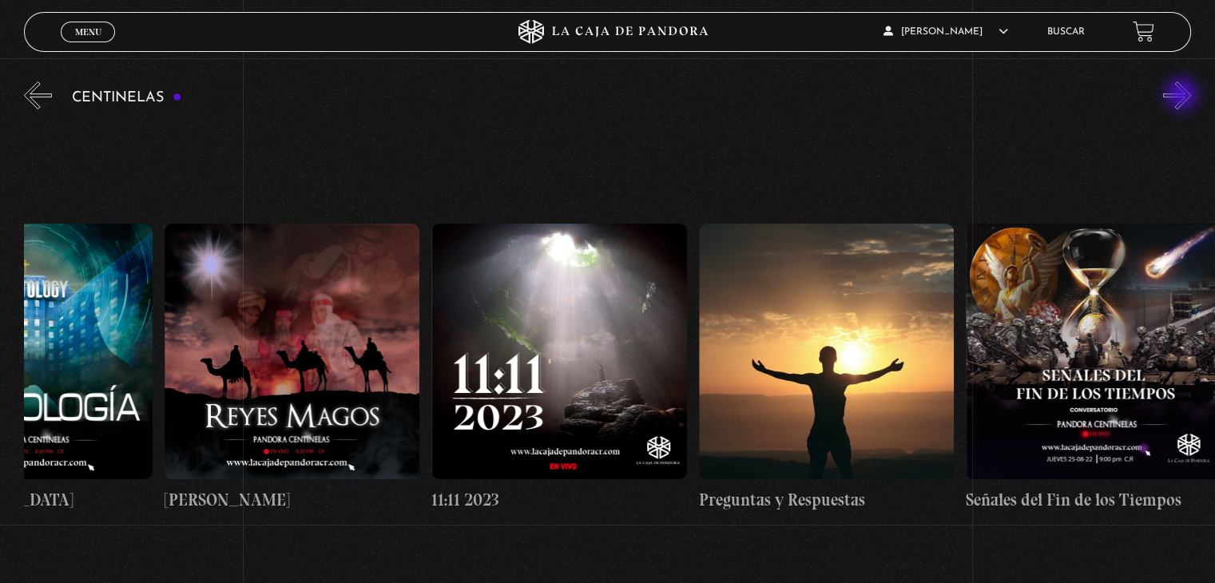
click at [1183, 96] on button "»" at bounding box center [1177, 95] width 28 height 28
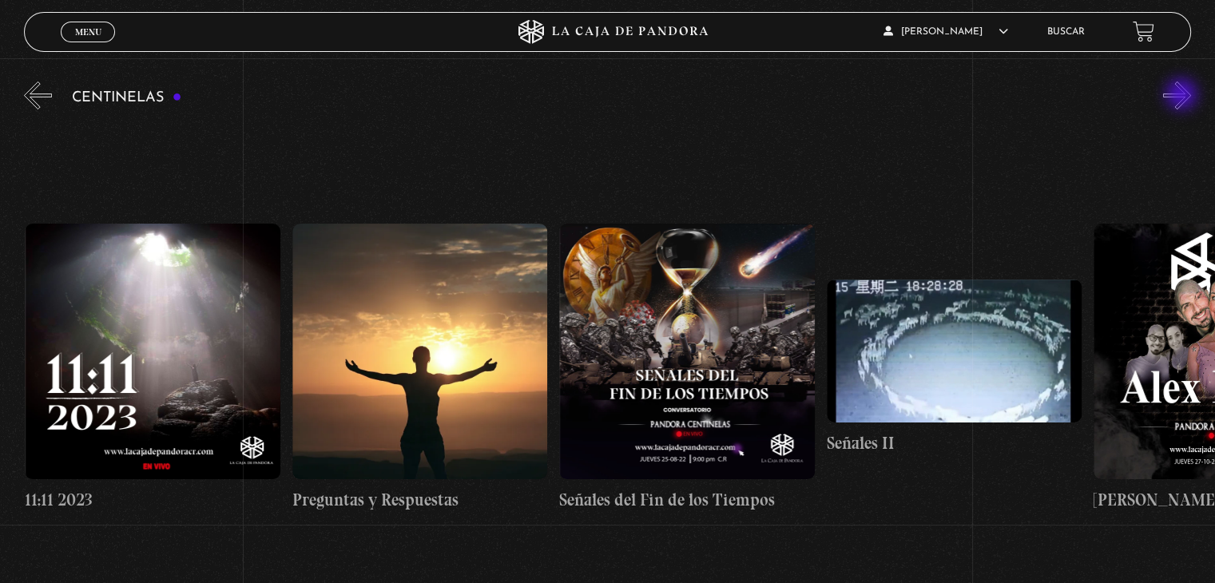
scroll to position [0, 13356]
click at [1179, 93] on button "»" at bounding box center [1177, 95] width 28 height 28
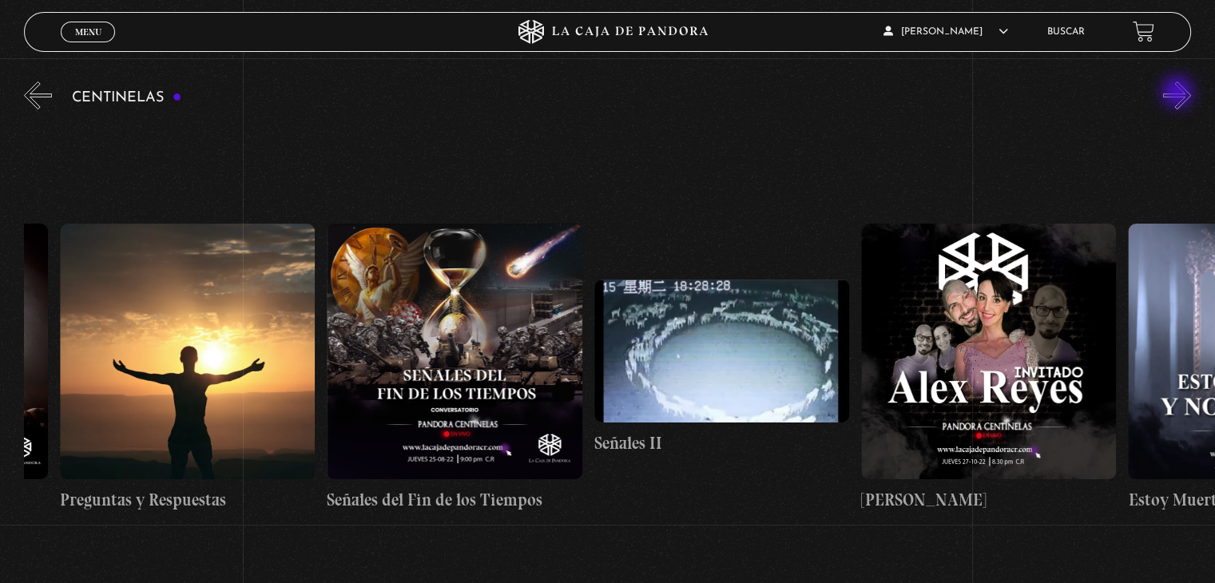
click at [1179, 93] on button "»" at bounding box center [1177, 95] width 28 height 28
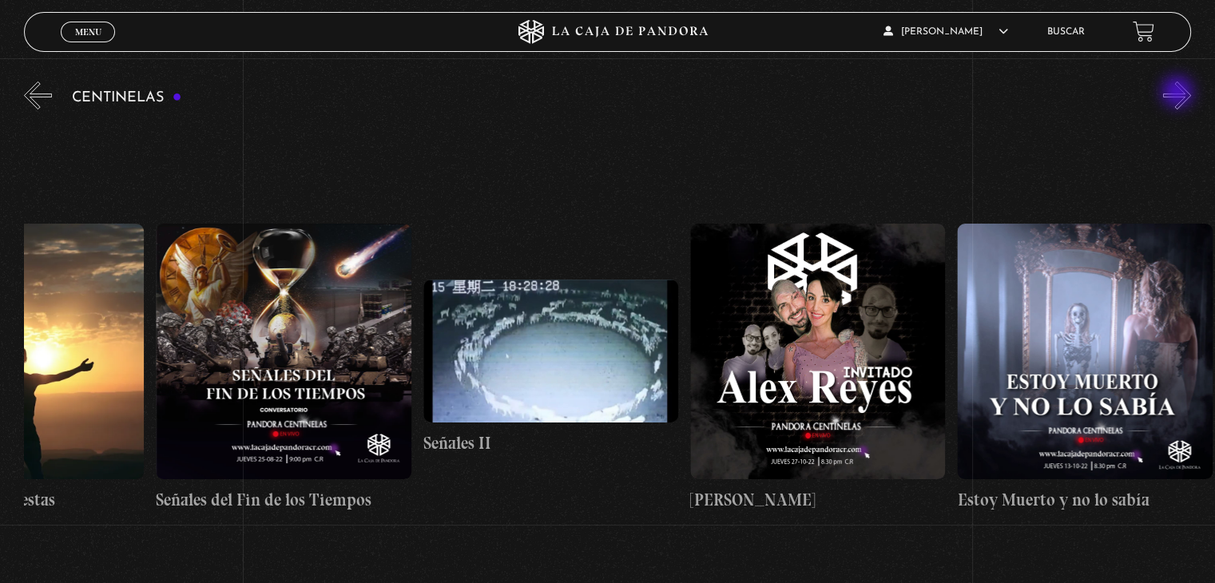
click at [1179, 93] on button "»" at bounding box center [1177, 95] width 28 height 28
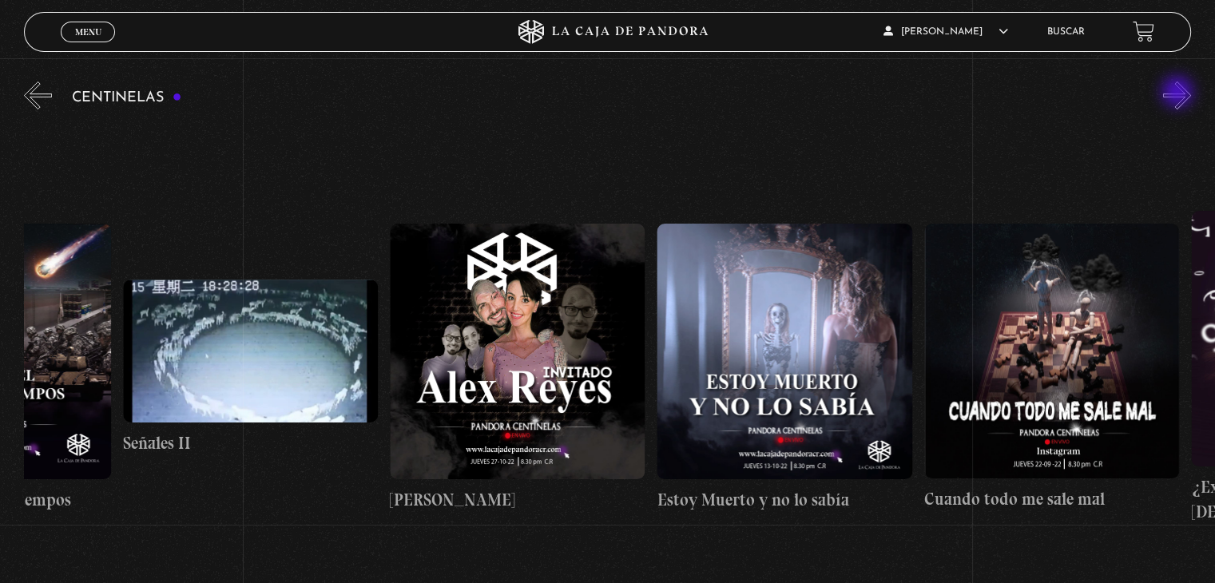
click at [1179, 93] on button "»" at bounding box center [1177, 95] width 28 height 28
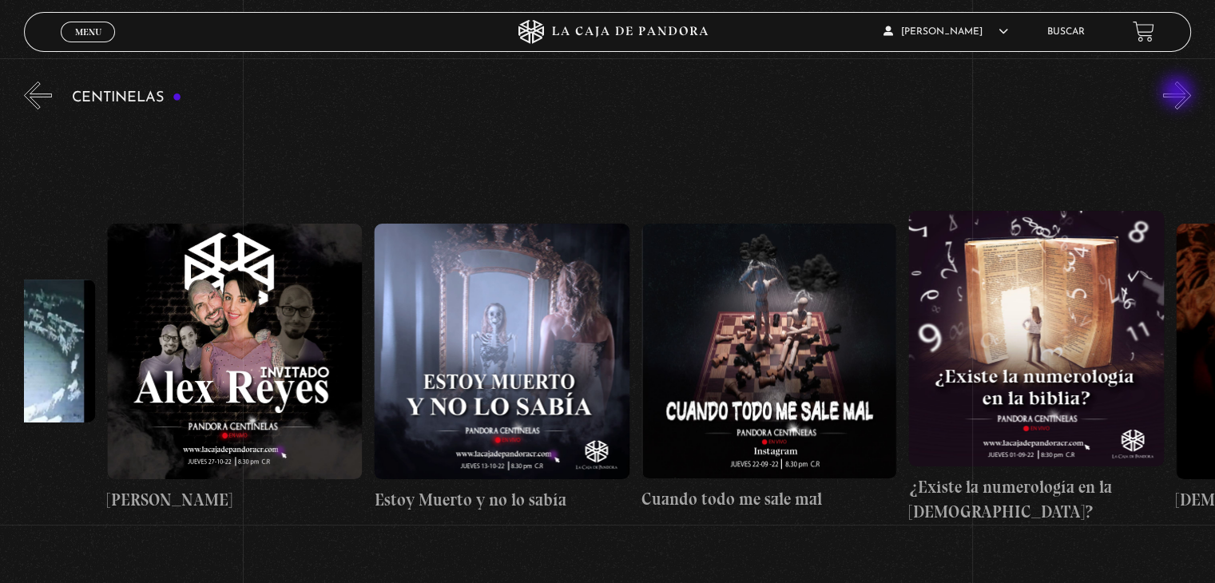
click at [1179, 93] on button "»" at bounding box center [1177, 95] width 28 height 28
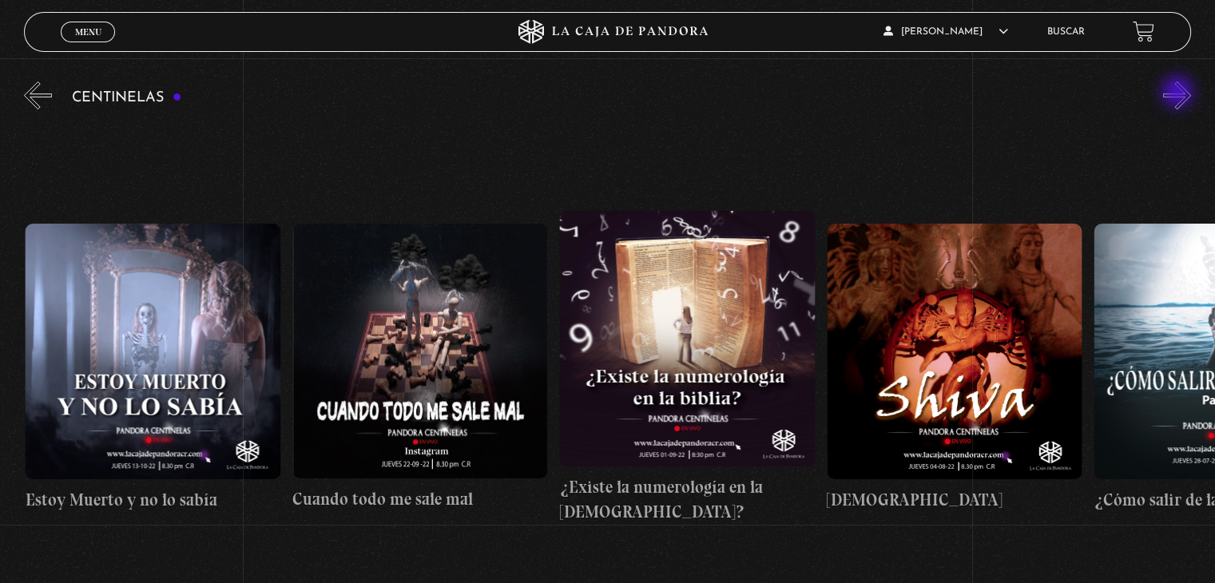
scroll to position [0, 14692]
click at [1179, 93] on button "»" at bounding box center [1177, 95] width 28 height 28
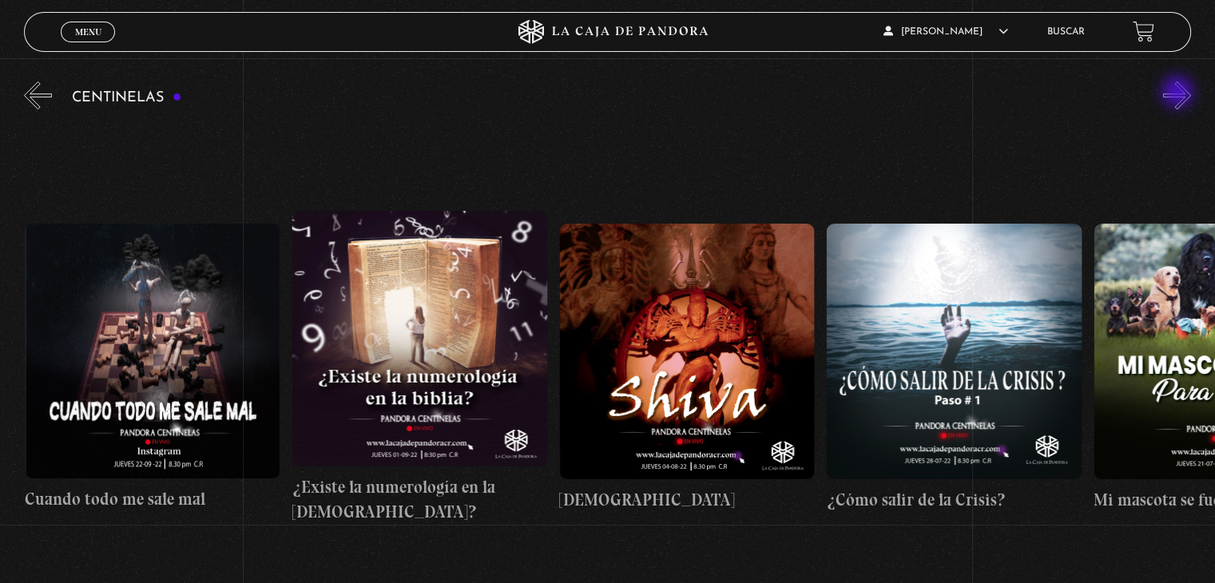
click at [1179, 93] on button "»" at bounding box center [1177, 95] width 28 height 28
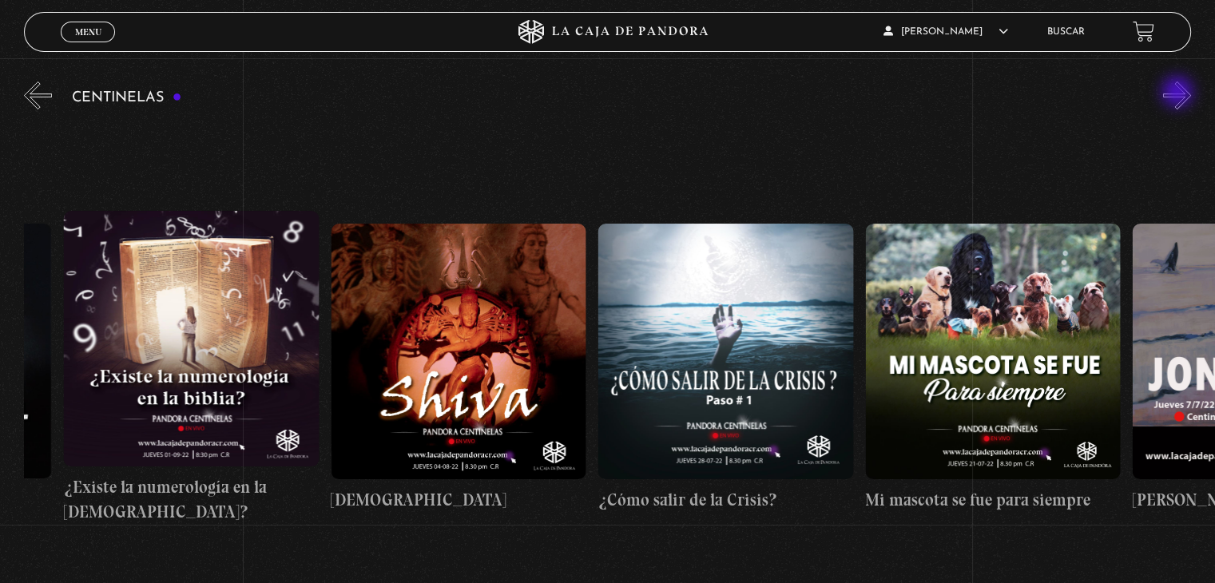
click at [1179, 93] on button "»" at bounding box center [1177, 95] width 28 height 28
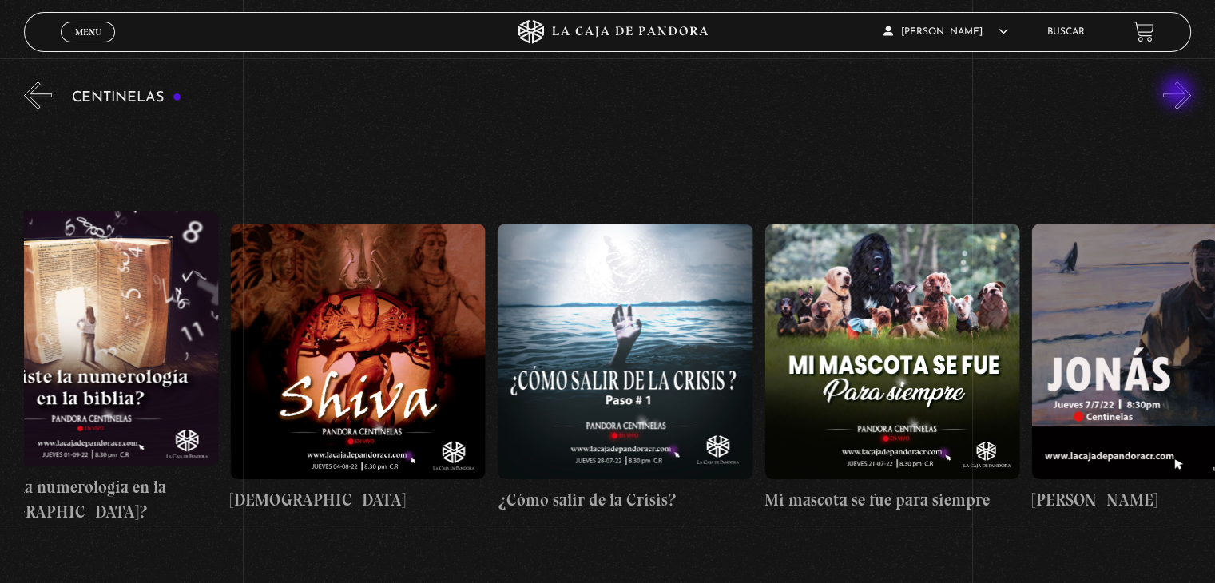
click at [1179, 93] on button "»" at bounding box center [1177, 95] width 28 height 28
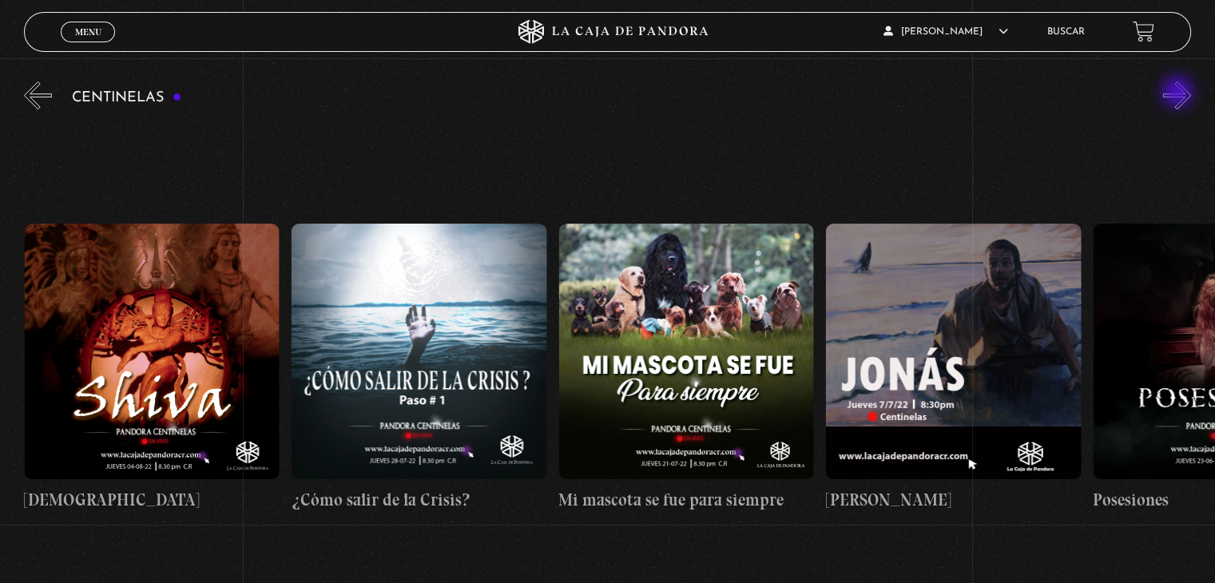
click at [1179, 93] on button "»" at bounding box center [1177, 95] width 28 height 28
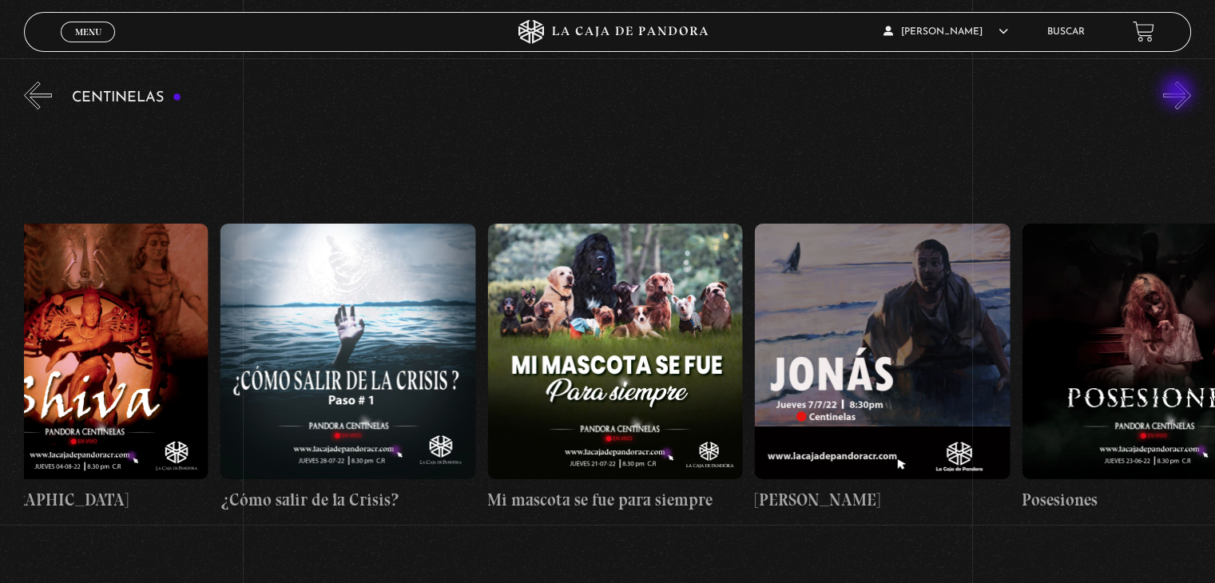
click at [1179, 93] on button "»" at bounding box center [1177, 95] width 28 height 28
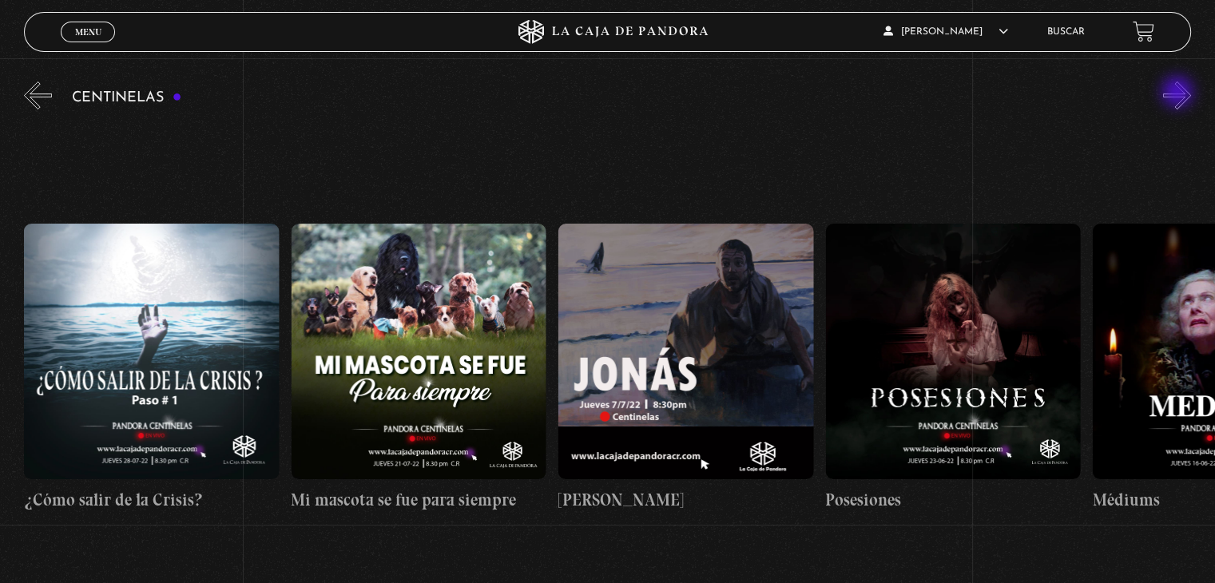
click at [1179, 93] on button "»" at bounding box center [1177, 95] width 28 height 28
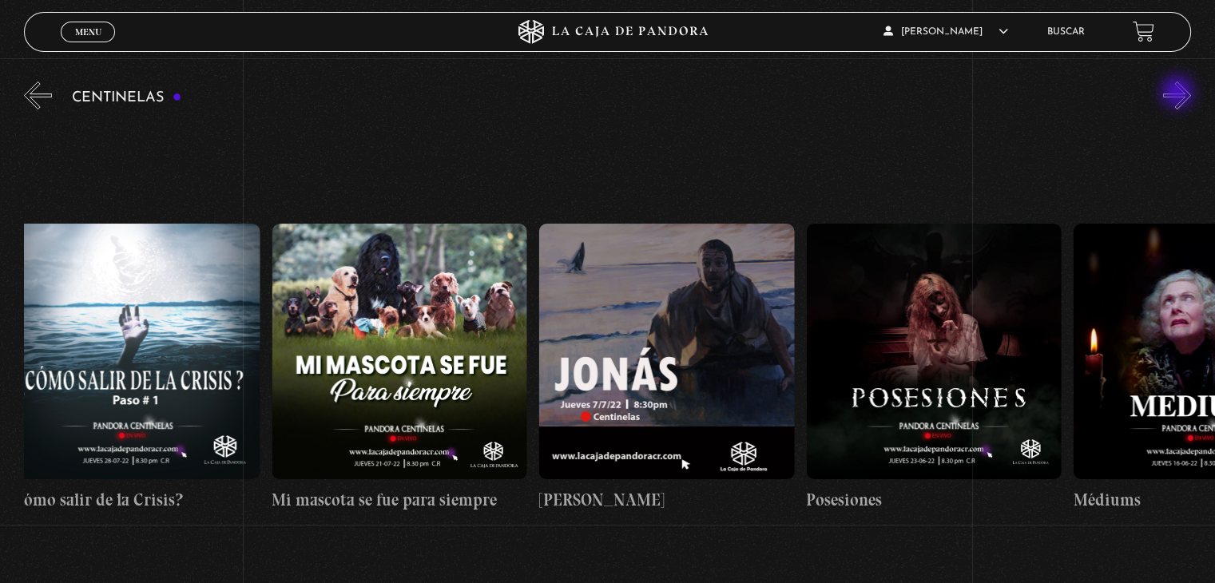
click at [1179, 93] on button "»" at bounding box center [1177, 95] width 28 height 28
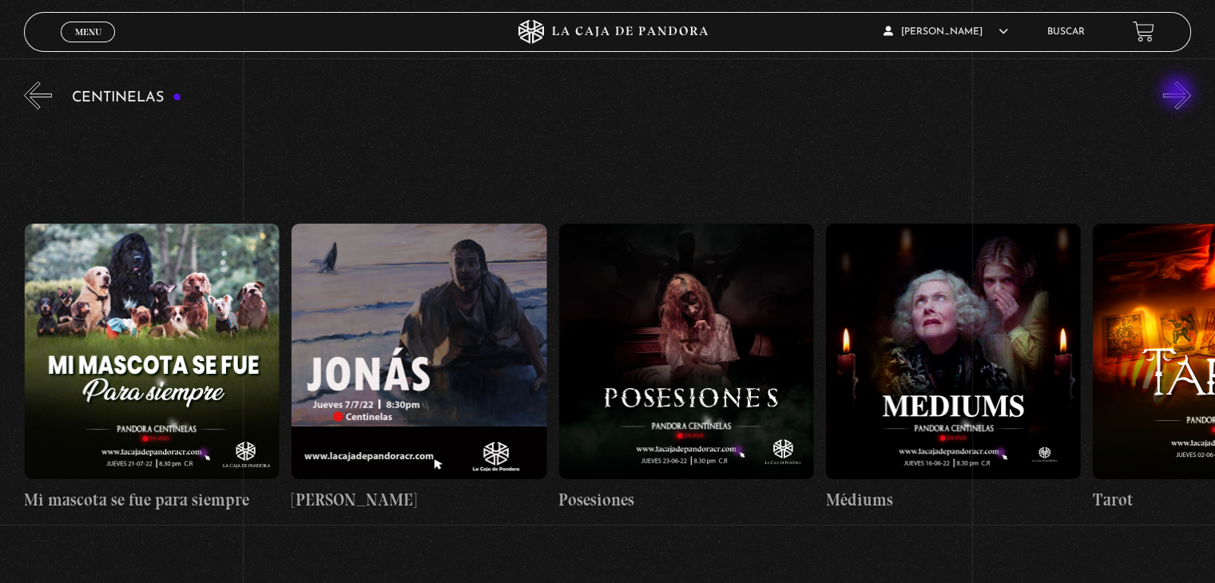
click at [1179, 93] on button "»" at bounding box center [1177, 95] width 28 height 28
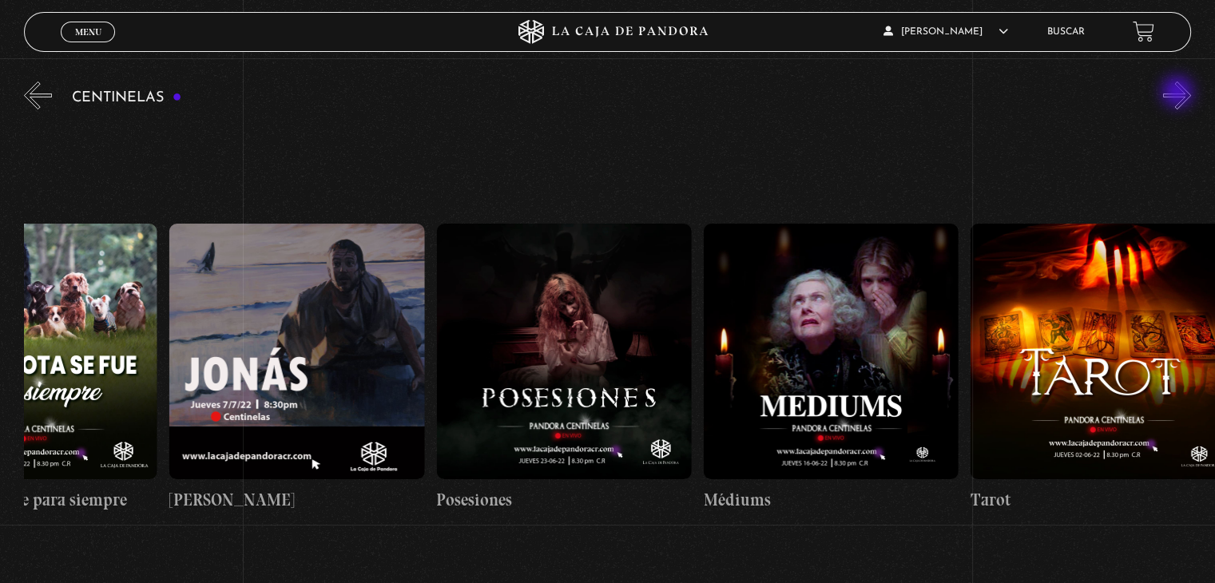
click at [1179, 93] on button "»" at bounding box center [1177, 95] width 28 height 28
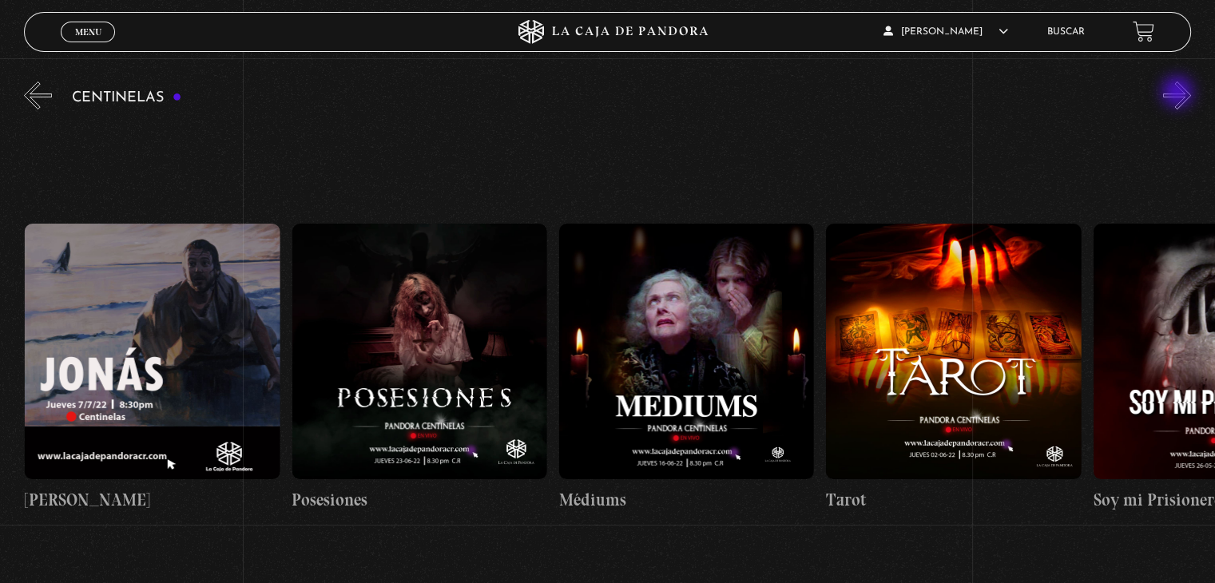
click at [1179, 93] on button "»" at bounding box center [1177, 95] width 28 height 28
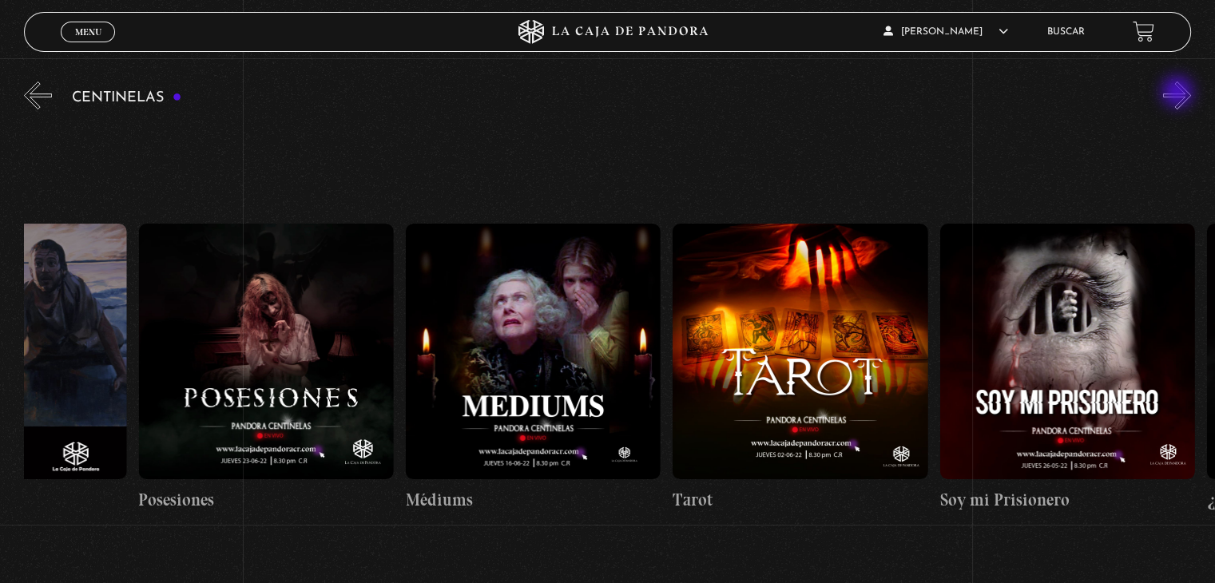
click at [1179, 93] on button "»" at bounding box center [1177, 95] width 28 height 28
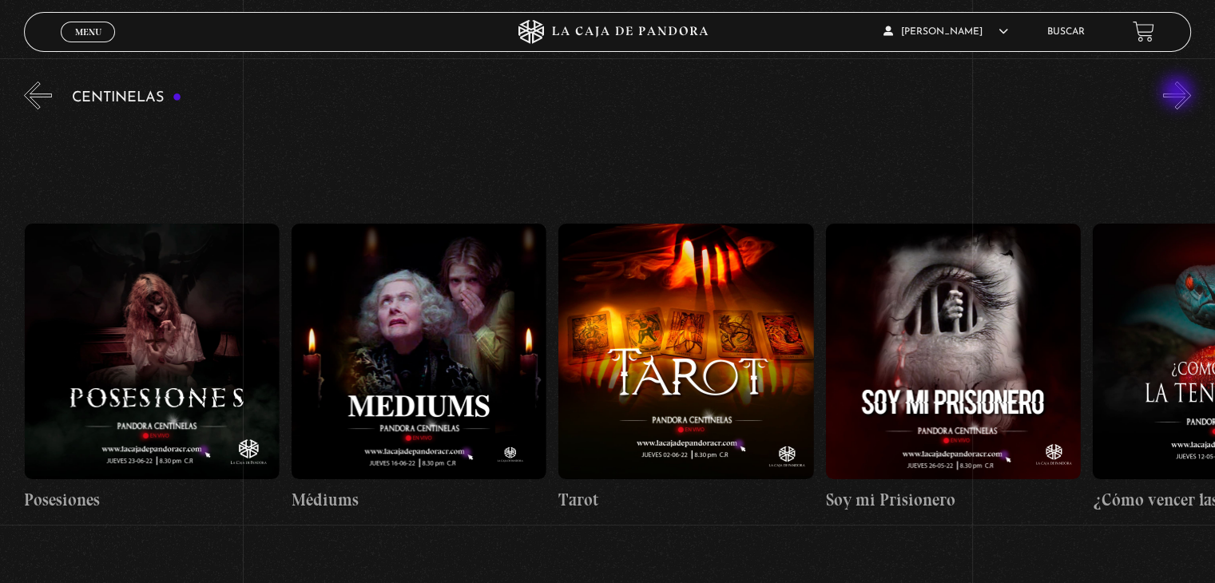
click at [1179, 93] on button "»" at bounding box center [1177, 95] width 28 height 28
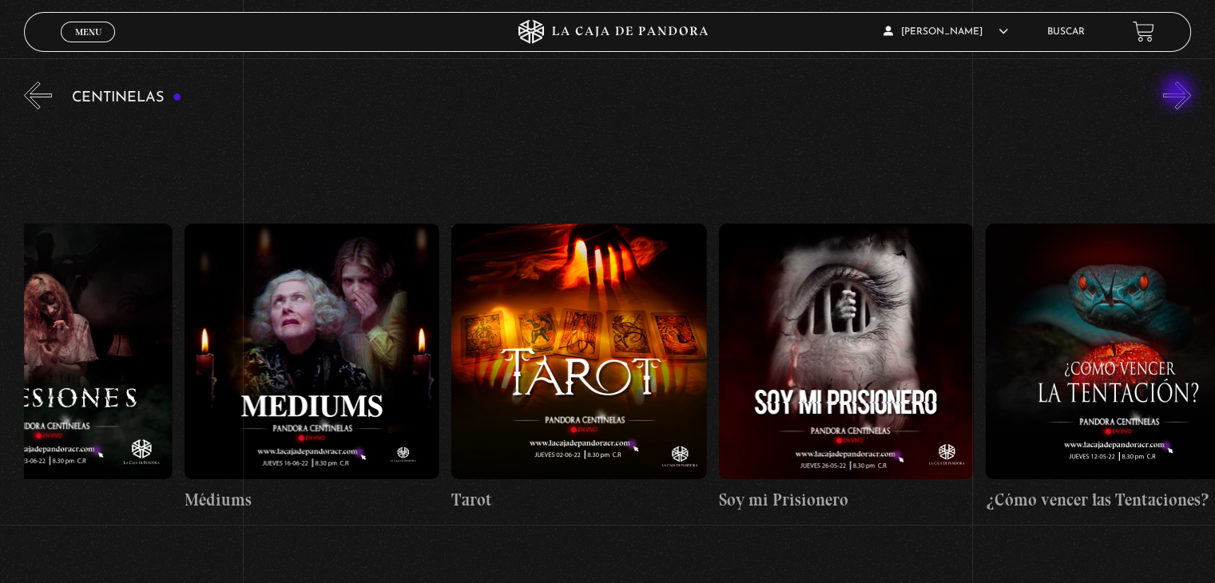
click at [1179, 93] on button "»" at bounding box center [1177, 95] width 28 height 28
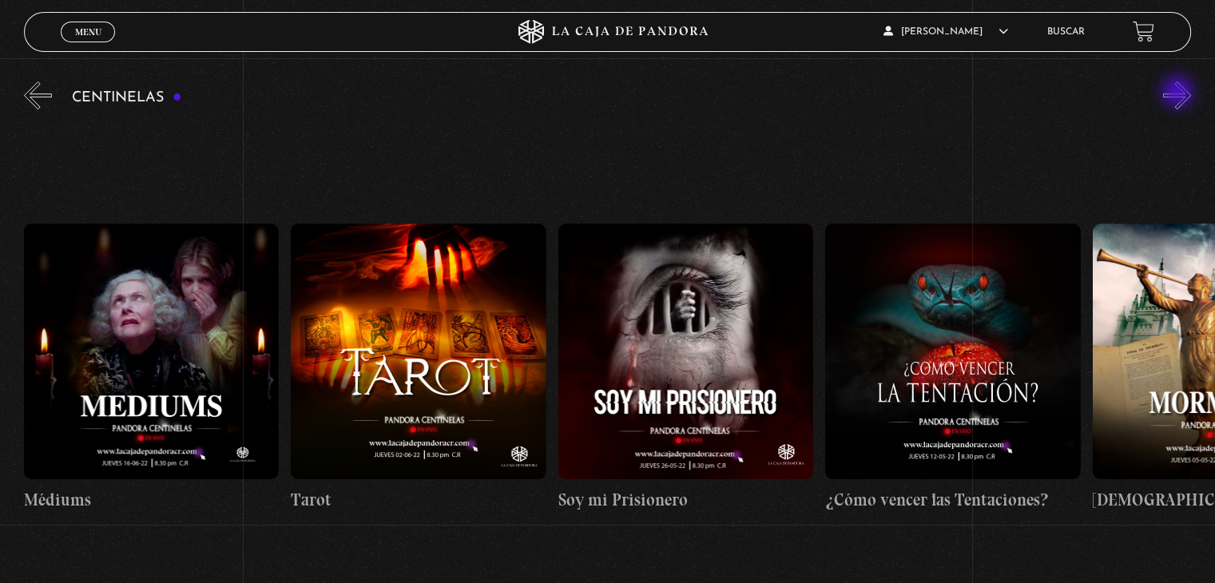
click at [1179, 93] on button "»" at bounding box center [1177, 95] width 28 height 28
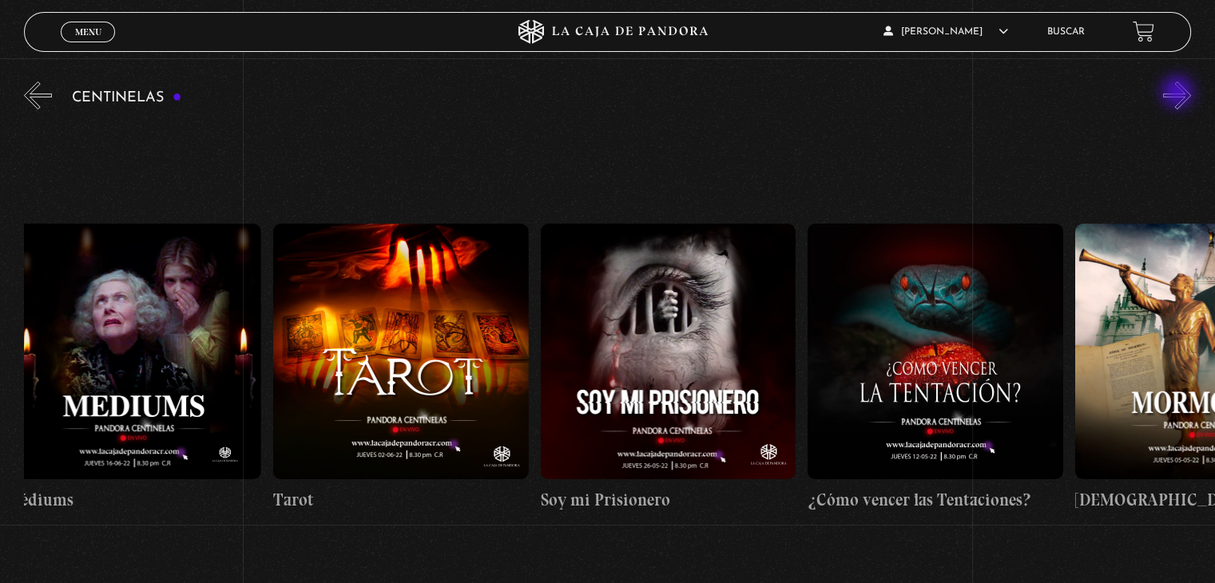
click at [1179, 93] on button "»" at bounding box center [1177, 95] width 28 height 28
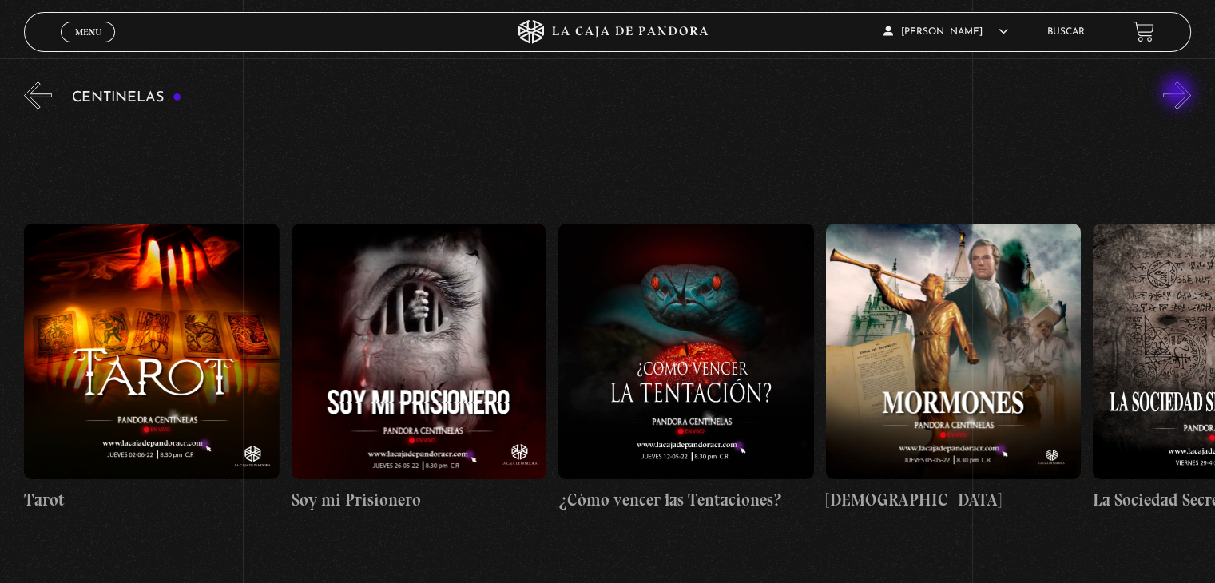
click at [1179, 93] on button "»" at bounding box center [1177, 95] width 28 height 28
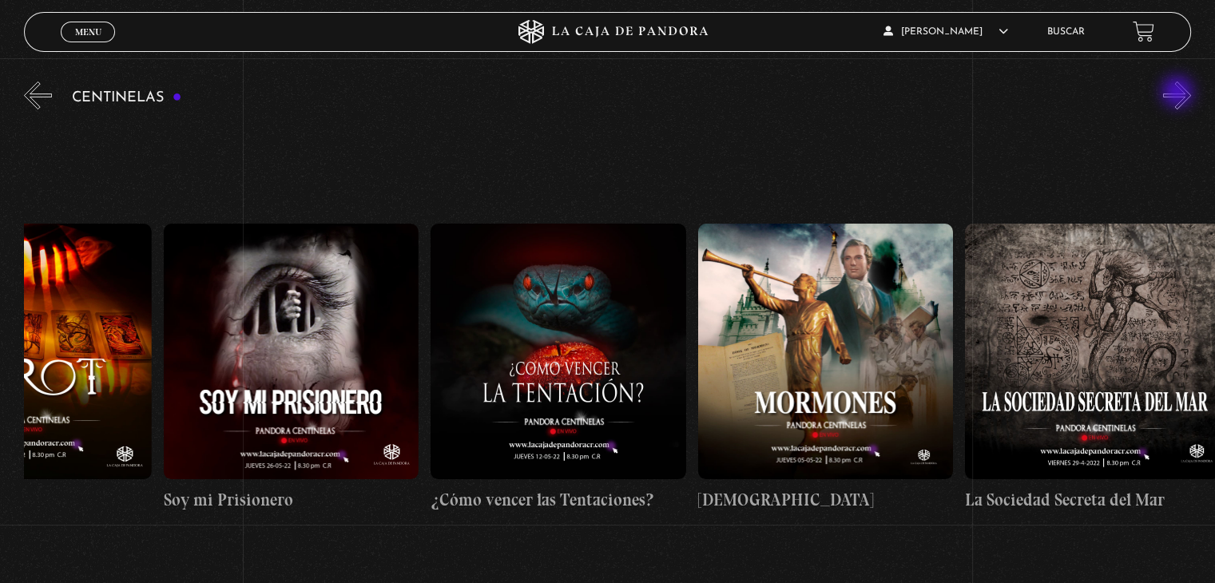
click at [1179, 93] on button "»" at bounding box center [1177, 95] width 28 height 28
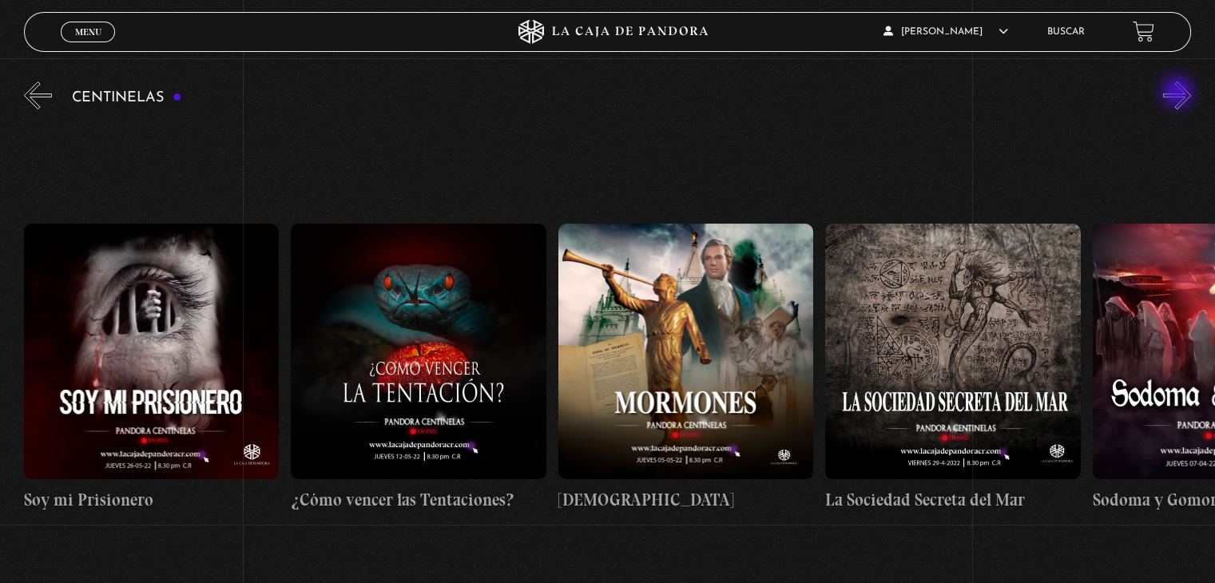
click at [1179, 93] on button "»" at bounding box center [1177, 95] width 28 height 28
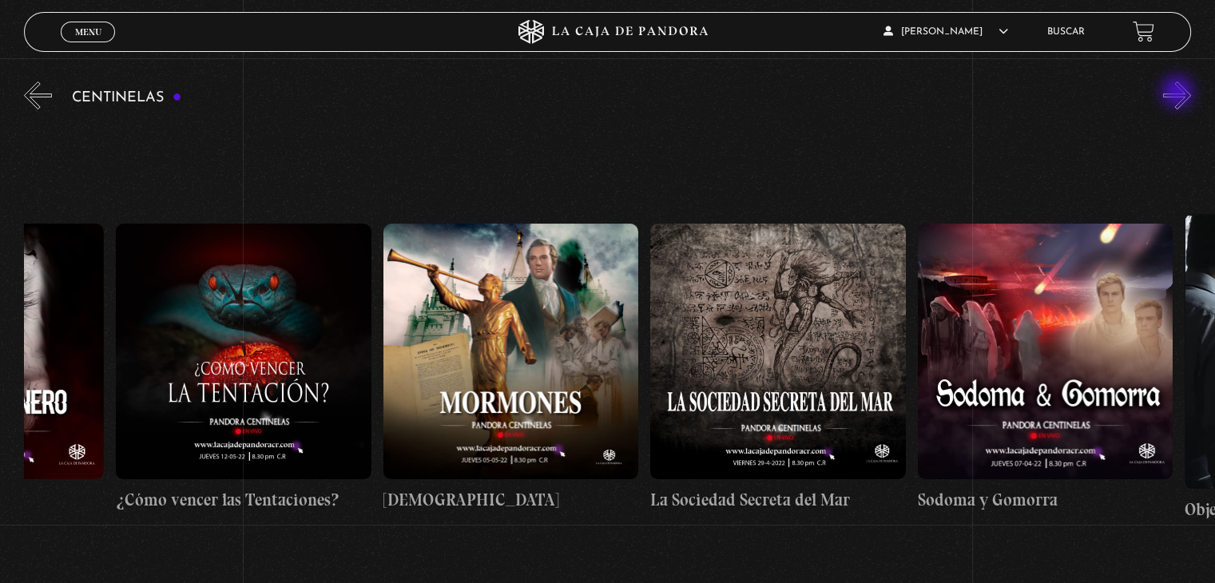
click at [1179, 93] on button "»" at bounding box center [1177, 95] width 28 height 28
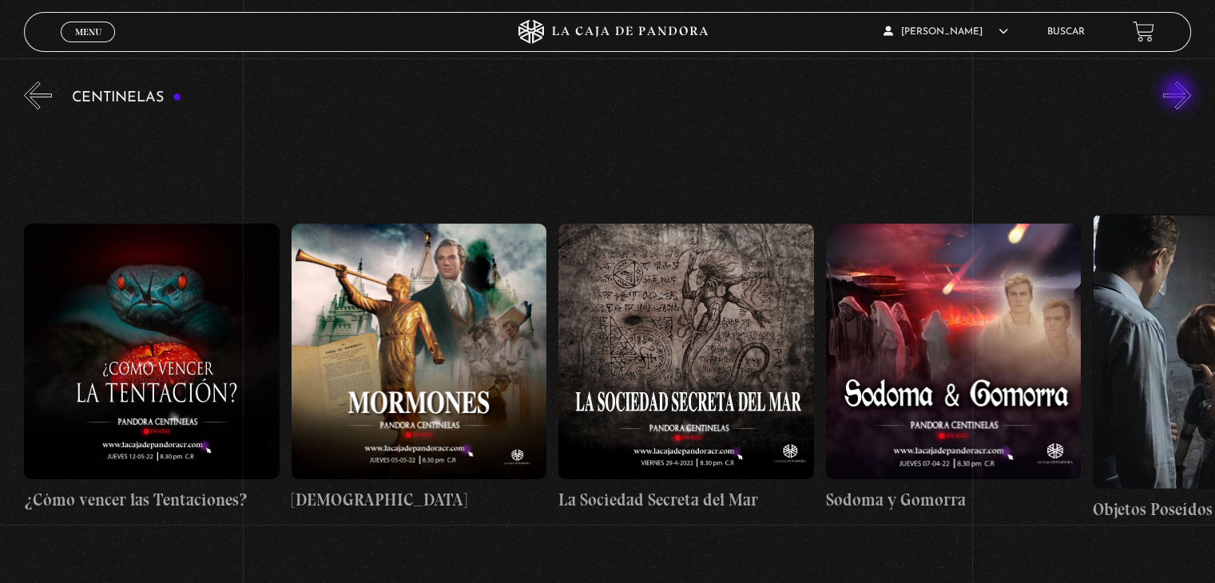
click at [1179, 93] on button "»" at bounding box center [1177, 95] width 28 height 28
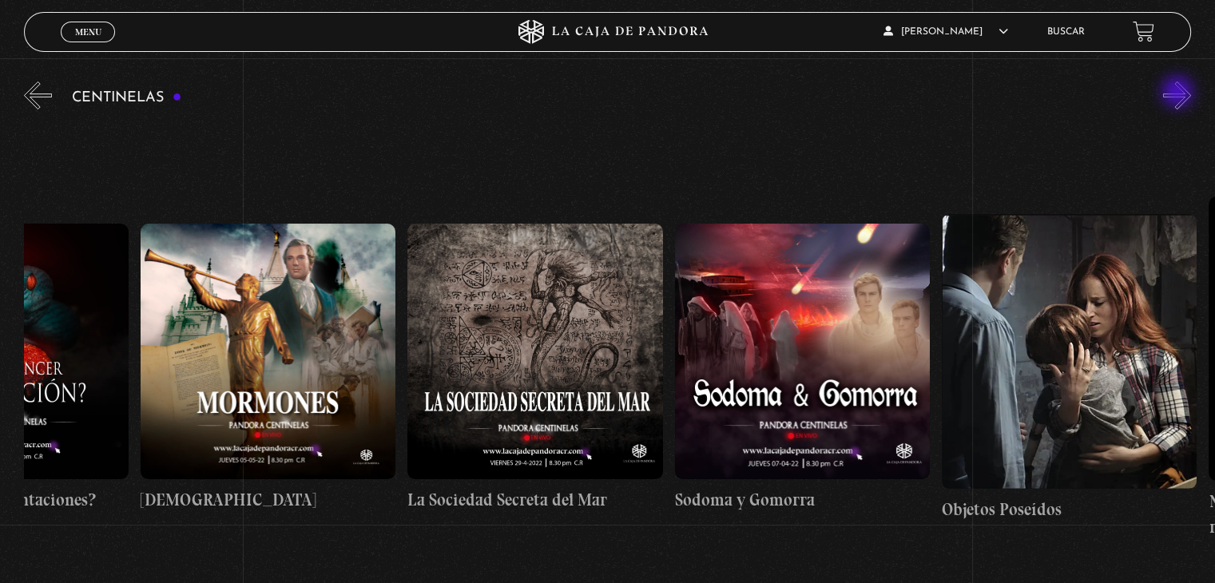
click at [1179, 93] on button "»" at bounding box center [1177, 95] width 28 height 28
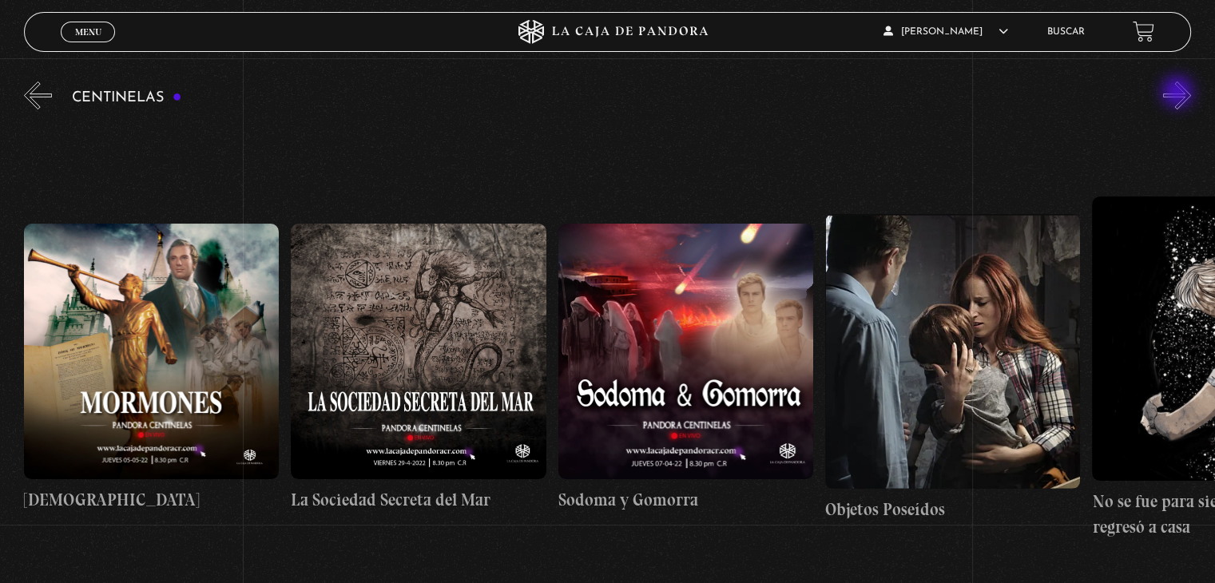
click at [1179, 93] on button "»" at bounding box center [1177, 95] width 28 height 28
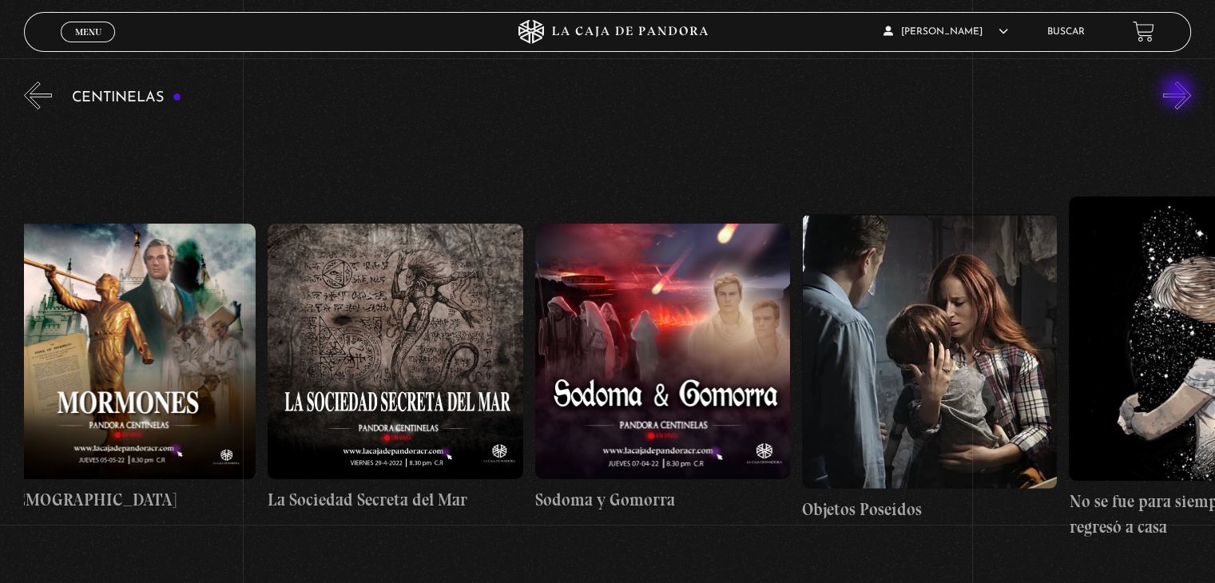
click at [1179, 93] on button "»" at bounding box center [1177, 95] width 28 height 28
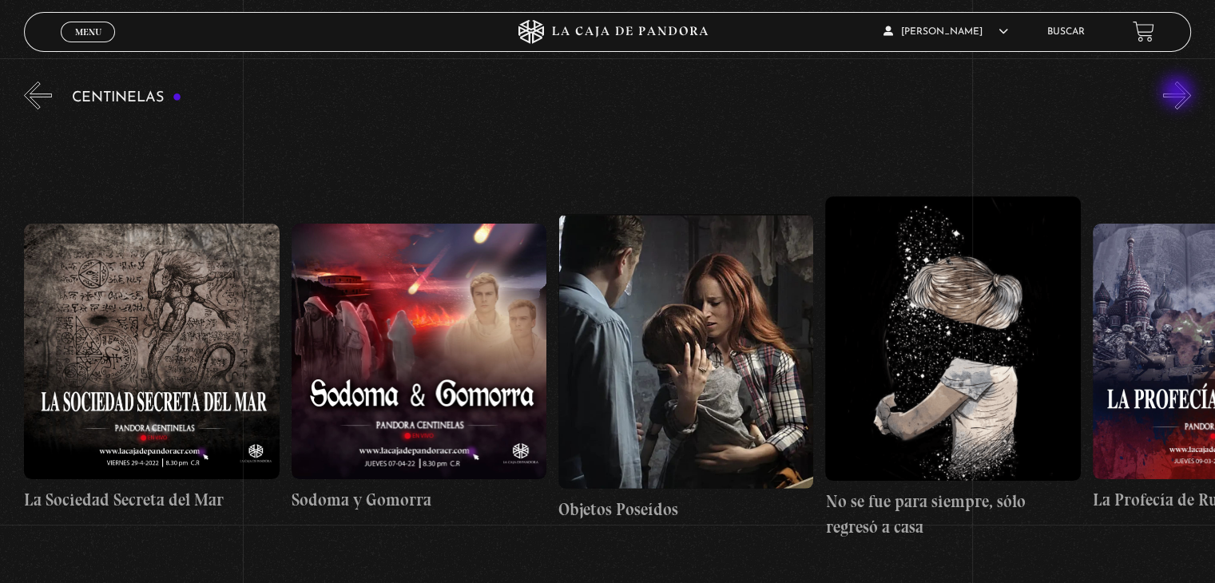
click at [1179, 93] on button "»" at bounding box center [1177, 95] width 28 height 28
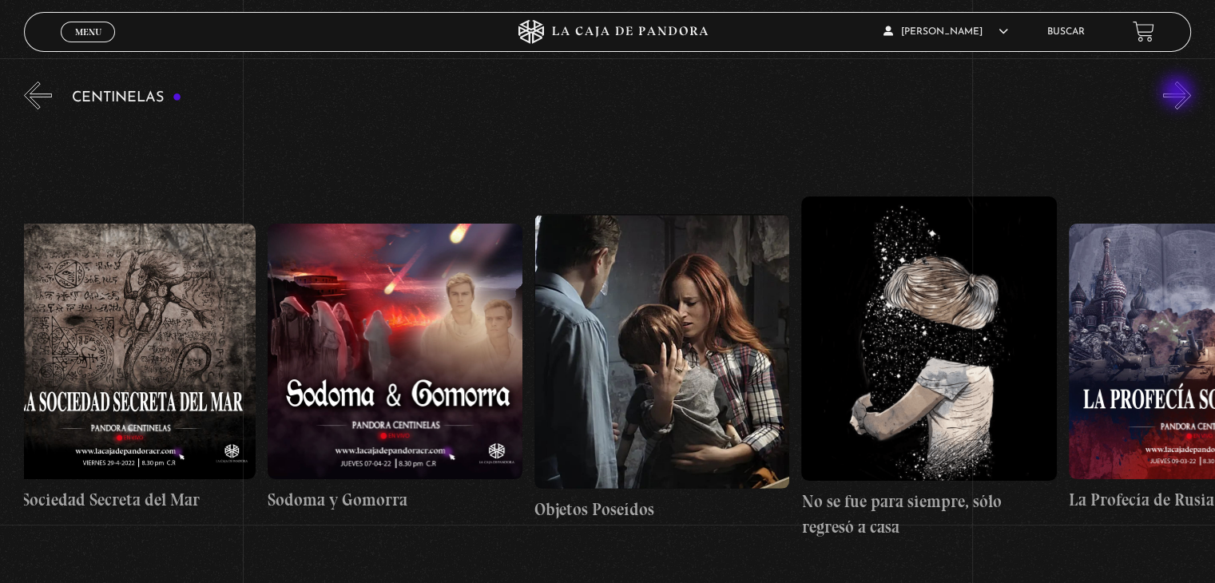
click at [1179, 93] on button "»" at bounding box center [1177, 95] width 28 height 28
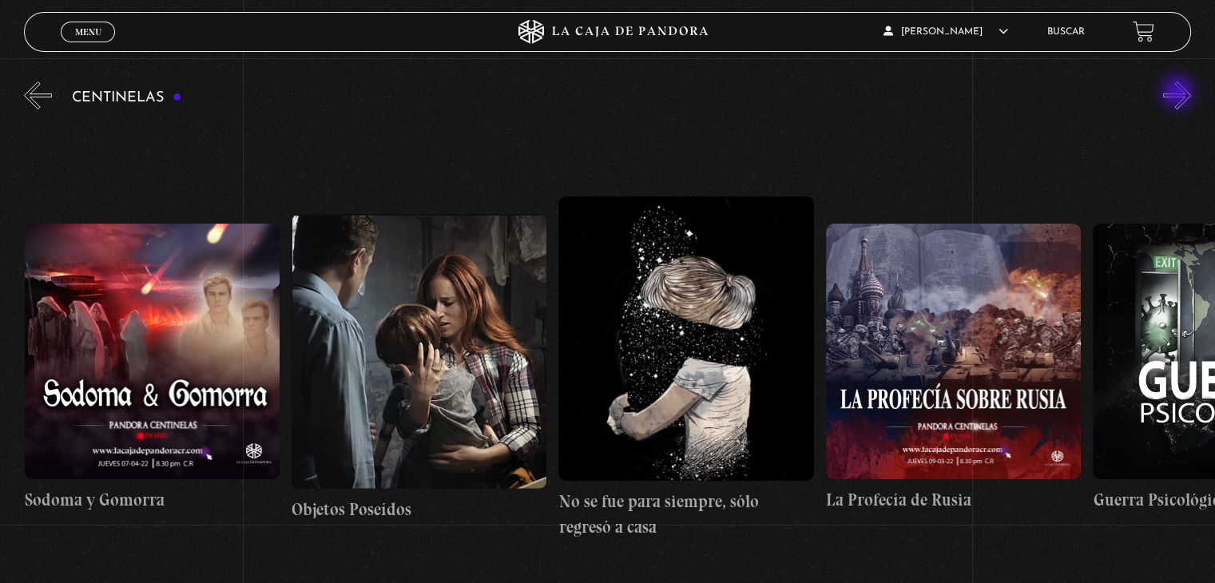
click at [1179, 93] on button "»" at bounding box center [1177, 95] width 28 height 28
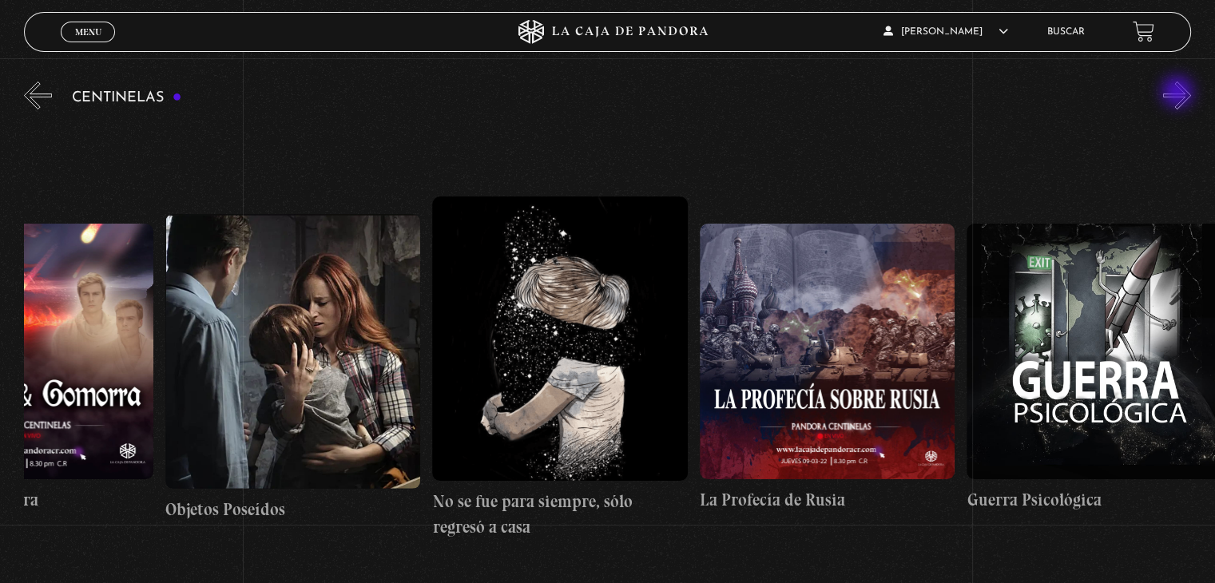
click at [1179, 93] on button "»" at bounding box center [1177, 95] width 28 height 28
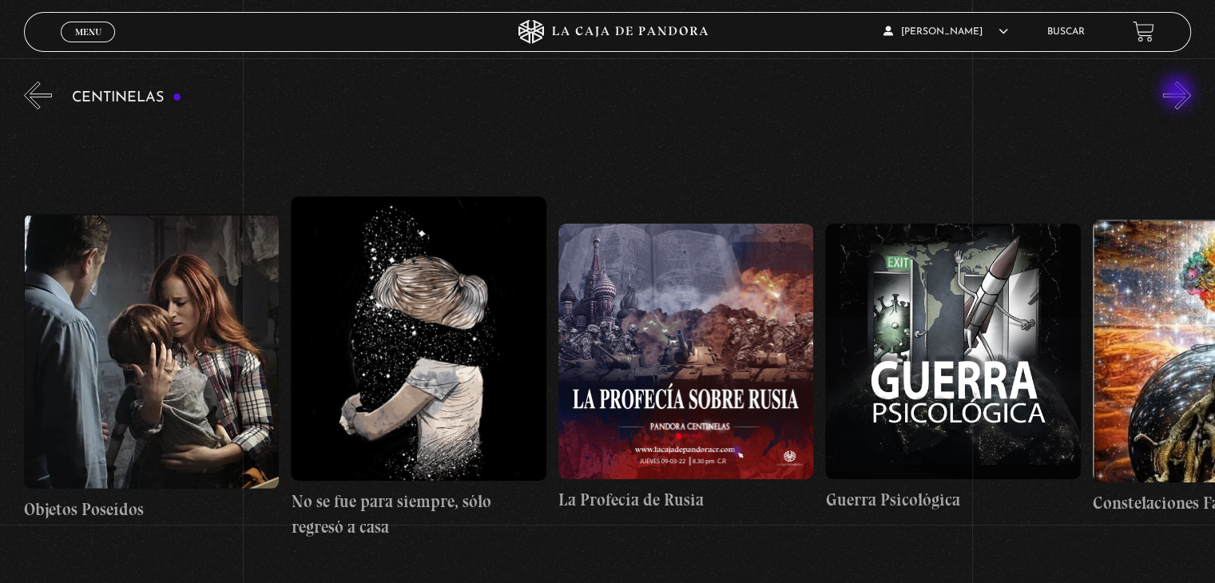
click at [1179, 93] on button "»" at bounding box center [1177, 95] width 28 height 28
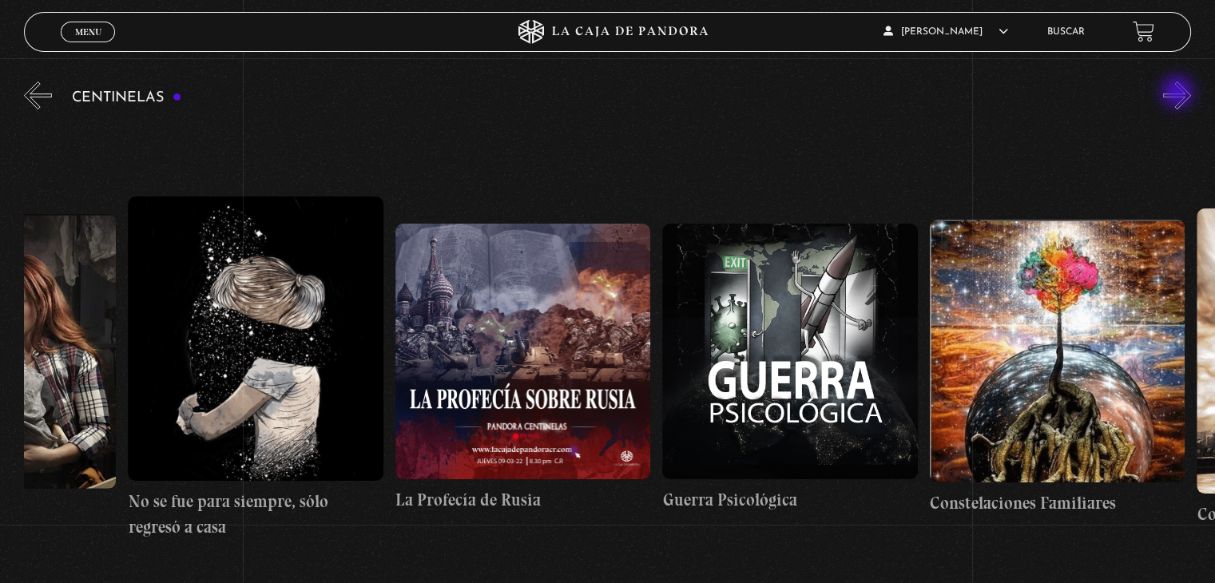
click at [1179, 93] on button "»" at bounding box center [1177, 95] width 28 height 28
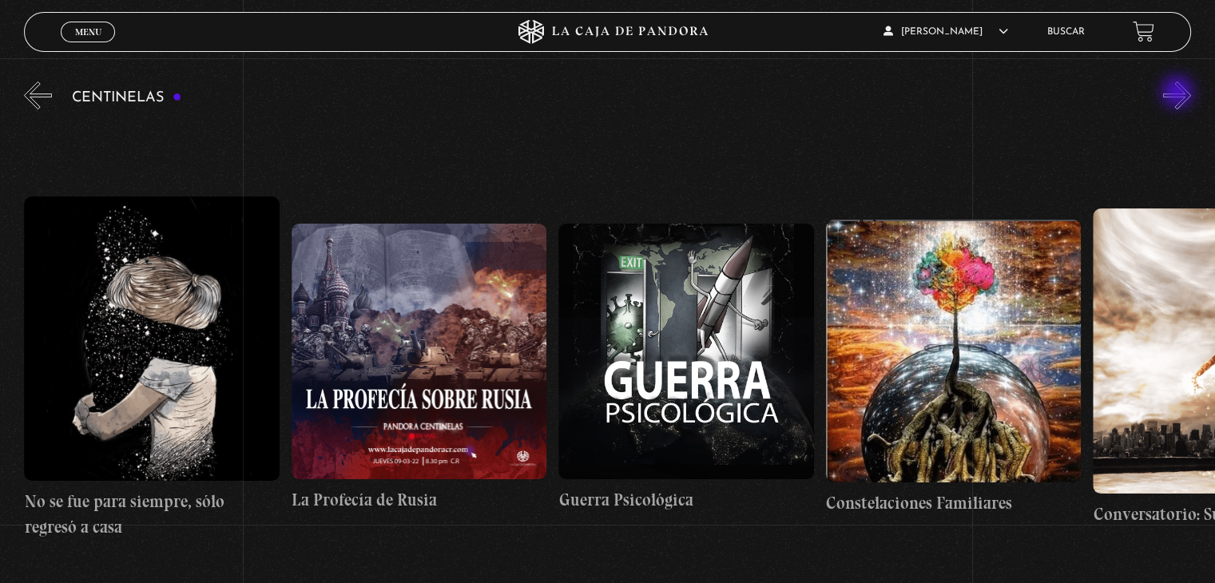
click at [1179, 93] on button "»" at bounding box center [1177, 95] width 28 height 28
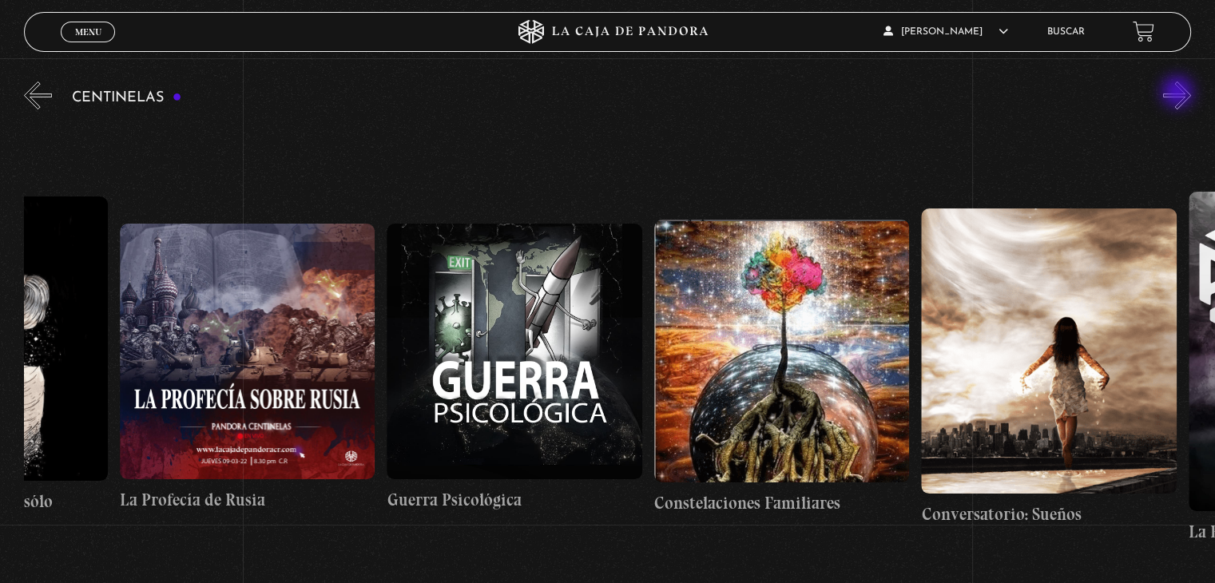
click at [1179, 93] on button "»" at bounding box center [1177, 95] width 28 height 28
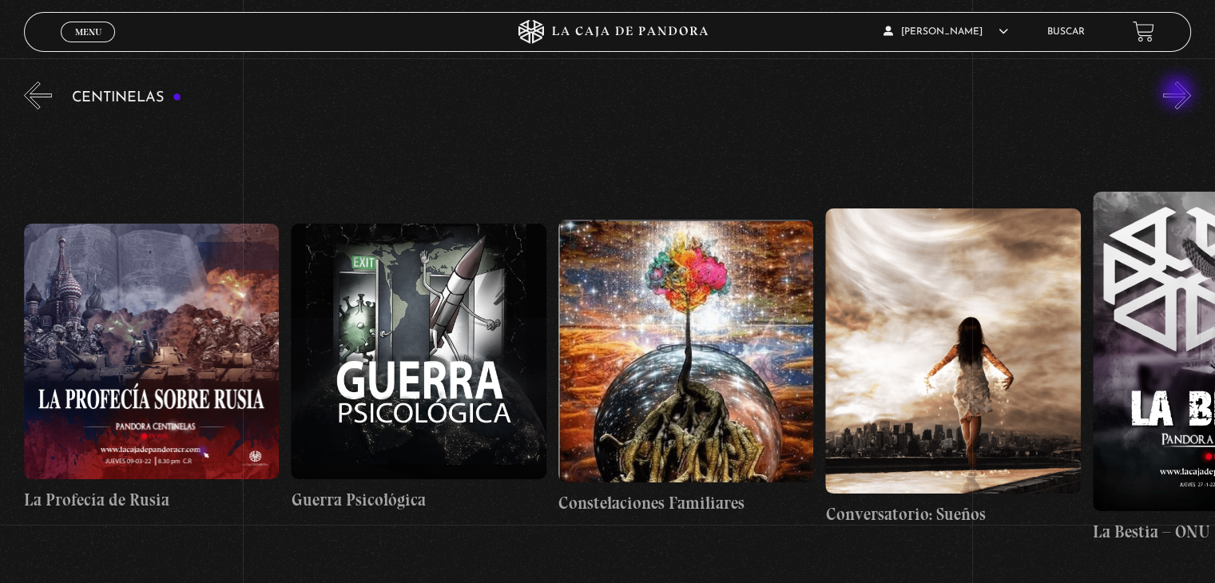
click at [1179, 93] on button "»" at bounding box center [1177, 95] width 28 height 28
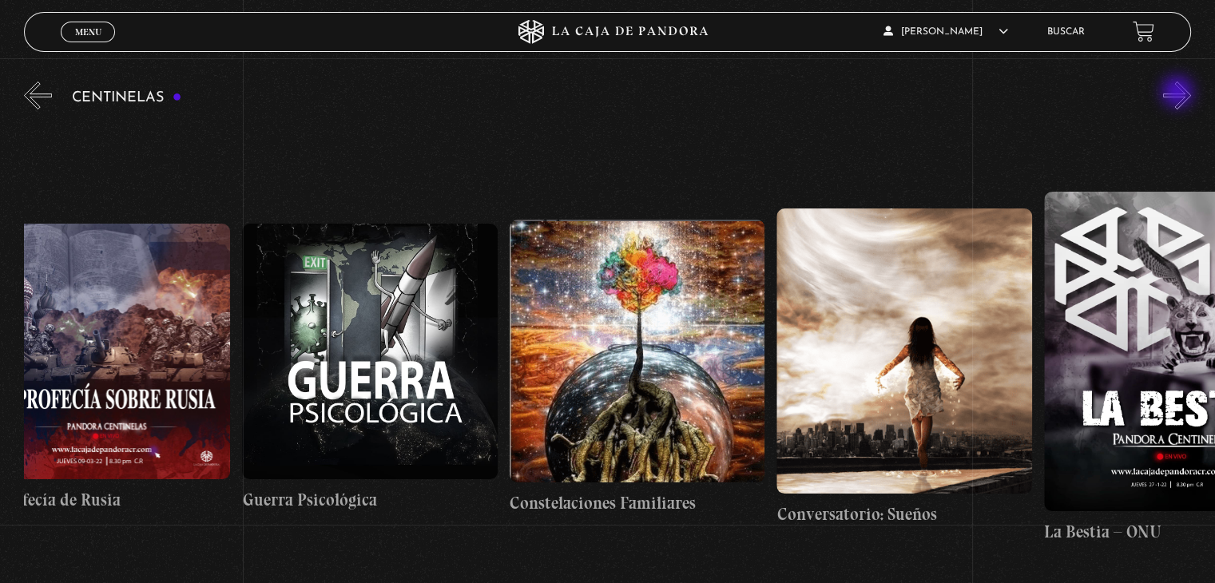
click at [1179, 93] on button "»" at bounding box center [1177, 95] width 28 height 28
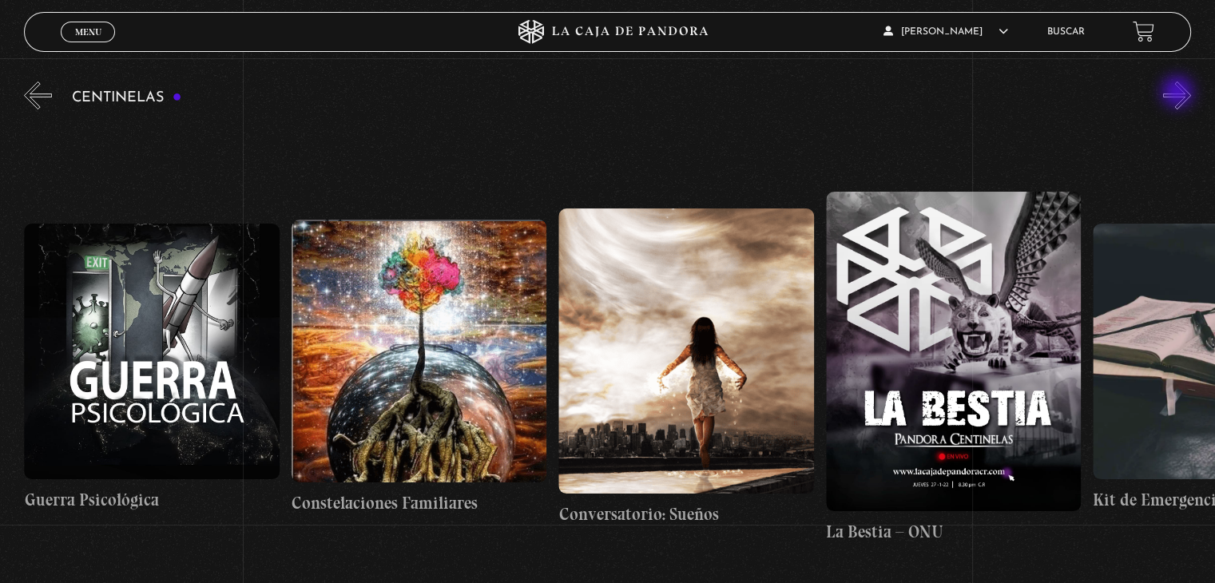
click at [1179, 93] on button "»" at bounding box center [1177, 95] width 28 height 28
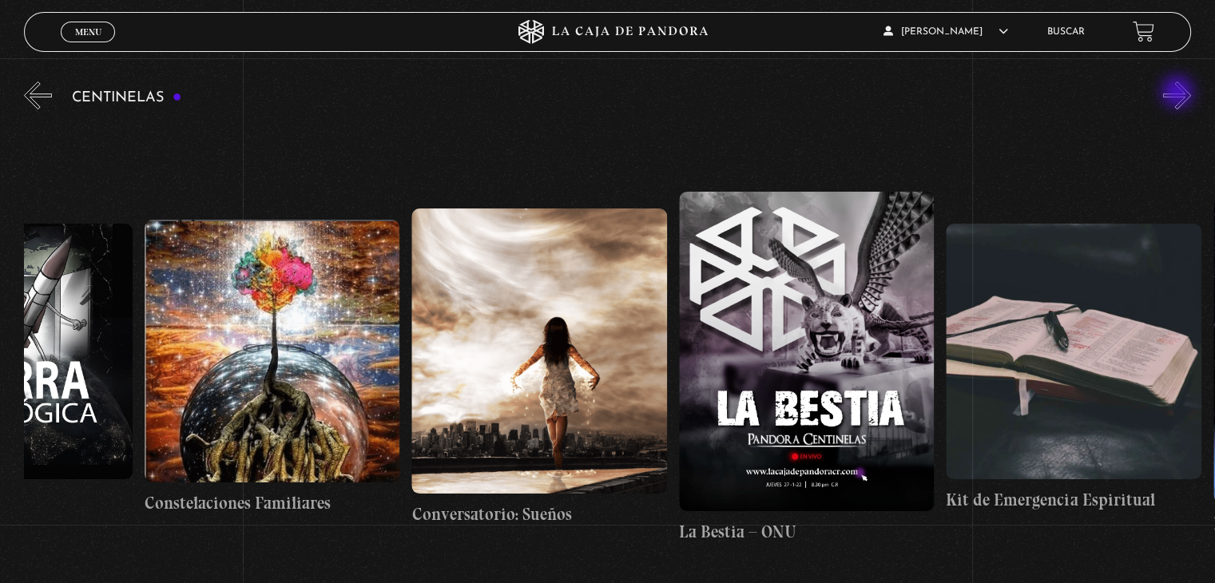
click at [1179, 93] on button "»" at bounding box center [1177, 95] width 28 height 28
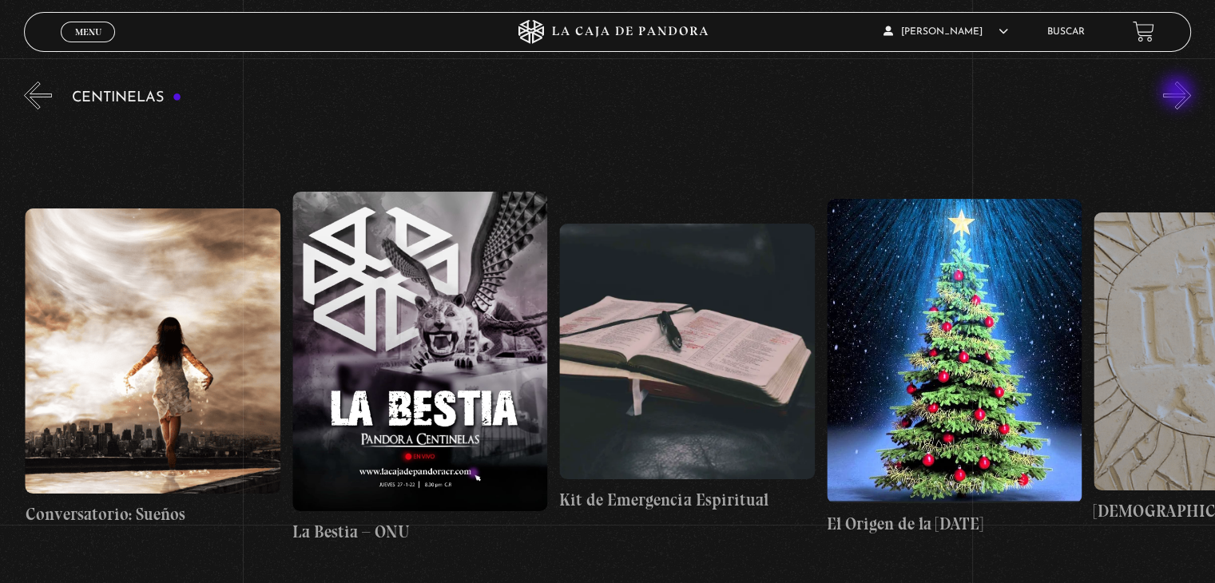
scroll to position [0, 20034]
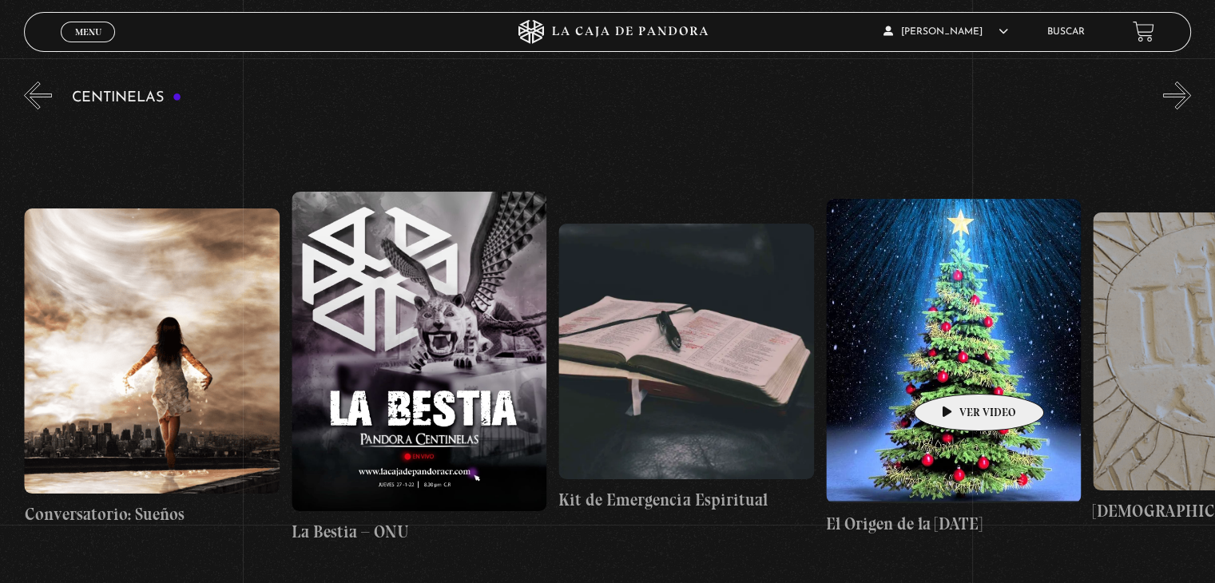
click at [954, 370] on figure at bounding box center [953, 351] width 255 height 304
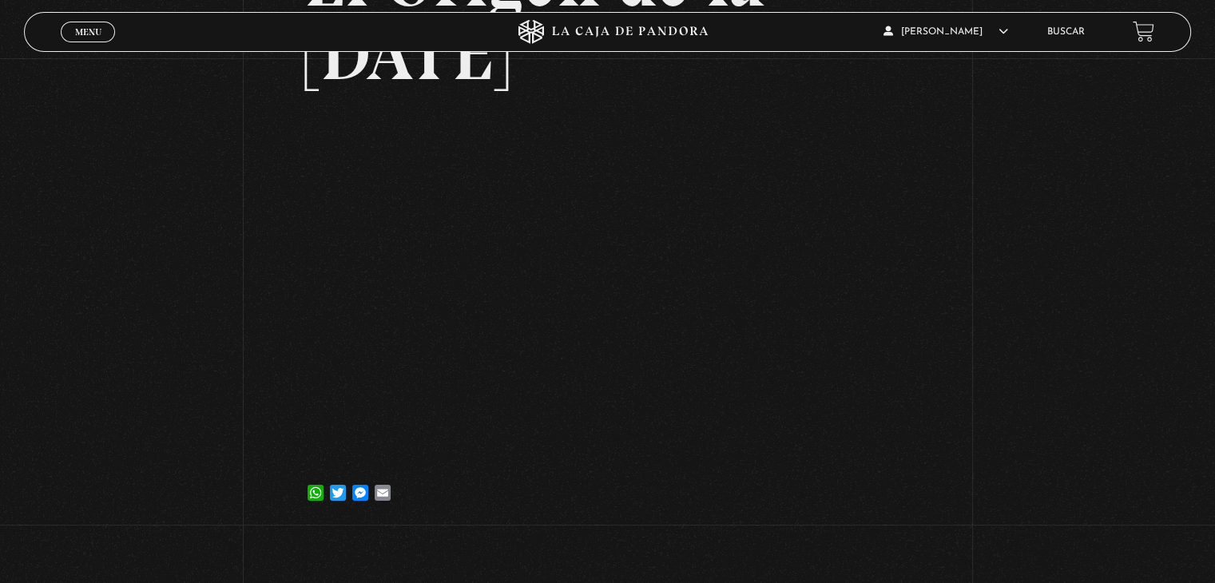
scroll to position [209, 0]
